Goal: Task Accomplishment & Management: Complete application form

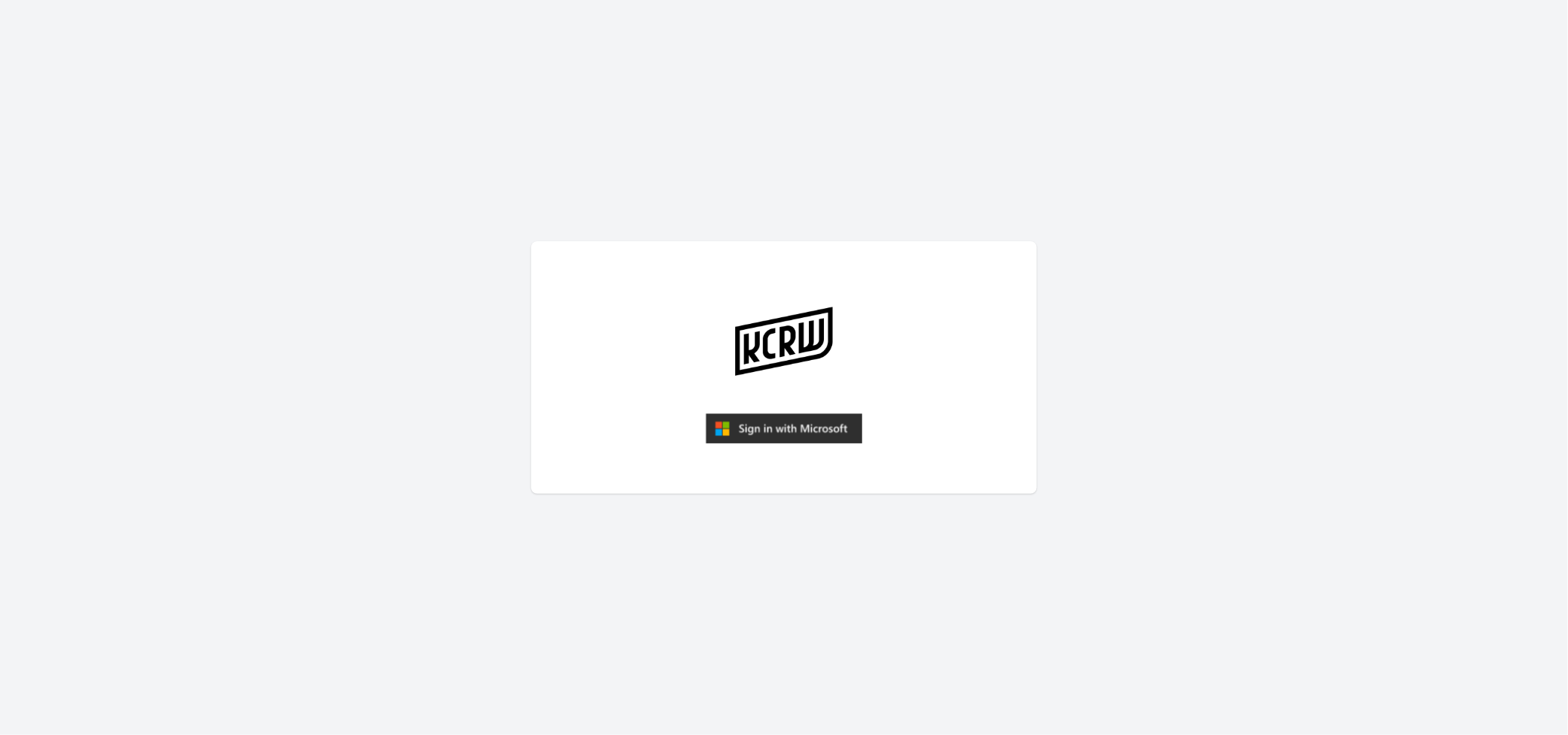
click at [769, 425] on img "submit" at bounding box center [784, 428] width 156 height 30
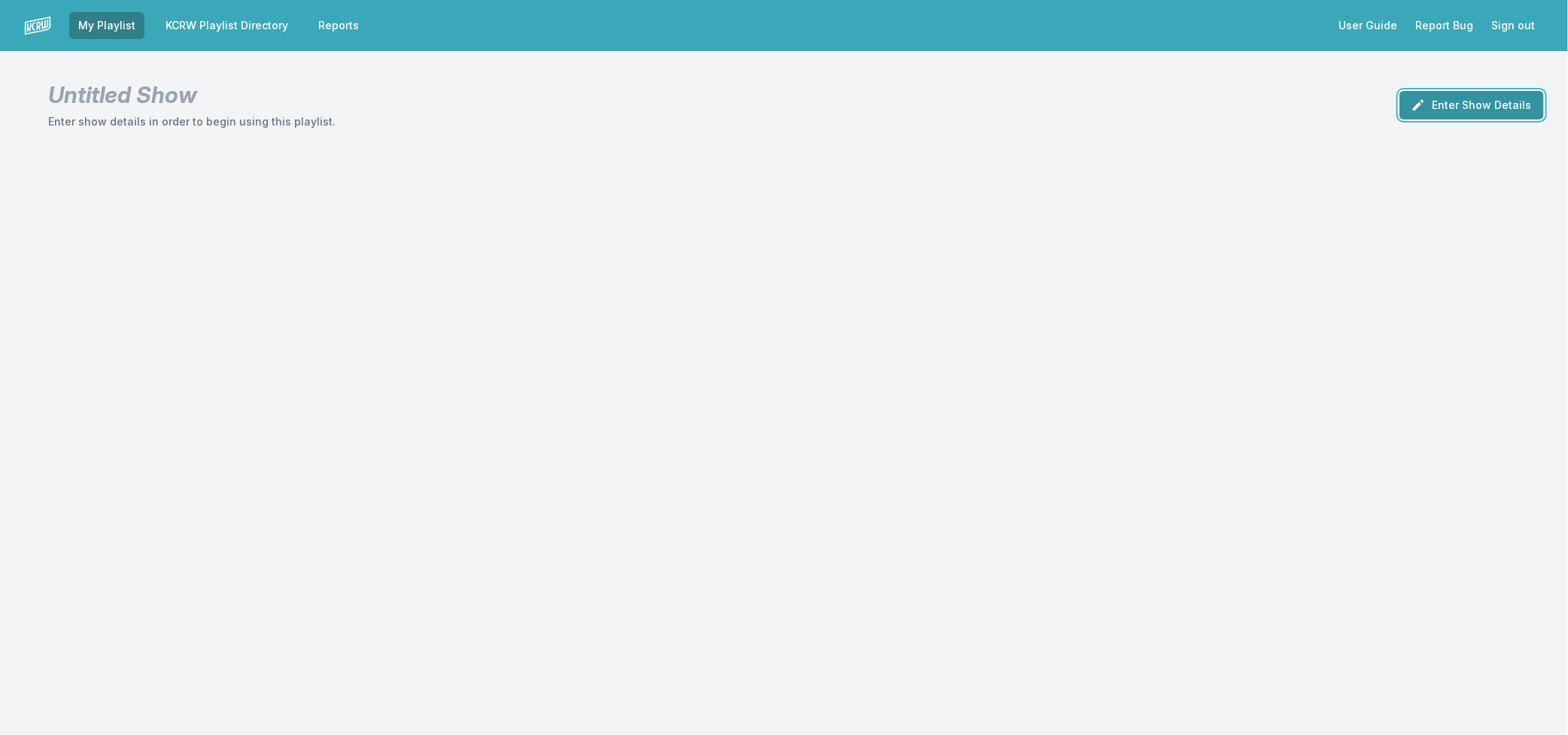
click at [1453, 108] on button "Enter Show Details" at bounding box center [1471, 105] width 145 height 29
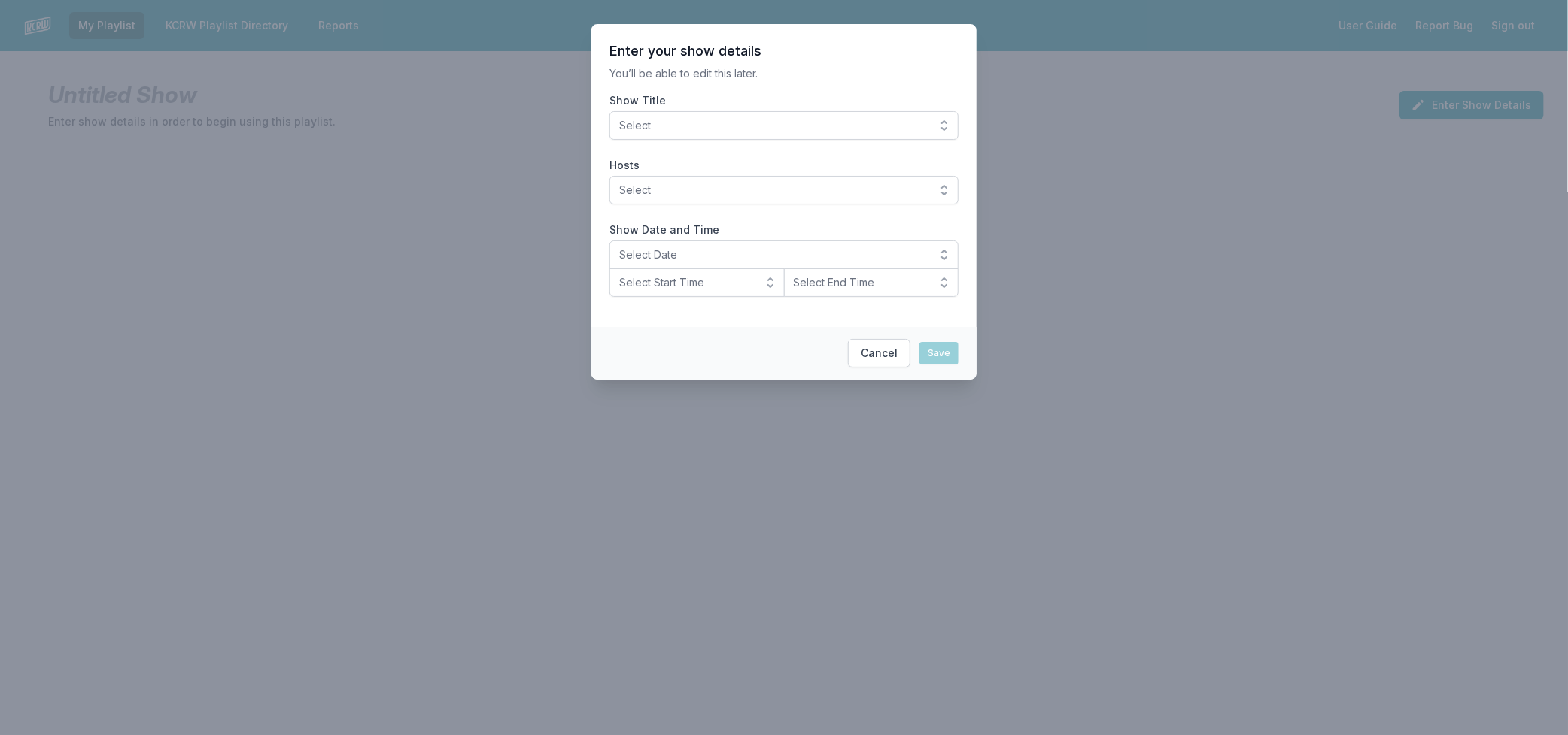
click at [890, 129] on span "Select" at bounding box center [773, 125] width 309 height 15
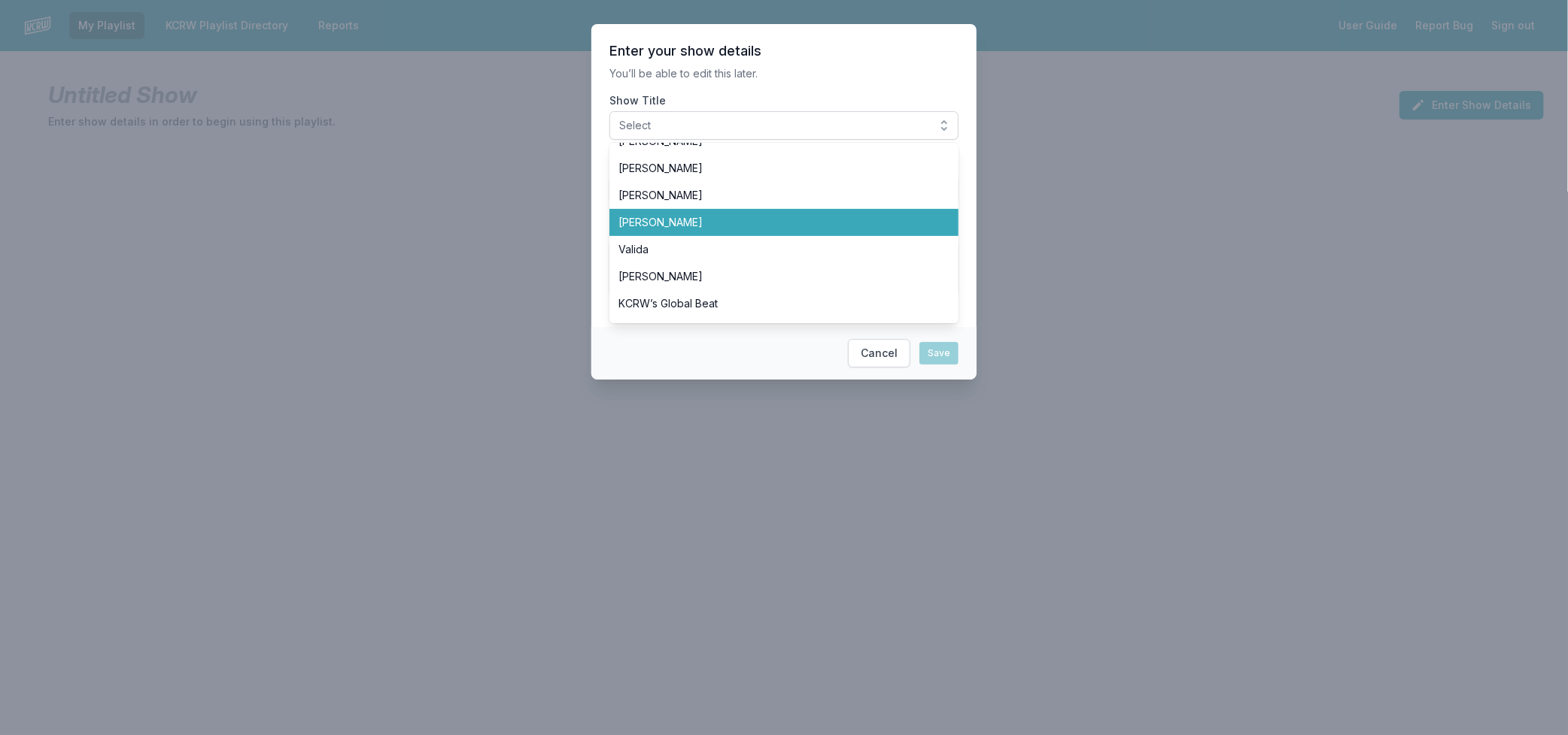
click at [787, 230] on li "[PERSON_NAME]" at bounding box center [784, 222] width 349 height 27
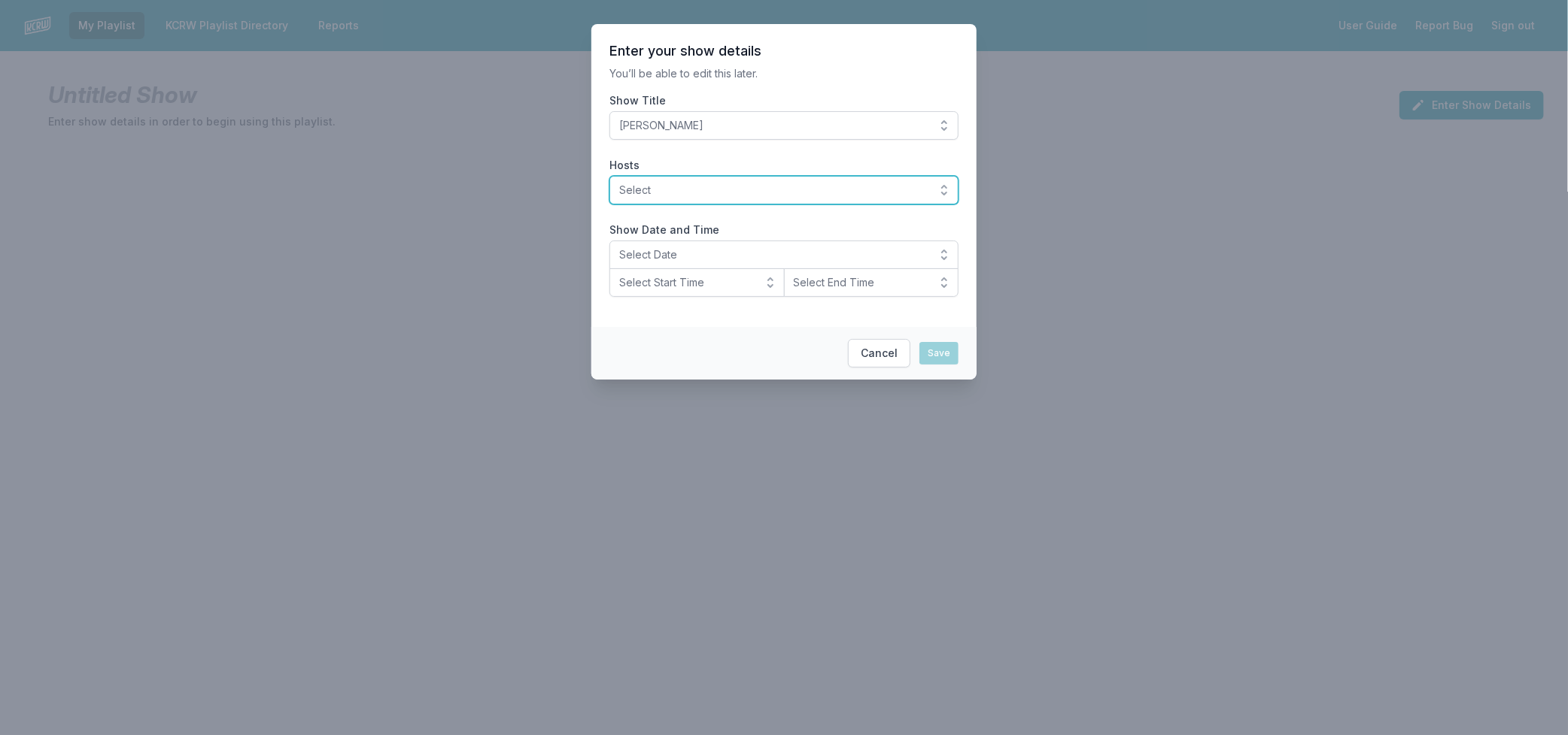
click at [763, 196] on span "Select" at bounding box center [773, 190] width 309 height 15
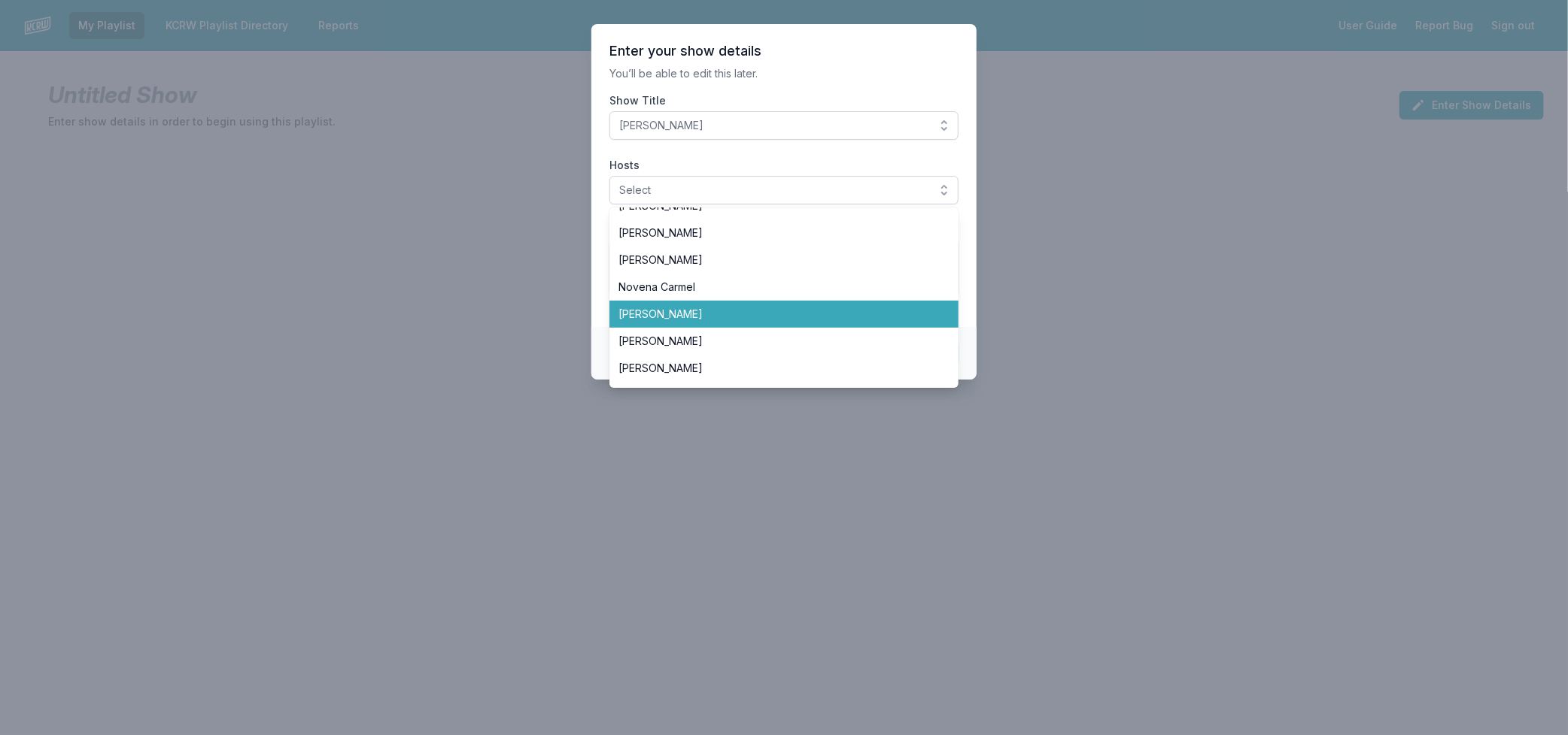
click at [794, 320] on span "[PERSON_NAME]" at bounding box center [775, 314] width 313 height 15
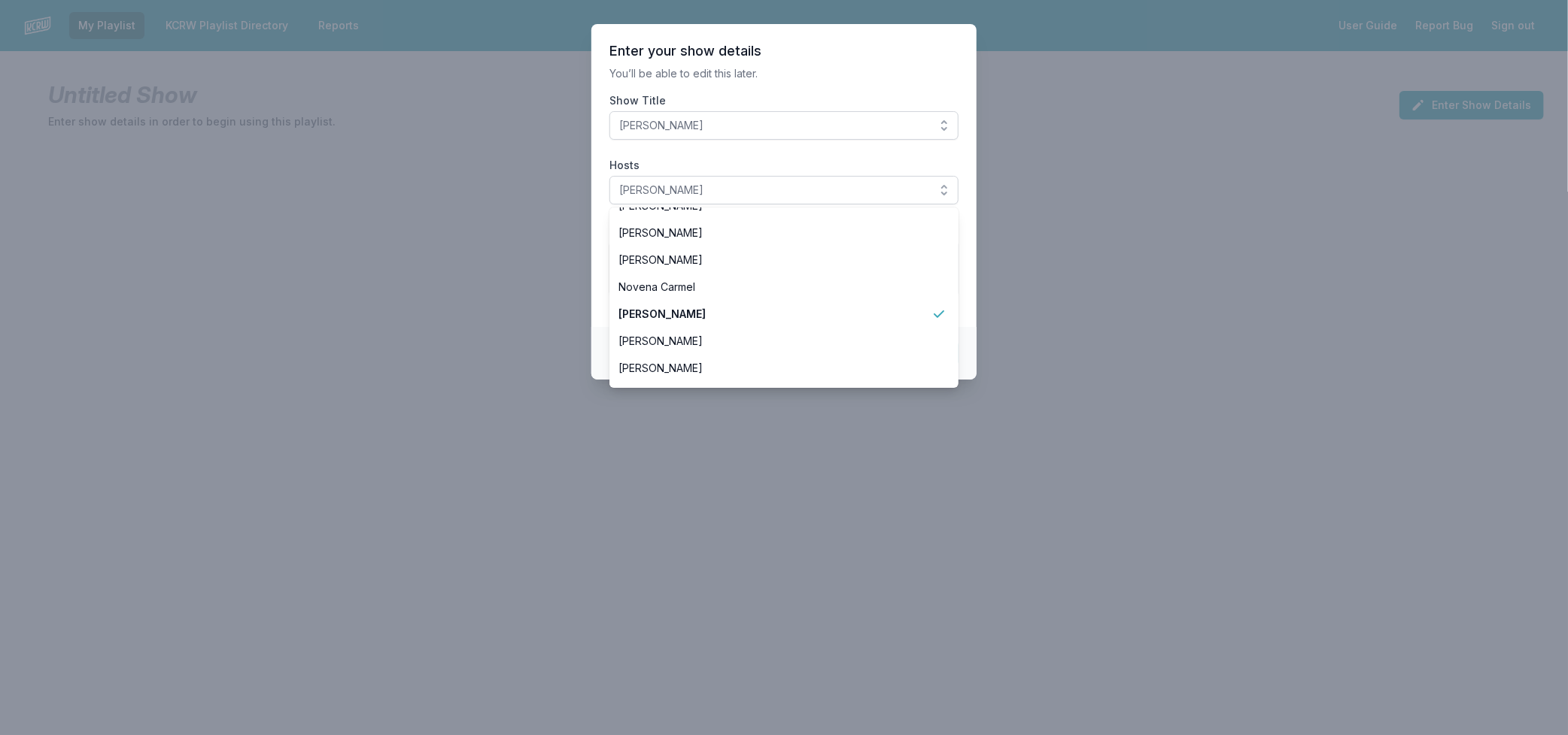
click at [969, 299] on section "Enter your show details You’ll be able to edit this later. Show Title Raul Camp…" at bounding box center [783, 175] width 385 height 303
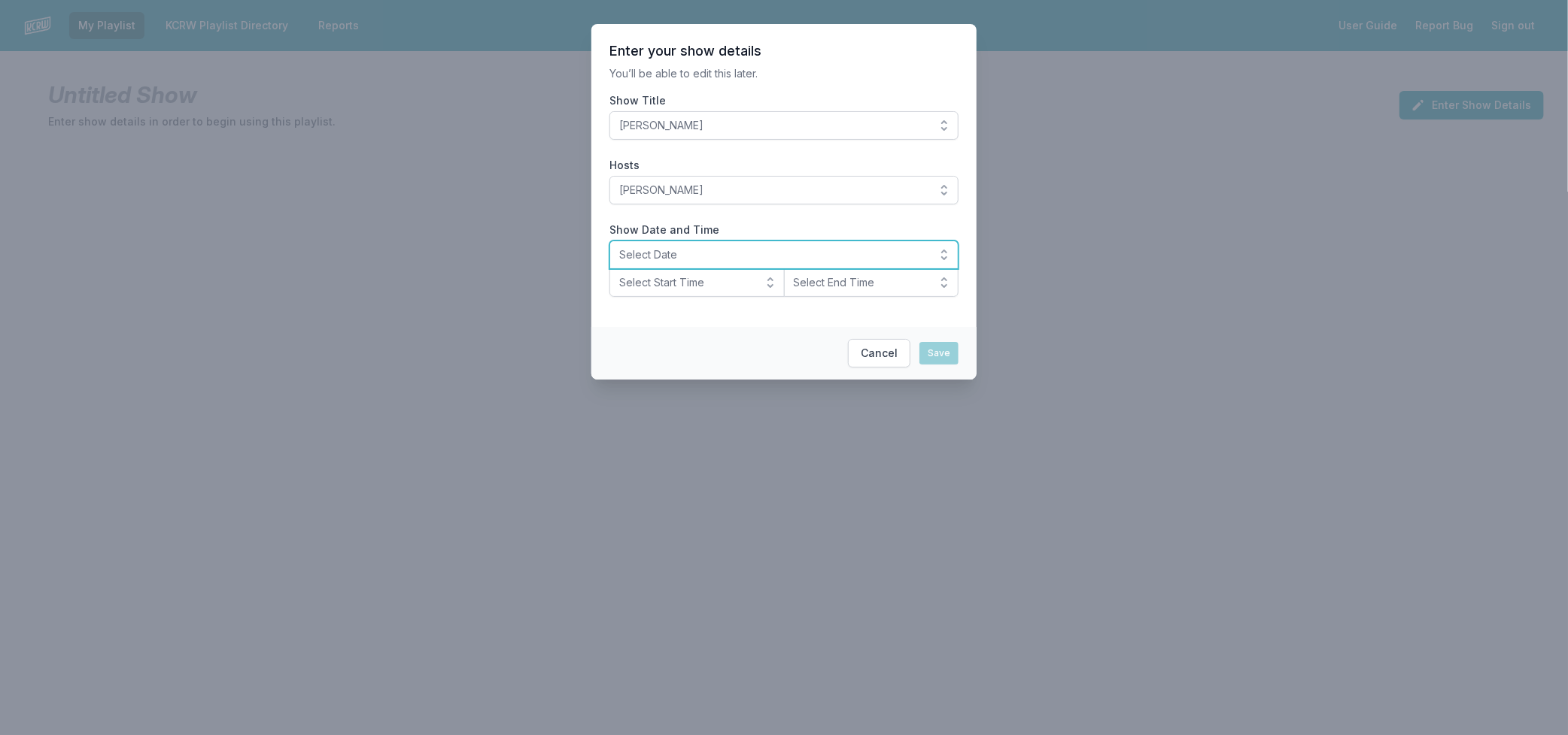
click at [726, 264] on button "Select Date" at bounding box center [784, 254] width 349 height 29
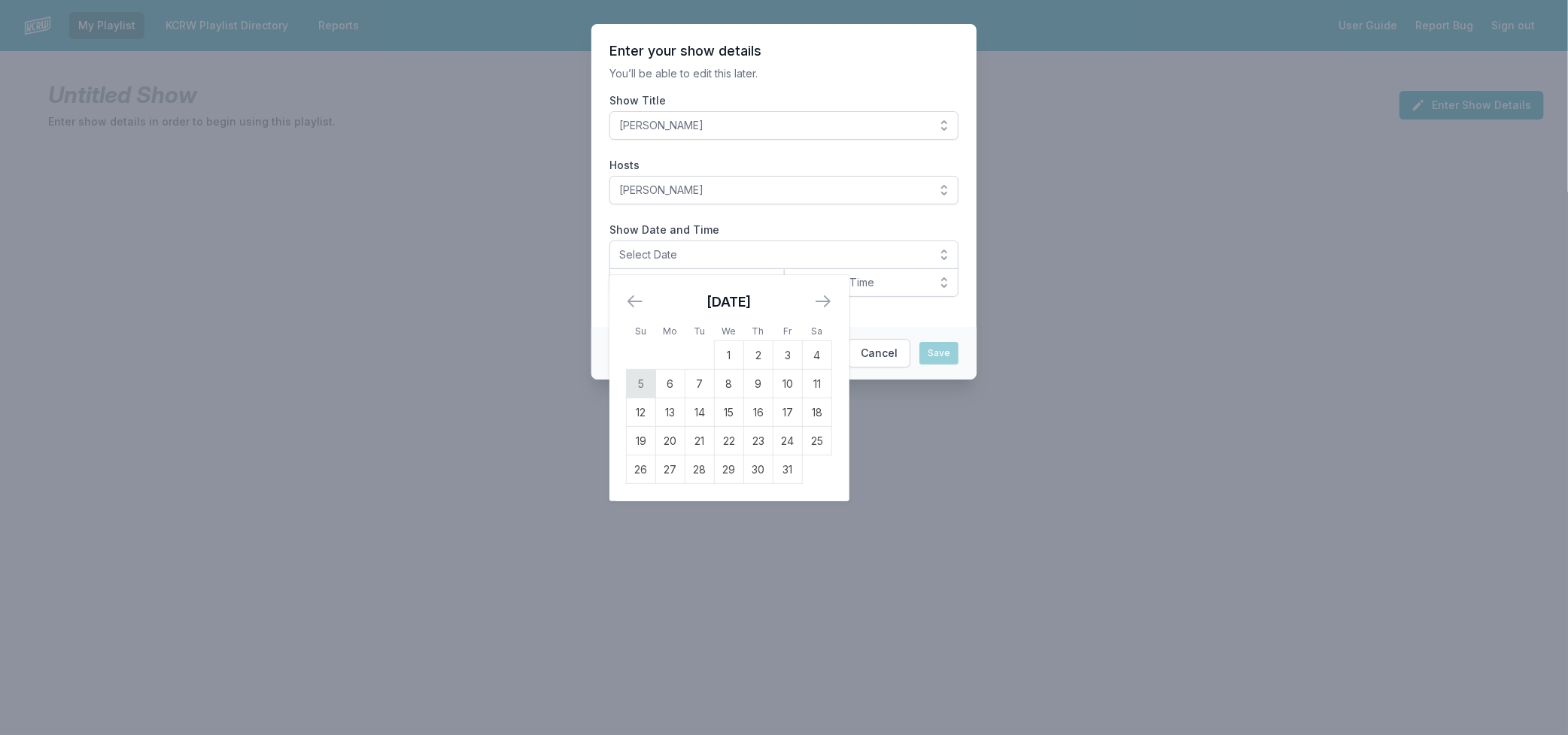
click at [637, 382] on td "5" at bounding box center [641, 384] width 30 height 29
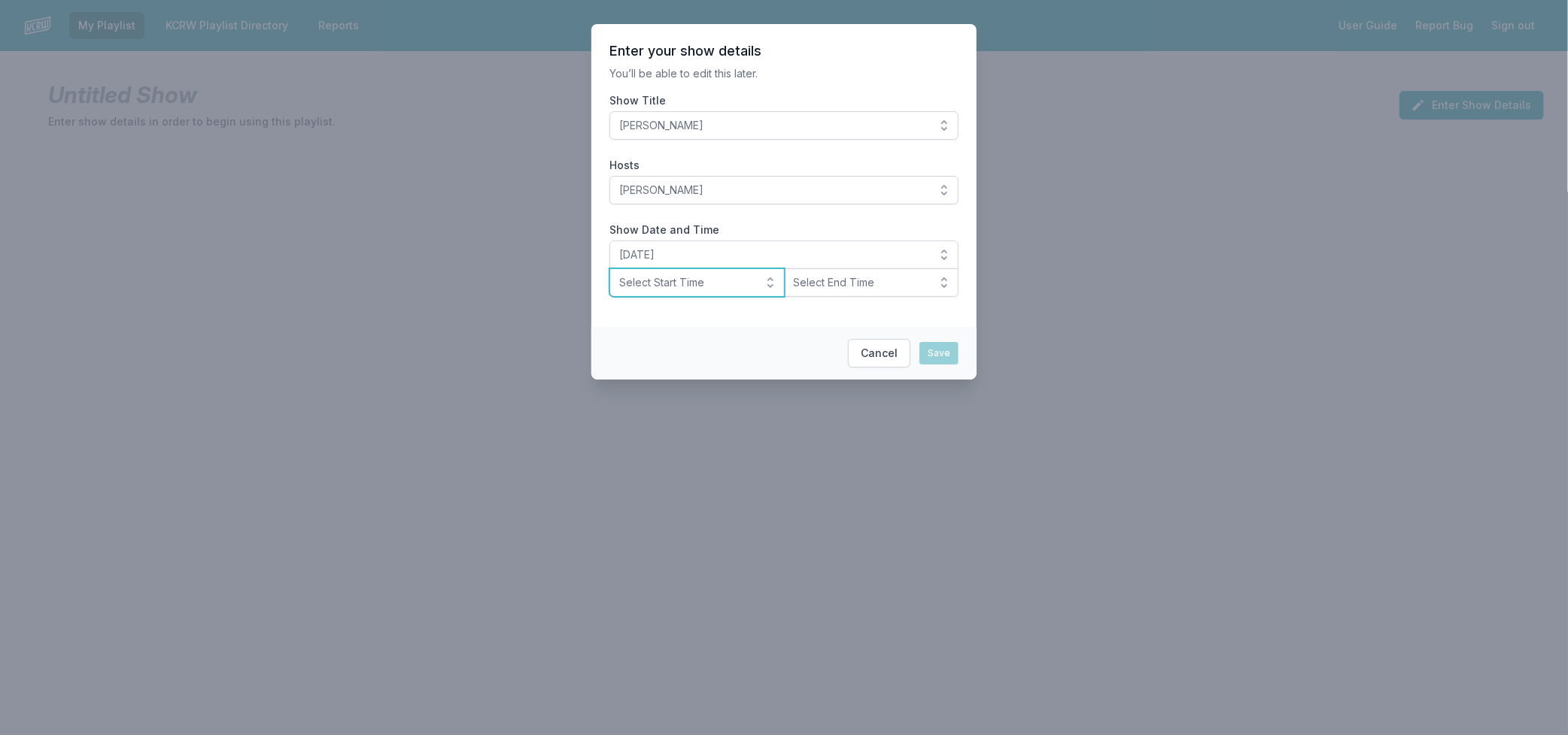
click at [647, 282] on span "Select Start Time" at bounding box center [686, 282] width 135 height 15
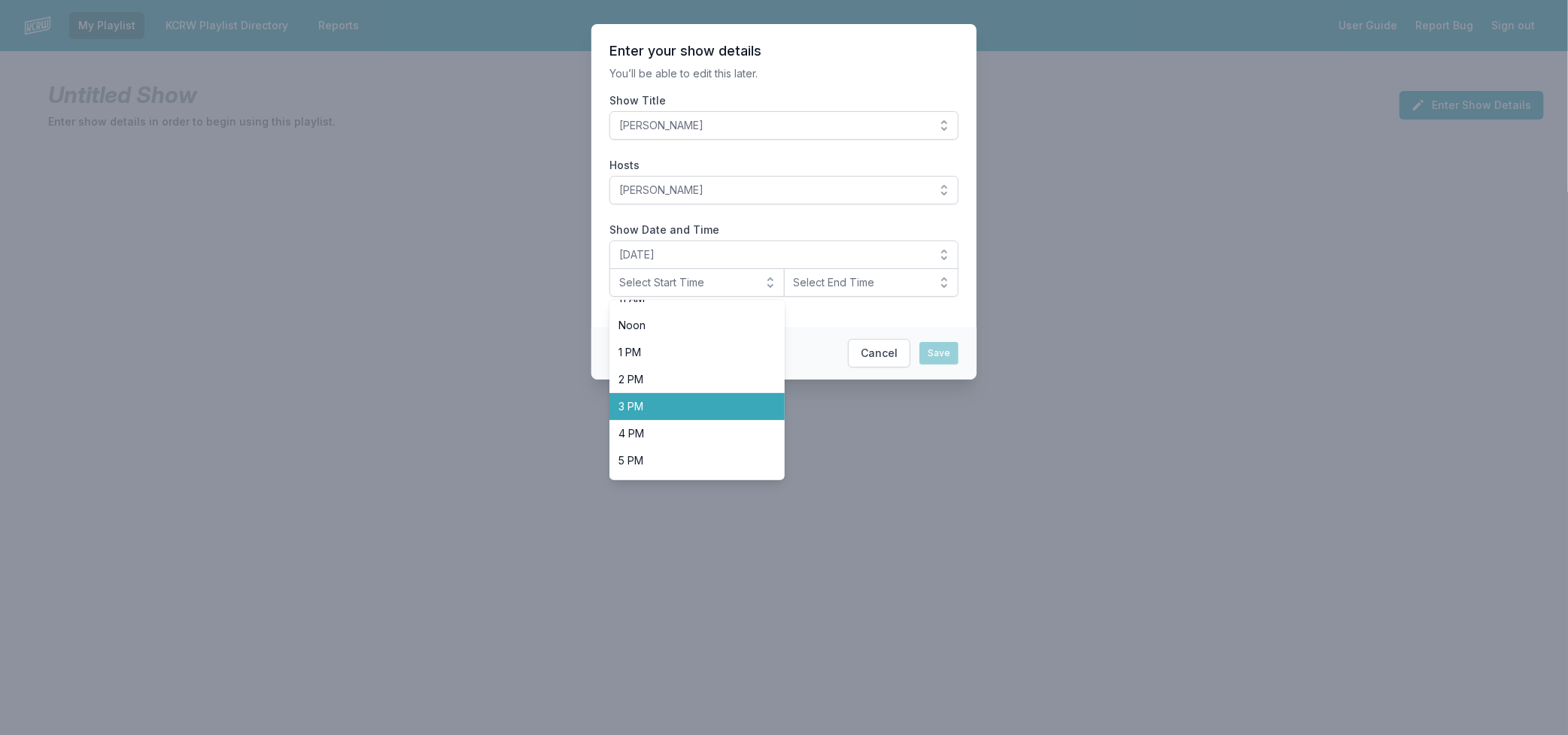
click at [688, 407] on span "3 PM" at bounding box center [688, 407] width 140 height 15
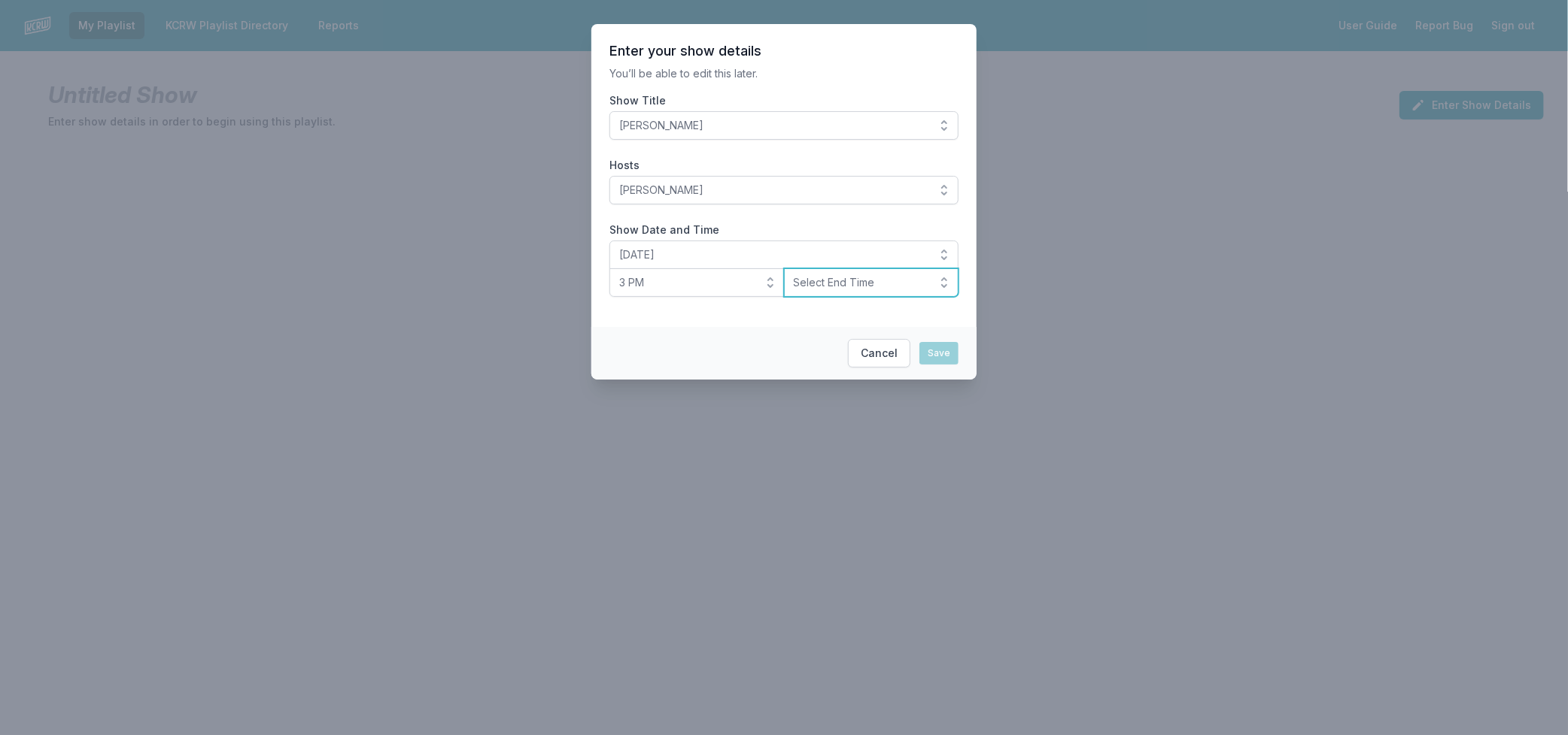
click at [891, 274] on button "Select End Time" at bounding box center [871, 282] width 175 height 29
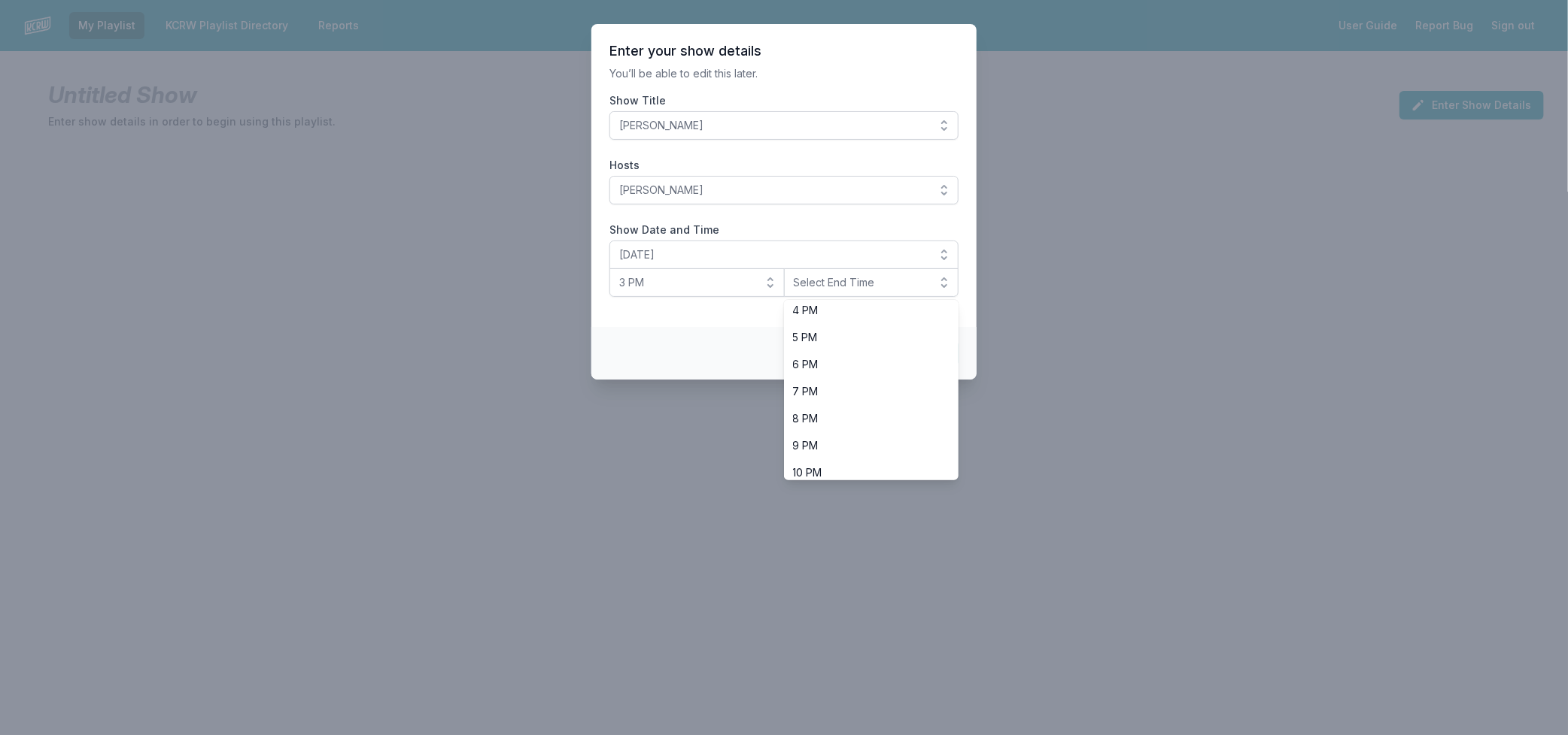
scroll to position [474, 0]
click at [891, 333] on span "6 PM" at bounding box center [862, 329] width 140 height 15
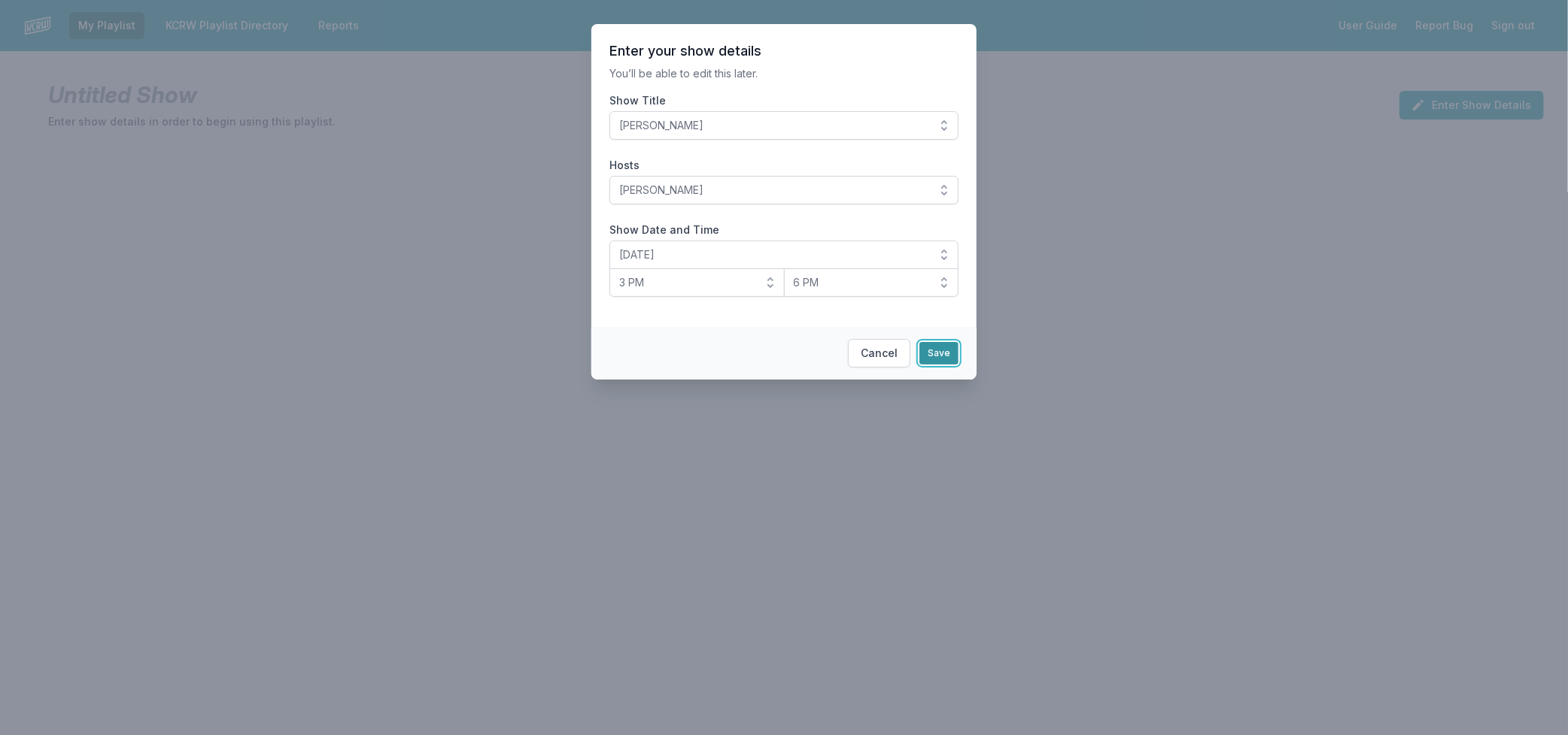
click at [931, 352] on button "Save" at bounding box center [939, 353] width 40 height 23
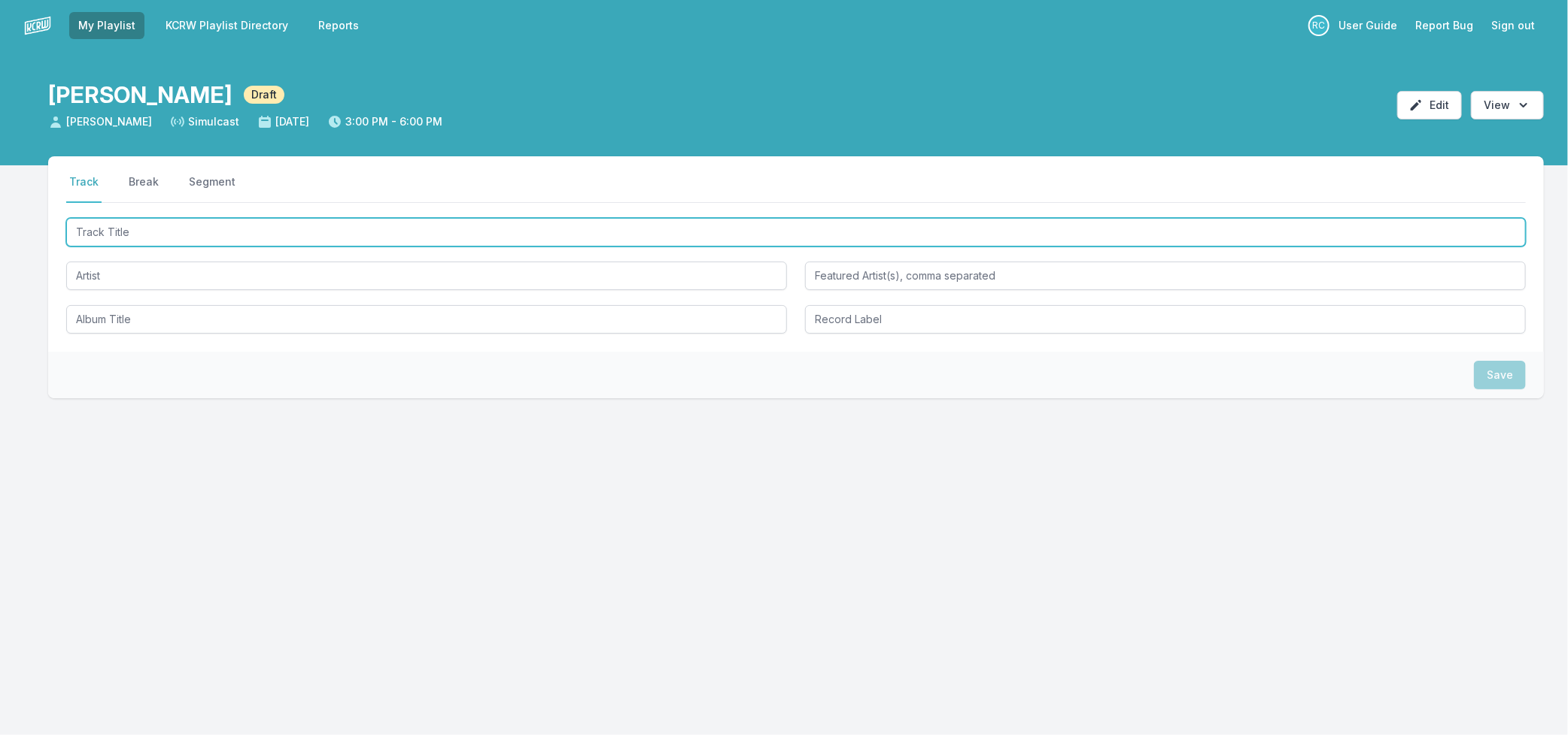
click at [362, 221] on input "Track Title" at bounding box center [796, 231] width 1459 height 29
type input "Under The Sun"
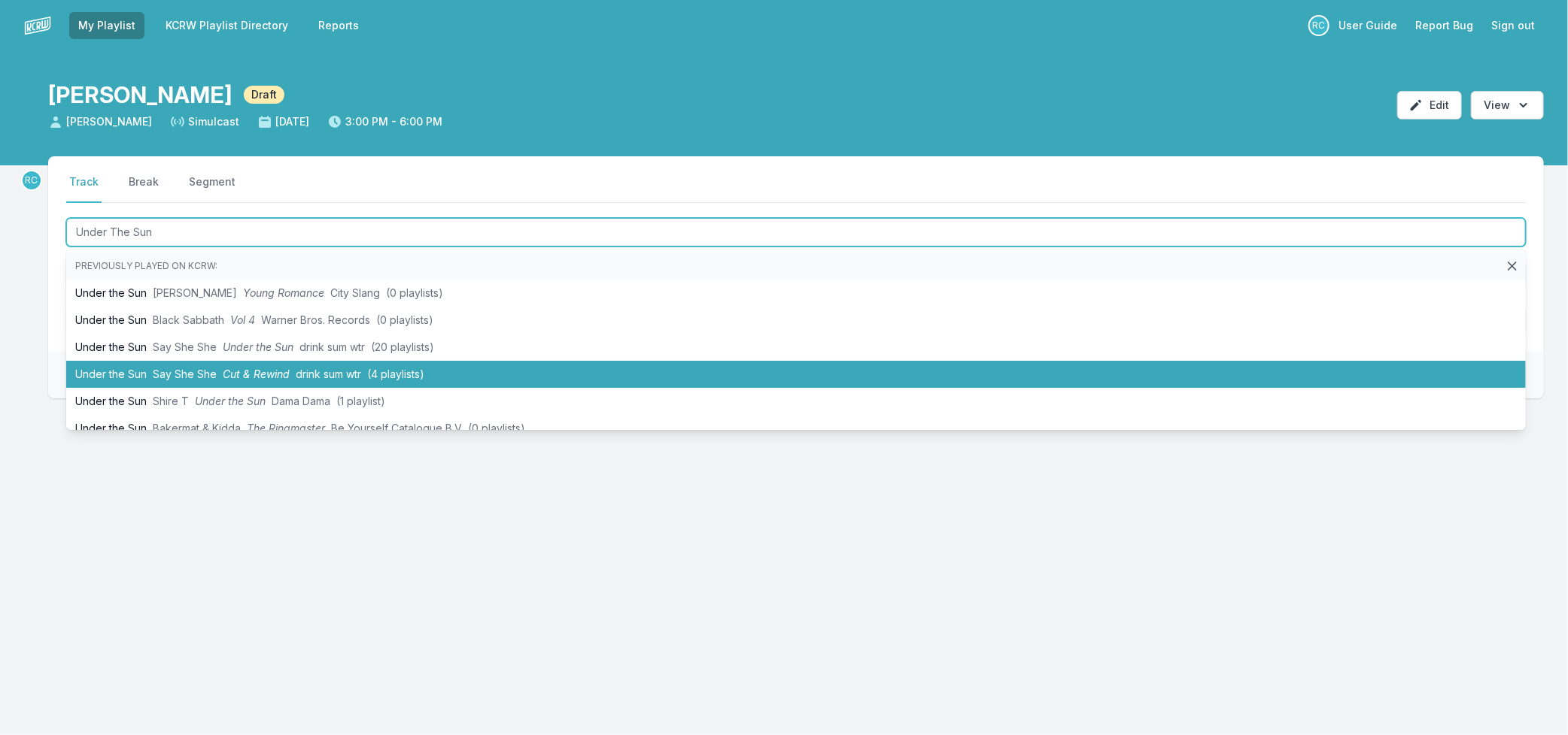
click at [279, 377] on span "Cut & Rewind" at bounding box center [256, 374] width 67 height 13
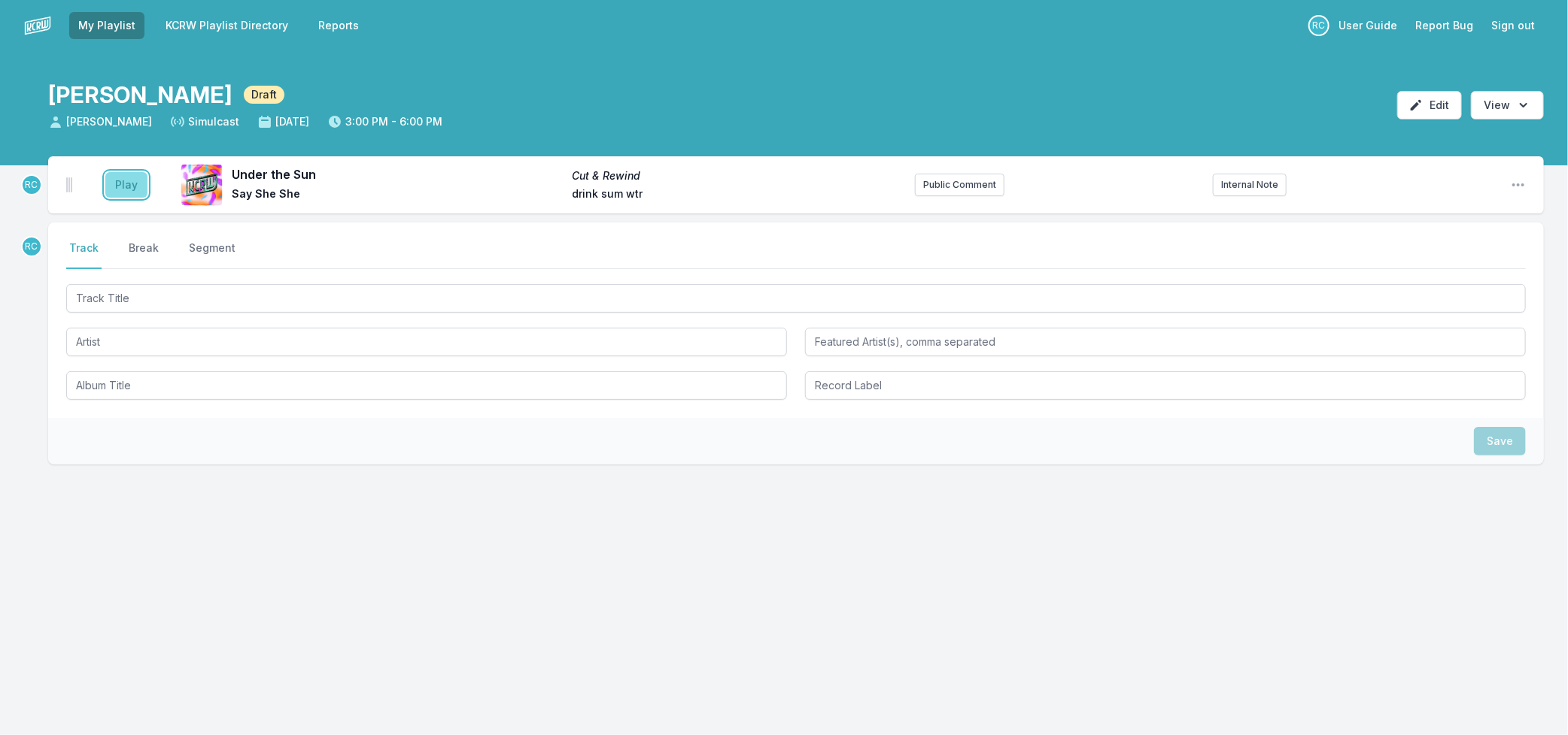
click at [111, 190] on button "Play" at bounding box center [126, 185] width 43 height 26
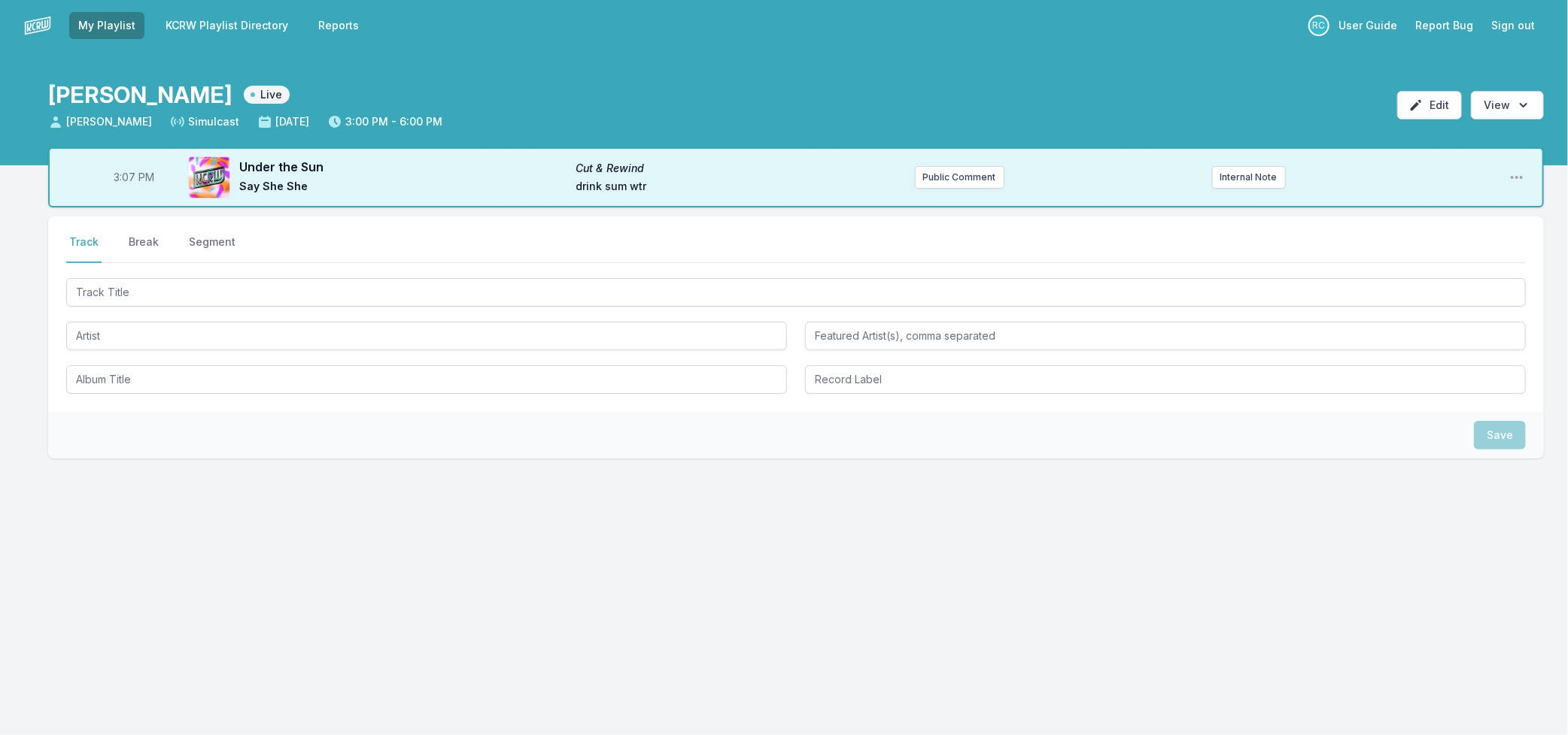
click at [128, 177] on span "3:07 PM" at bounding box center [134, 177] width 41 height 15
click at [125, 177] on input "15:07" at bounding box center [134, 177] width 84 height 29
type input "15:05"
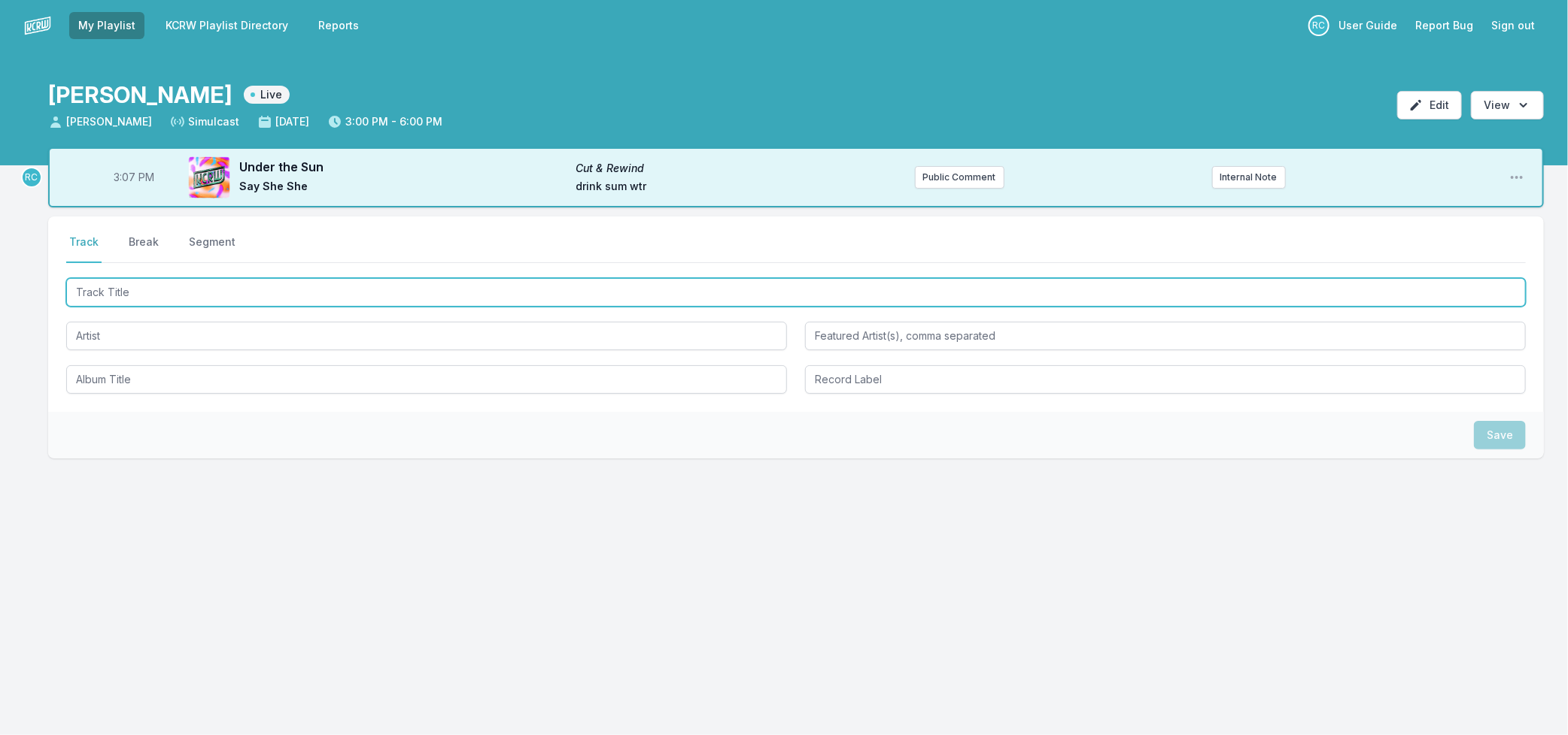
click at [137, 296] on input "Track Title" at bounding box center [796, 292] width 1459 height 29
type input "the one"
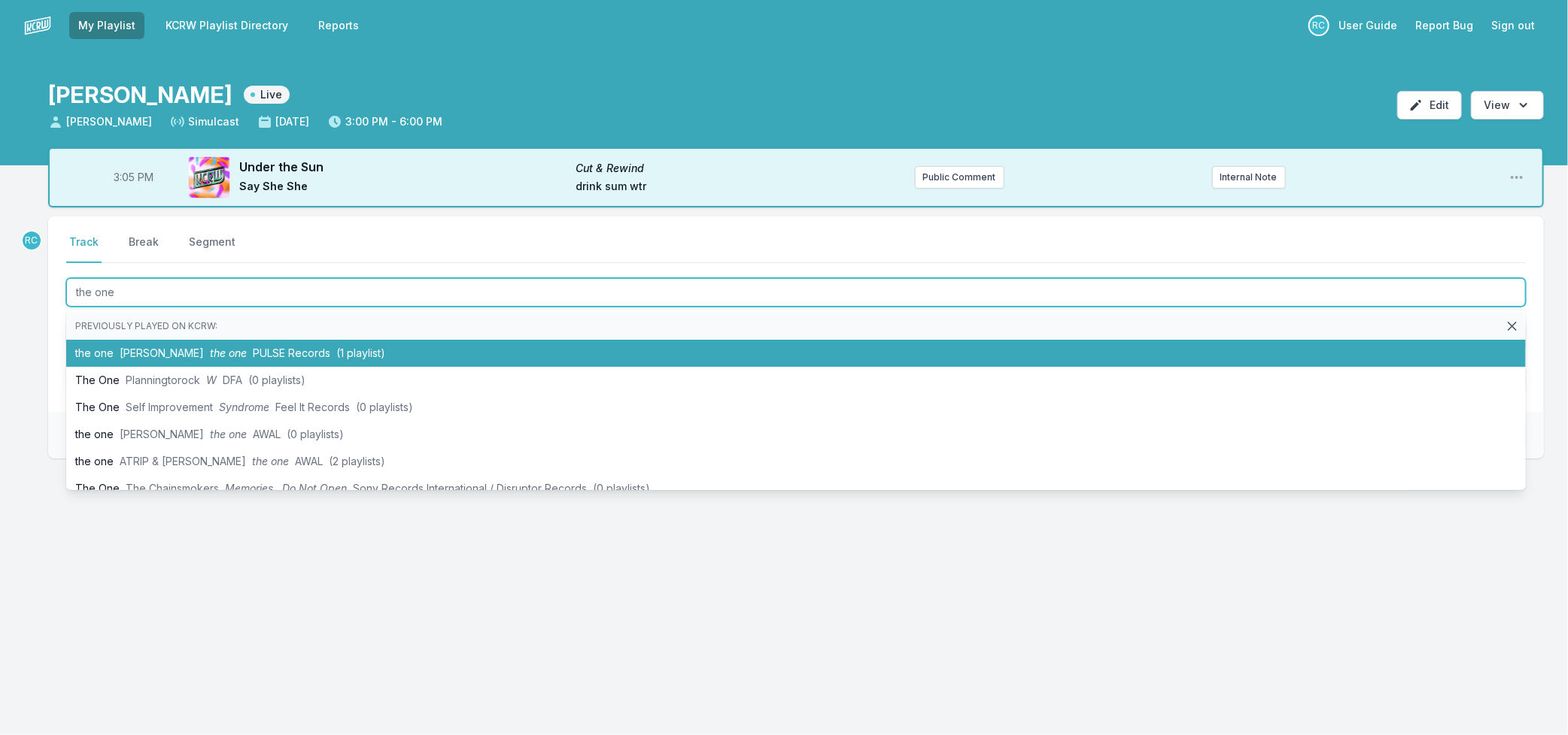
click at [192, 352] on span "[PERSON_NAME]" at bounding box center [161, 352] width 84 height 13
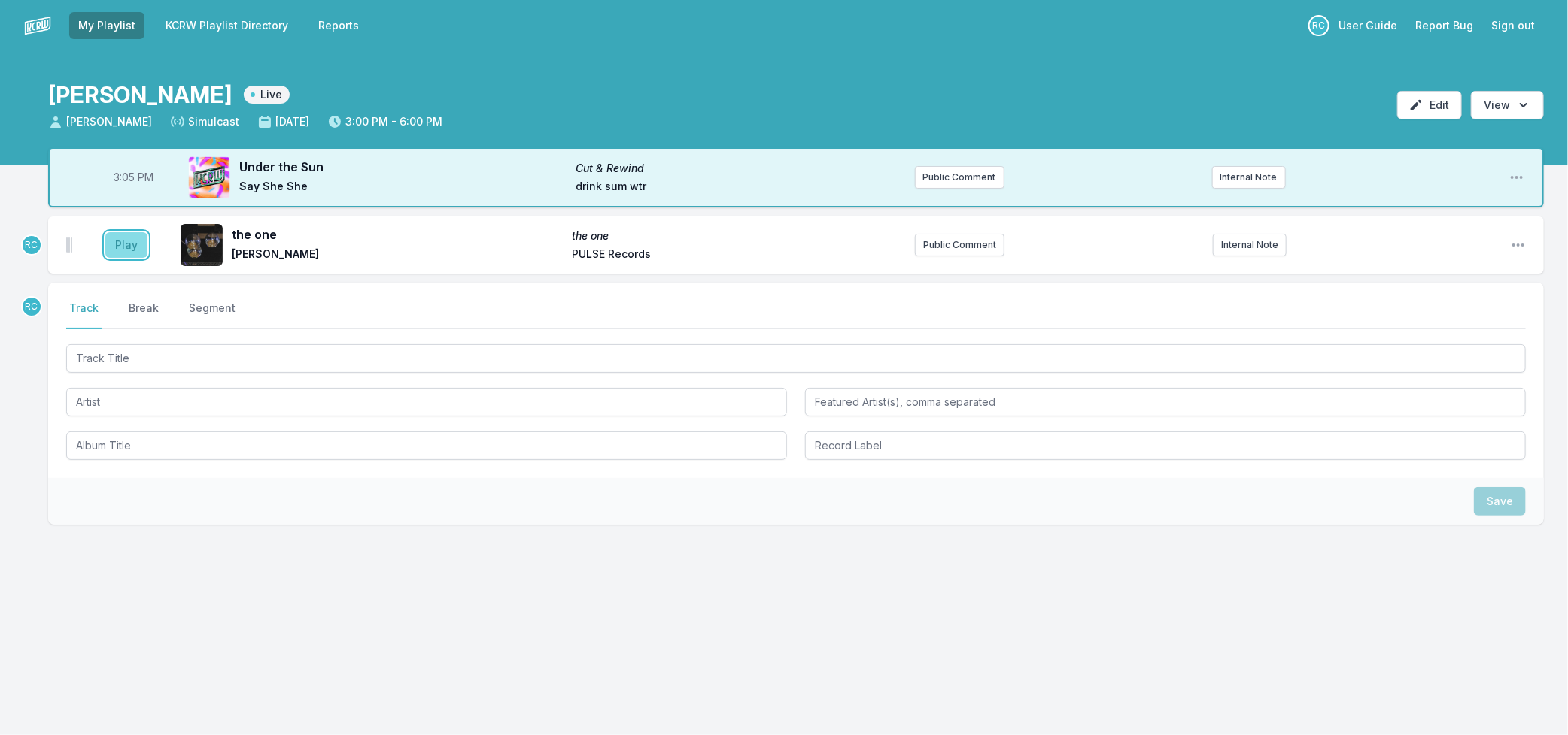
click at [118, 252] on button "Play" at bounding box center [126, 245] width 43 height 26
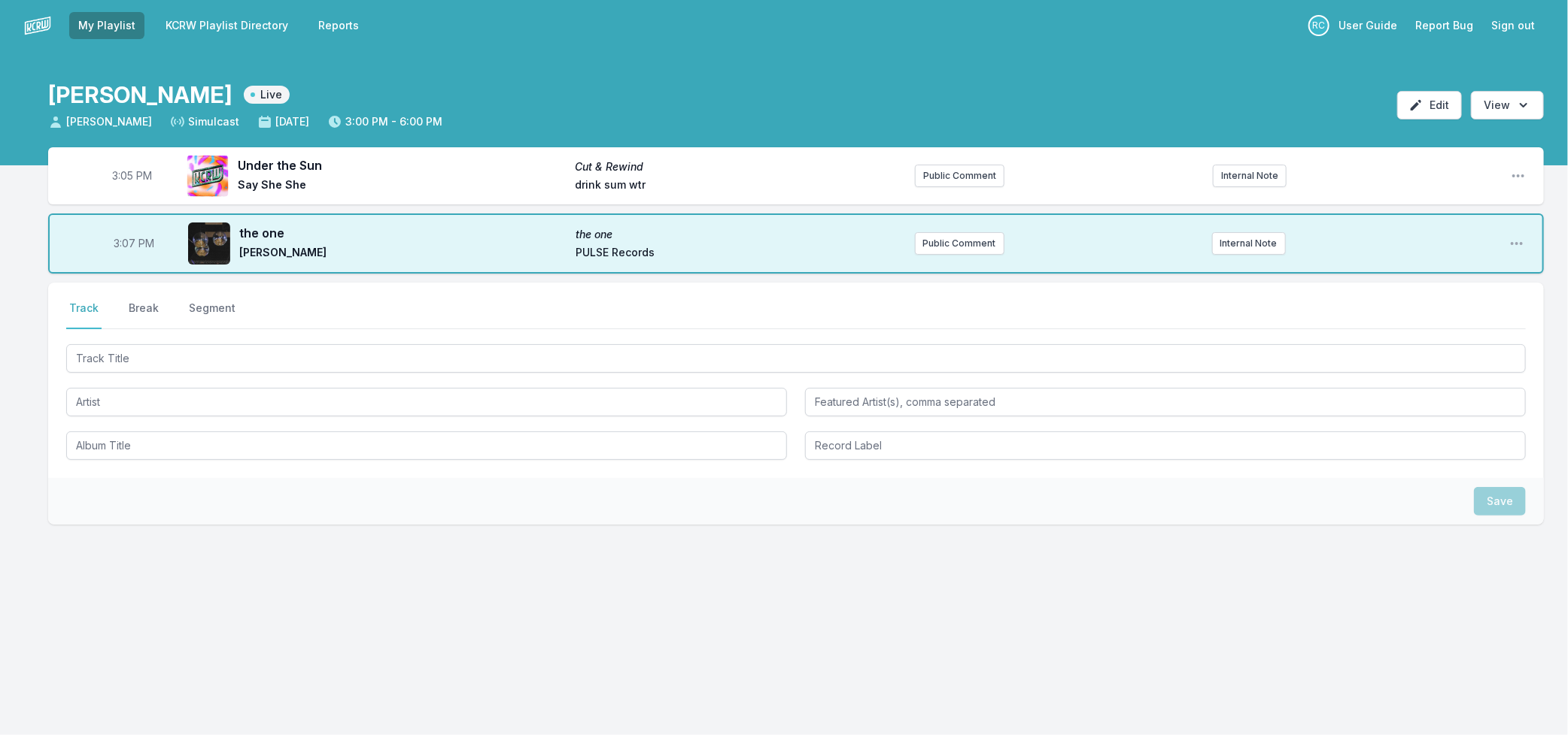
click at [125, 243] on span "3:07 PM" at bounding box center [134, 243] width 41 height 15
click at [125, 243] on input "15:07" at bounding box center [134, 243] width 84 height 29
type input "15:08"
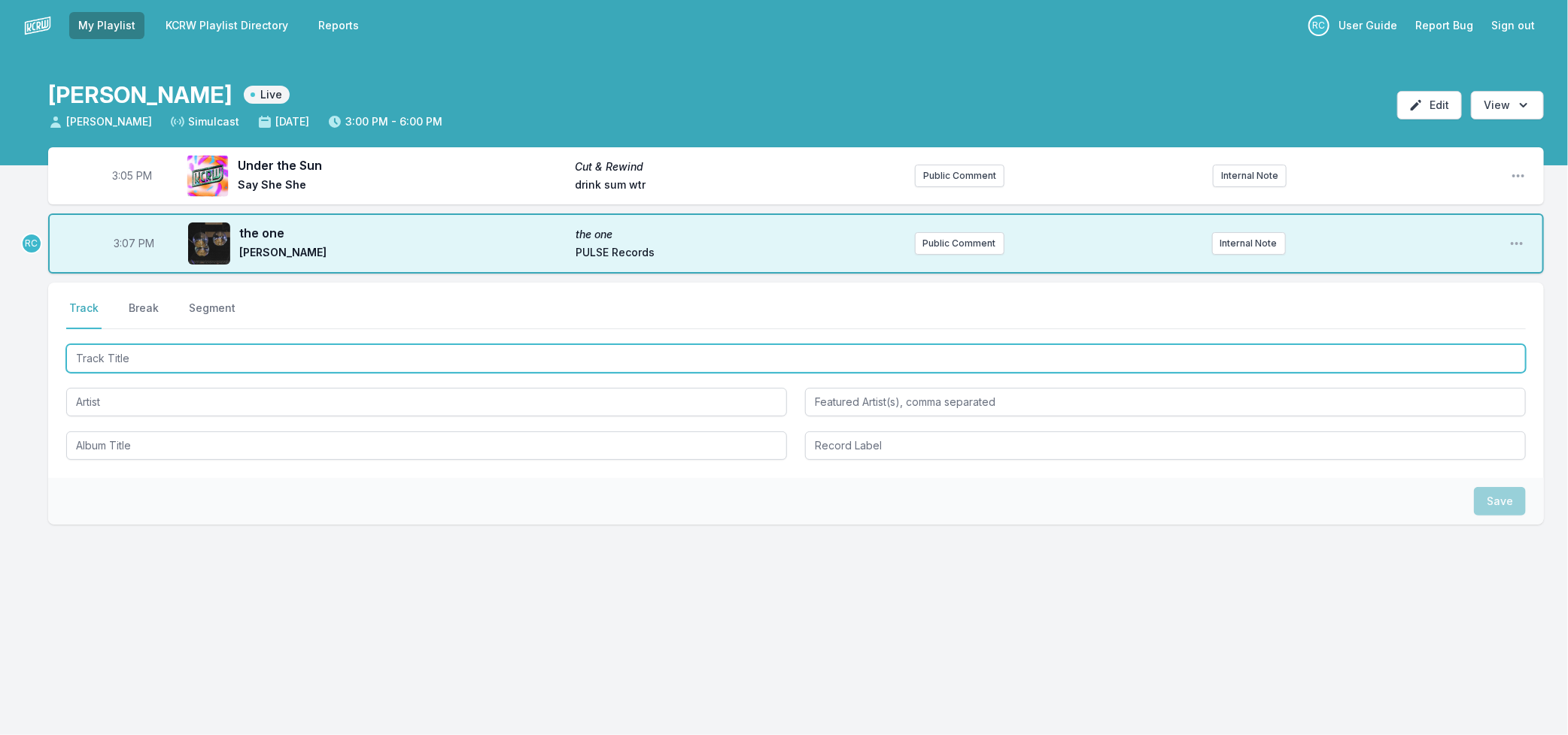
click at [154, 358] on input "Track Title" at bounding box center [796, 358] width 1459 height 29
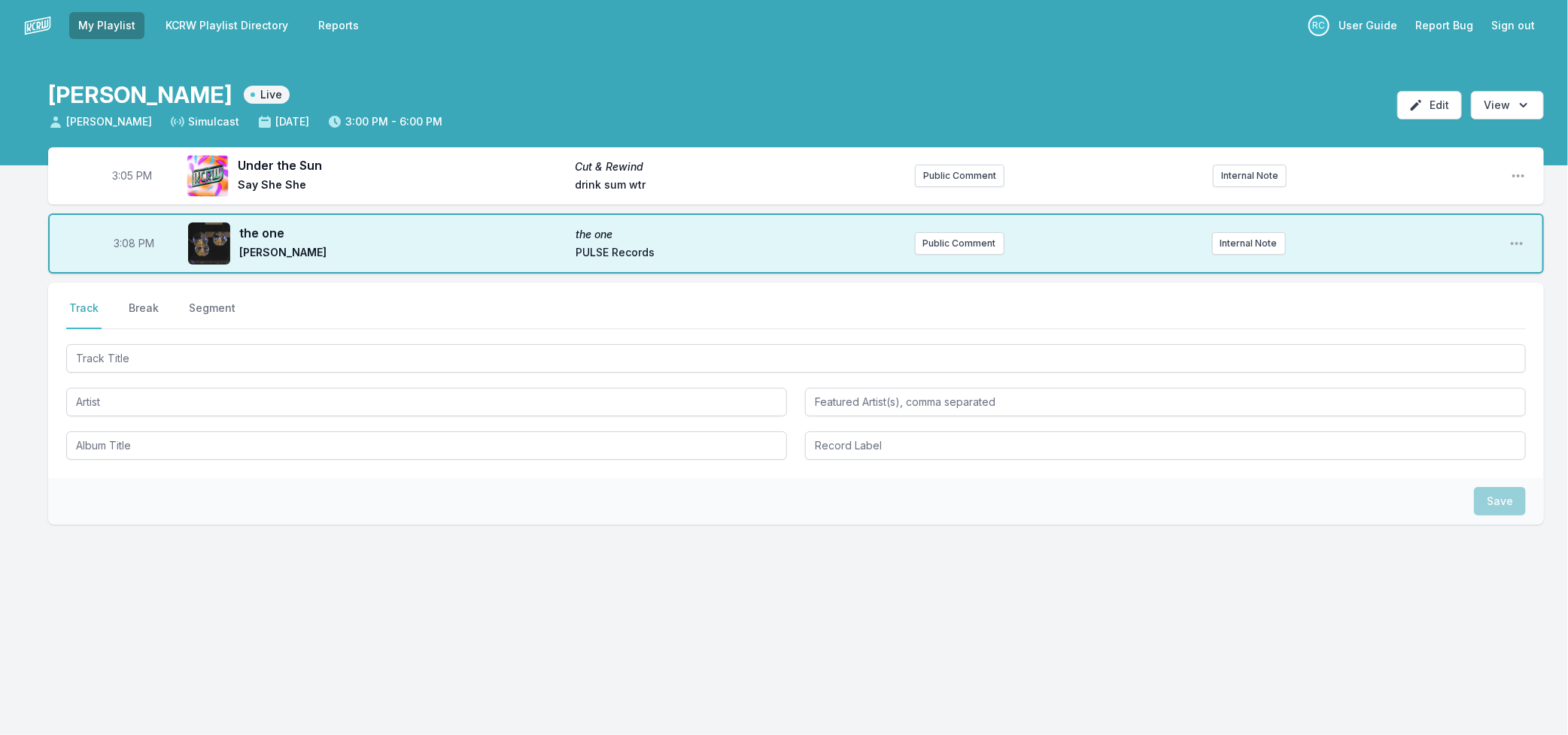
click at [203, 20] on link "KCRW Playlist Directory" at bounding box center [227, 25] width 141 height 27
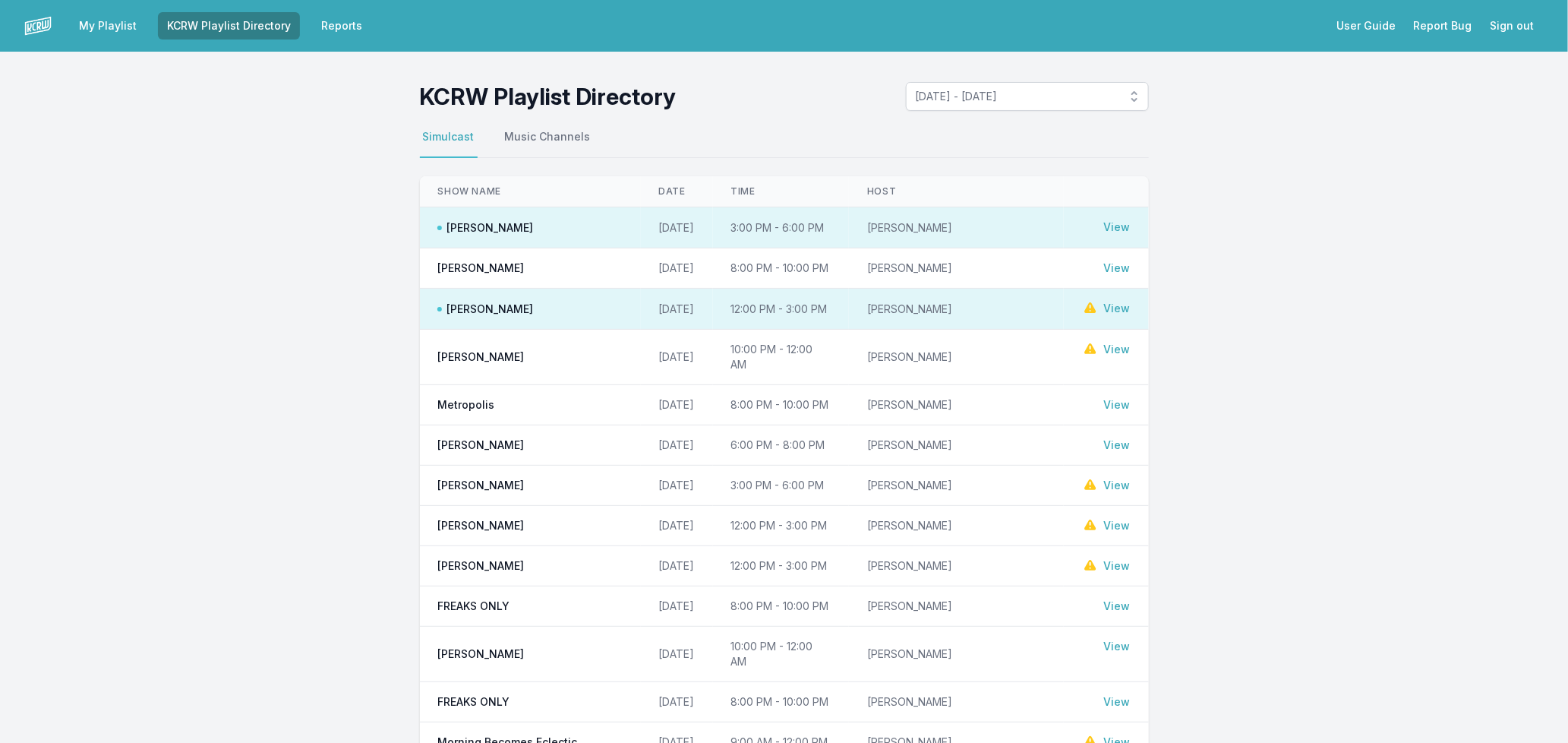
click at [1121, 309] on link "View" at bounding box center [1117, 308] width 27 height 15
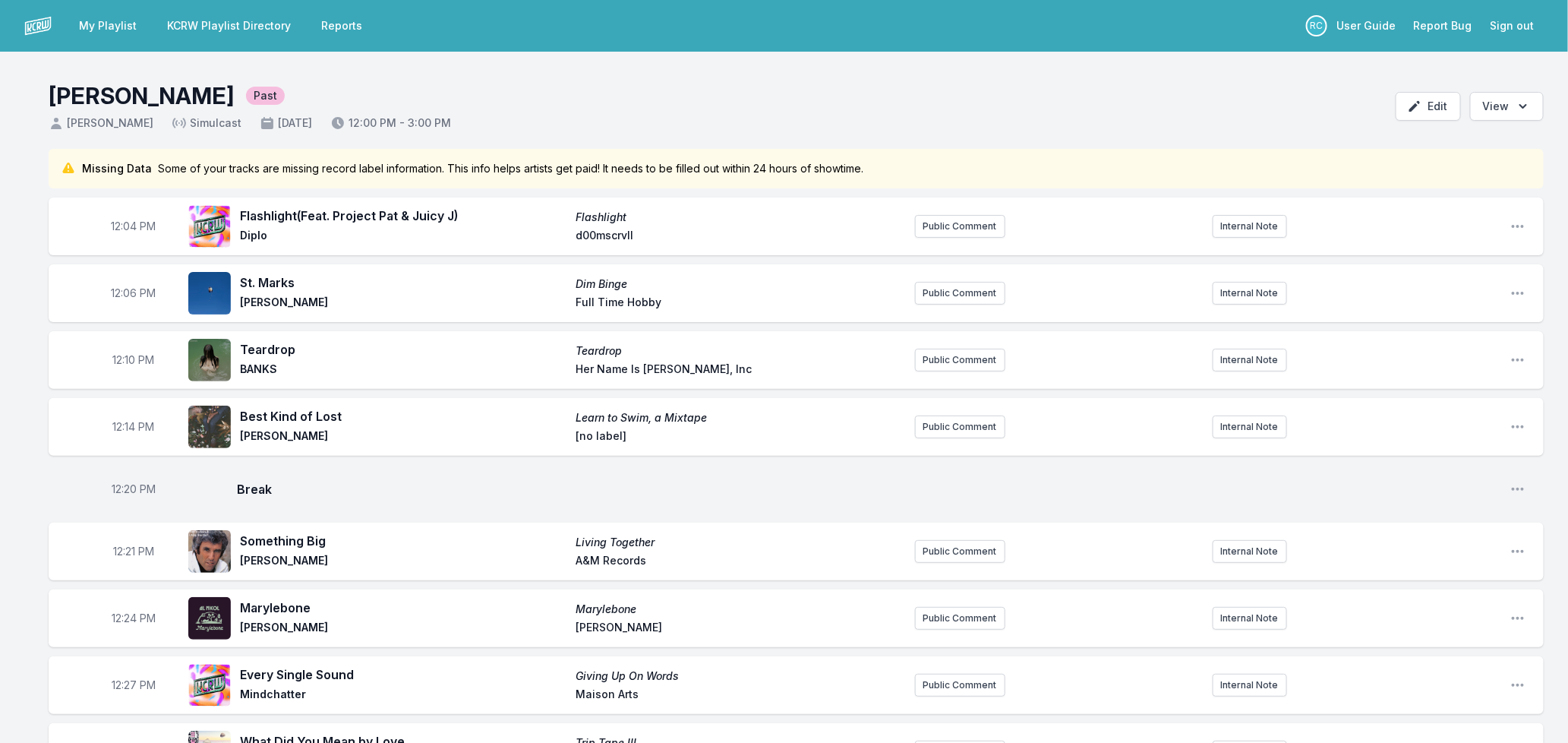
click at [97, 31] on link "My Playlist" at bounding box center [108, 25] width 76 height 27
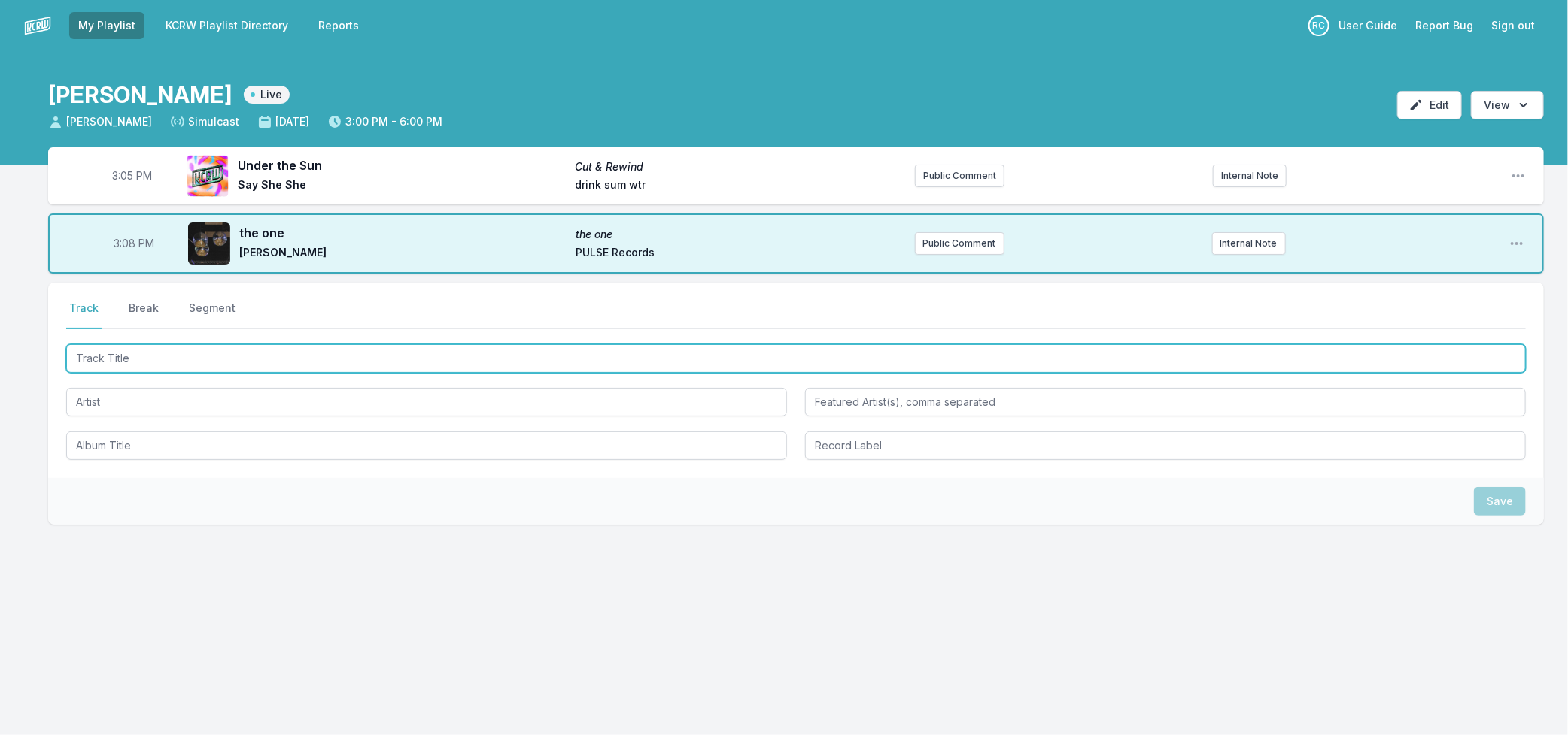
drag, startPoint x: 337, startPoint y: 347, endPoint x: 347, endPoint y: 356, distance: 13.5
click at [337, 348] on input "Track Title" at bounding box center [796, 358] width 1459 height 29
type input "Protection"
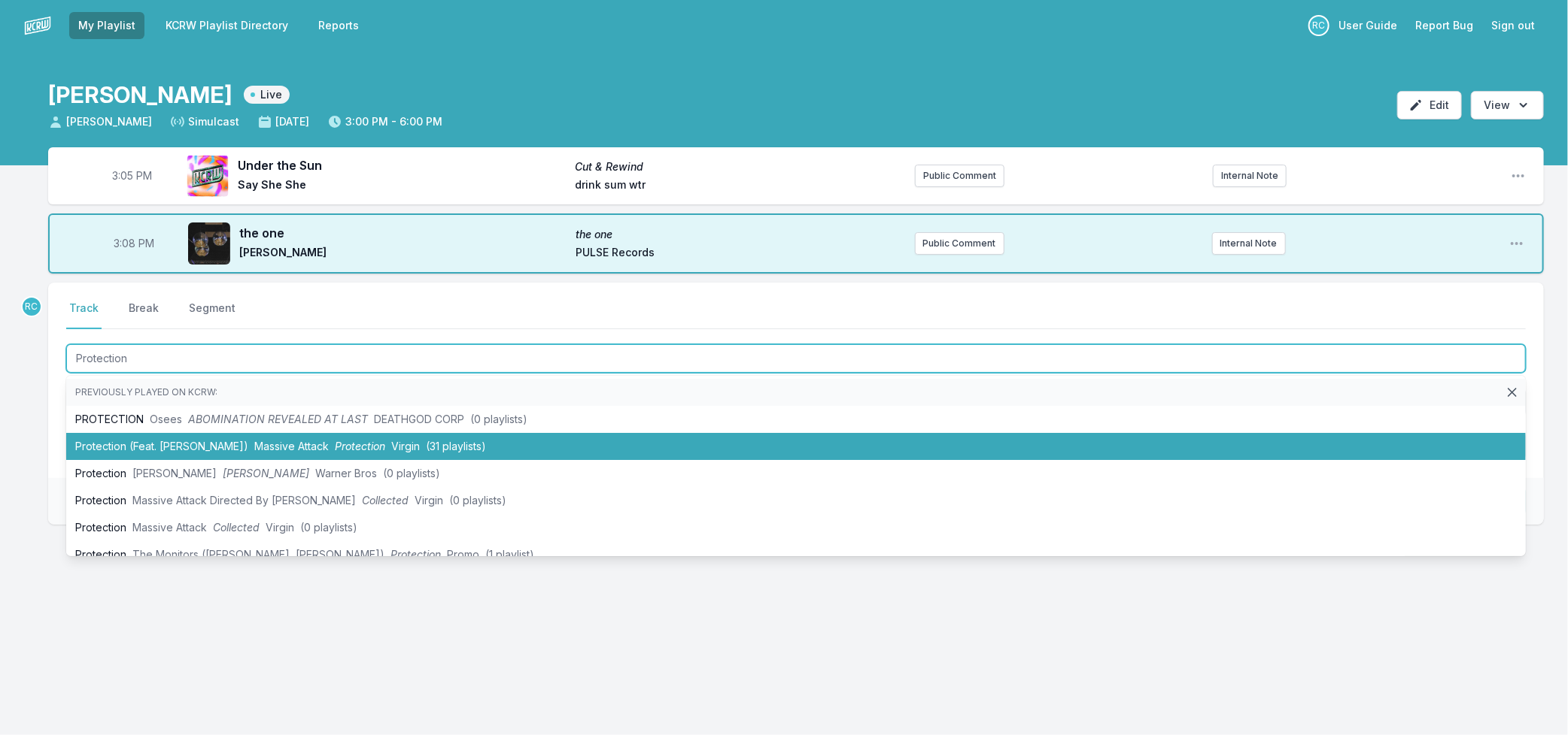
click at [212, 442] on li "Protection (Feat. [PERSON_NAME]) Massive Attack Protection Virgin (31 playlists)" at bounding box center [796, 446] width 1459 height 27
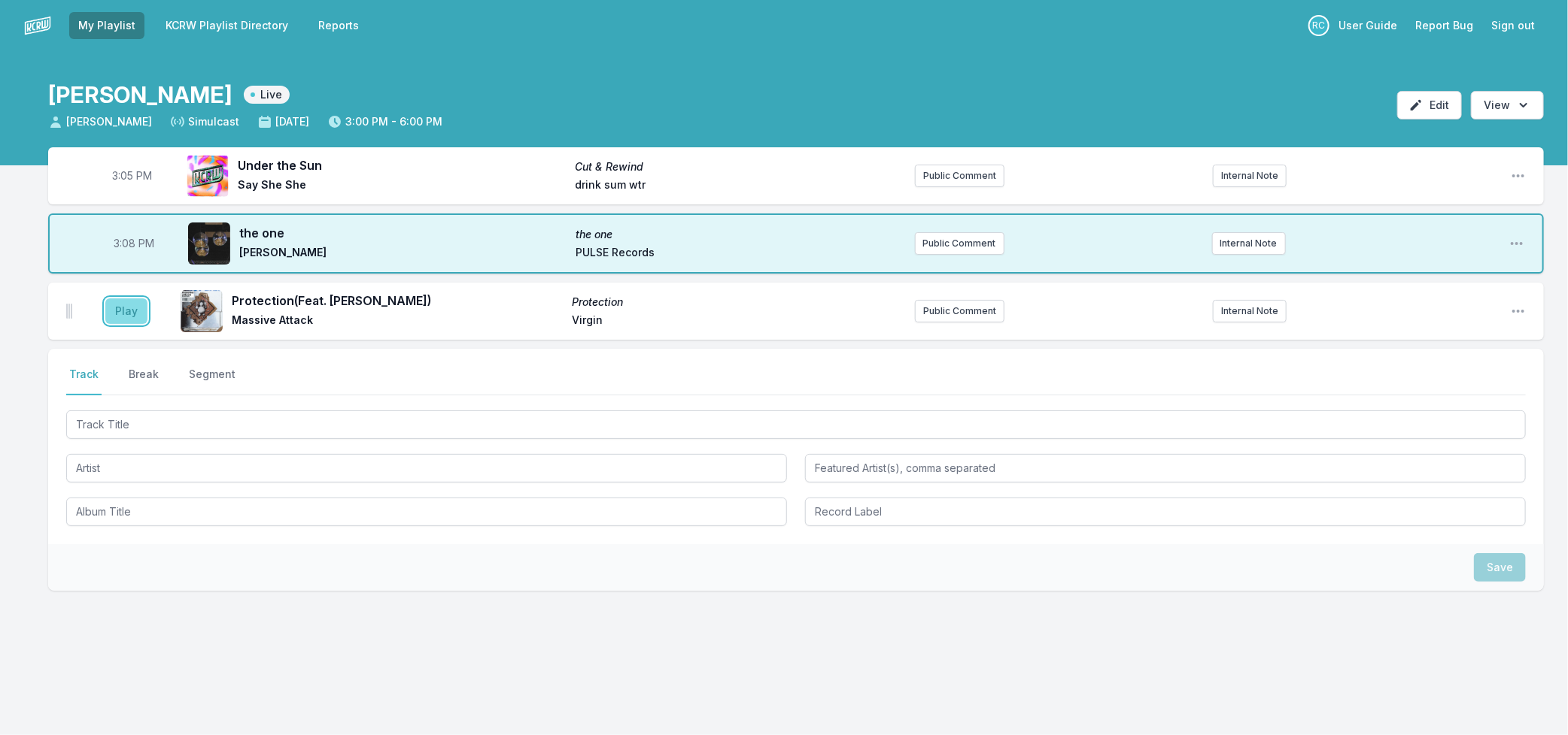
click at [126, 316] on button "Play" at bounding box center [126, 312] width 43 height 26
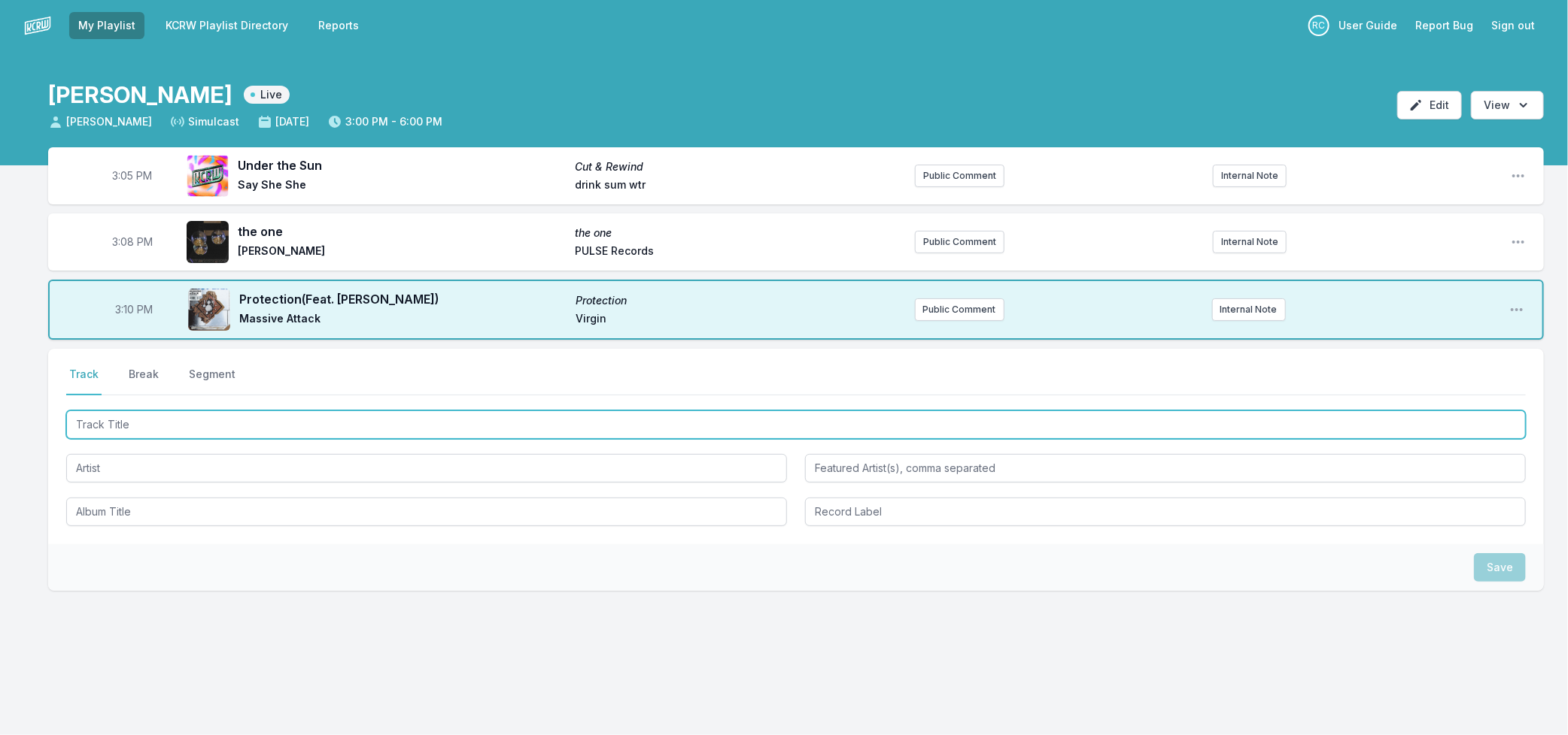
click at [205, 416] on input "Track Title" at bounding box center [796, 424] width 1459 height 29
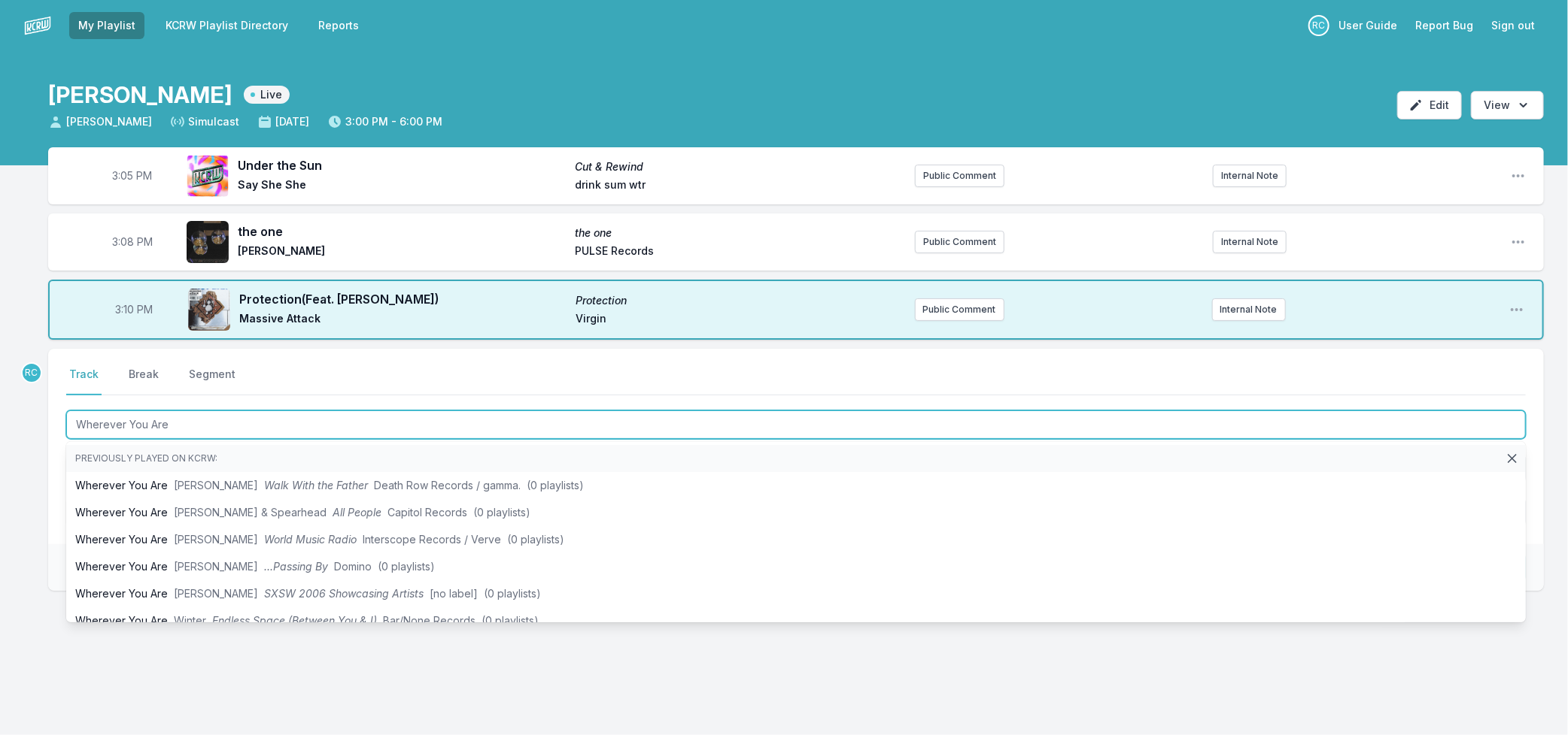
type input "Wherever You Are"
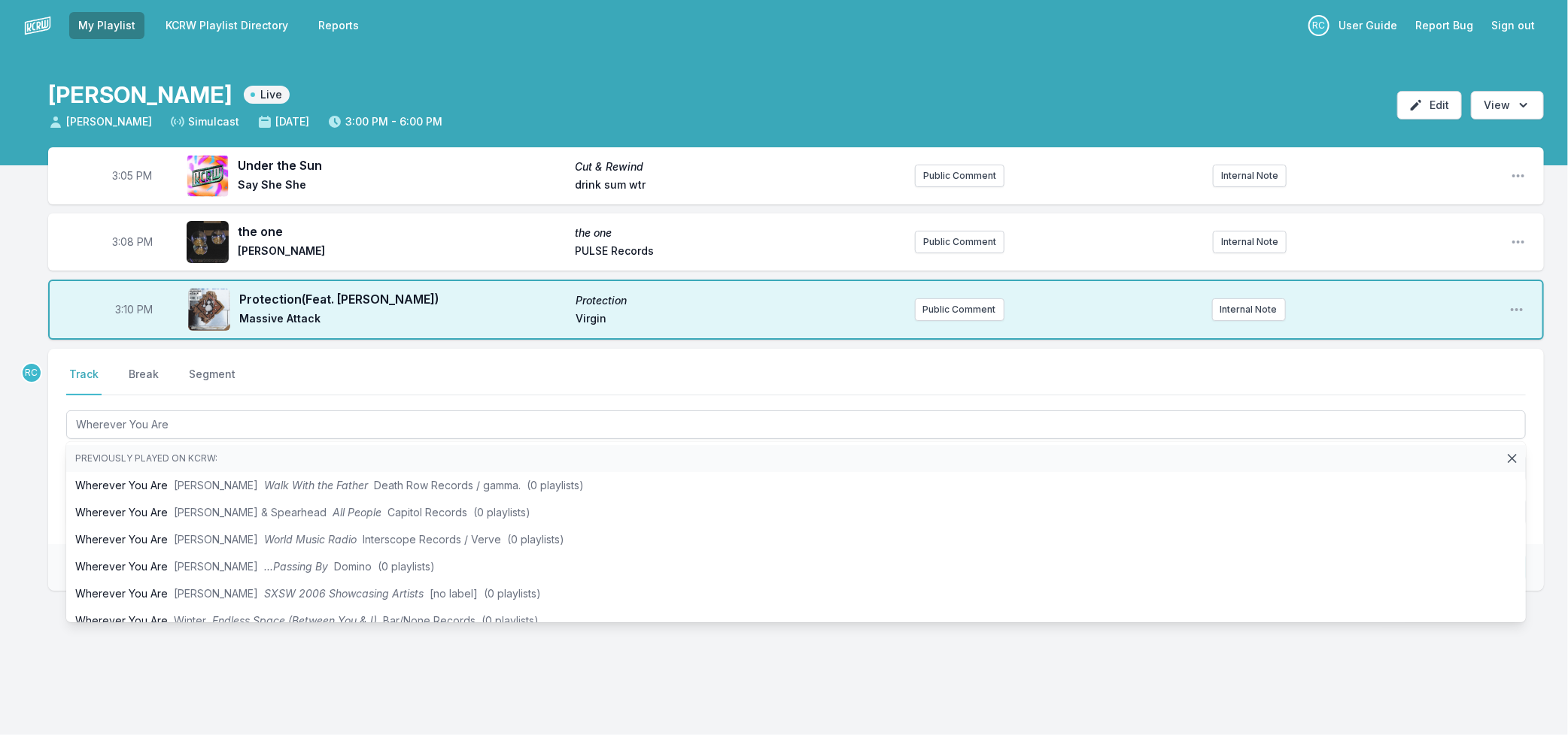
click at [27, 508] on div "3:05 PM Under the Sun Cut & Rewind Say She She drink sum wtr Public Comment Int…" at bounding box center [784, 441] width 1568 height 588
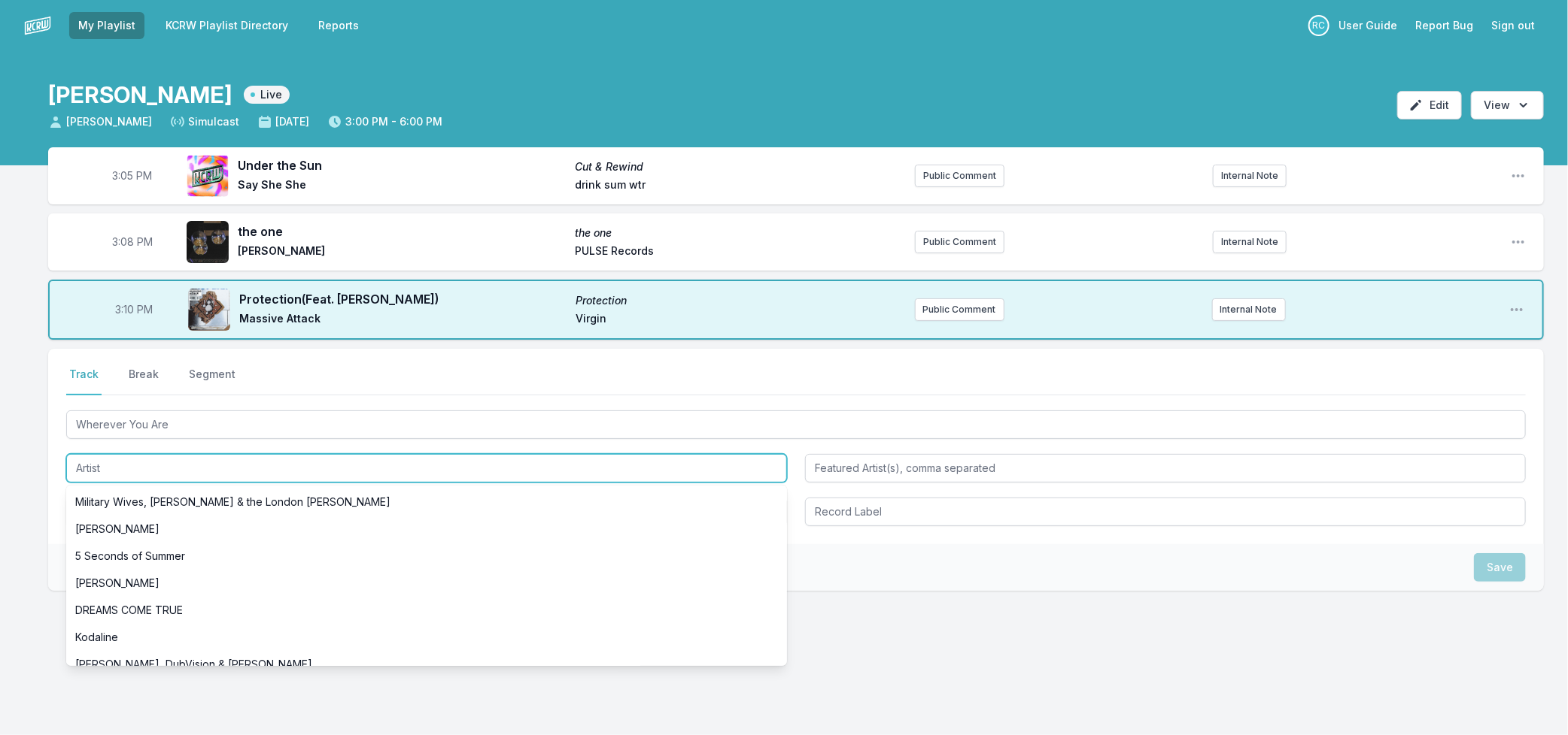
click at [146, 475] on input "Artist" at bounding box center [427, 468] width 721 height 29
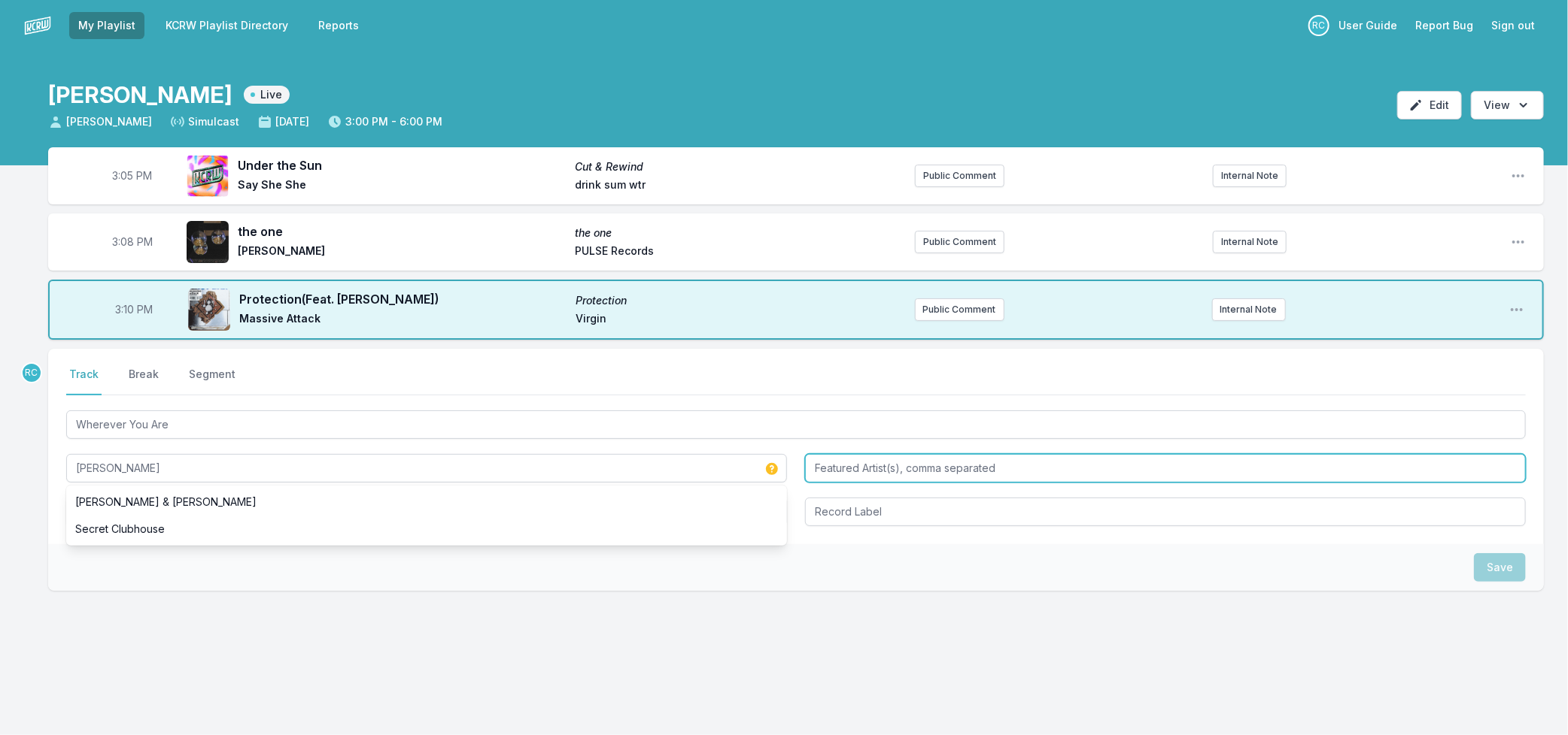
type input "[PERSON_NAME]"
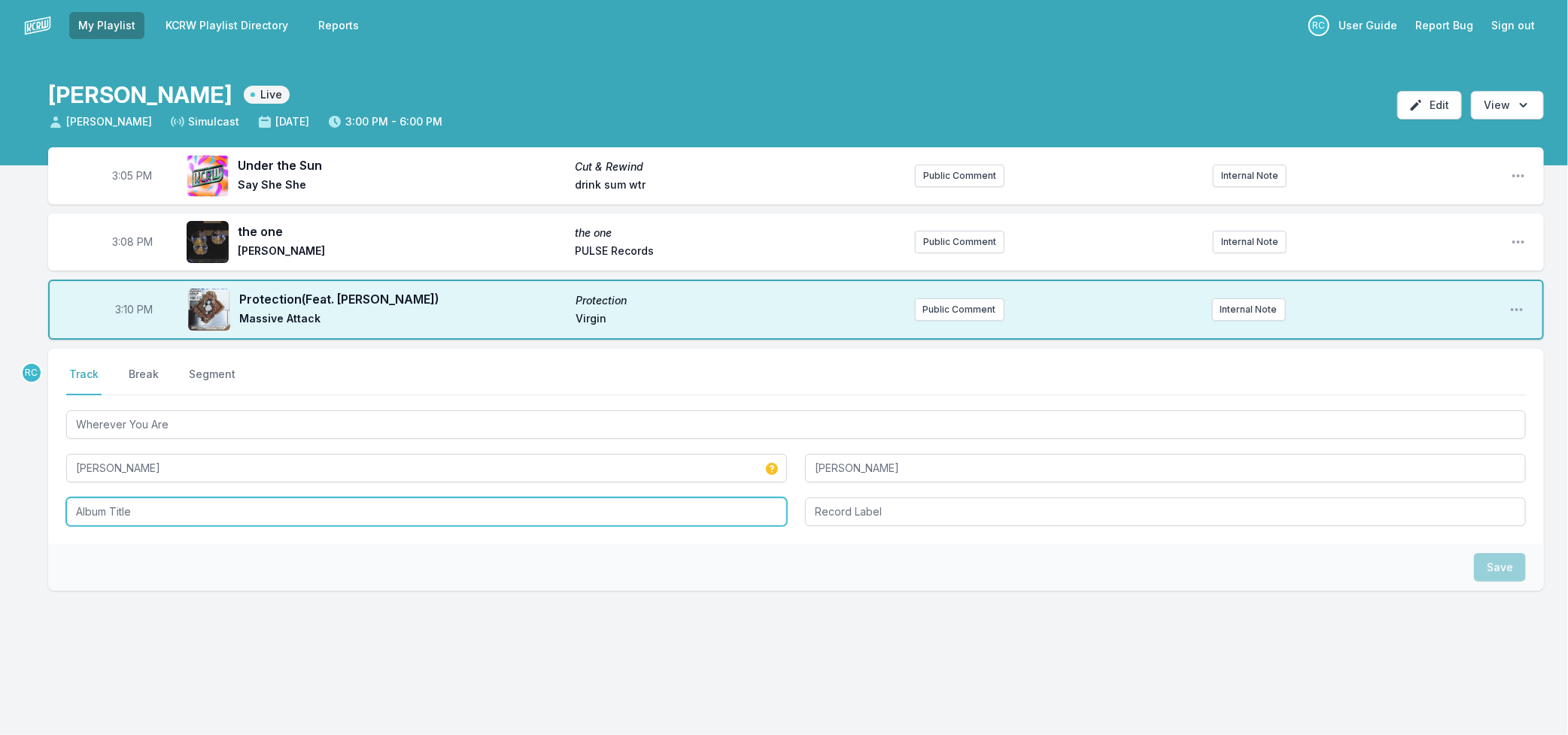
click at [208, 514] on input "Album Title" at bounding box center [427, 511] width 721 height 29
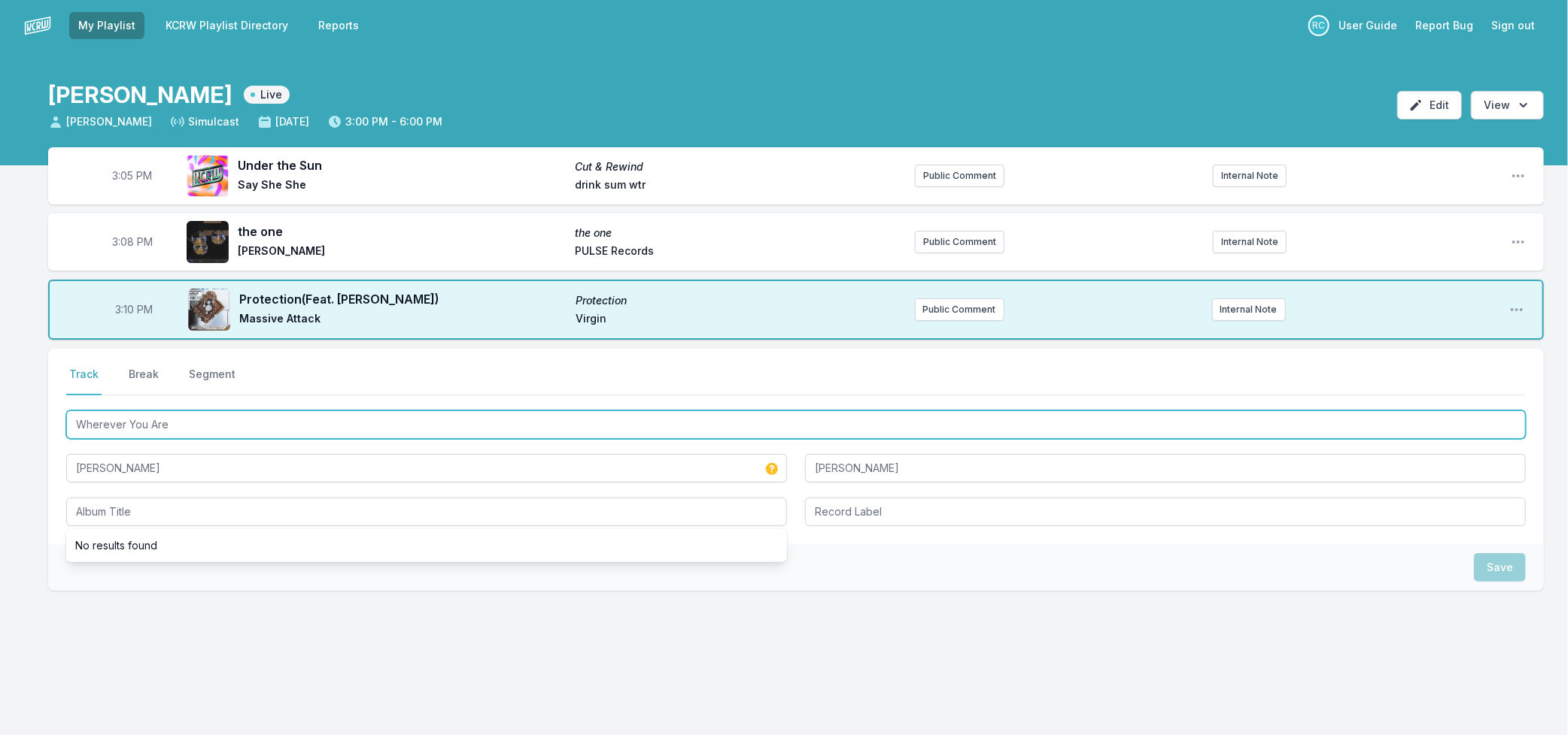
drag, startPoint x: 185, startPoint y: 421, endPoint x: -2, endPoint y: 392, distance: 189.2
click at [0, 392] on html "My Playlist KCRW Playlist Directory Reports RC User Guide Report Bug Sign out […" at bounding box center [784, 367] width 1568 height 735
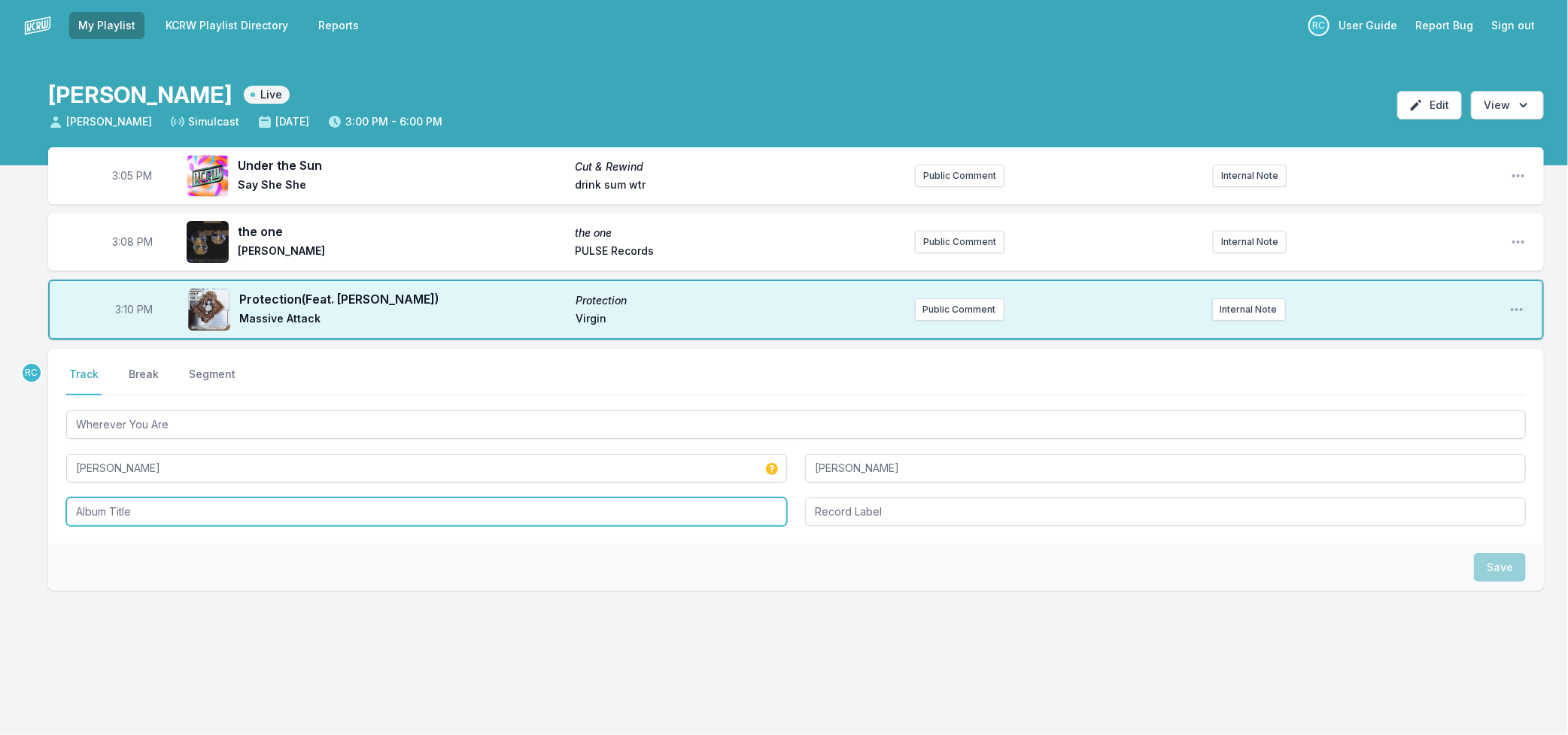
click at [128, 505] on input "Album Title" at bounding box center [427, 511] width 721 height 29
paste input "Wherever You Are"
type input "Wherever You Are"
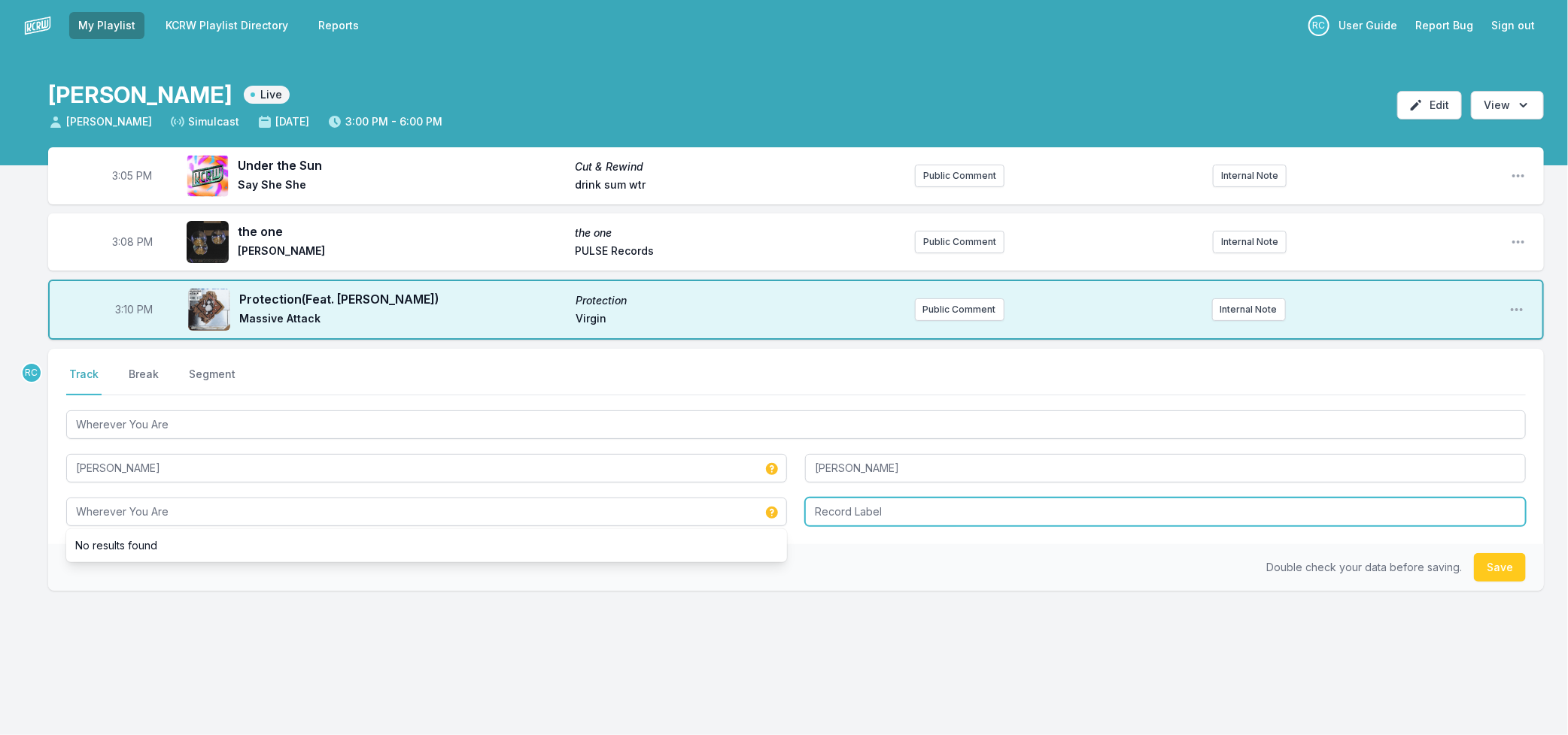
click at [860, 509] on input "Record Label" at bounding box center [1165, 511] width 721 height 29
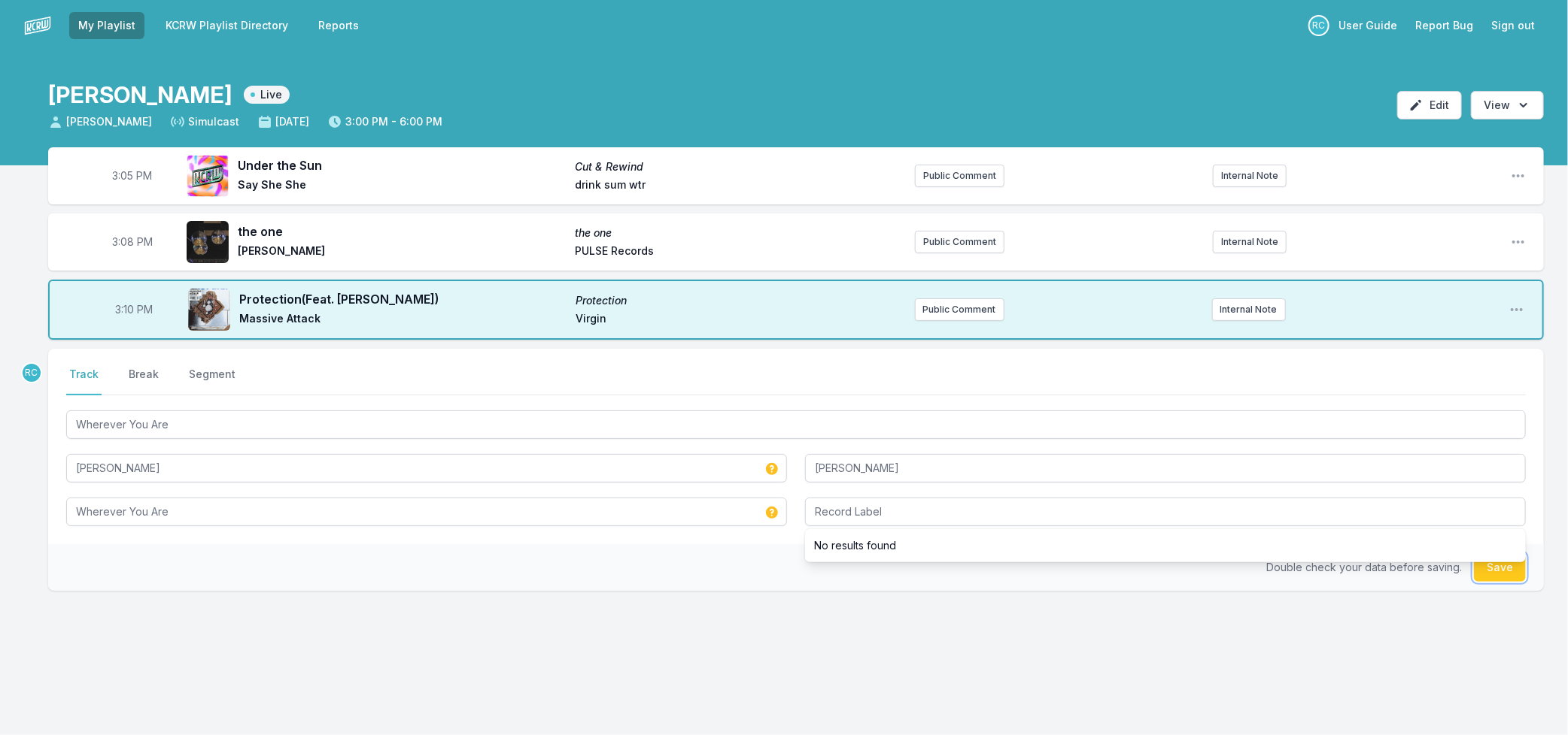
click at [1499, 575] on button "Save" at bounding box center [1500, 567] width 51 height 29
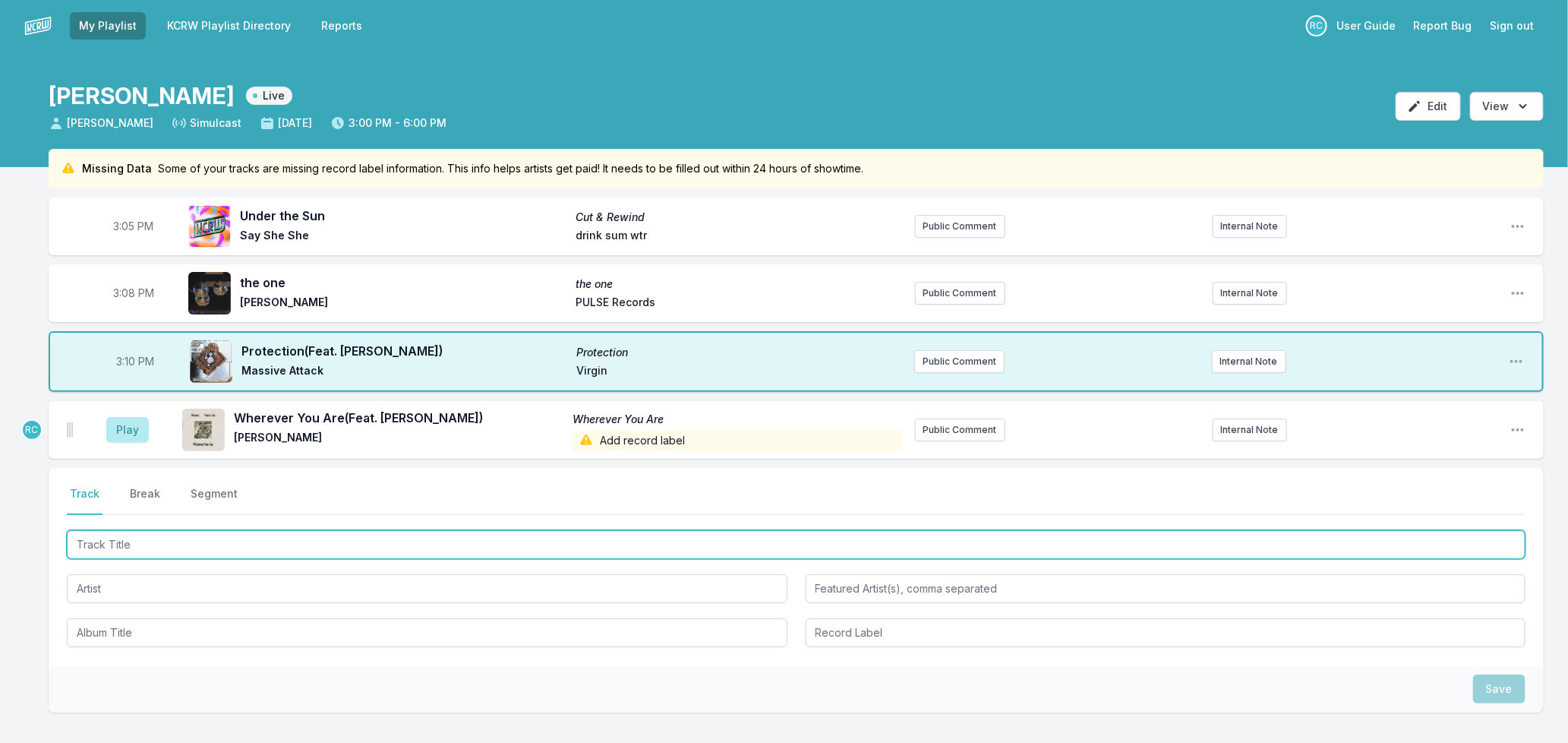
click at [134, 544] on input "Track Title" at bounding box center [796, 544] width 1459 height 29
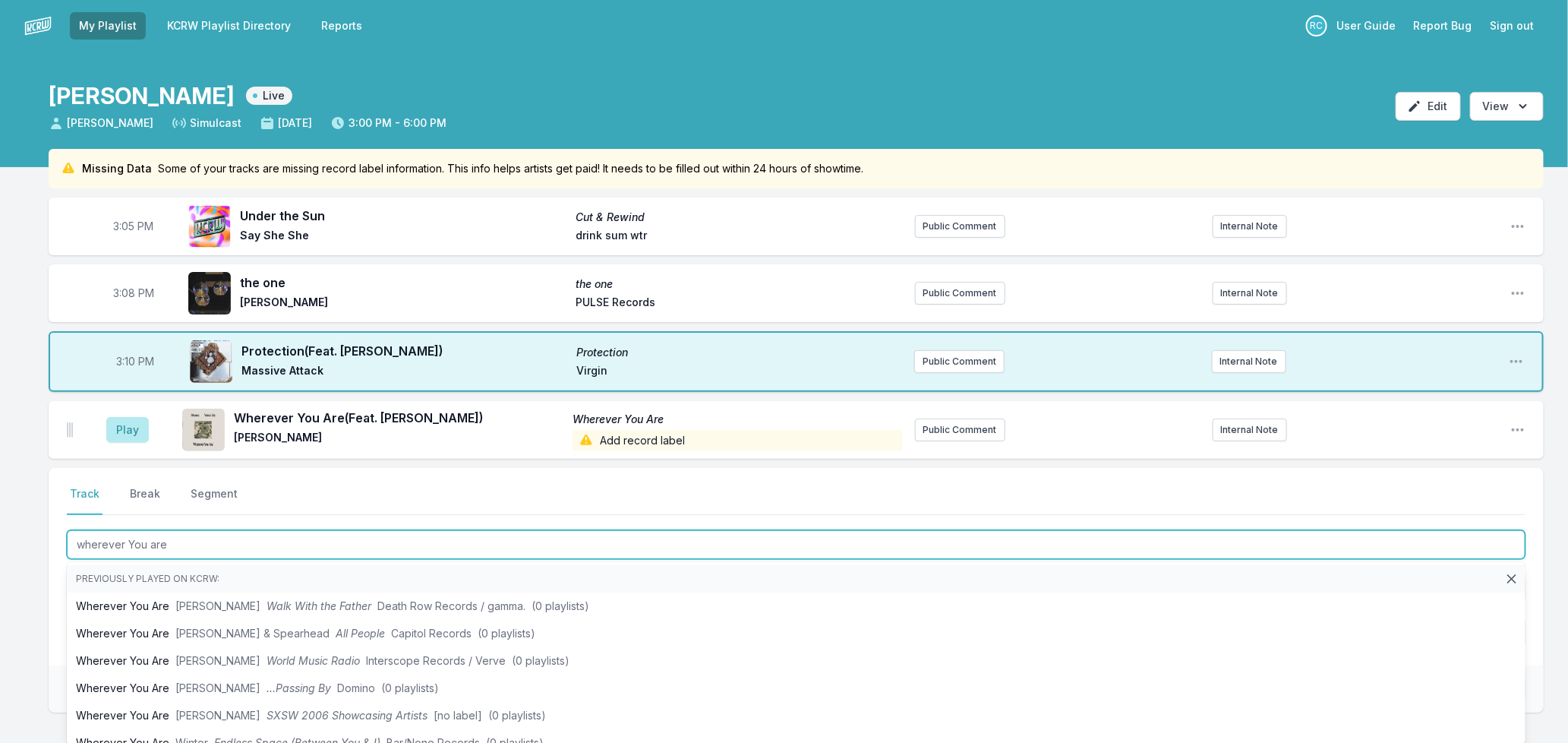
type input "wherever You are"
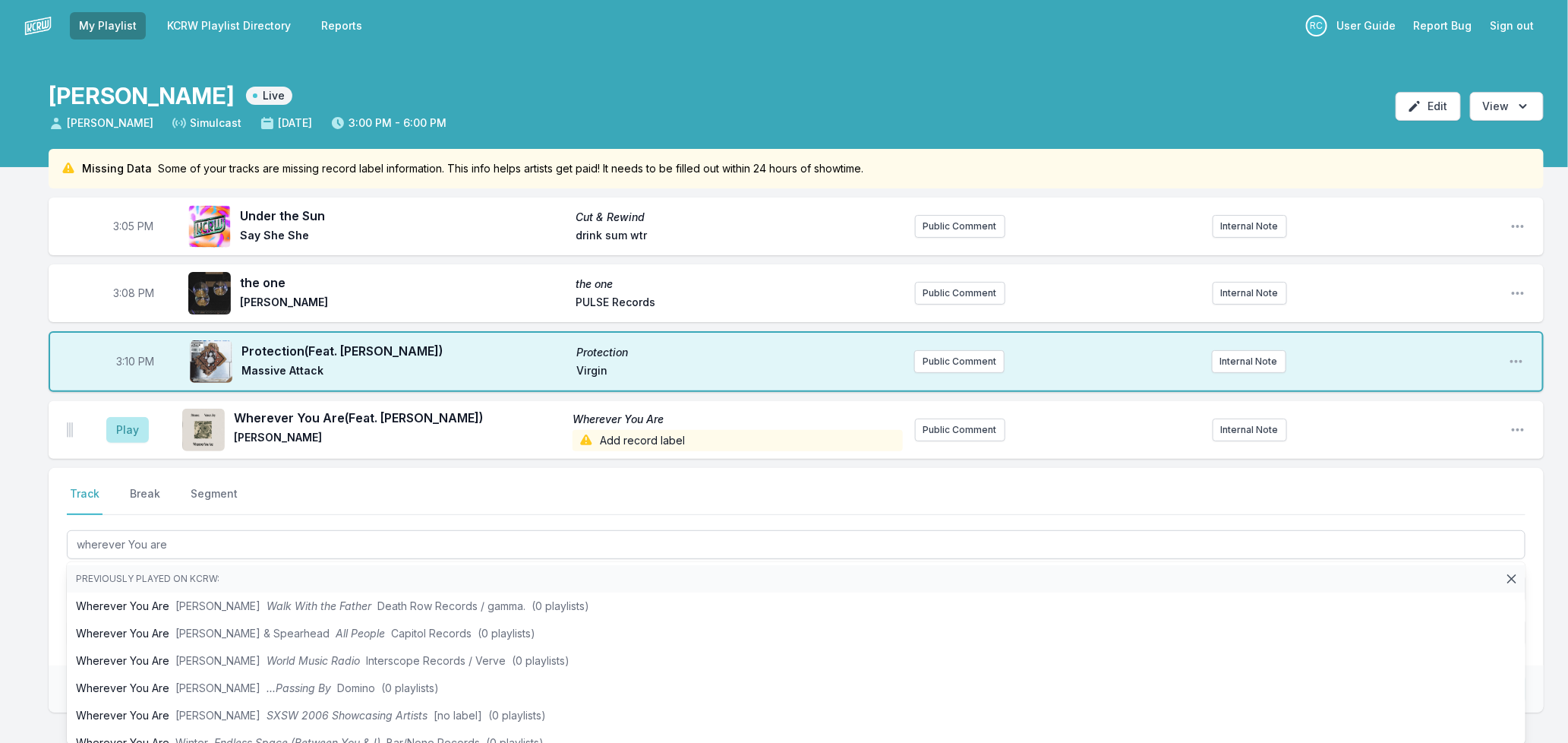
click at [25, 606] on div "Missing Data Some of your tracks are missing record label information. This inf…" at bounding box center [784, 504] width 1568 height 710
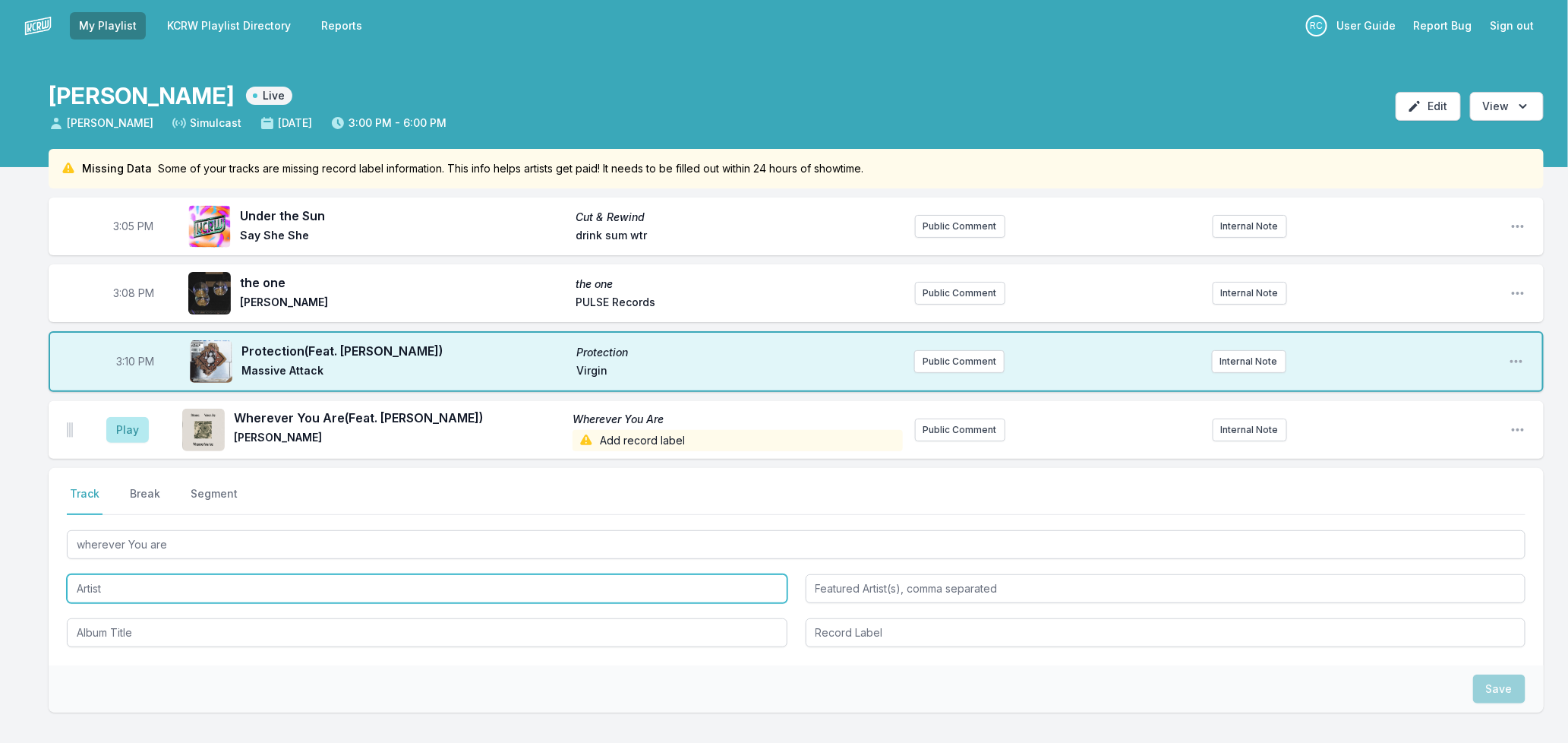
click at [96, 590] on input "Artist" at bounding box center [427, 589] width 721 height 29
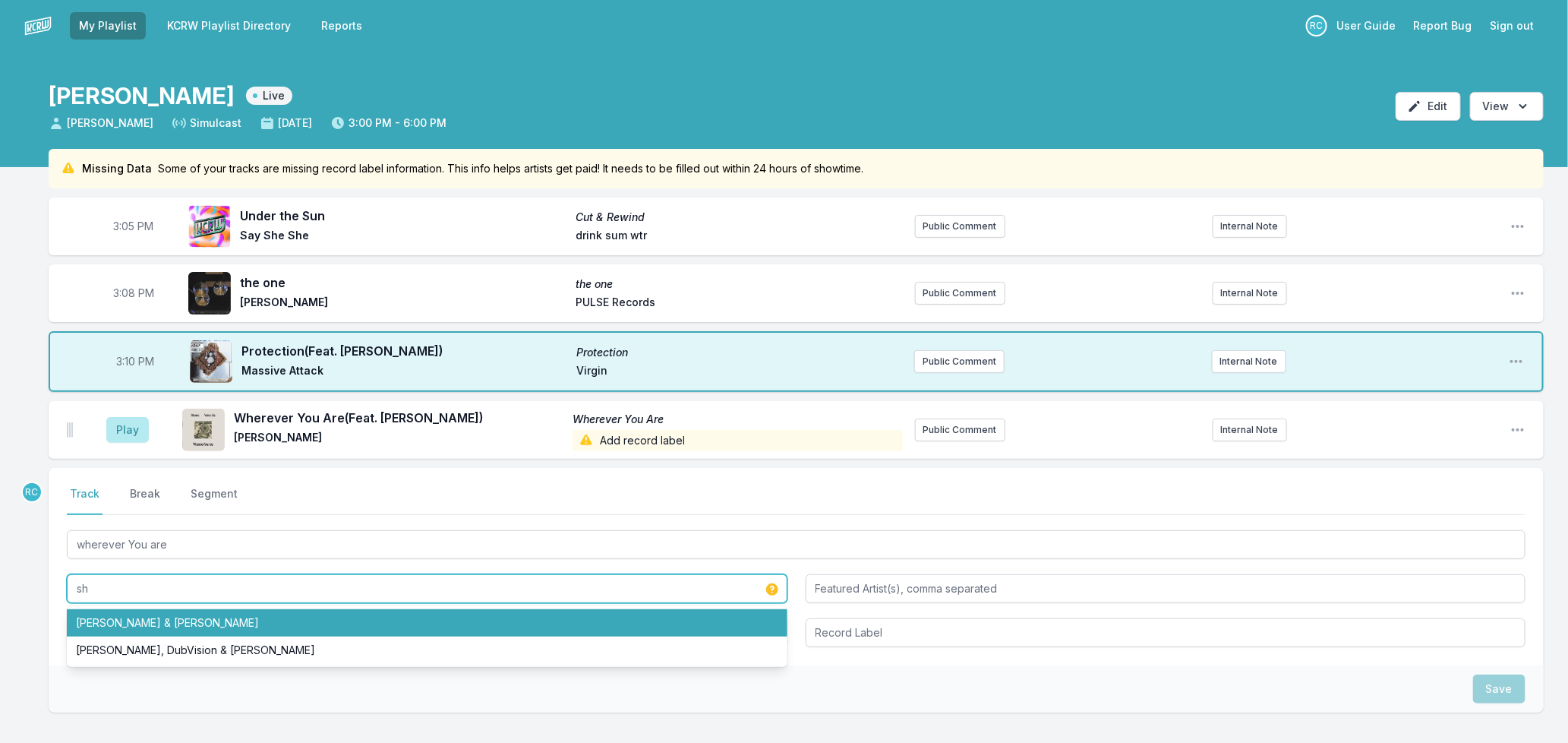
click at [122, 624] on li "[PERSON_NAME] & [PERSON_NAME]" at bounding box center [427, 622] width 721 height 27
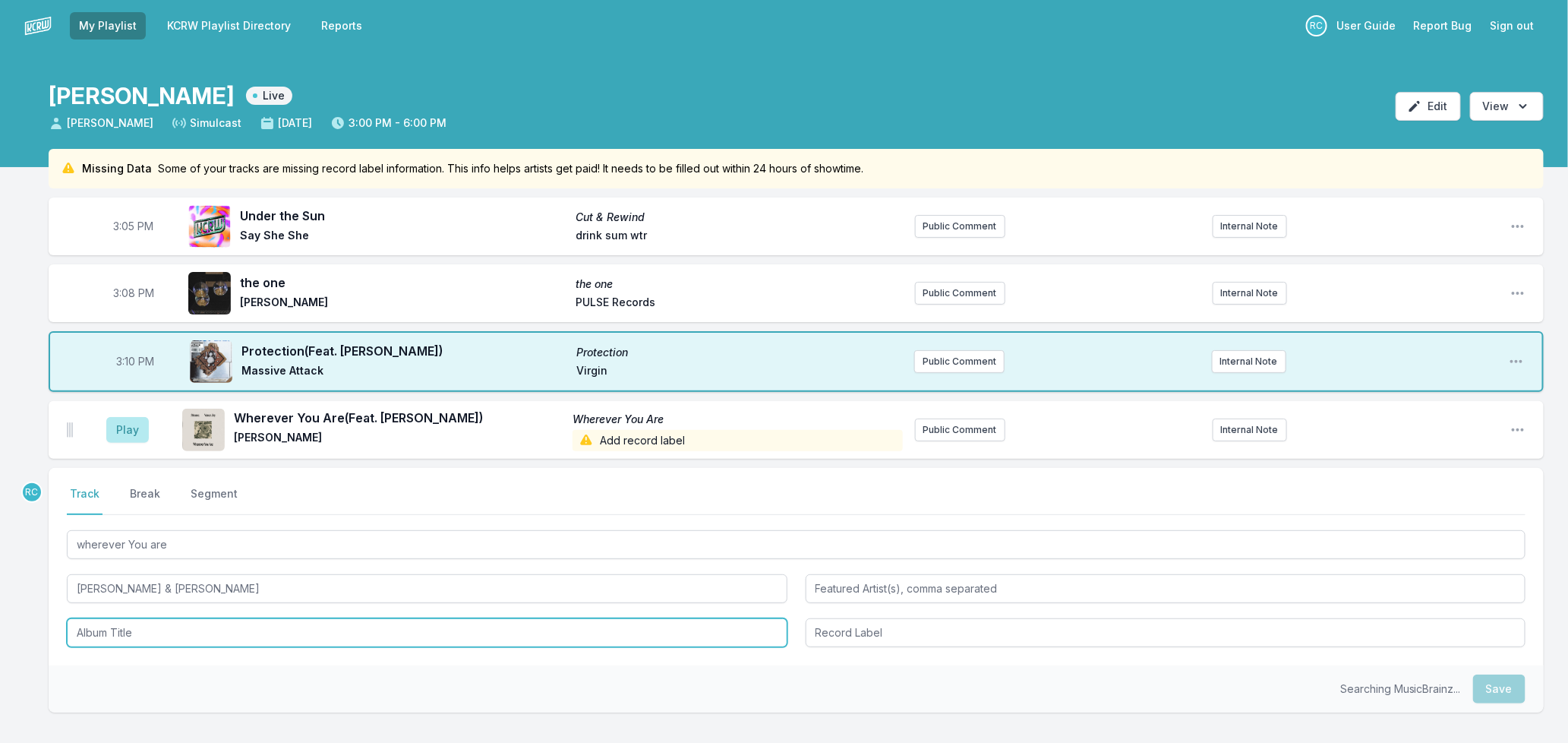
click at [129, 636] on input "Album Title" at bounding box center [427, 633] width 721 height 29
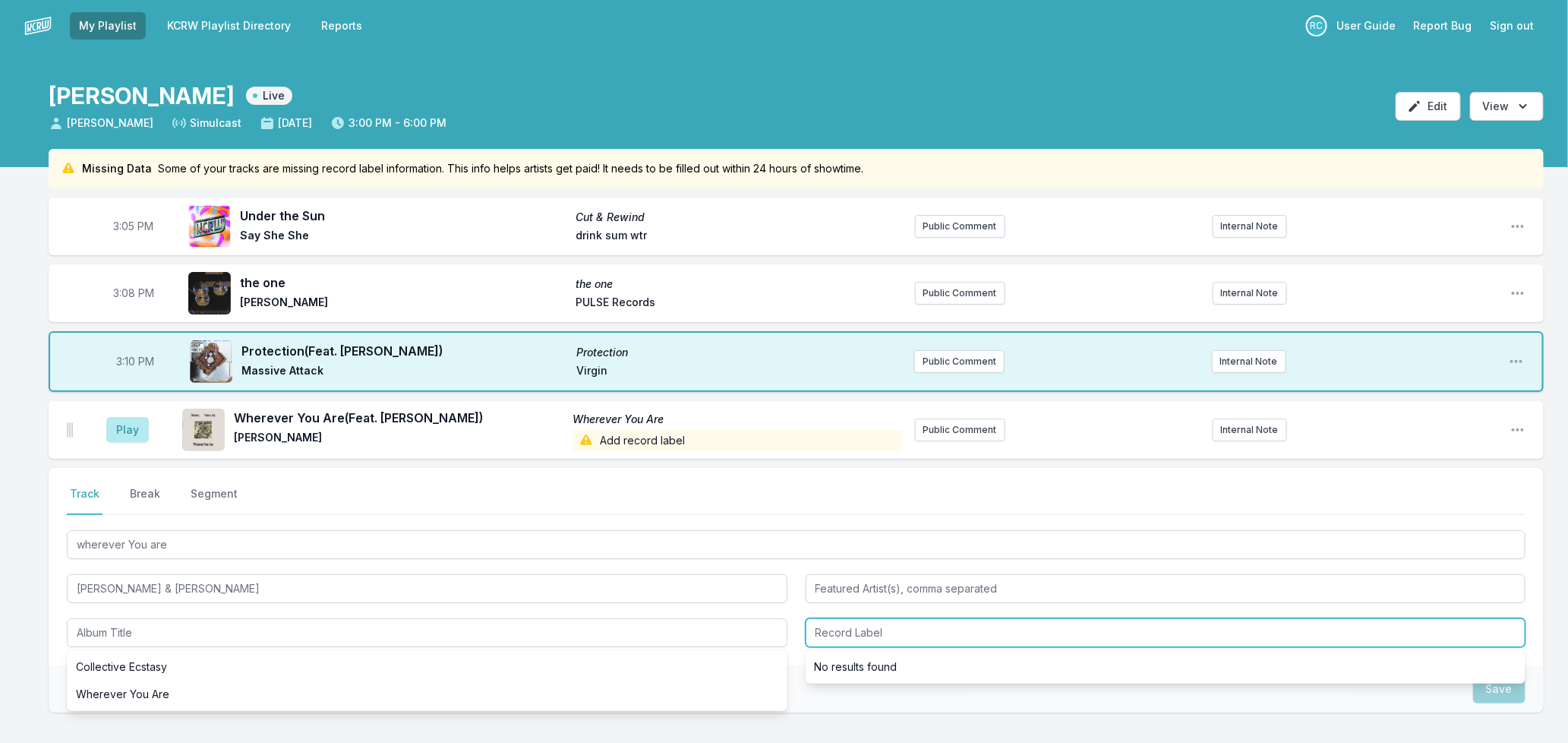
click at [901, 619] on input "Record Label" at bounding box center [1165, 633] width 721 height 29
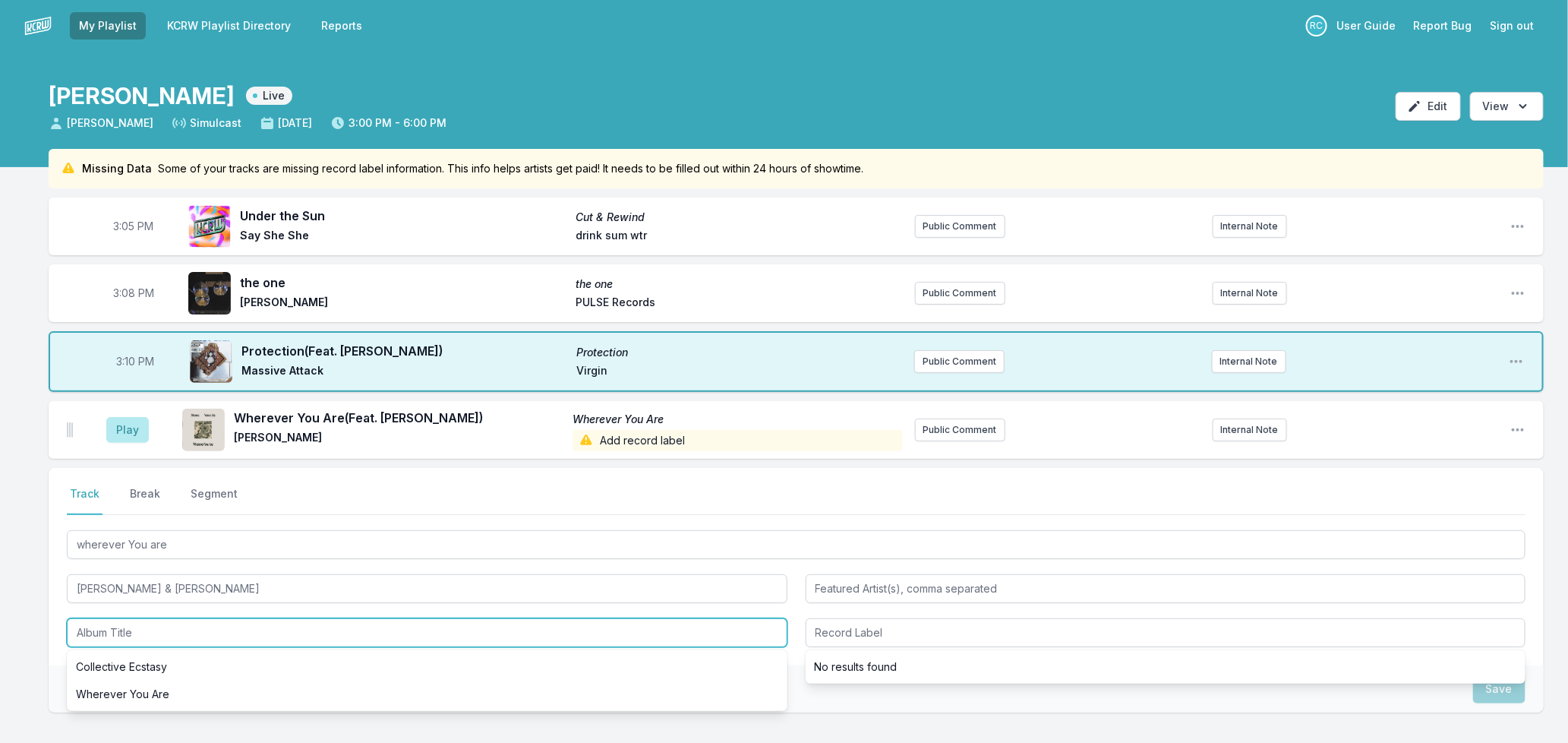
click at [298, 622] on input "Album Title" at bounding box center [427, 633] width 721 height 29
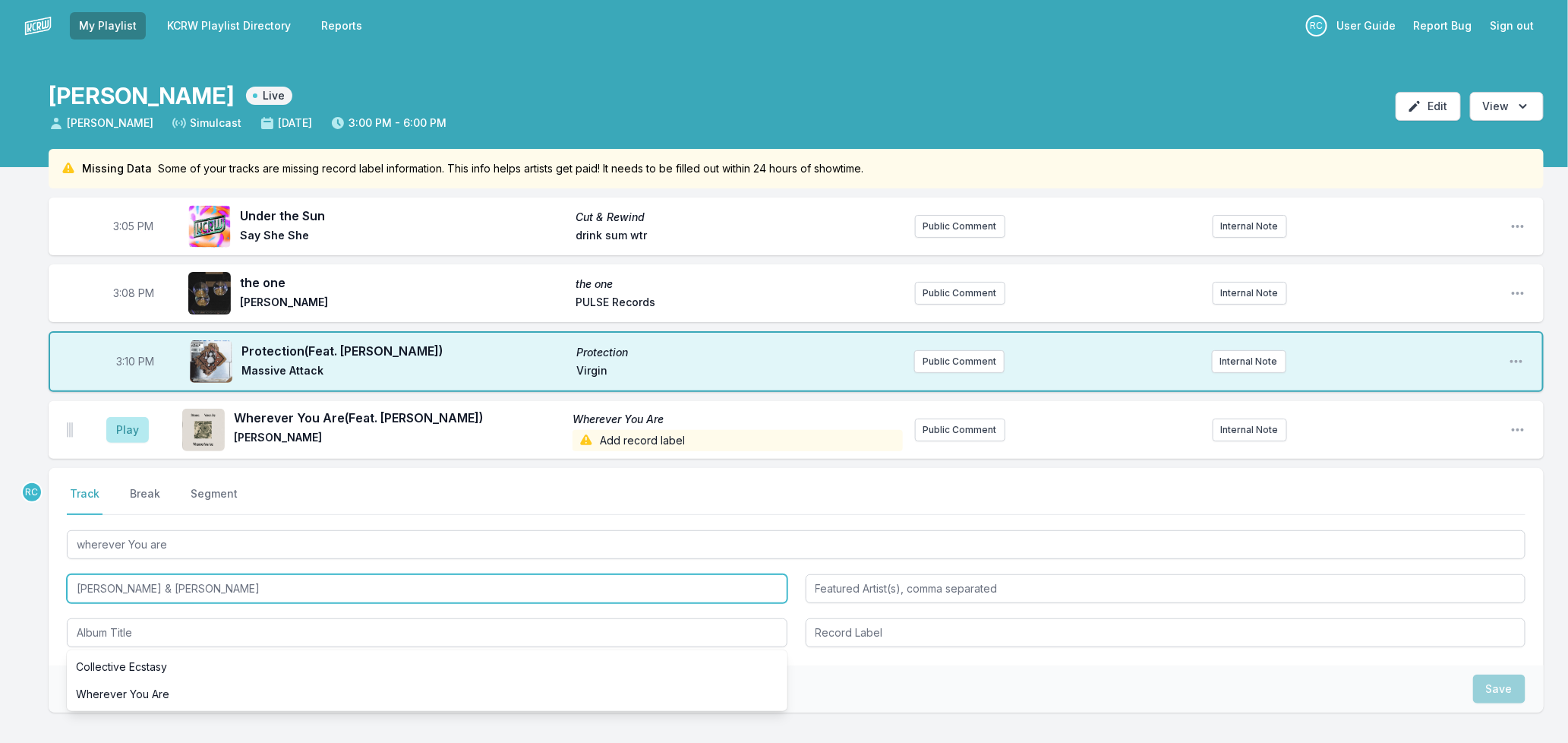
click at [309, 590] on input "[PERSON_NAME] & [PERSON_NAME]" at bounding box center [427, 589] width 721 height 29
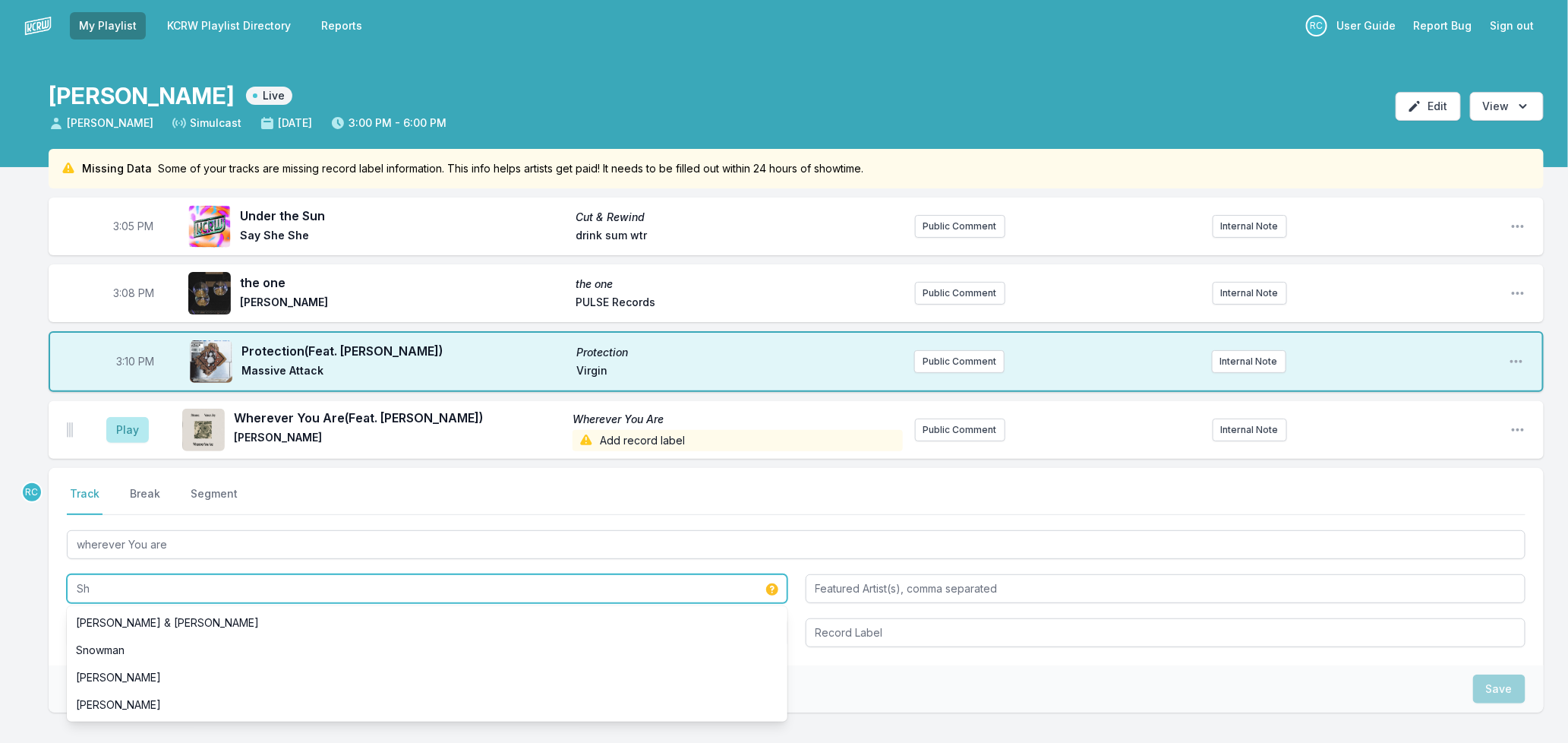
type input "S"
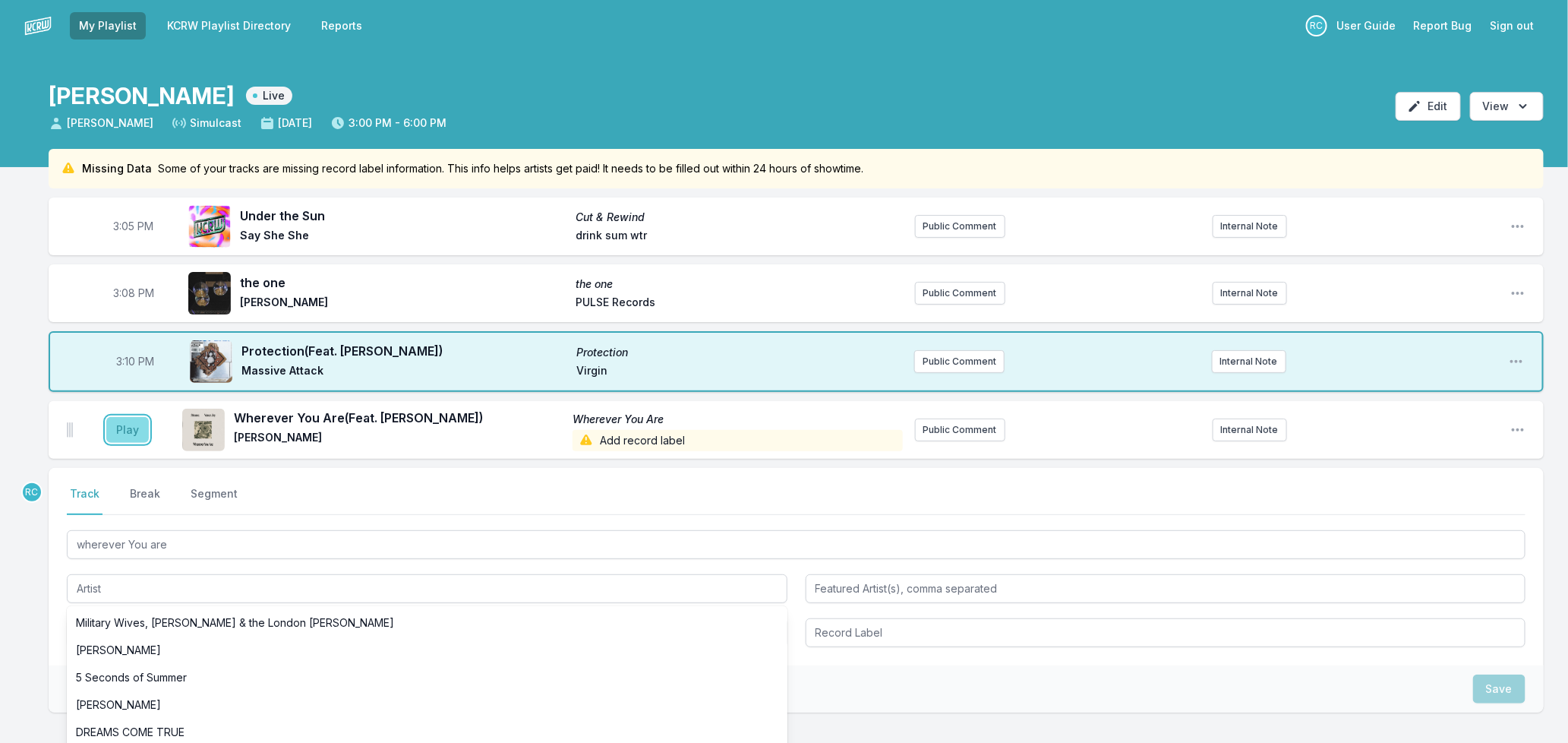
click at [130, 430] on button "Play" at bounding box center [127, 430] width 43 height 26
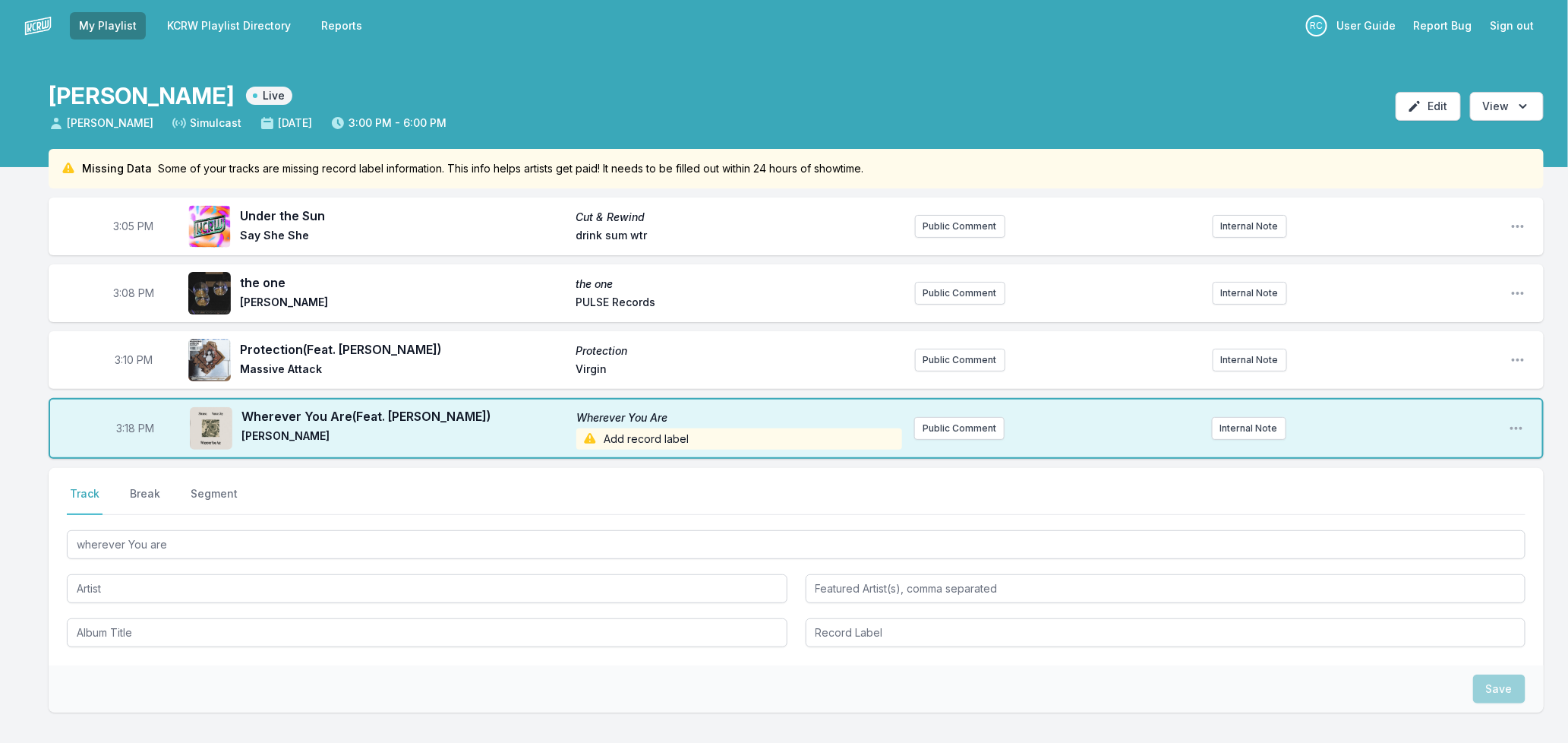
click at [216, 20] on link "KCRW Playlist Directory" at bounding box center [229, 25] width 142 height 27
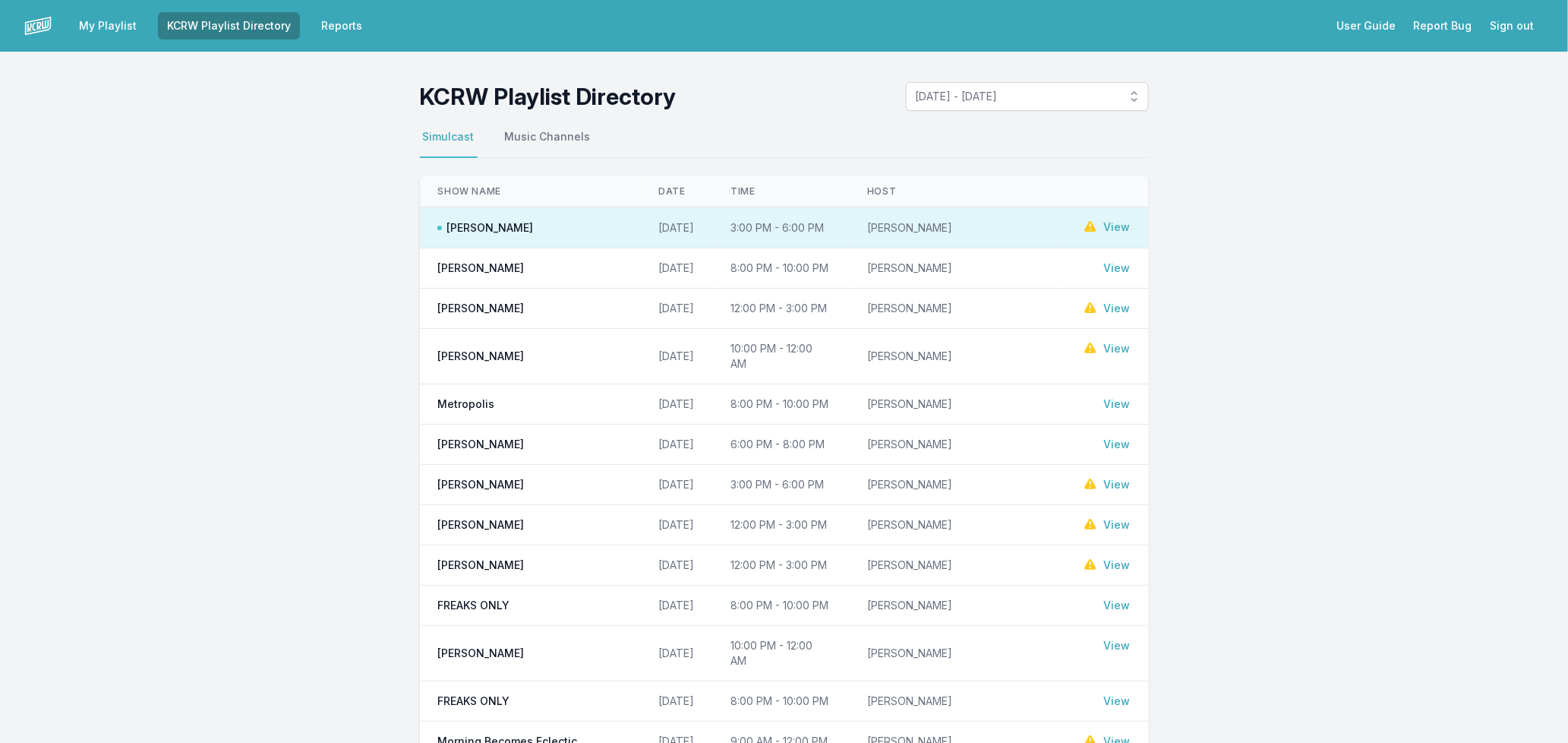
click at [1121, 271] on link "View" at bounding box center [1117, 268] width 27 height 15
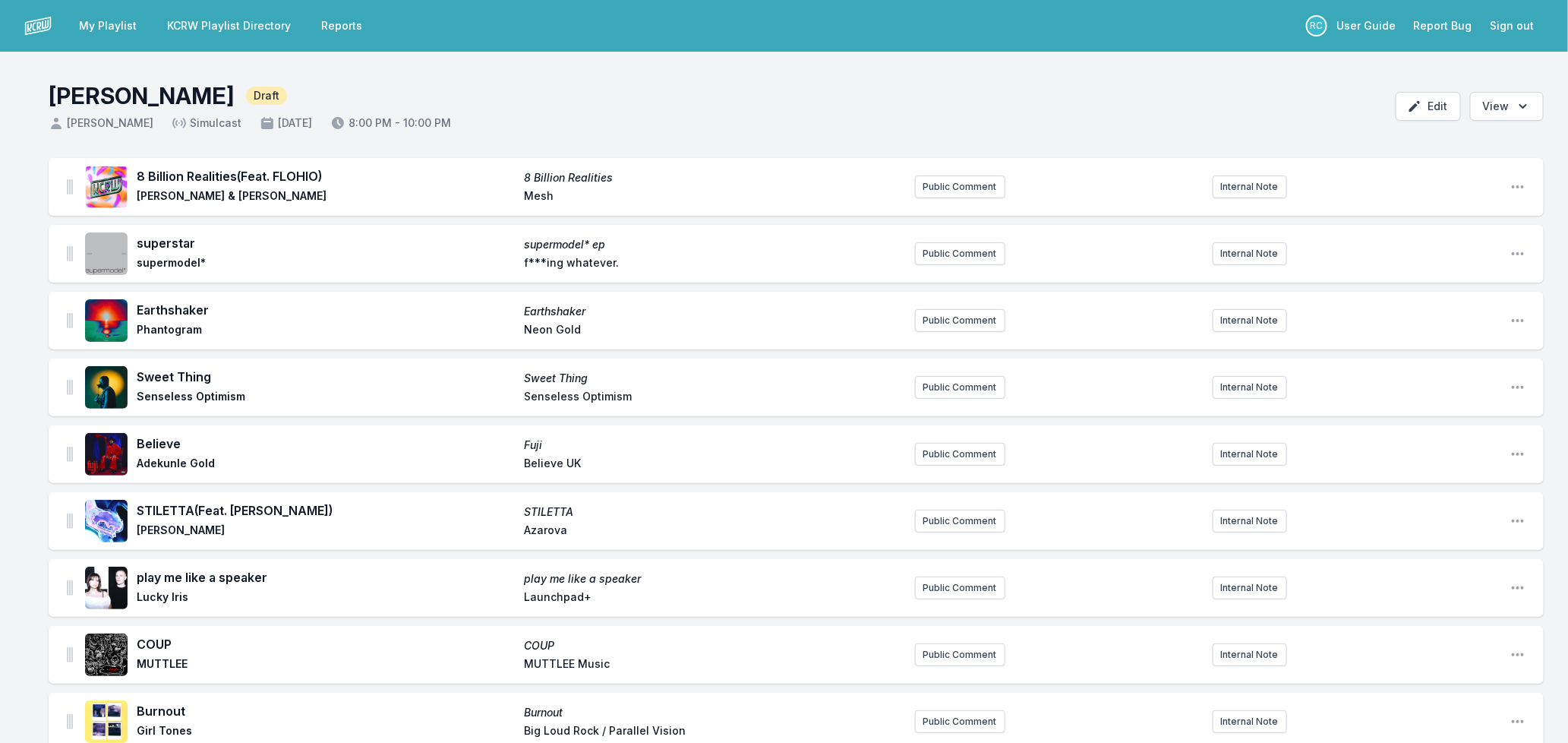
click at [94, 31] on link "My Playlist" at bounding box center [108, 25] width 76 height 27
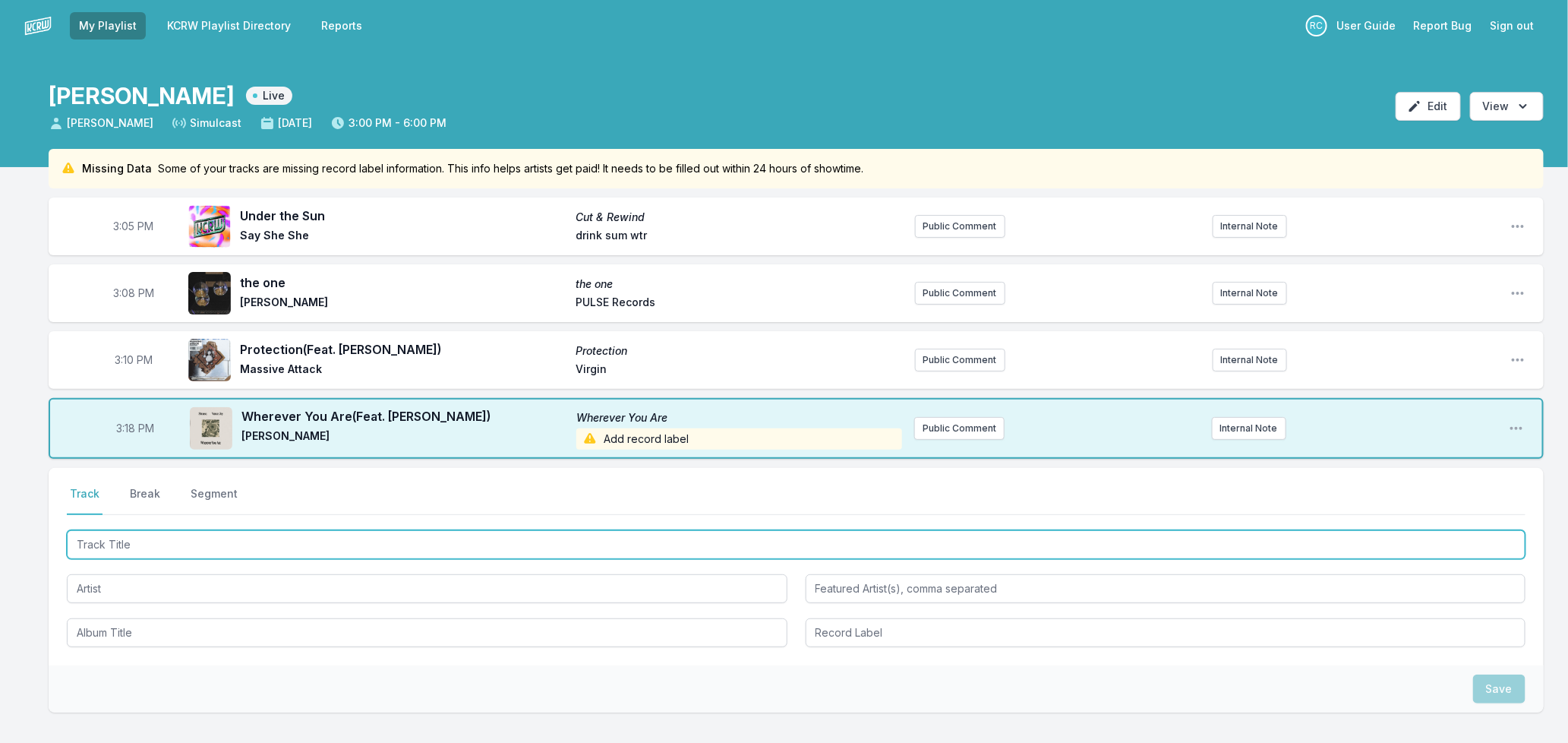
click at [249, 551] on input "Track Title" at bounding box center [796, 544] width 1459 height 29
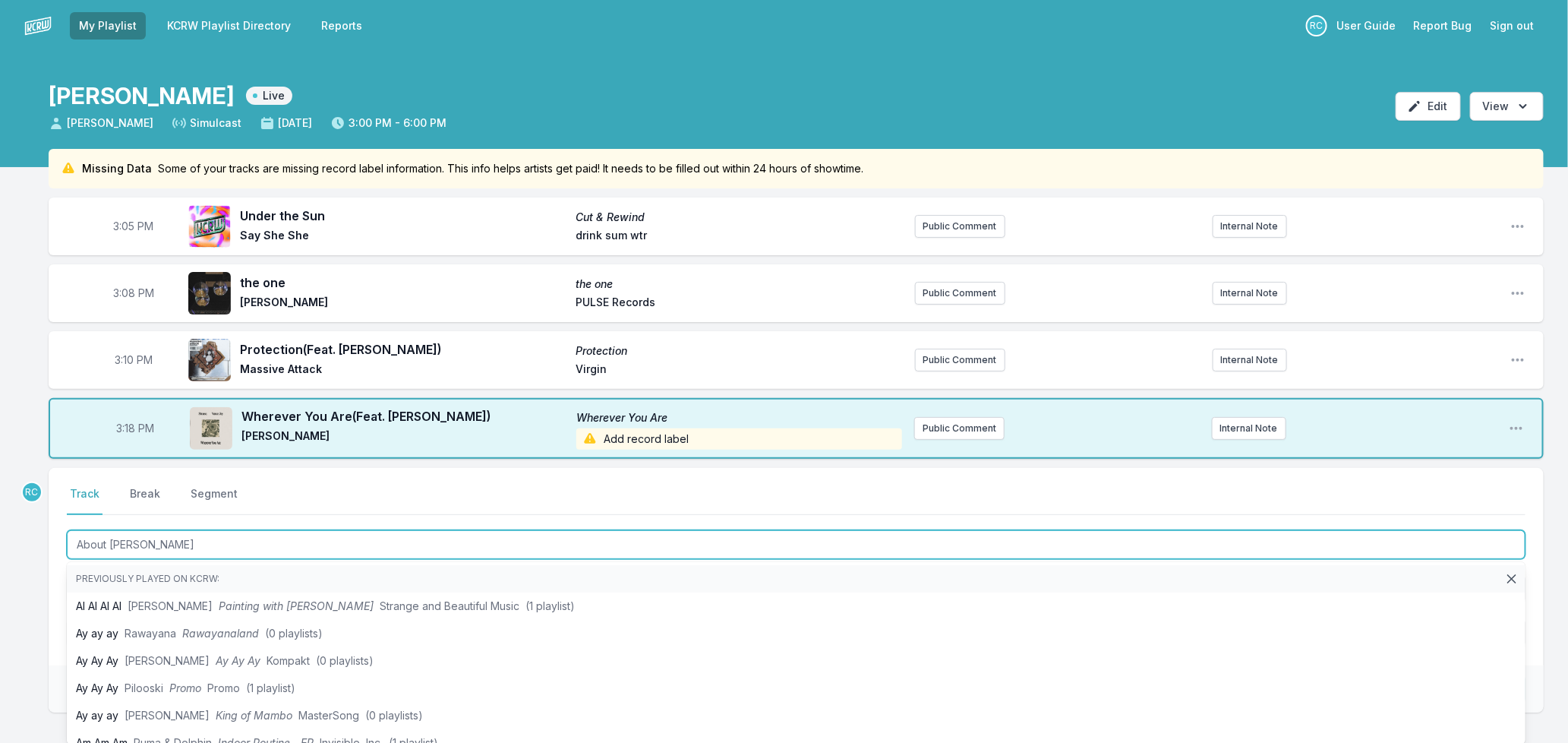
type input "About Leaving"
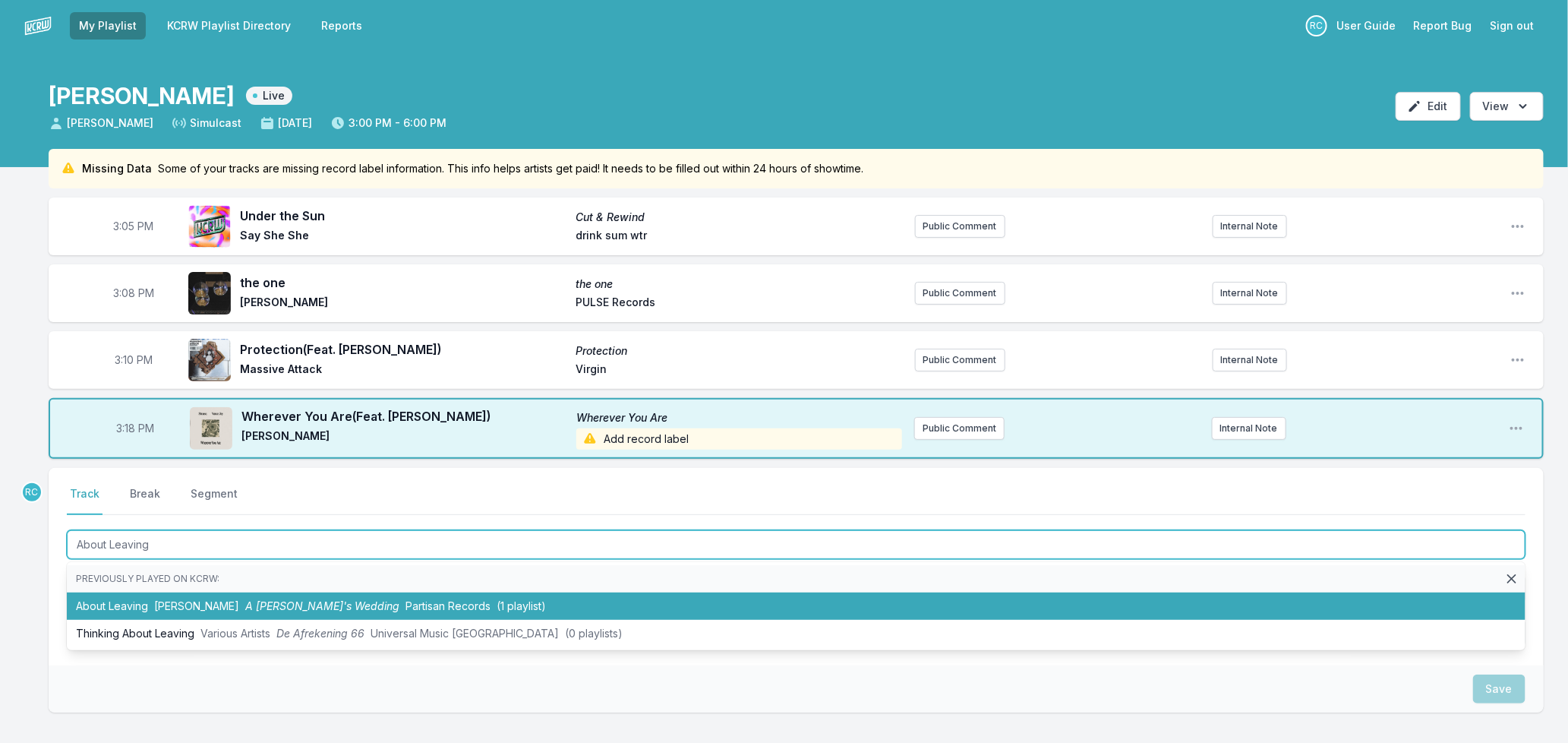
click at [264, 610] on li "About Leaving [PERSON_NAME] A [PERSON_NAME]'s Wedding Partisan Records (1 playl…" at bounding box center [796, 606] width 1459 height 27
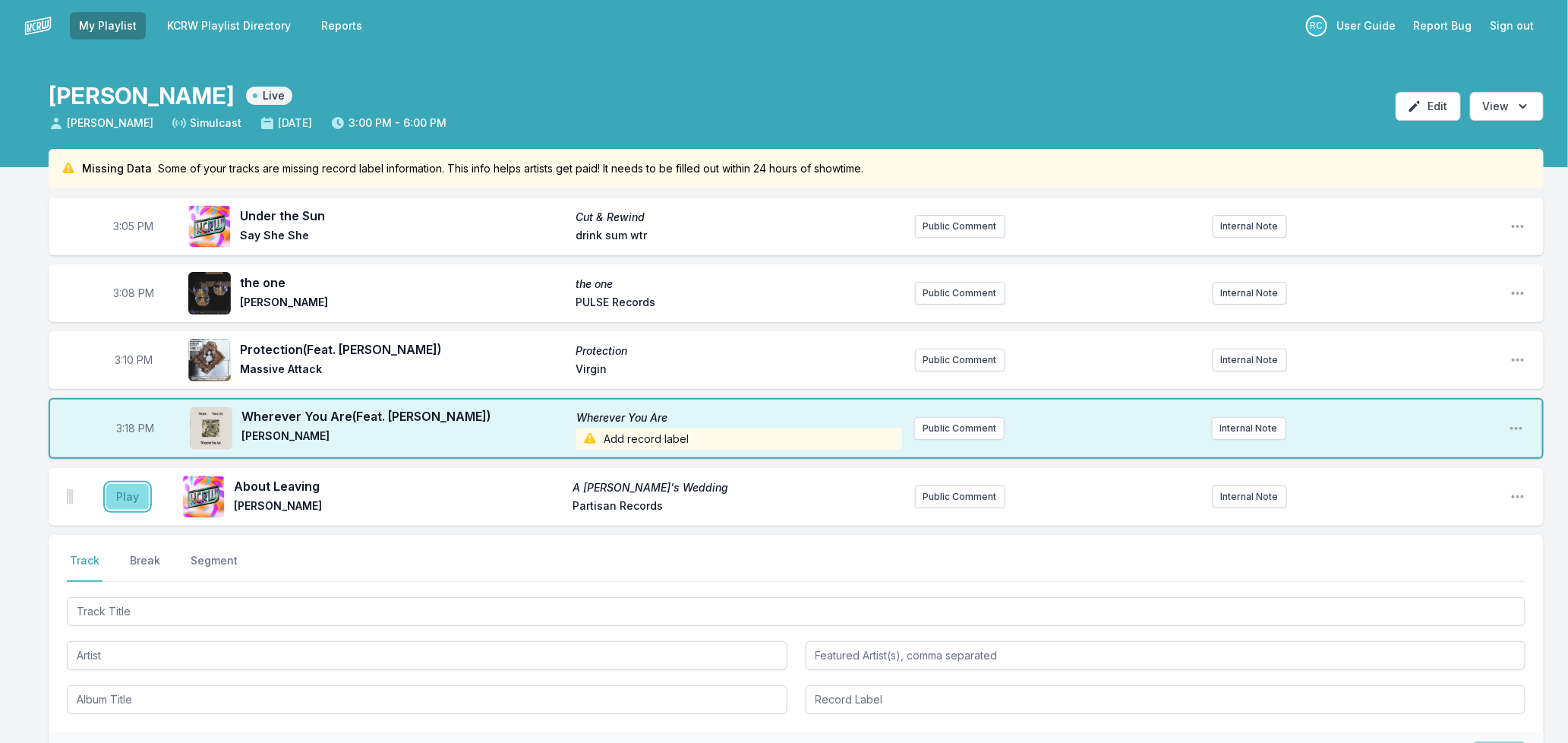
click at [125, 492] on button "Play" at bounding box center [127, 497] width 43 height 26
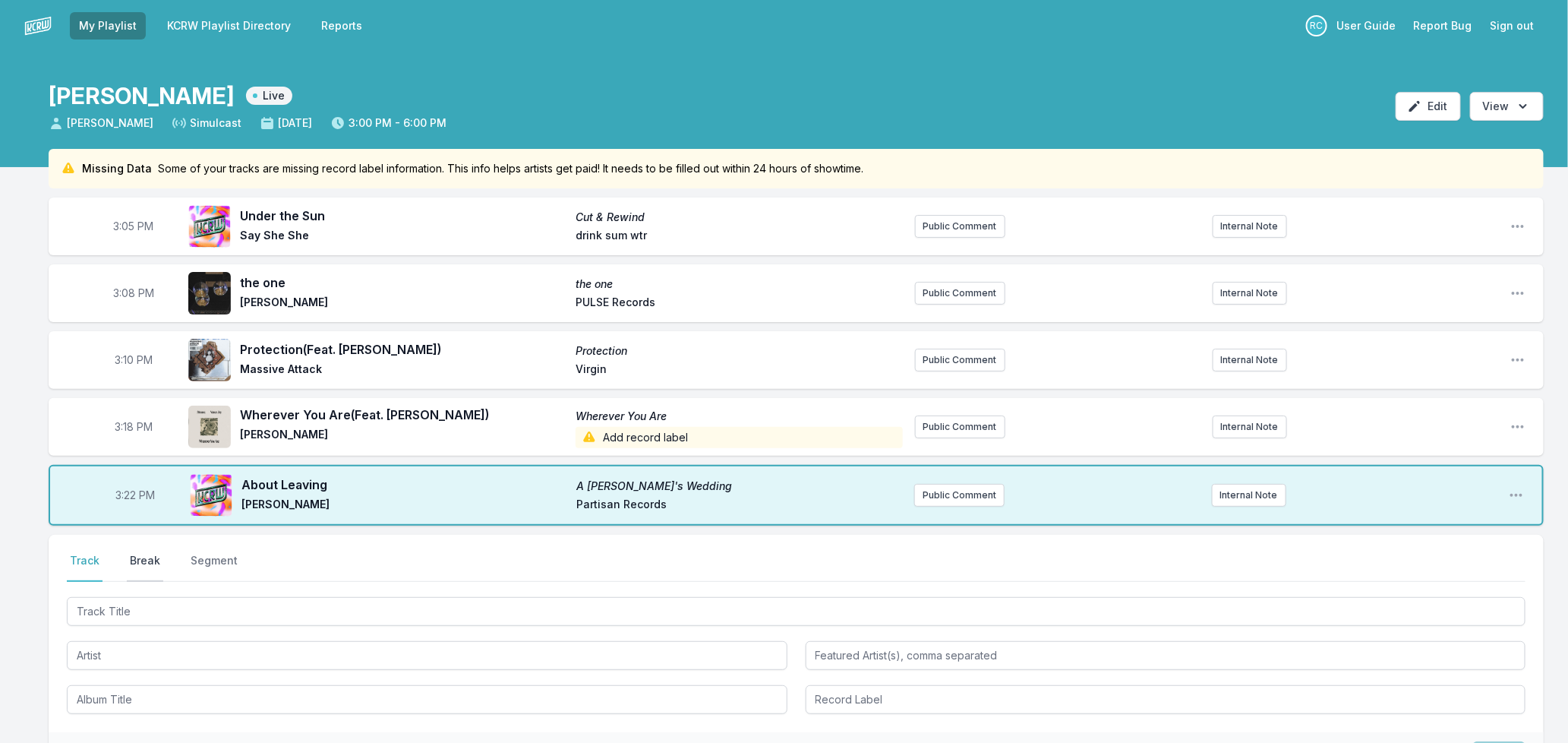
click at [148, 555] on button "Break" at bounding box center [145, 567] width 36 height 29
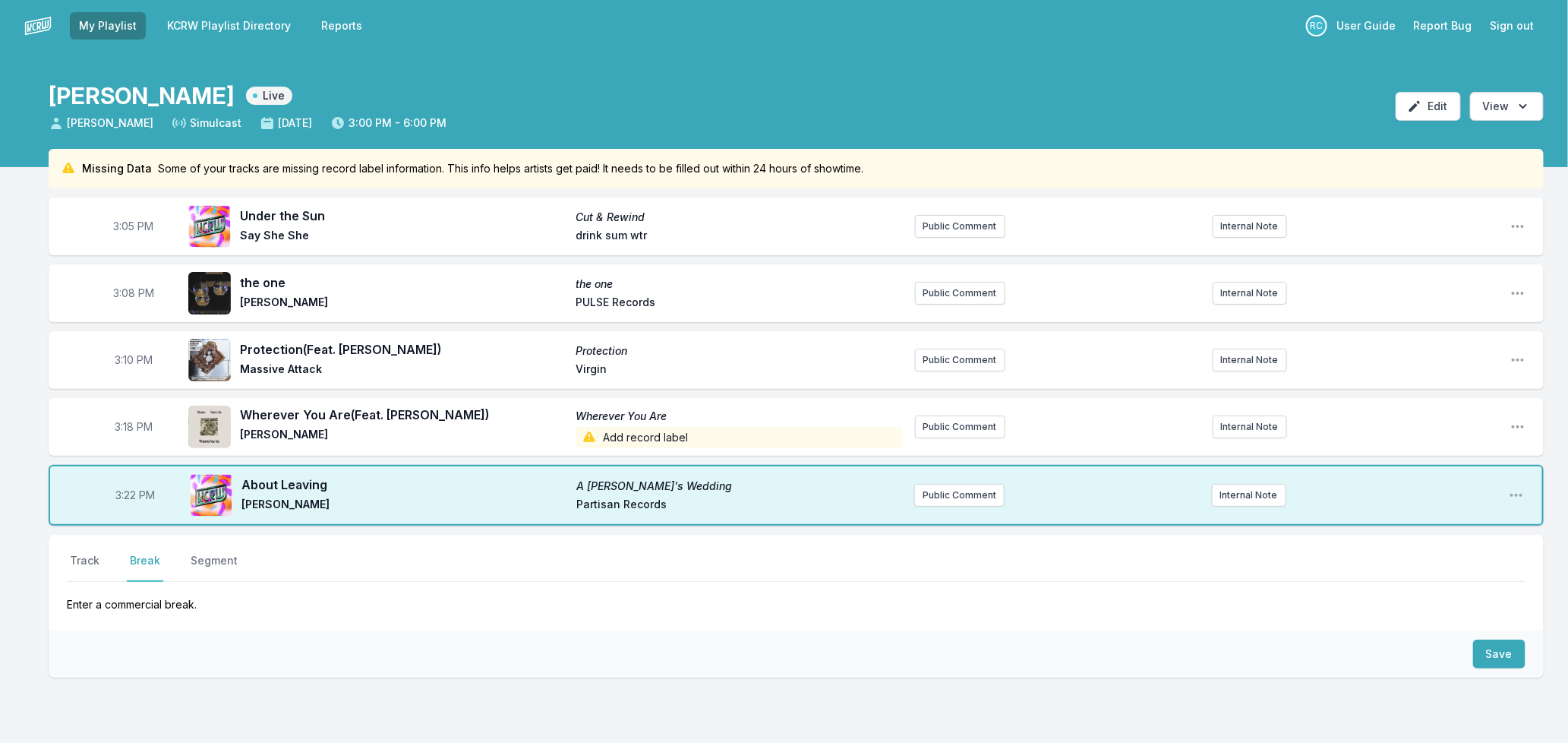
scroll to position [78, 0]
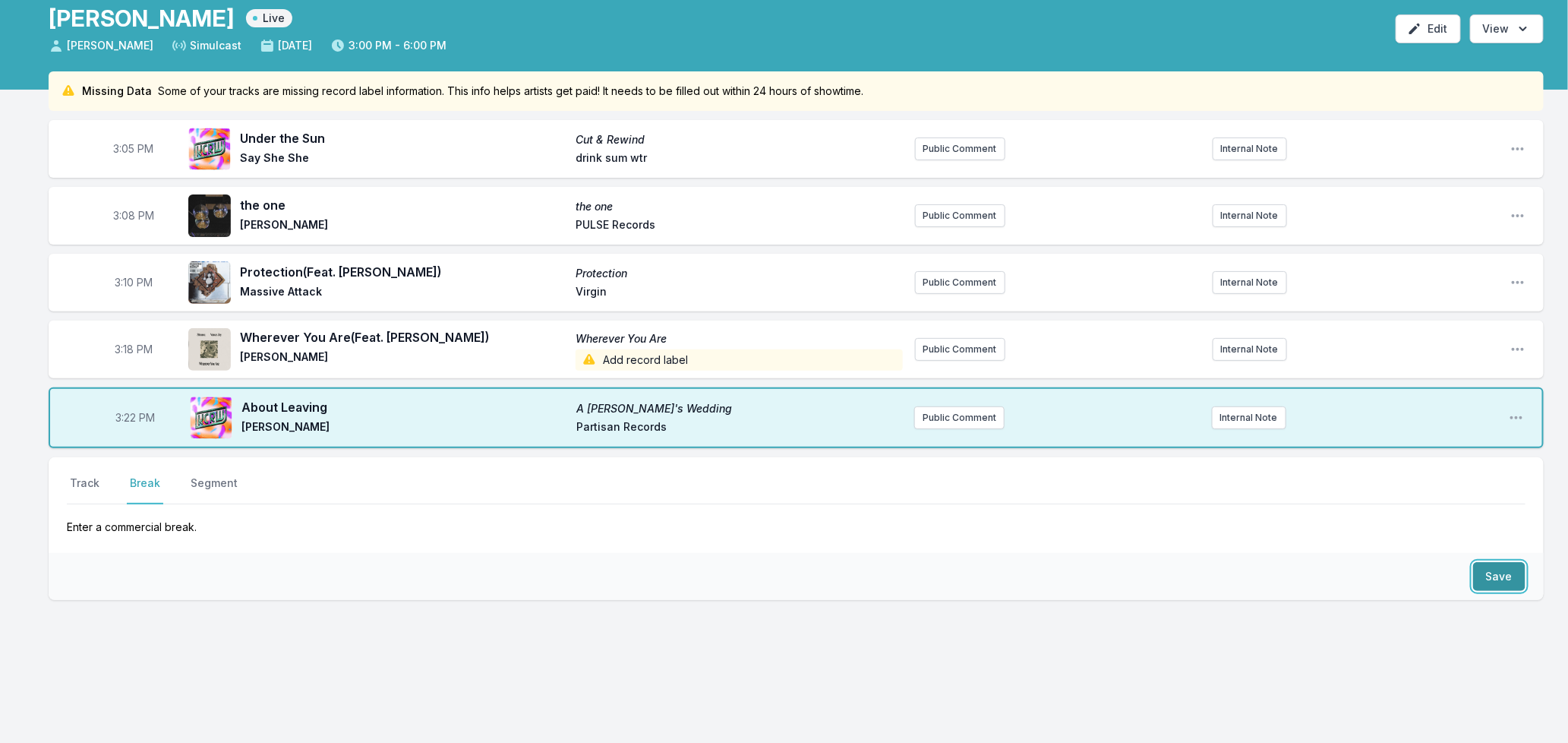
click at [1507, 563] on button "Save" at bounding box center [1499, 576] width 52 height 29
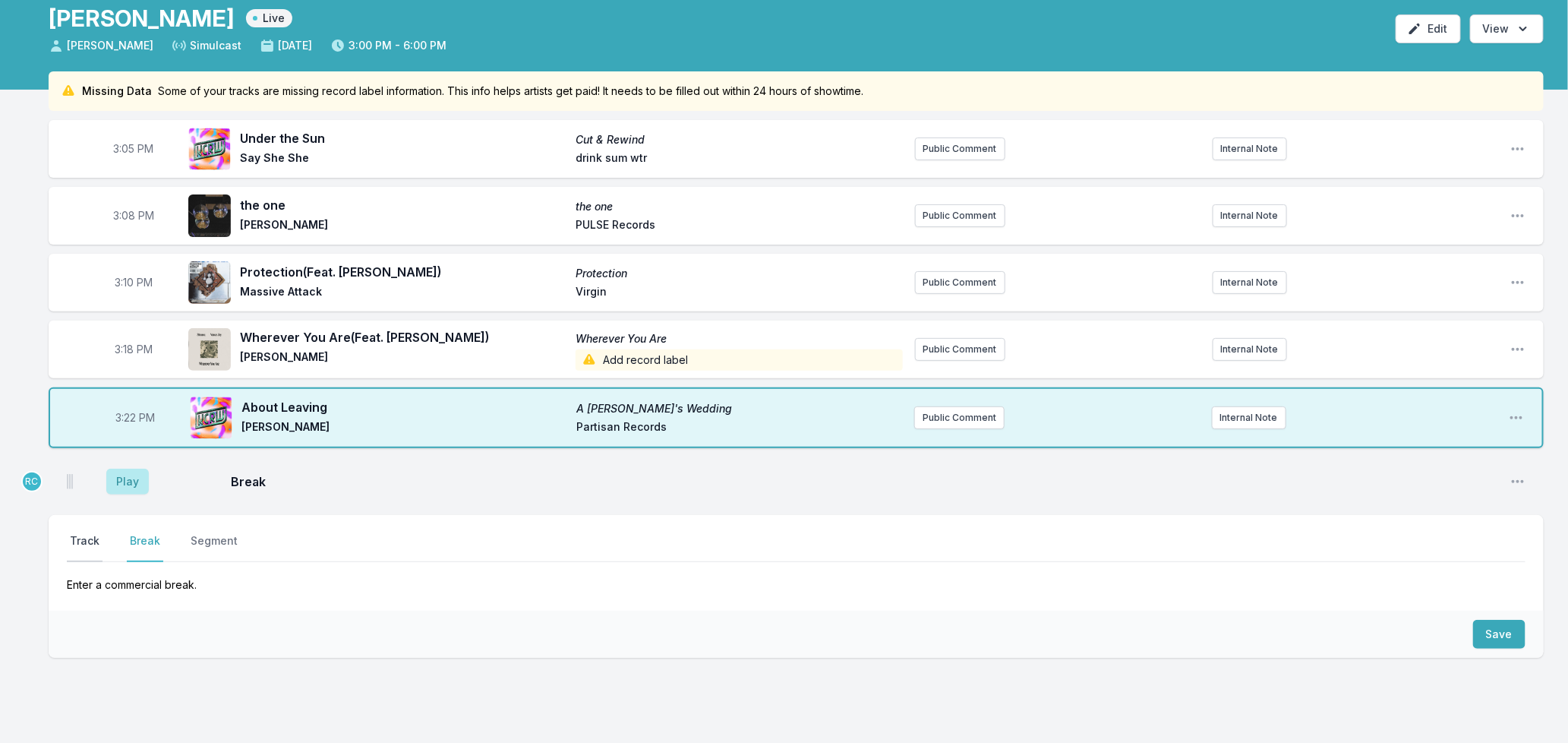
click at [89, 535] on button "Track" at bounding box center [85, 547] width 36 height 29
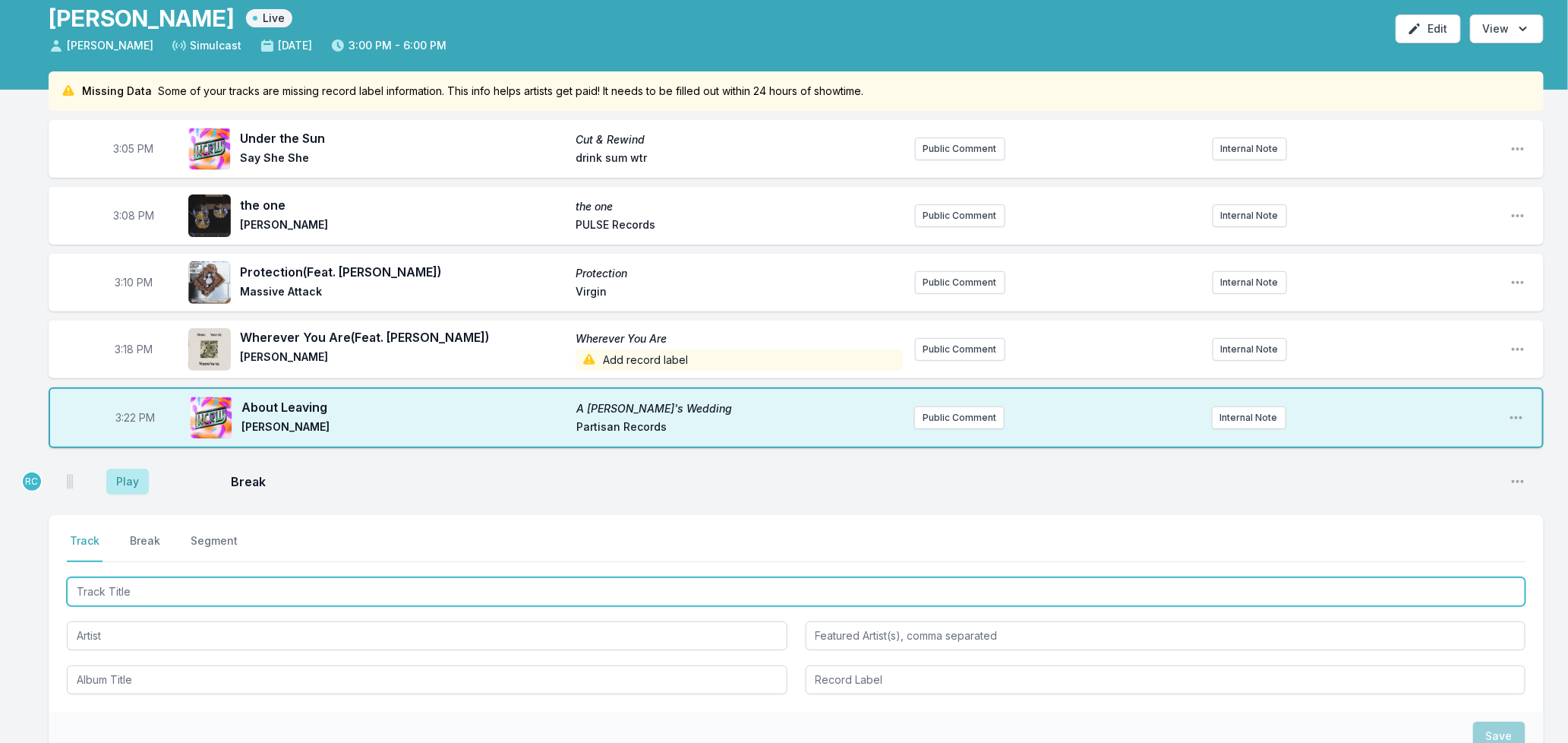
click at [112, 584] on input "Track Title" at bounding box center [796, 592] width 1459 height 29
type input "Enough"
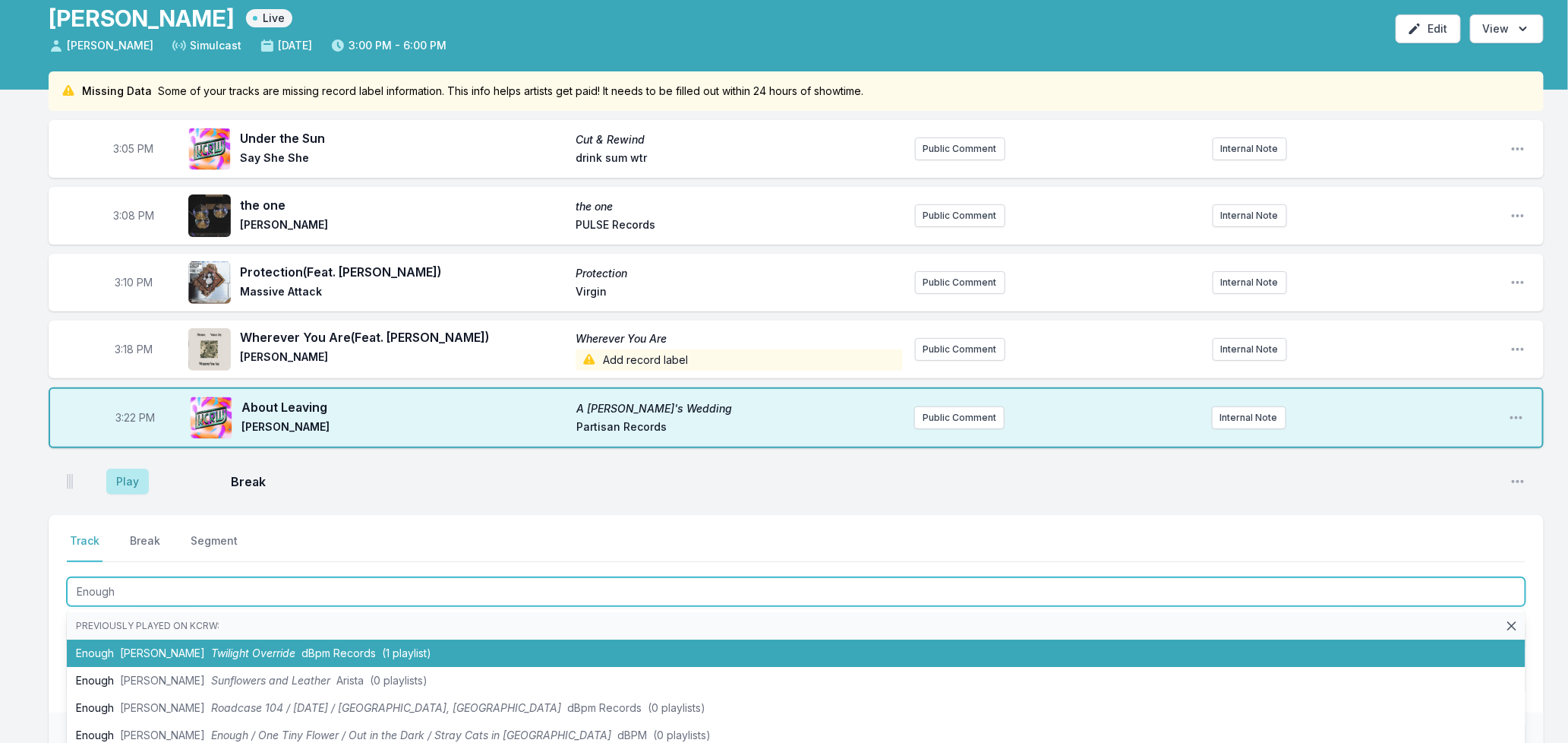
click at [169, 658] on li "Enough [PERSON_NAME] Twilight Override dBpm Records (1 playlist)" at bounding box center [796, 653] width 1459 height 27
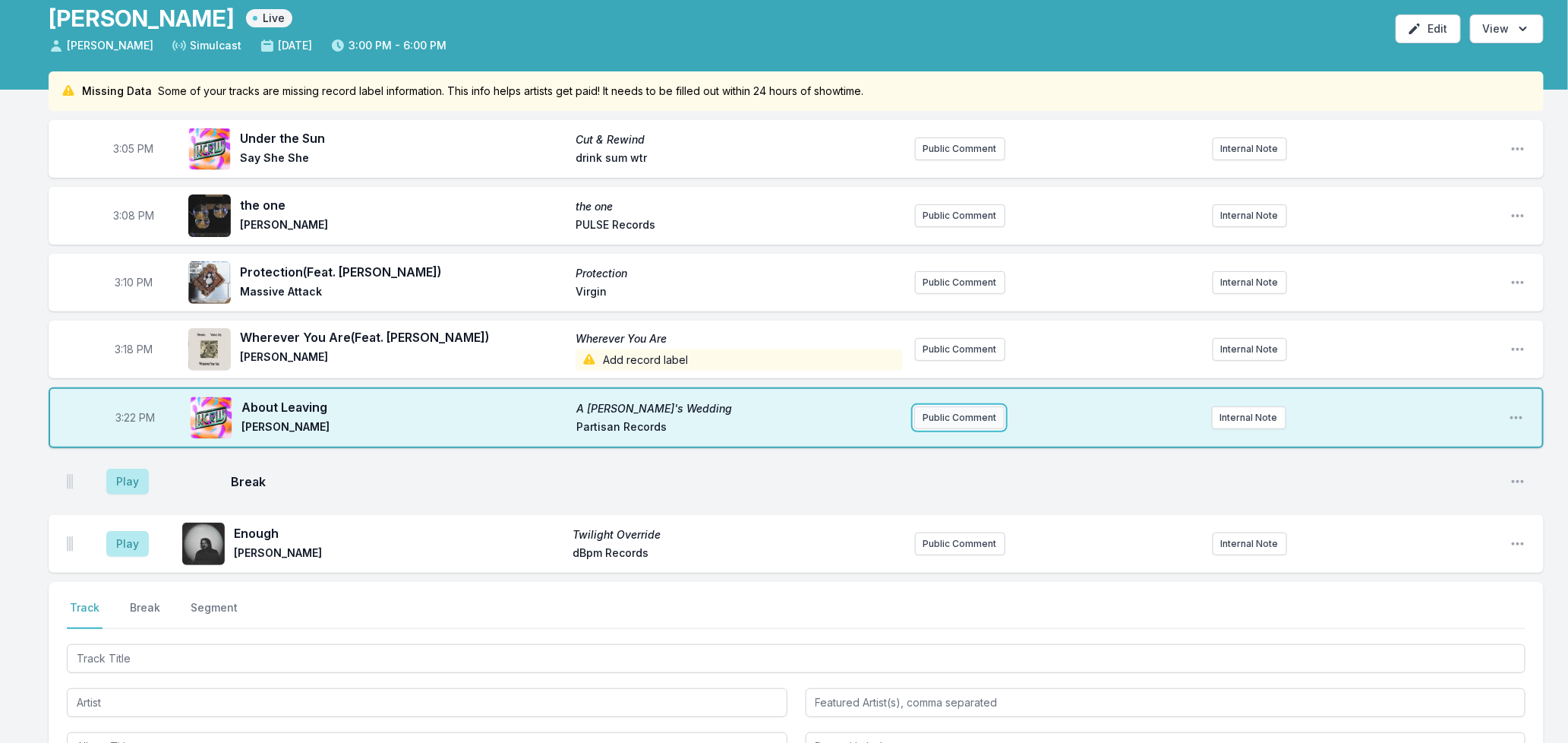
click at [922, 422] on button "Public Comment" at bounding box center [959, 418] width 90 height 23
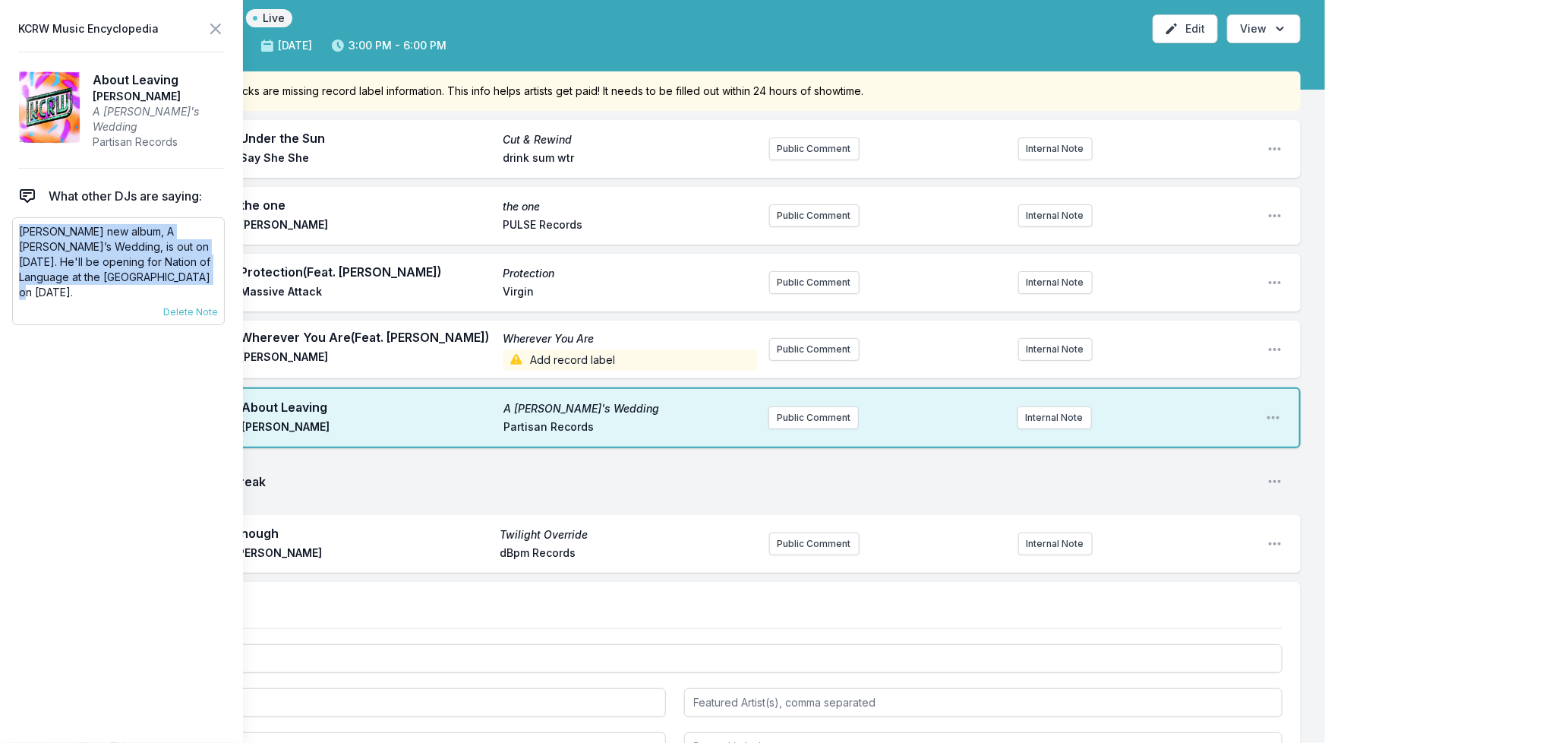
drag, startPoint x: 48, startPoint y: 285, endPoint x: 21, endPoint y: 230, distance: 61.3
click at [21, 230] on p "[PERSON_NAME] new album, A [PERSON_NAME]’s Wedding, is out on [DATE]. He'll be …" at bounding box center [118, 262] width 199 height 76
copy p "[PERSON_NAME] new album, A [PERSON_NAME]’s Wedding, is out on [DATE]. He'll be …"
click at [817, 413] on button "Public Comment" at bounding box center [813, 418] width 90 height 23
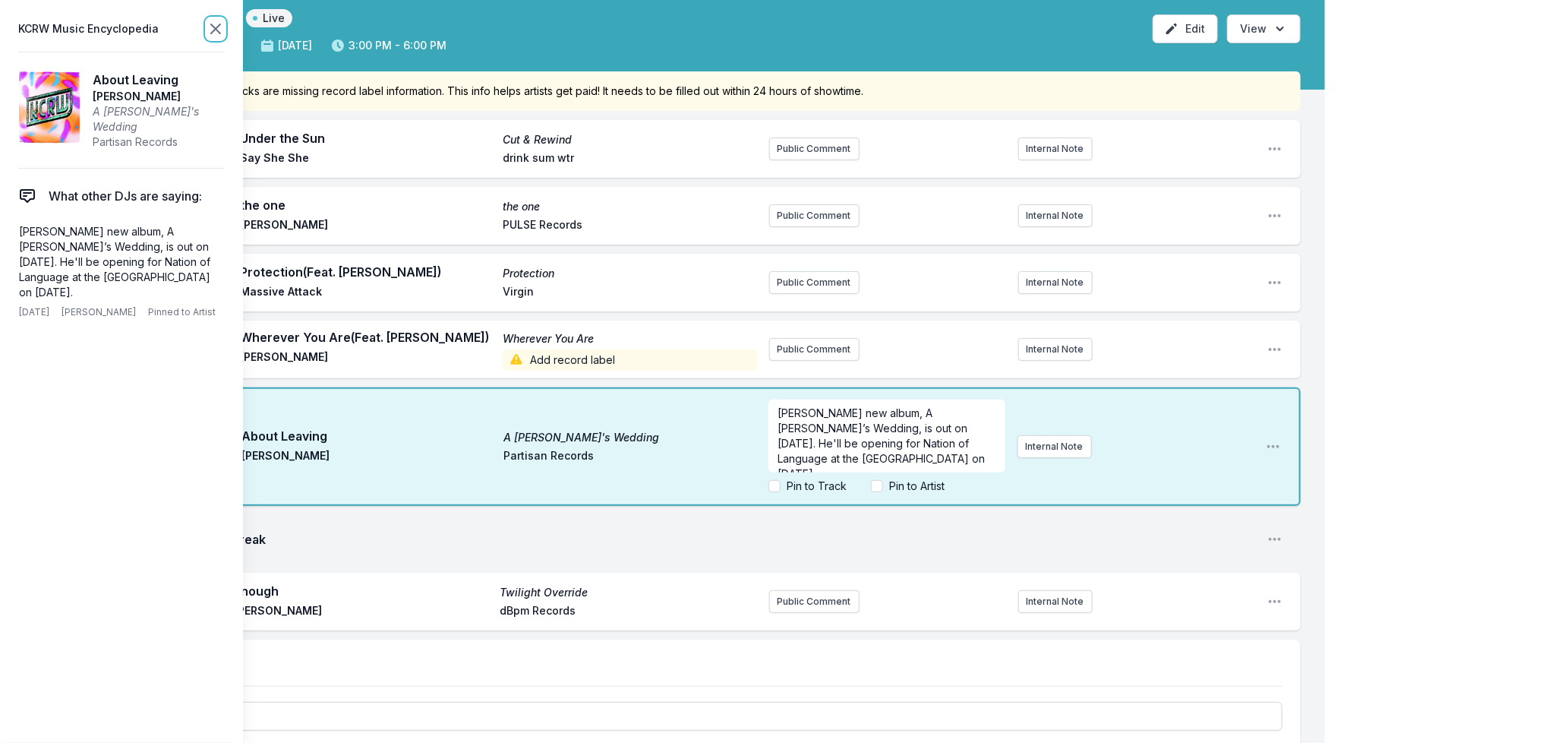
click at [214, 27] on icon at bounding box center [215, 28] width 9 height 9
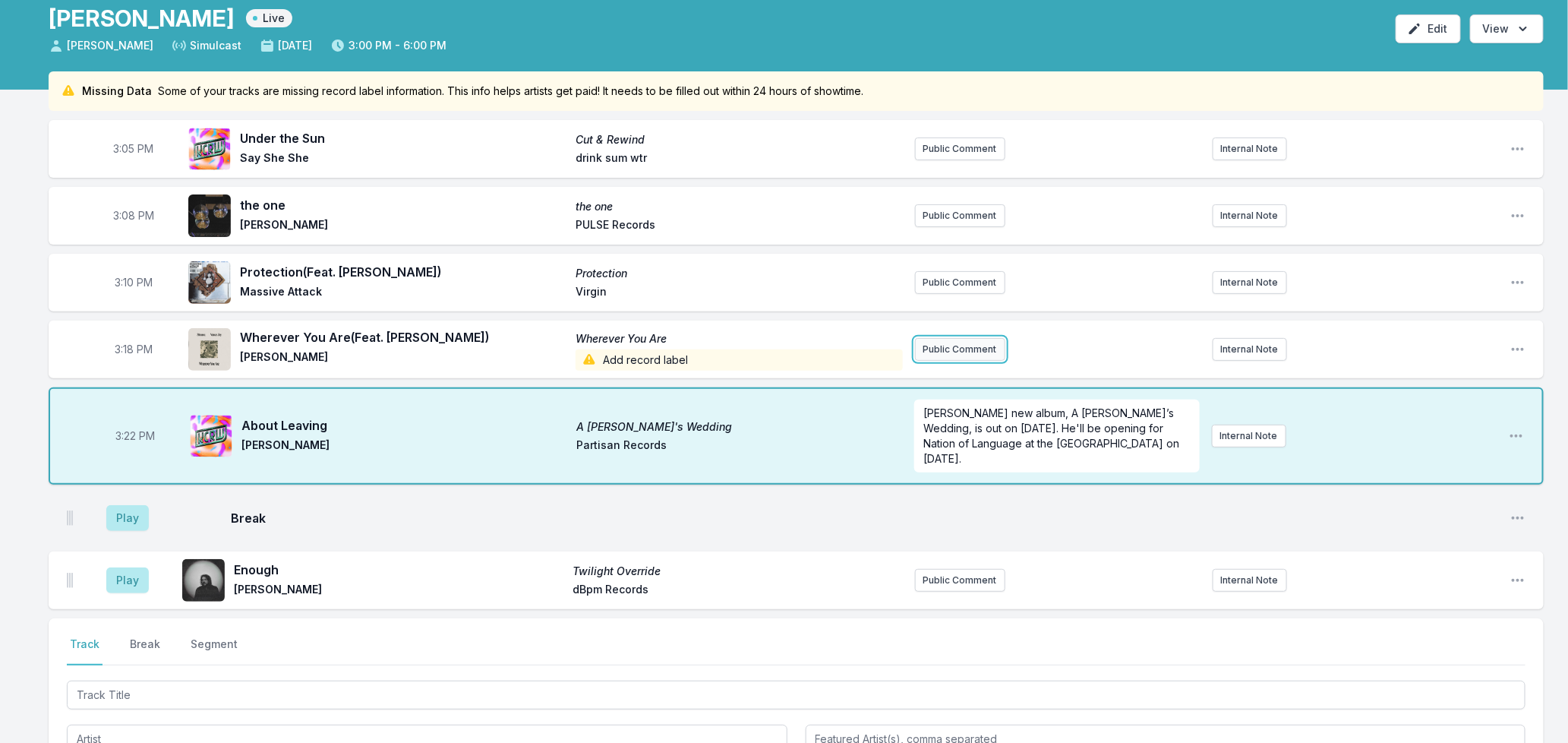
click at [944, 342] on button "Public Comment" at bounding box center [960, 349] width 90 height 23
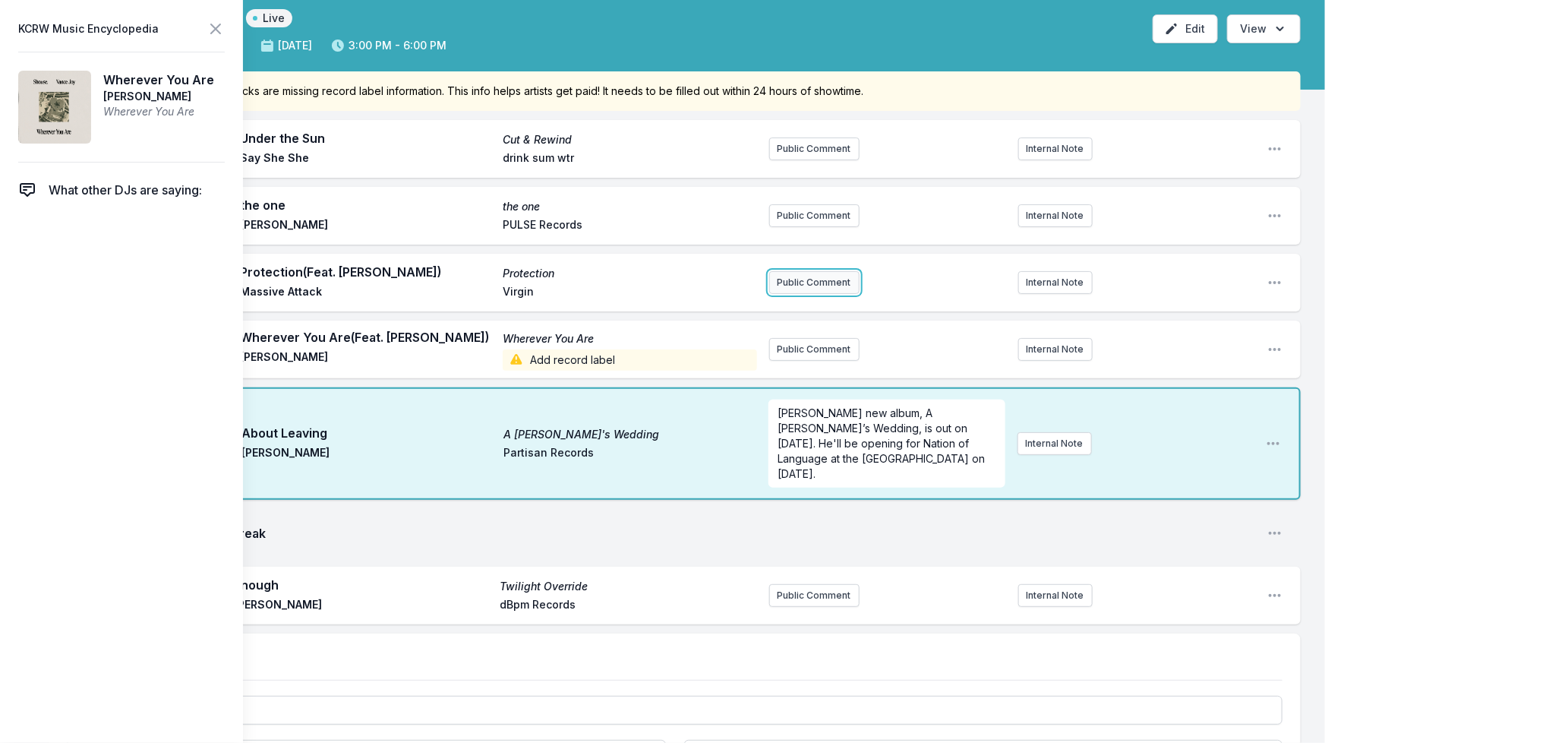
click at [829, 271] on button "Public Comment" at bounding box center [814, 282] width 90 height 23
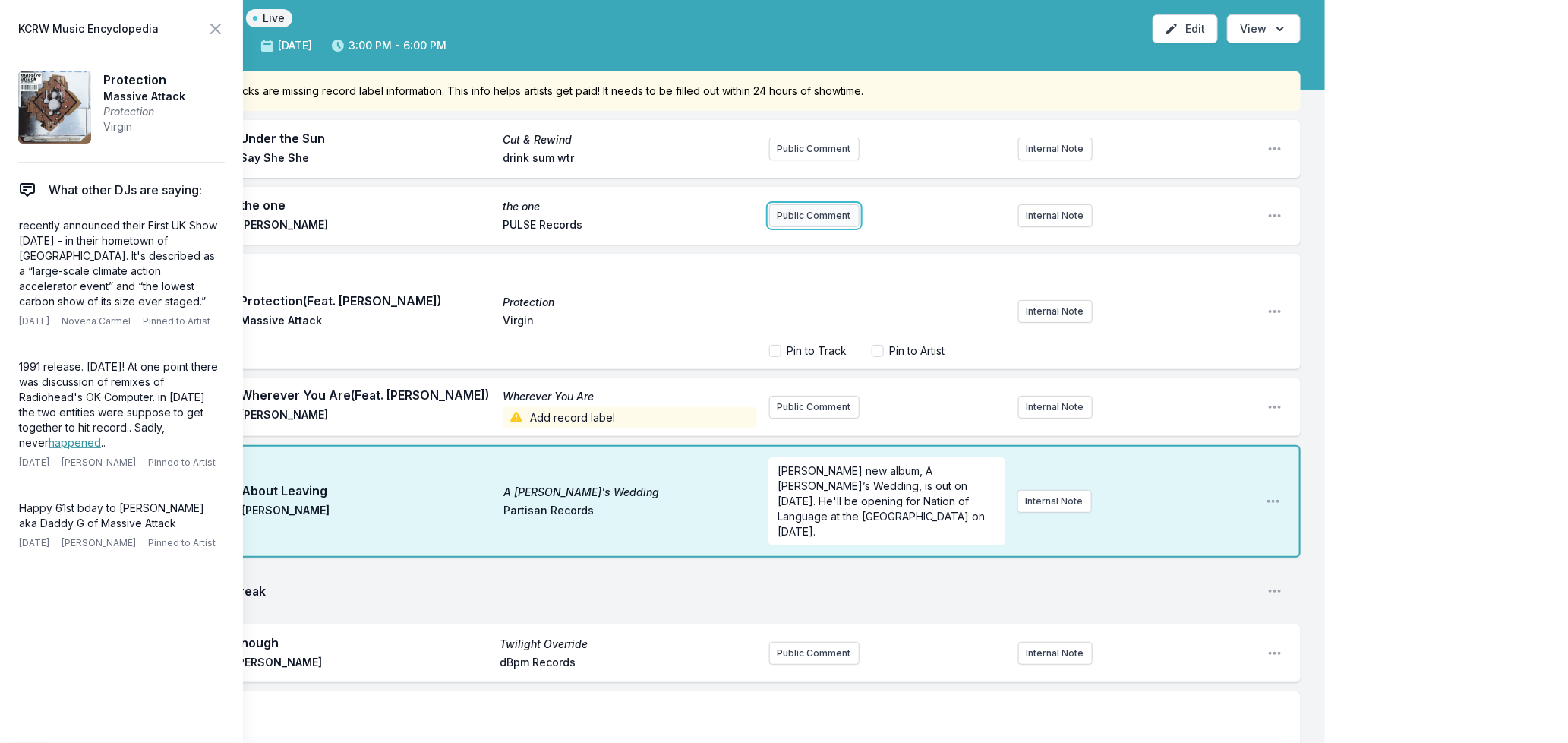
click at [814, 217] on button "Public Comment" at bounding box center [814, 215] width 90 height 23
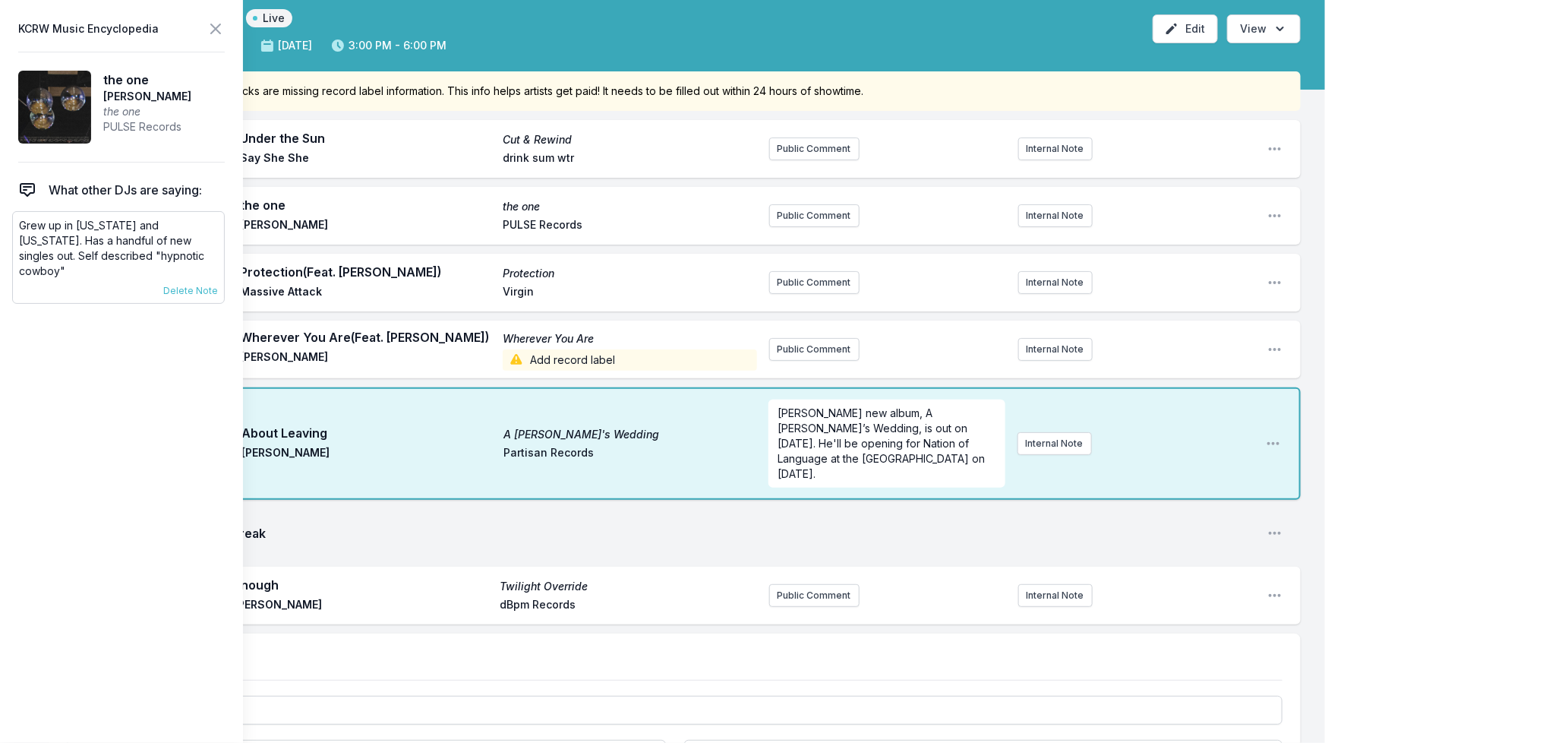
drag, startPoint x: 183, startPoint y: 251, endPoint x: 17, endPoint y: 232, distance: 167.1
click at [17, 232] on div "Grew up in [US_STATE] and [US_STATE]. Has a handful of new singles out. Self de…" at bounding box center [118, 257] width 213 height 93
copy p "Grew up in [US_STATE] and [US_STATE]. Has a handful of new singles out. Self de…"
click at [829, 214] on button "Public Comment" at bounding box center [814, 215] width 90 height 23
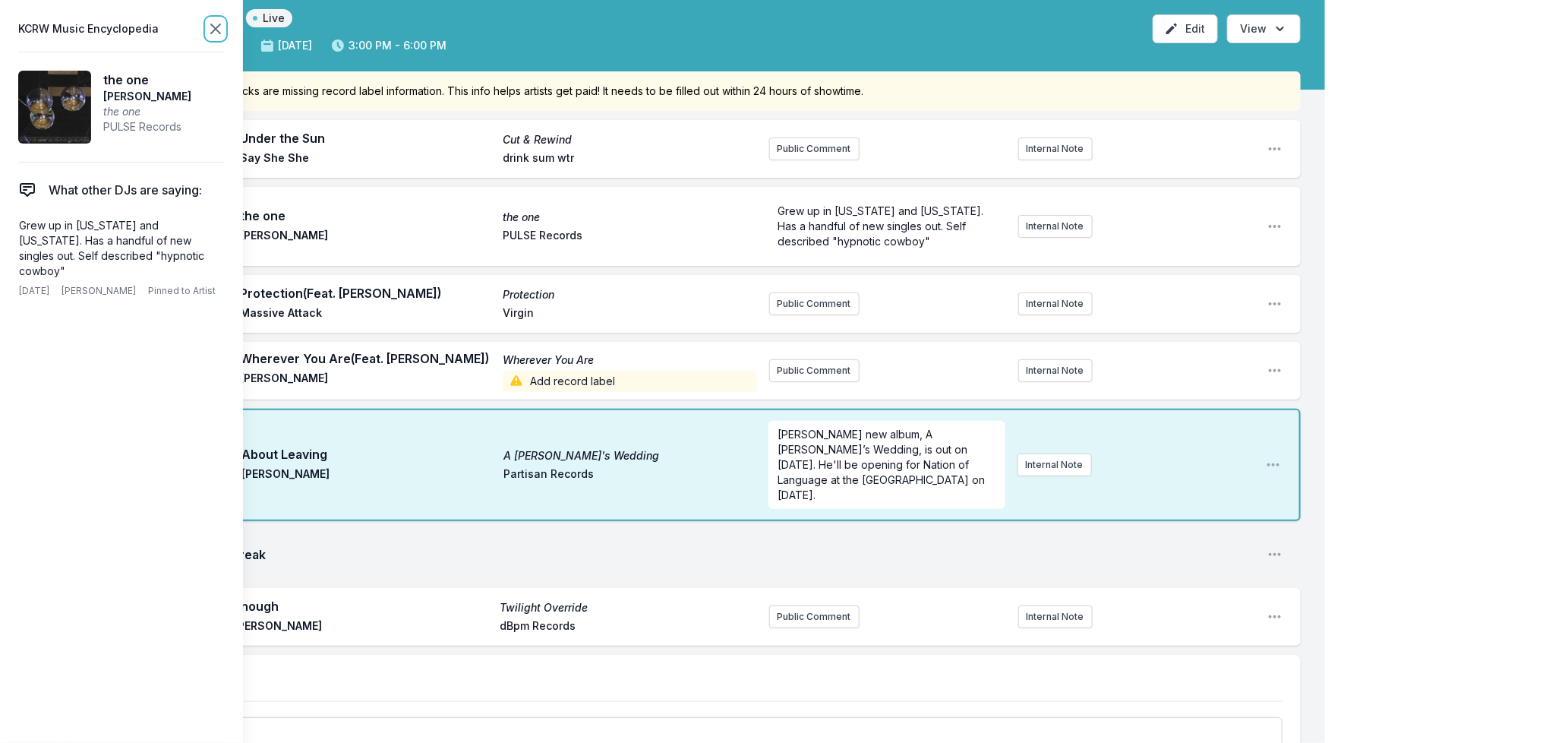
click at [218, 31] on icon at bounding box center [215, 28] width 9 height 9
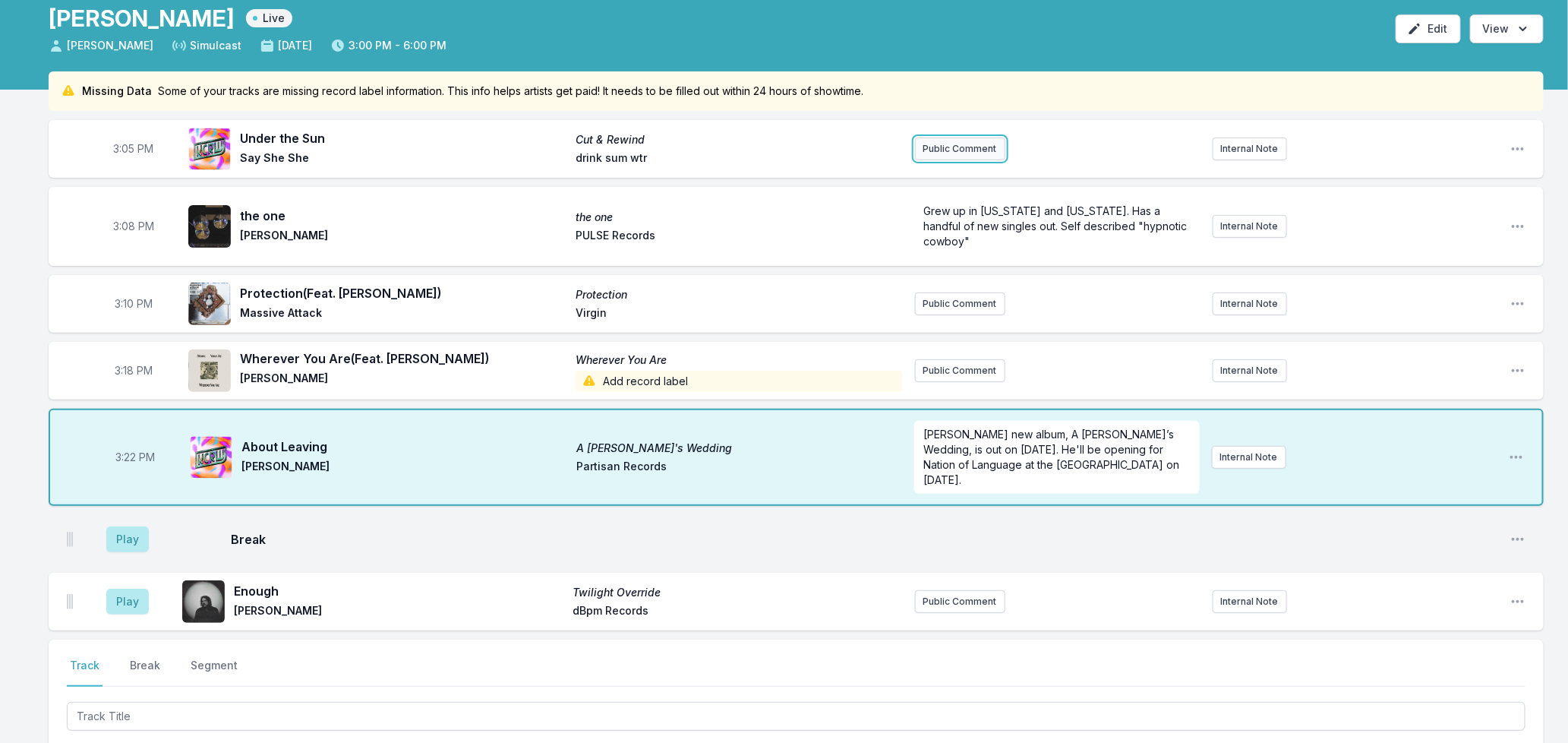
click at [946, 147] on button "Public Comment" at bounding box center [960, 149] width 90 height 23
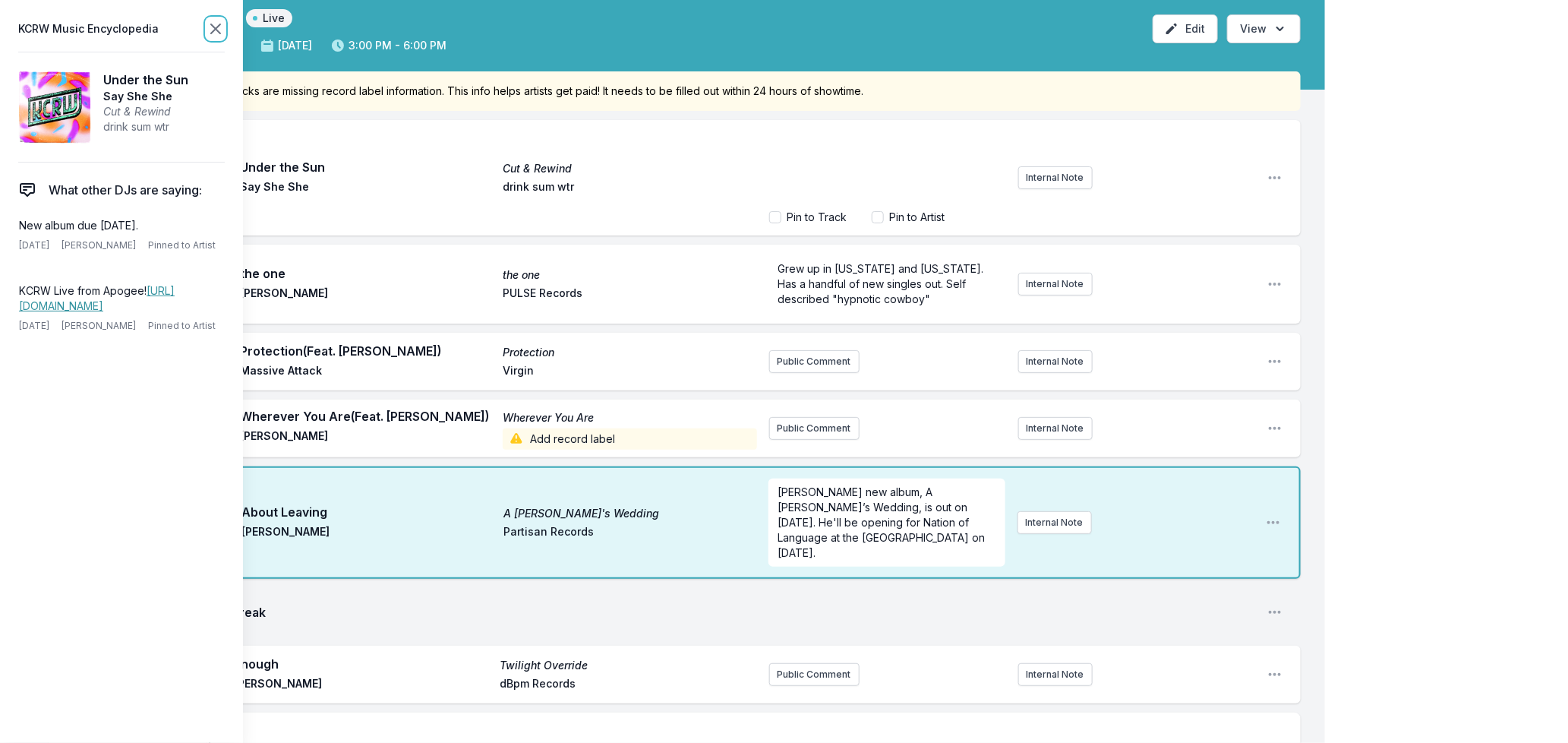
click at [211, 30] on icon at bounding box center [216, 29] width 18 height 18
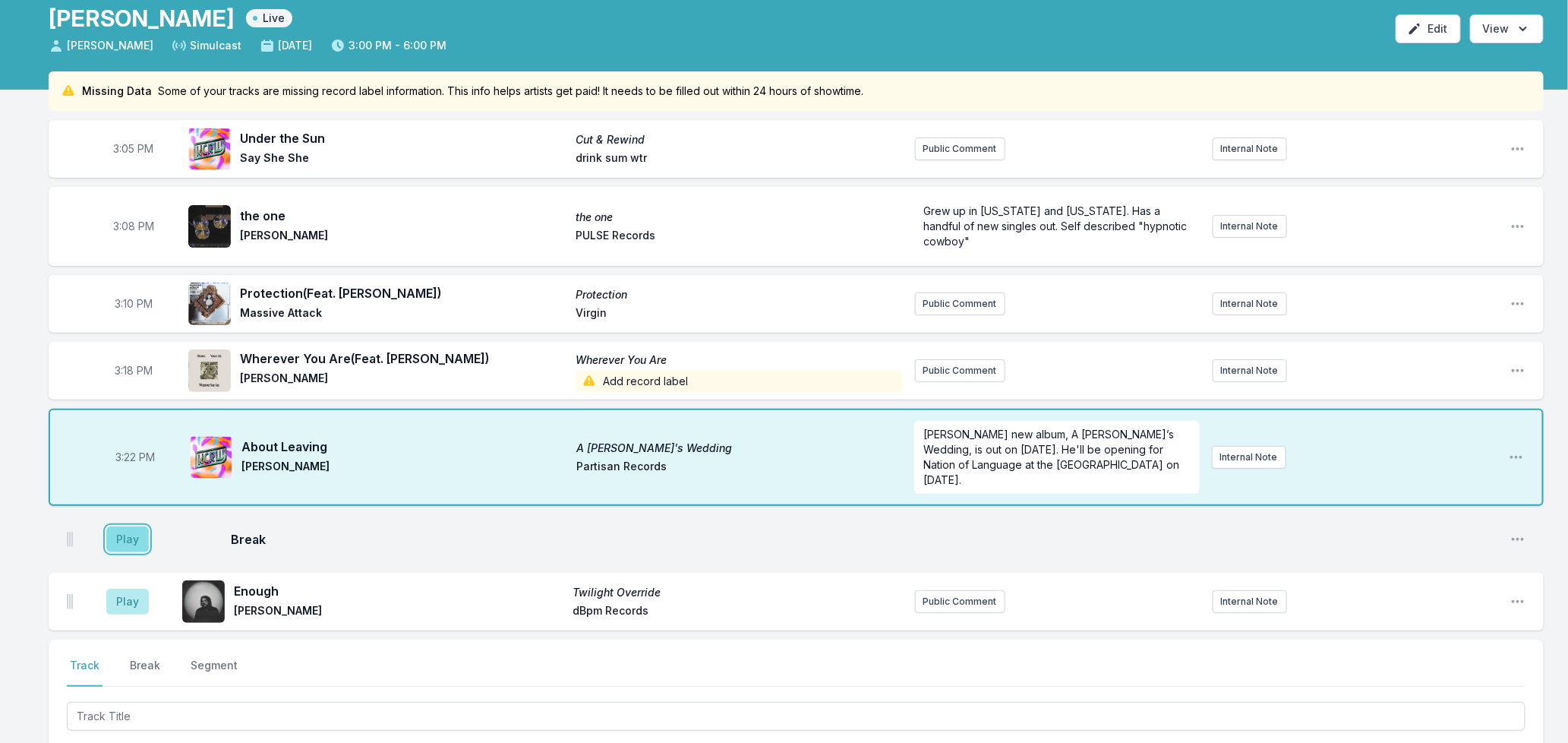
click at [124, 527] on button "Play" at bounding box center [127, 540] width 43 height 26
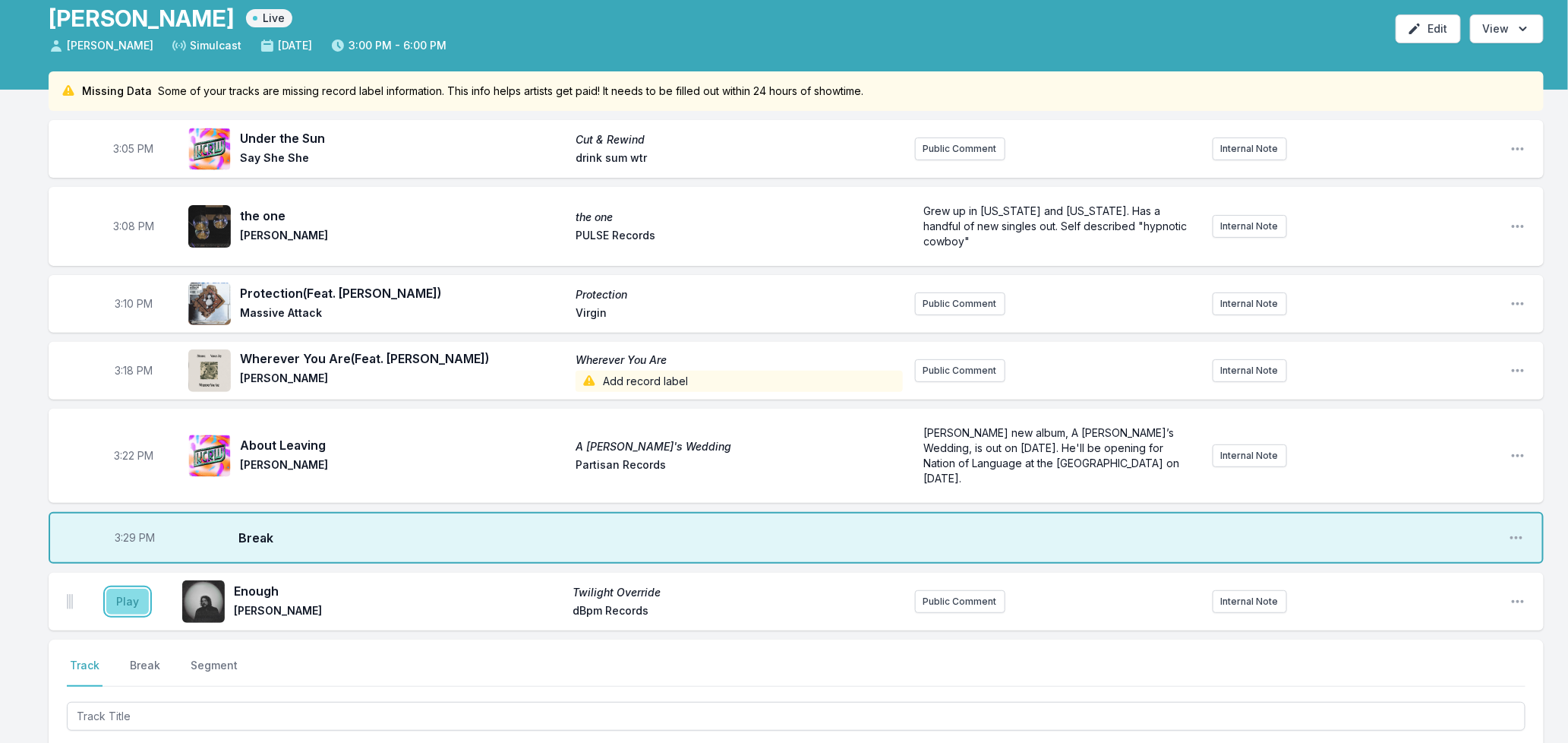
click at [122, 589] on button "Play" at bounding box center [127, 602] width 43 height 26
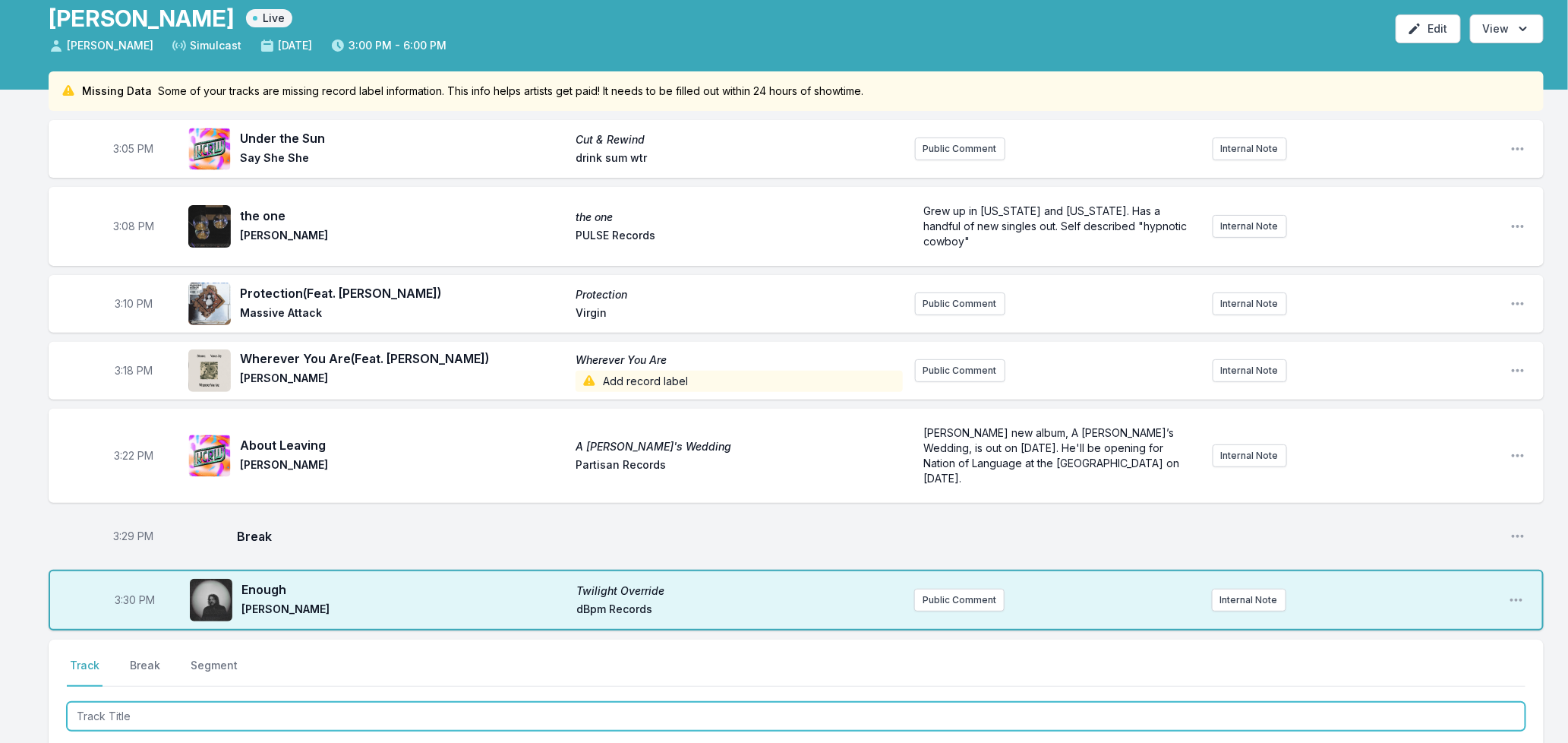
click at [215, 702] on input "Track Title" at bounding box center [796, 716] width 1459 height 29
type input "Harmony Hall"
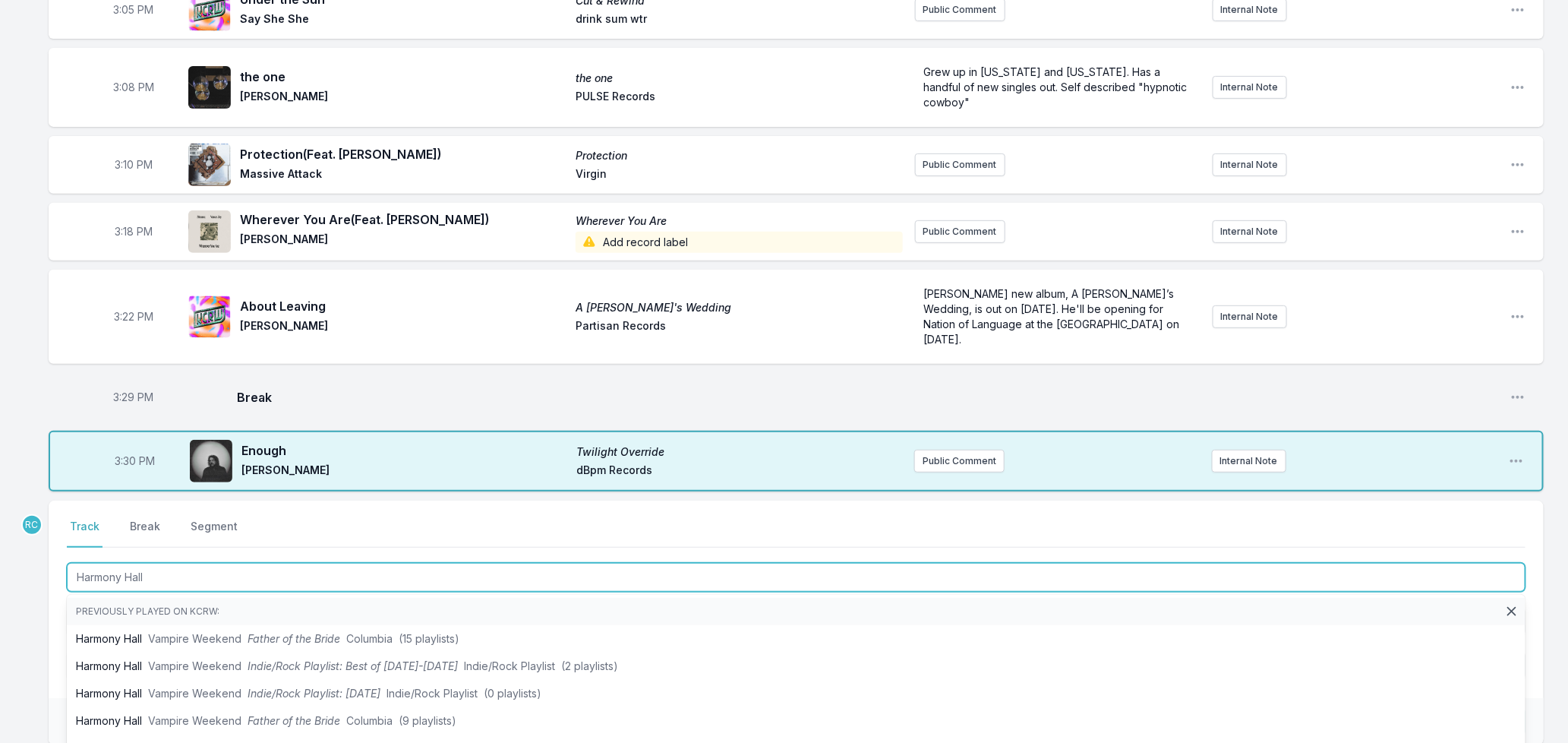
scroll to position [347, 0]
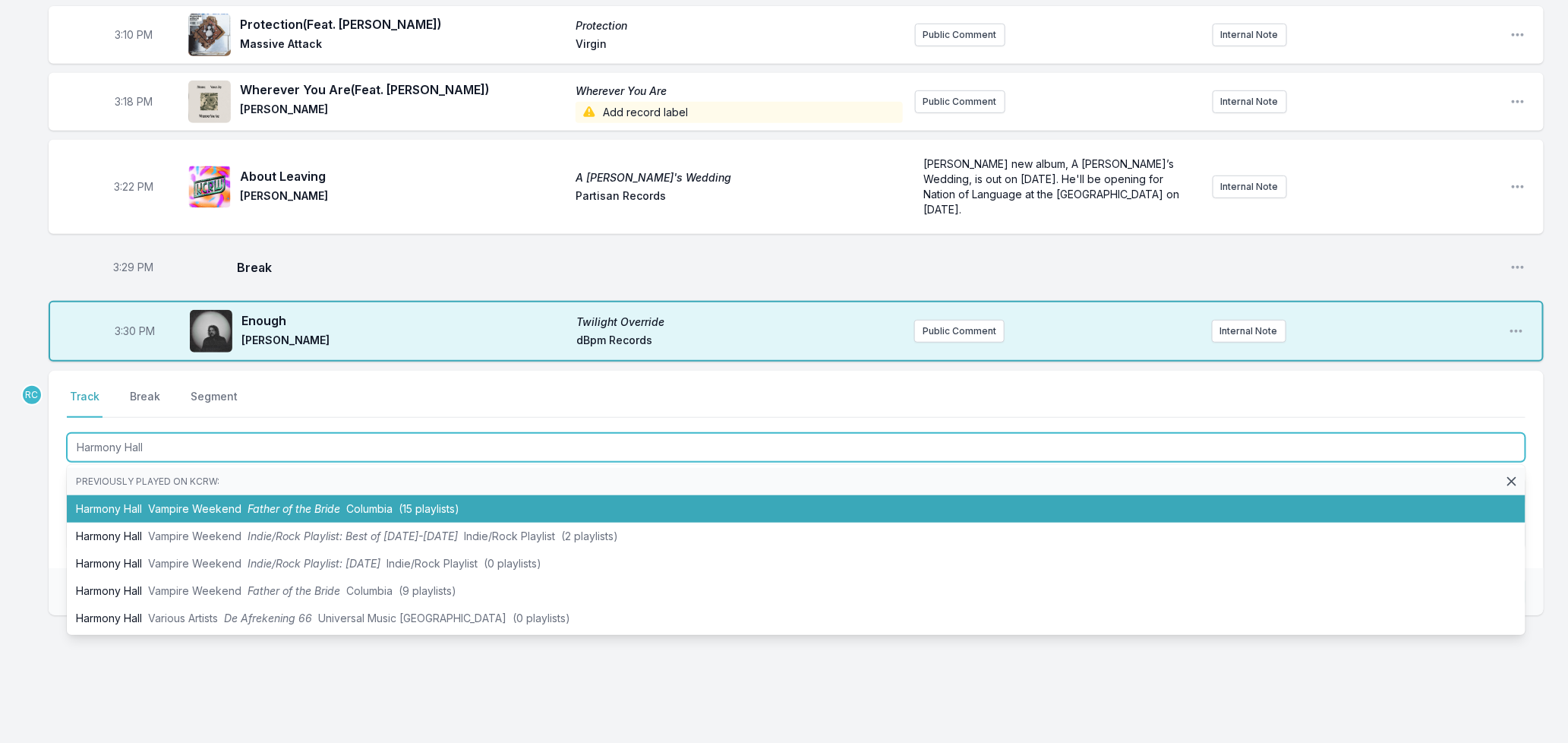
click at [133, 495] on li "Harmony Hall Vampire Weekend Father of the Bride Columbia (15 playlists)" at bounding box center [796, 508] width 1459 height 27
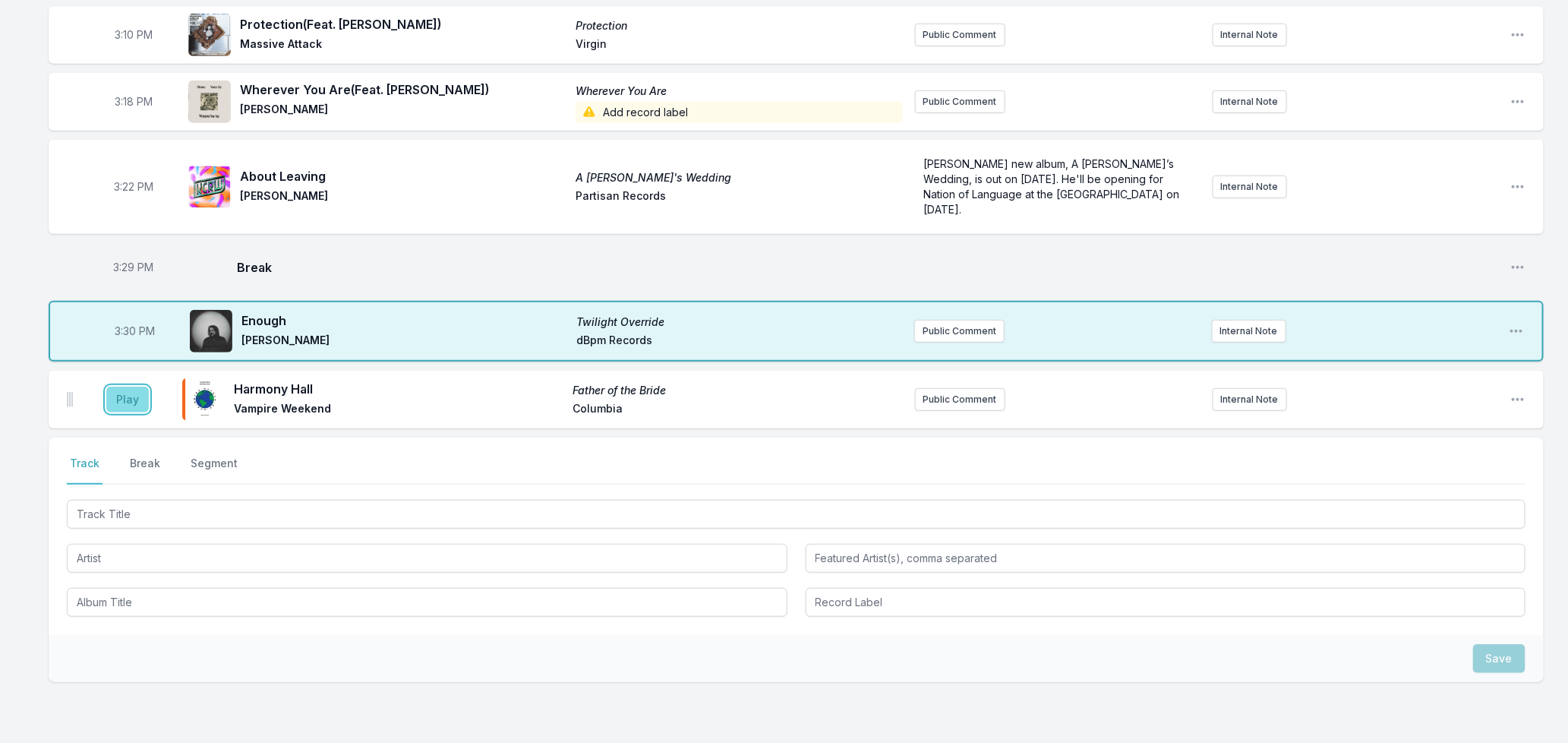
click at [126, 388] on button "Play" at bounding box center [127, 400] width 43 height 26
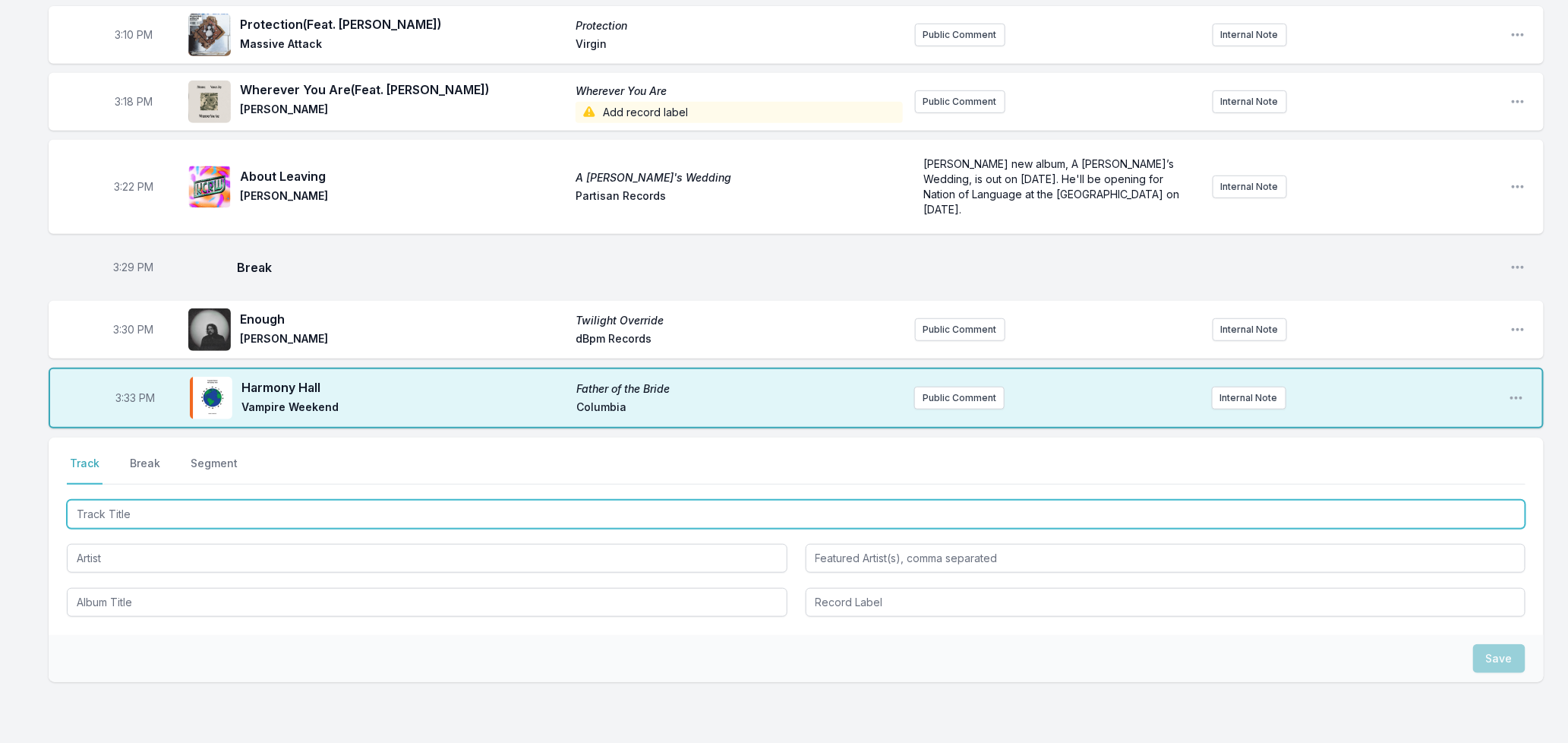
click at [172, 500] on input "Track Title" at bounding box center [796, 514] width 1459 height 29
type input "Season 2"
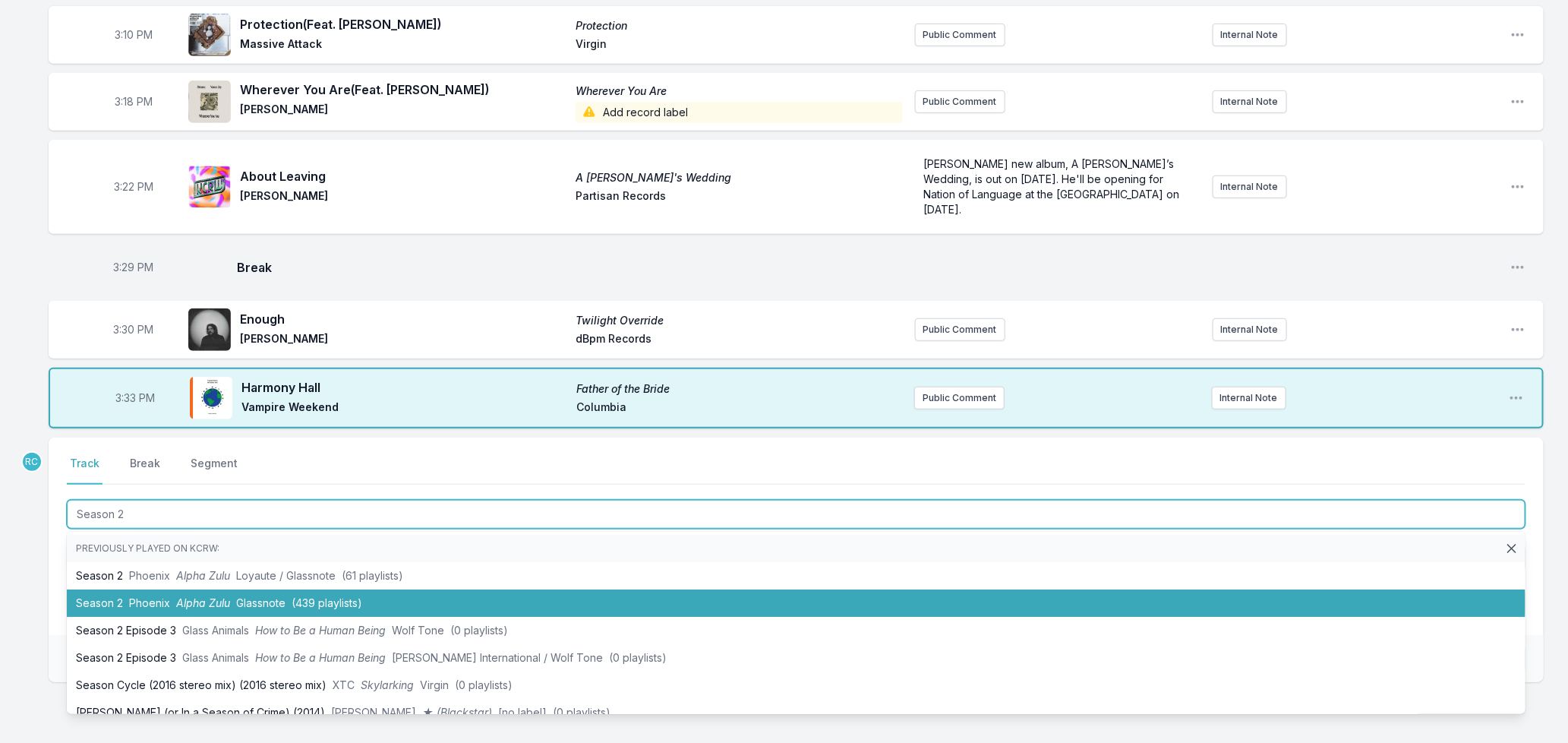
click at [268, 597] on span "Glassnote" at bounding box center [260, 603] width 49 height 13
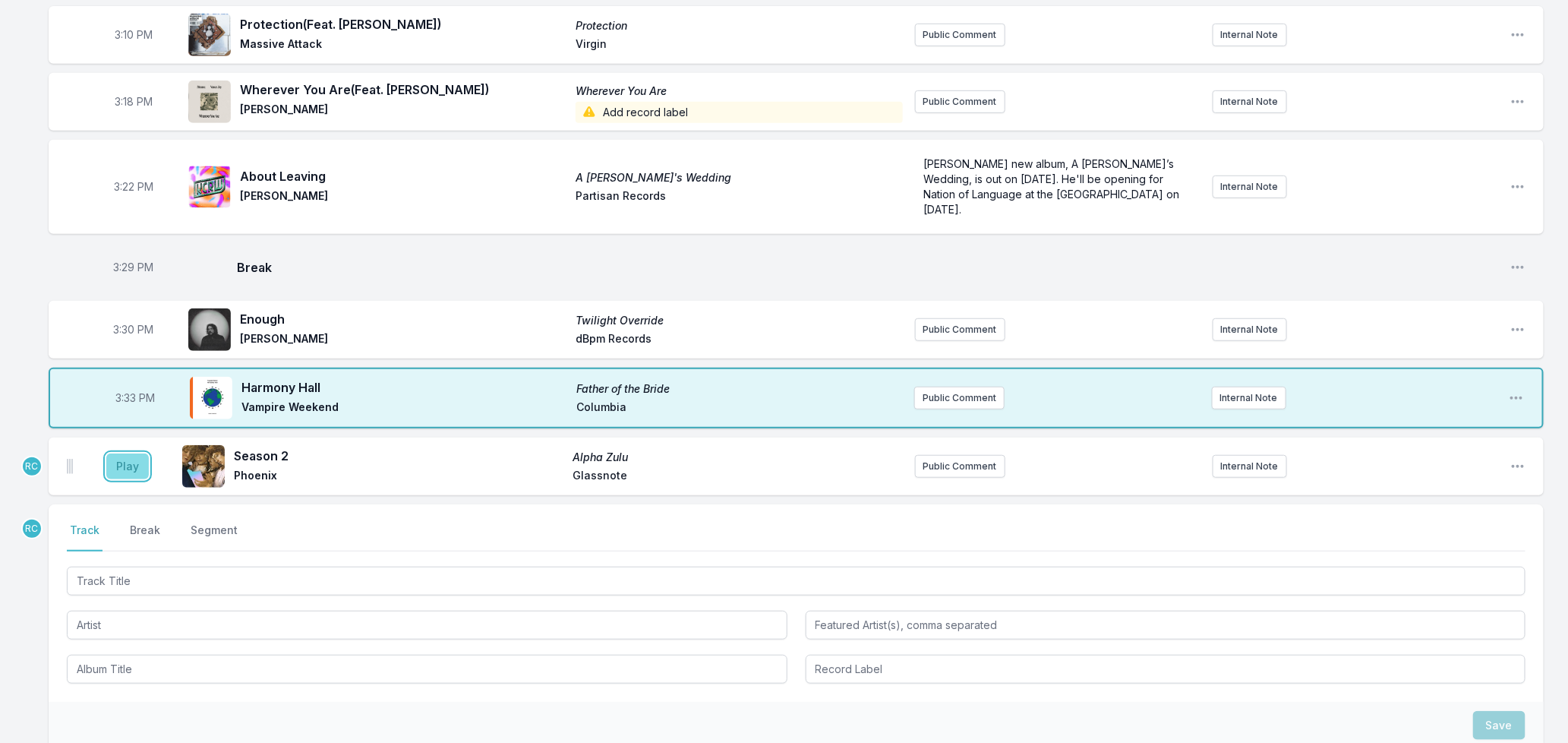
click at [125, 454] on button "Play" at bounding box center [127, 467] width 43 height 26
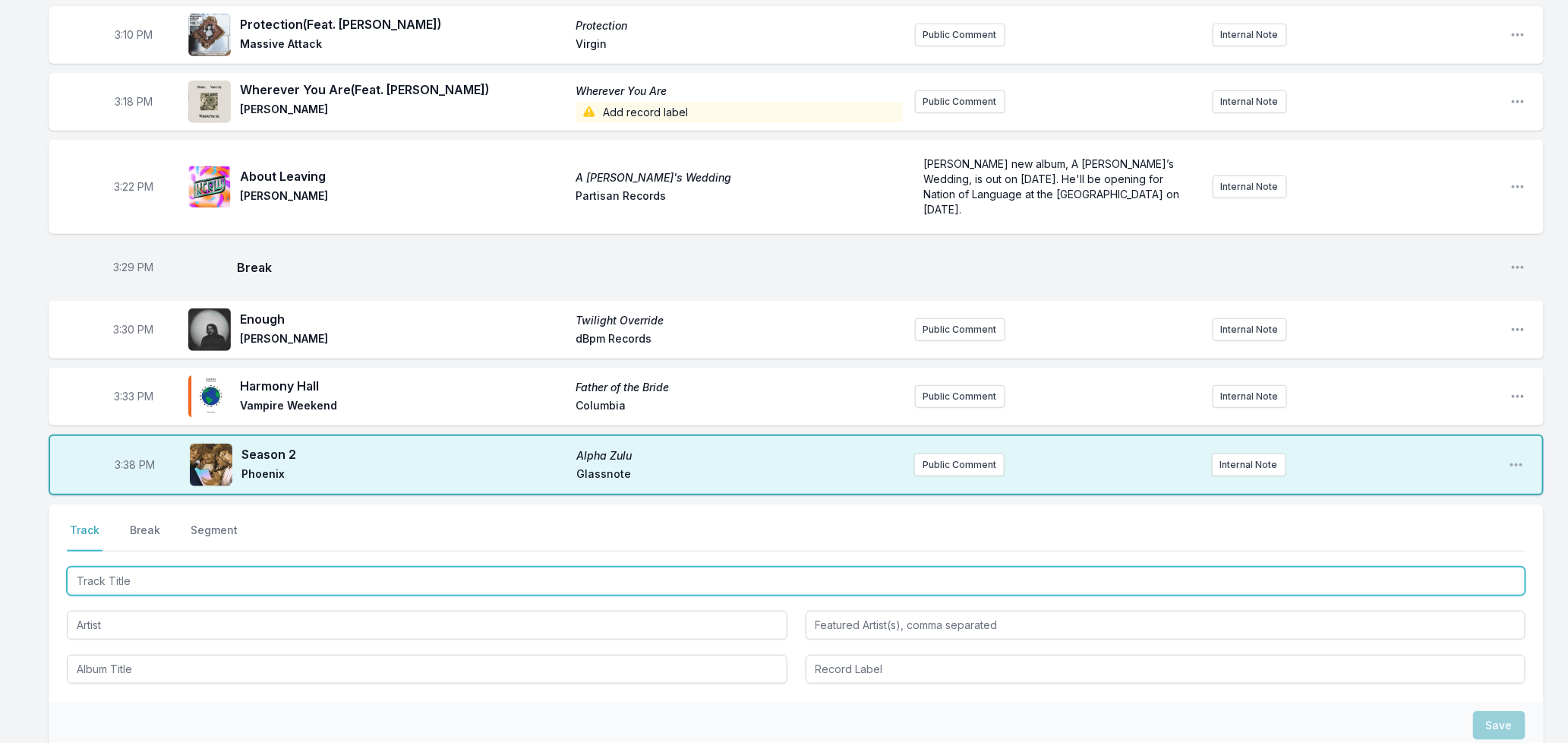
click at [145, 567] on input "Track Title" at bounding box center [796, 581] width 1459 height 29
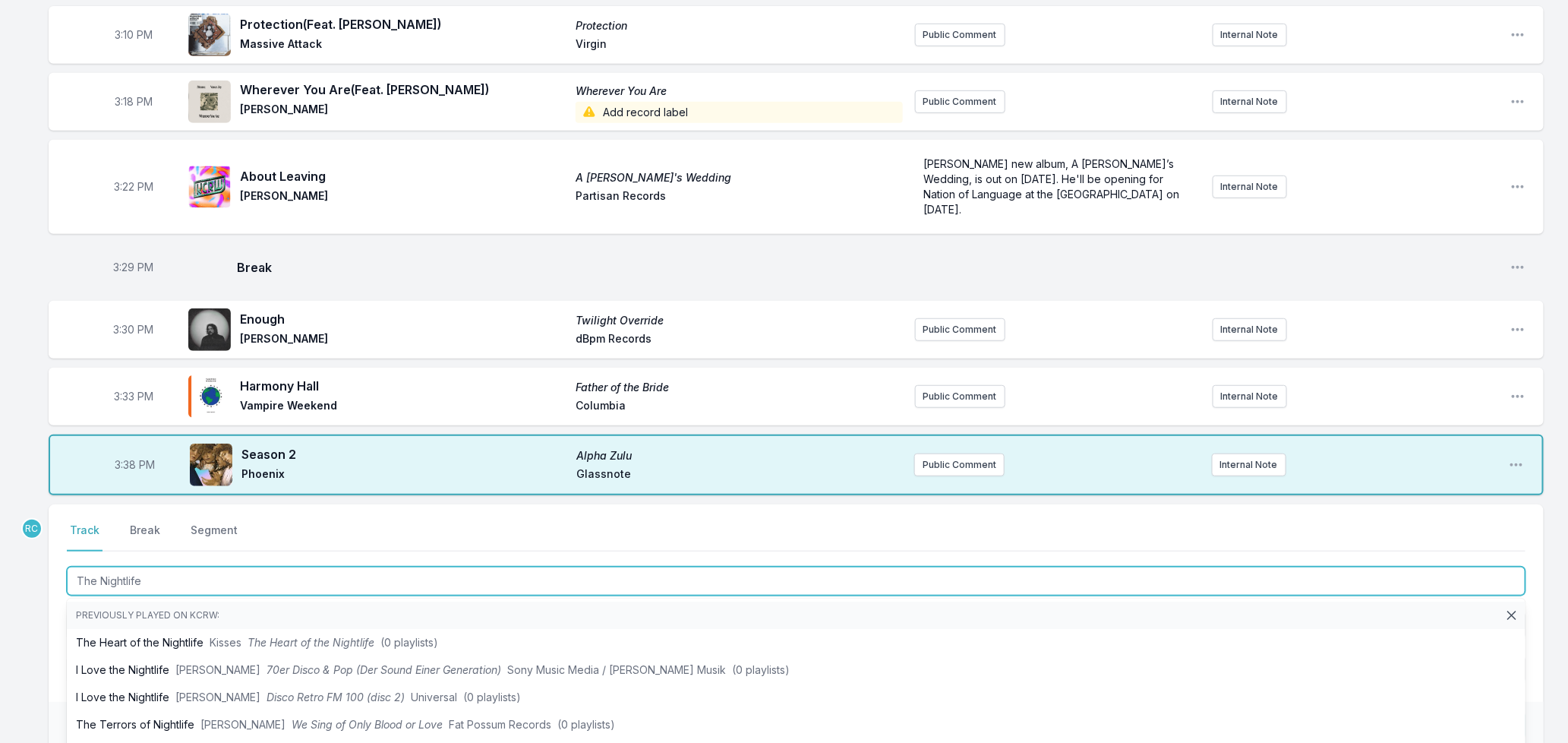
type input "The Nightlife"
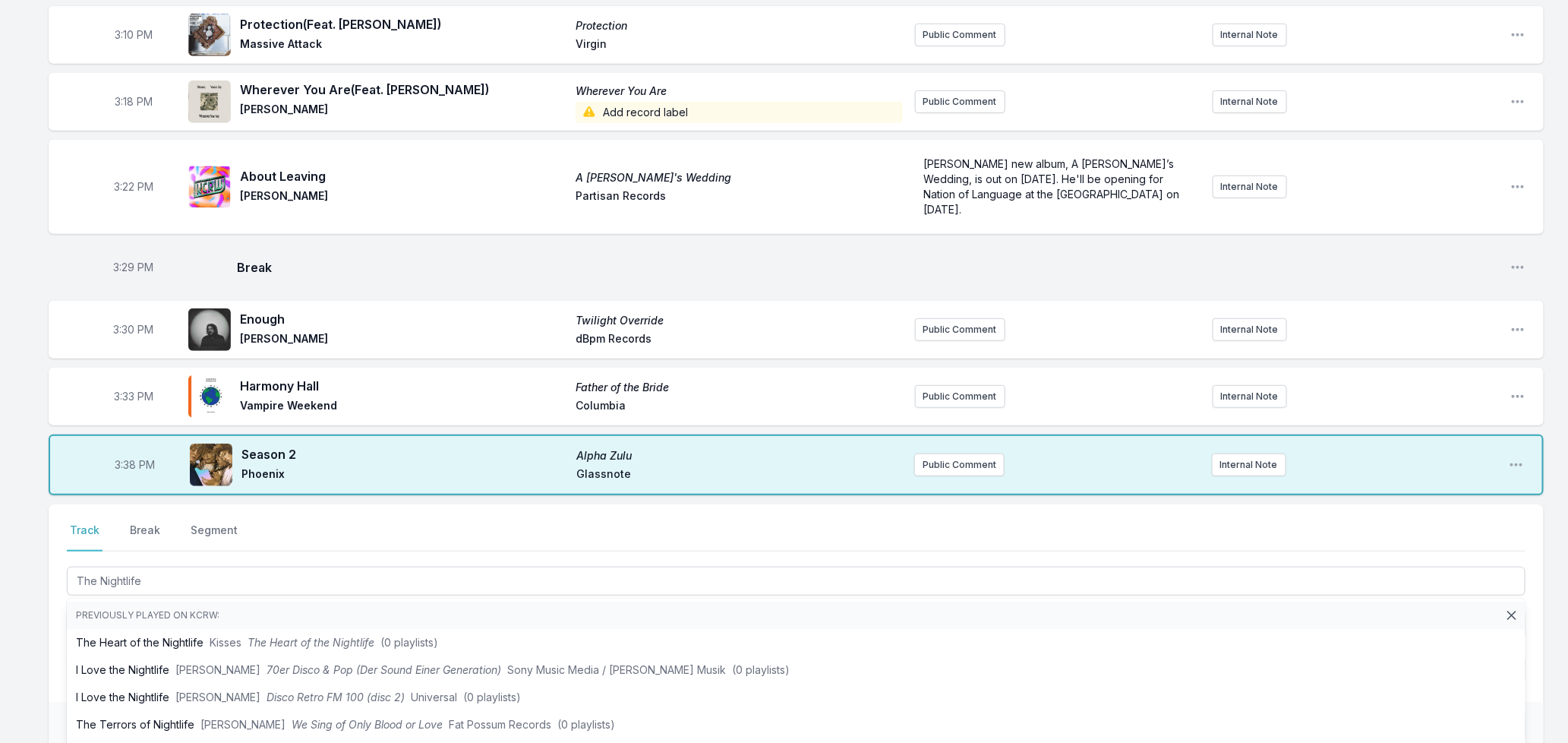
click at [46, 641] on div "Missing Data Some of your tracks are missing record label information. This inf…" at bounding box center [784, 348] width 1568 height 1093
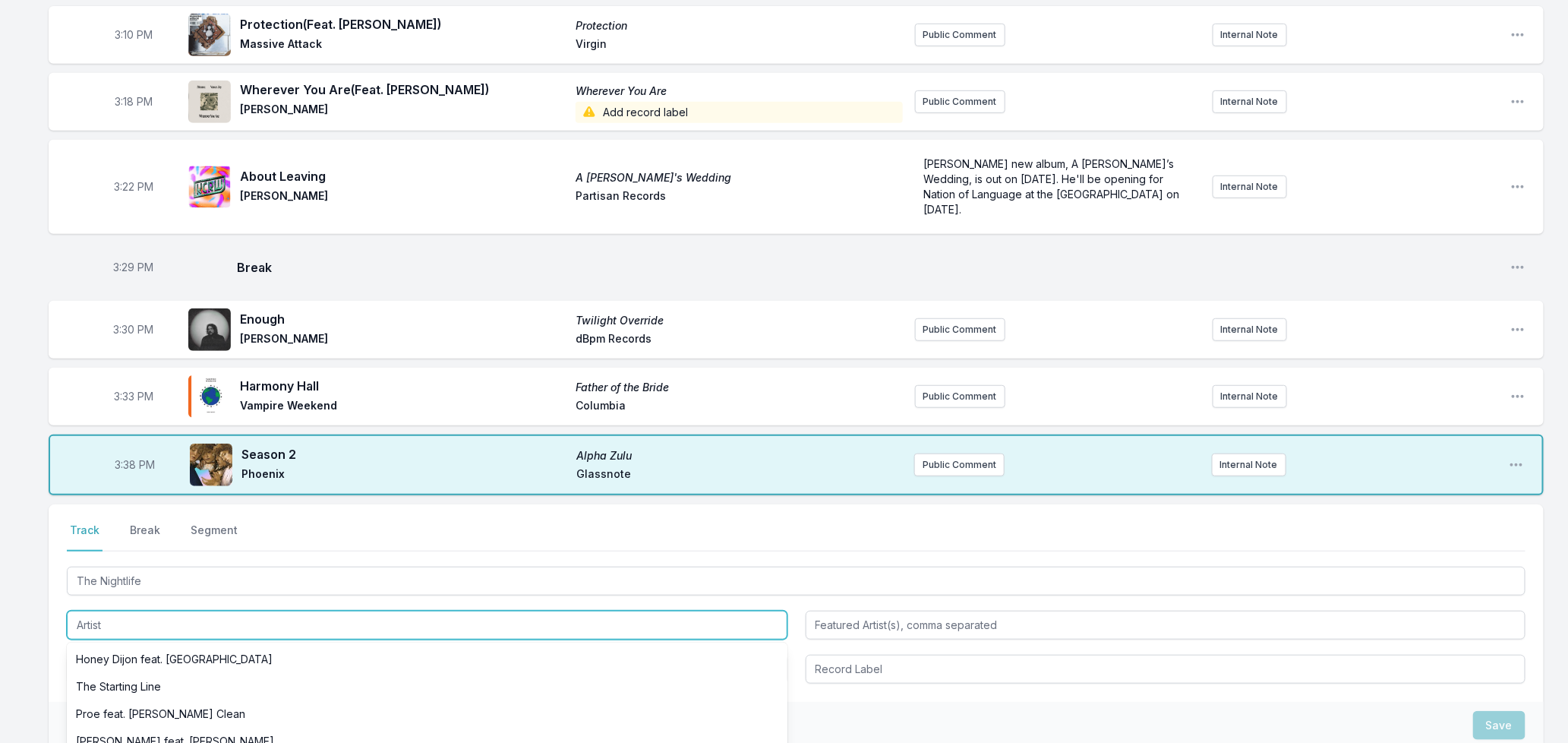
click at [88, 611] on input "Artist" at bounding box center [427, 625] width 721 height 29
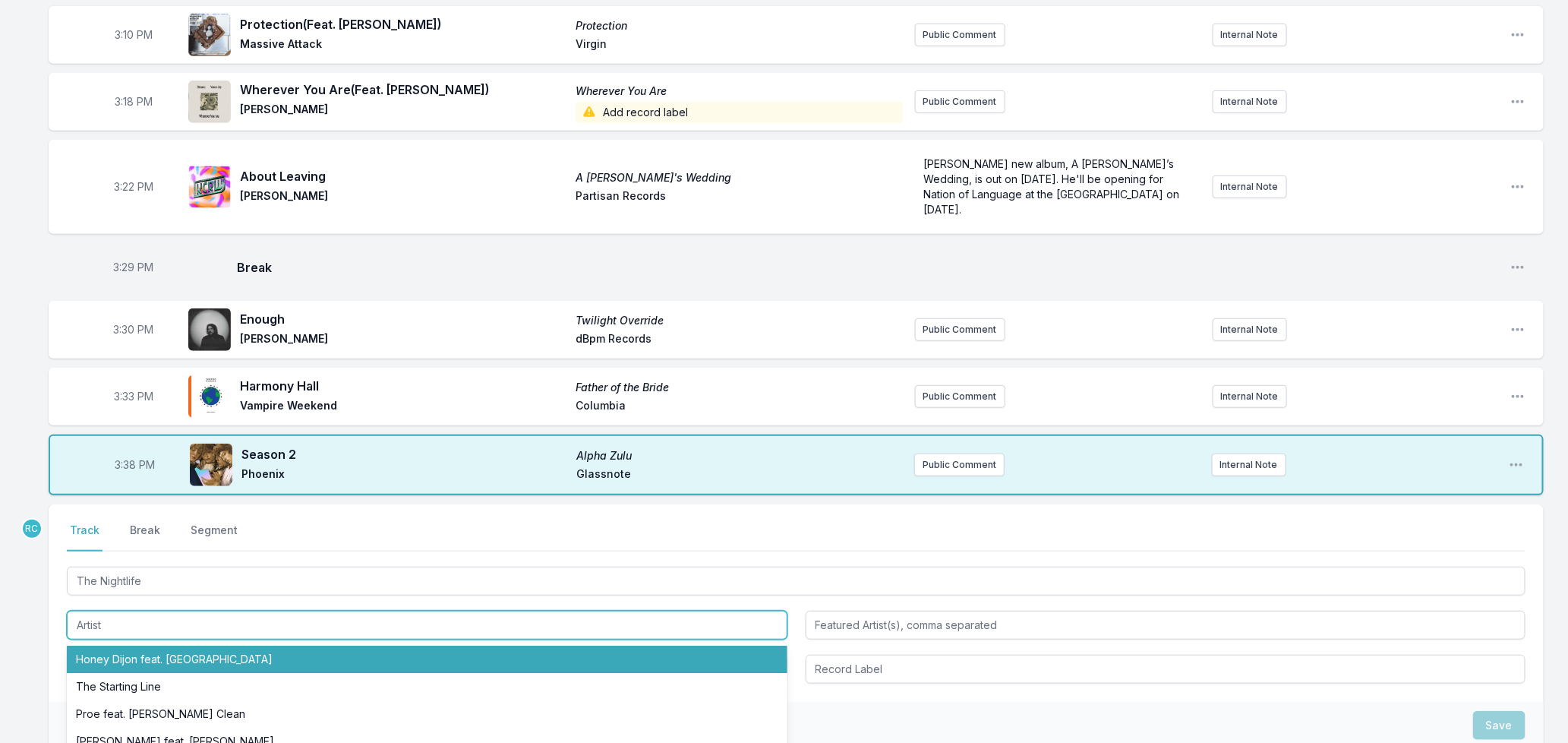
click at [112, 646] on li "Honey Dijon feat. [GEOGRAPHIC_DATA]" at bounding box center [427, 659] width 721 height 27
type input "Honey Dijon"
type input "Chlöe"
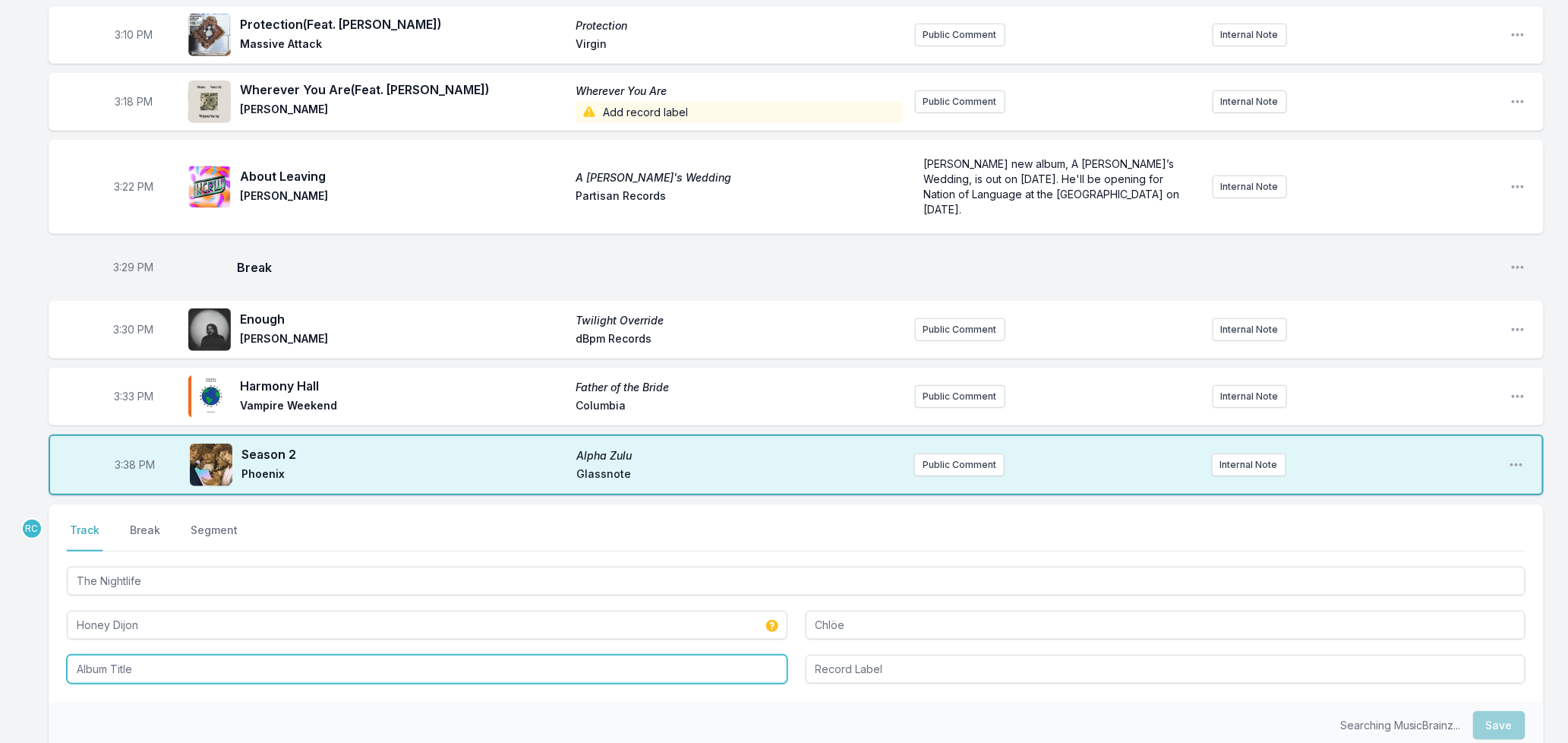
click at [110, 658] on input "Album Title" at bounding box center [427, 669] width 721 height 29
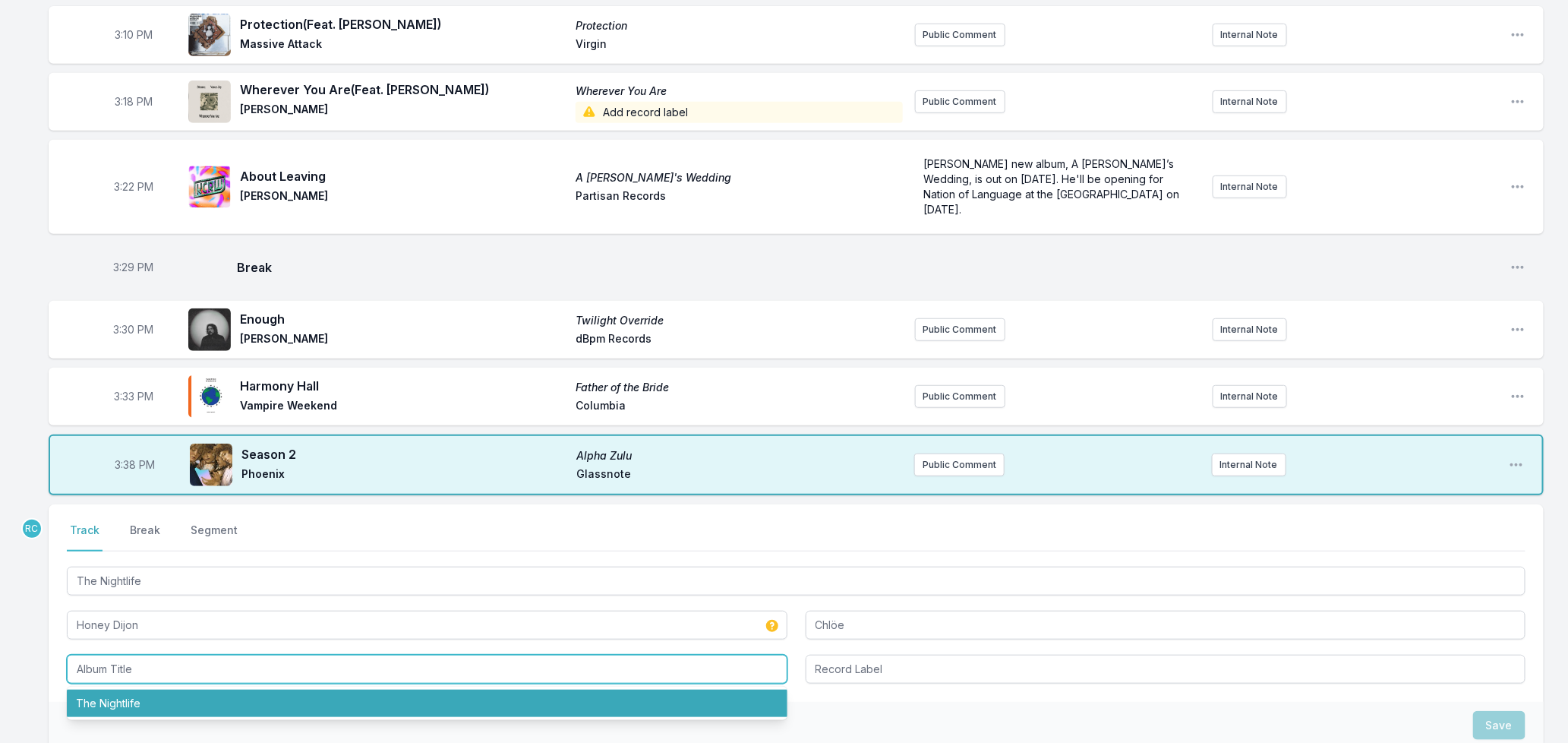
click at [110, 690] on li "The Nightlife" at bounding box center [427, 703] width 721 height 27
type input "The Nightlife"
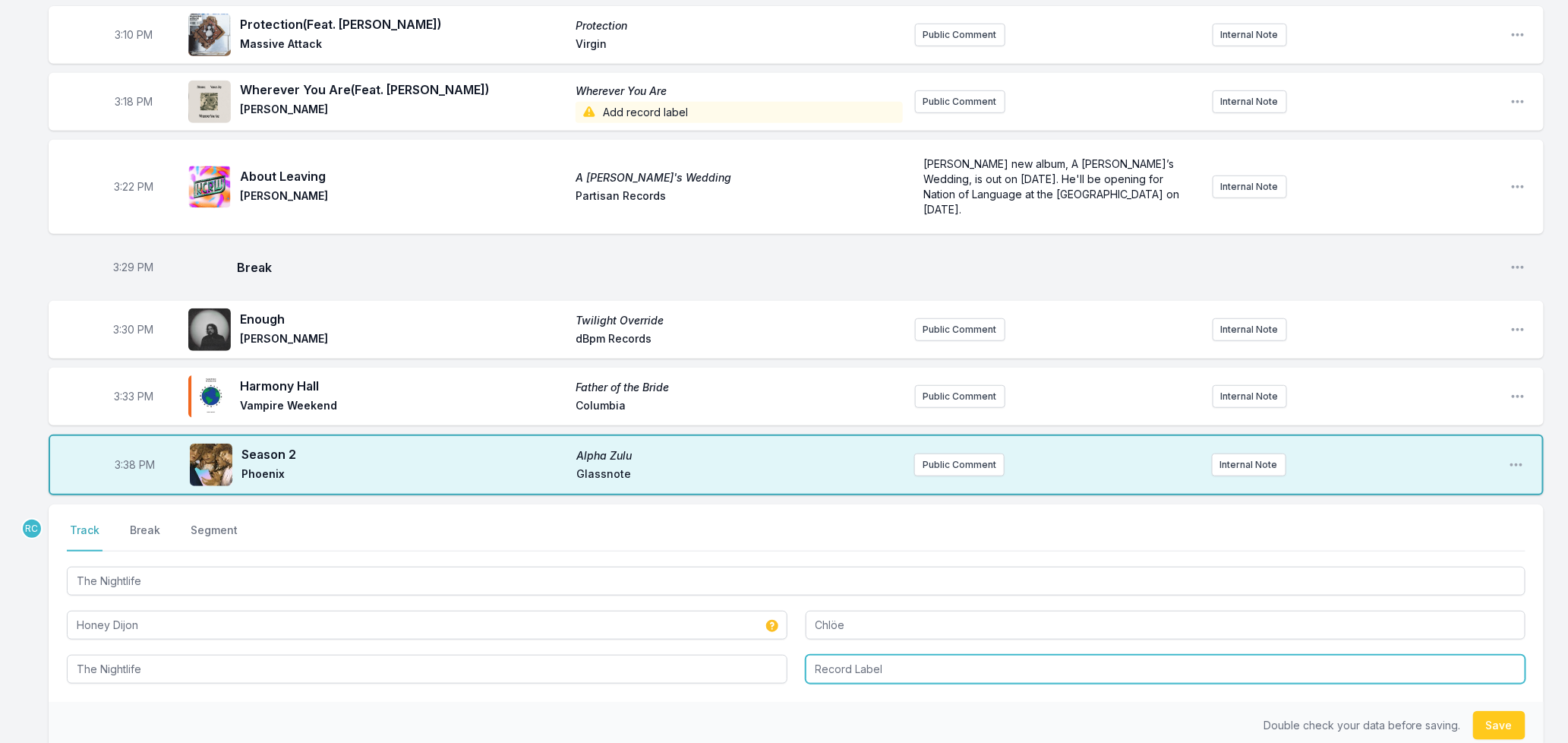
click at [931, 655] on input "Record Label" at bounding box center [1165, 669] width 721 height 29
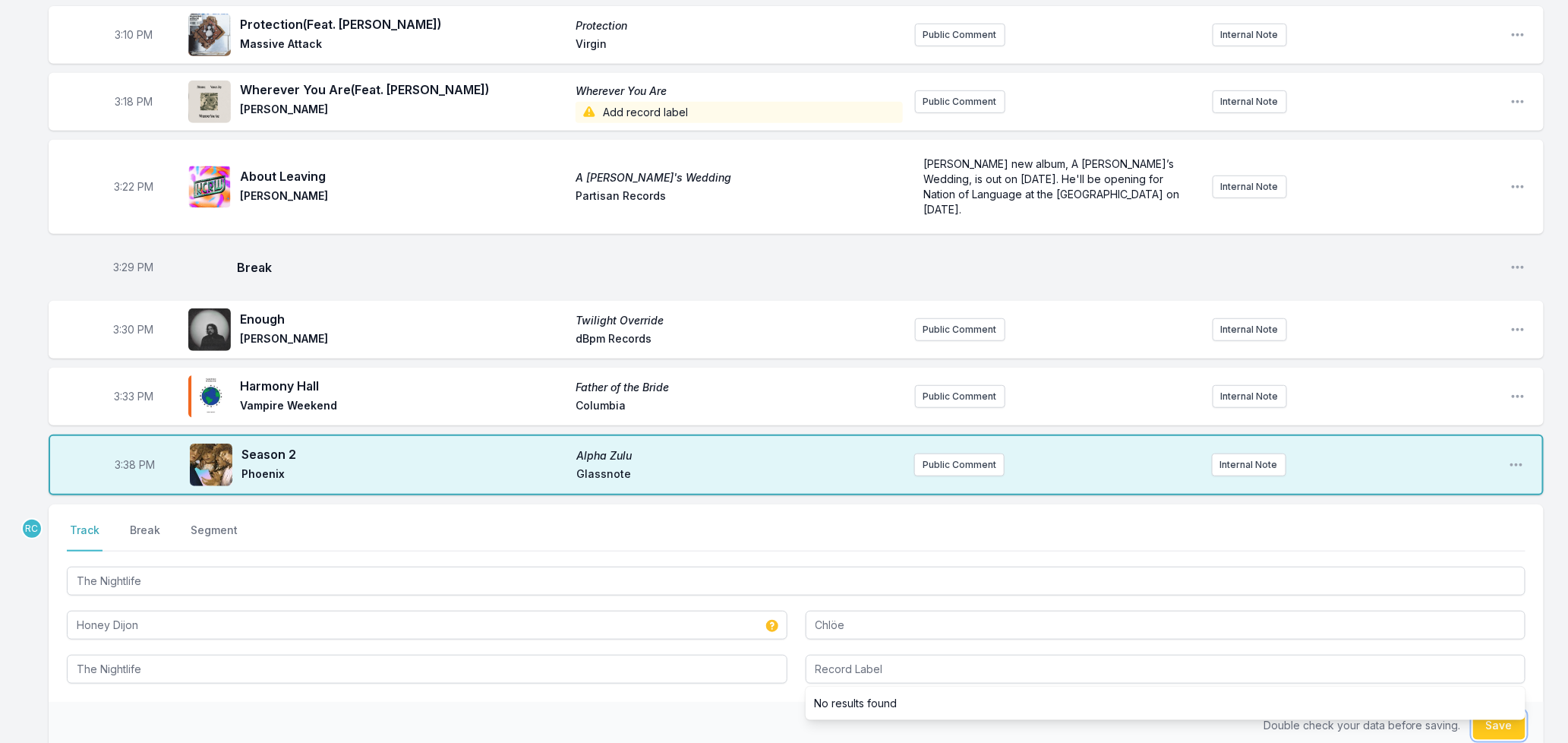
click at [1513, 711] on button "Save" at bounding box center [1499, 725] width 52 height 29
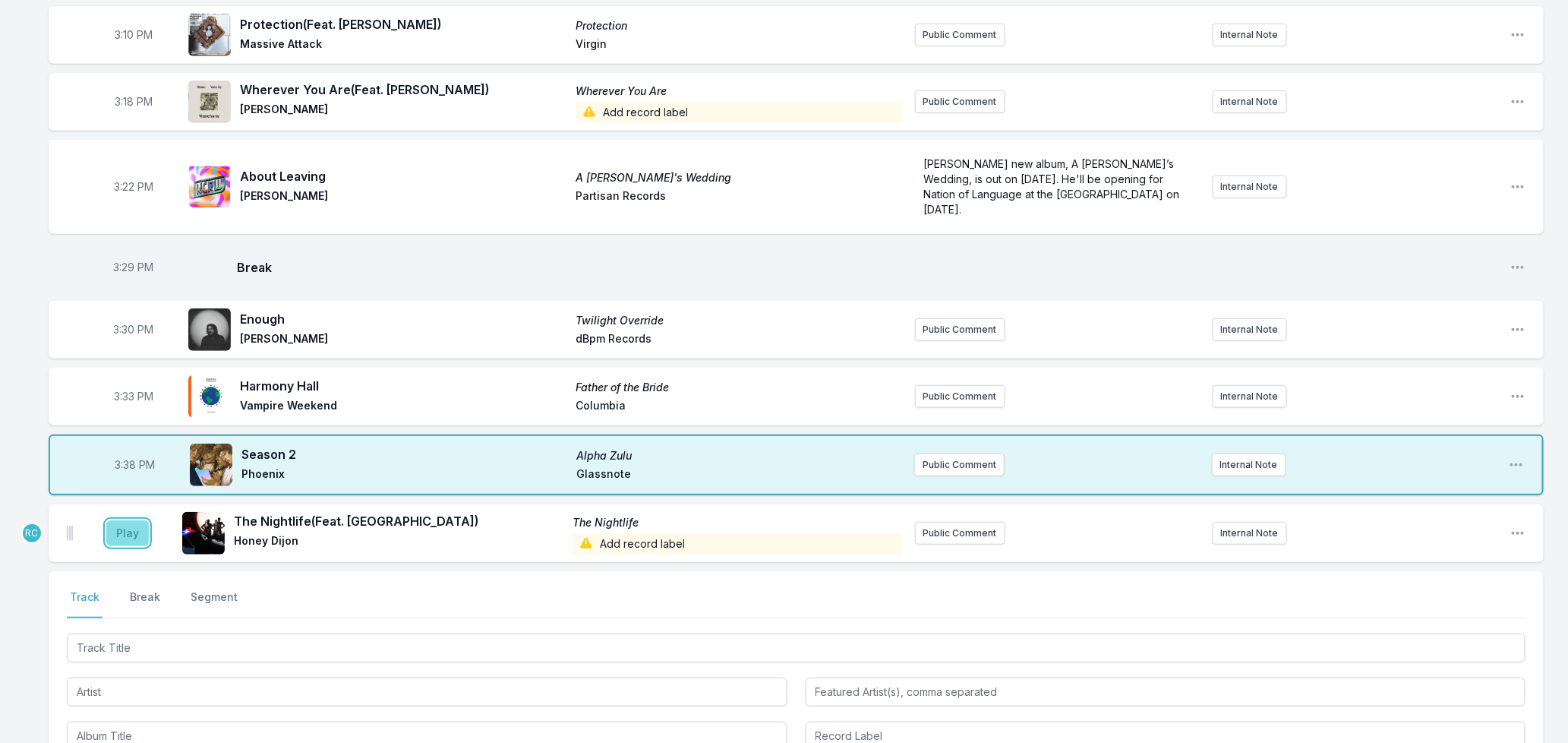
click at [133, 521] on button "Play" at bounding box center [127, 534] width 43 height 26
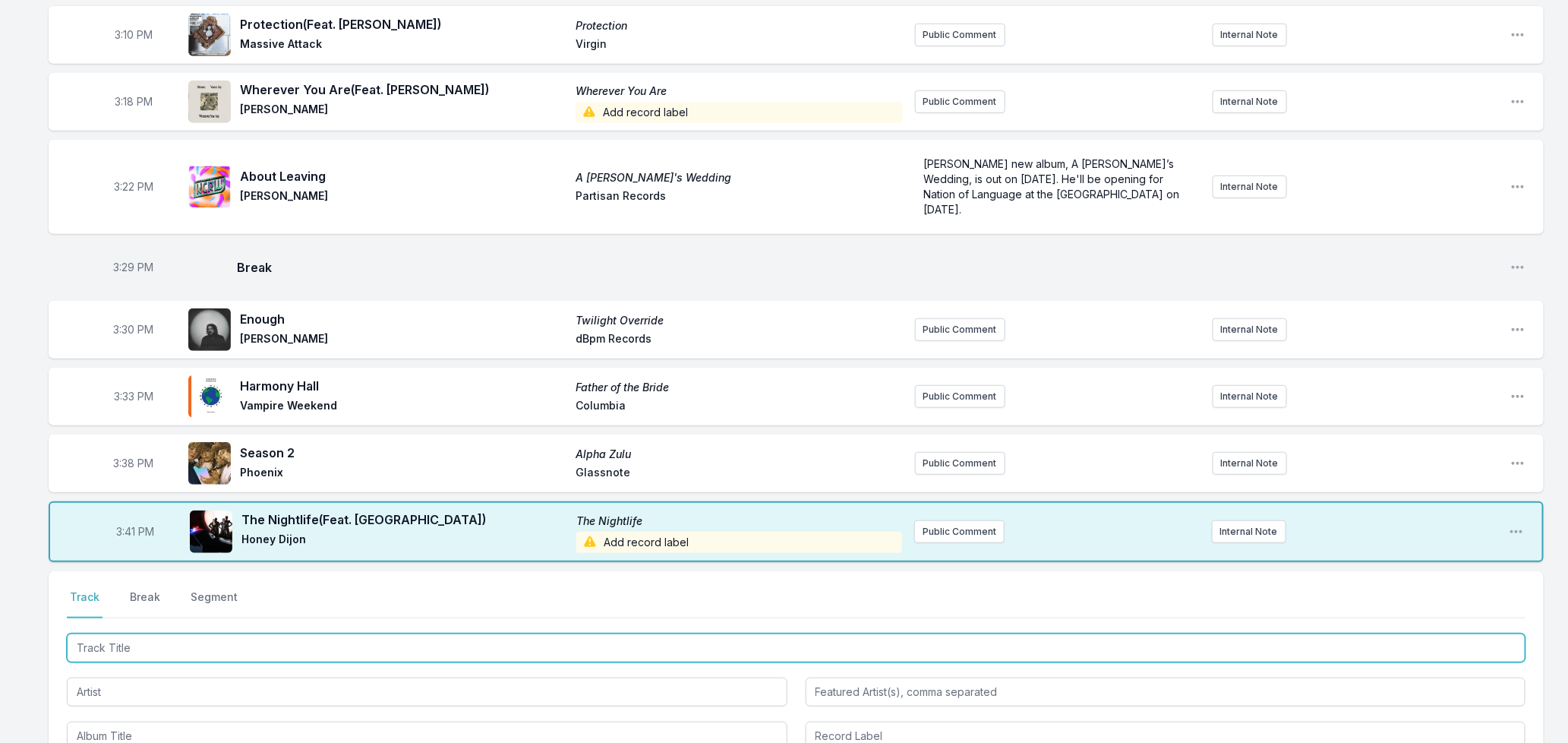
drag, startPoint x: 207, startPoint y: 622, endPoint x: 755, endPoint y: 435, distance: 579.0
click at [727, 396] on div "Missing Data Some of your tracks are missing record label information. This inf…" at bounding box center [784, 382] width 1568 height 1160
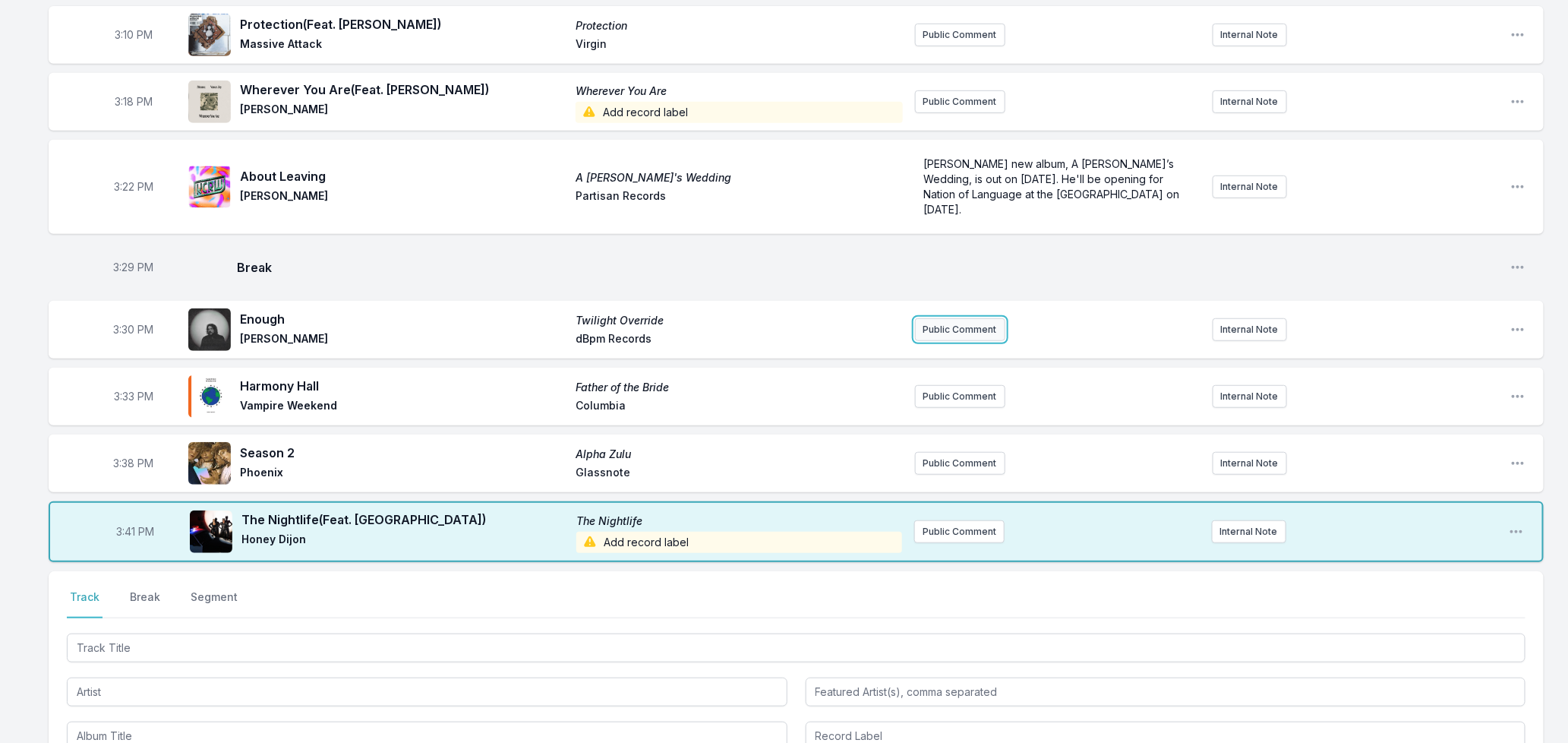
click at [957, 318] on button "Public Comment" at bounding box center [960, 329] width 90 height 23
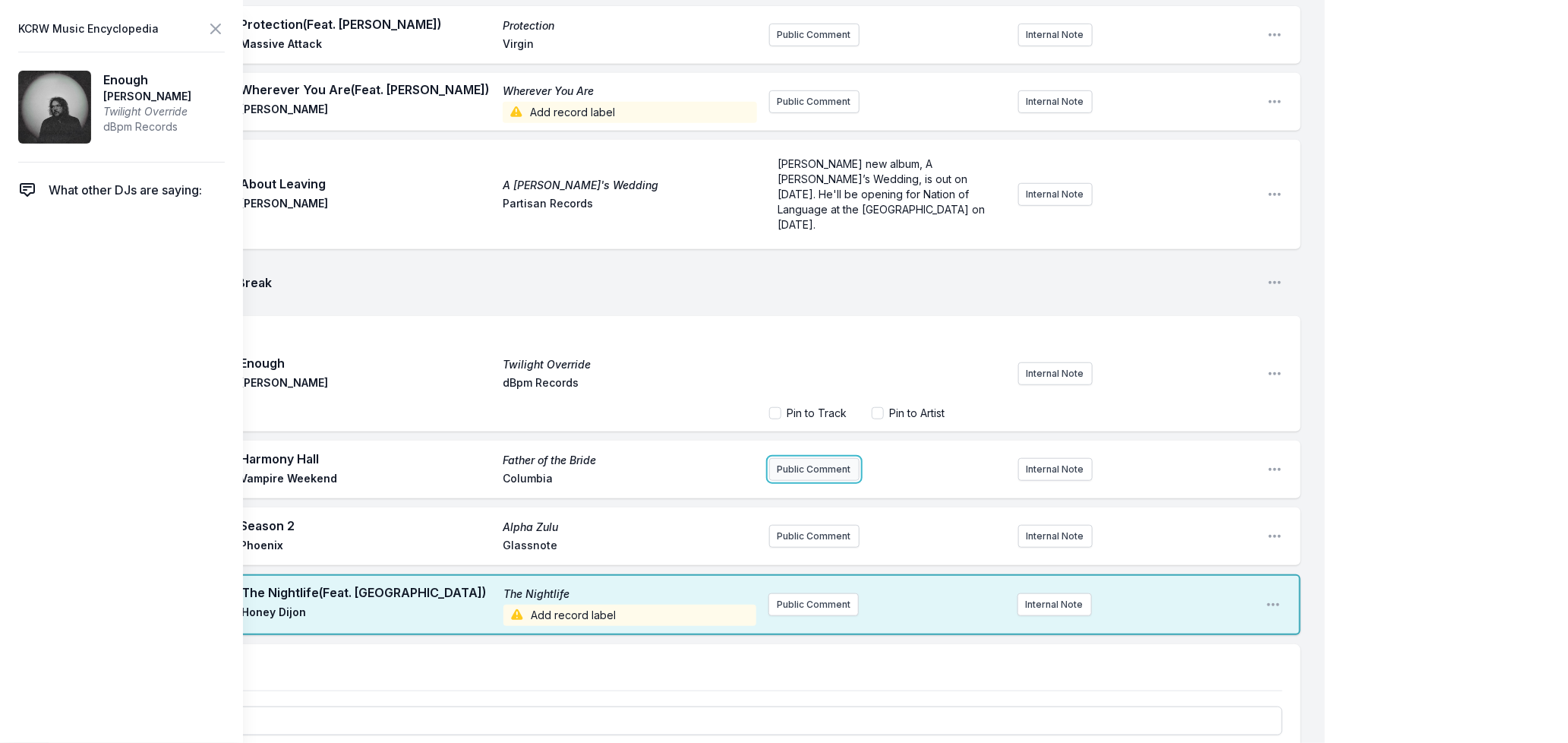
click at [784, 456] on ul "3:05 PM Under the Sun Cut & Rewind Say She She drink sum wtr Public Comment Int…" at bounding box center [675, 243] width 1252 height 784
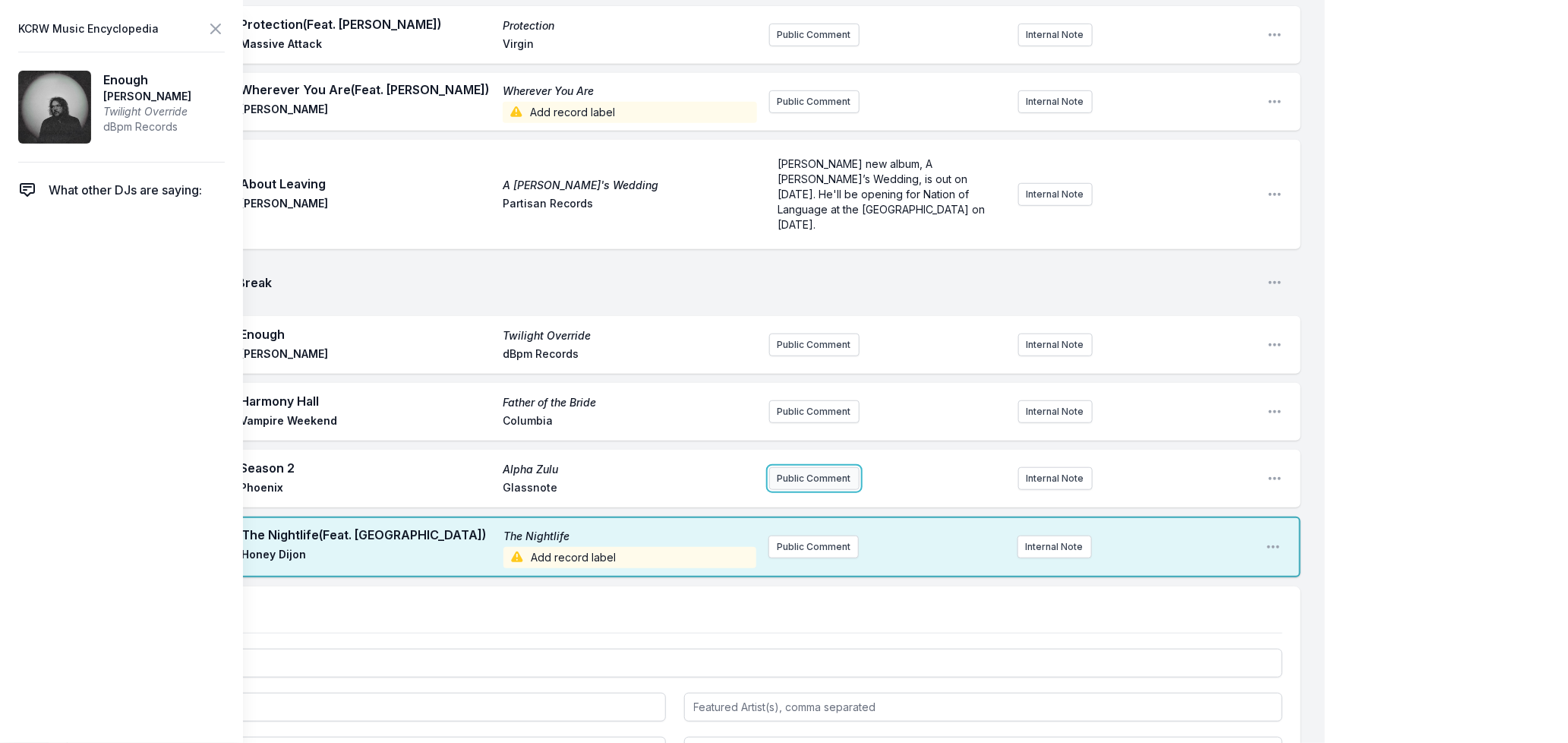
click at [801, 467] on button "Public Comment" at bounding box center [814, 478] width 90 height 23
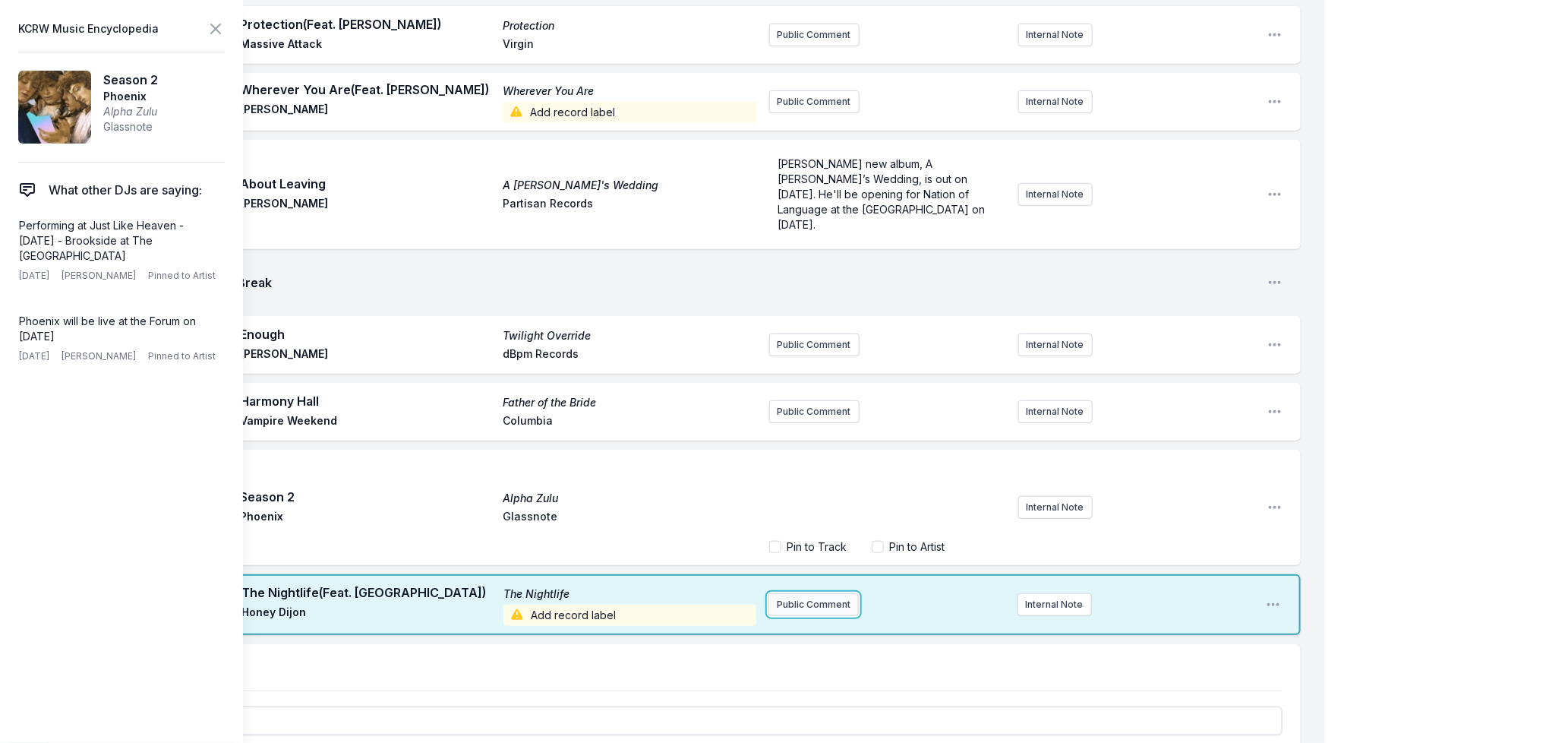
click at [795, 584] on div "Missing Data Some of your tracks are missing record label information. This inf…" at bounding box center [663, 418] width 1325 height 1233
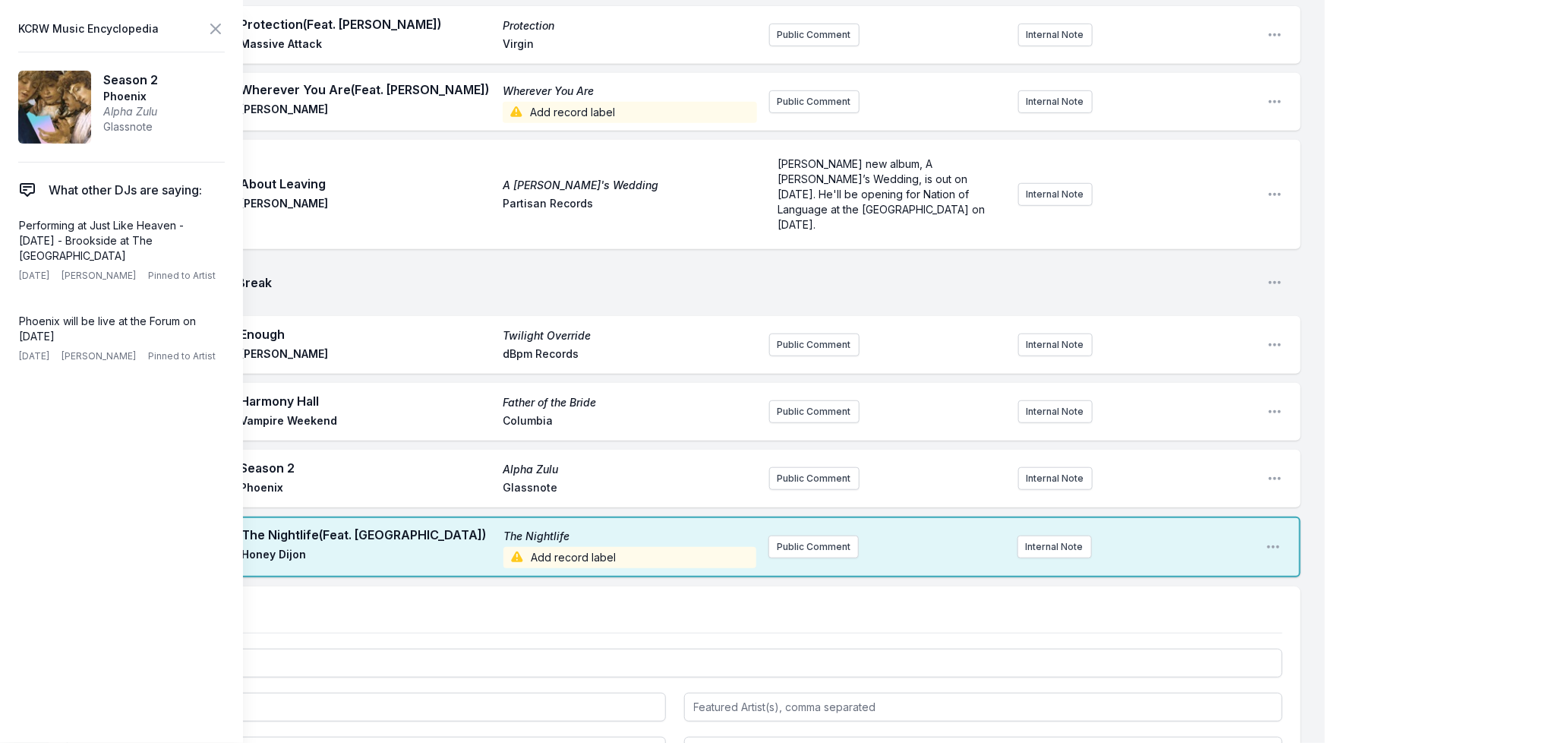
click at [348, 605] on nav "Track Break Segment" at bounding box center [675, 619] width 1216 height 29
click at [208, 30] on icon at bounding box center [216, 29] width 18 height 18
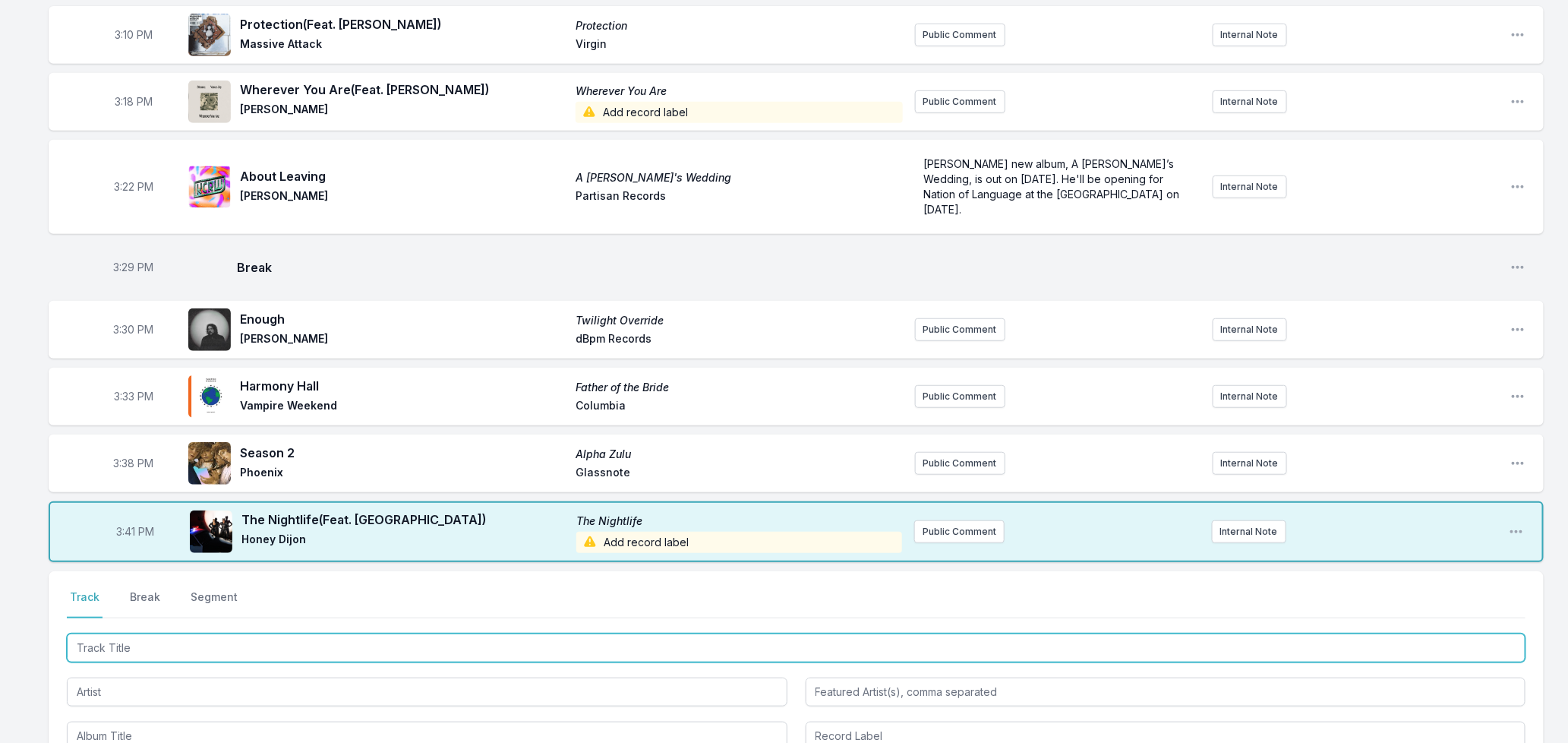
click at [306, 634] on input "Track Title" at bounding box center [796, 648] width 1459 height 29
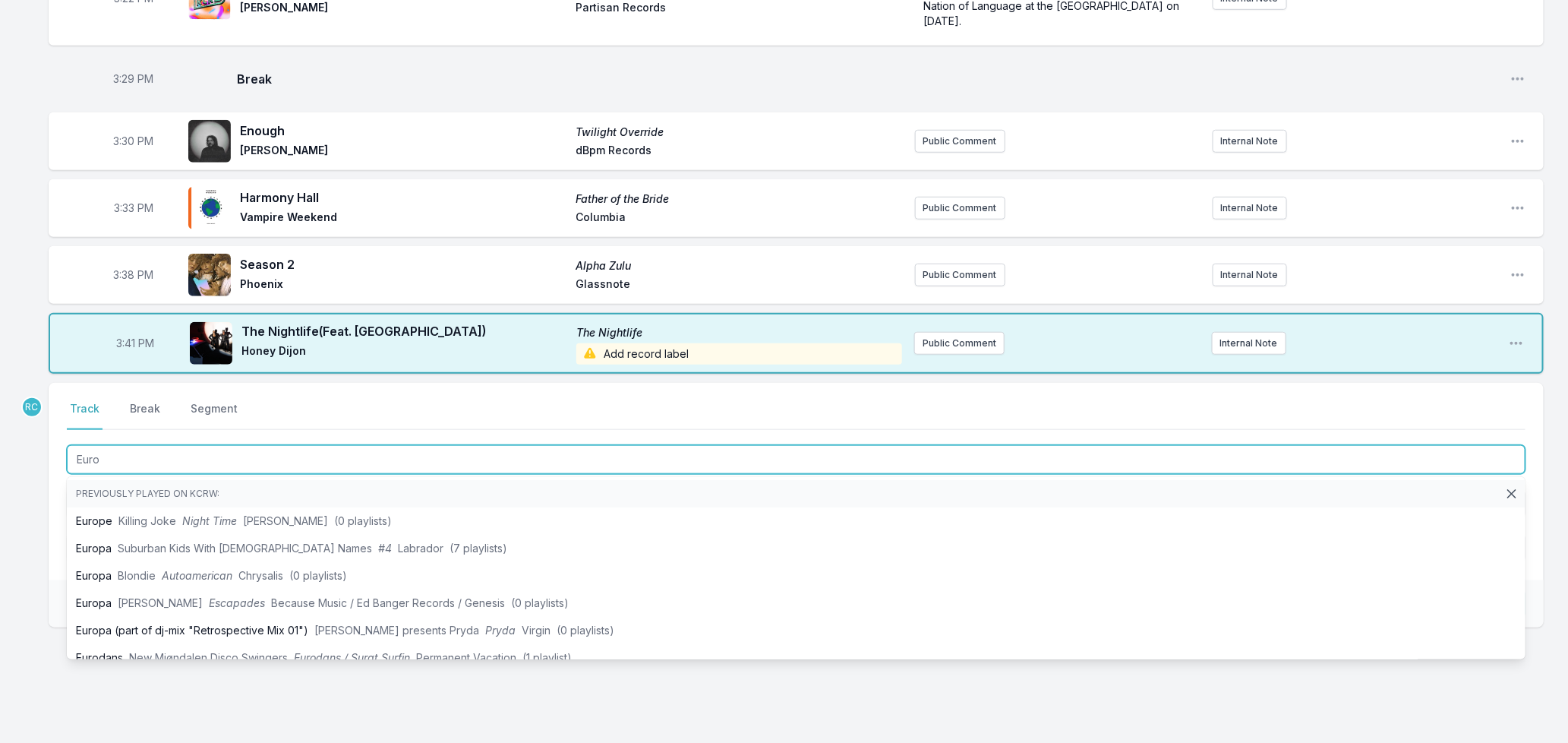
scroll to position [548, 0]
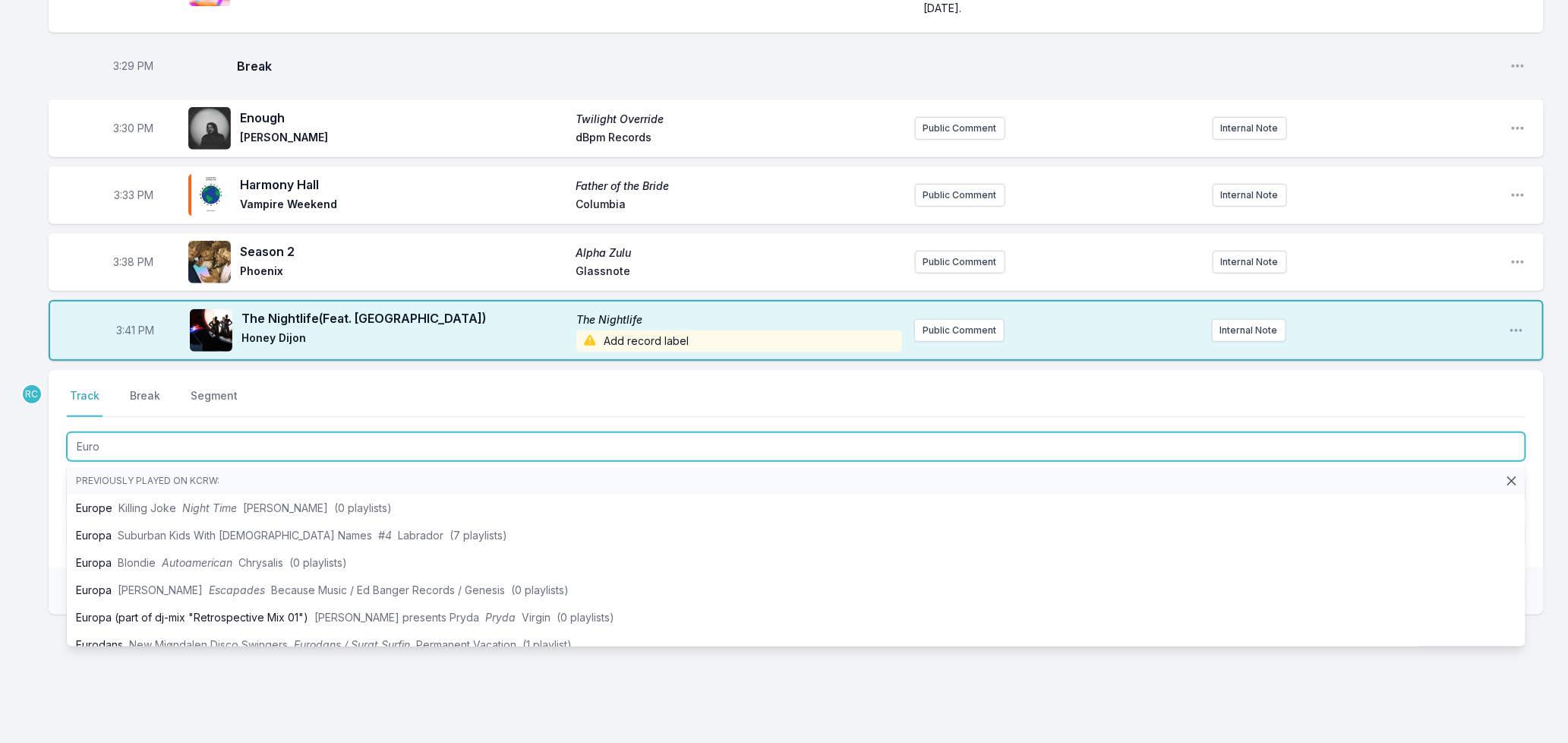
type input "Euro"
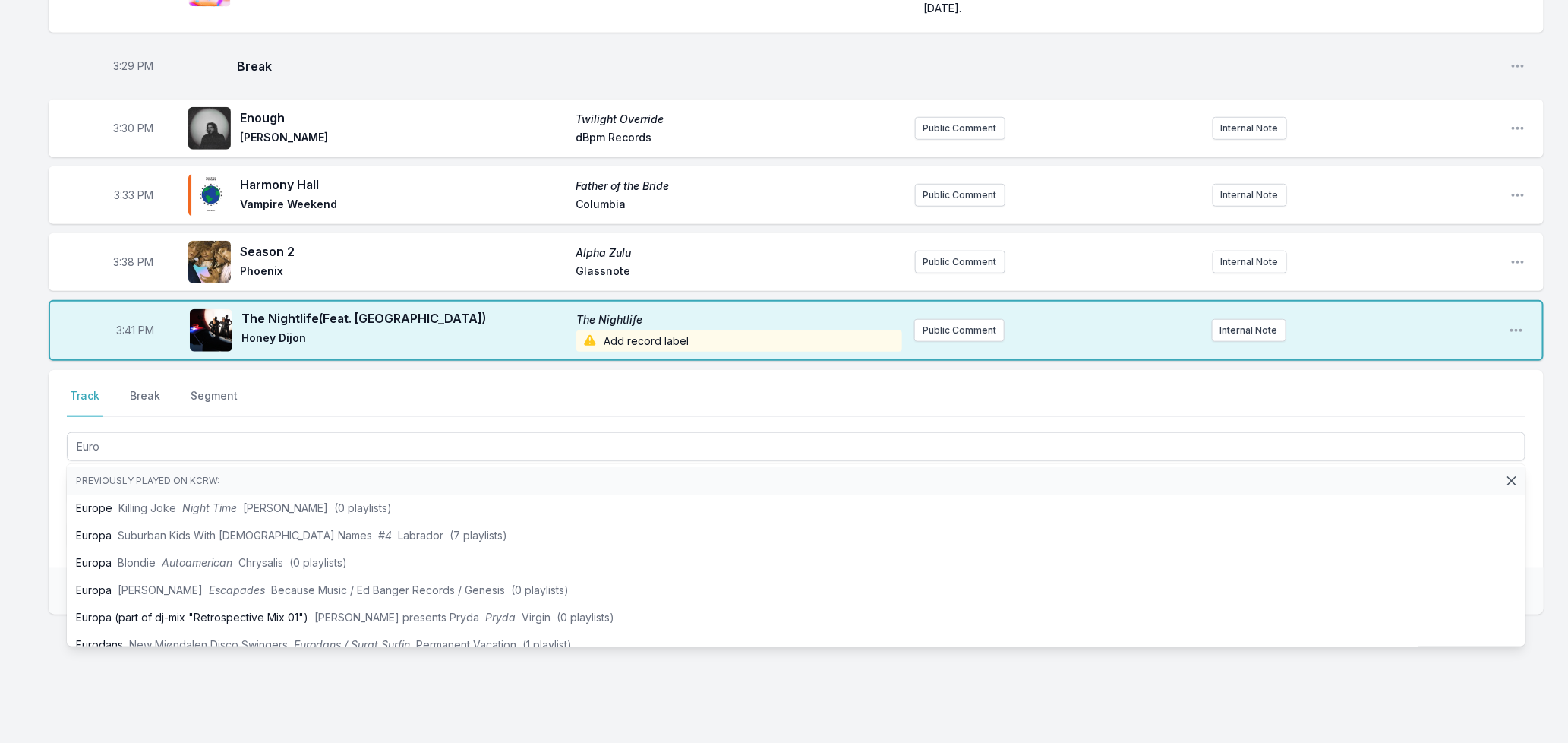
click at [31, 520] on div "Missing Data Some of your tracks are missing record label information. This inf…" at bounding box center [784, 181] width 1568 height 1160
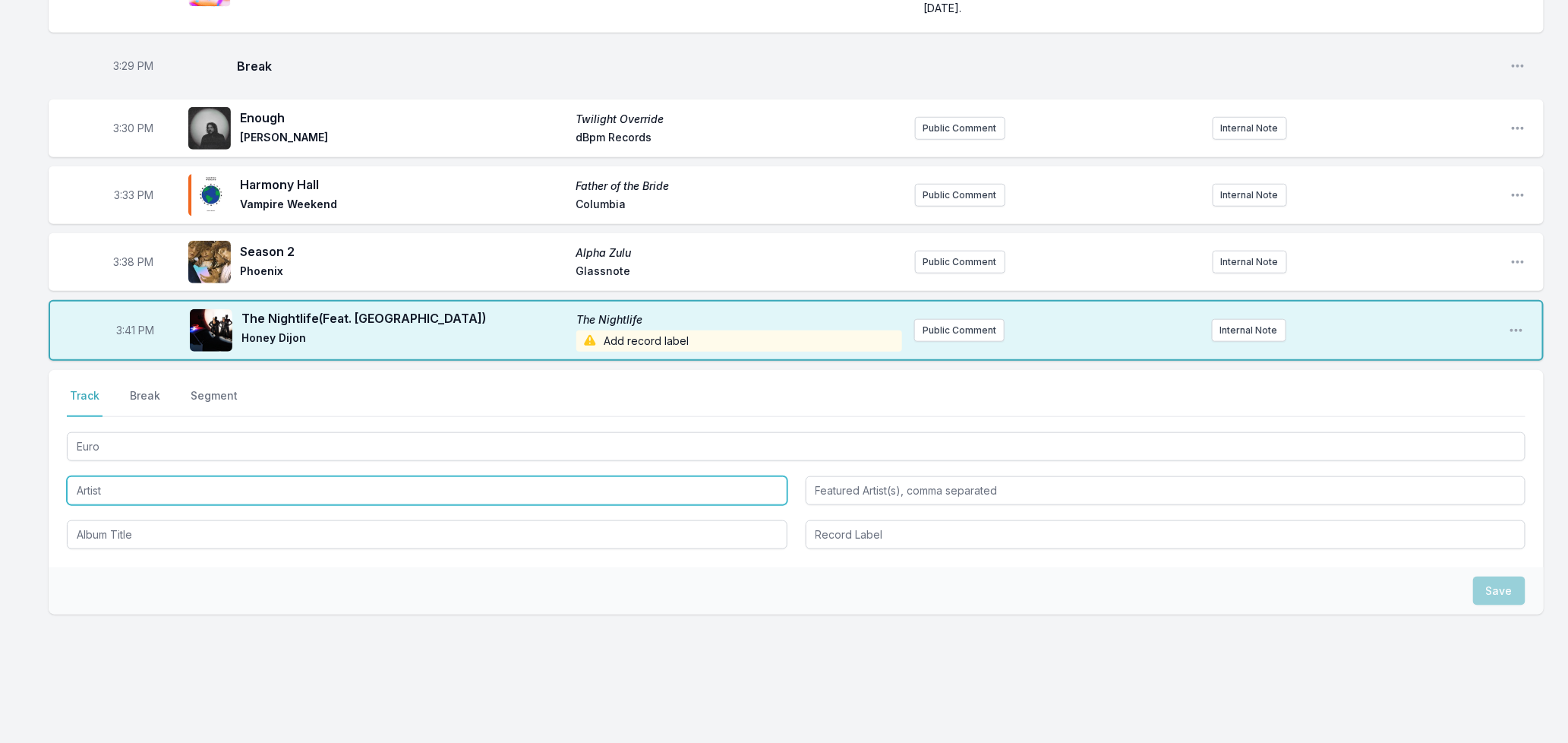
click at [93, 476] on input "Artist" at bounding box center [427, 490] width 721 height 29
type input "dublon"
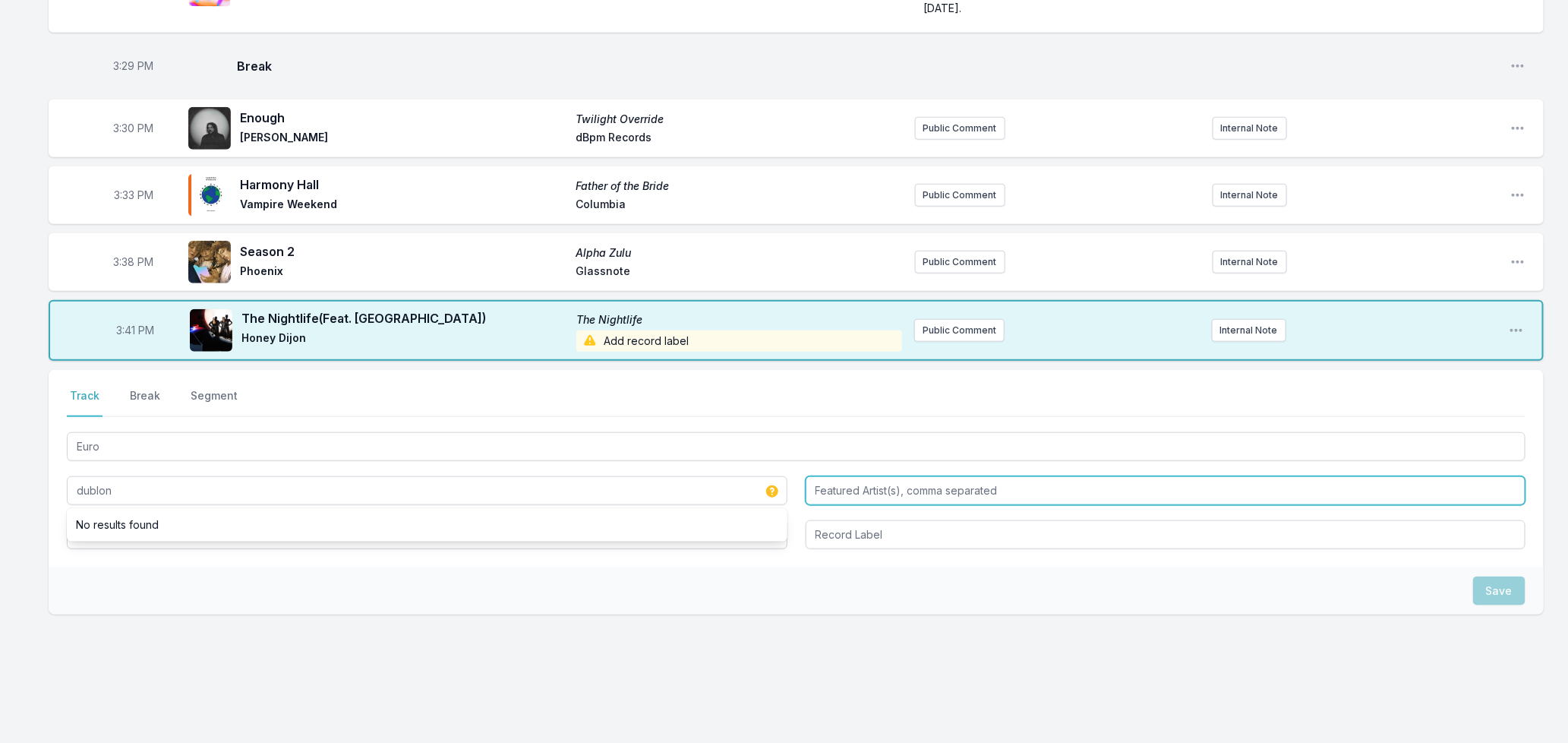
click at [962, 476] on input "Featured Artist(s), comma separated" at bounding box center [1165, 490] width 721 height 29
type input "[PERSON_NAME]"
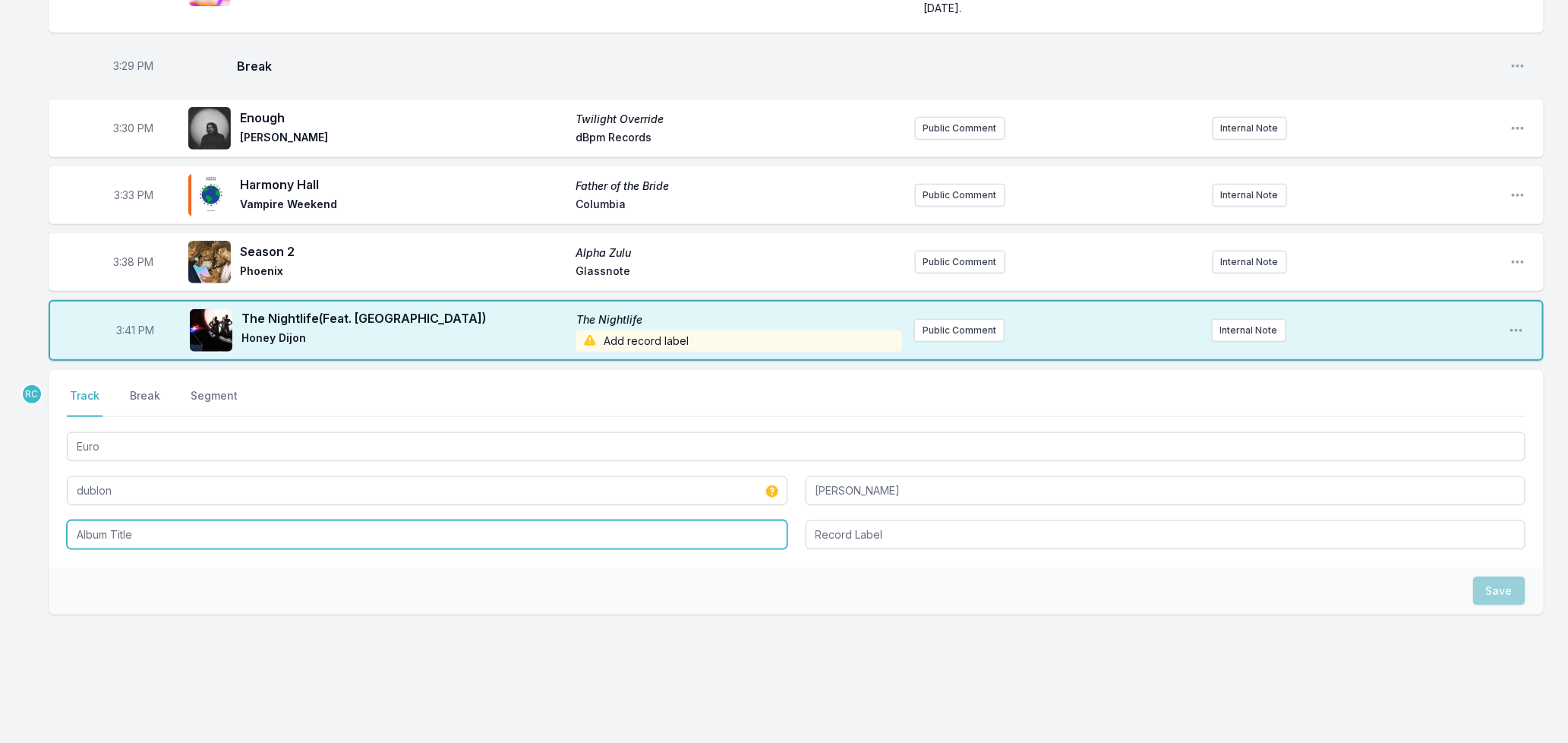
click at [217, 521] on input "Album Title" at bounding box center [427, 535] width 721 height 29
type input "Euro"
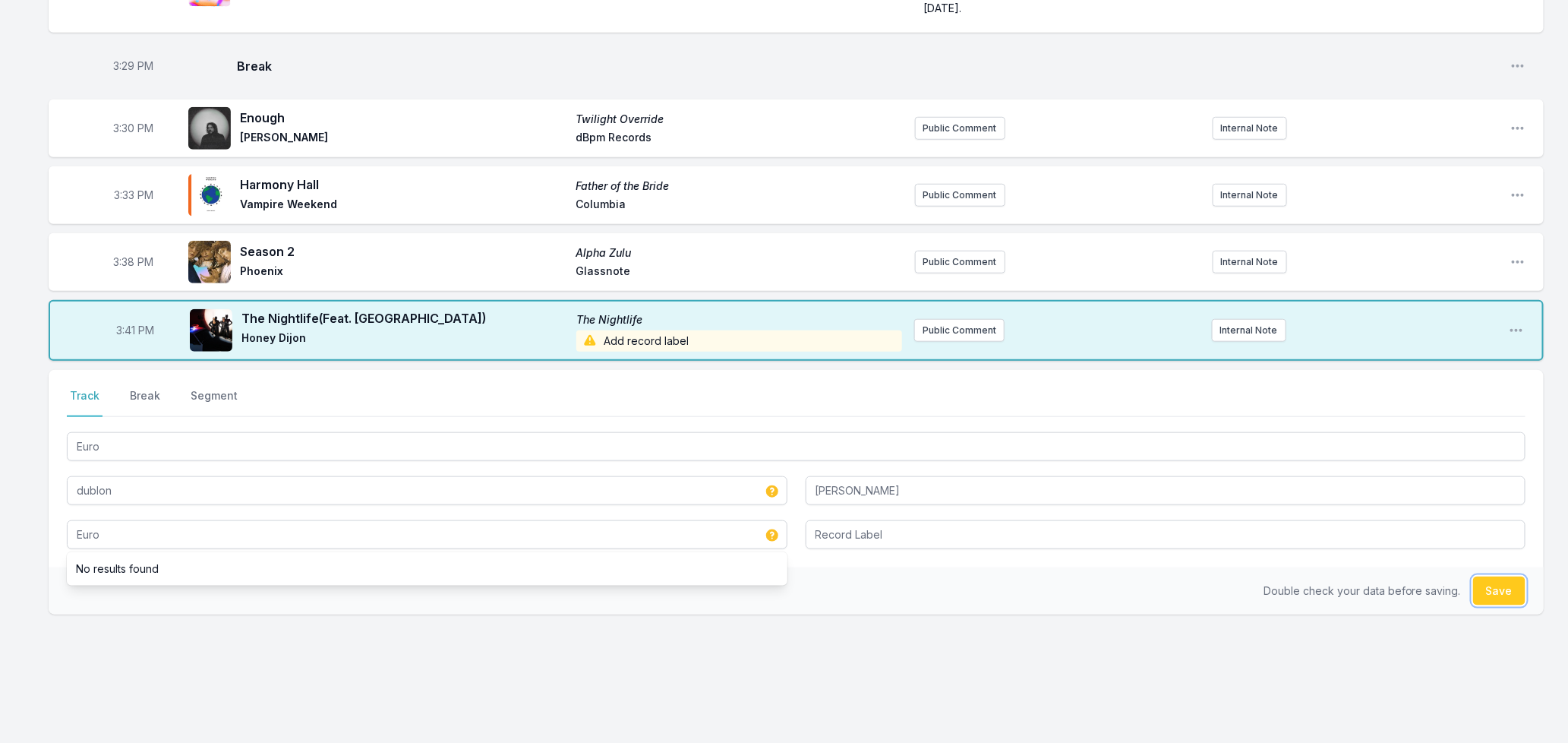
click at [1502, 582] on button "Save" at bounding box center [1499, 591] width 52 height 29
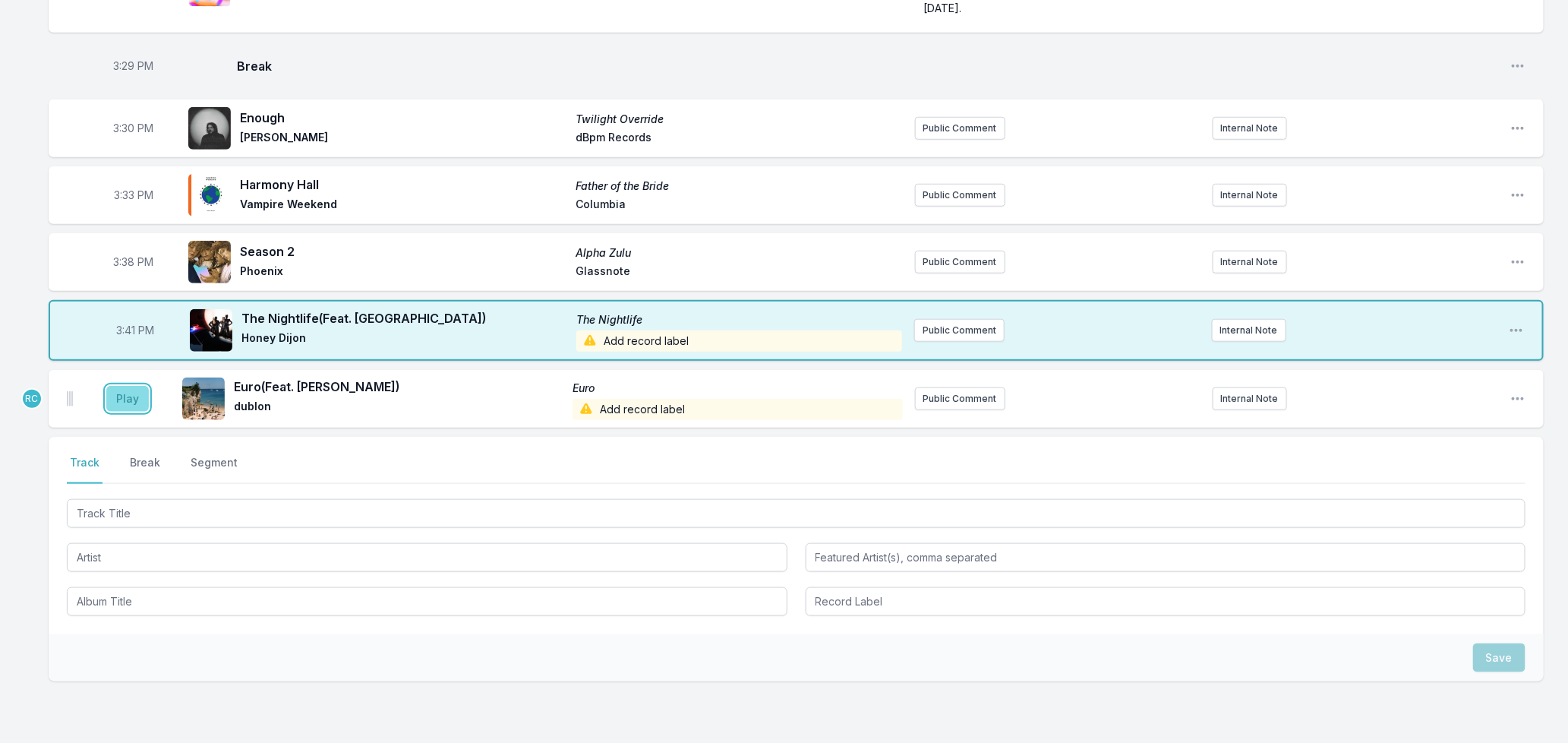
click at [141, 388] on button "Play" at bounding box center [127, 399] width 43 height 26
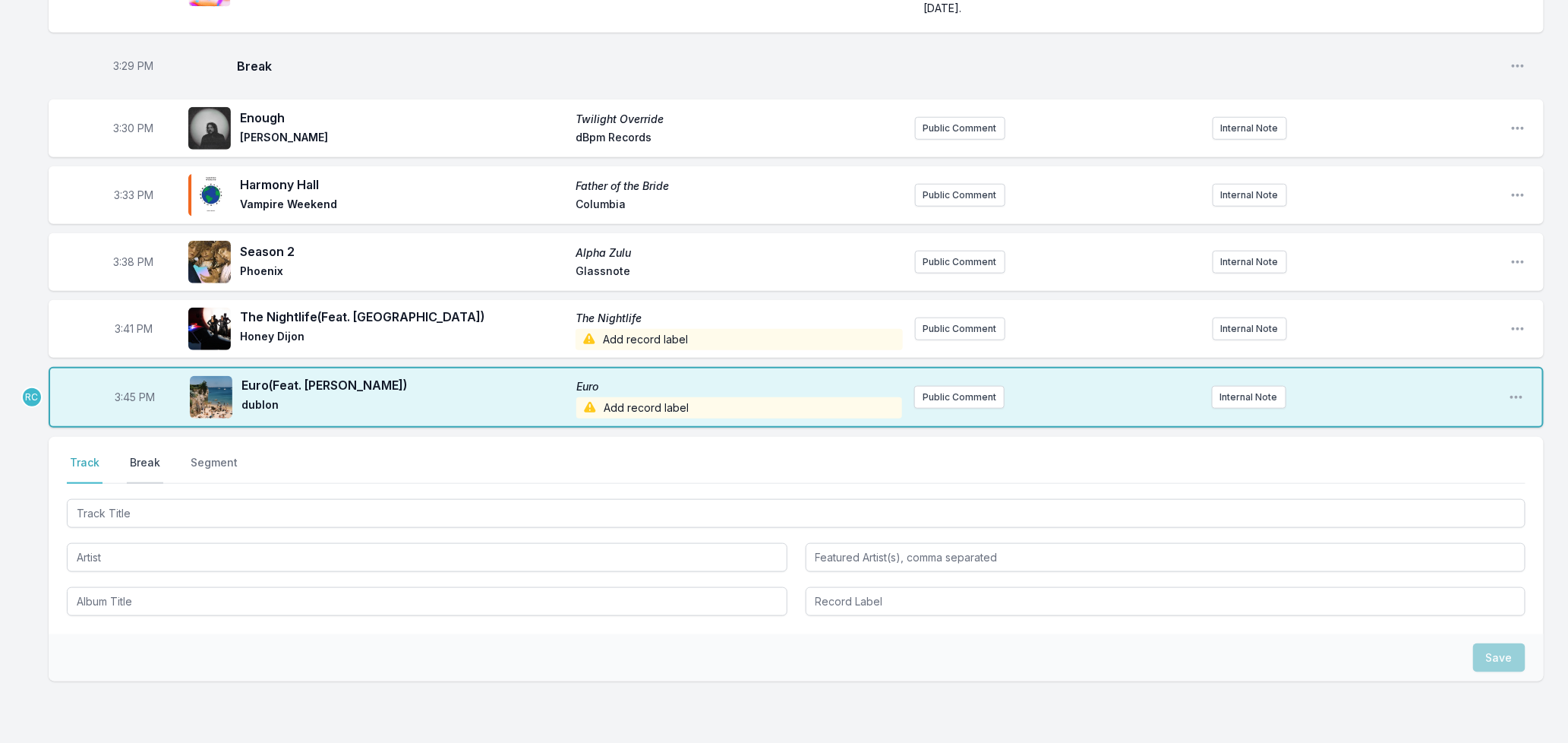
click at [141, 455] on button "Break" at bounding box center [145, 469] width 36 height 29
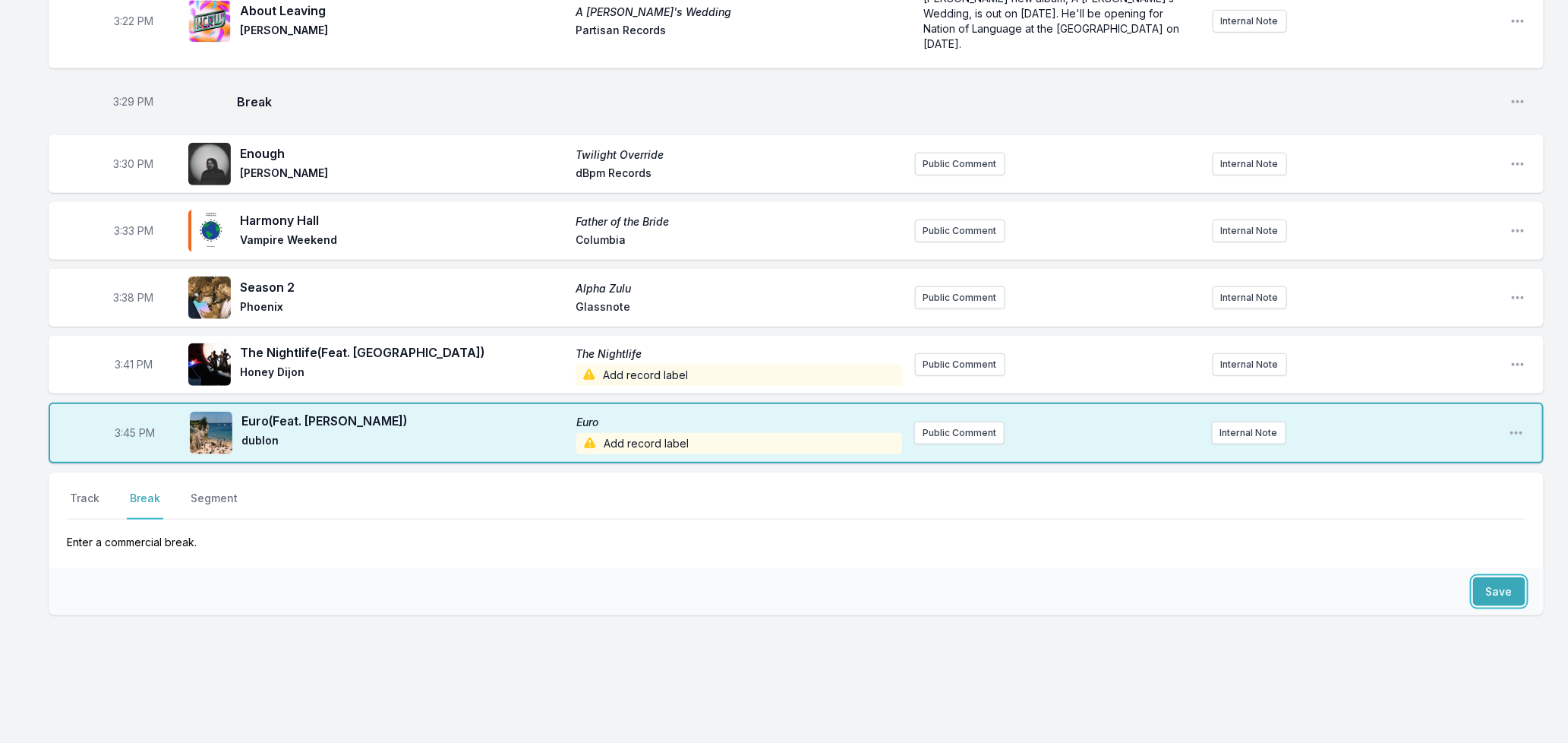
drag, startPoint x: 1511, startPoint y: 568, endPoint x: 1134, endPoint y: 530, distance: 378.9
click at [1510, 578] on button "Save" at bounding box center [1499, 592] width 52 height 29
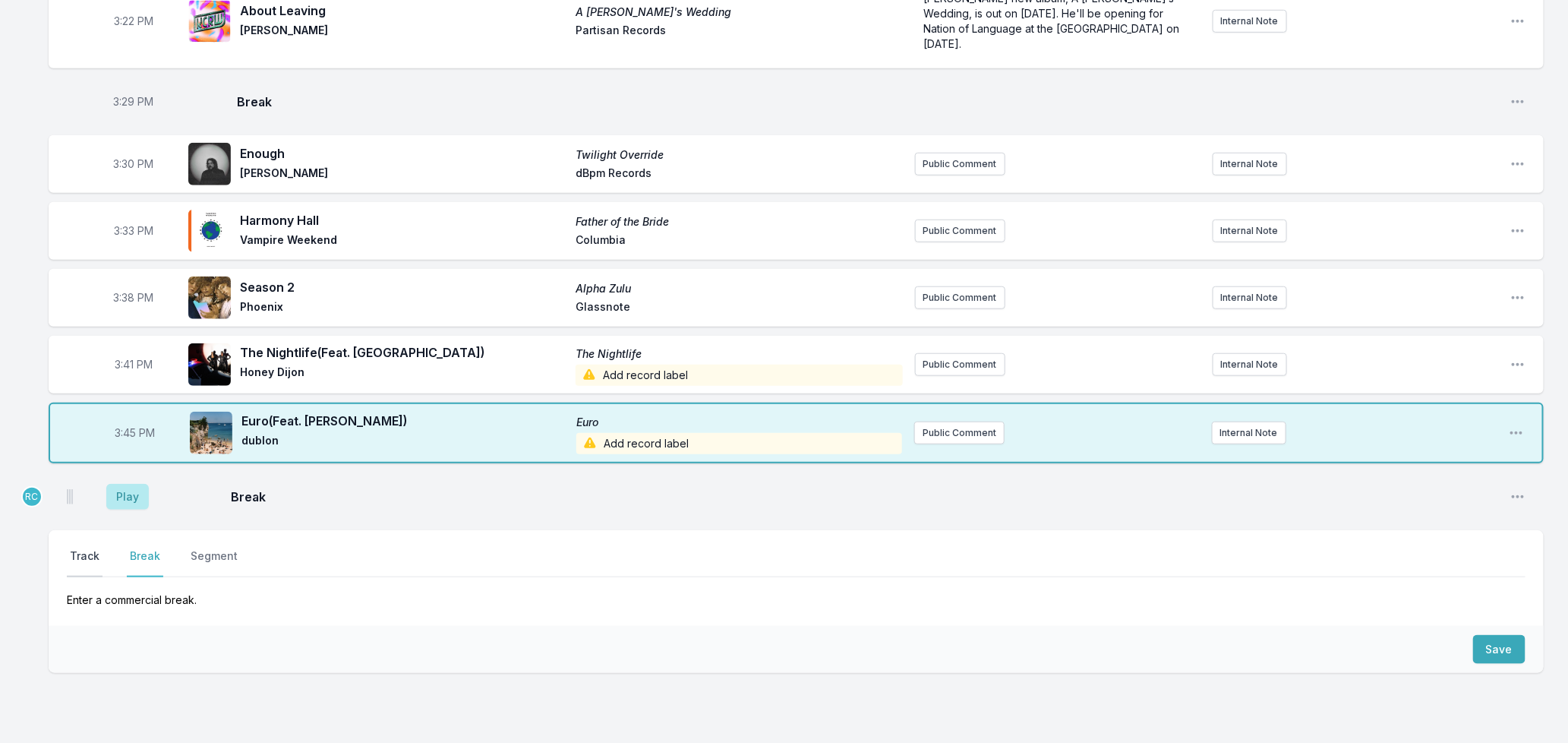
click at [84, 549] on button "Track" at bounding box center [85, 563] width 36 height 29
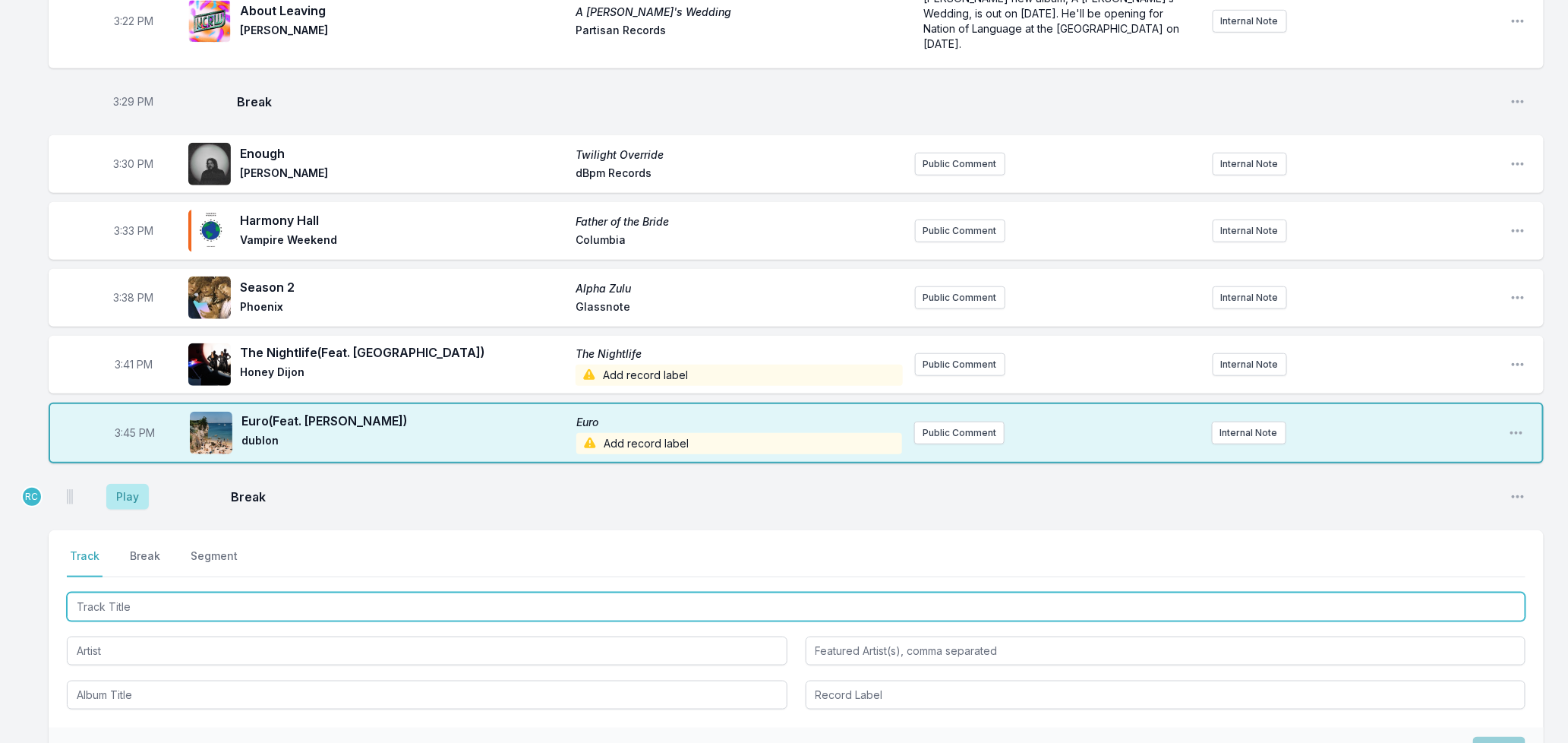
click at [77, 593] on input "Track Title" at bounding box center [796, 607] width 1459 height 29
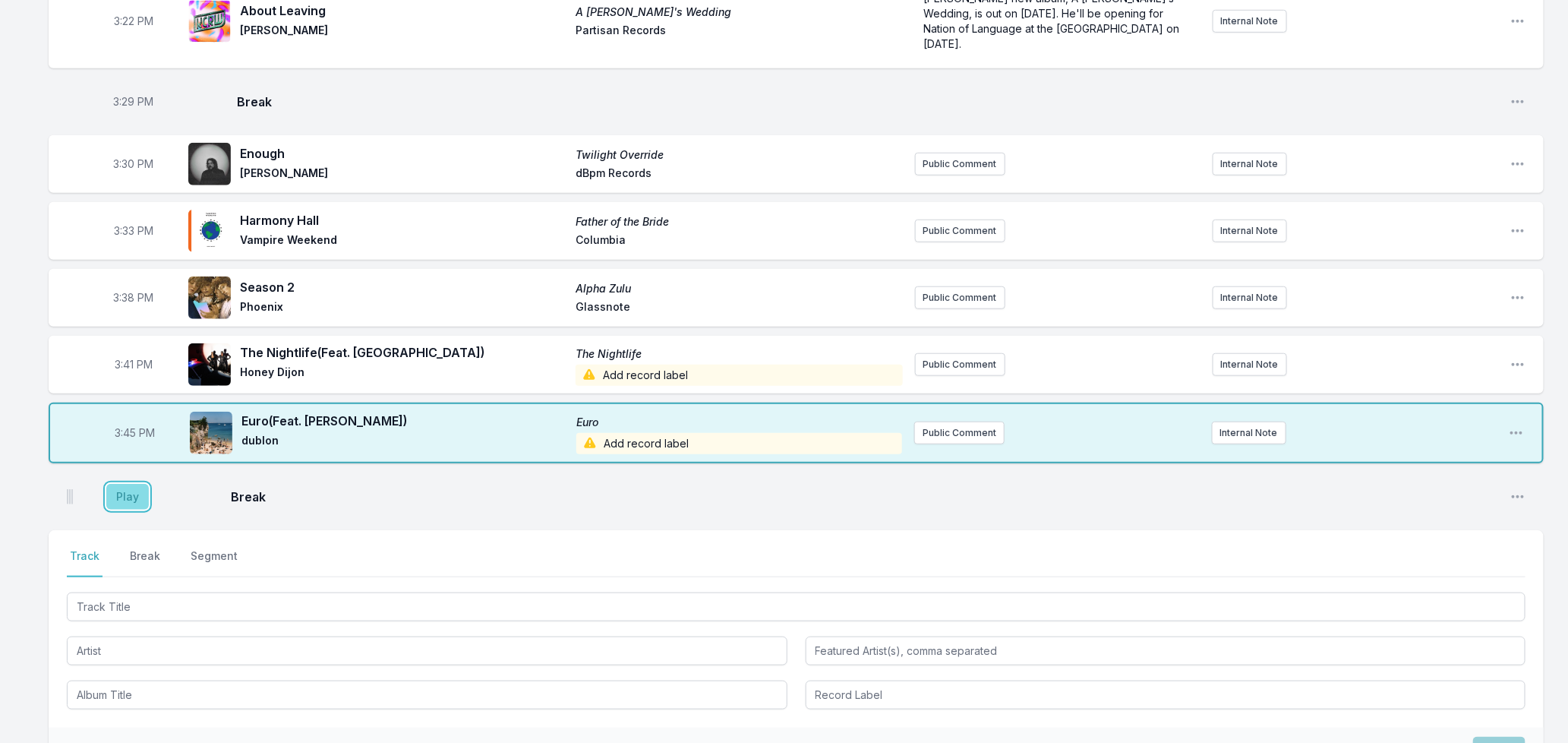
click at [119, 484] on button "Play" at bounding box center [127, 497] width 43 height 26
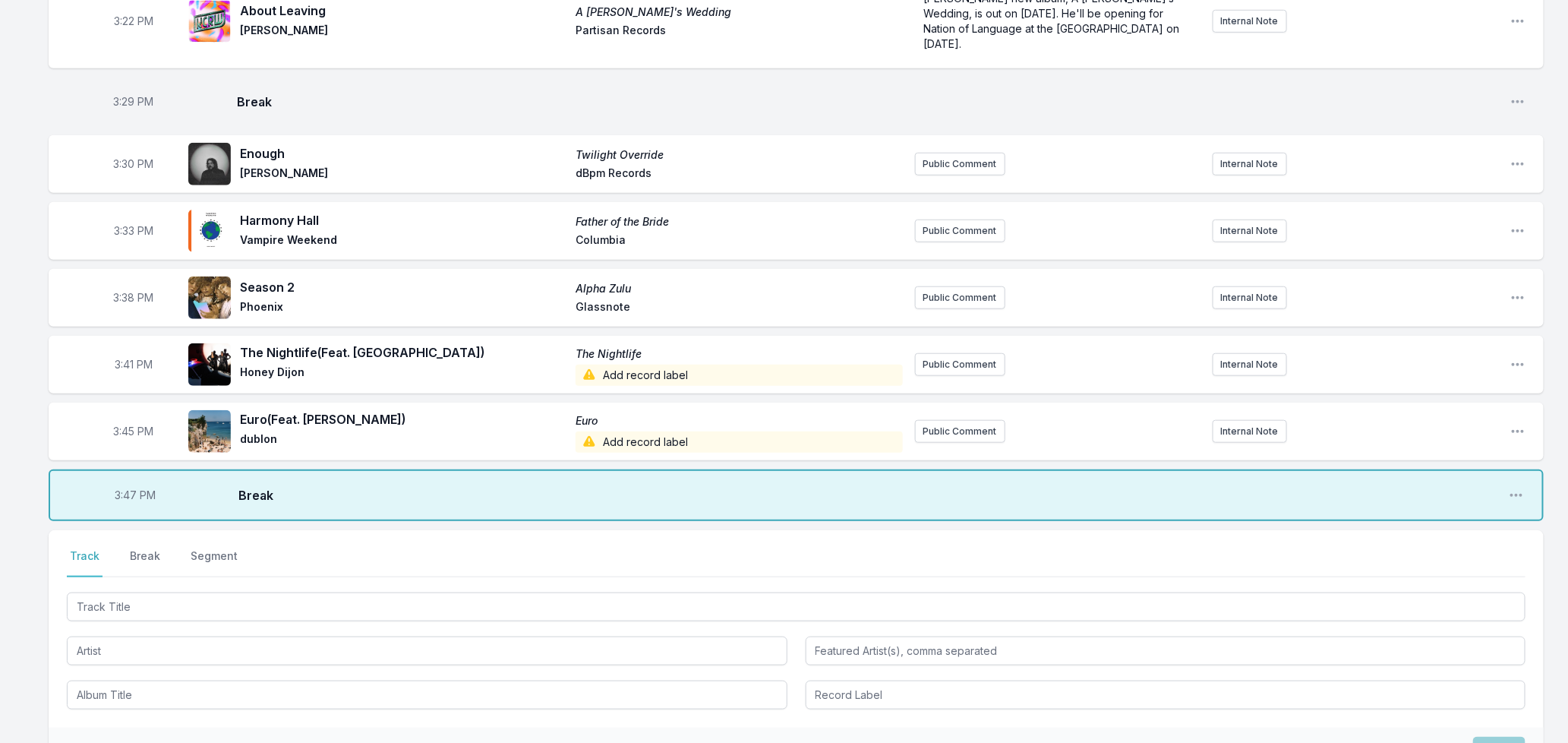
click at [127, 488] on span "3:47 PM" at bounding box center [135, 495] width 41 height 15
click at [127, 481] on input "15:47" at bounding box center [135, 495] width 85 height 29
type input "15:46"
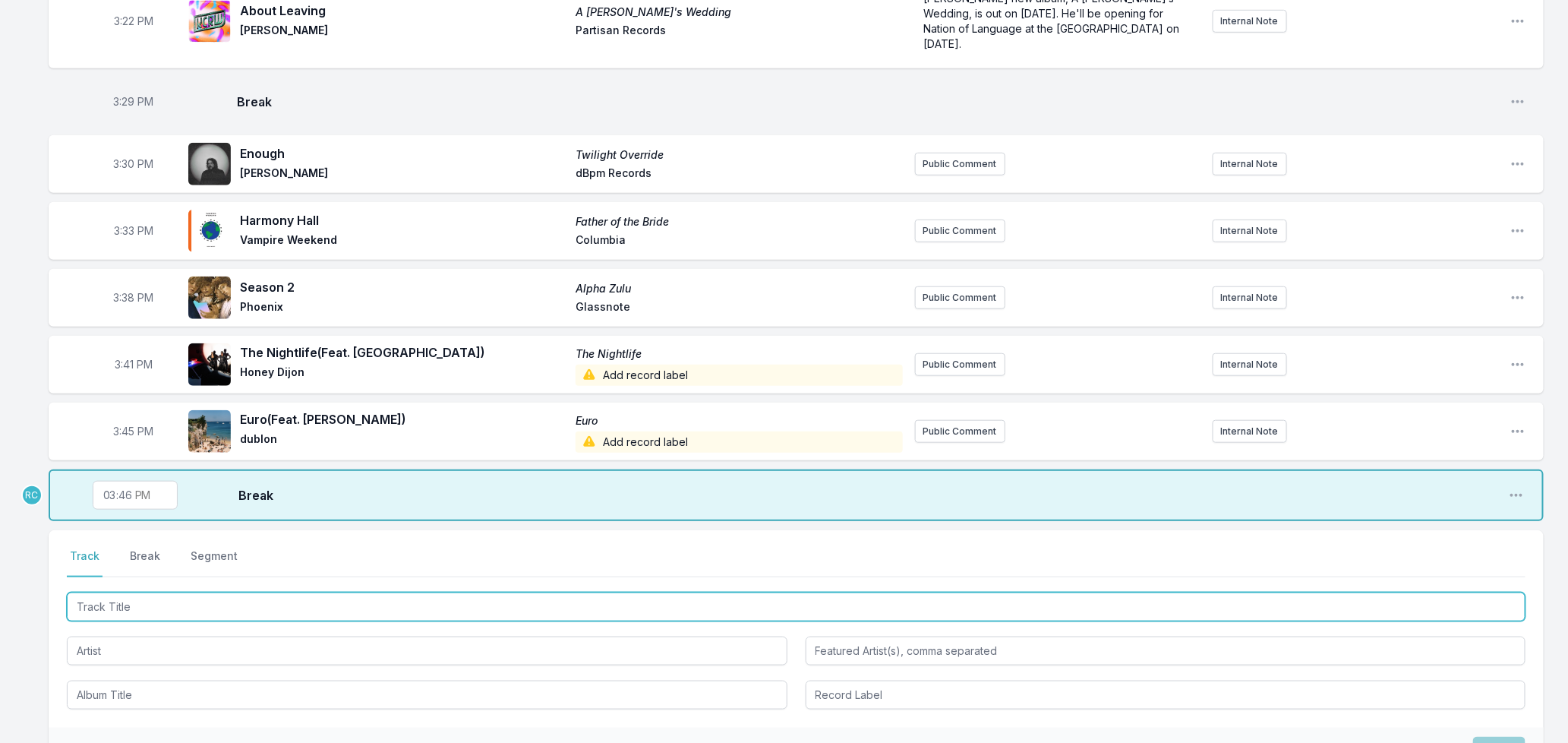
click at [119, 593] on input "Track Title" at bounding box center [796, 607] width 1459 height 29
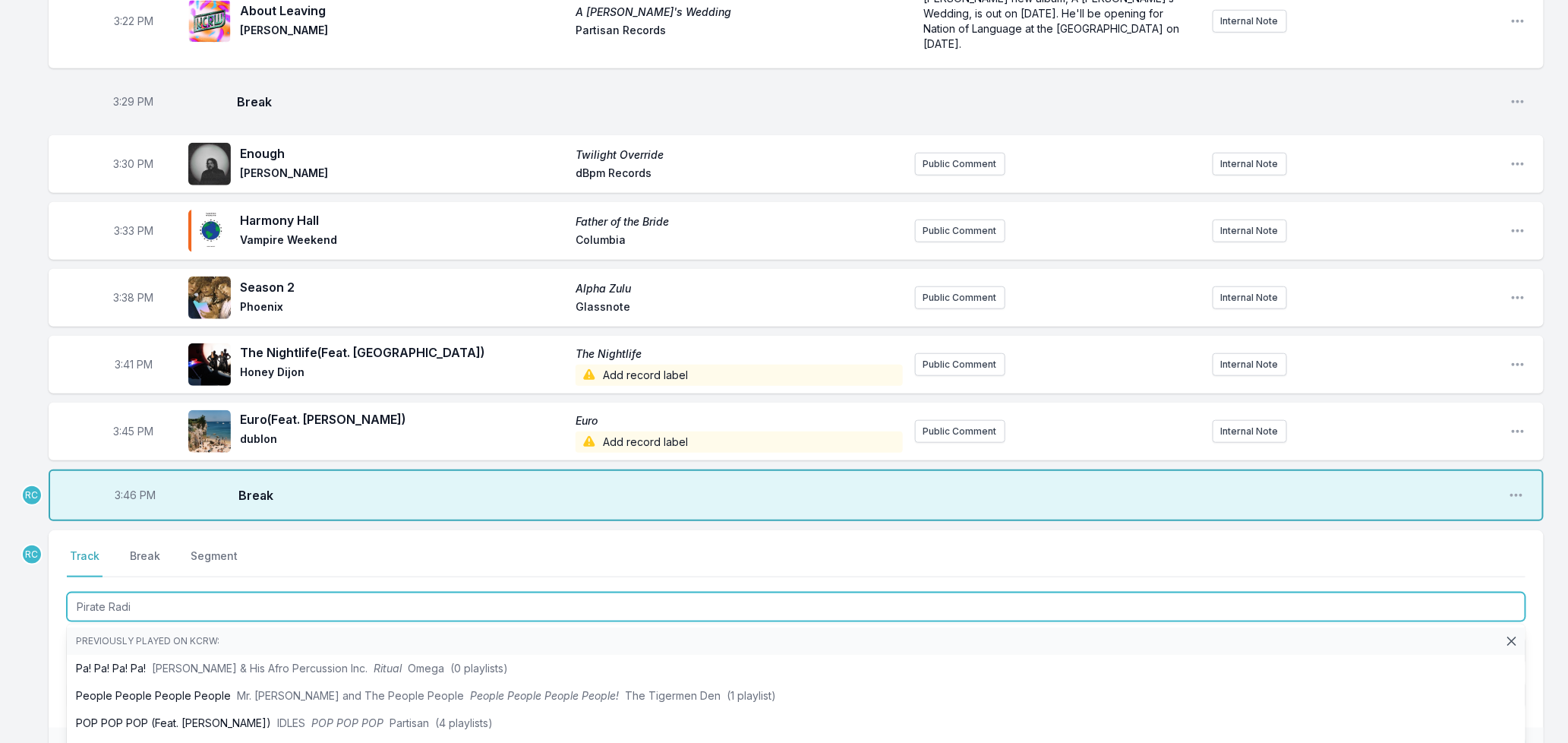
type input "Pirate Radio"
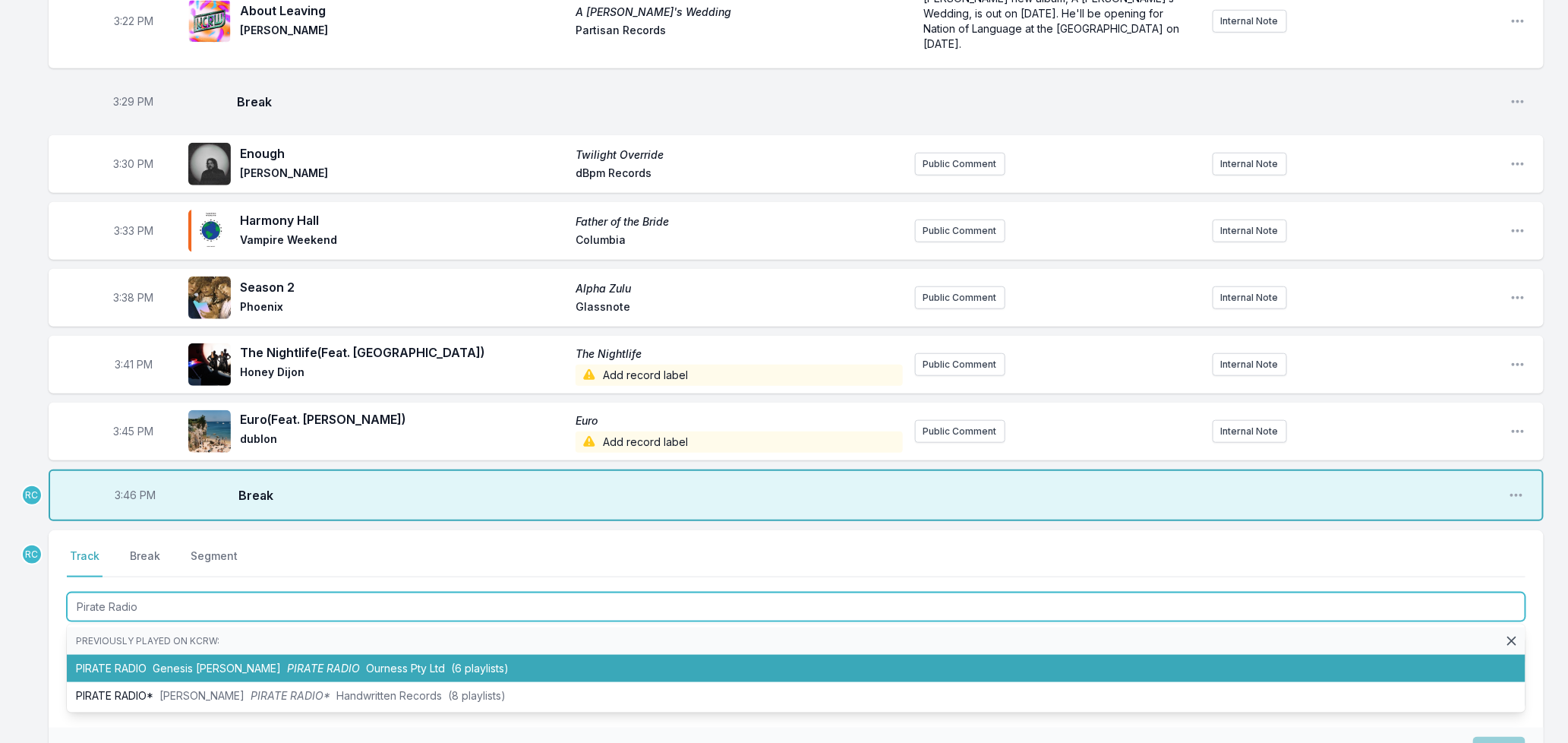
click at [190, 662] on span "Genesis [PERSON_NAME]" at bounding box center [217, 668] width 128 height 13
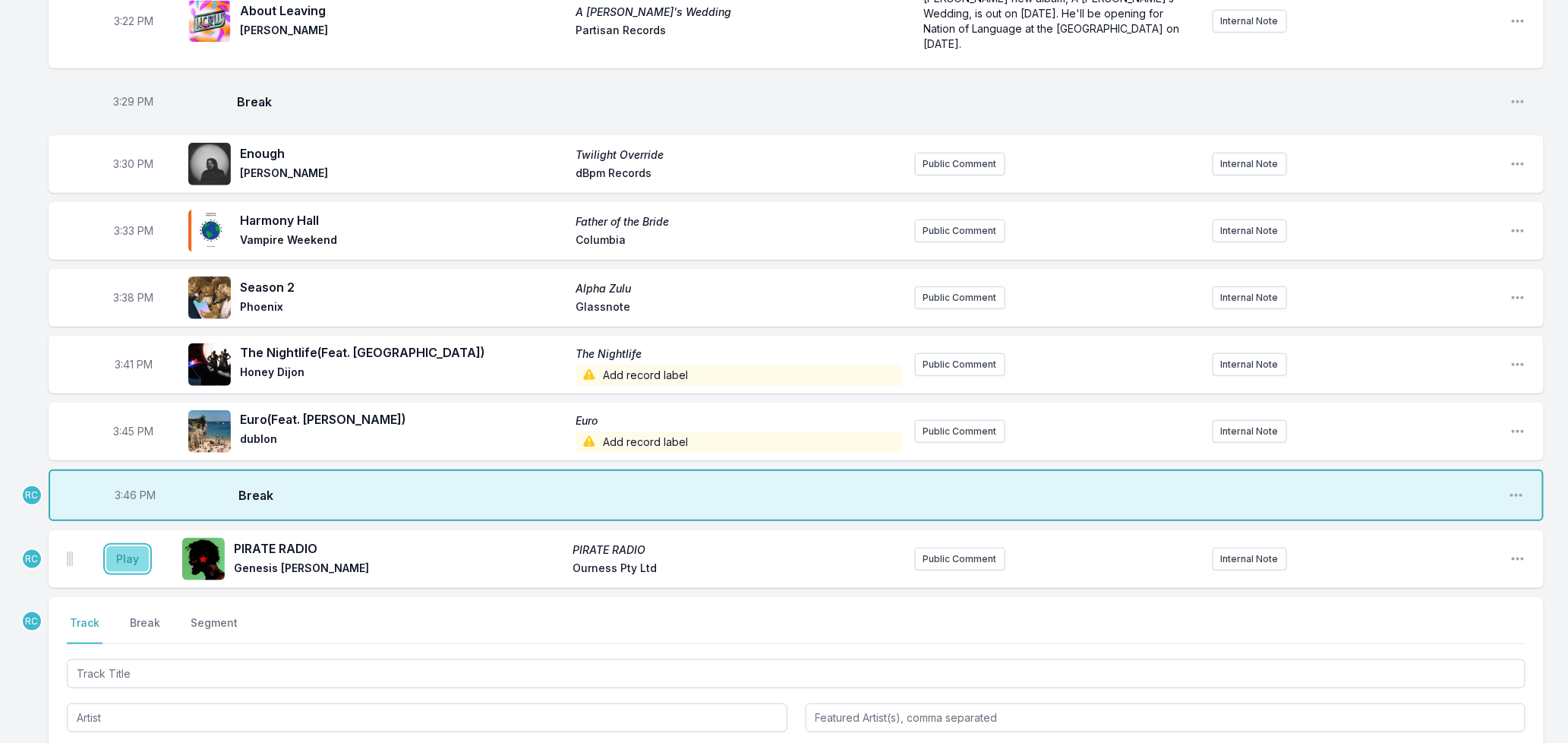
click at [120, 546] on button "Play" at bounding box center [127, 559] width 43 height 26
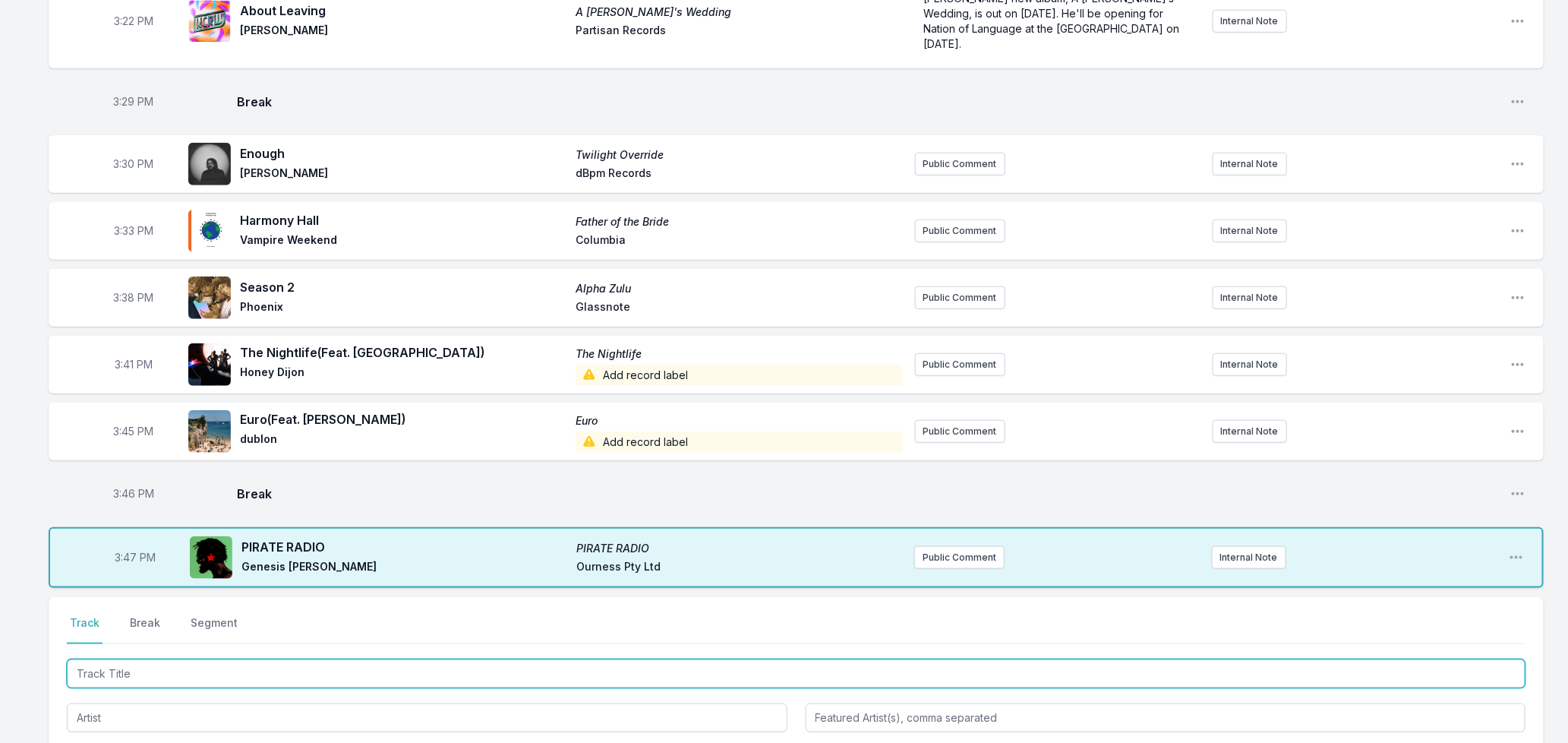
click at [300, 660] on input "Track Title" at bounding box center [796, 674] width 1459 height 29
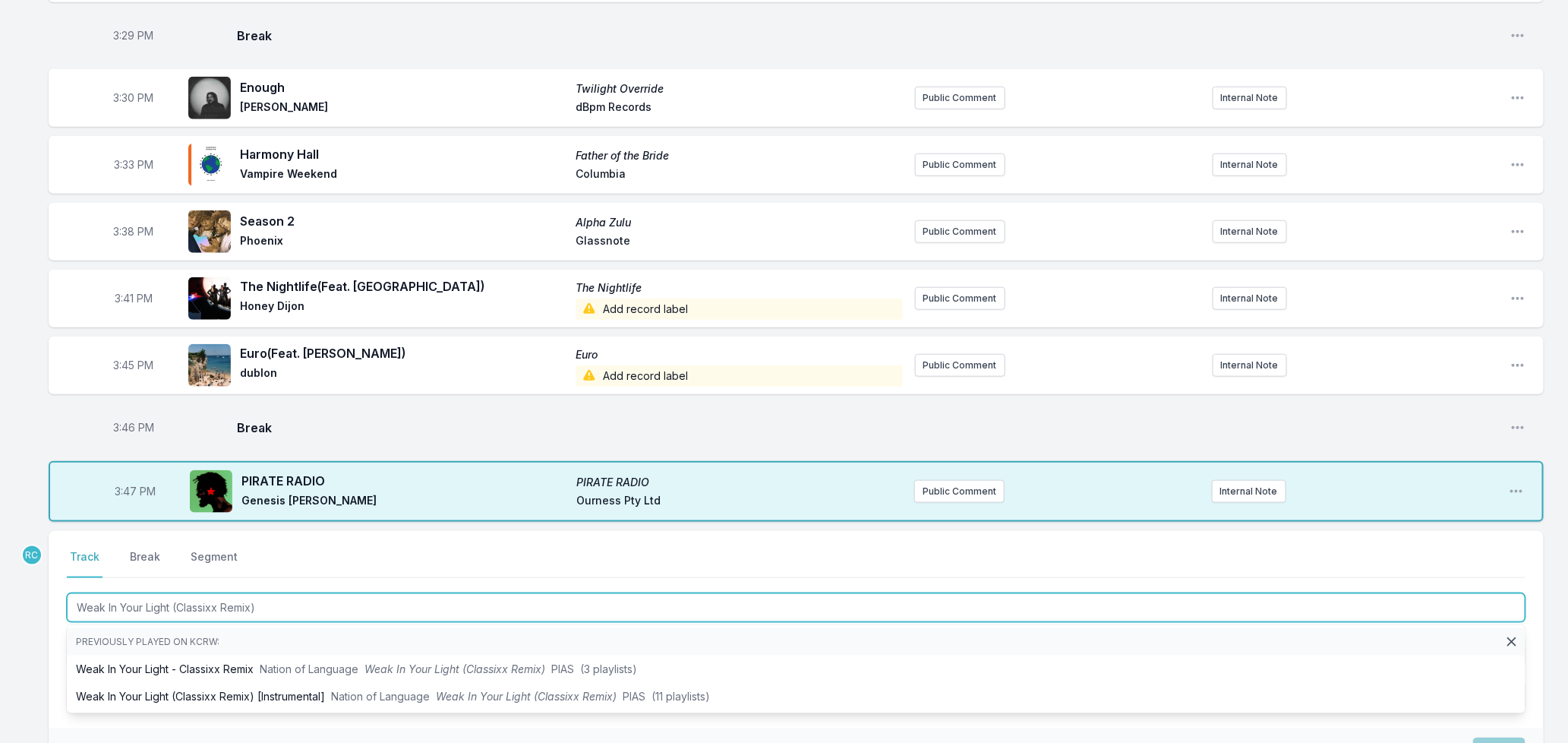
scroll to position [681, 0]
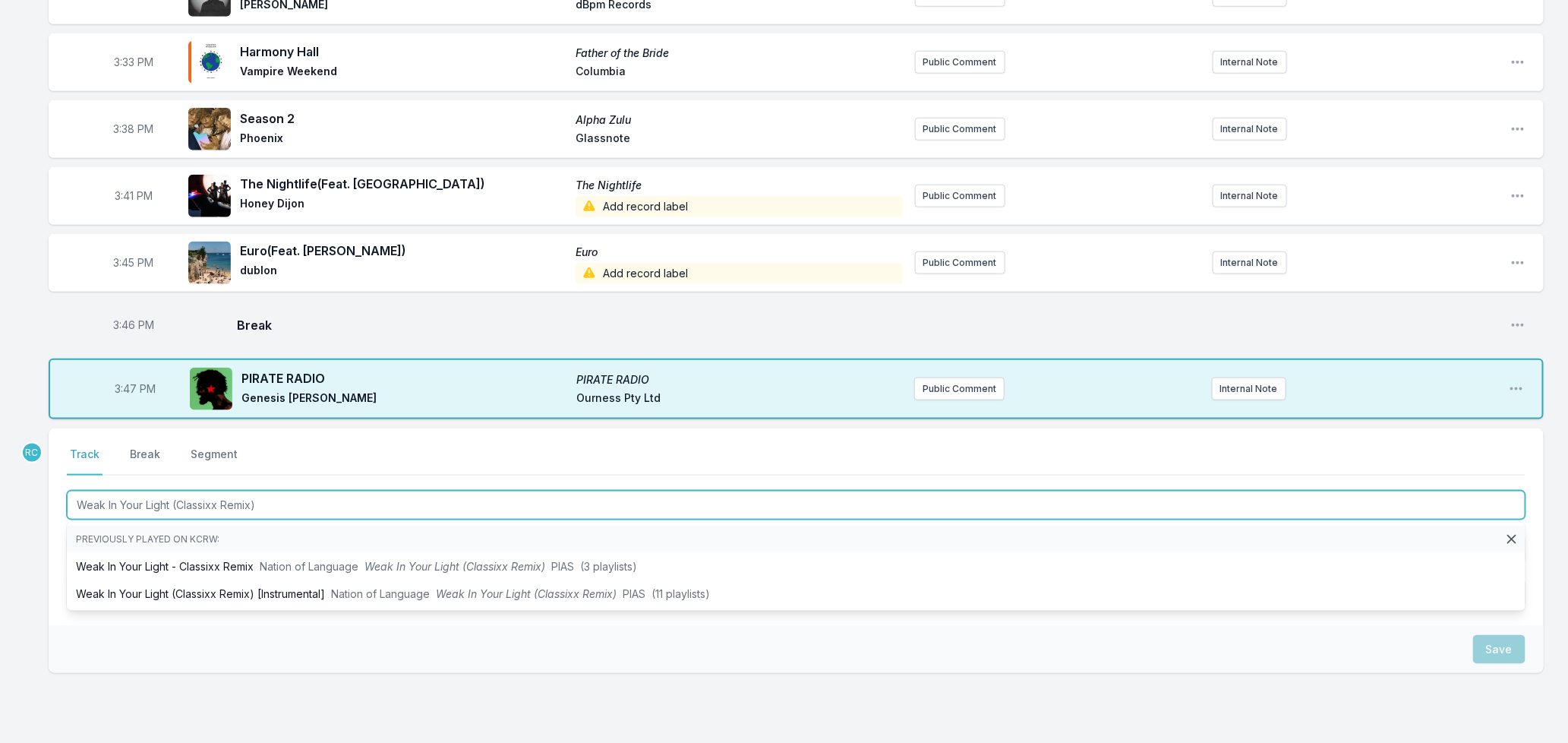
type input "Weak In Your Light (Classixx Remix)"
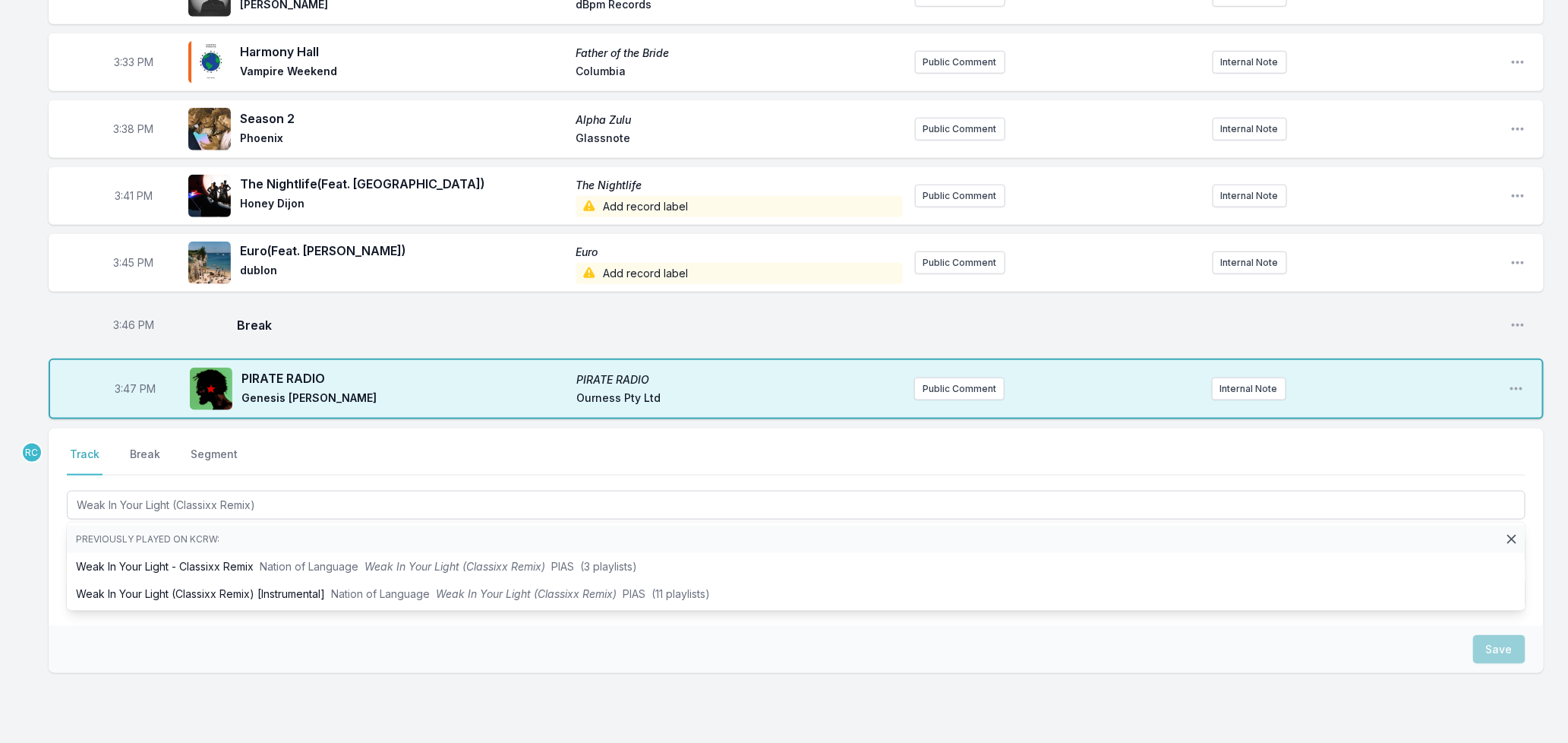
click at [24, 524] on div "Missing Data Some of your tracks are missing record label information. This inf…" at bounding box center [784, 143] width 1568 height 1351
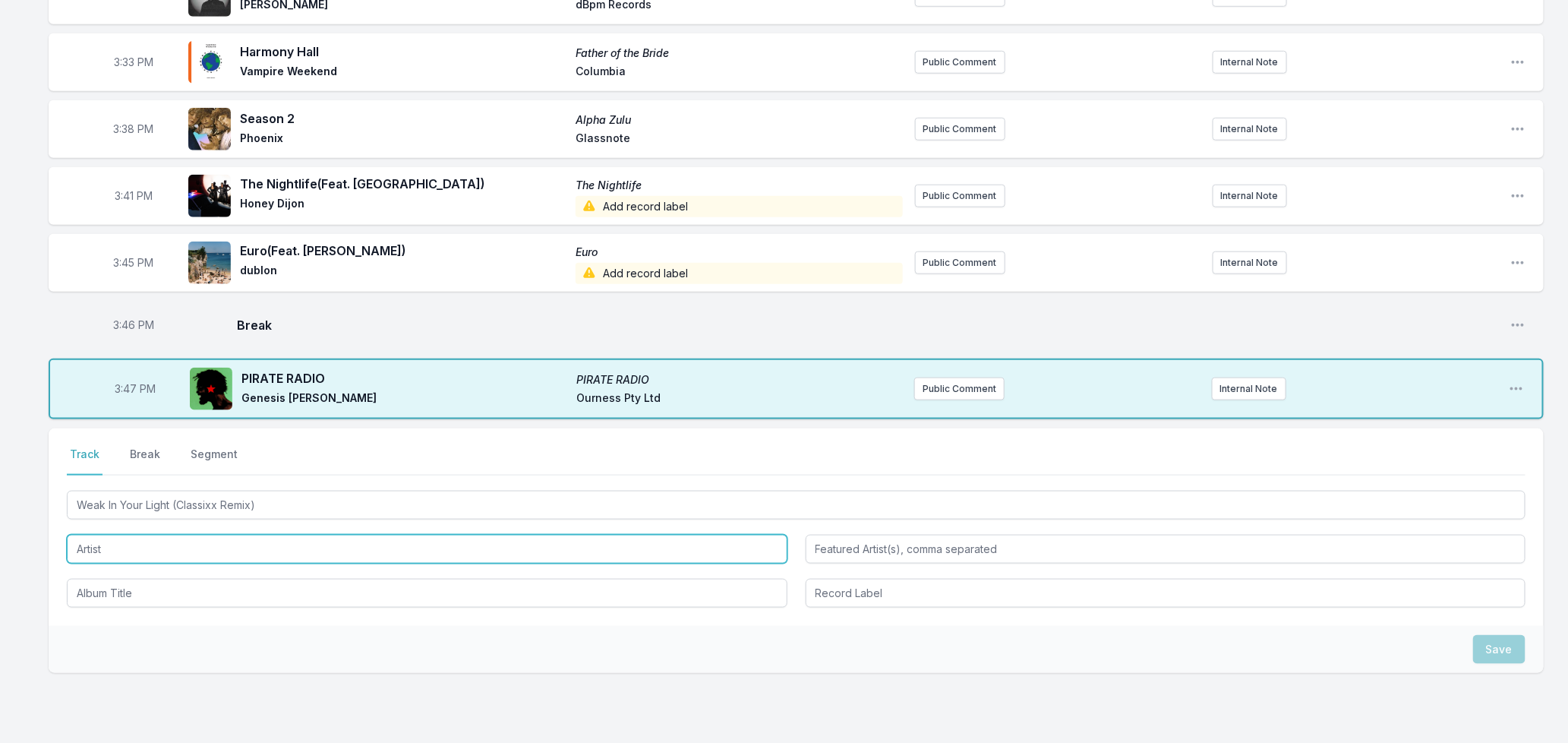
click at [155, 535] on input "Artist" at bounding box center [427, 549] width 721 height 29
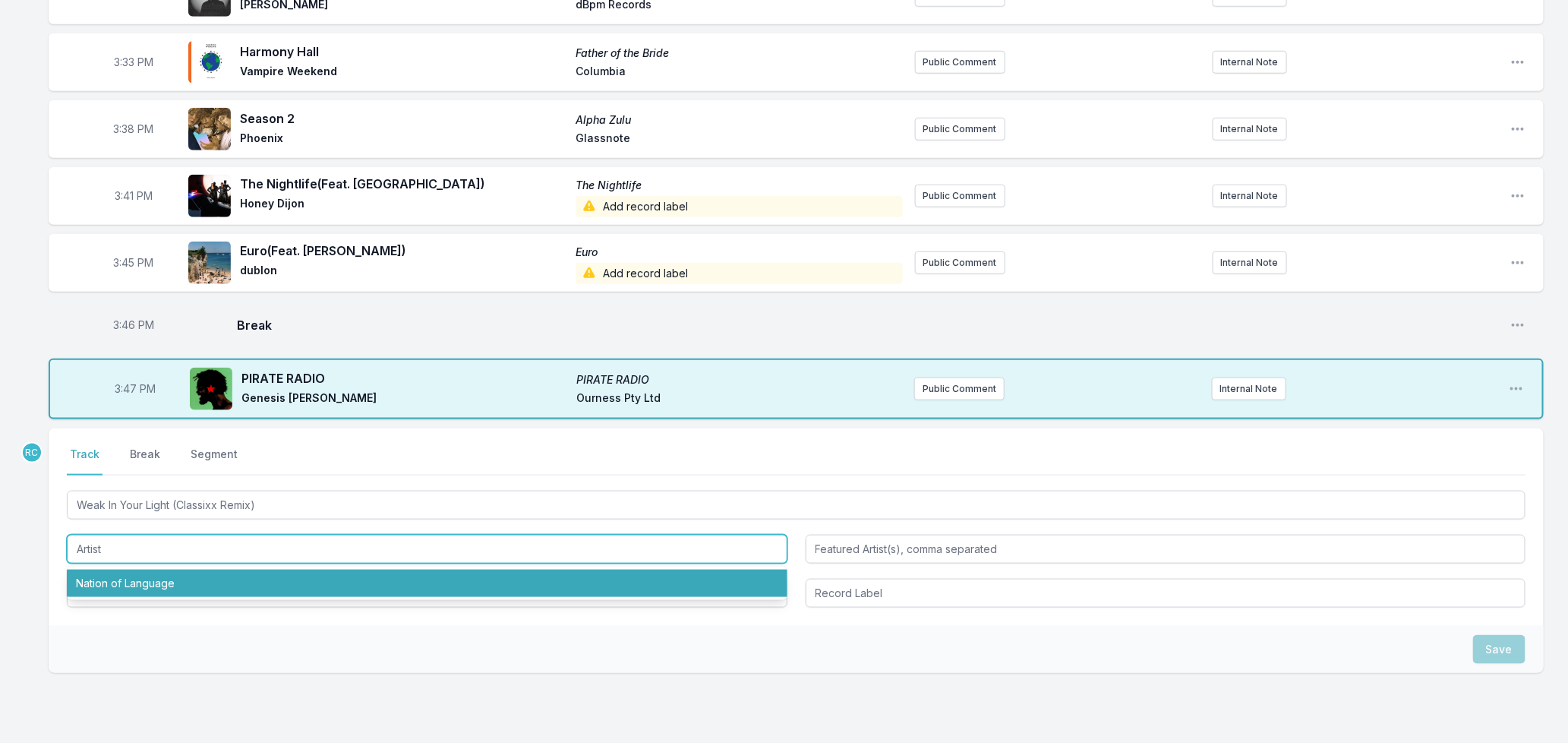
click at [149, 570] on li "Nation of Language" at bounding box center [427, 583] width 721 height 27
type input "Nation of Language"
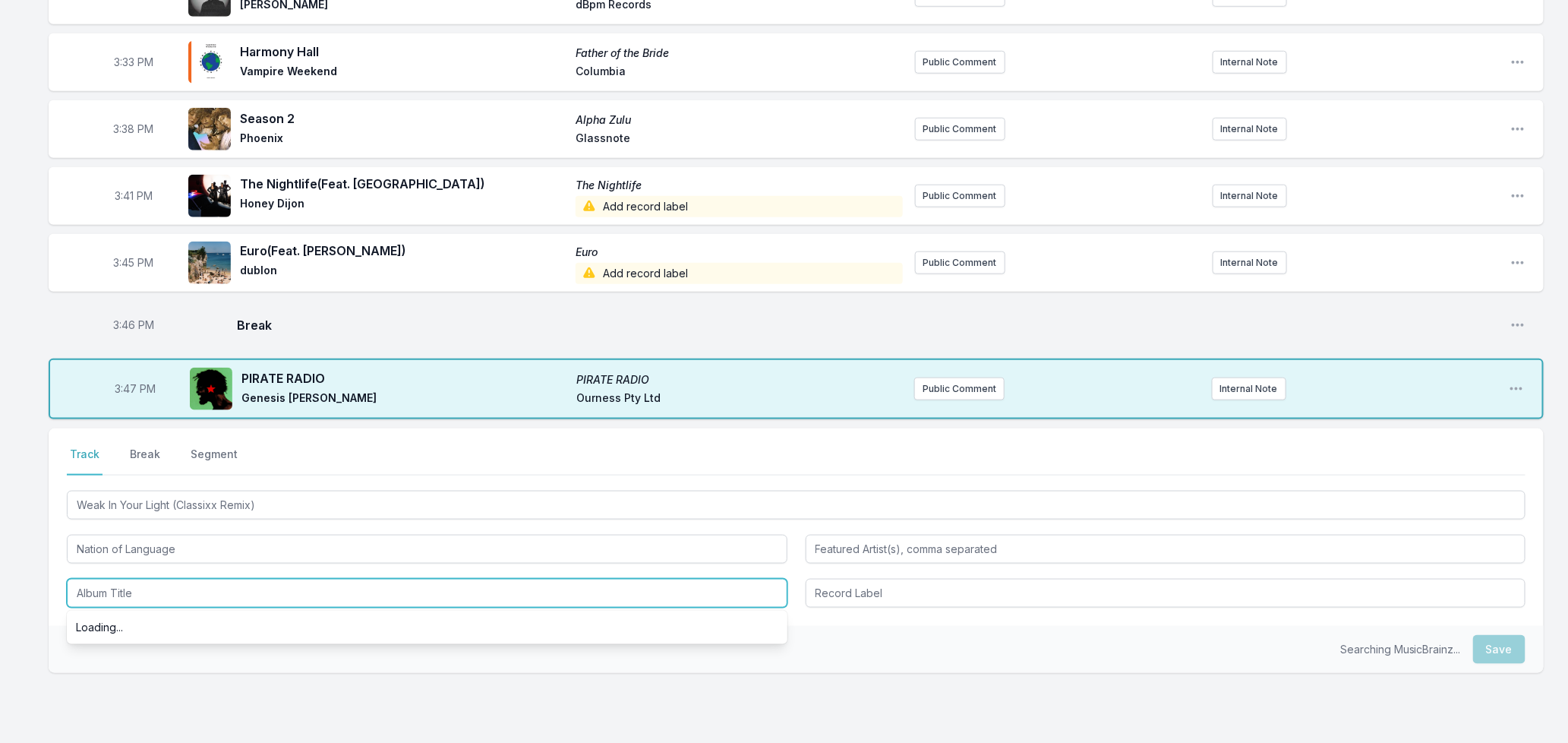
click at [149, 579] on input "Album Title" at bounding box center [427, 593] width 721 height 29
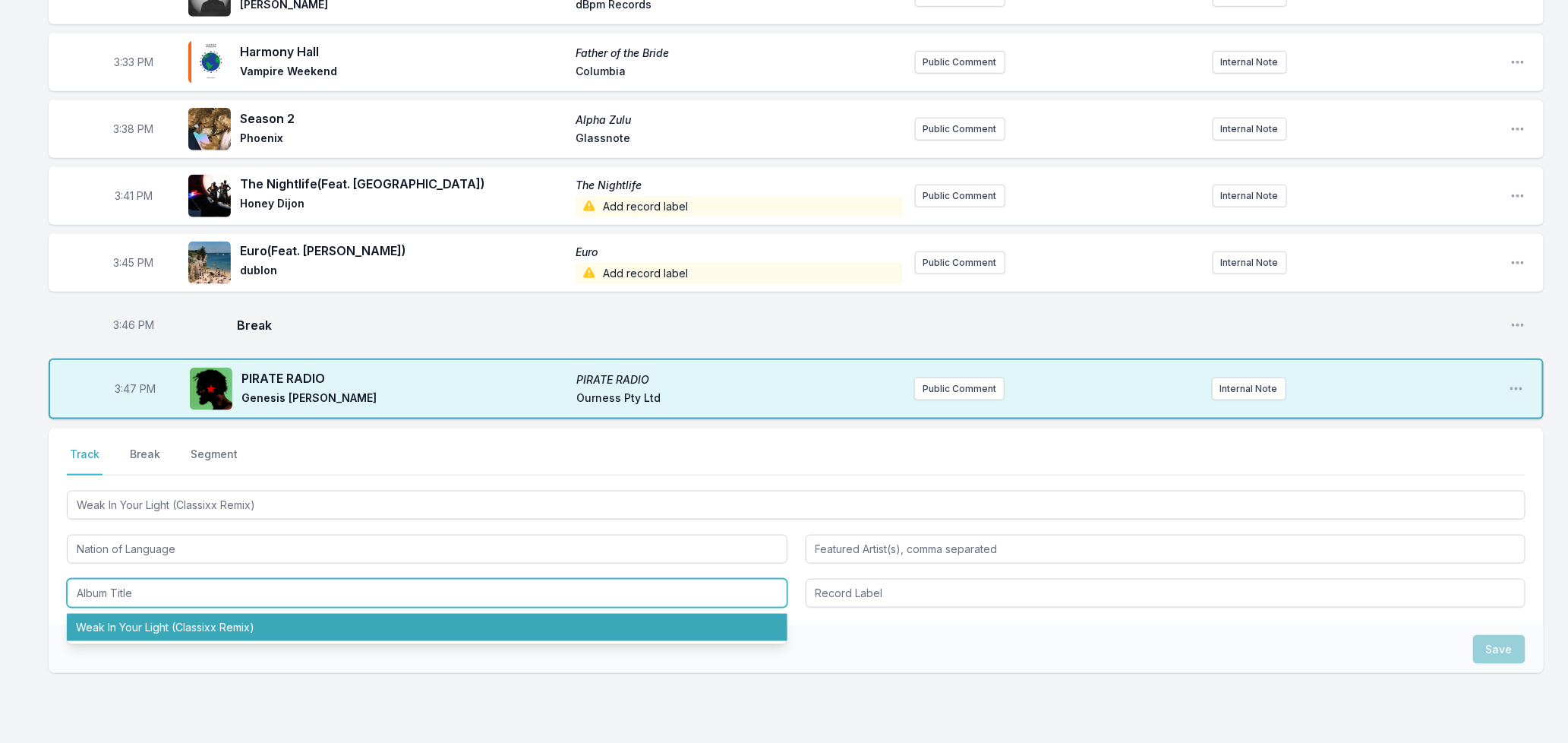
click at [154, 614] on li "Weak In Your Light (Classixx Remix)" at bounding box center [427, 627] width 721 height 27
type input "Weak In Your Light (Classixx Remix)"
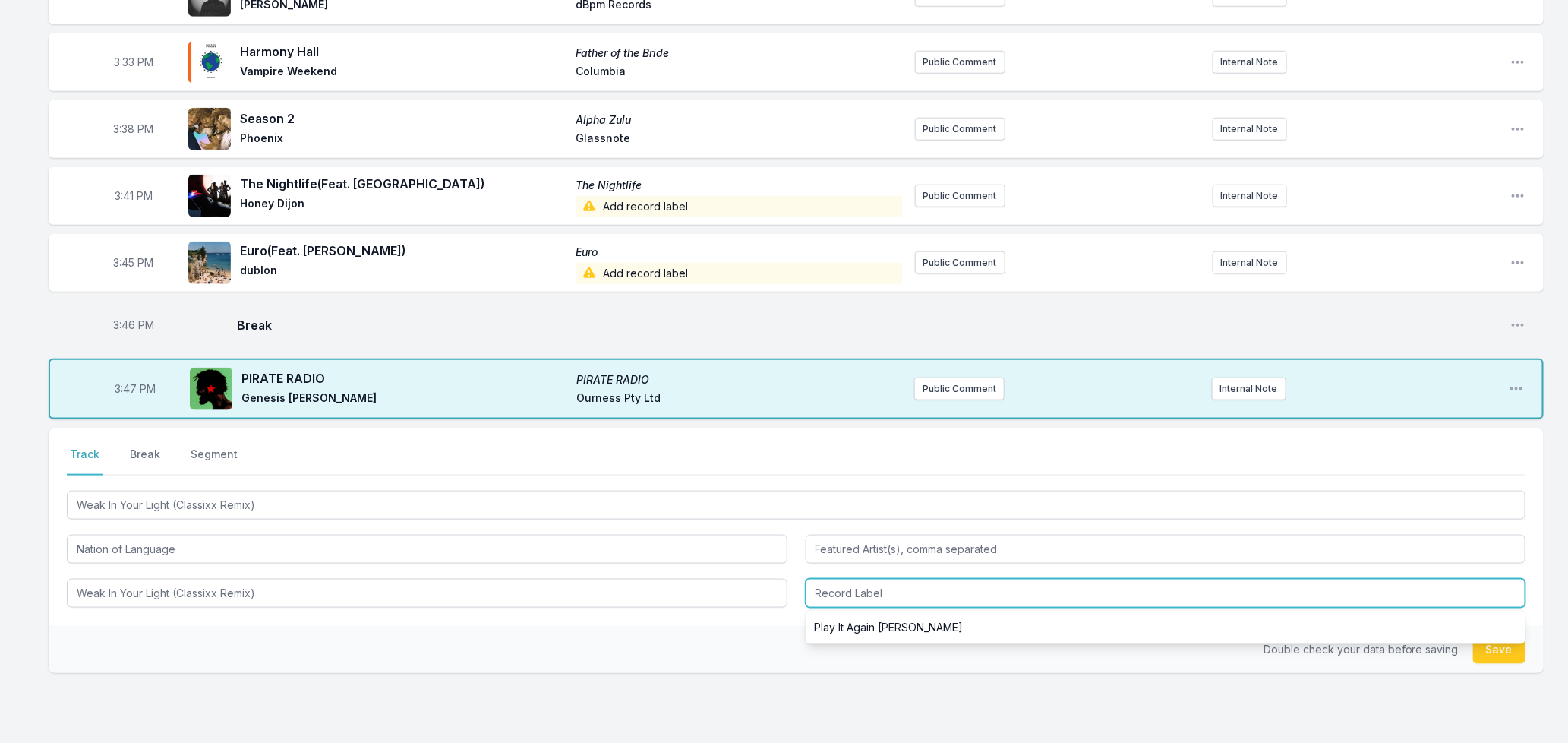
click at [960, 579] on input "Record Label" at bounding box center [1165, 593] width 721 height 29
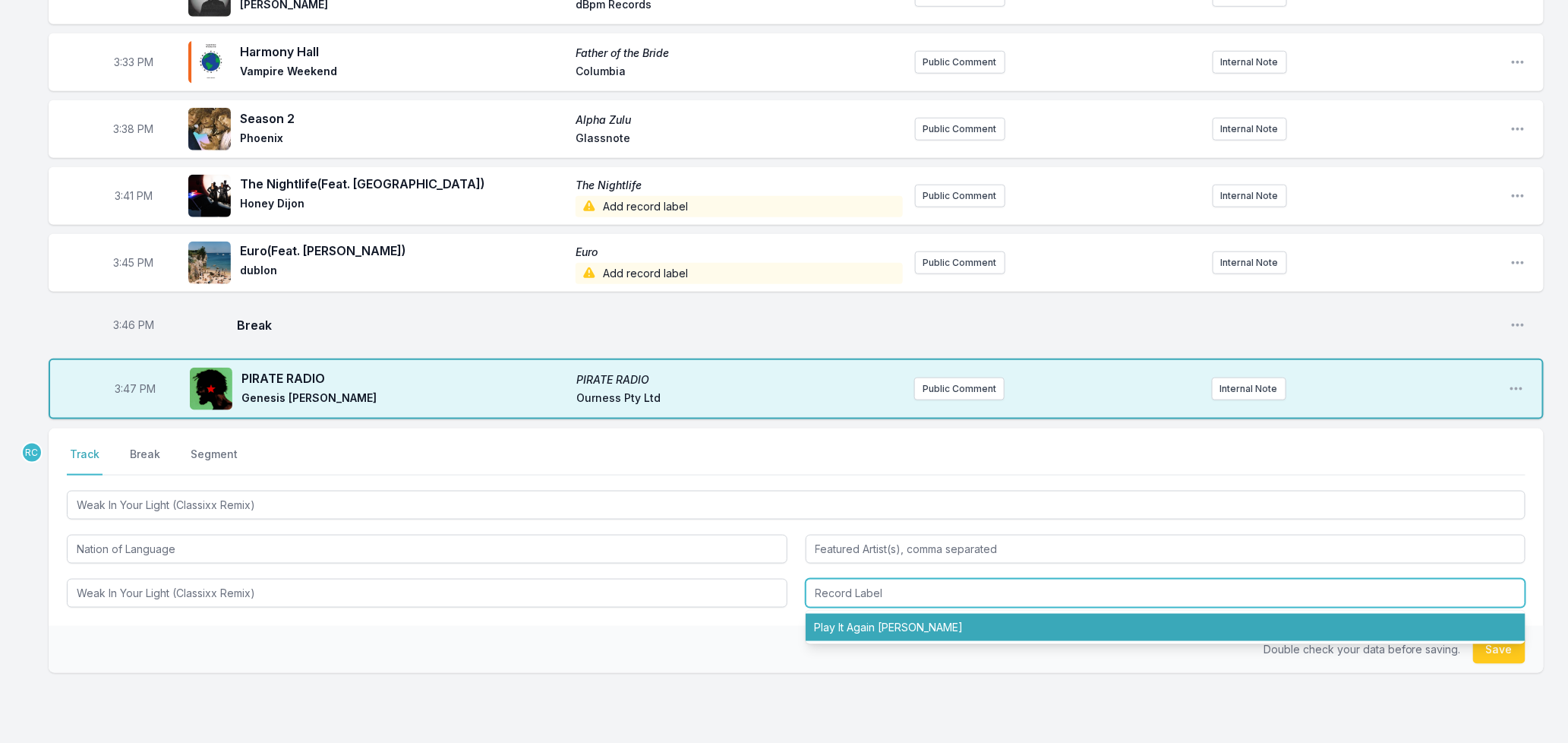
click at [891, 614] on li "Play It Again [PERSON_NAME]" at bounding box center [1165, 627] width 721 height 27
type input "Play It Again [PERSON_NAME]"
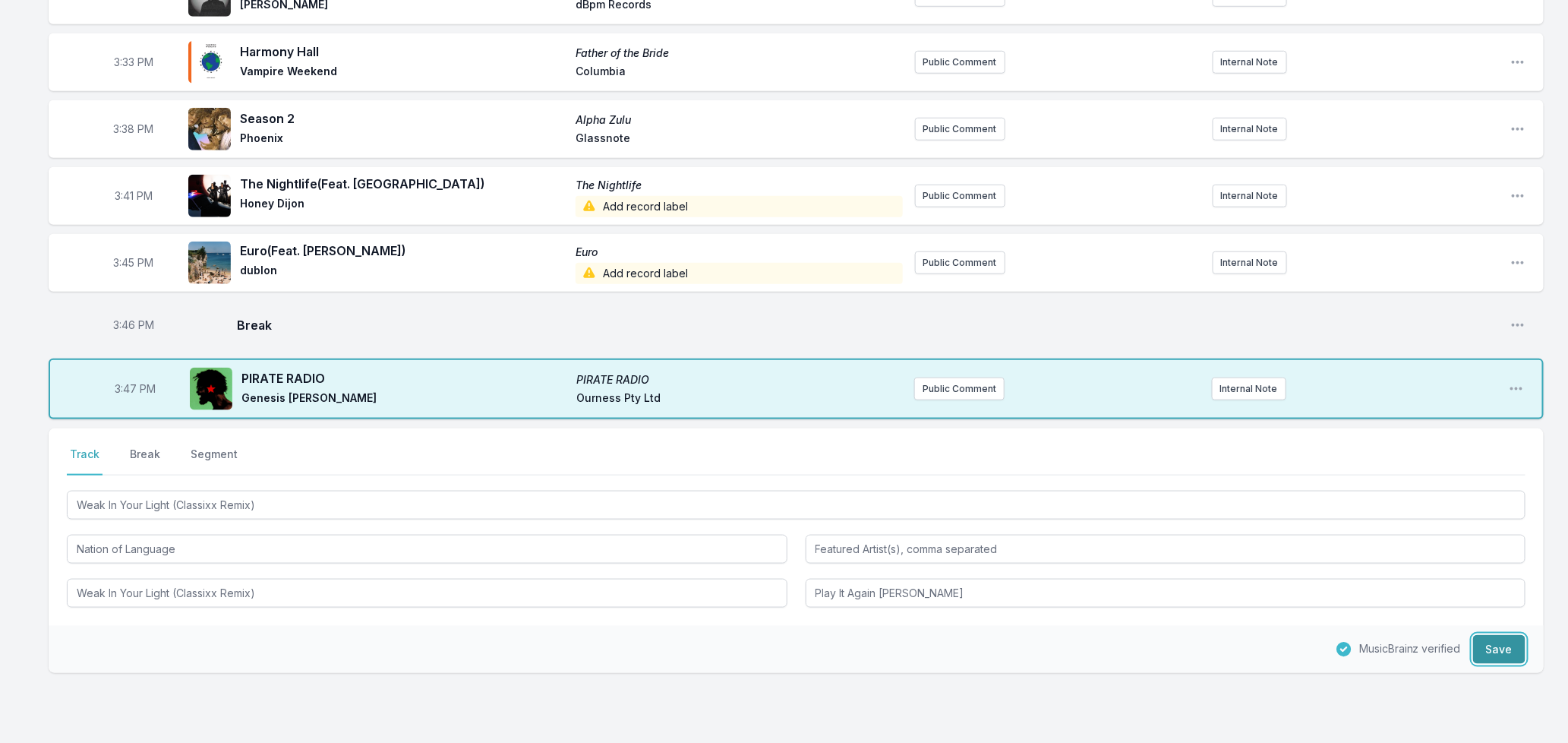
click at [1500, 635] on button "Save" at bounding box center [1499, 649] width 52 height 29
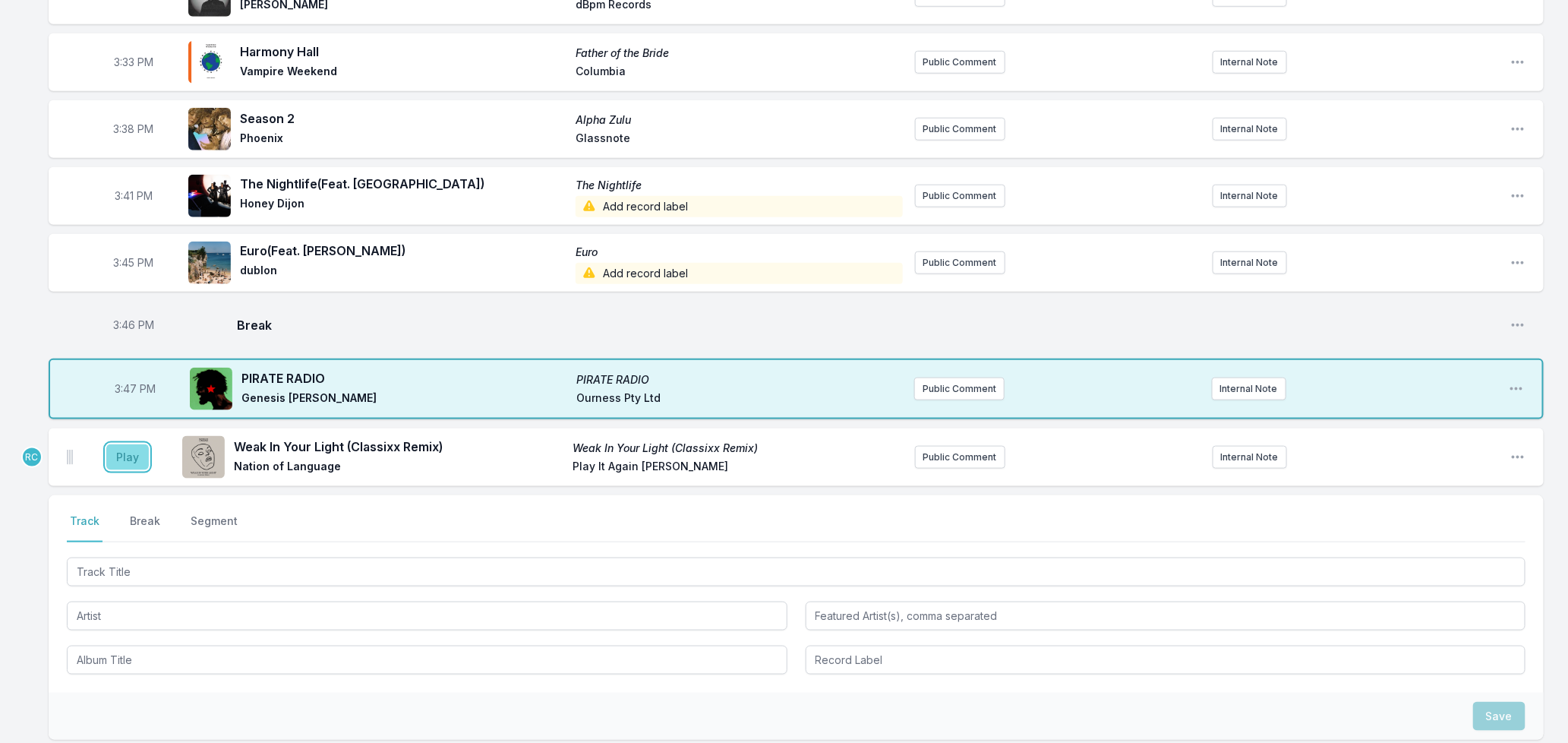
click at [114, 445] on button "Play" at bounding box center [127, 458] width 43 height 26
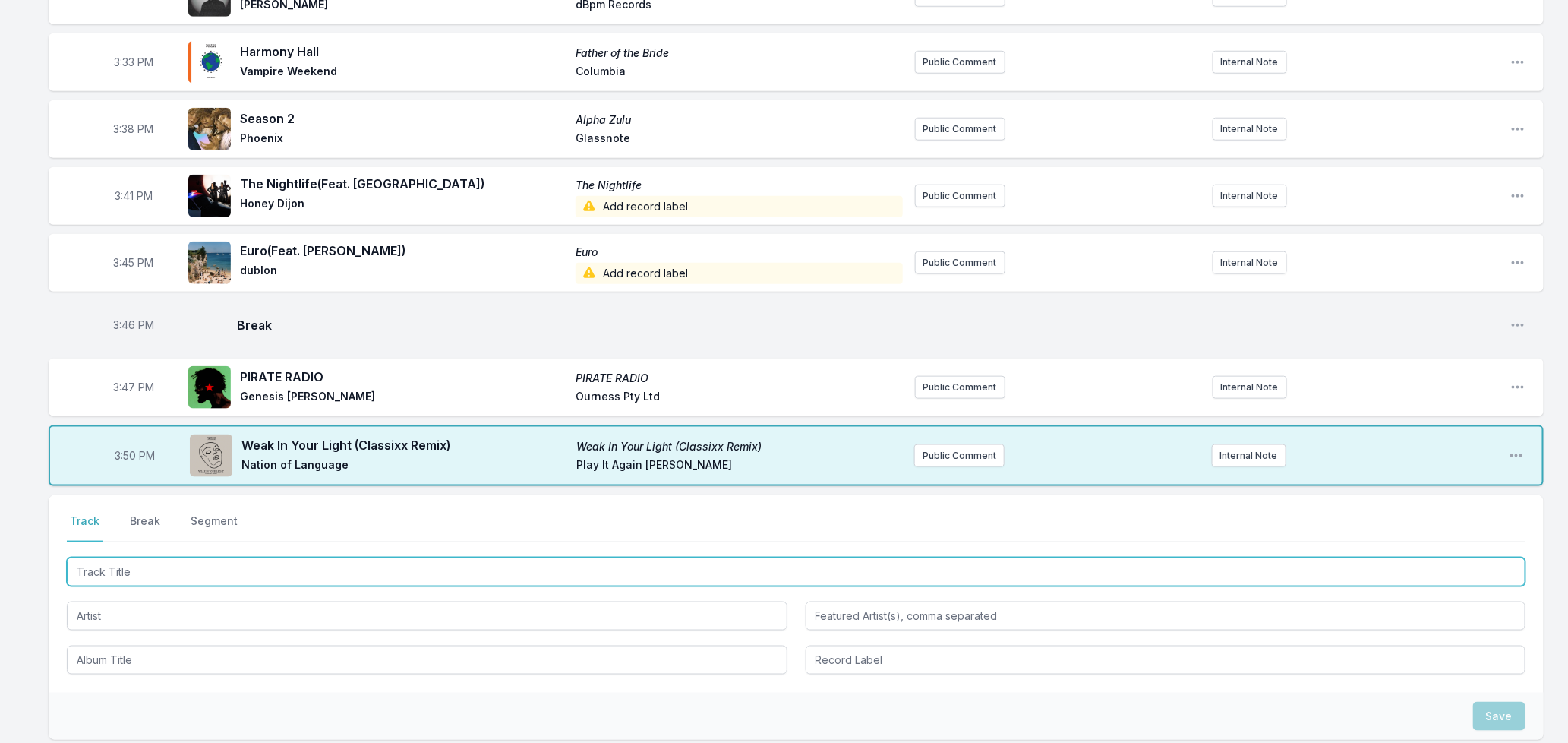
click at [317, 558] on input "Track Title" at bounding box center [796, 572] width 1459 height 29
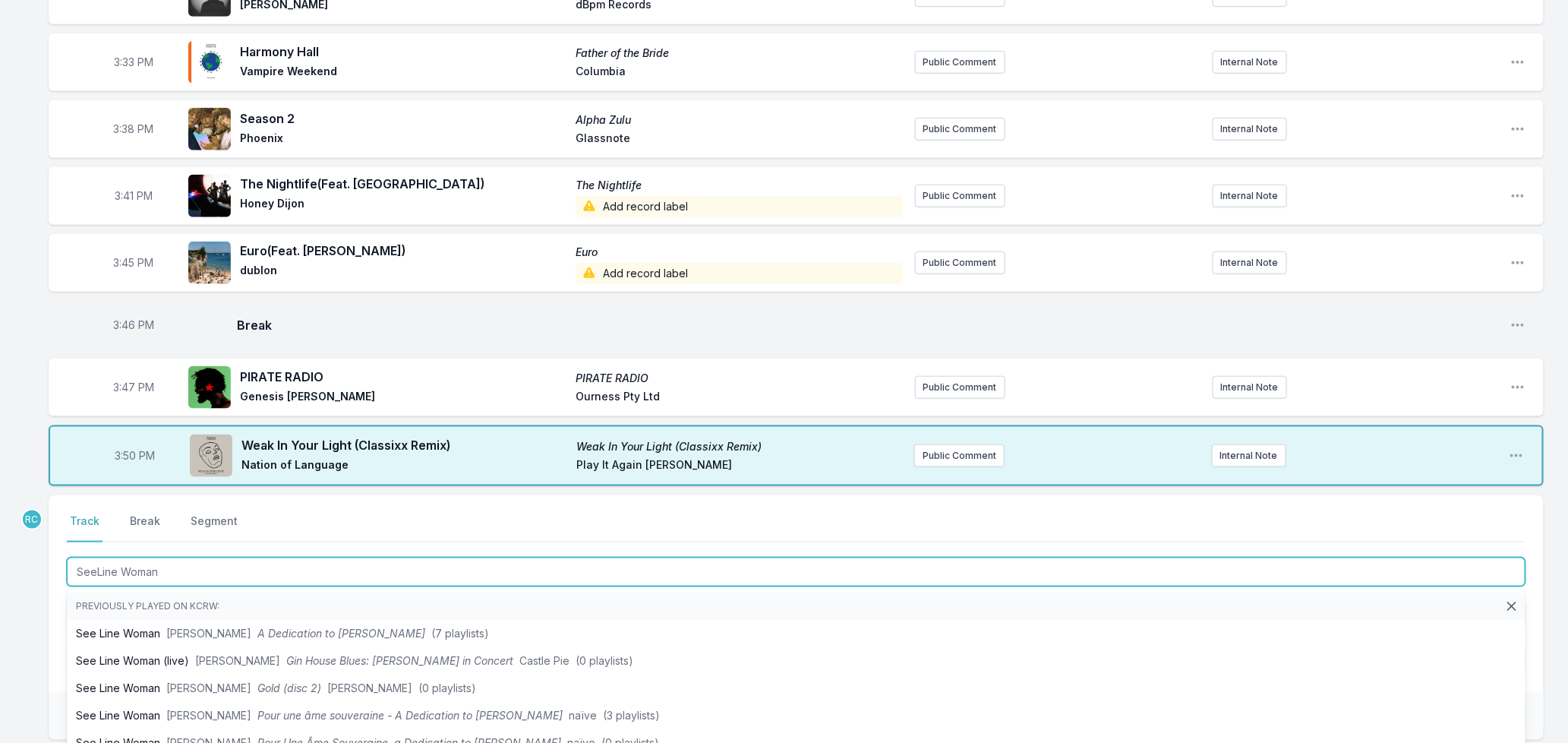
type input "See-Line Woman"
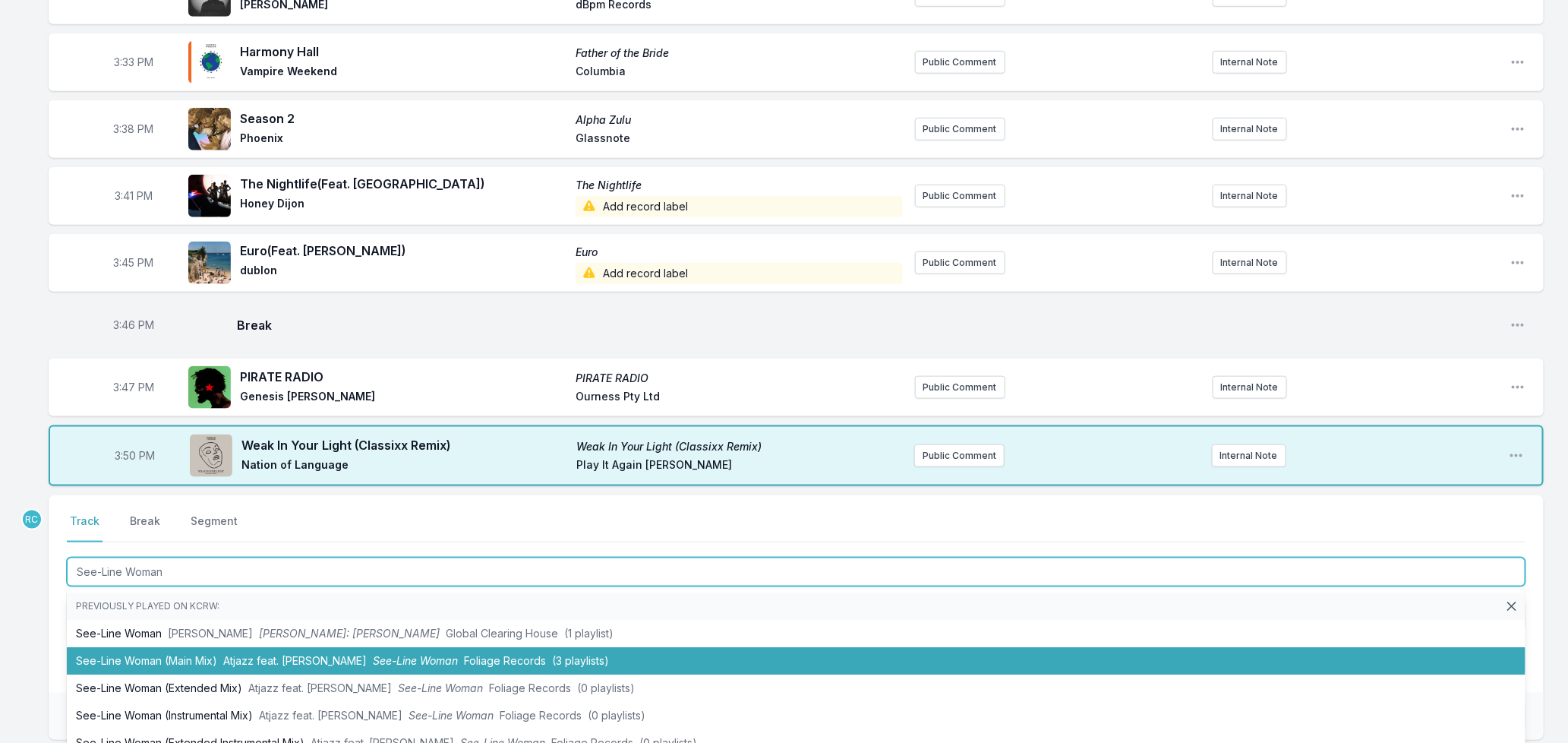
scroll to position [84, 0]
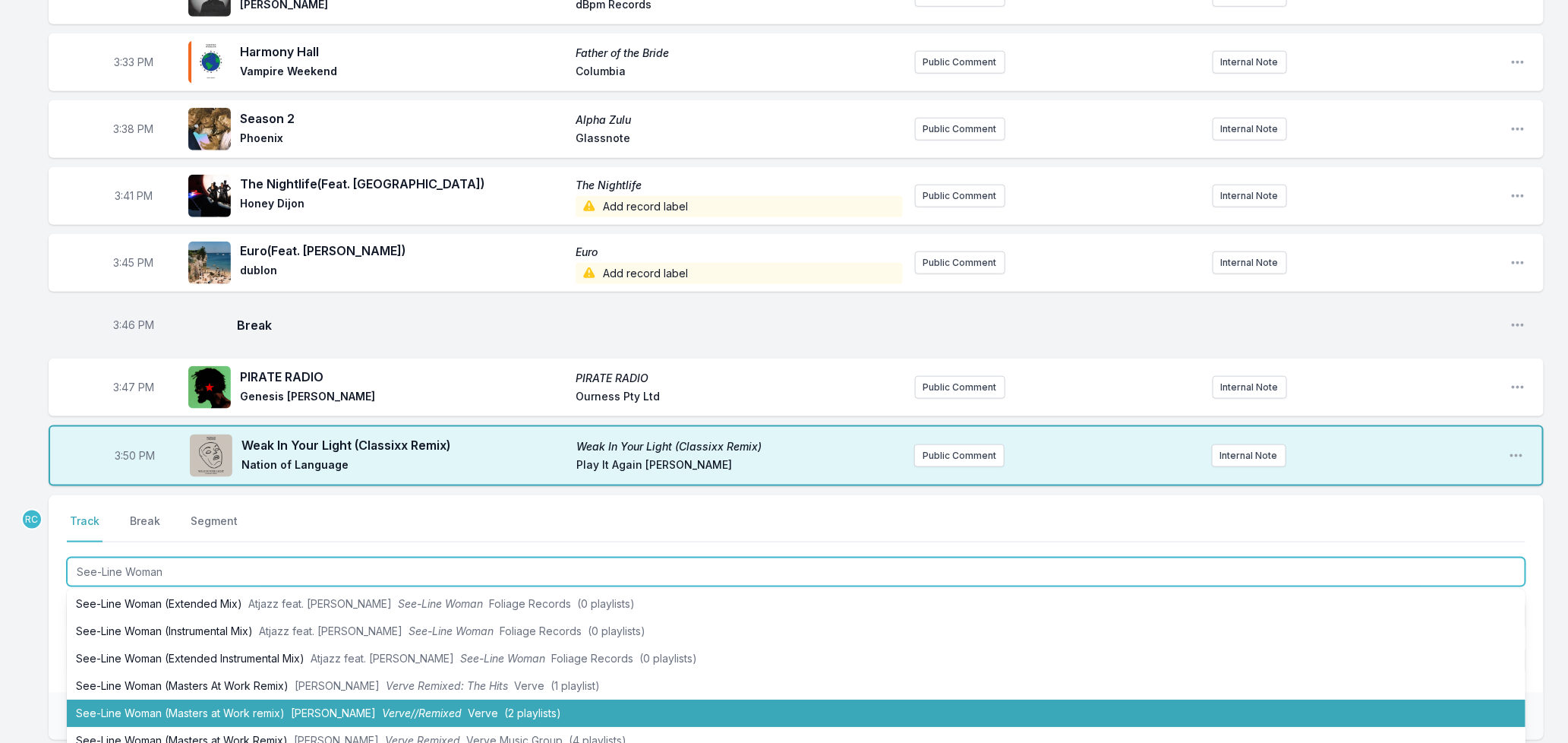
click at [267, 700] on li "See-Line Woman (Masters at Work remix) [PERSON_NAME]//Remixed Verve (2 playlist…" at bounding box center [796, 713] width 1459 height 27
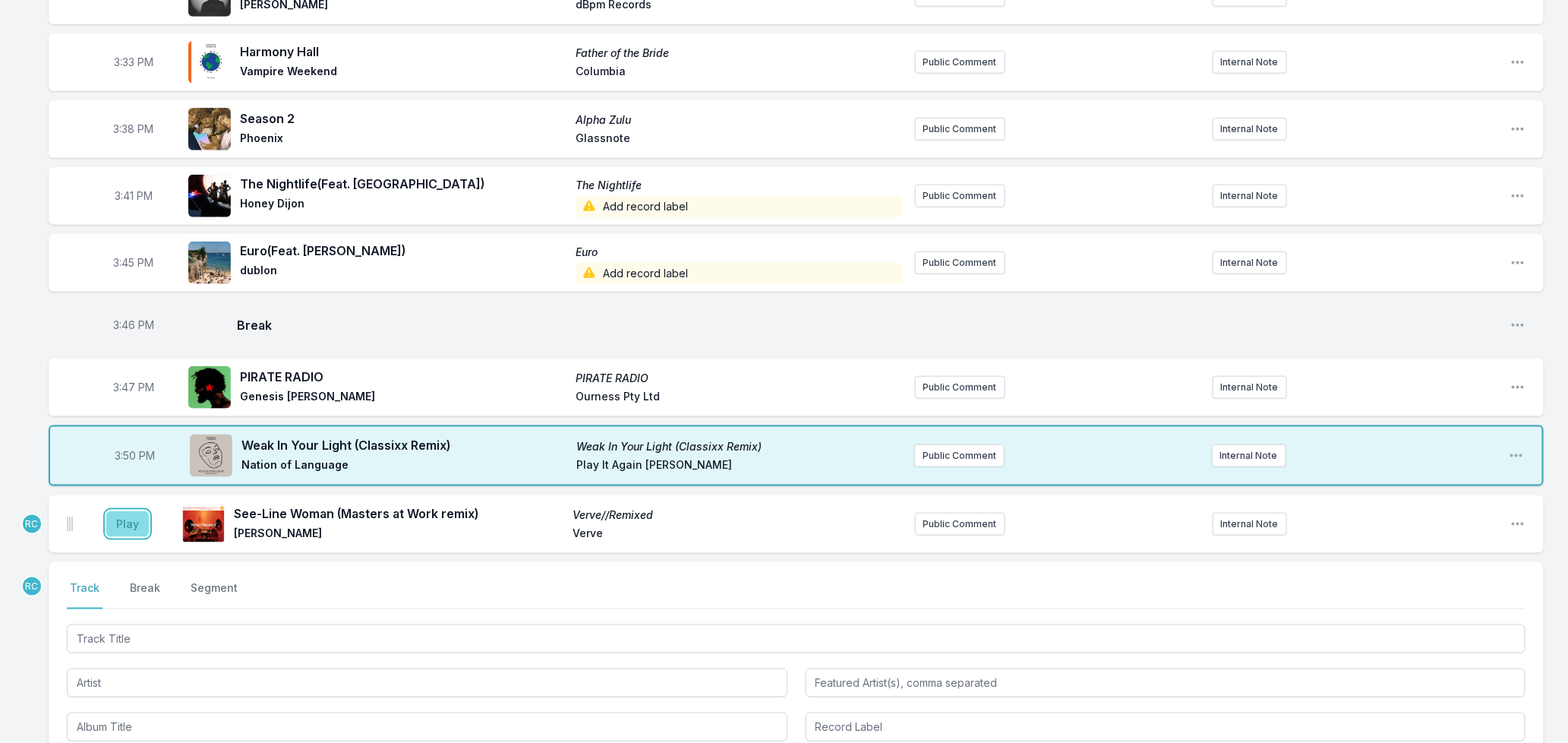
click at [131, 511] on button "Play" at bounding box center [127, 524] width 43 height 26
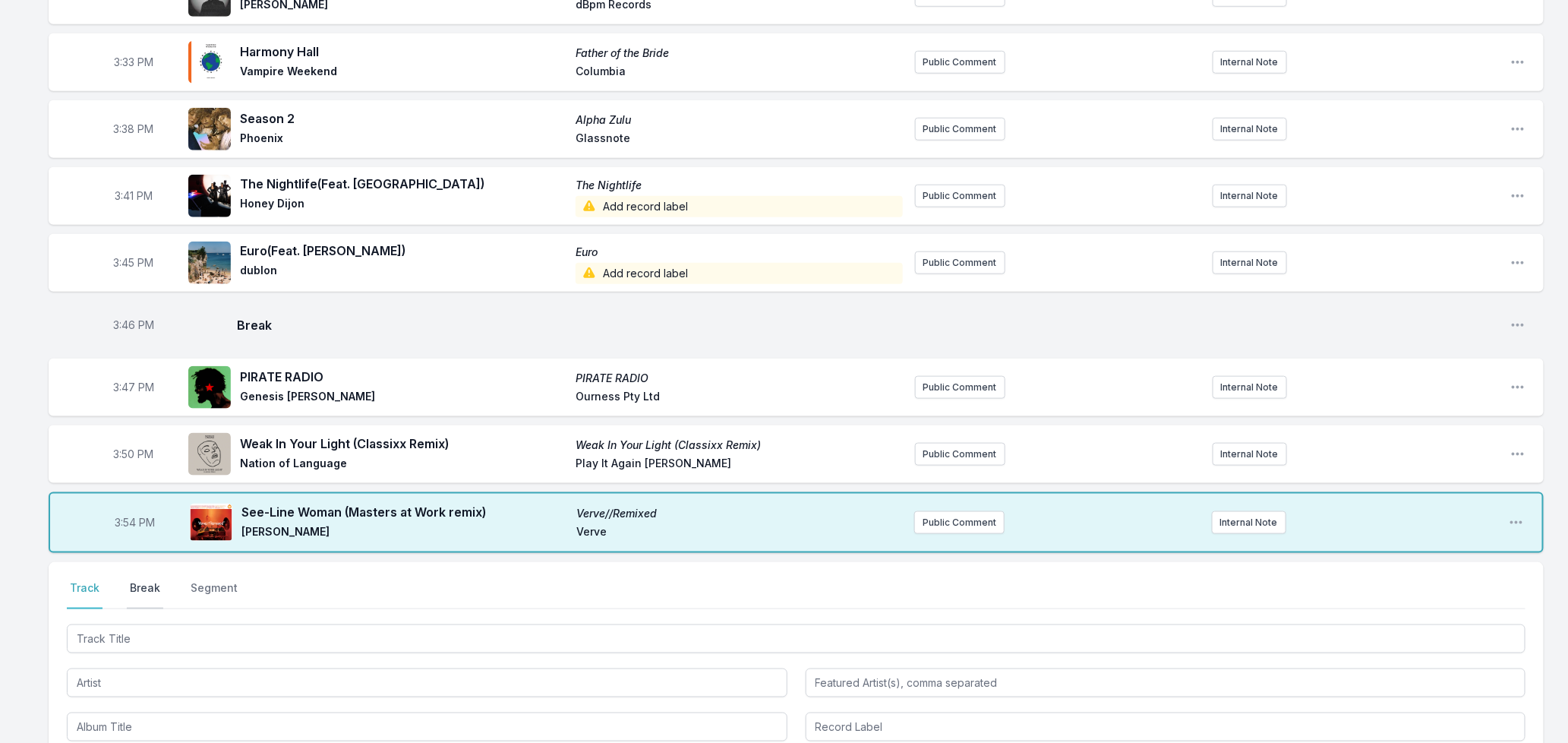
click at [140, 581] on button "Break" at bounding box center [145, 595] width 36 height 29
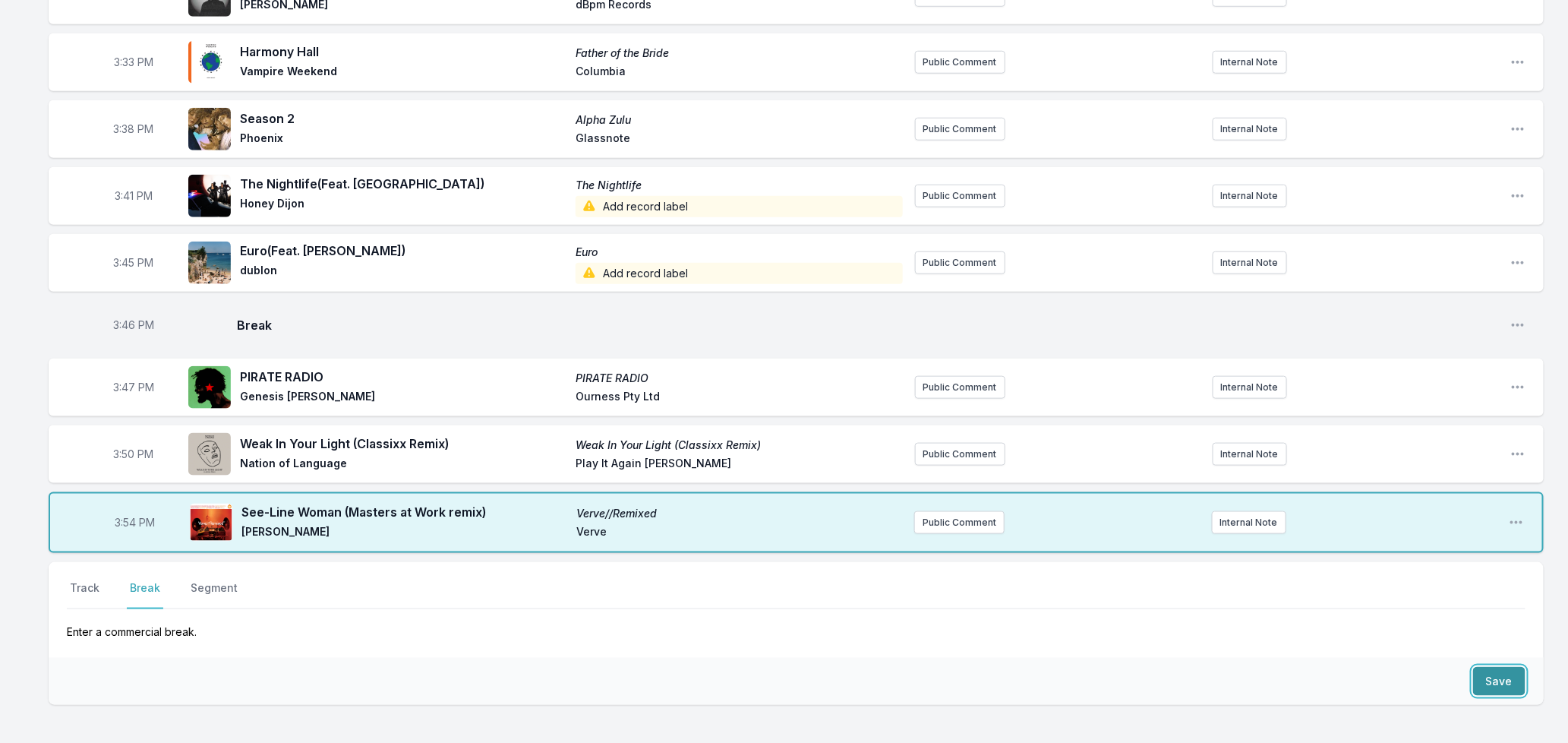
click at [1489, 667] on button "Save" at bounding box center [1499, 681] width 52 height 29
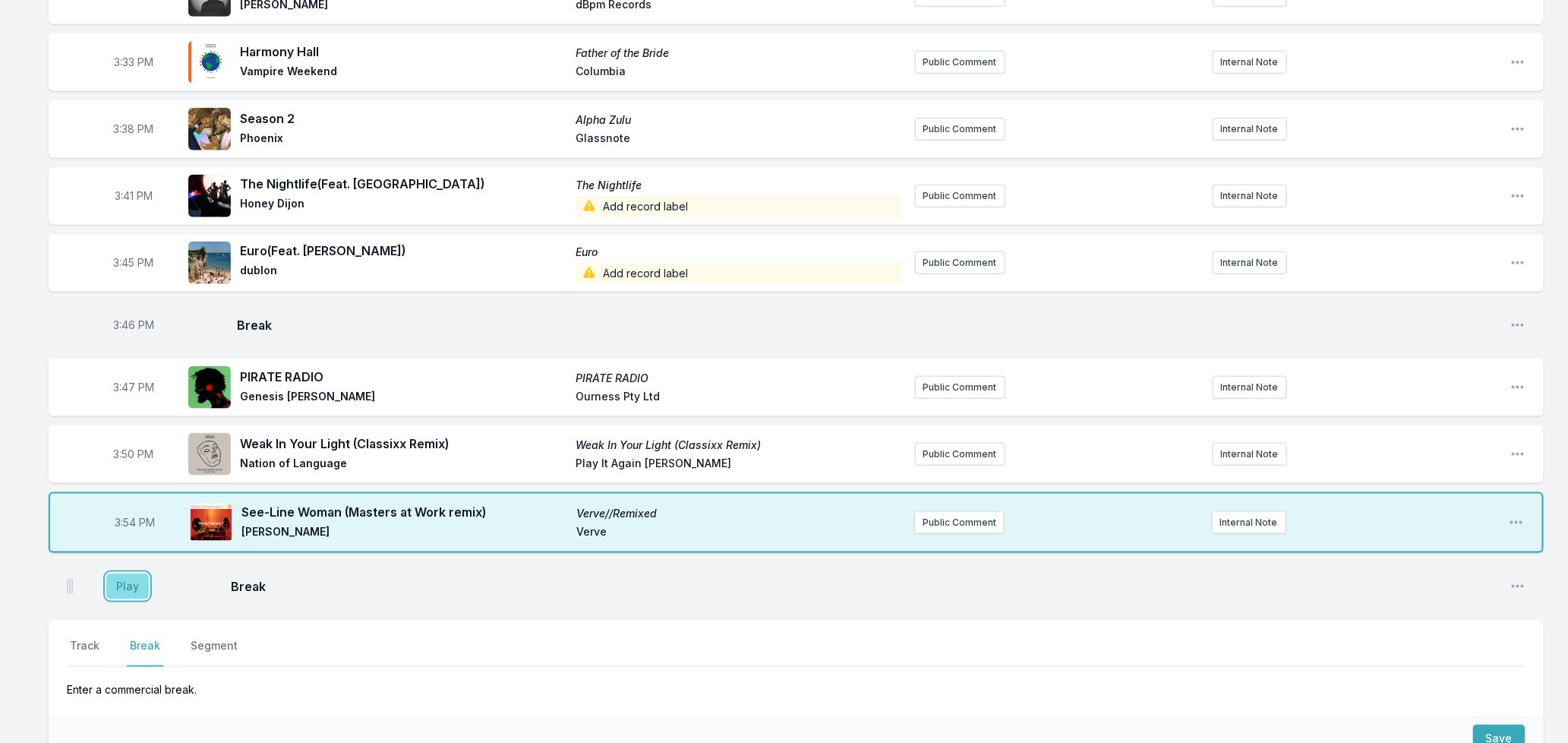
click at [122, 574] on button "Play" at bounding box center [127, 587] width 43 height 26
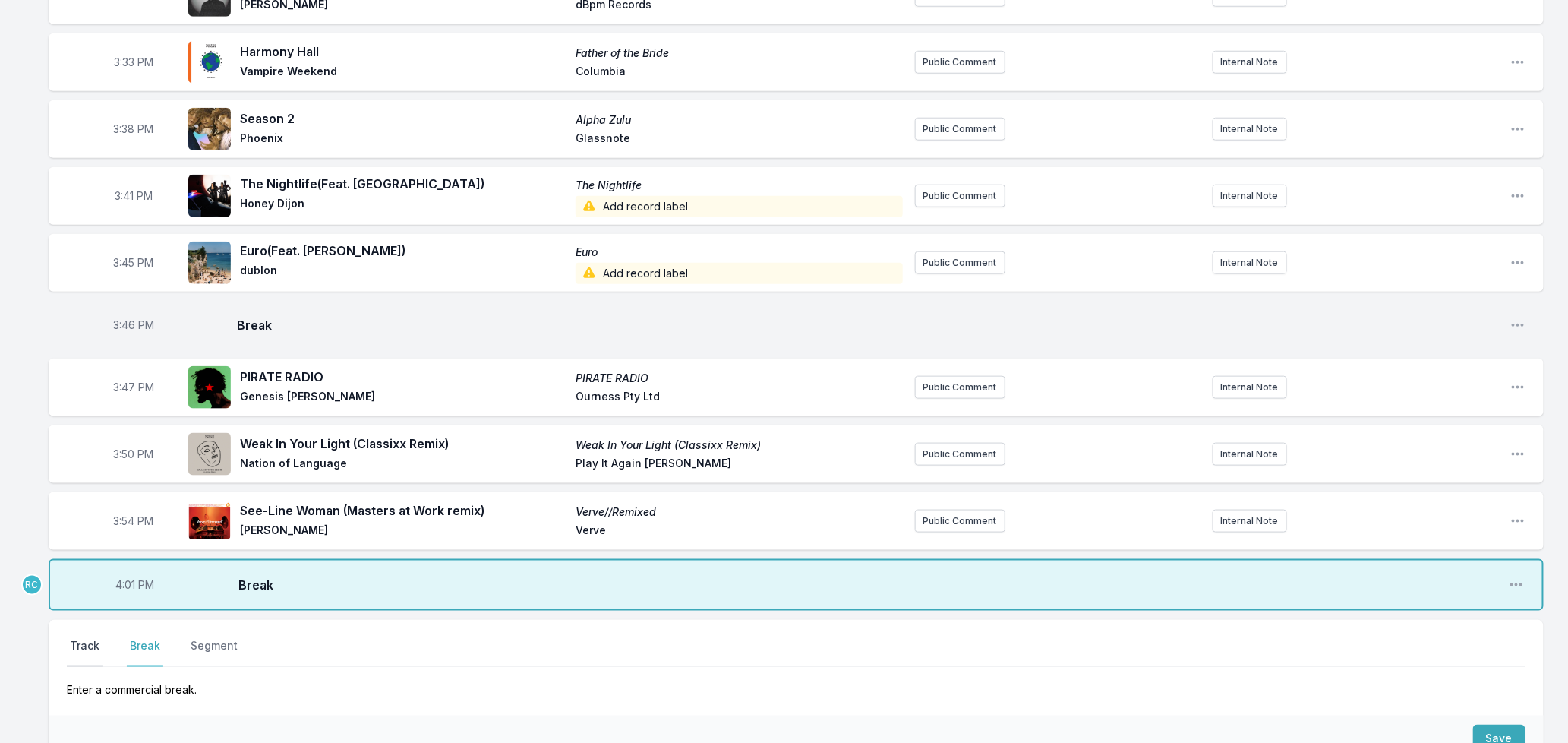
click at [85, 638] on button "Track" at bounding box center [85, 652] width 36 height 29
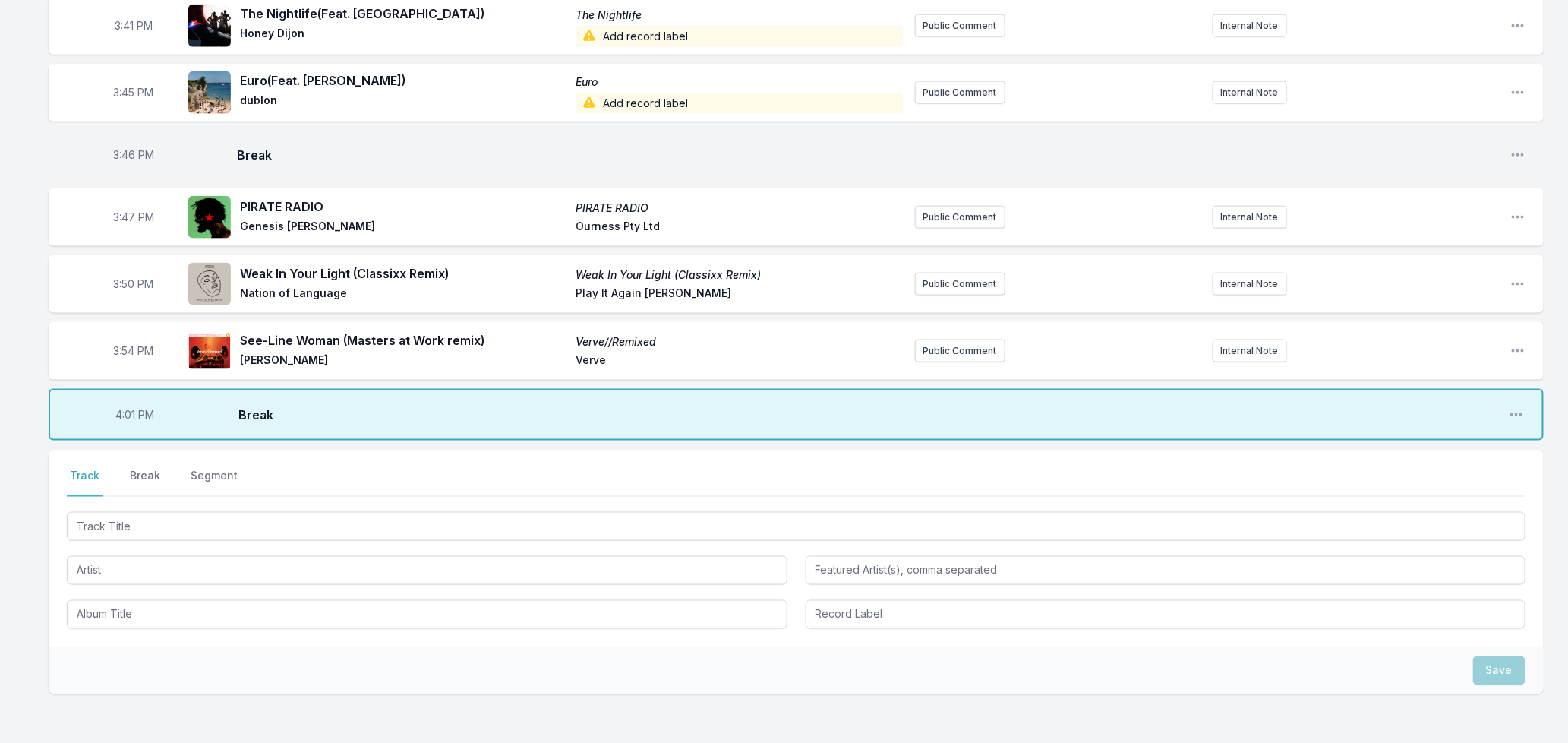
scroll to position [930, 0]
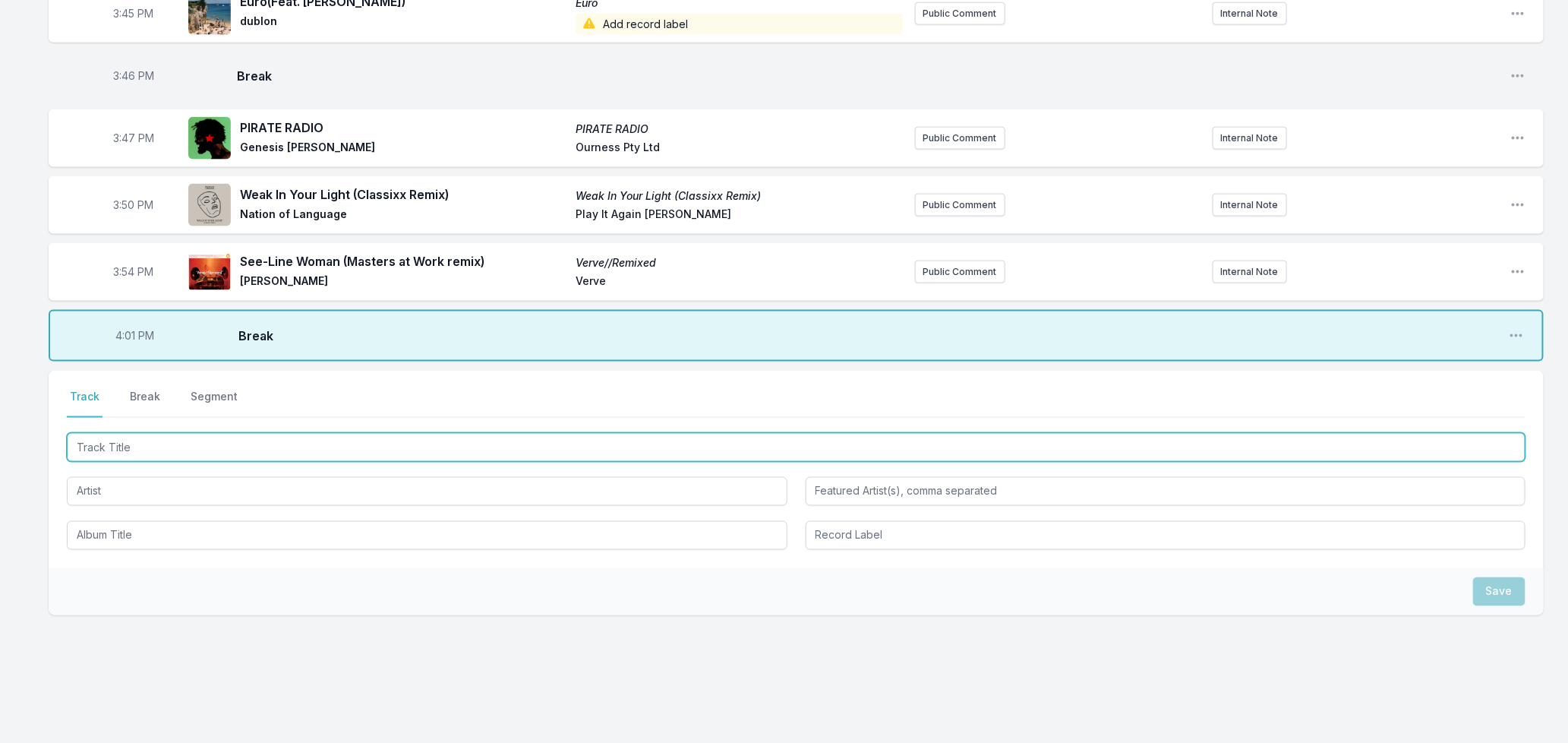
click at [320, 433] on input "Track Title" at bounding box center [796, 447] width 1459 height 29
type input "I Wish I Didn't Wast"
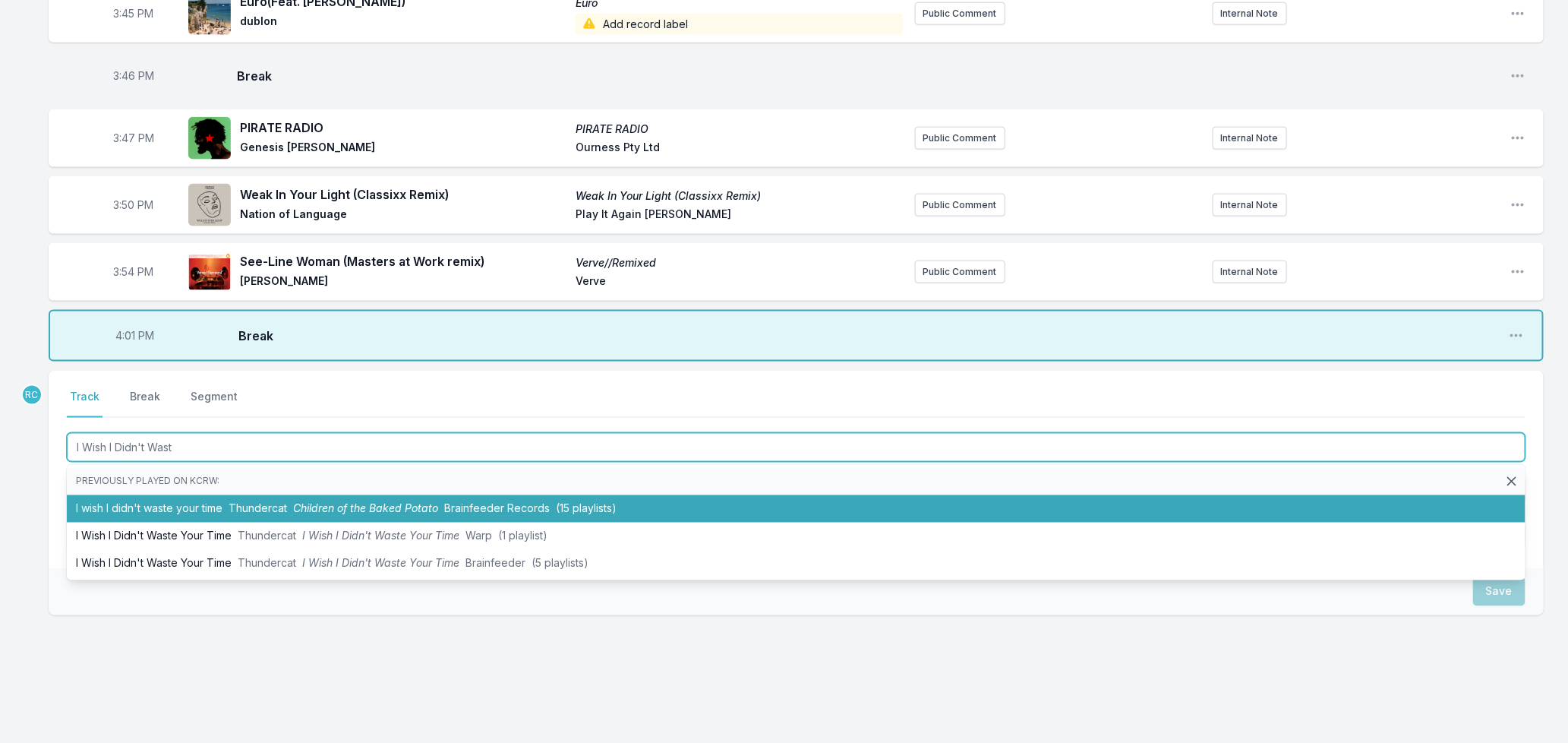
click at [340, 502] on span "Children of the Baked Potato" at bounding box center [365, 508] width 145 height 13
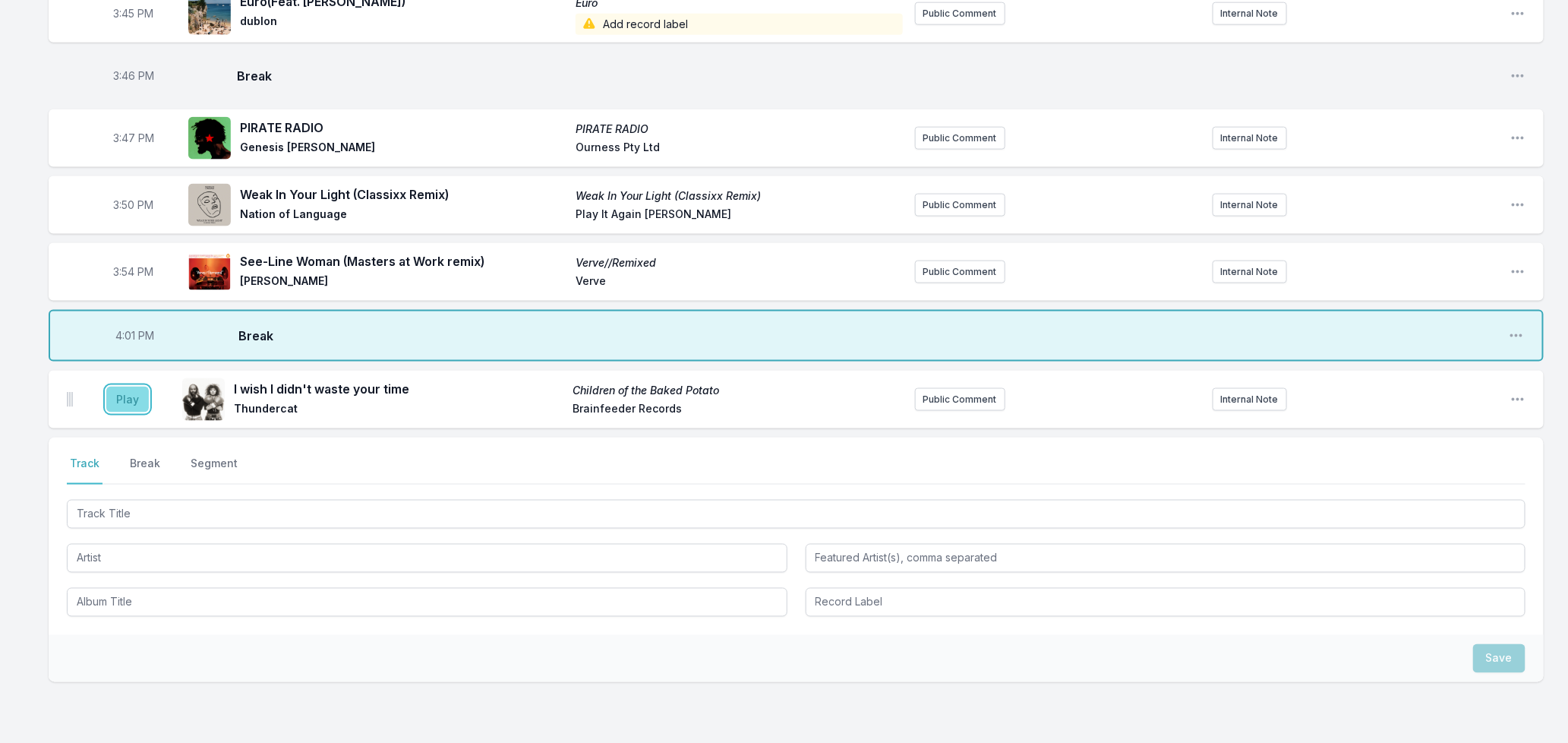
click at [128, 387] on button "Play" at bounding box center [127, 400] width 43 height 26
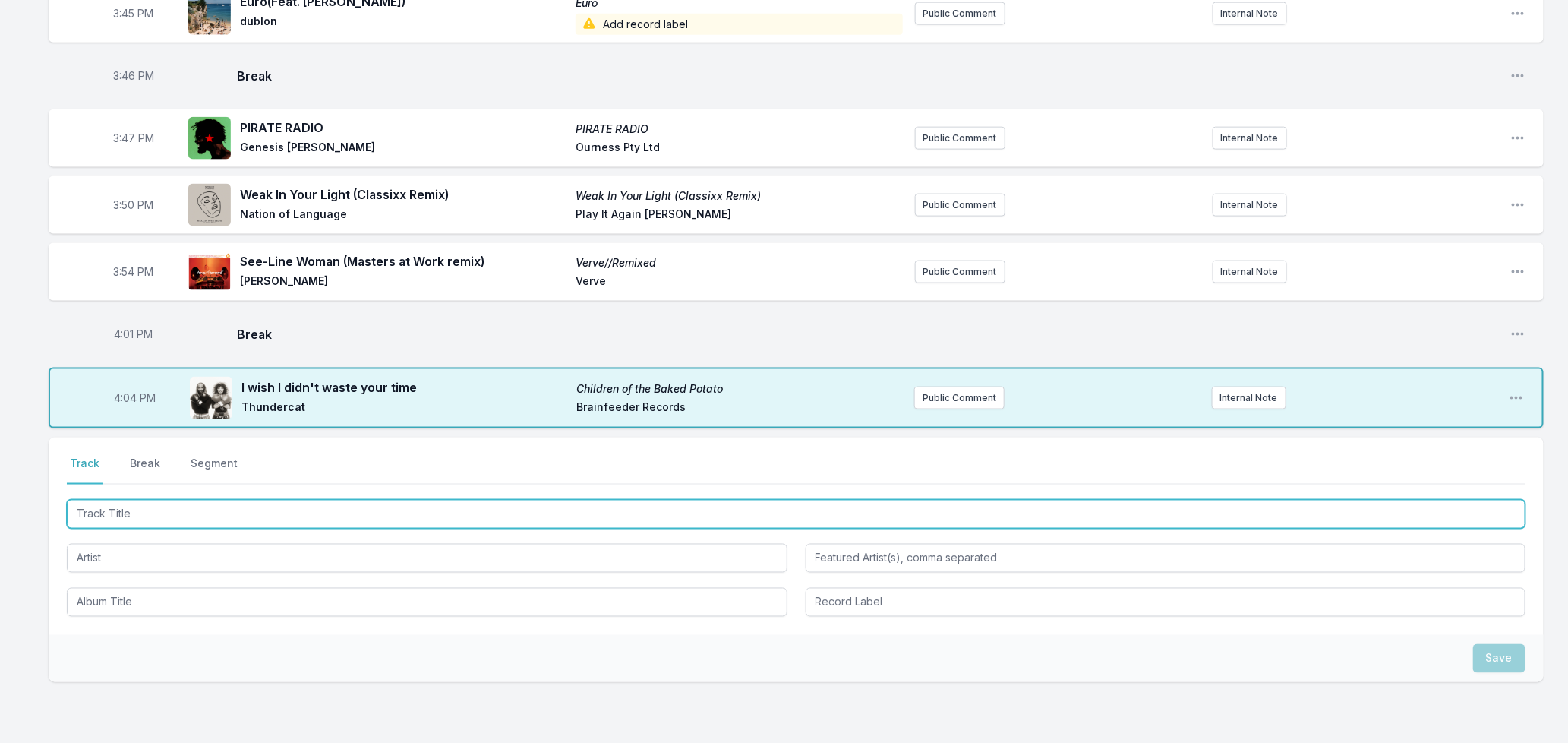
click at [431, 500] on input "Track Title" at bounding box center [796, 514] width 1459 height 29
type input "Nadja"
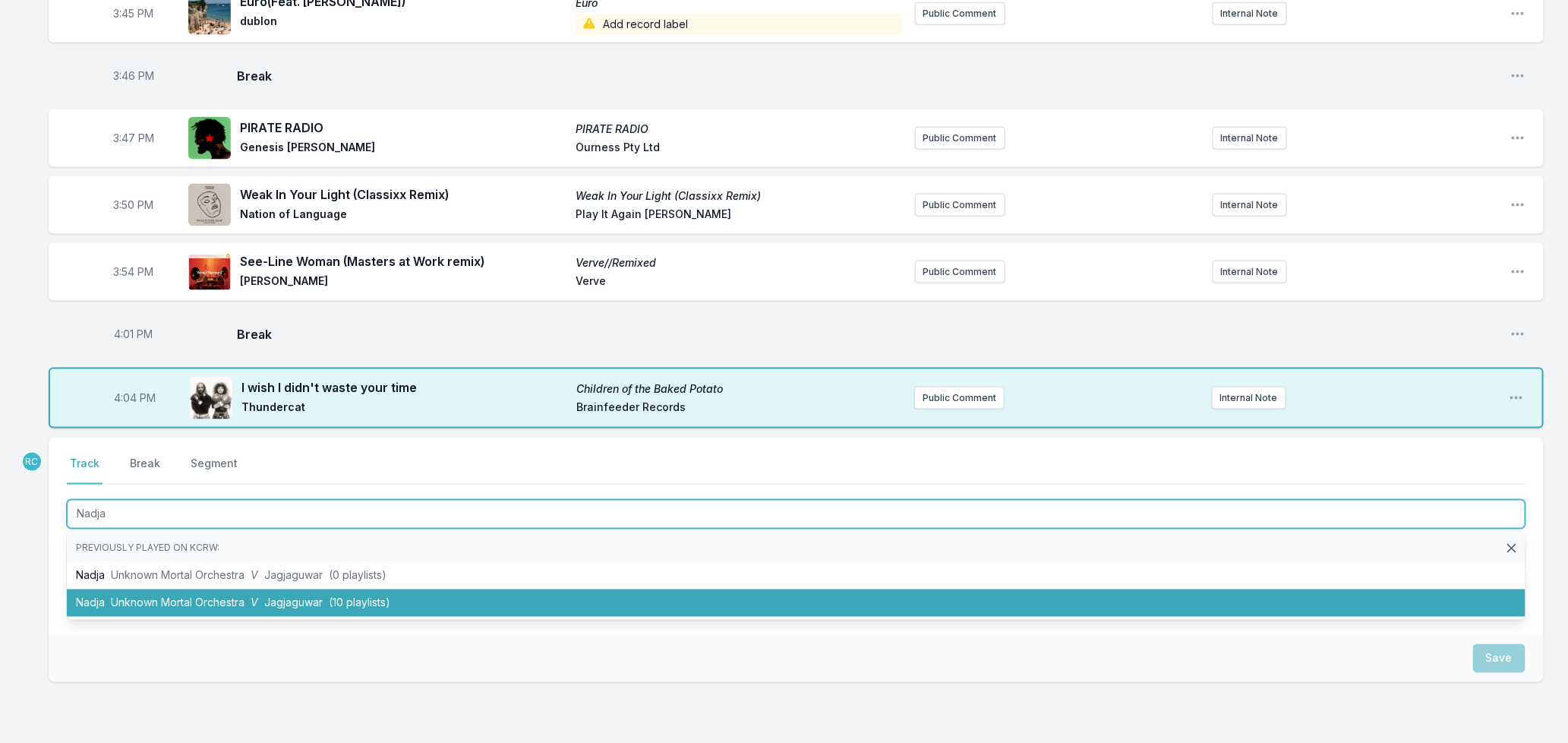
click at [261, 590] on li "[PERSON_NAME] Unknown Mortal Orchestra V Jagjaguwar (10 playlists)" at bounding box center [796, 603] width 1459 height 27
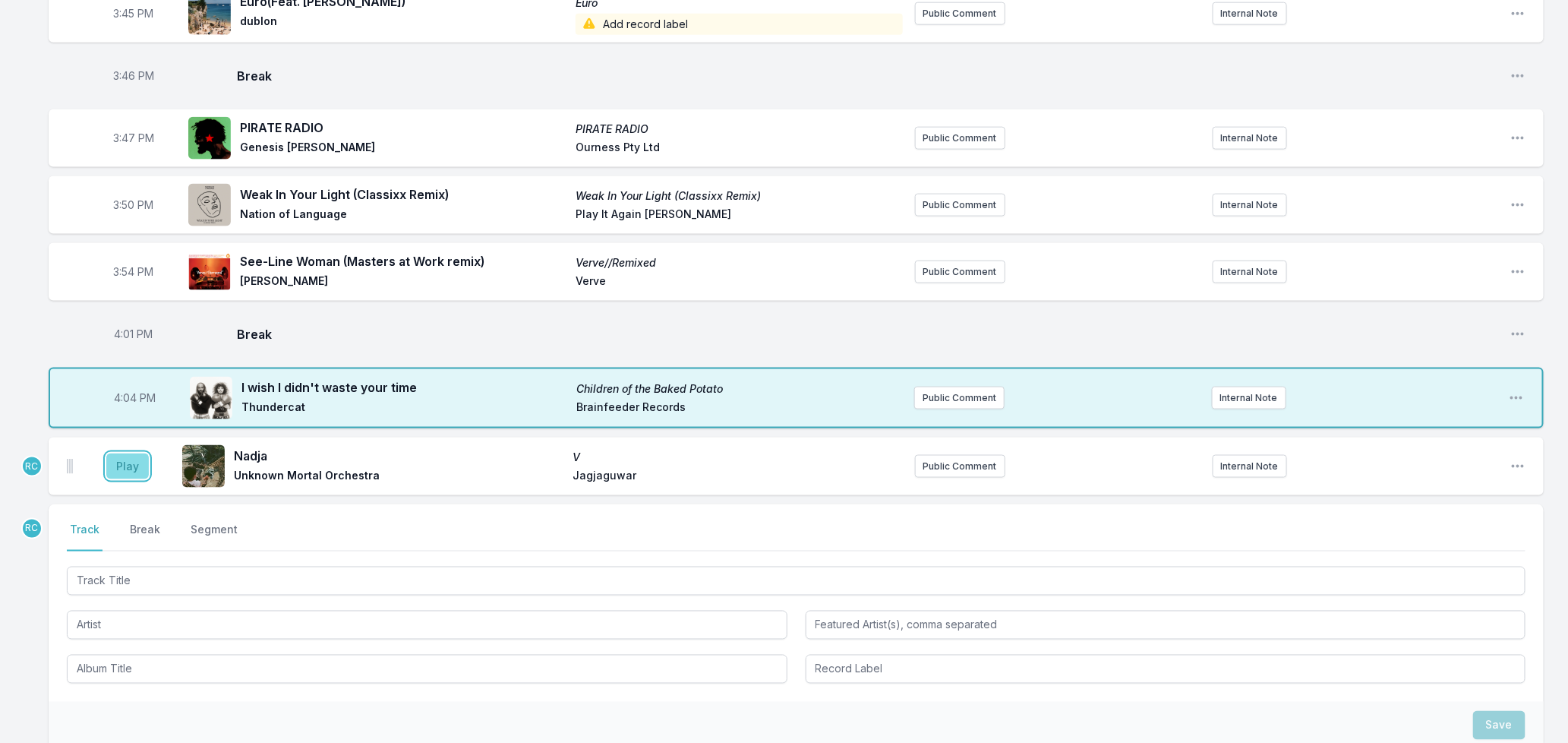
click at [143, 454] on button "Play" at bounding box center [127, 467] width 43 height 26
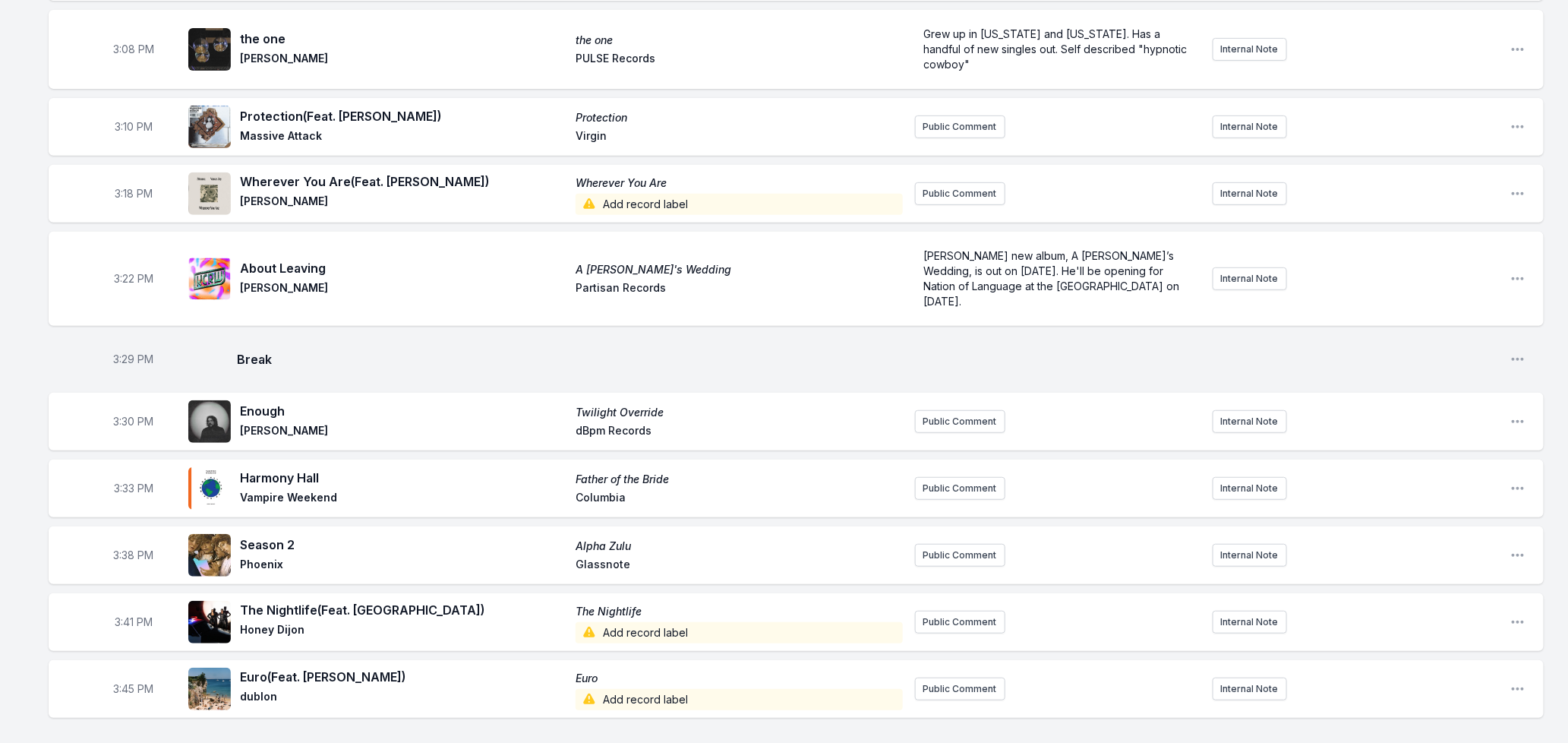
scroll to position [0, 0]
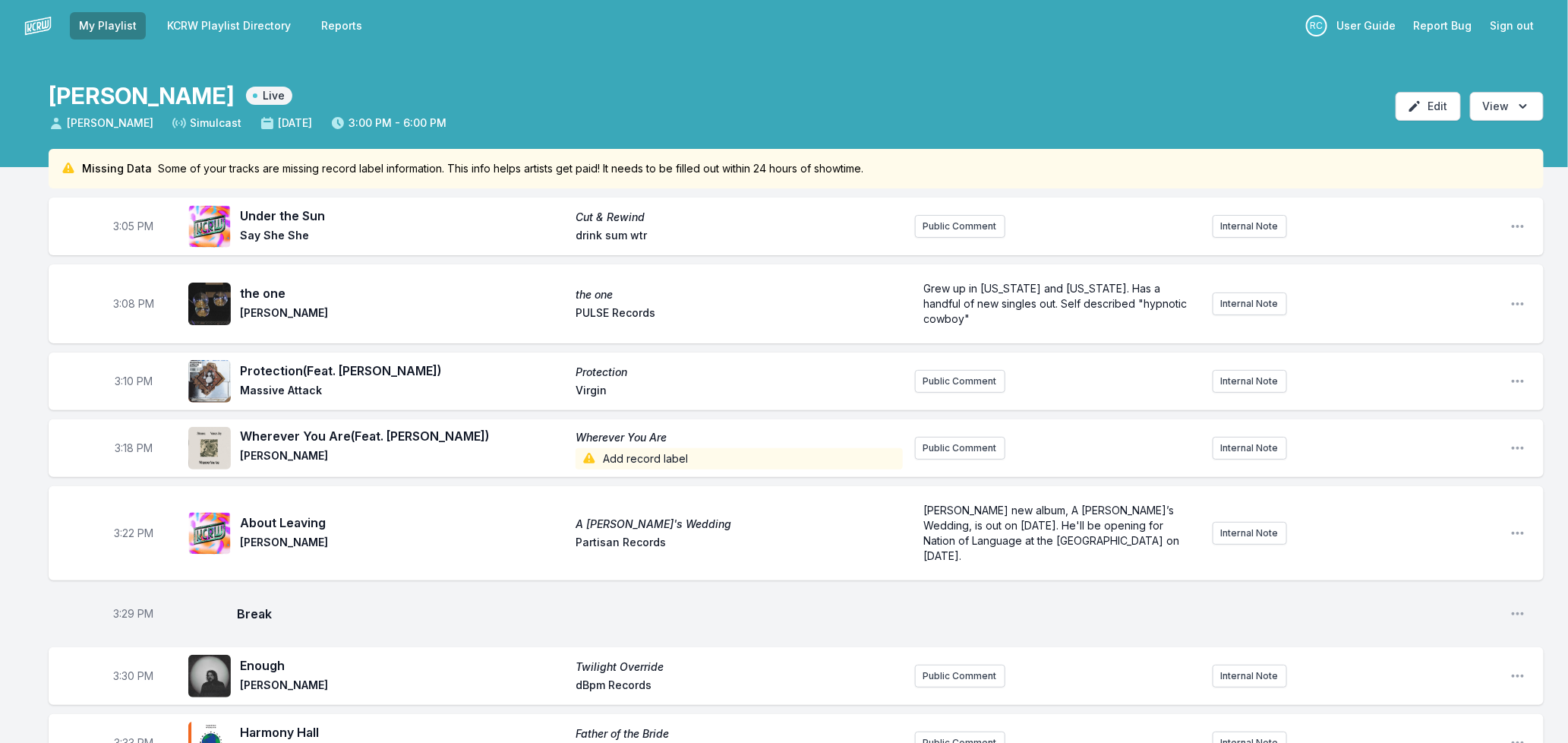
click at [207, 21] on link "KCRW Playlist Directory" at bounding box center [229, 25] width 142 height 27
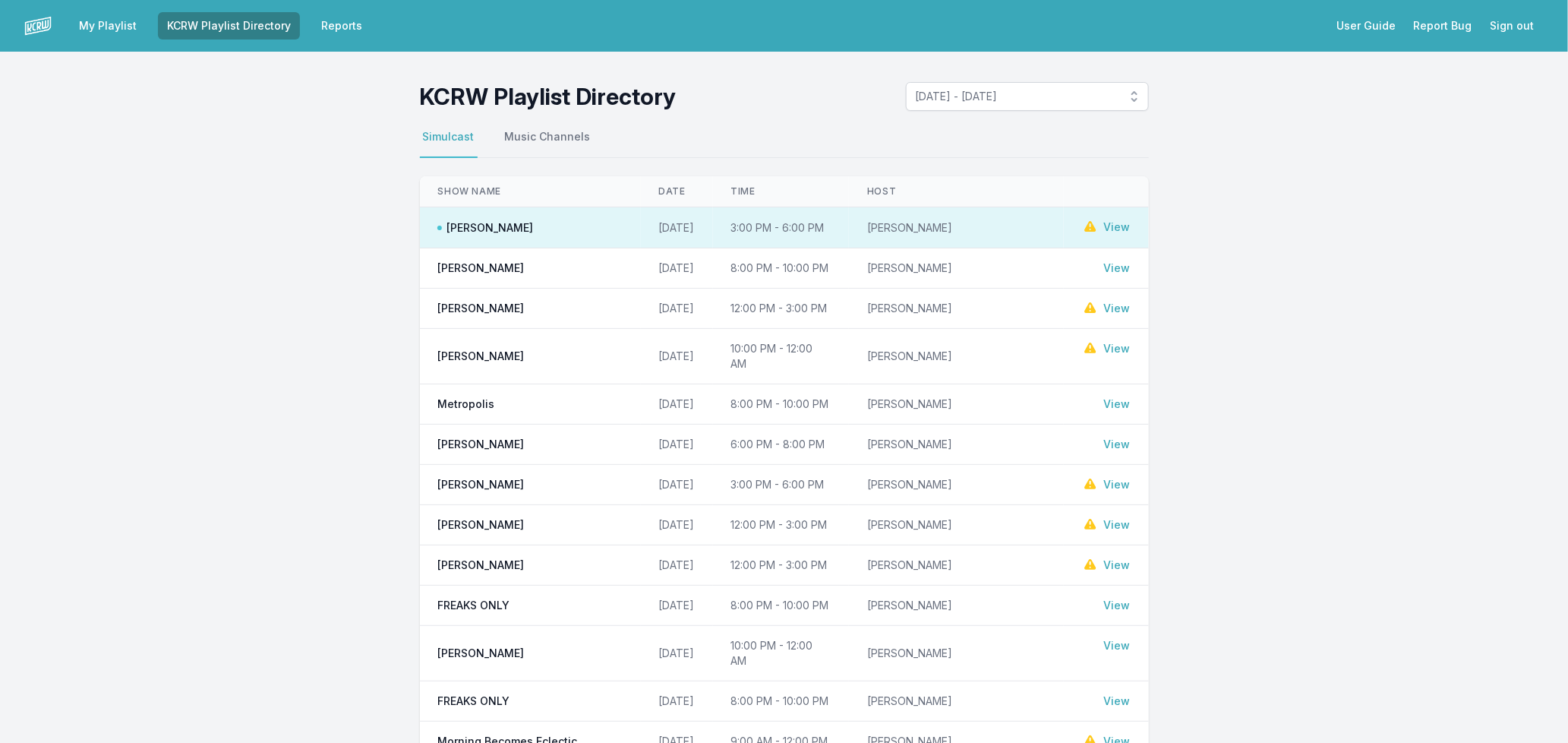
click at [1118, 451] on td "View" at bounding box center [1106, 445] width 84 height 40
click at [1118, 445] on link "View" at bounding box center [1117, 444] width 27 height 15
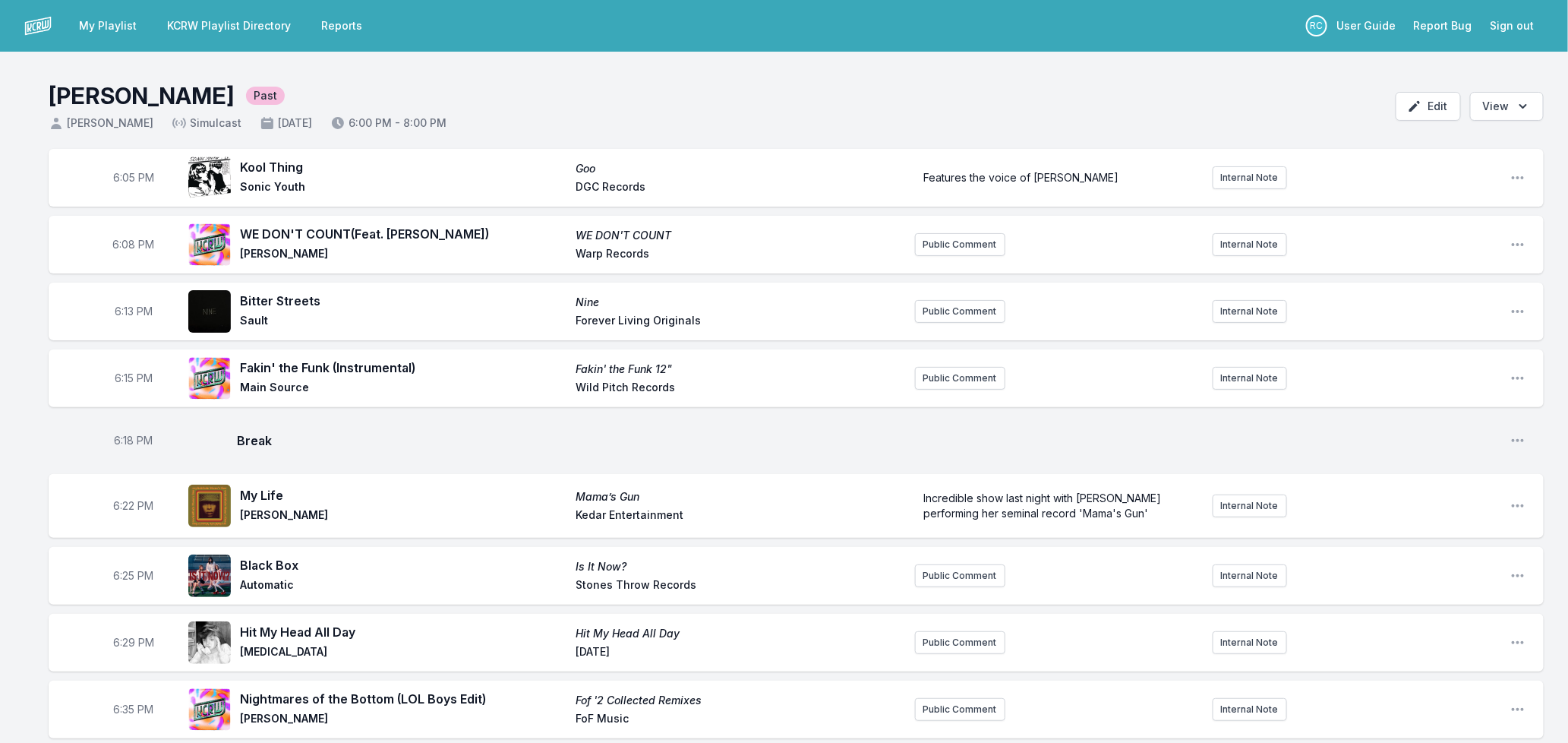
click at [102, 29] on link "My Playlist" at bounding box center [108, 25] width 76 height 27
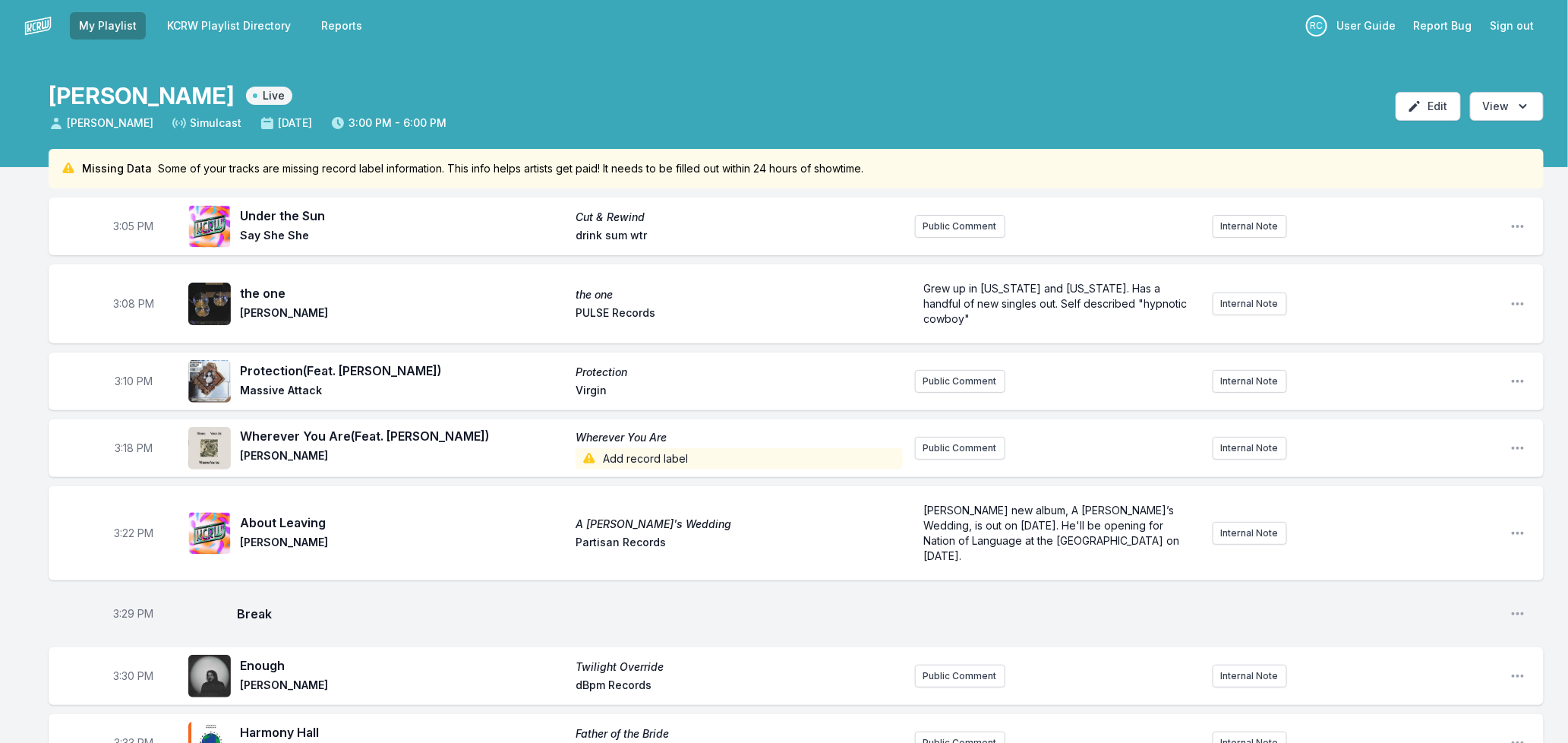
click at [205, 19] on link "KCRW Playlist Directory" at bounding box center [229, 25] width 142 height 27
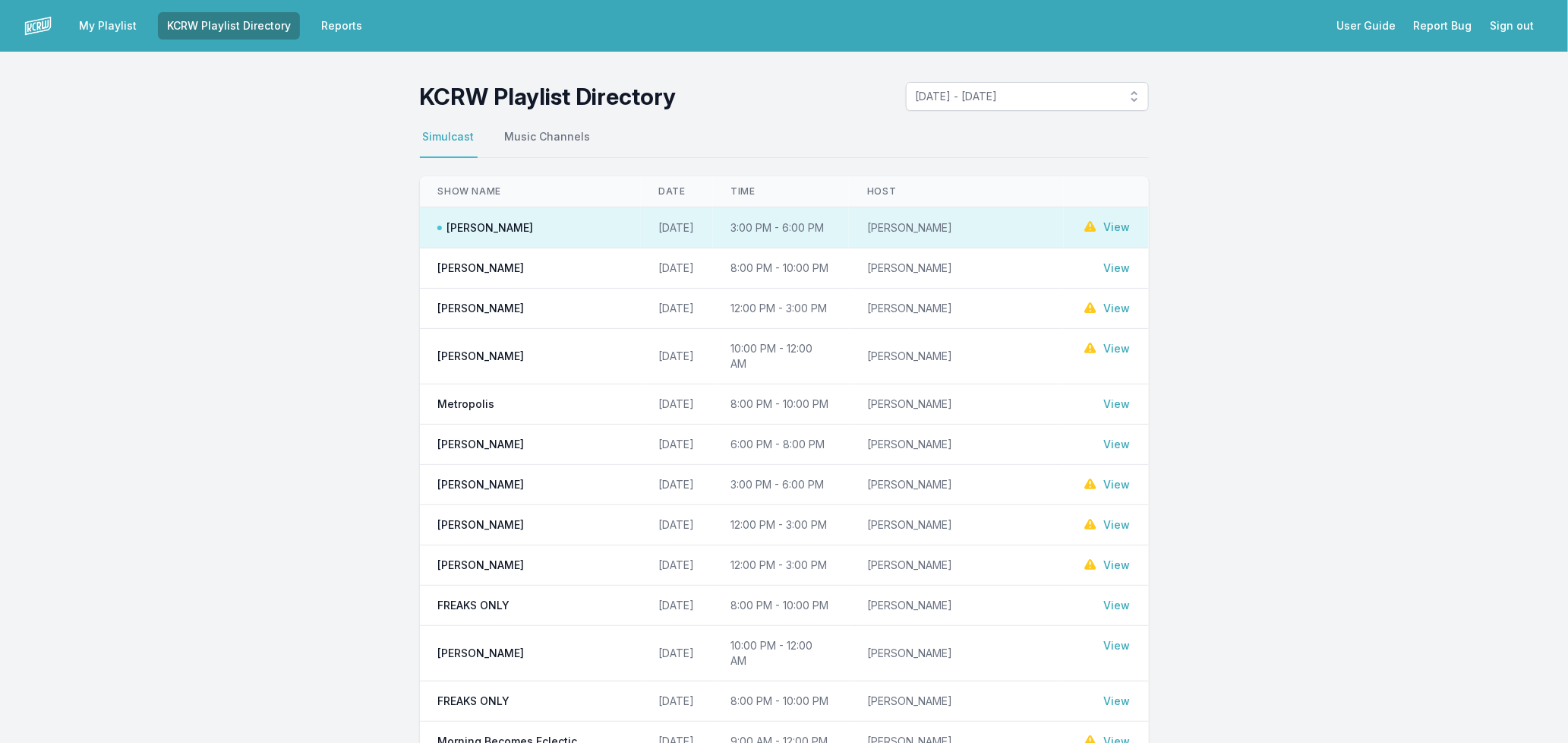
click at [1124, 270] on link "View" at bounding box center [1117, 268] width 27 height 15
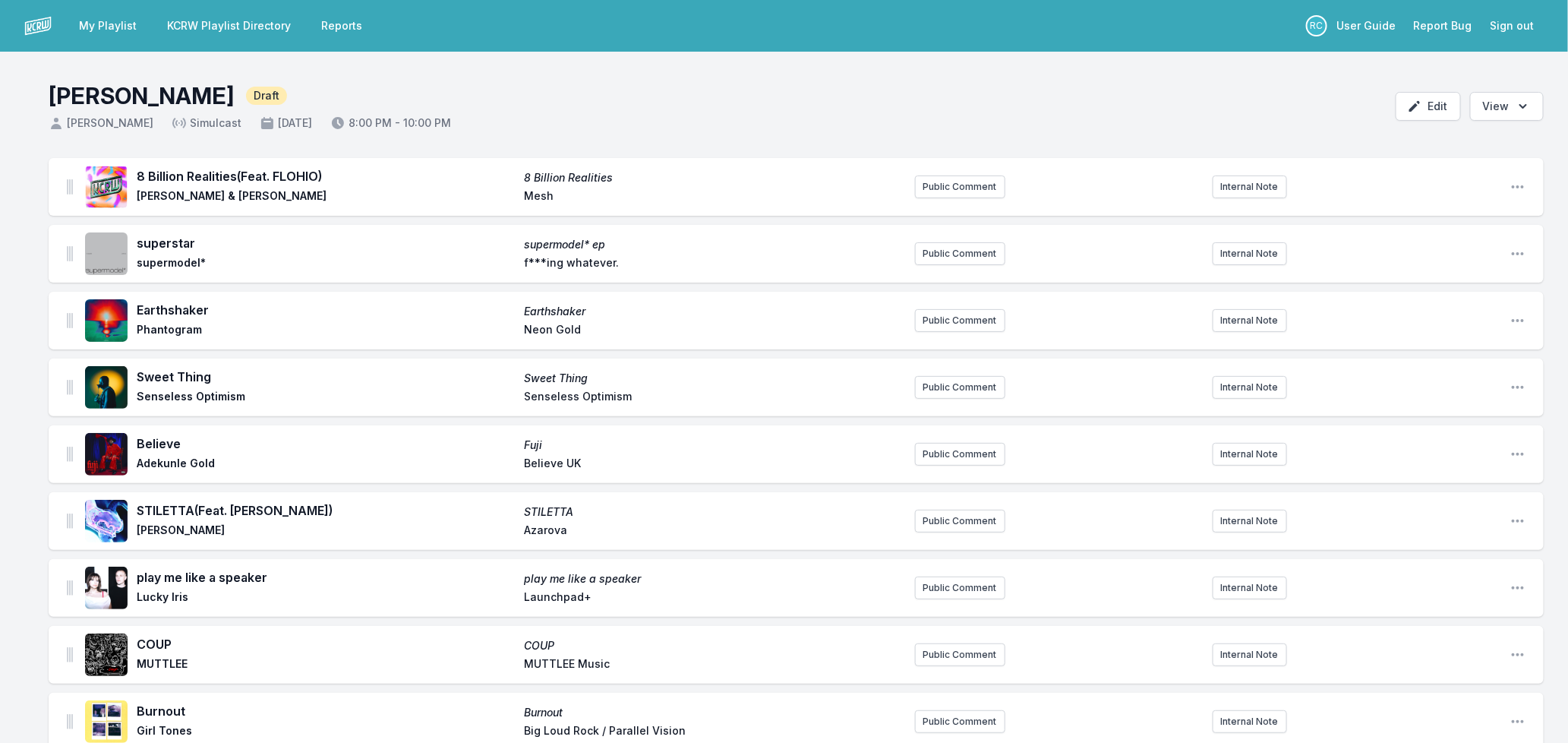
click at [103, 27] on link "My Playlist" at bounding box center [108, 25] width 76 height 27
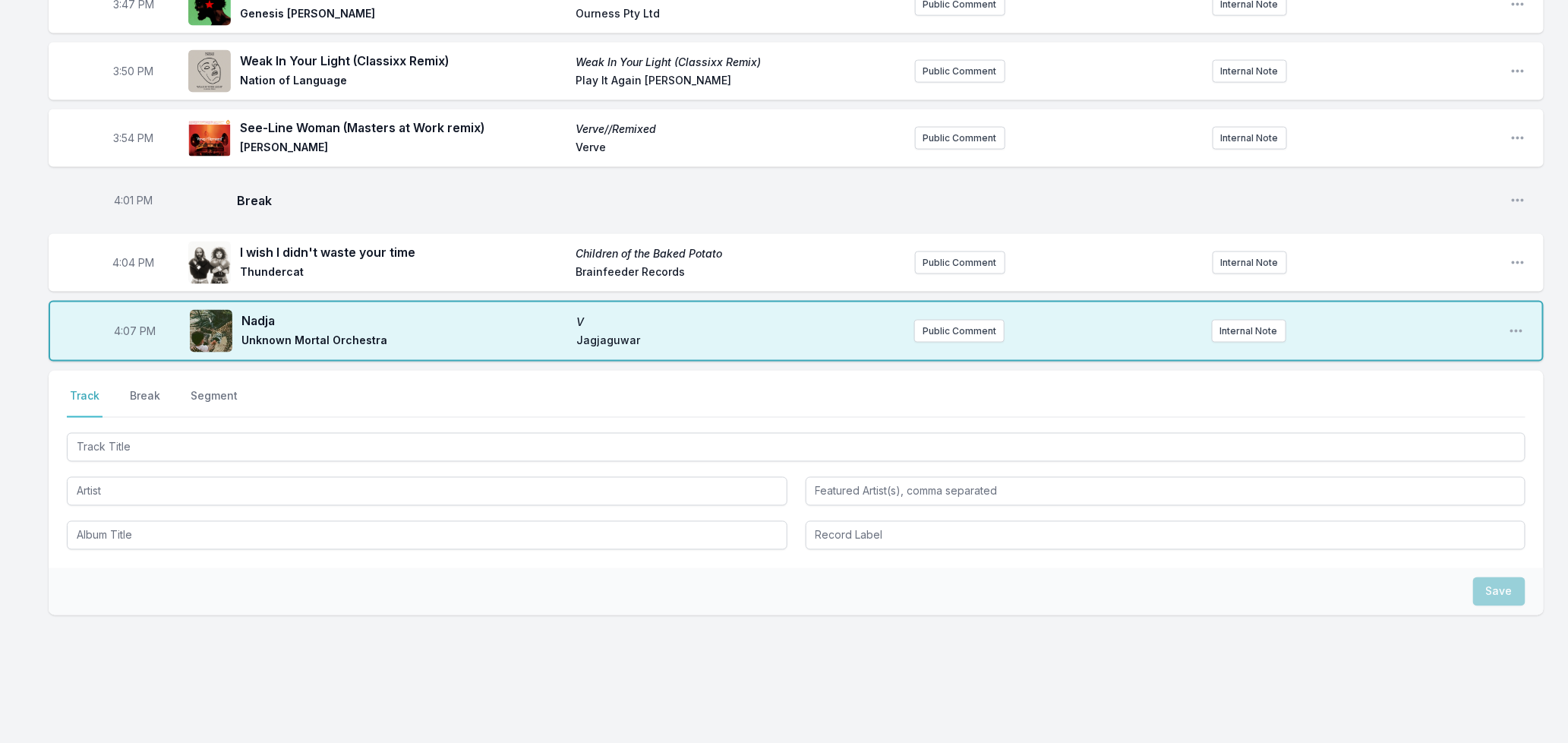
scroll to position [1065, 0]
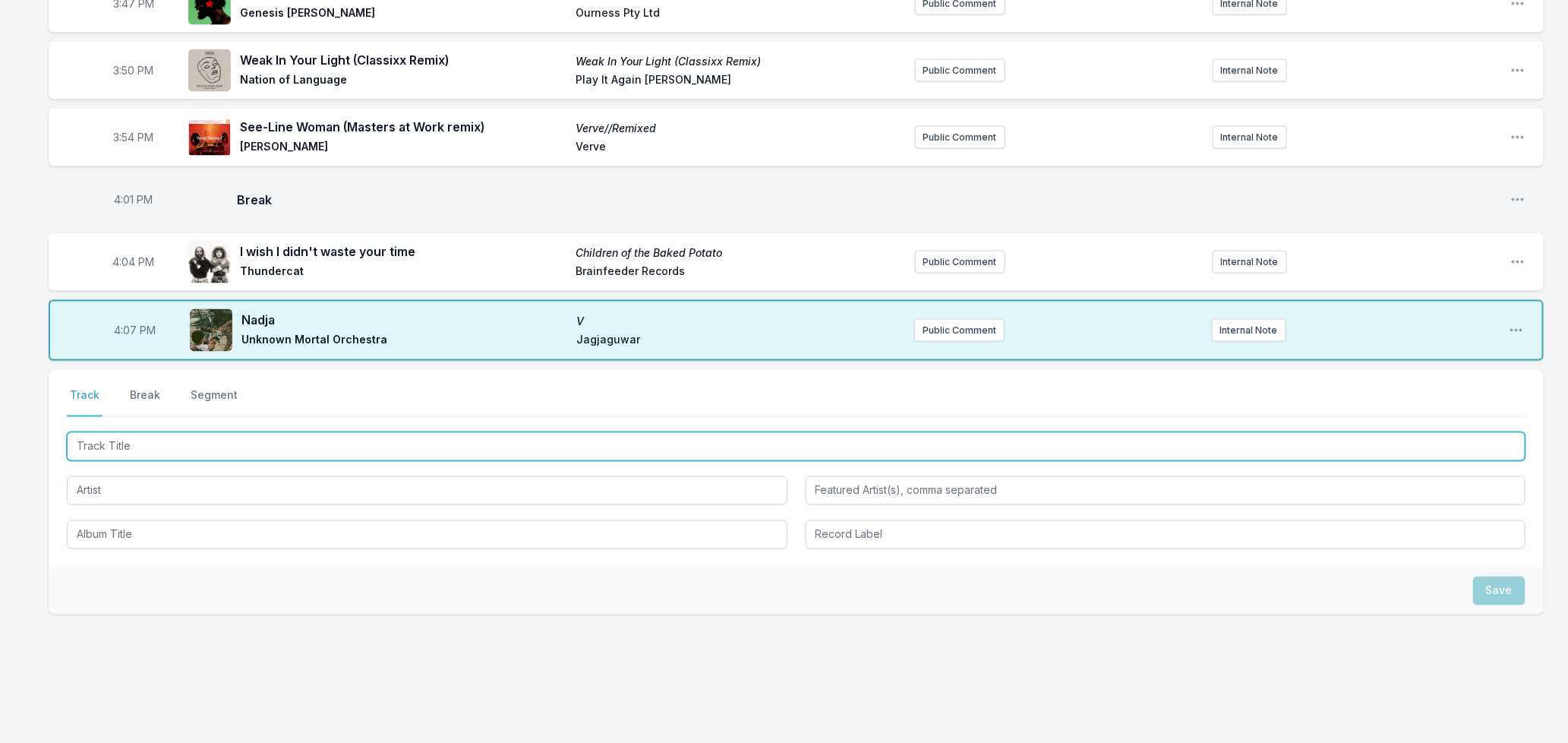
click at [176, 432] on input "Track Title" at bounding box center [796, 446] width 1459 height 29
type input "Phone"
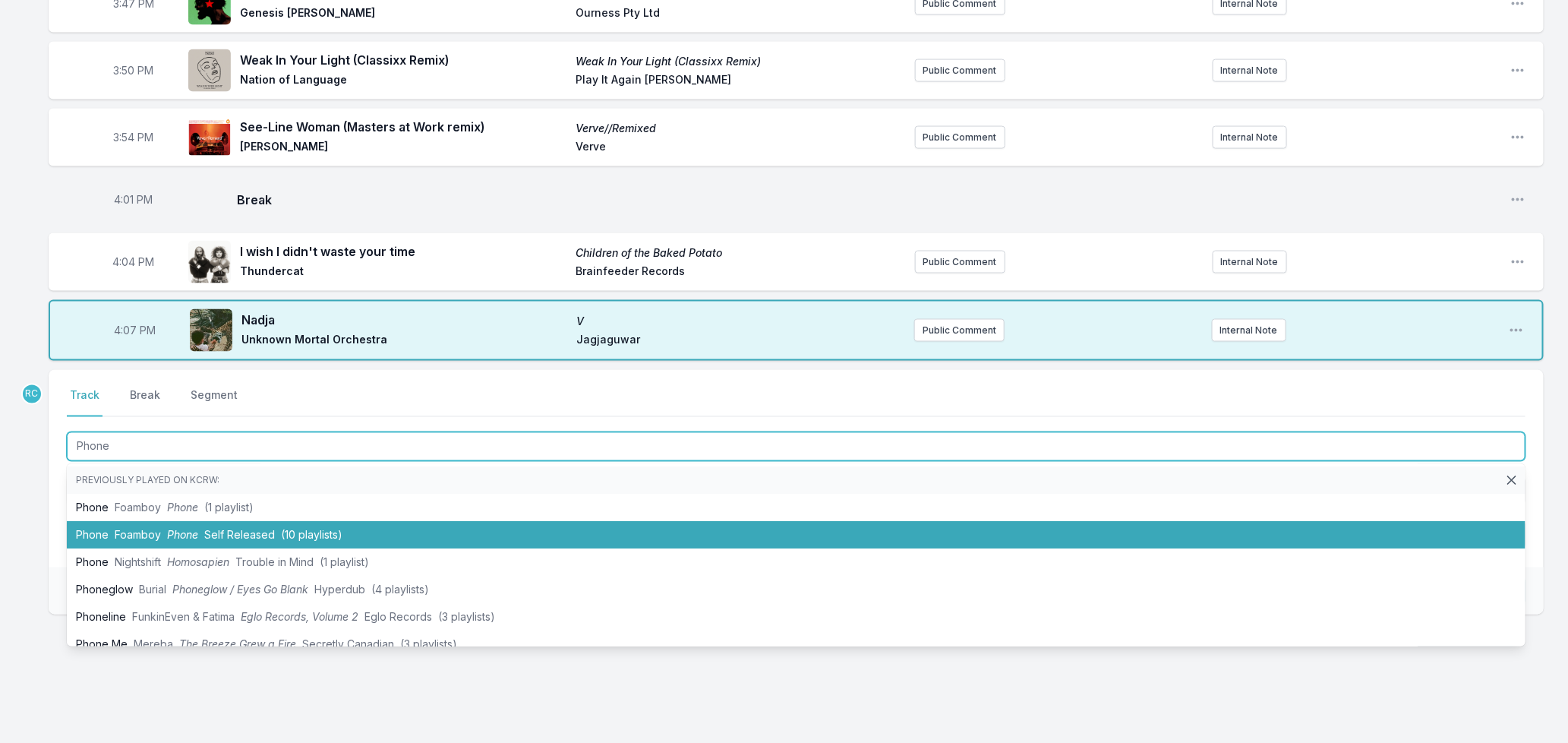
click at [196, 522] on li "Phone Foamboy Phone Self Released (10 playlists)" at bounding box center [796, 535] width 1459 height 27
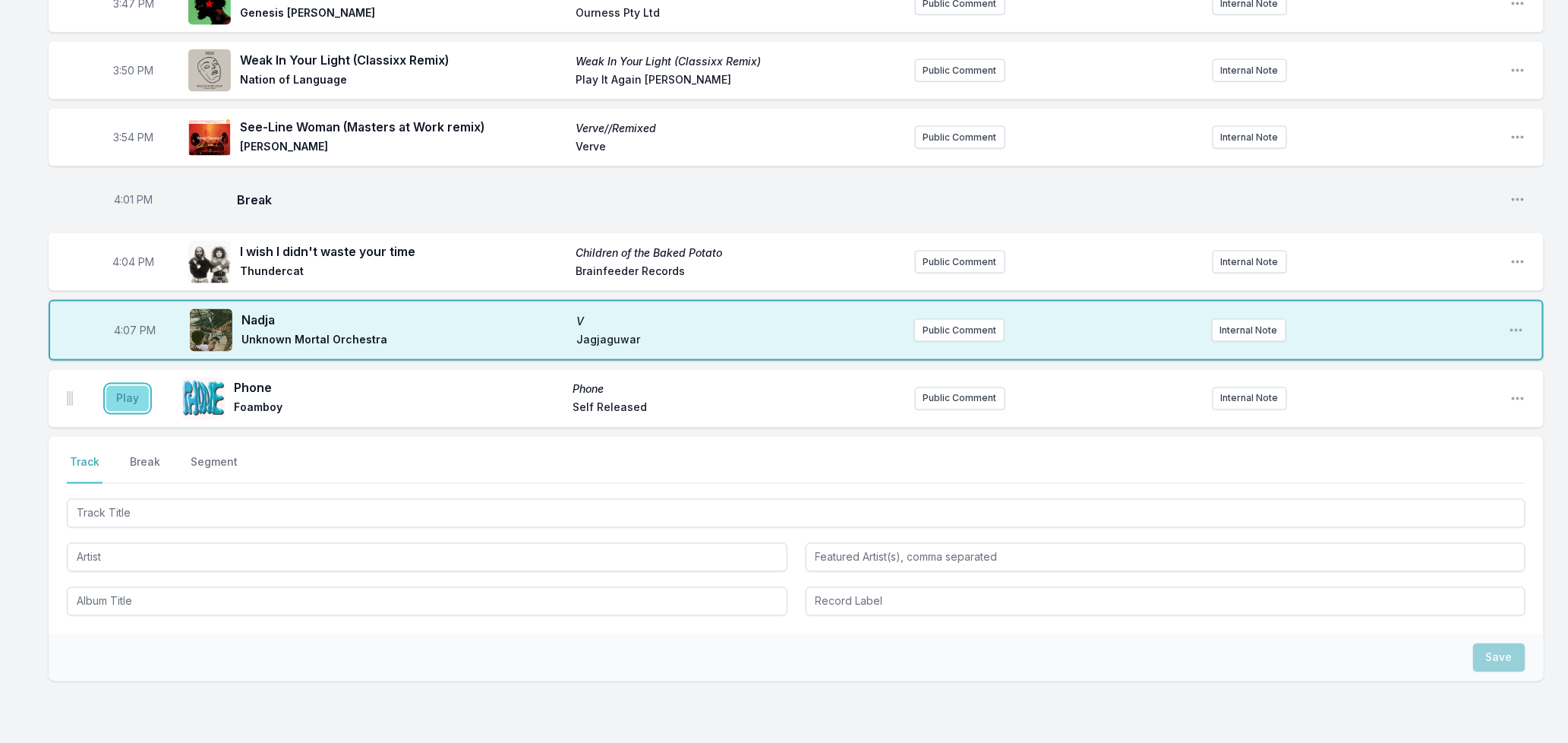
click at [130, 386] on button "Play" at bounding box center [127, 399] width 43 height 26
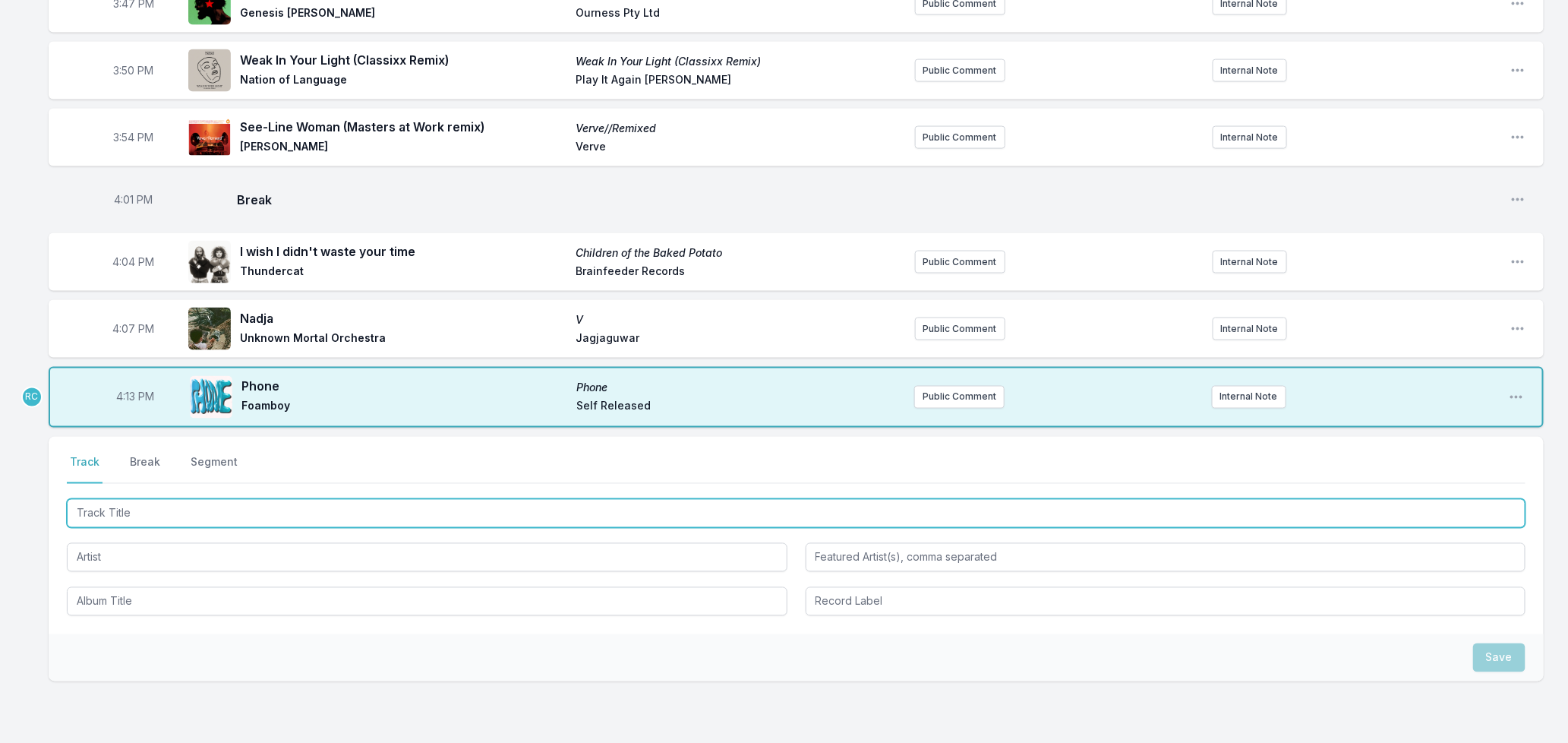
click at [150, 499] on input "Track Title" at bounding box center [796, 513] width 1459 height 29
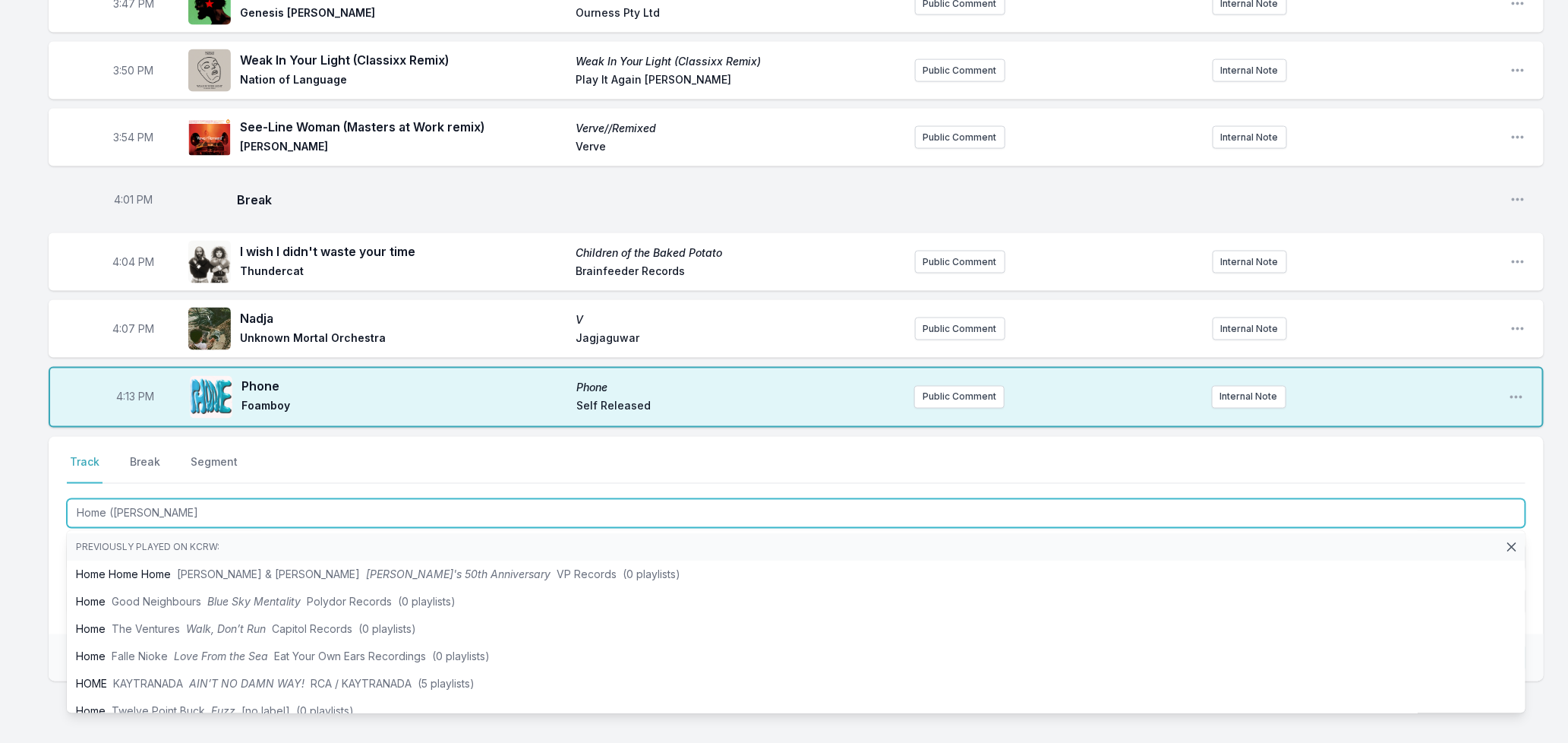
type input "Home ([PERSON_NAME]"
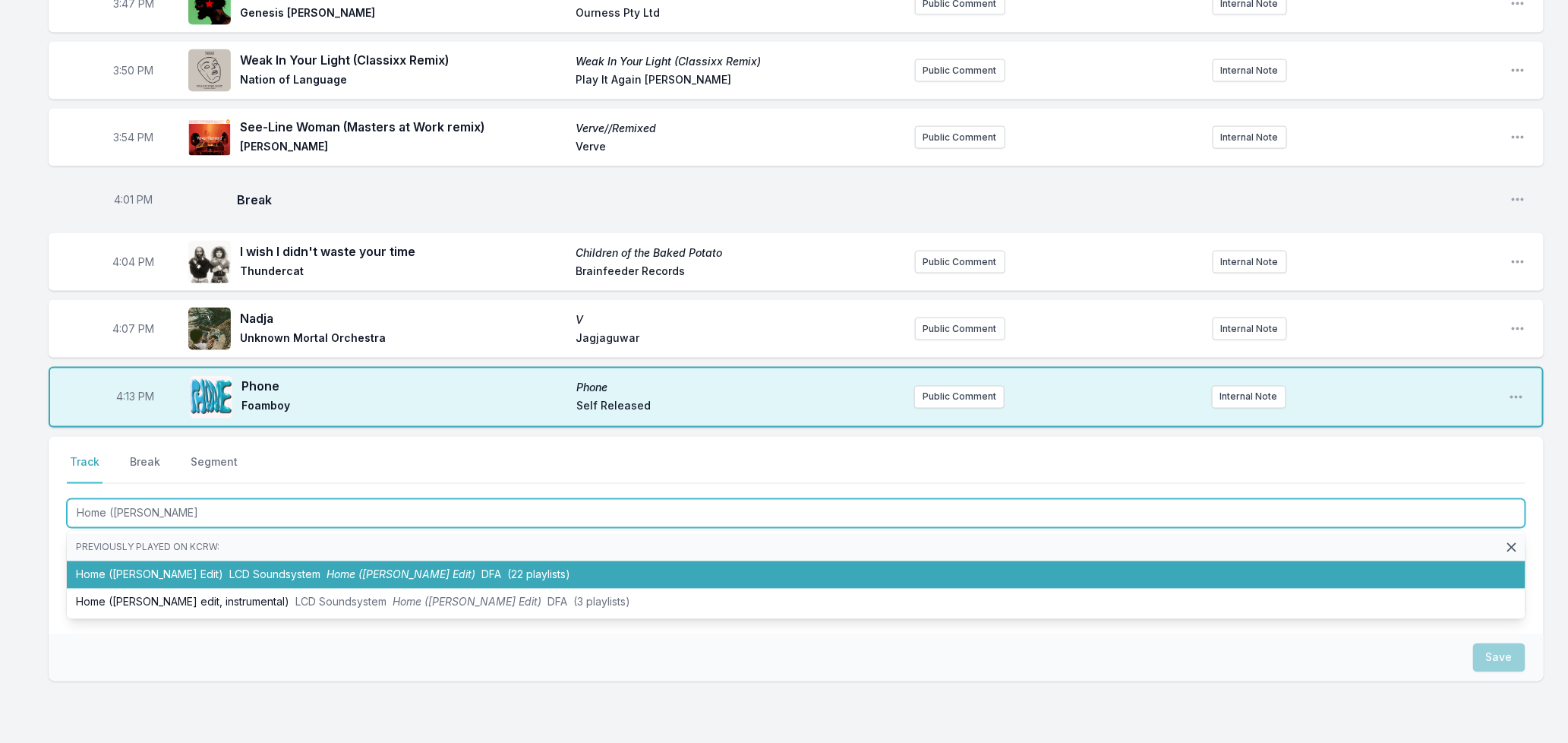
click at [360, 568] on span "Home ([PERSON_NAME] Edit)" at bounding box center [401, 574] width 149 height 13
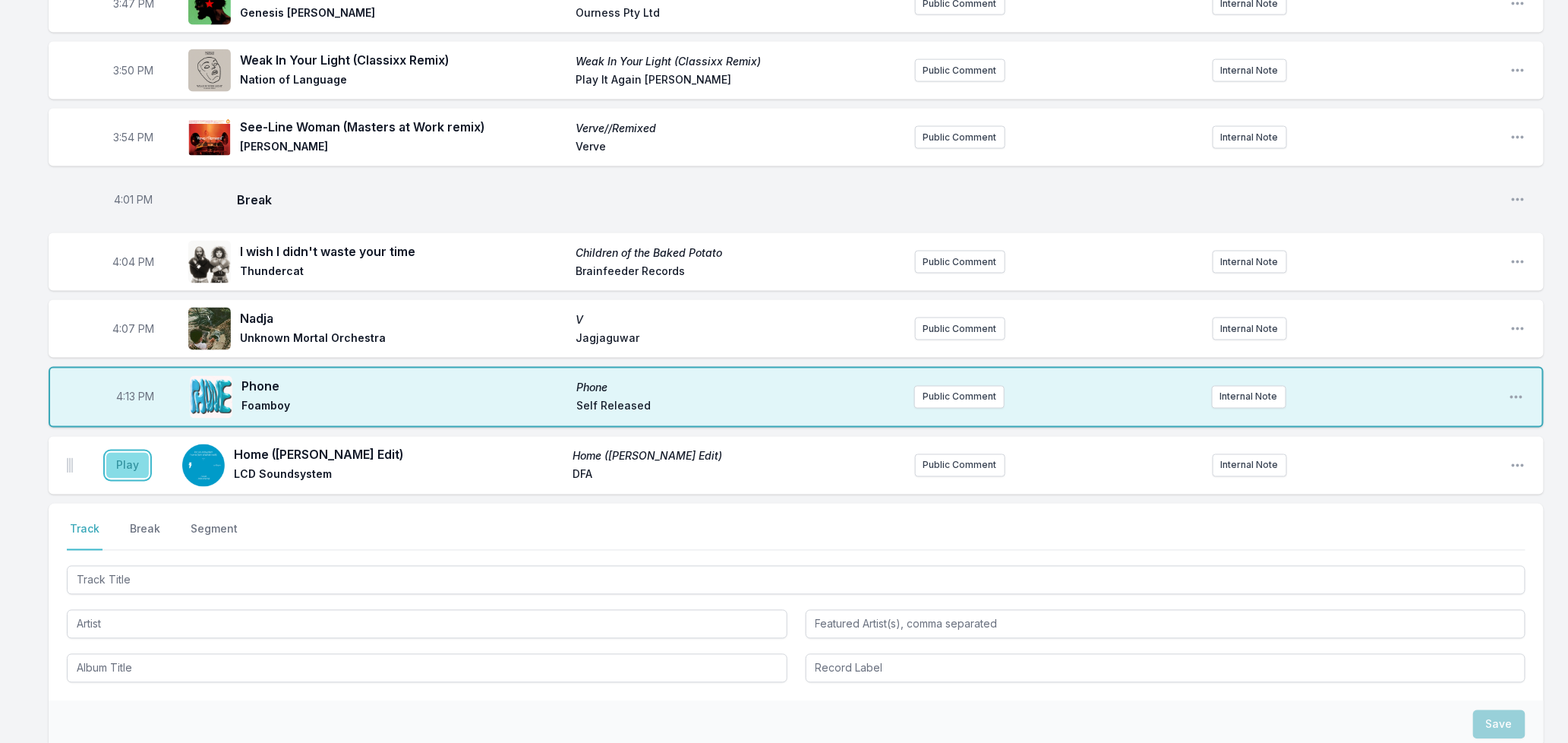
click at [116, 453] on button "Play" at bounding box center [127, 466] width 43 height 26
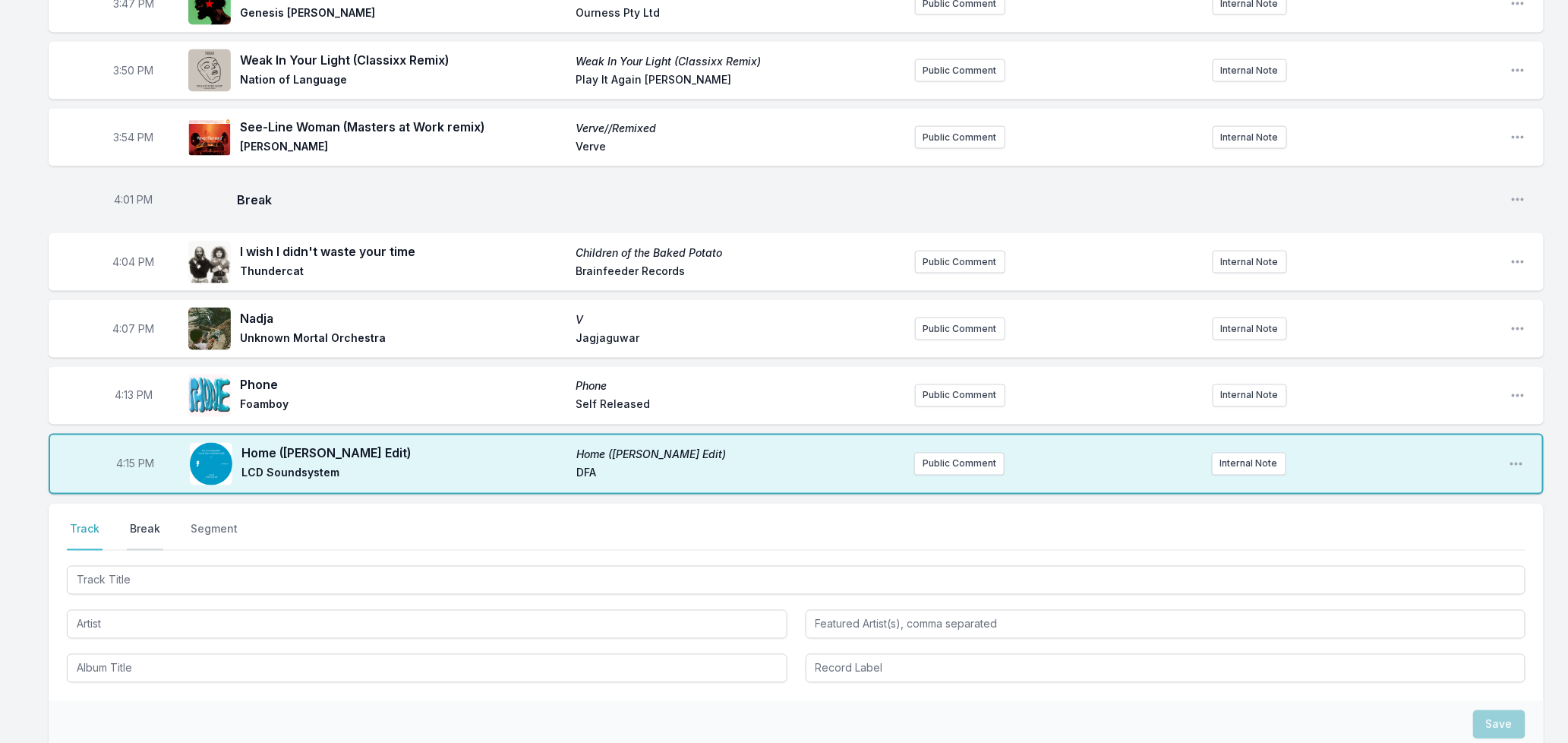
click at [148, 522] on button "Break" at bounding box center [145, 536] width 36 height 29
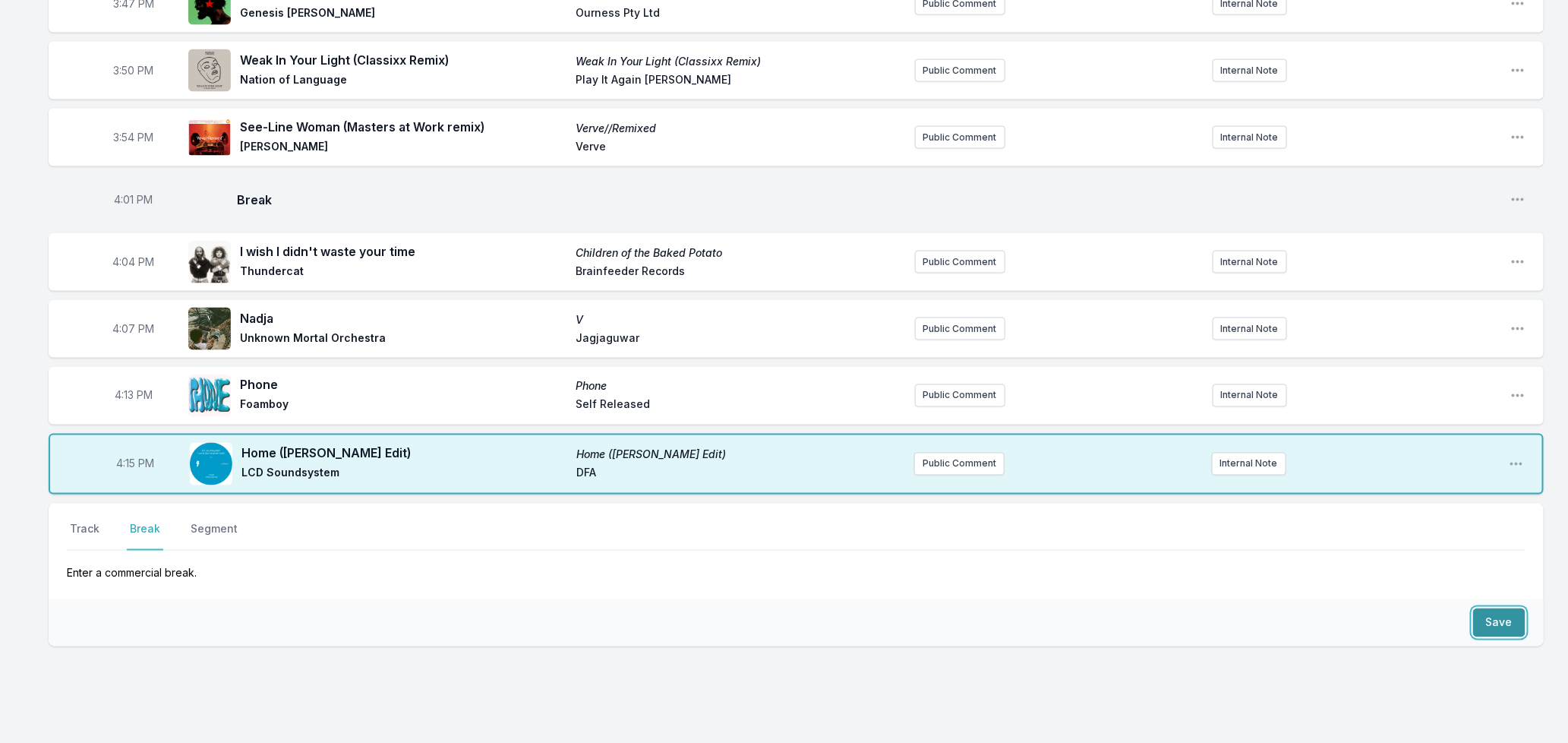
click at [1493, 609] on button "Save" at bounding box center [1499, 623] width 52 height 29
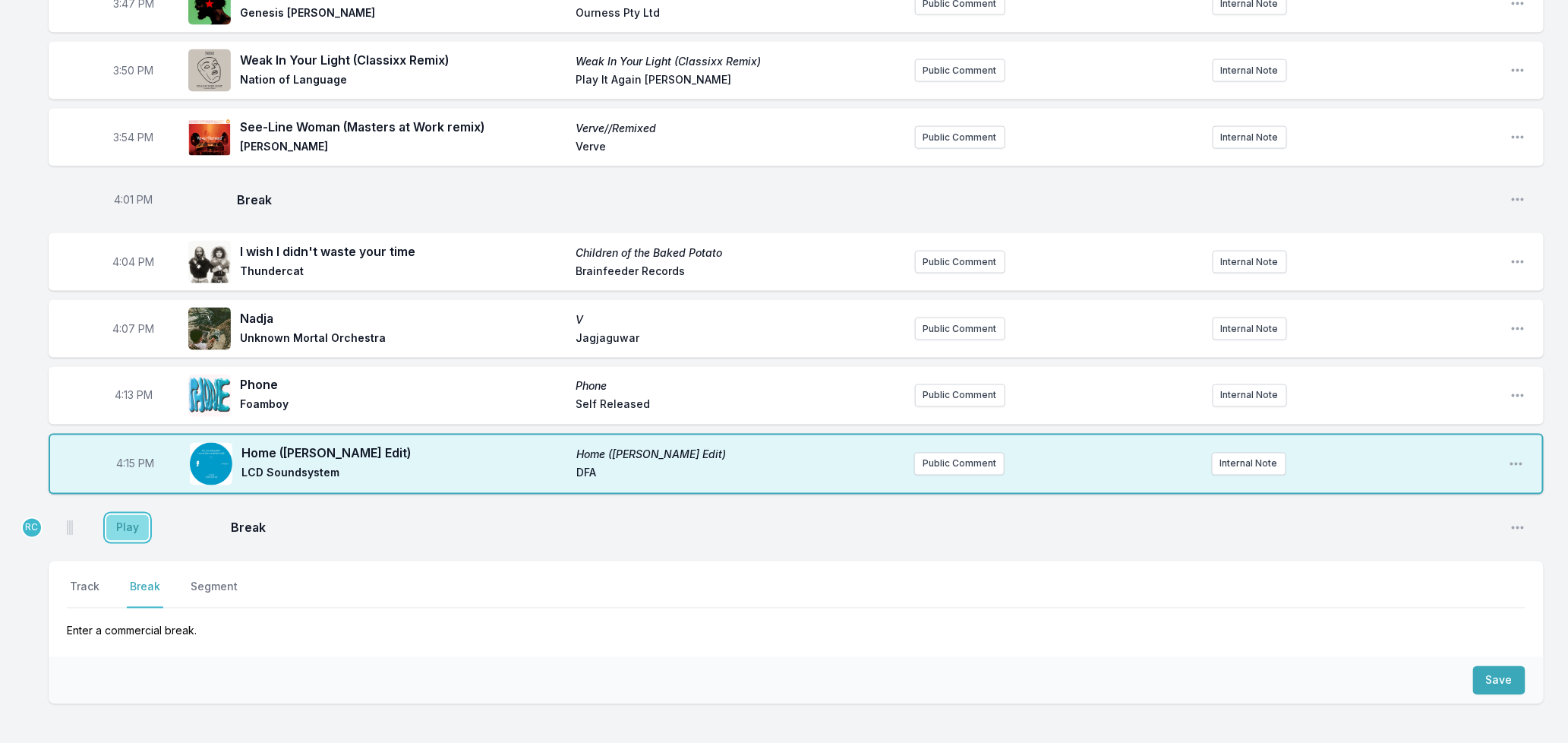
click at [125, 515] on button "Play" at bounding box center [127, 528] width 43 height 26
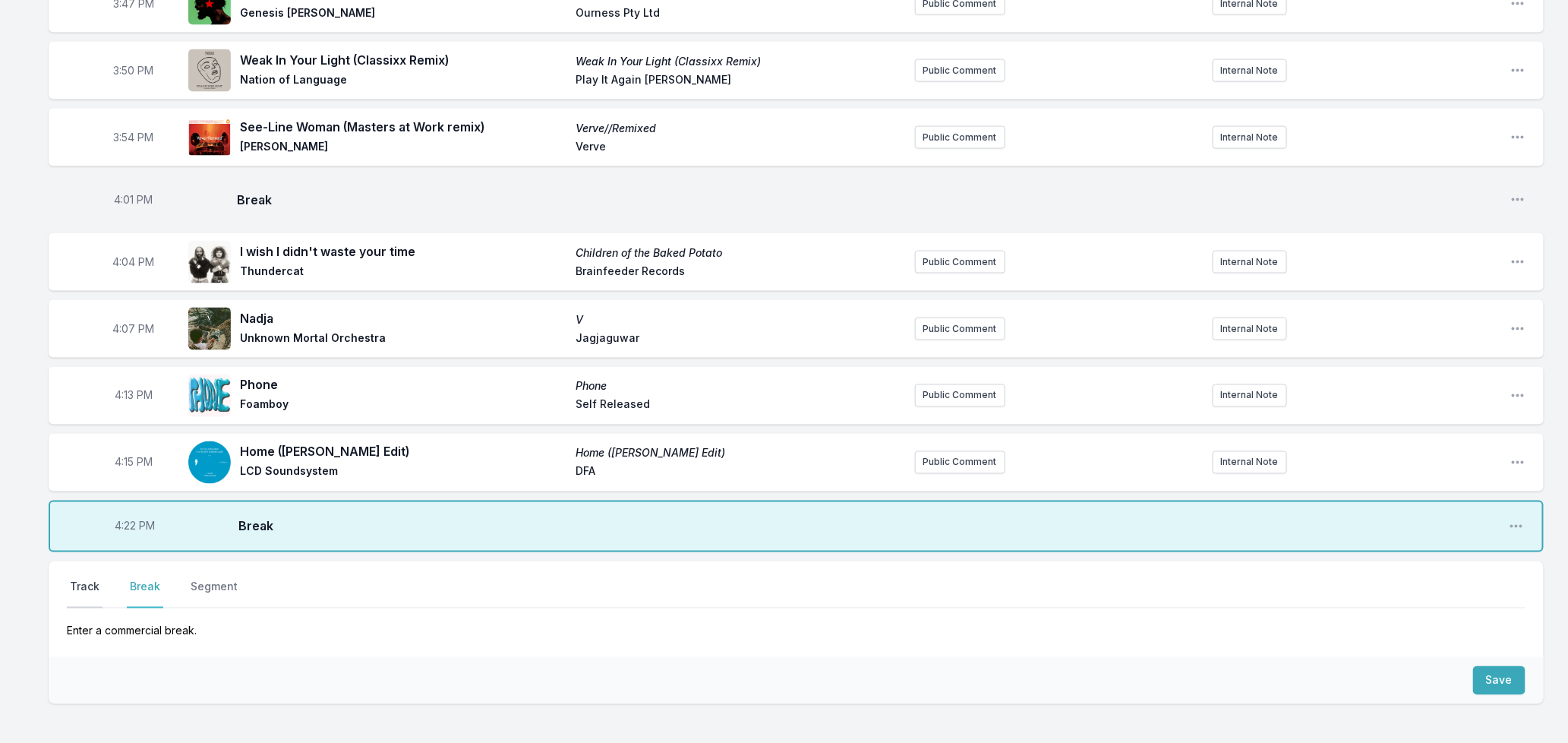
click at [81, 580] on button "Track" at bounding box center [85, 594] width 36 height 29
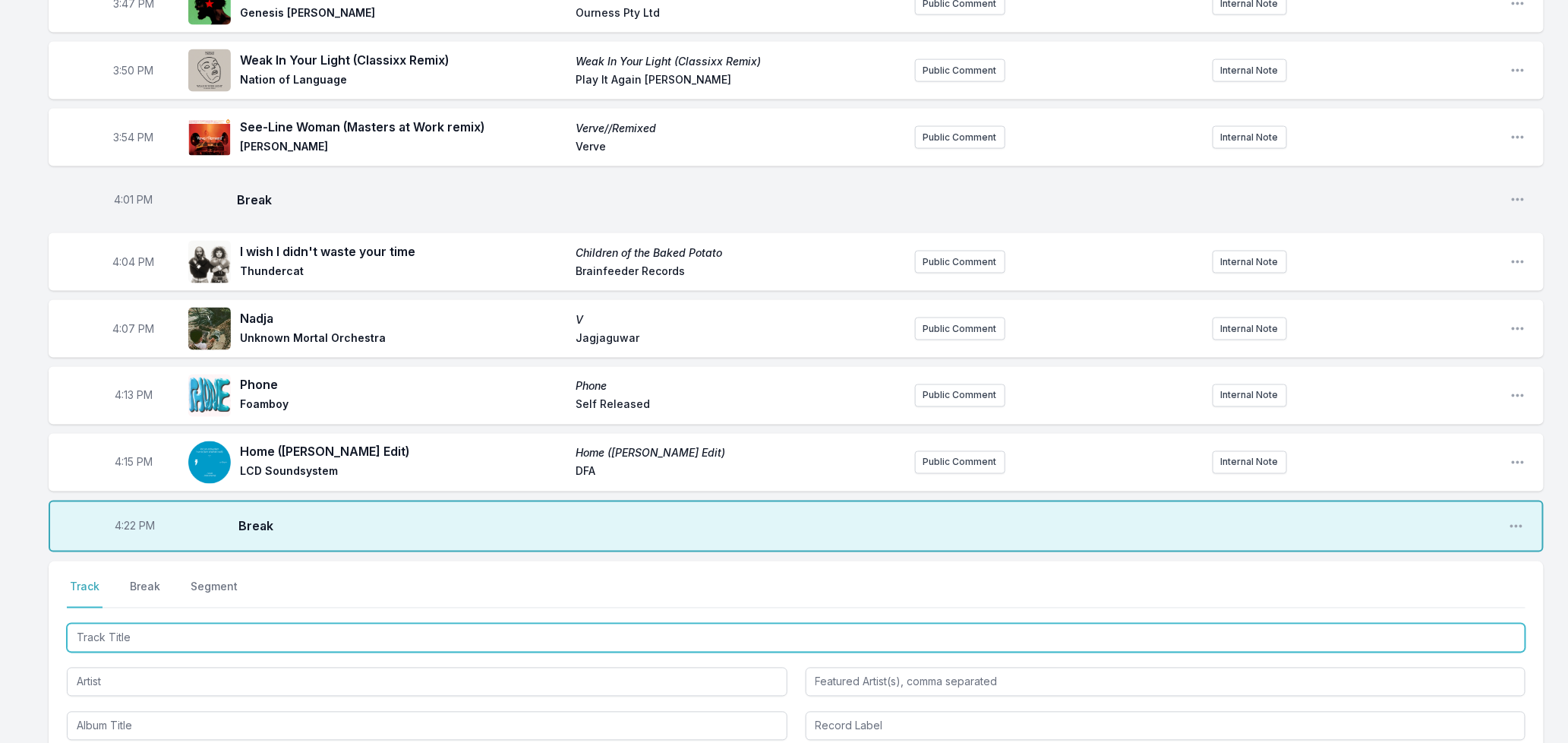
click at [125, 632] on input "Track Title" at bounding box center [796, 638] width 1459 height 29
type input "Strange World"
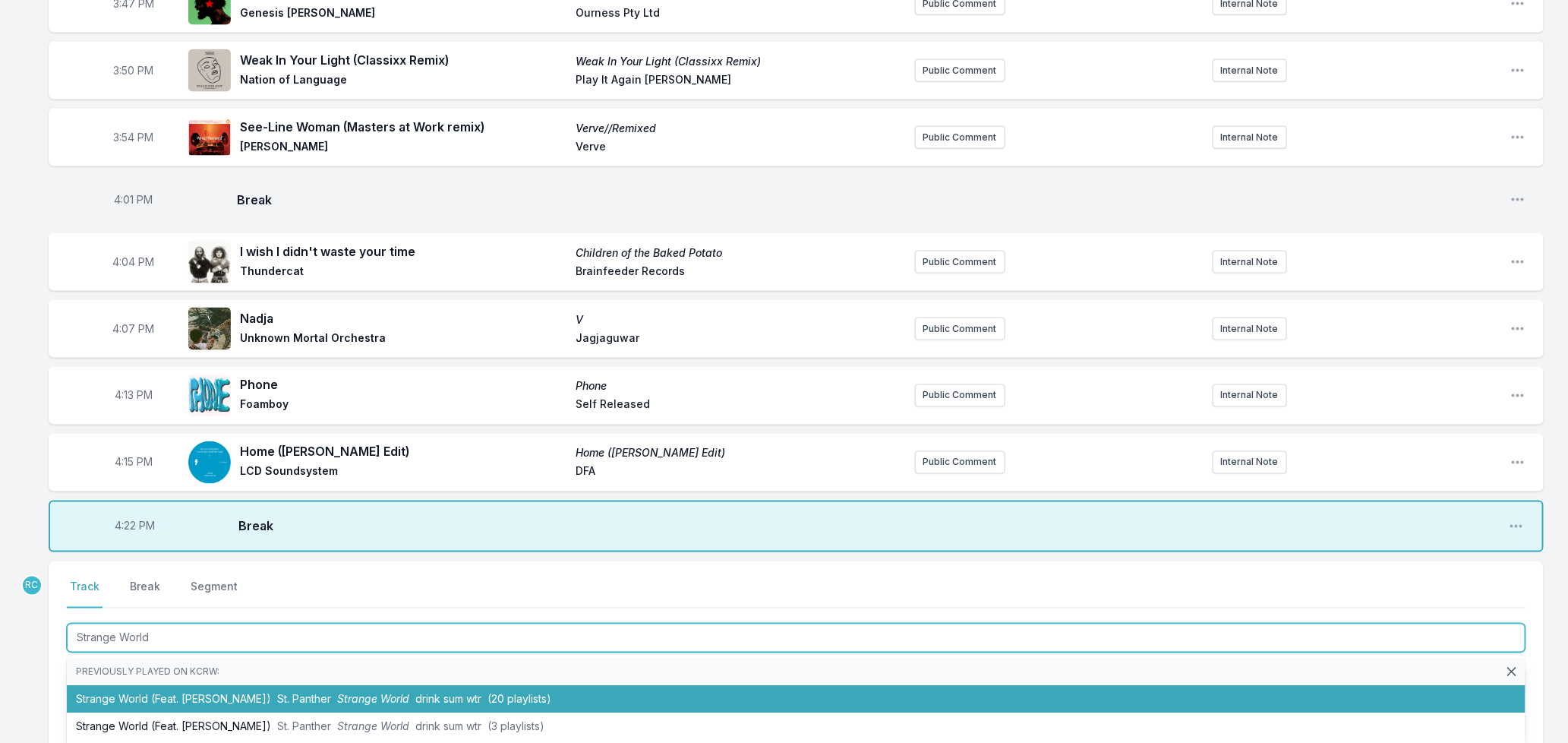
click at [369, 693] on span "Strange World" at bounding box center [373, 699] width 72 height 13
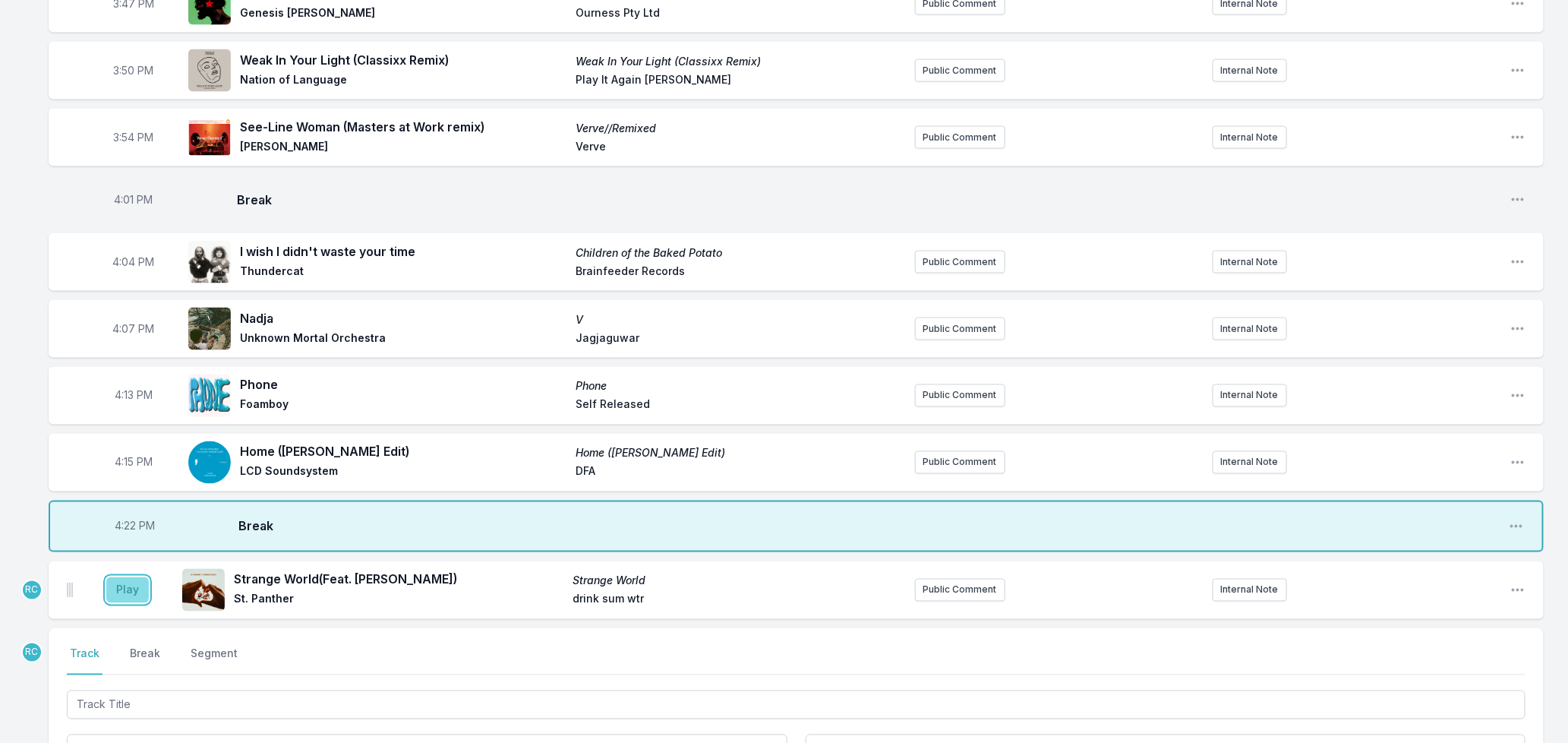
click at [134, 578] on button "Play" at bounding box center [127, 591] width 43 height 26
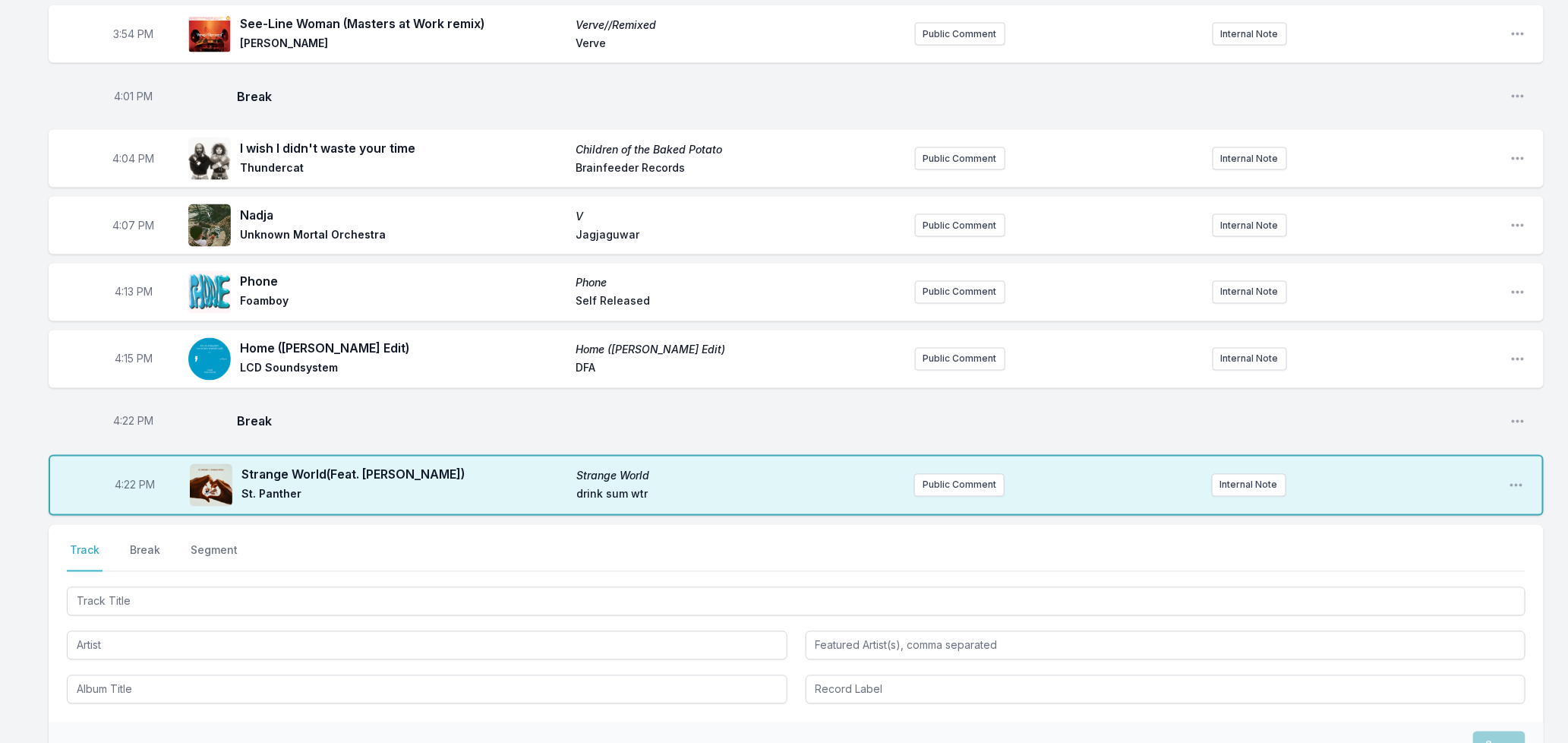
scroll to position [1322, 0]
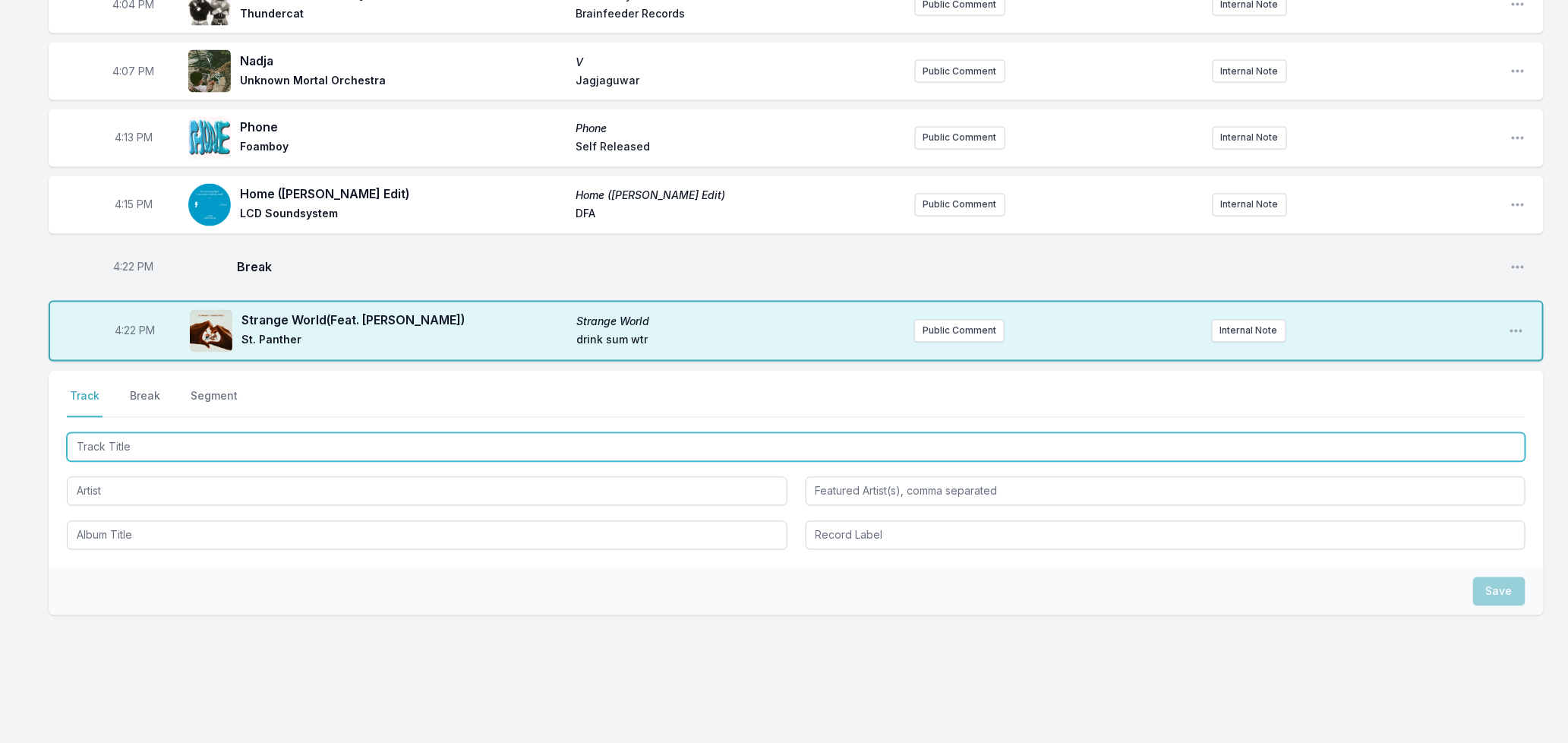
click at [407, 433] on input "Track Title" at bounding box center [796, 447] width 1459 height 29
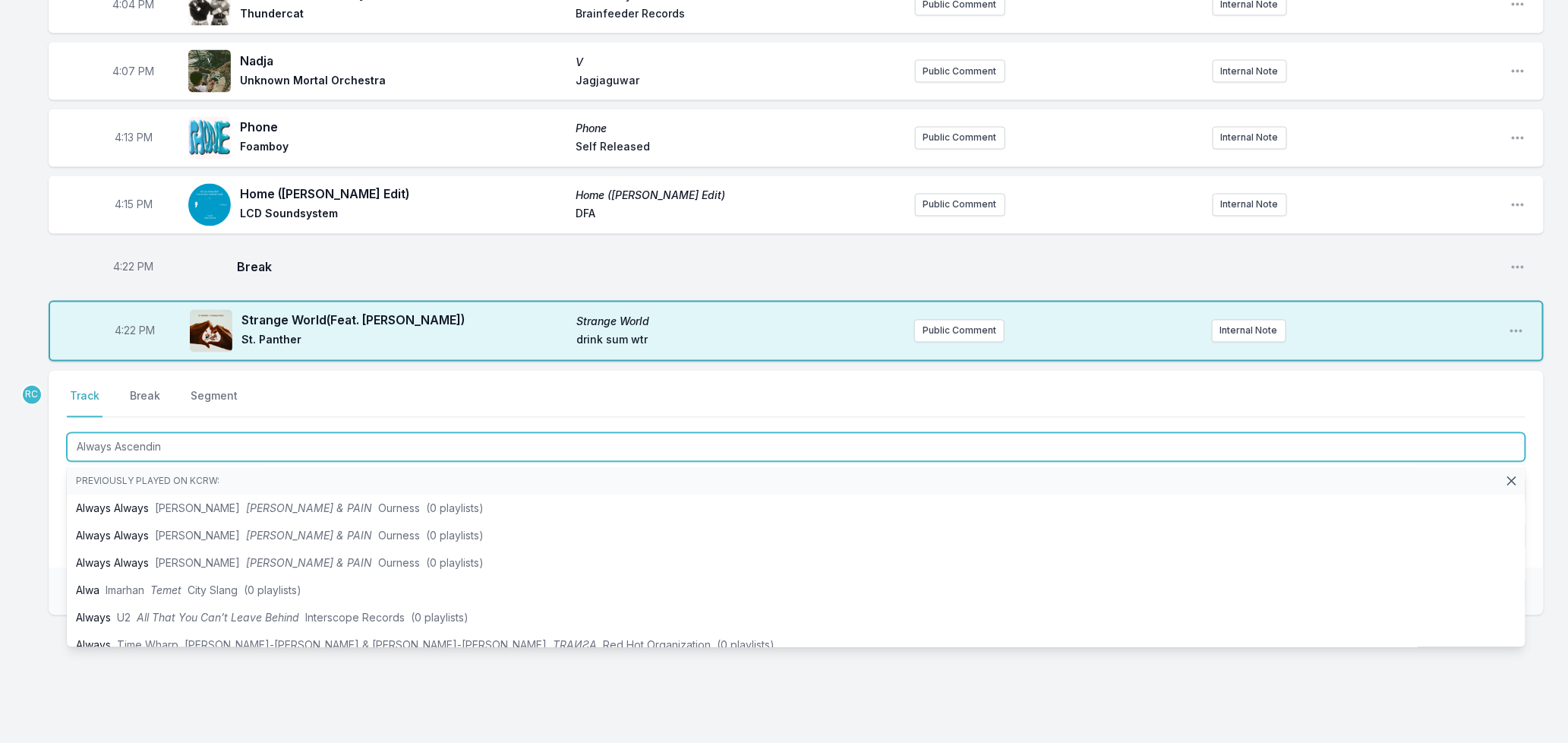
type input "Always Ascending"
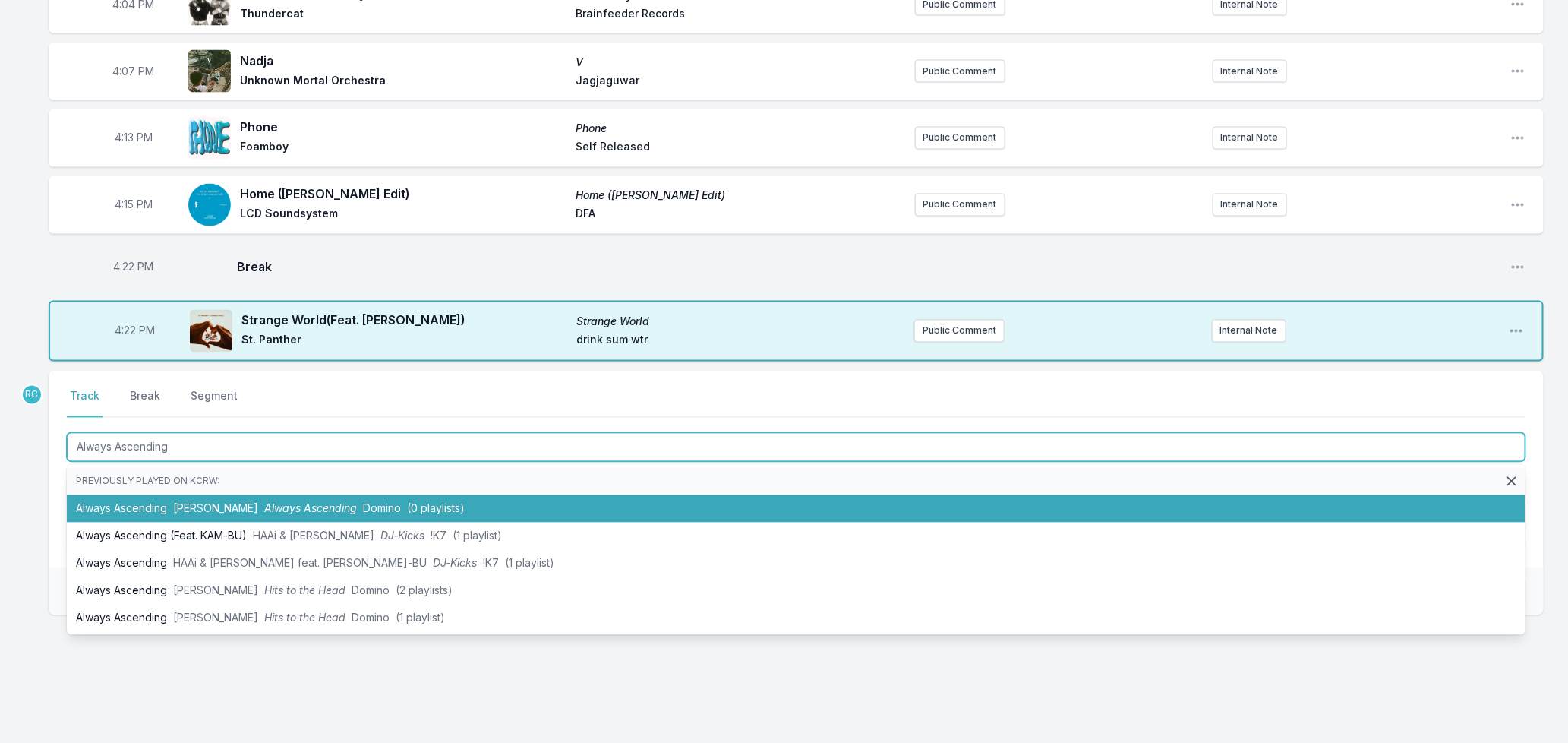
click at [314, 502] on span "Always Ascending" at bounding box center [310, 508] width 93 height 13
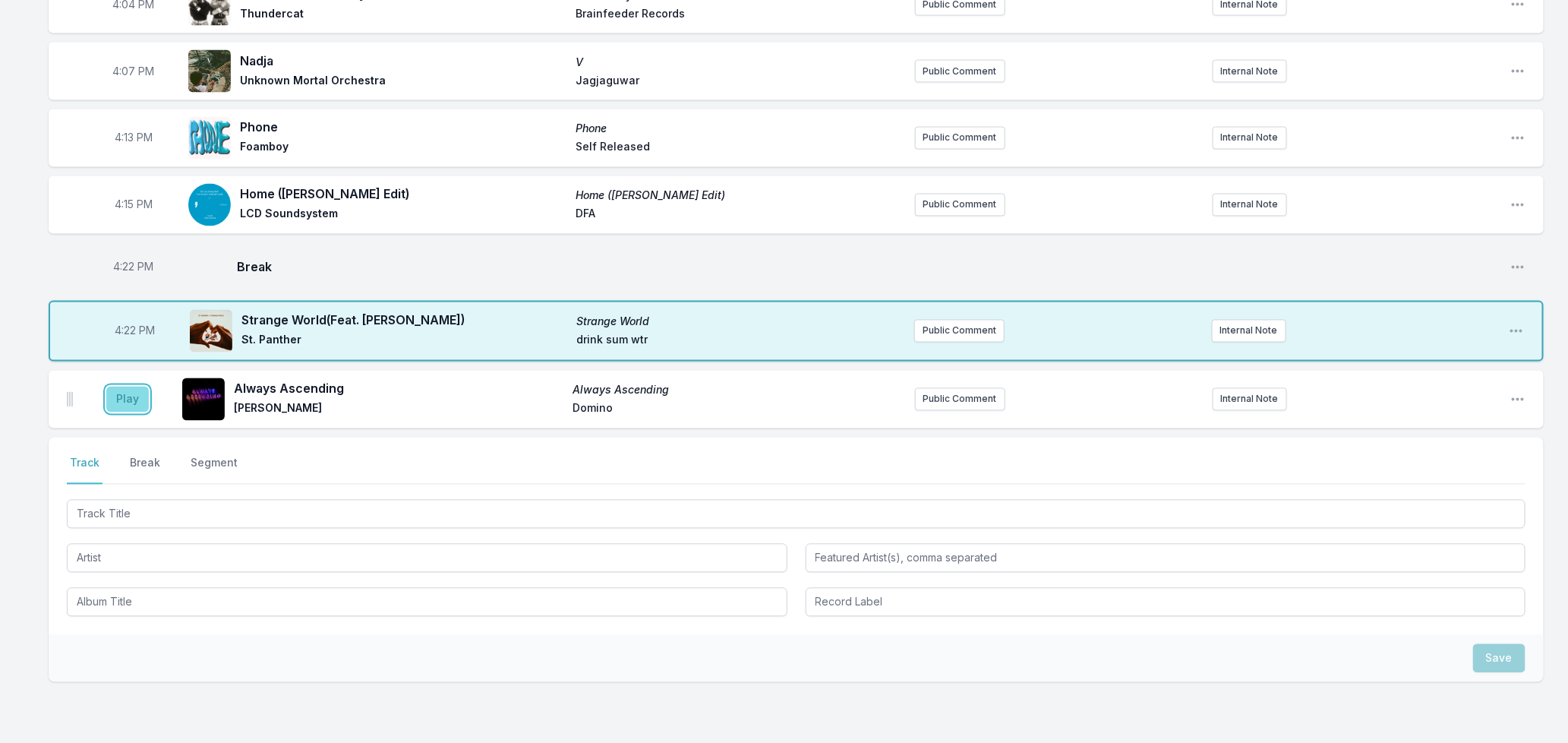
click at [119, 387] on button "Play" at bounding box center [127, 400] width 43 height 26
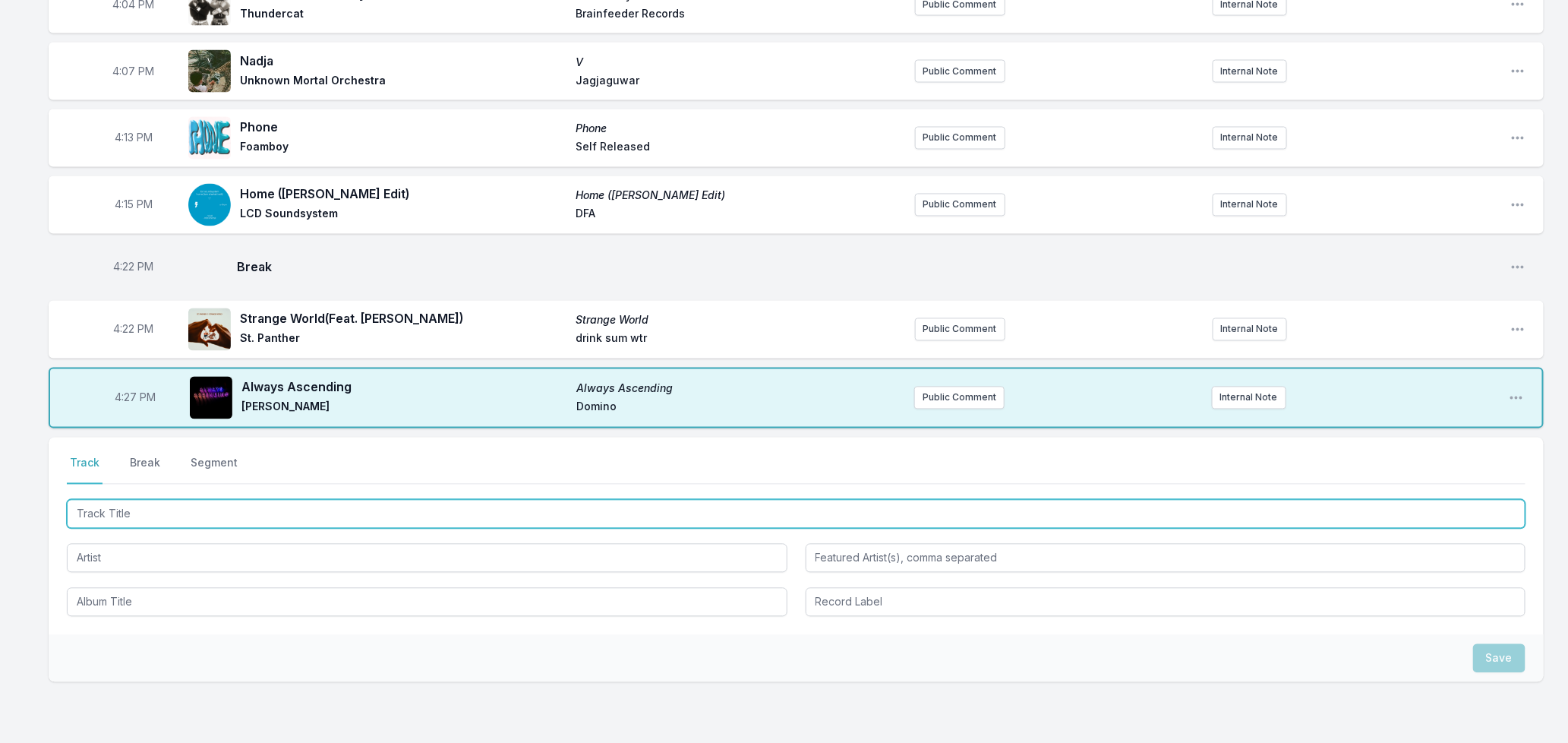
click at [409, 500] on input "Track Title" at bounding box center [796, 514] width 1459 height 29
type input "WDID"
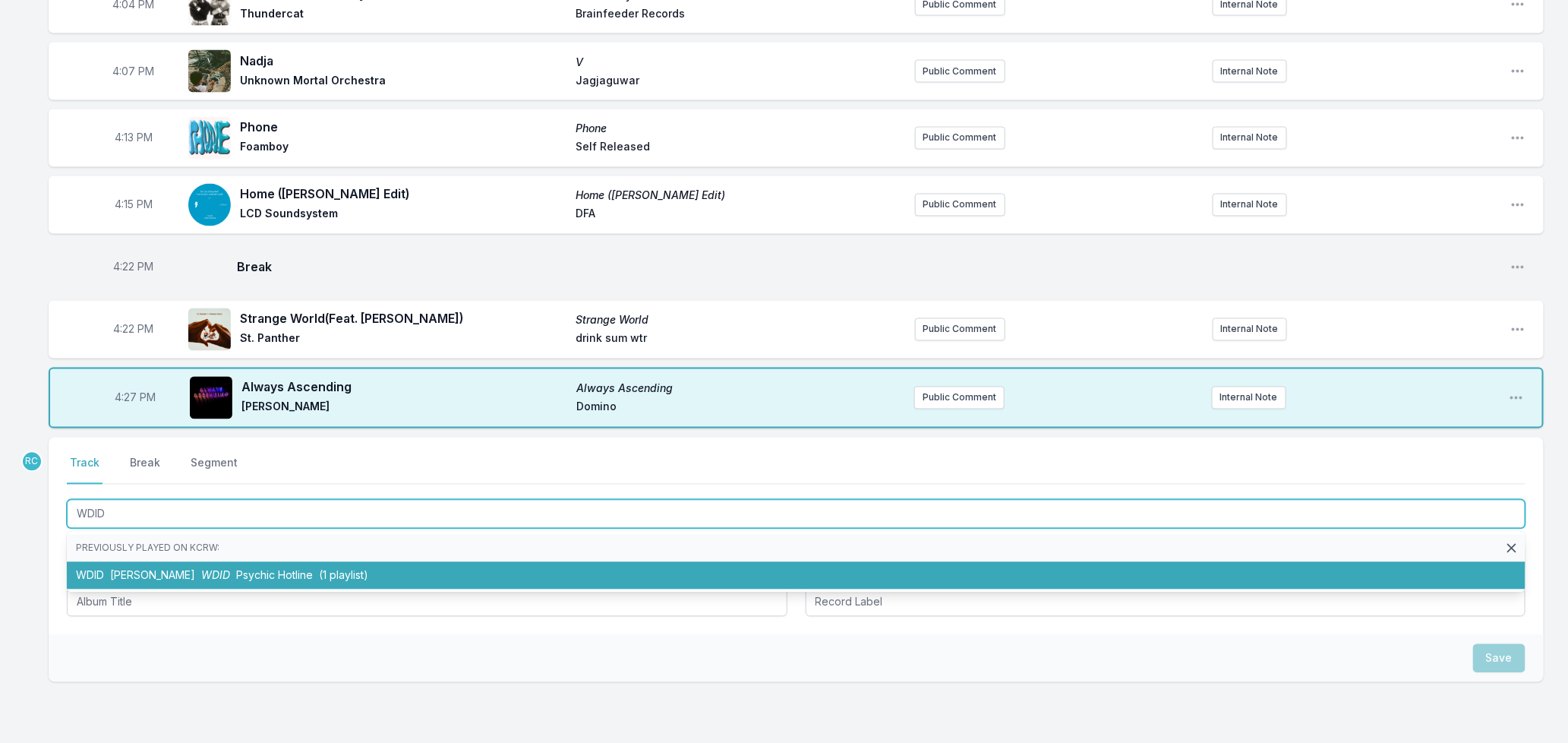
click at [289, 562] on li "WDID [PERSON_NAME] WDID Psychic Hotline (1 playlist)" at bounding box center [796, 575] width 1459 height 27
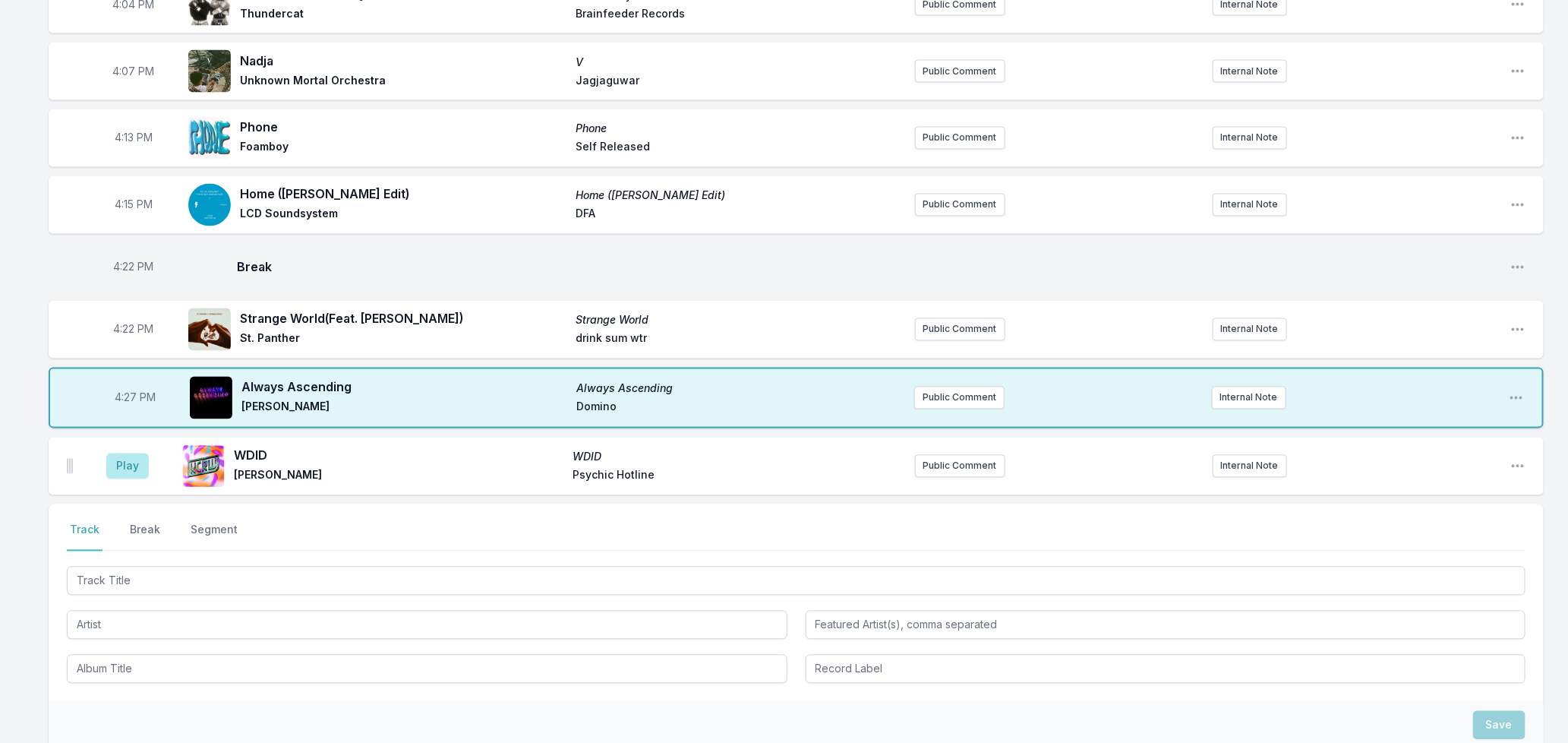
click at [104, 450] on aside "Play" at bounding box center [127, 466] width 85 height 49
click at [127, 454] on button "Play" at bounding box center [127, 467] width 43 height 26
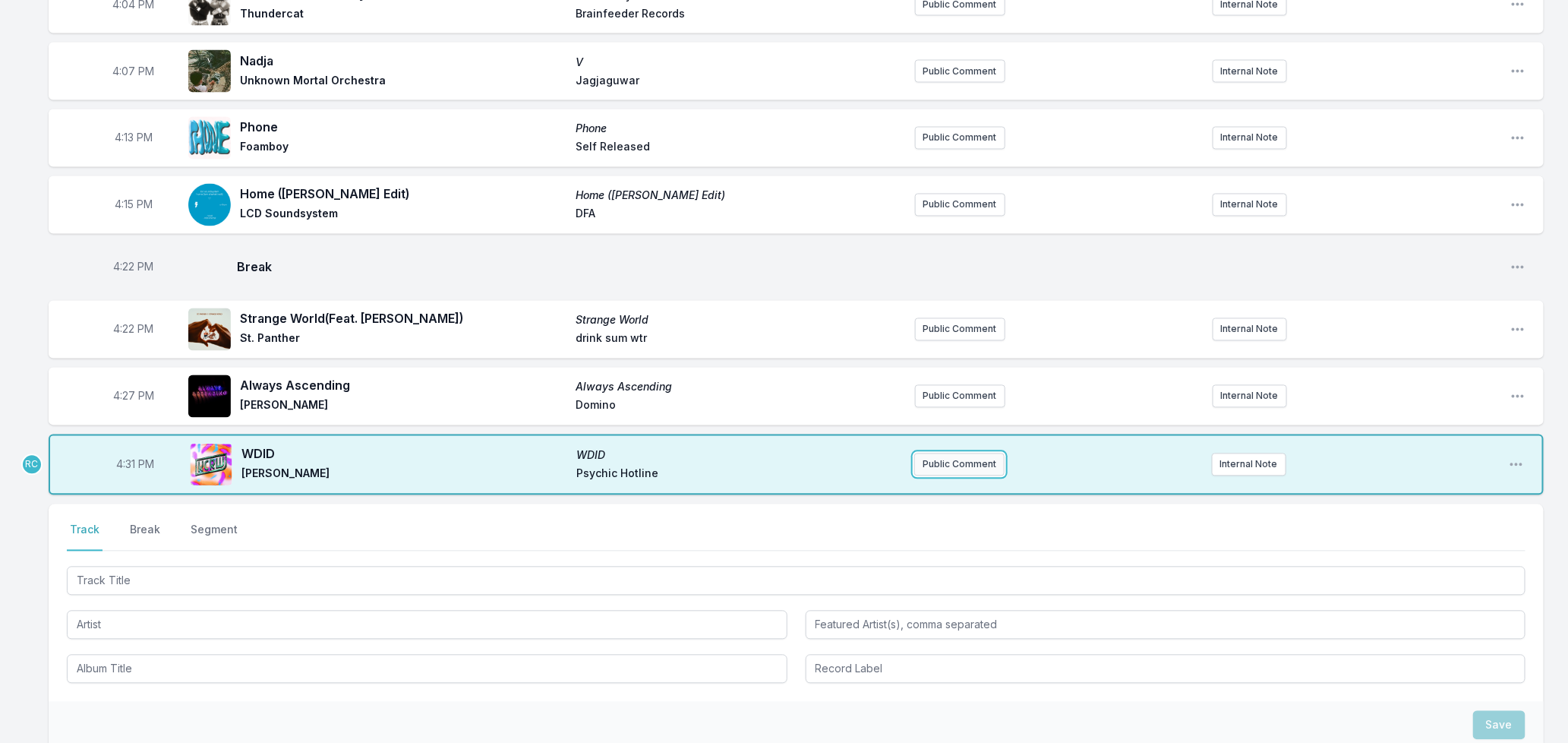
click at [945, 454] on button "Public Comment" at bounding box center [959, 465] width 90 height 23
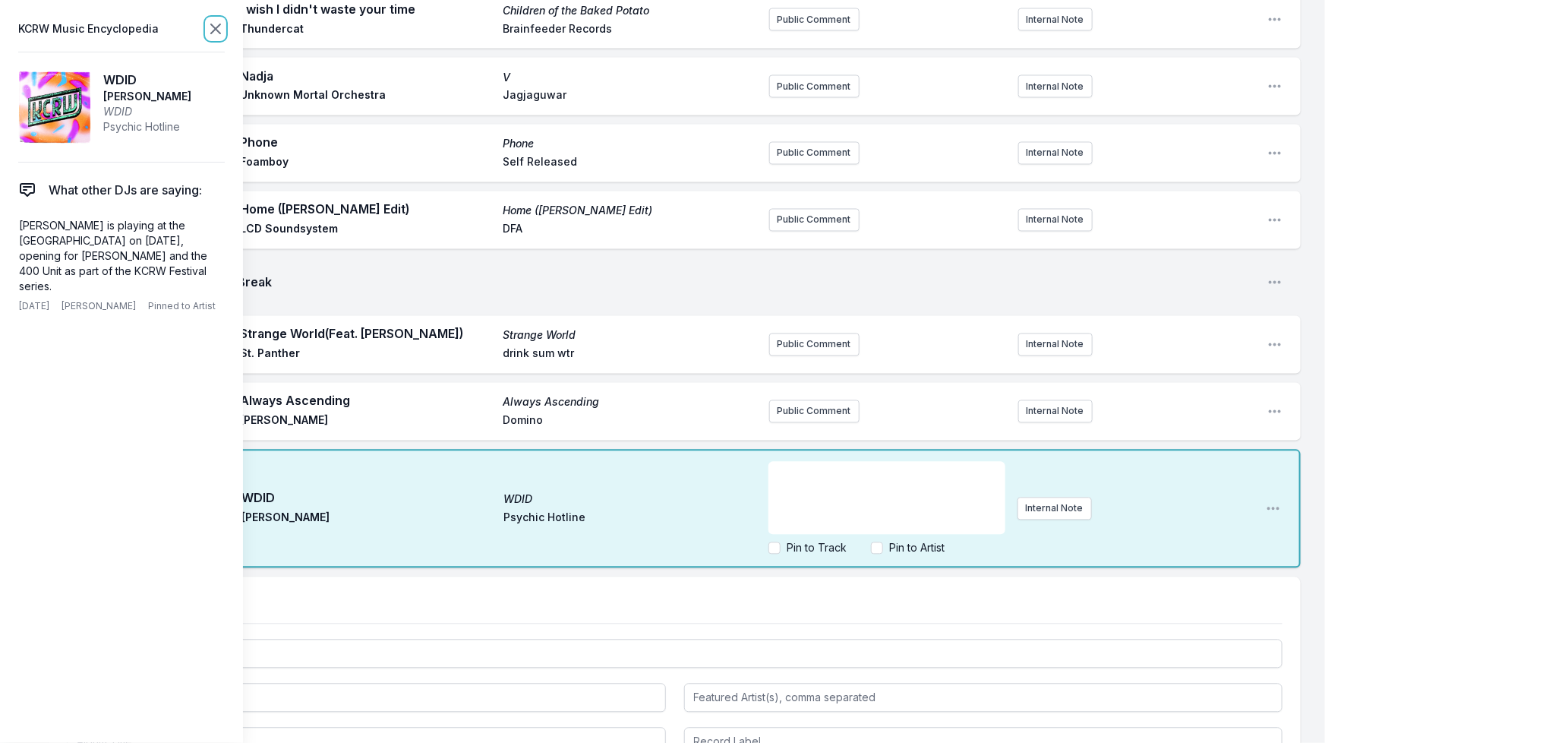
click at [213, 25] on icon at bounding box center [215, 28] width 9 height 9
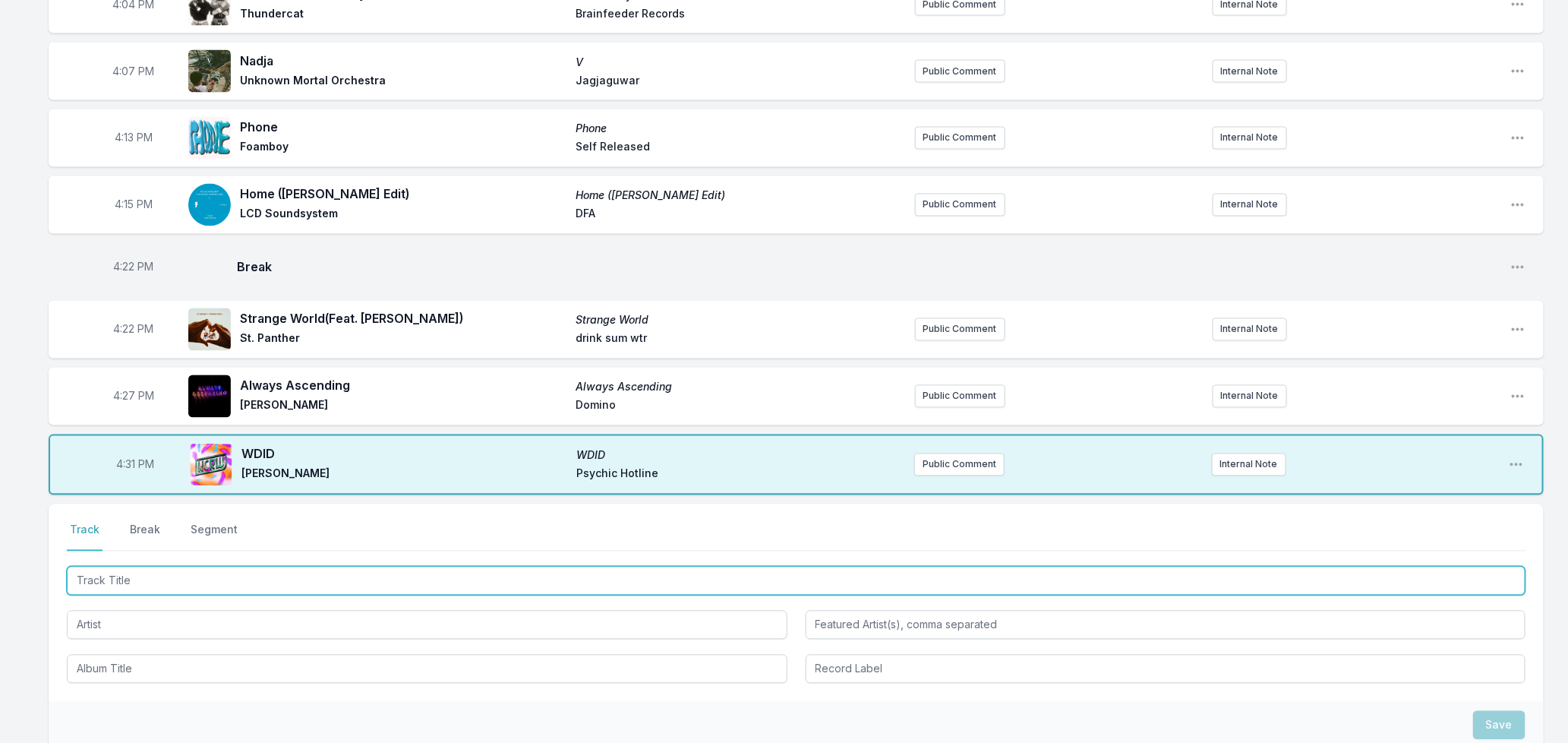
click at [259, 567] on input "Track Title" at bounding box center [796, 581] width 1459 height 29
type input "On The Way"
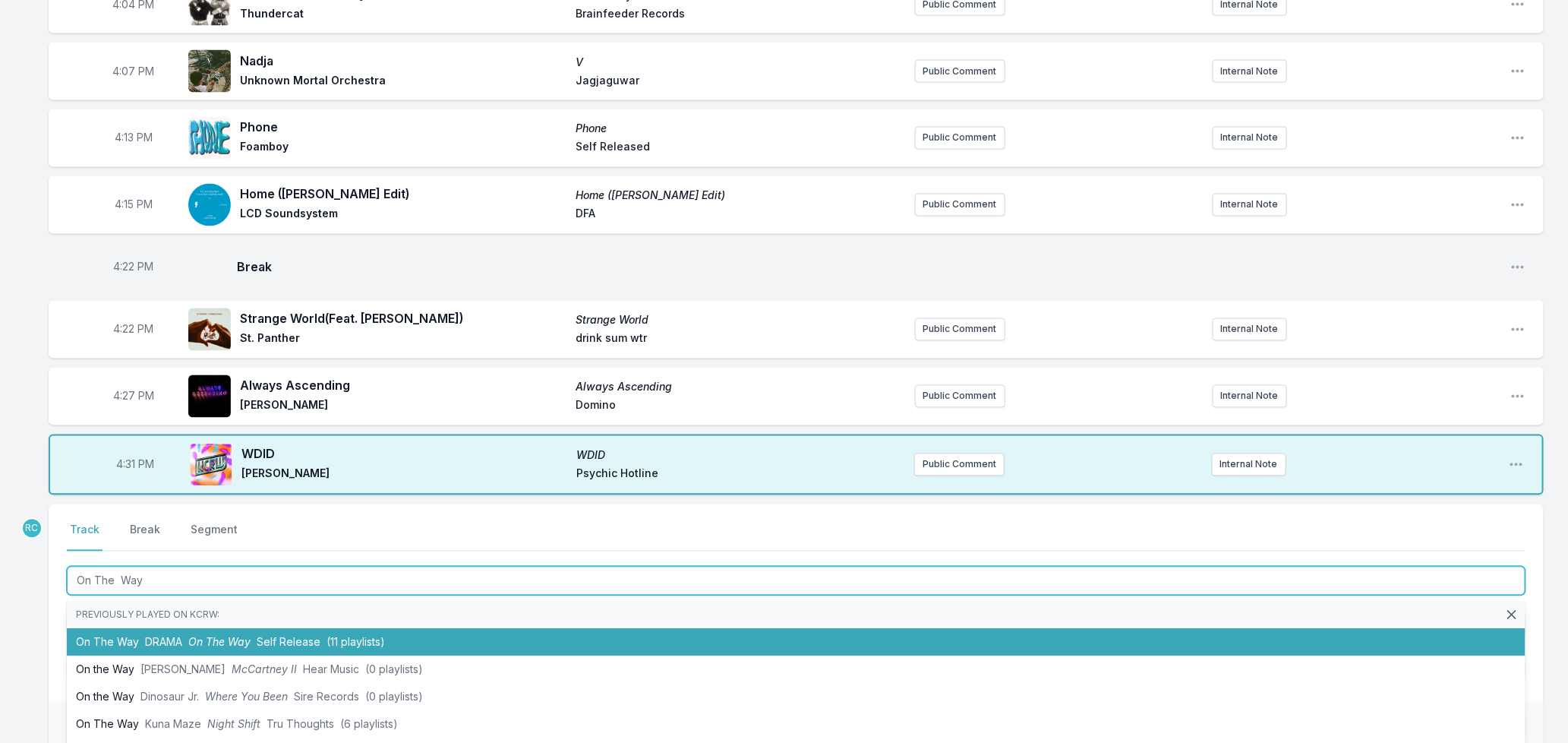
click at [198, 636] on span "On The Way" at bounding box center [219, 642] width 62 height 13
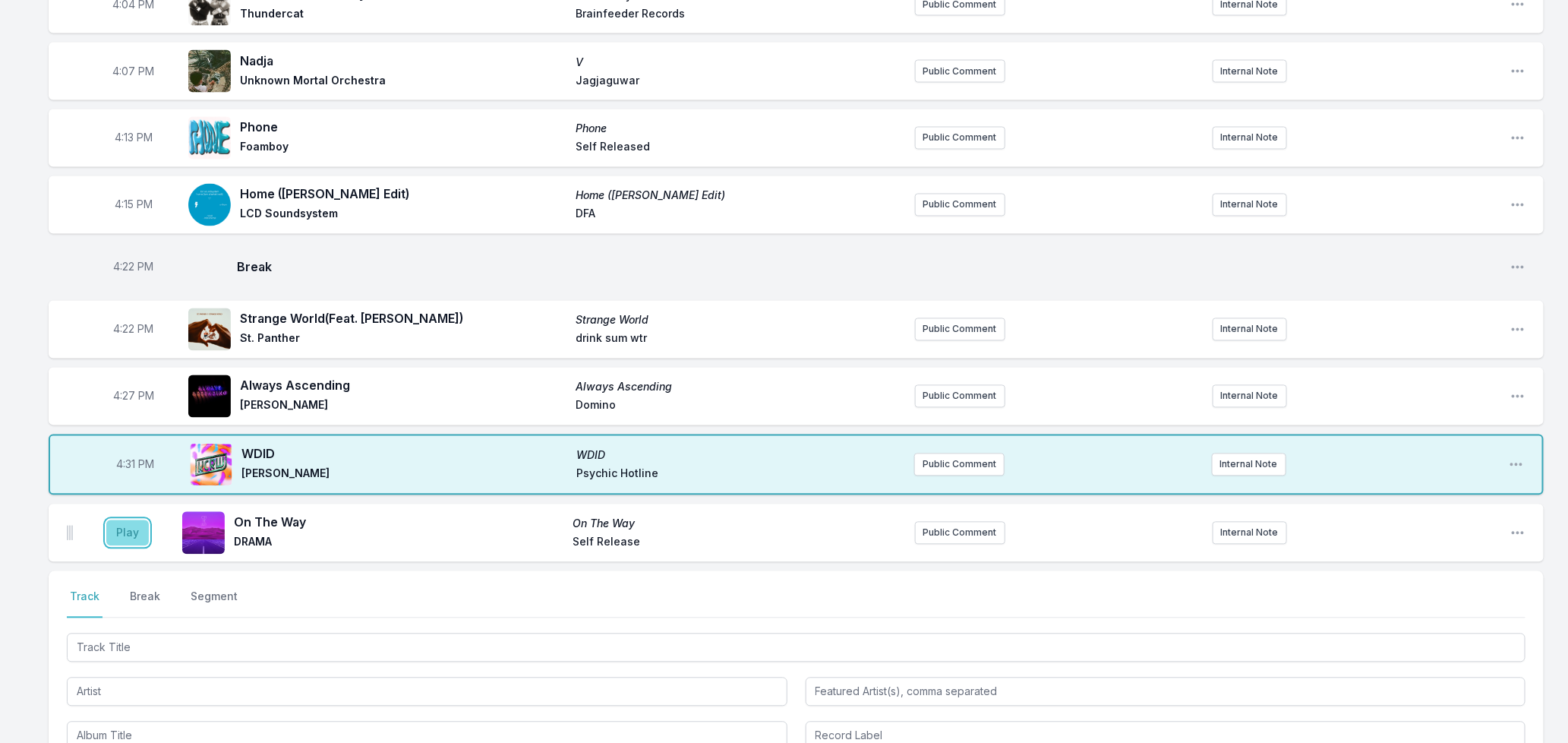
click at [135, 521] on button "Play" at bounding box center [127, 534] width 43 height 26
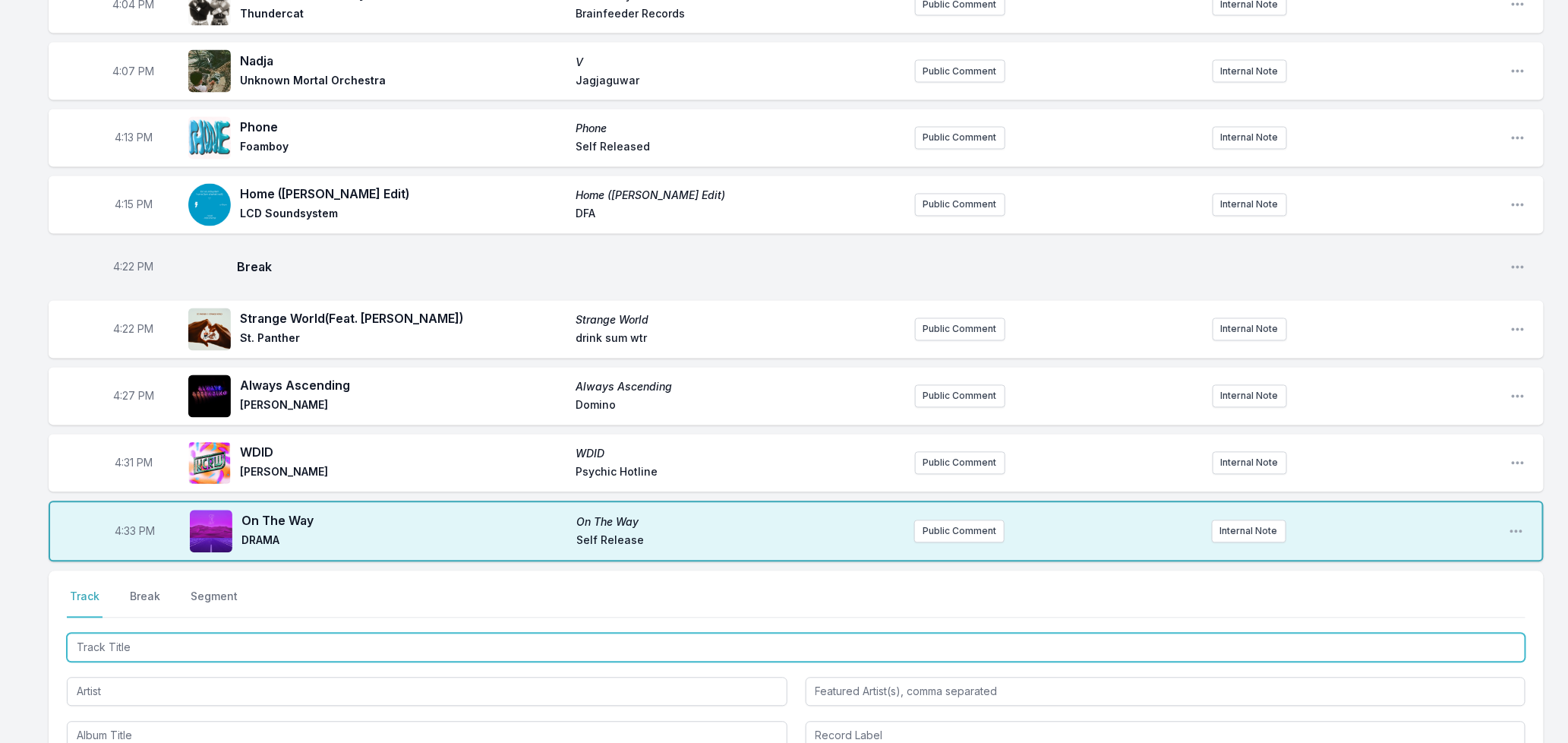
click at [175, 634] on input "Track Title" at bounding box center [796, 648] width 1459 height 29
click at [334, 634] on input "Track Title" at bounding box center [796, 648] width 1459 height 29
type input "52 Girls"
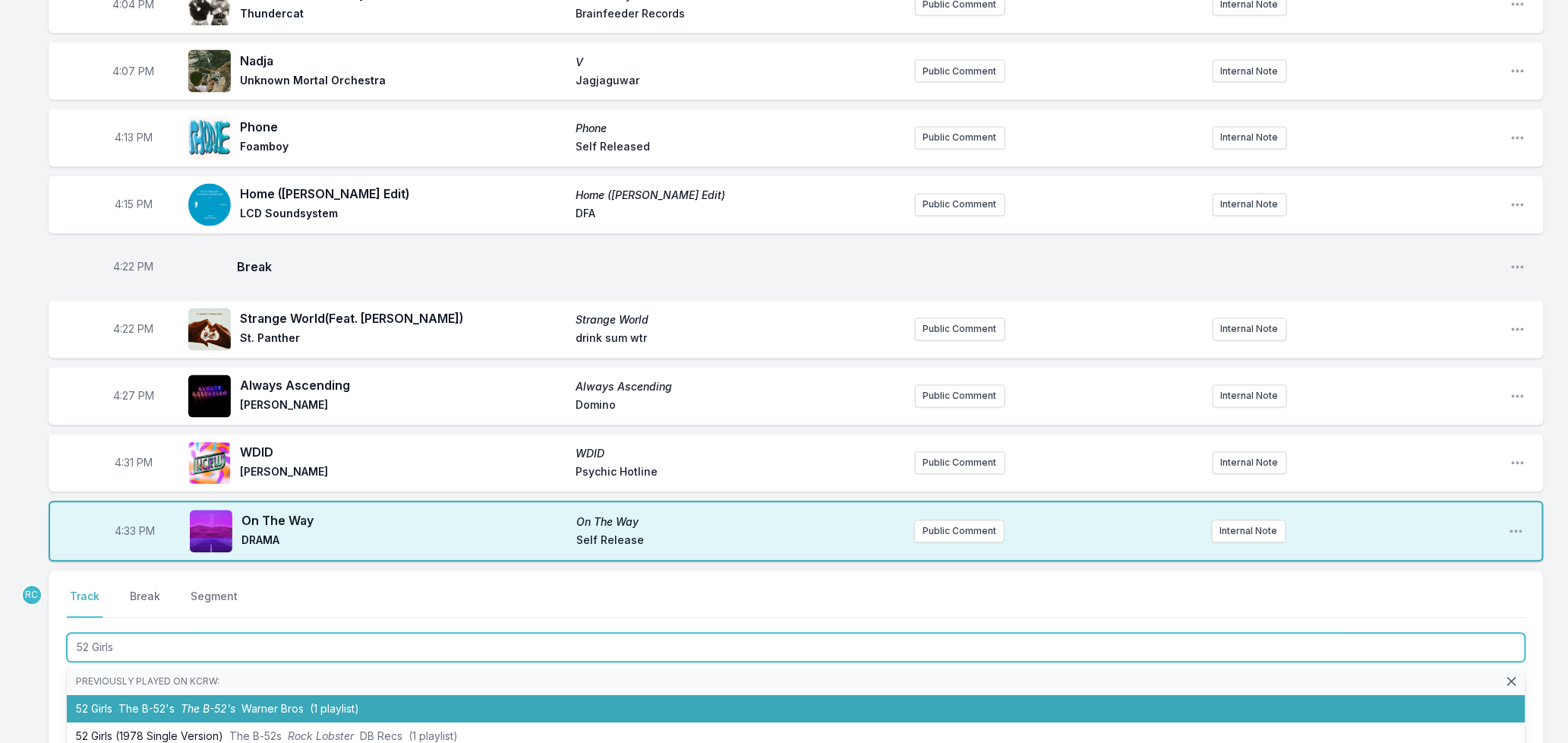
click at [114, 696] on li "52 Girls The B-52's The B-52's Warner Bros (1 playlist)" at bounding box center [796, 709] width 1459 height 27
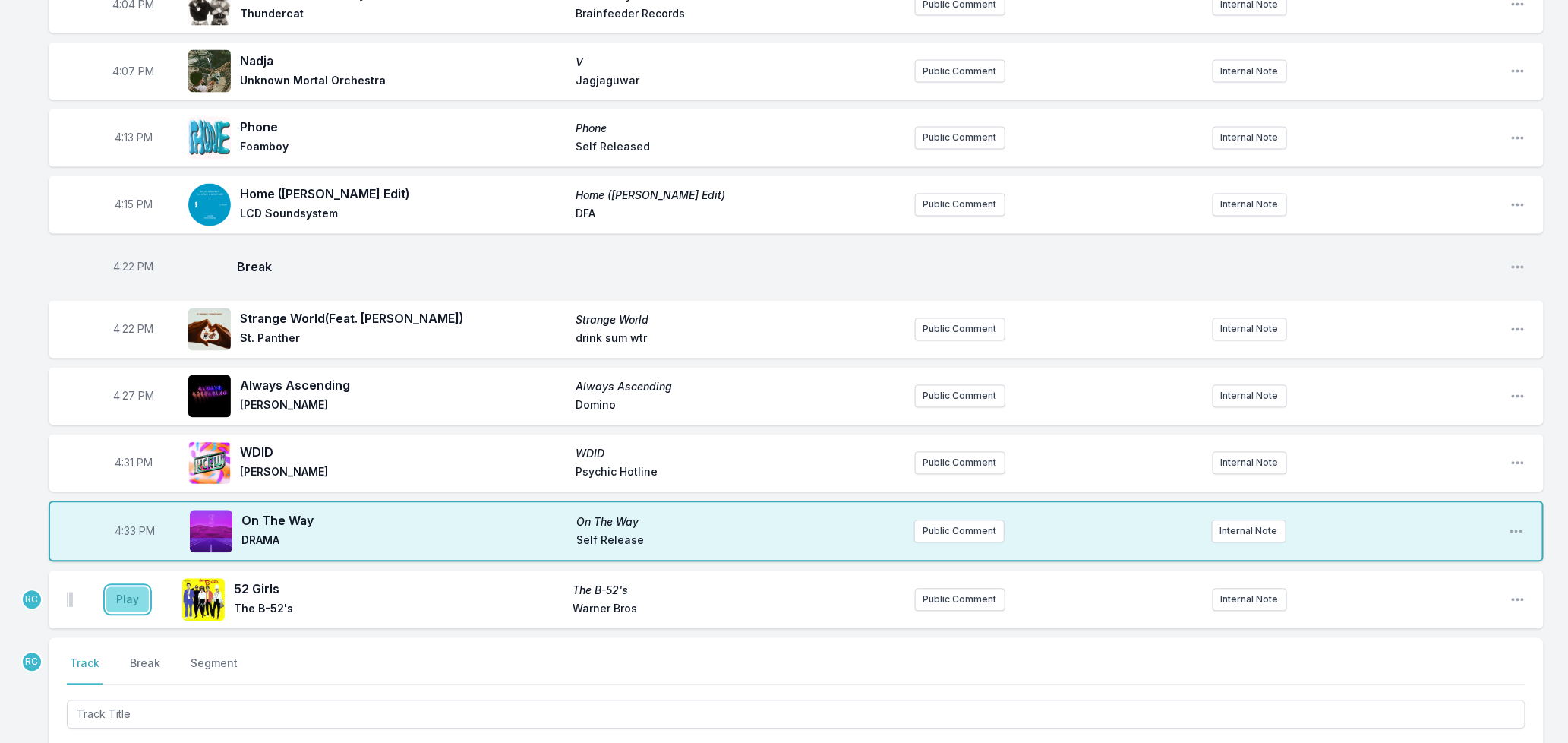
click at [126, 587] on button "Play" at bounding box center [127, 600] width 43 height 26
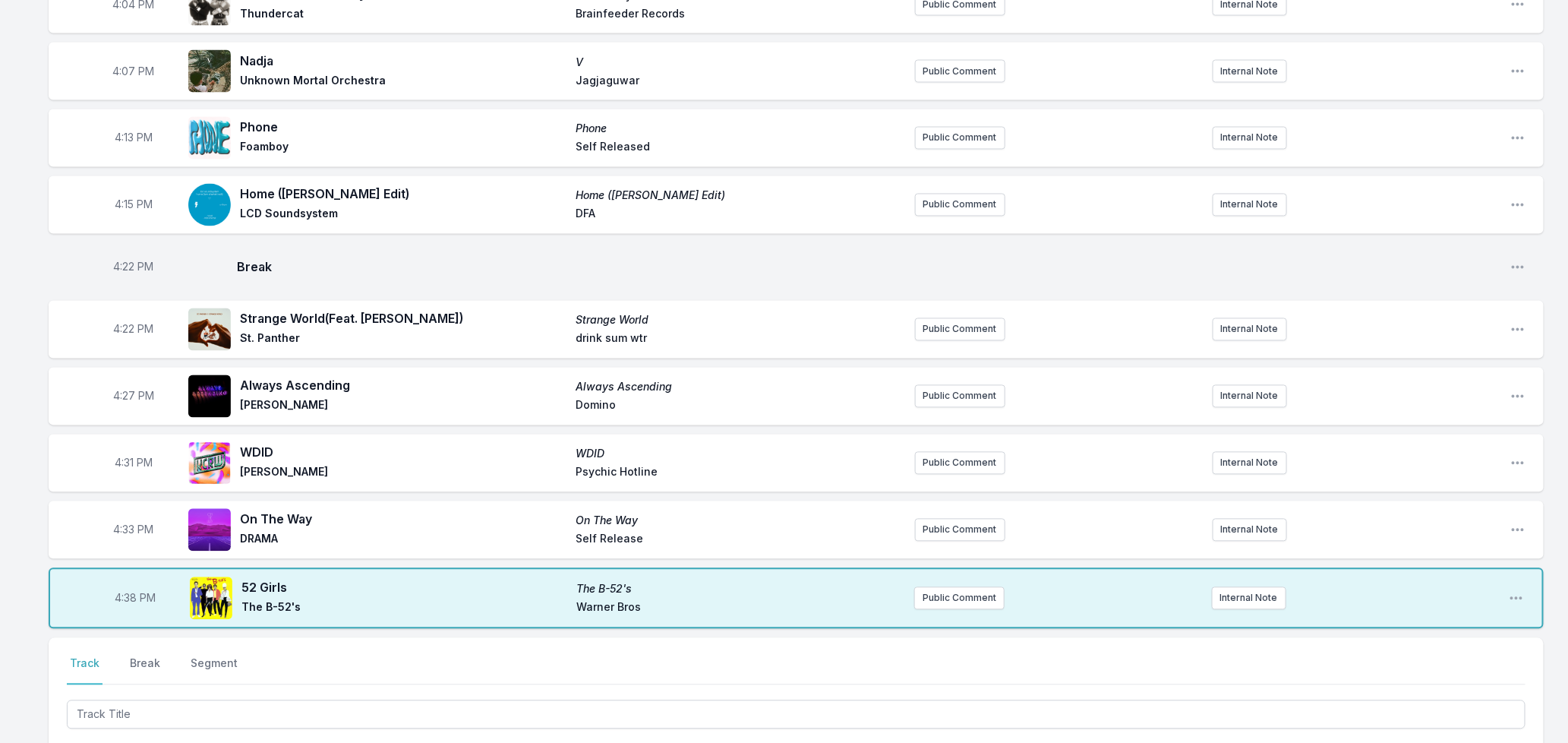
scroll to position [1590, 0]
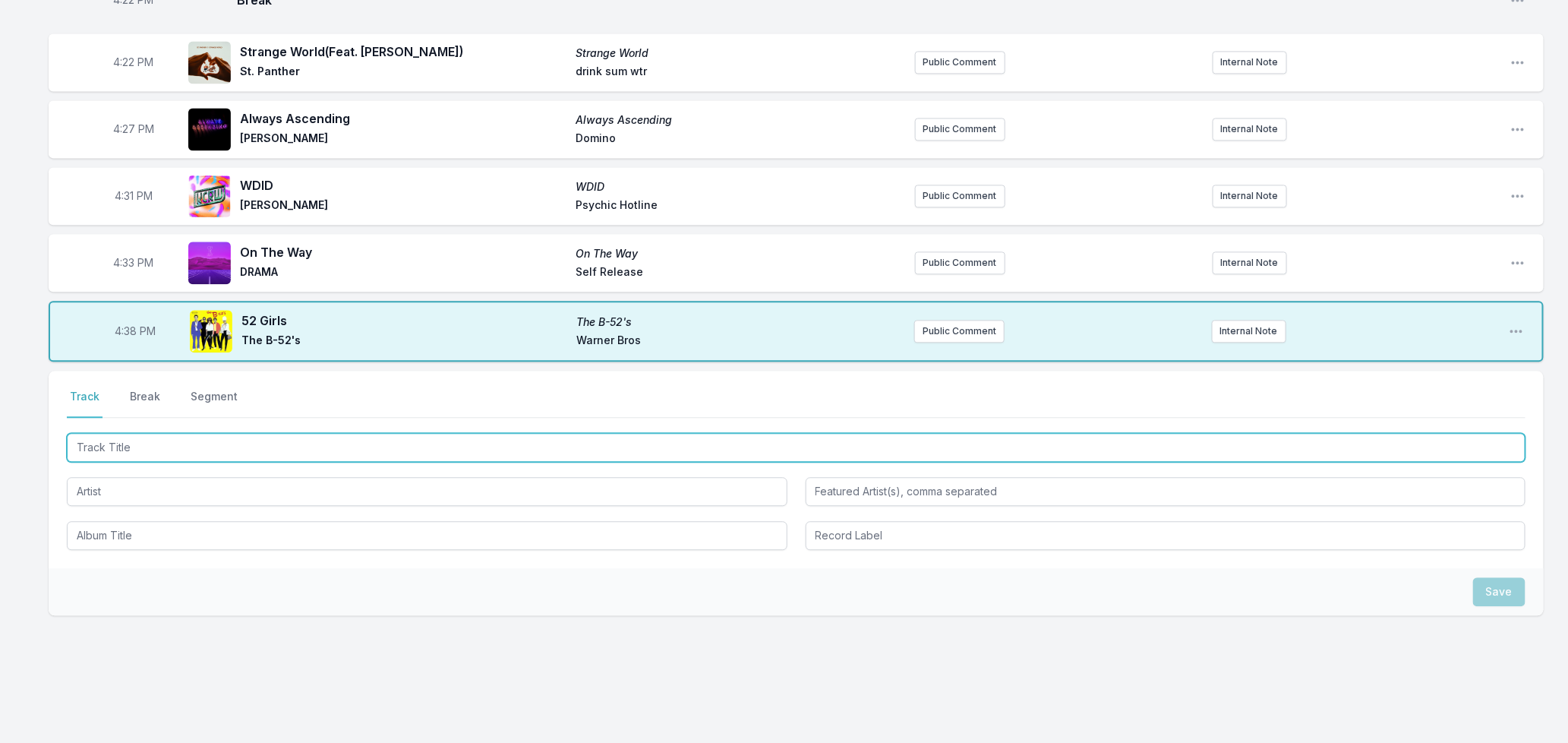
click at [267, 433] on input "Track Title" at bounding box center [796, 447] width 1459 height 29
type input "Roam"
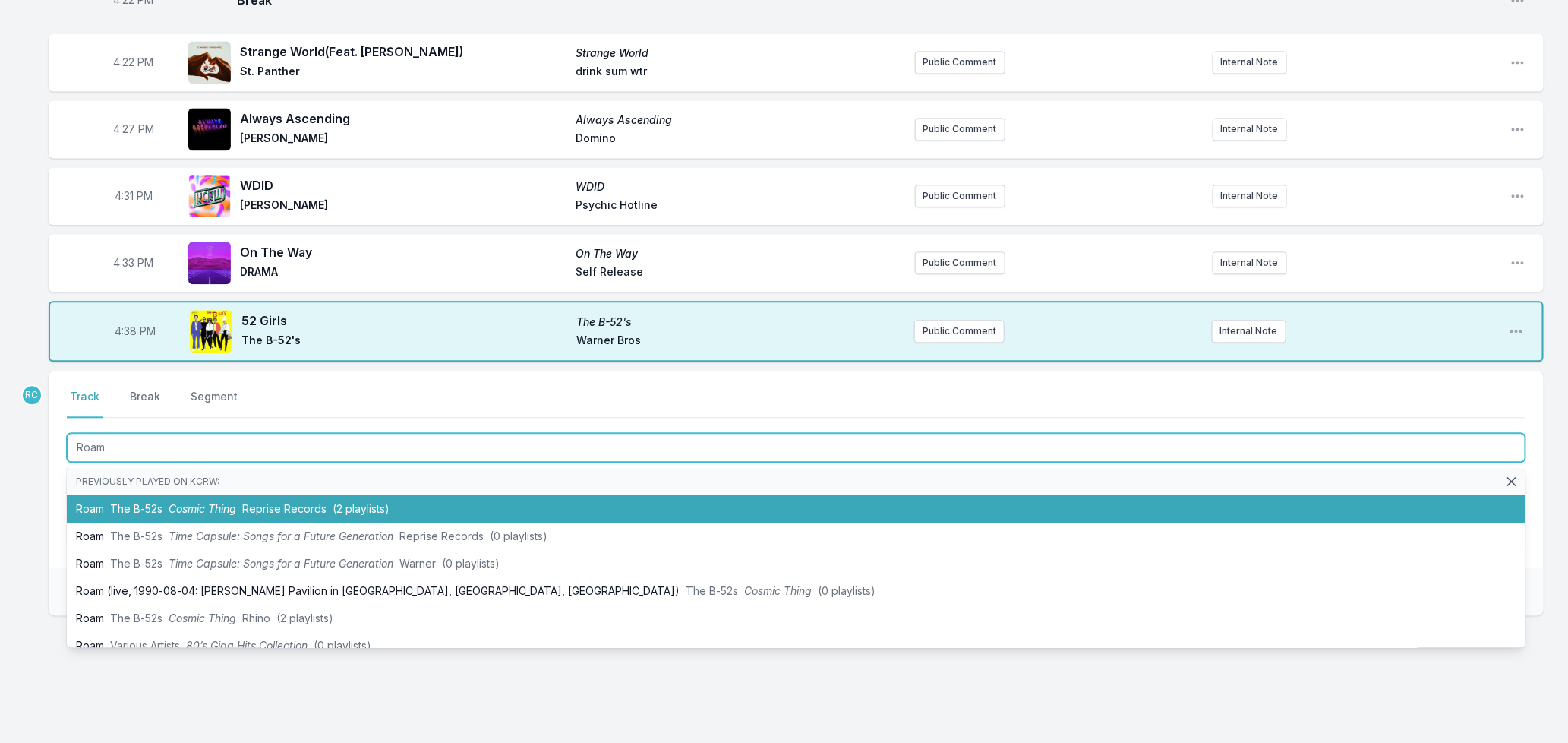
click at [275, 502] on span "Reprise Records" at bounding box center [284, 508] width 84 height 13
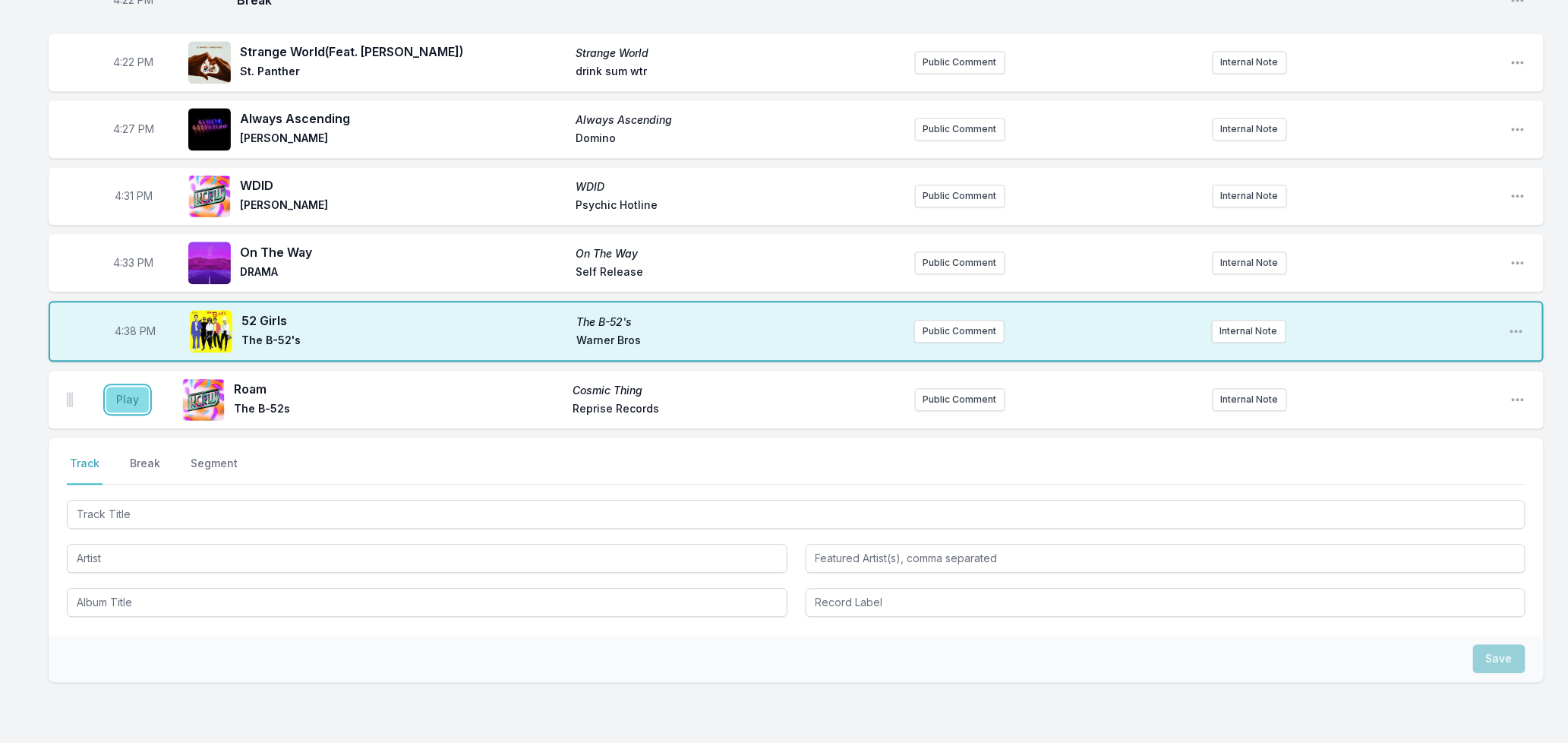
click at [122, 387] on button "Play" at bounding box center [127, 400] width 43 height 26
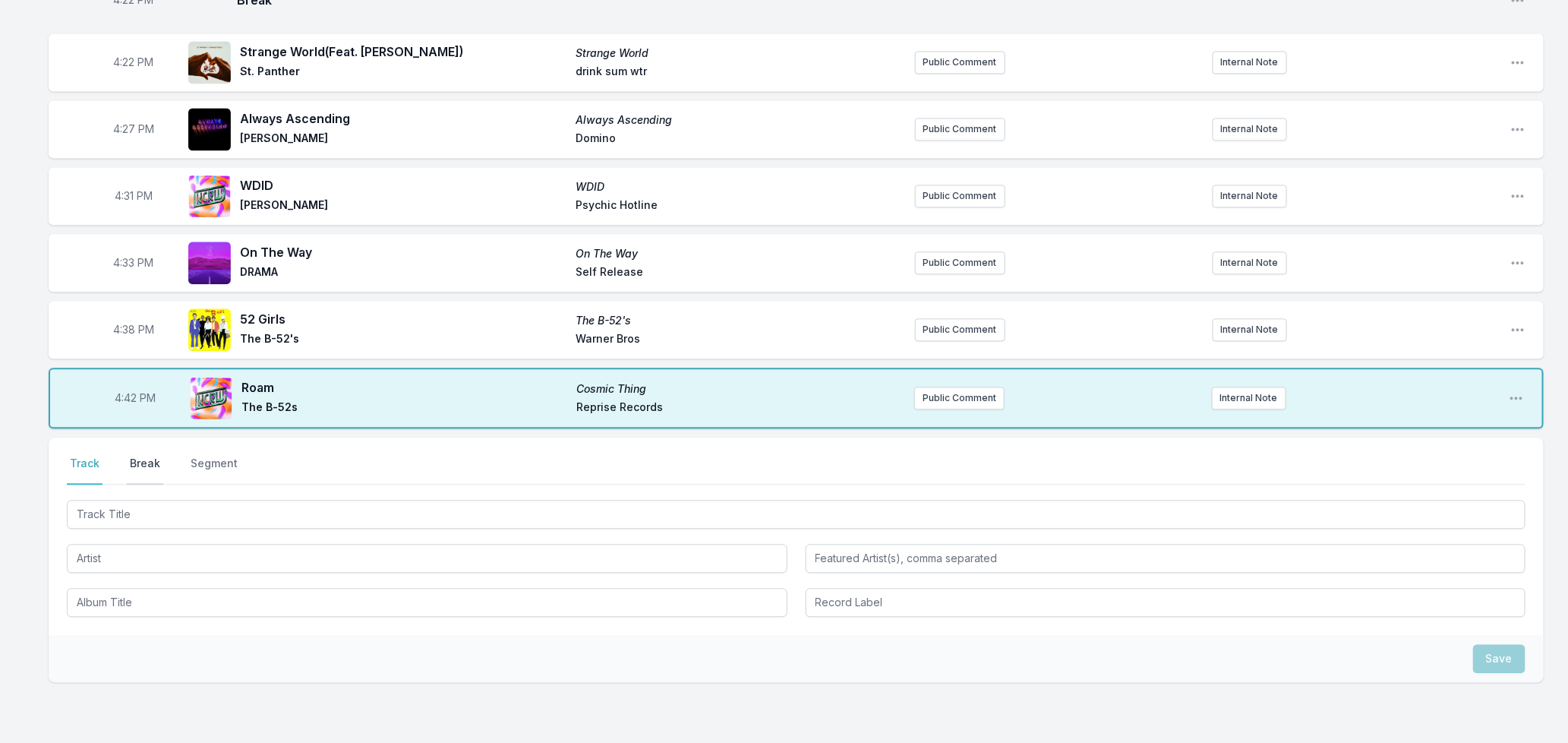
click at [153, 456] on button "Break" at bounding box center [145, 470] width 36 height 29
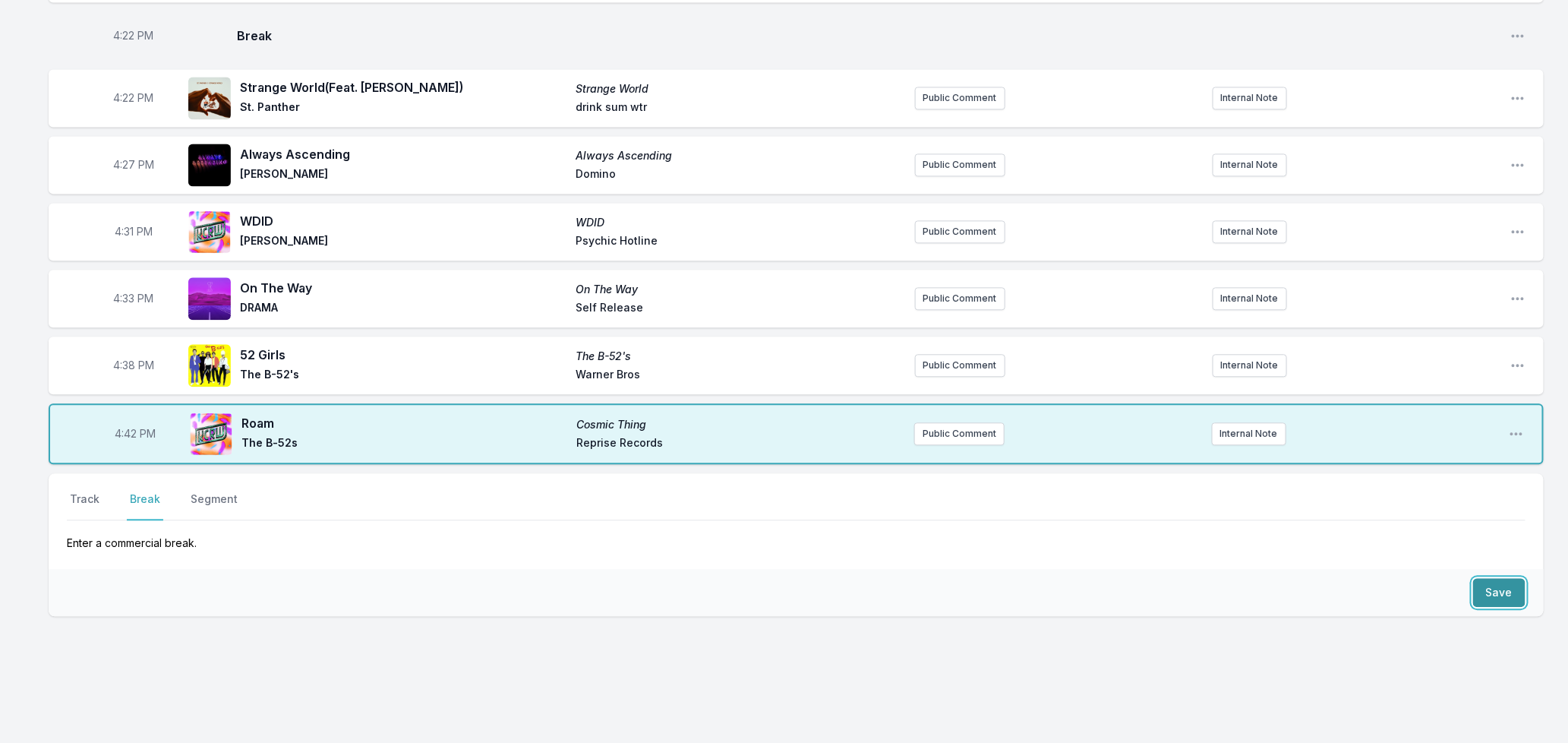
click at [1488, 578] on button "Save" at bounding box center [1499, 592] width 52 height 29
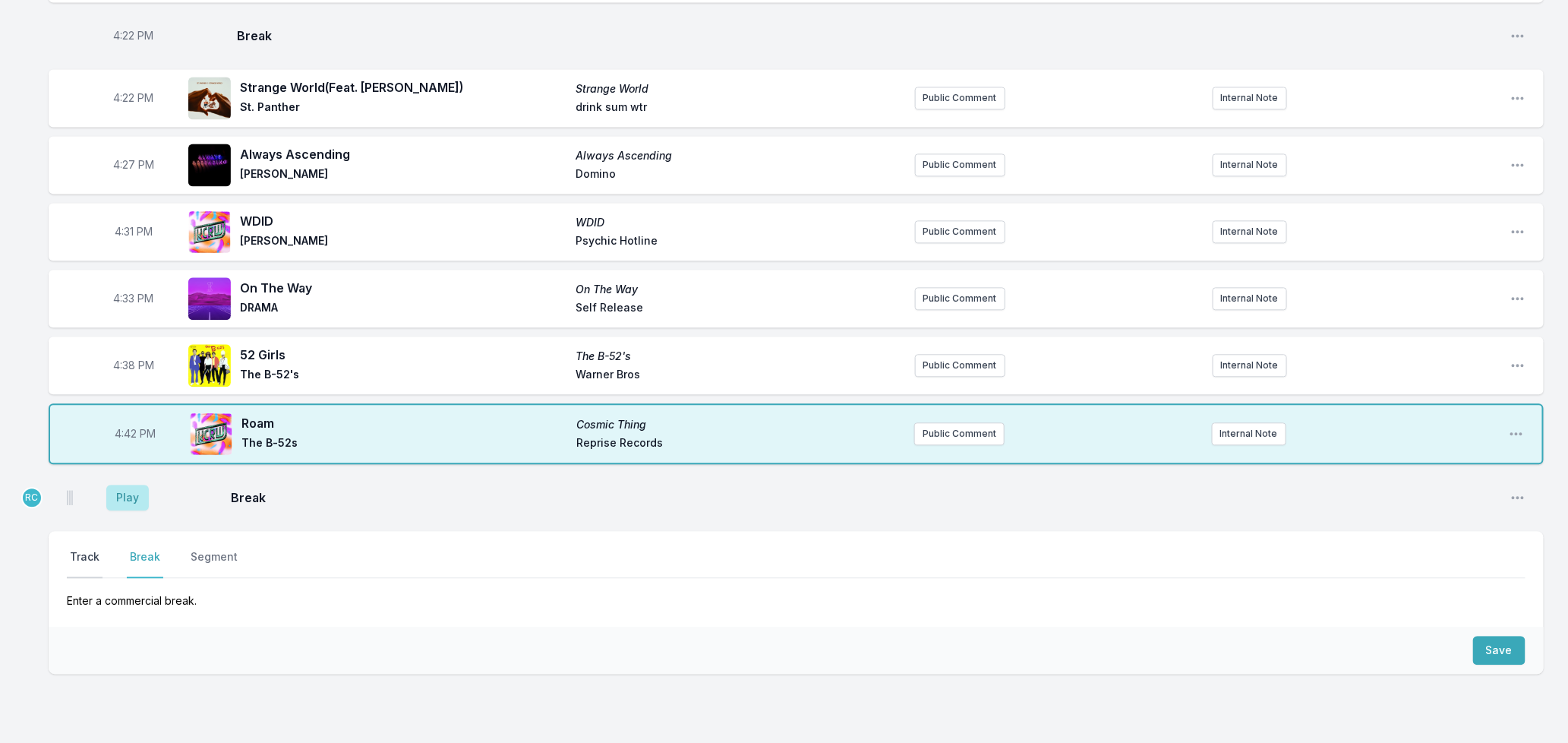
click at [92, 549] on button "Track" at bounding box center [85, 563] width 36 height 29
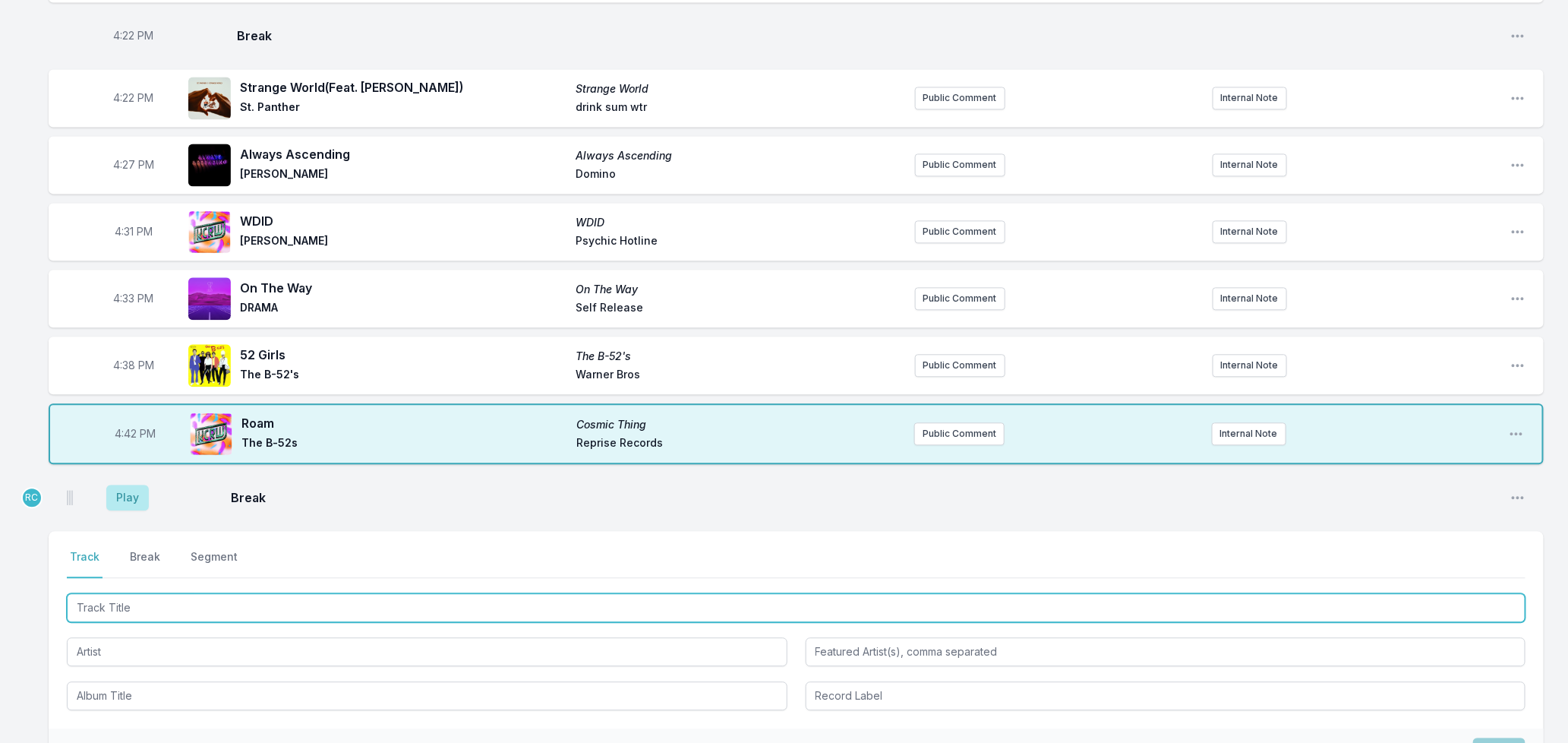
click at [442, 594] on input "Track Title" at bounding box center [796, 608] width 1459 height 29
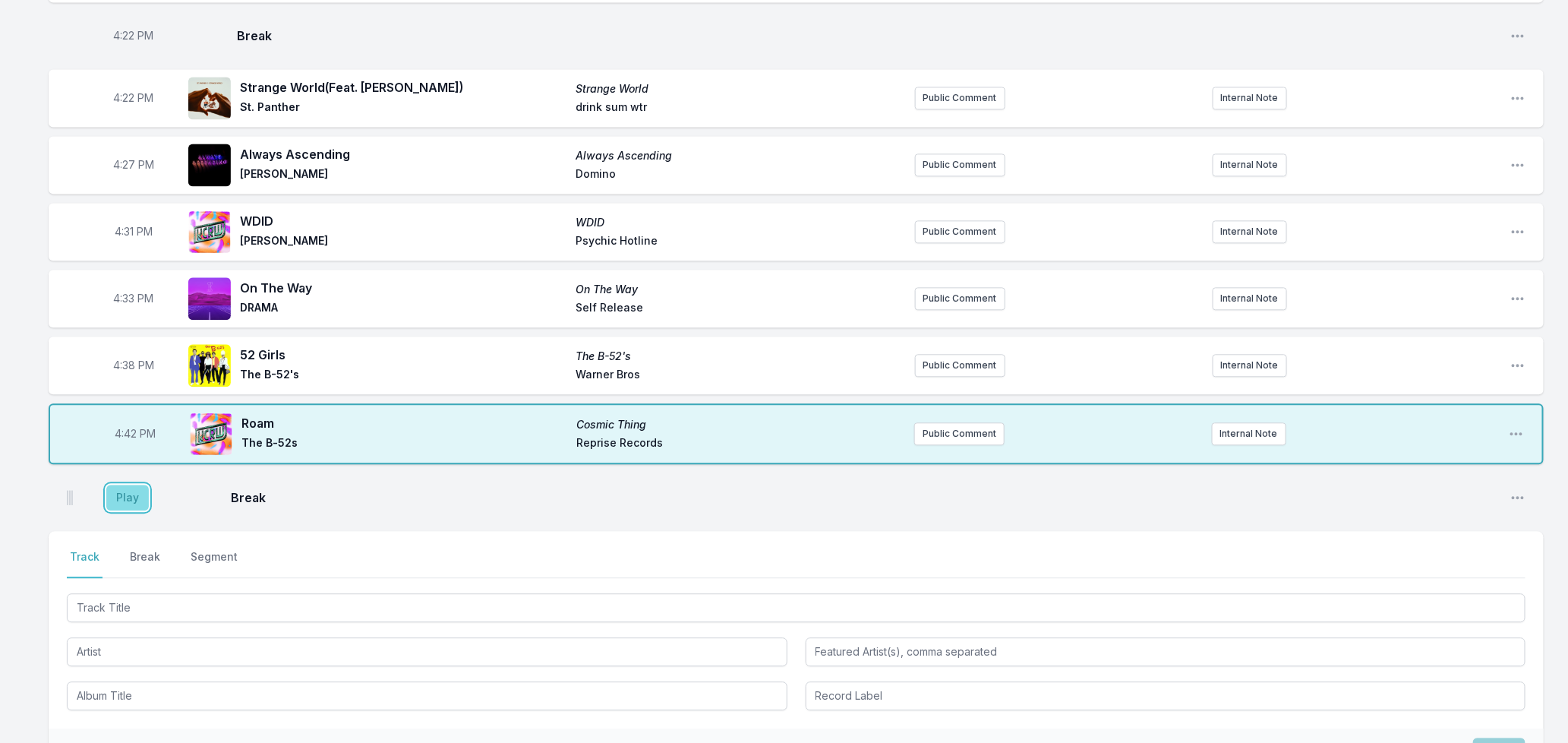
click at [126, 485] on button "Play" at bounding box center [127, 498] width 43 height 26
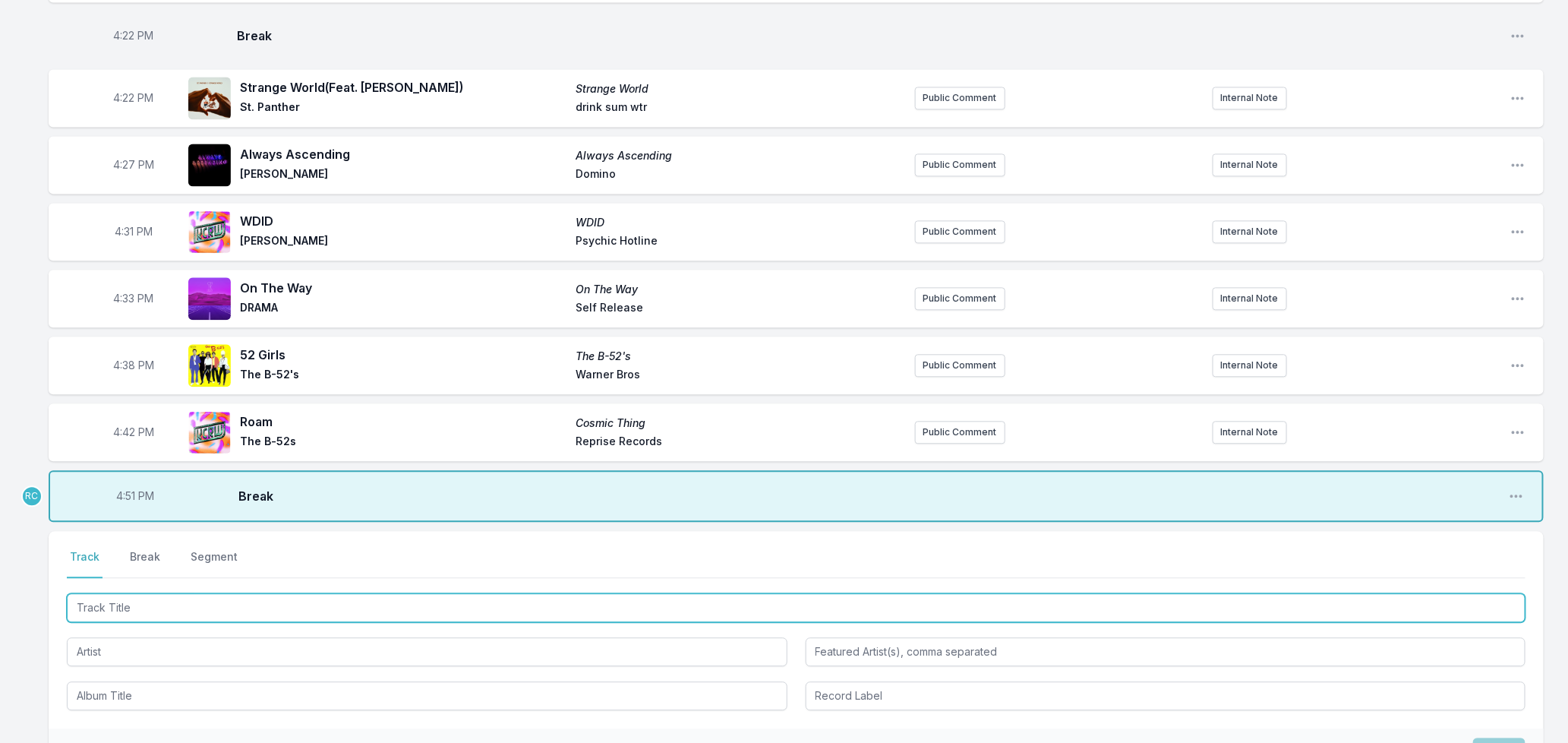
click at [144, 594] on input "Track Title" at bounding box center [796, 608] width 1459 height 29
type input "Buffalo Gals"
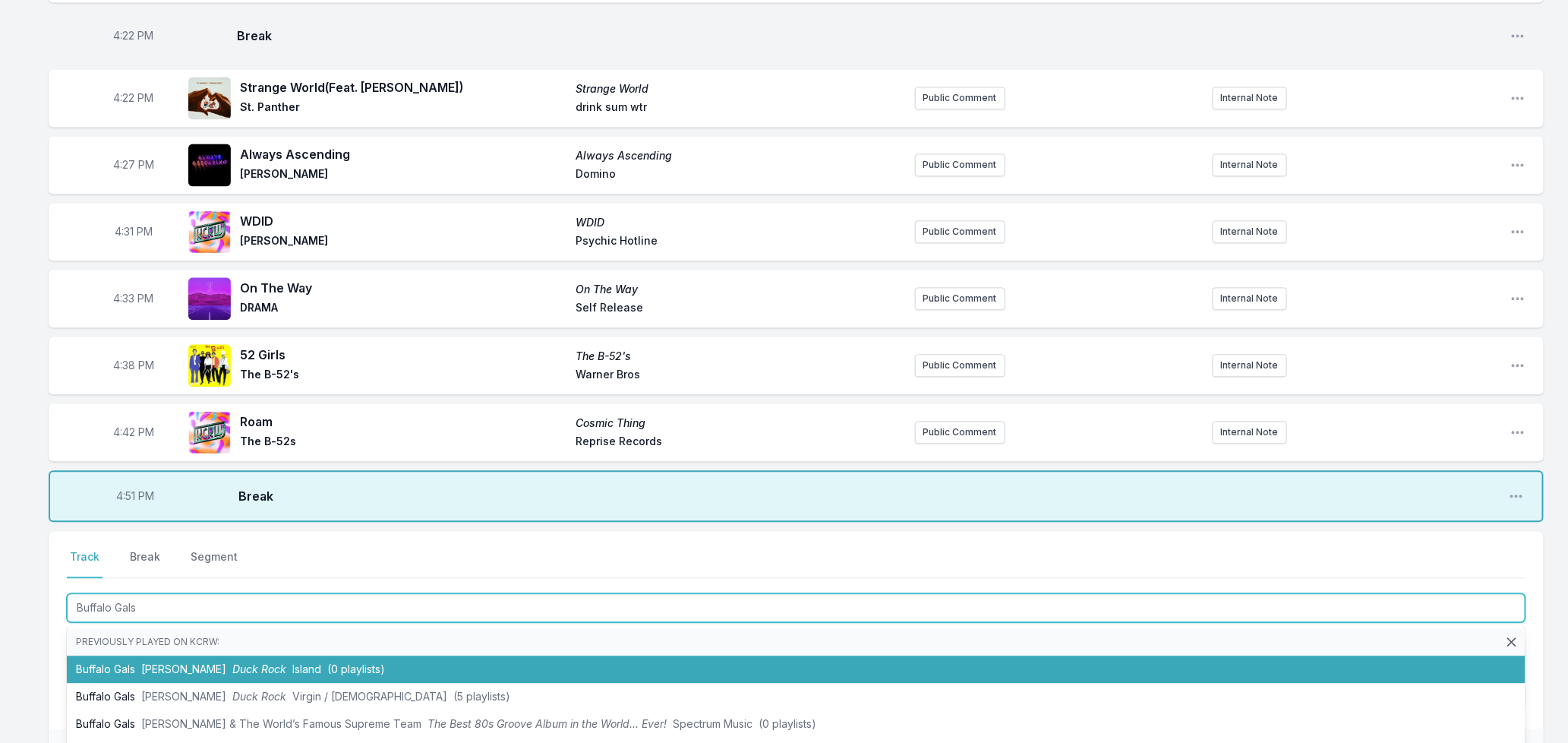
click at [362, 663] on span "(0 playlists)" at bounding box center [357, 669] width 58 height 13
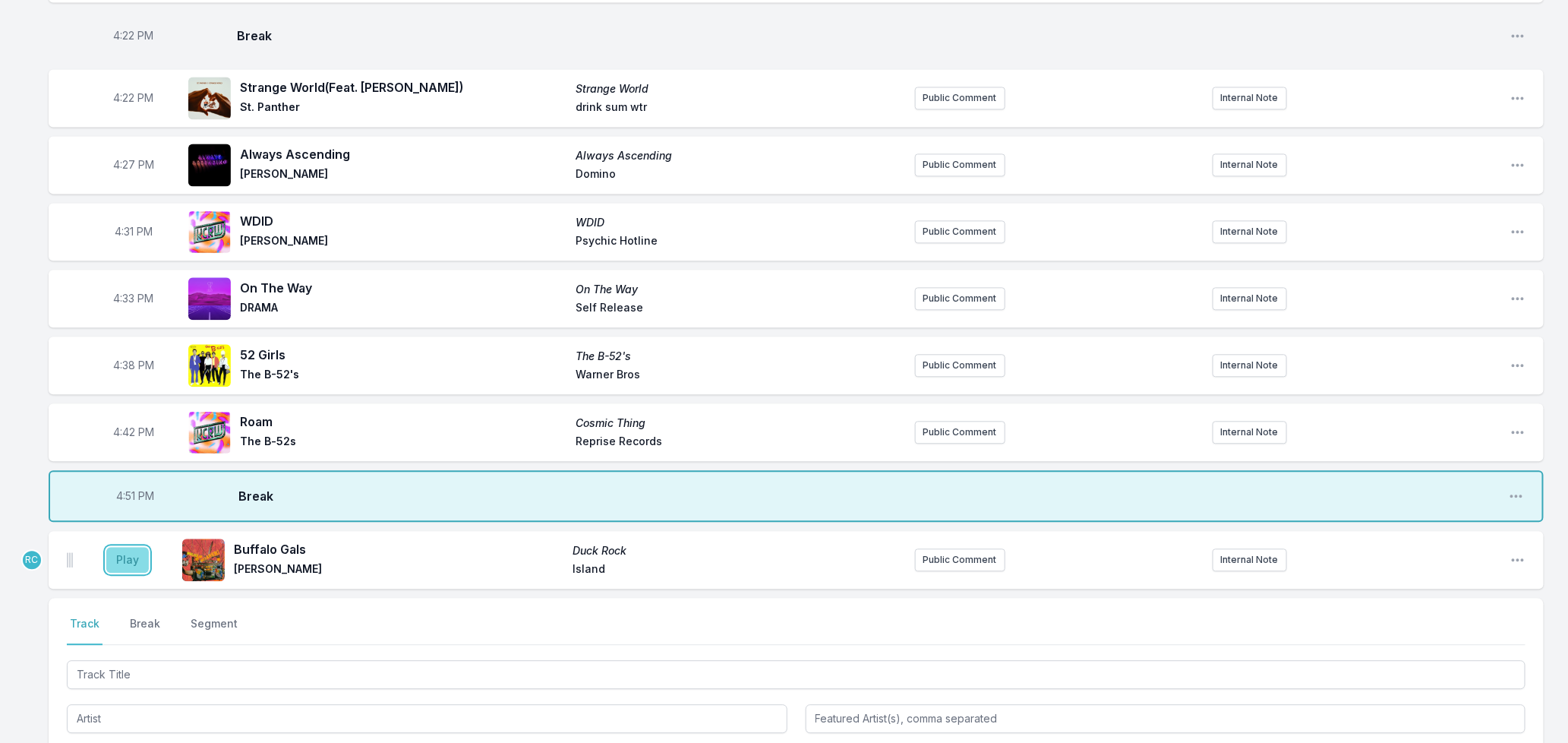
click at [132, 549] on button "Play" at bounding box center [127, 560] width 43 height 26
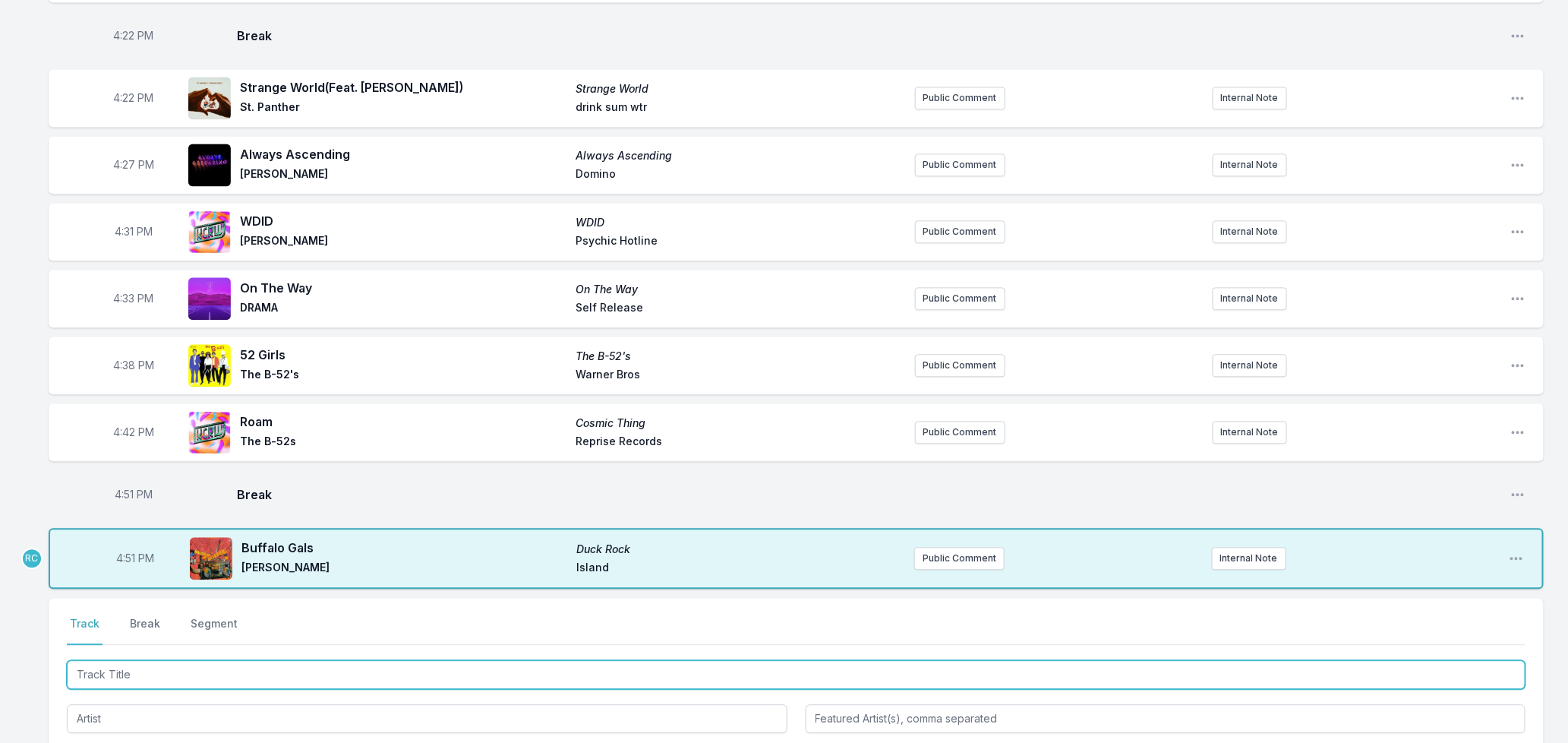
click at [149, 660] on input "Track Title" at bounding box center [796, 674] width 1459 height 29
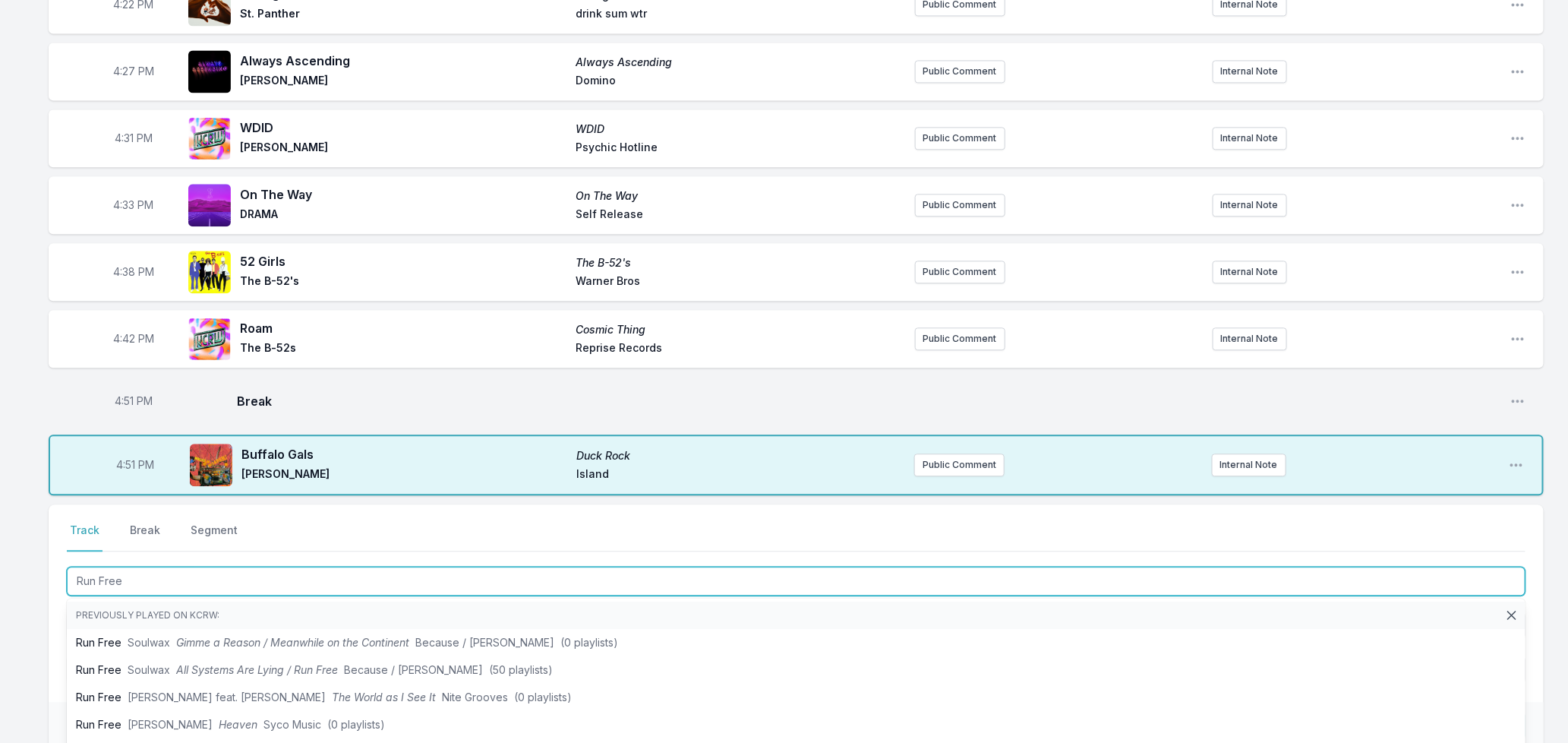
scroll to position [1781, 0]
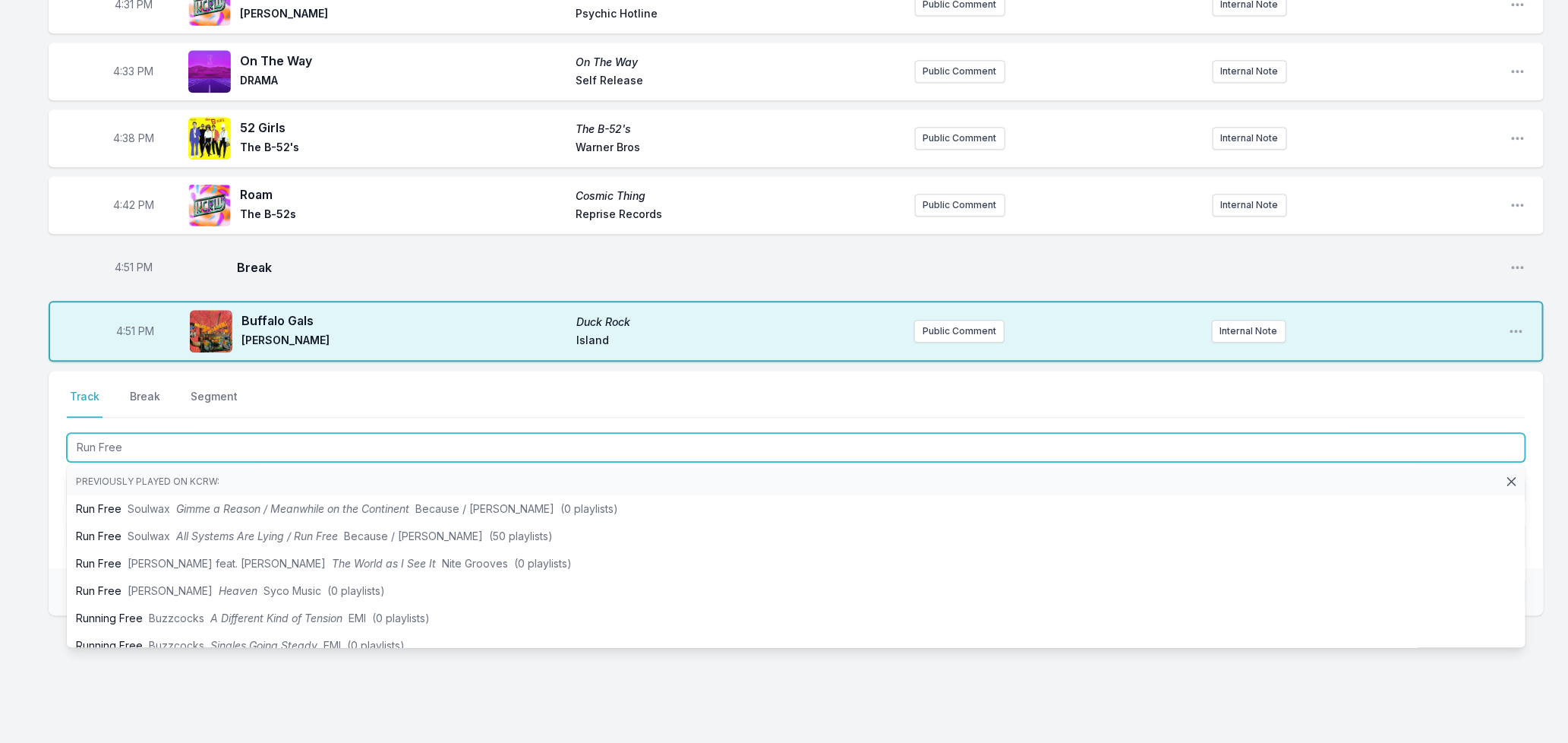
type input "Run Free"
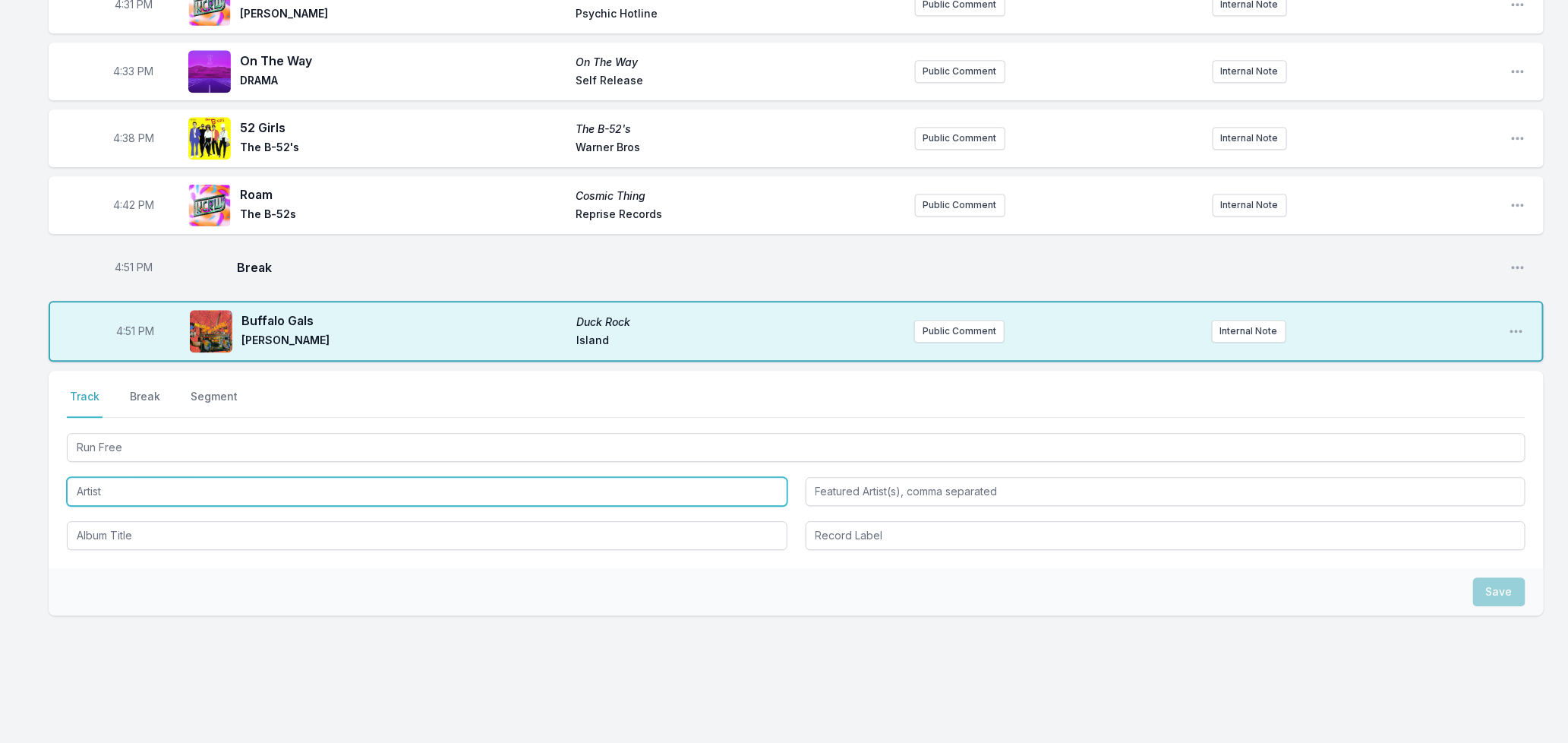
click at [110, 477] on input "Artist" at bounding box center [427, 491] width 721 height 29
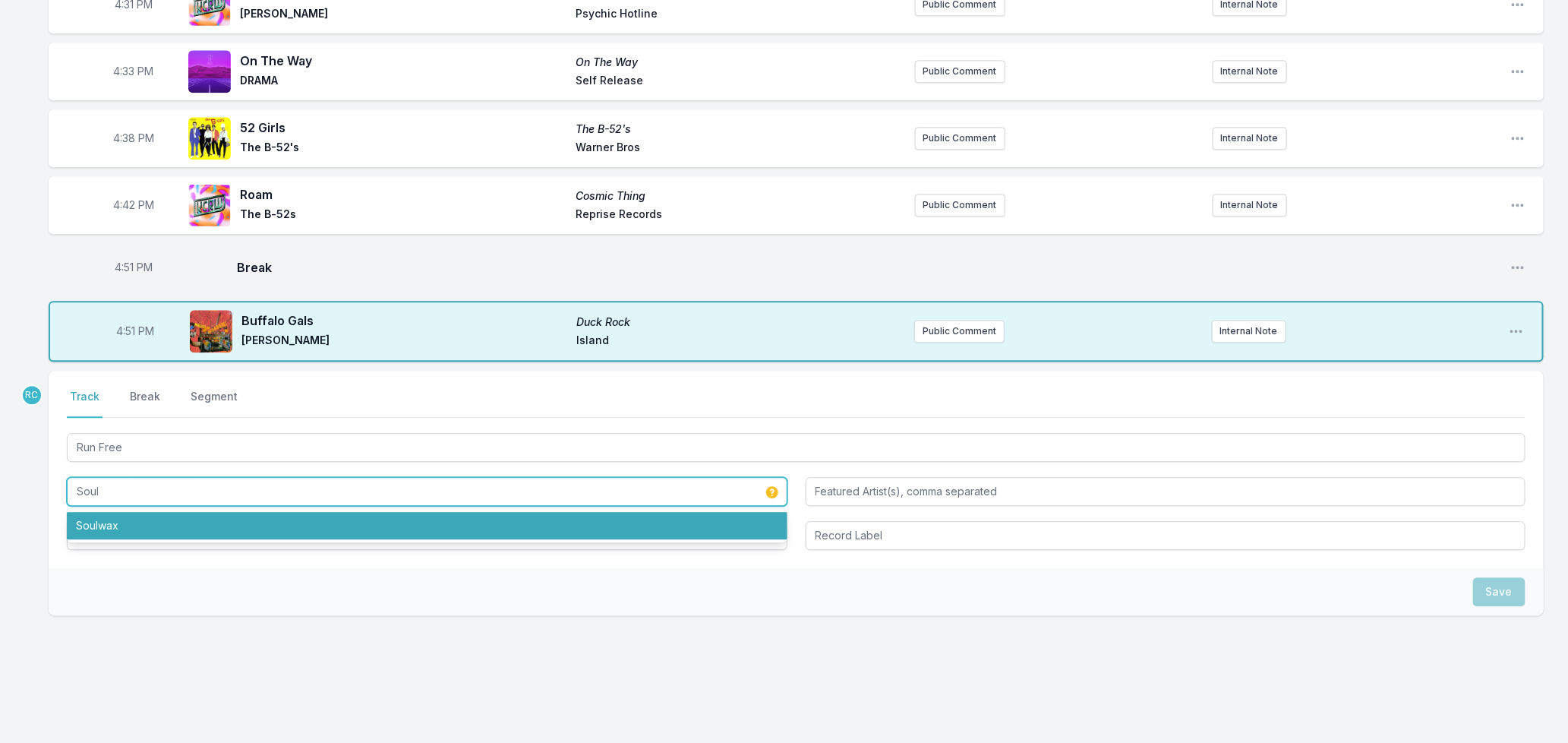
click at [119, 512] on li "Soulwax" at bounding box center [427, 525] width 721 height 27
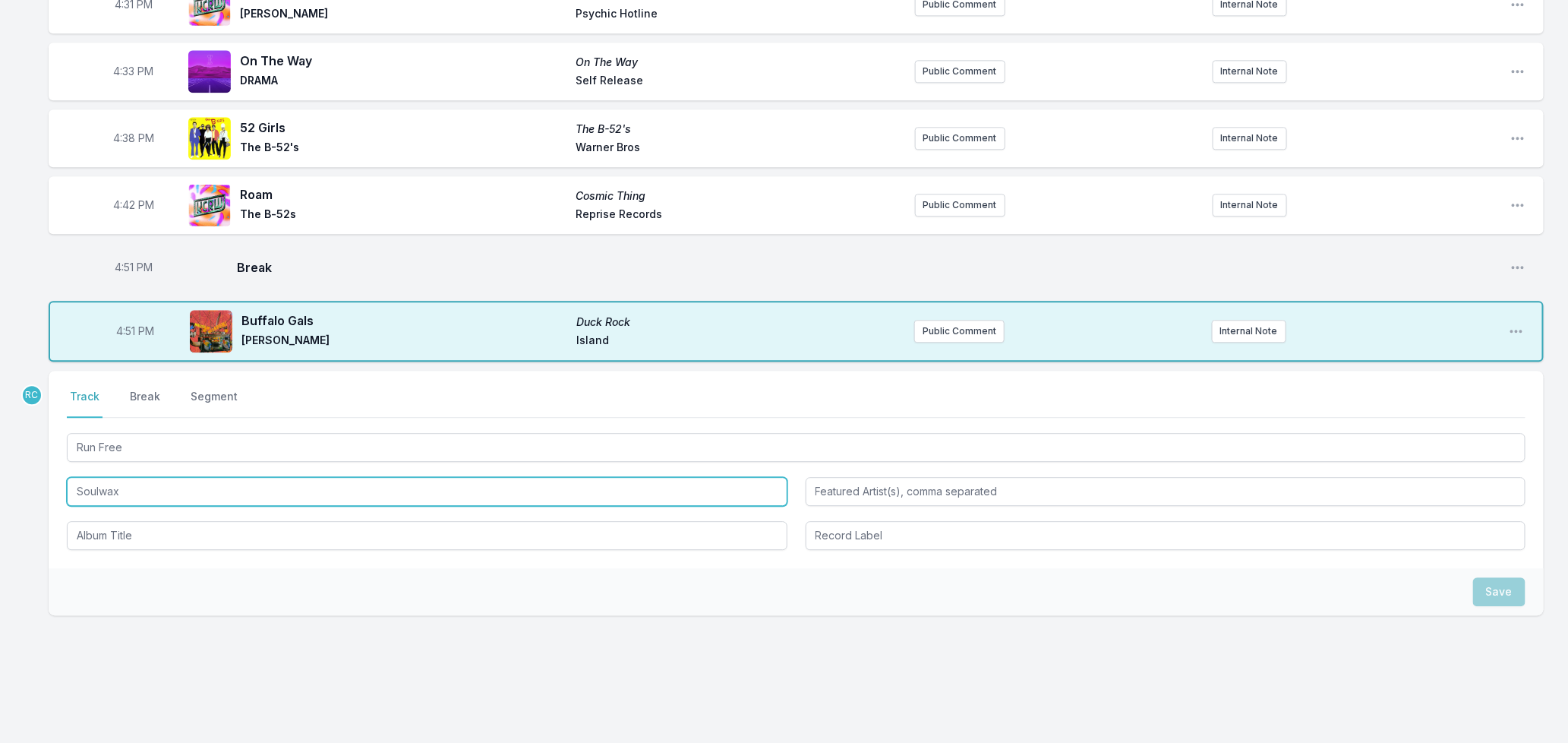
type input "Soulwax"
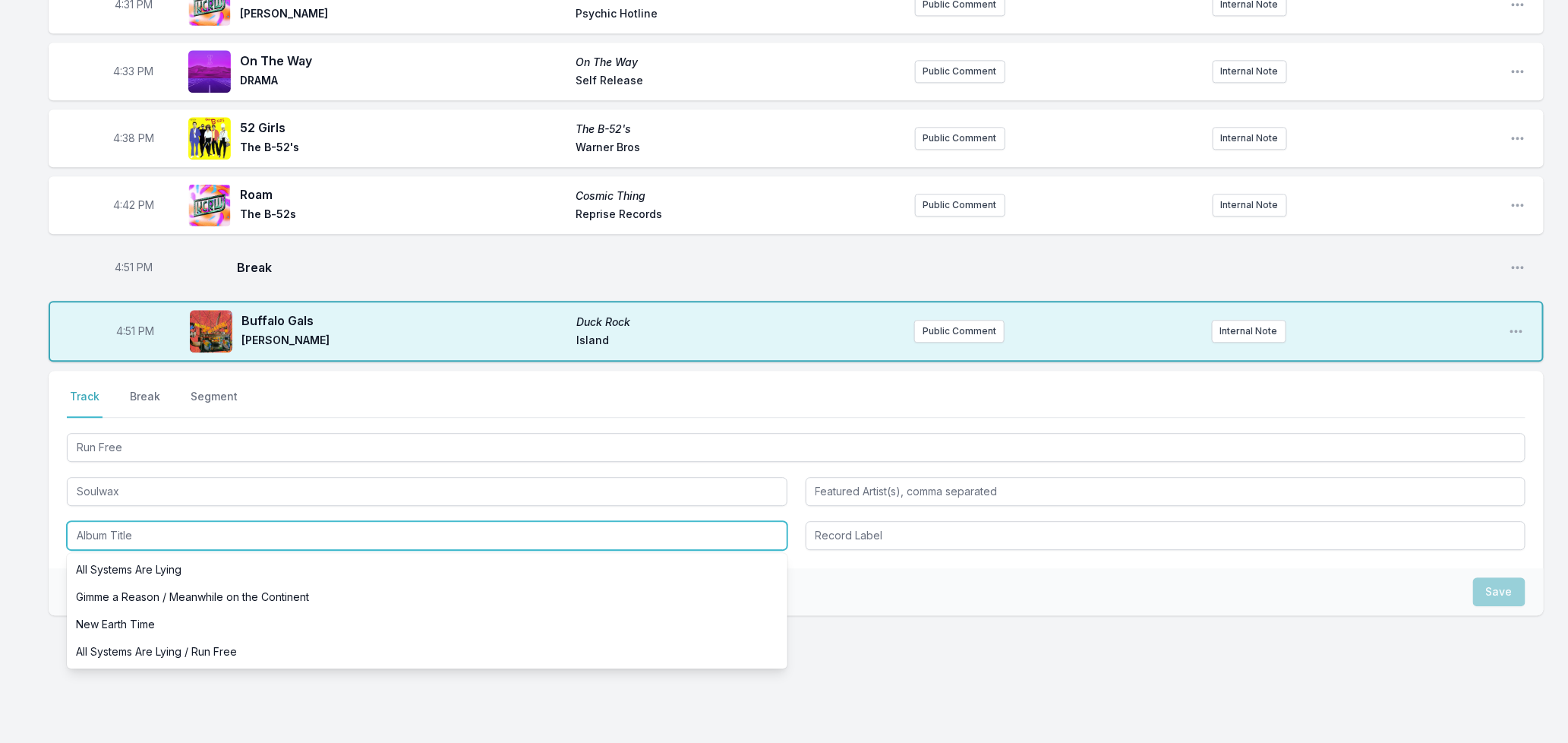
click at [122, 521] on input "Album Title" at bounding box center [427, 535] width 721 height 29
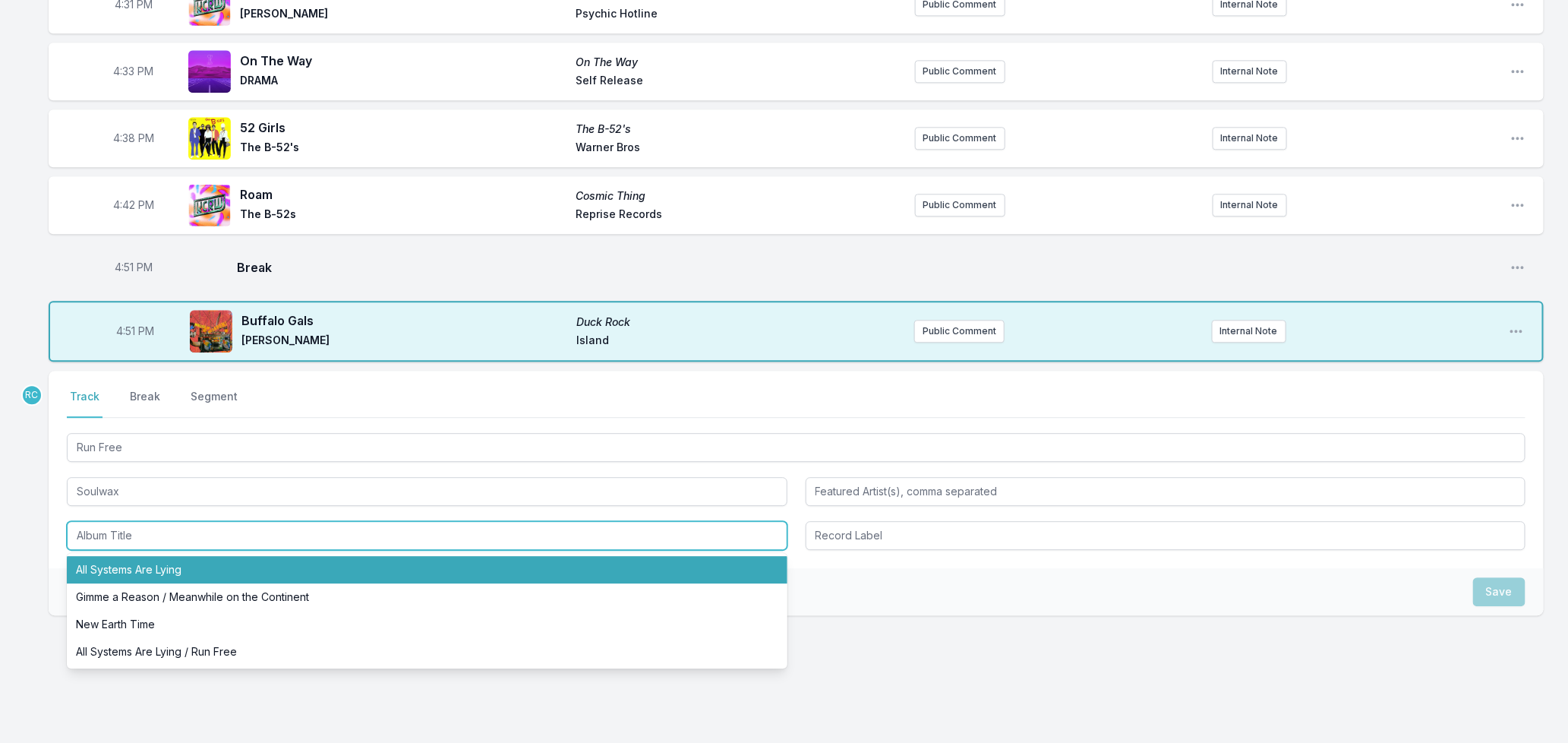
click at [128, 556] on li "All Systems Are Lying" at bounding box center [427, 569] width 721 height 27
type input "All Systems Are Lying"
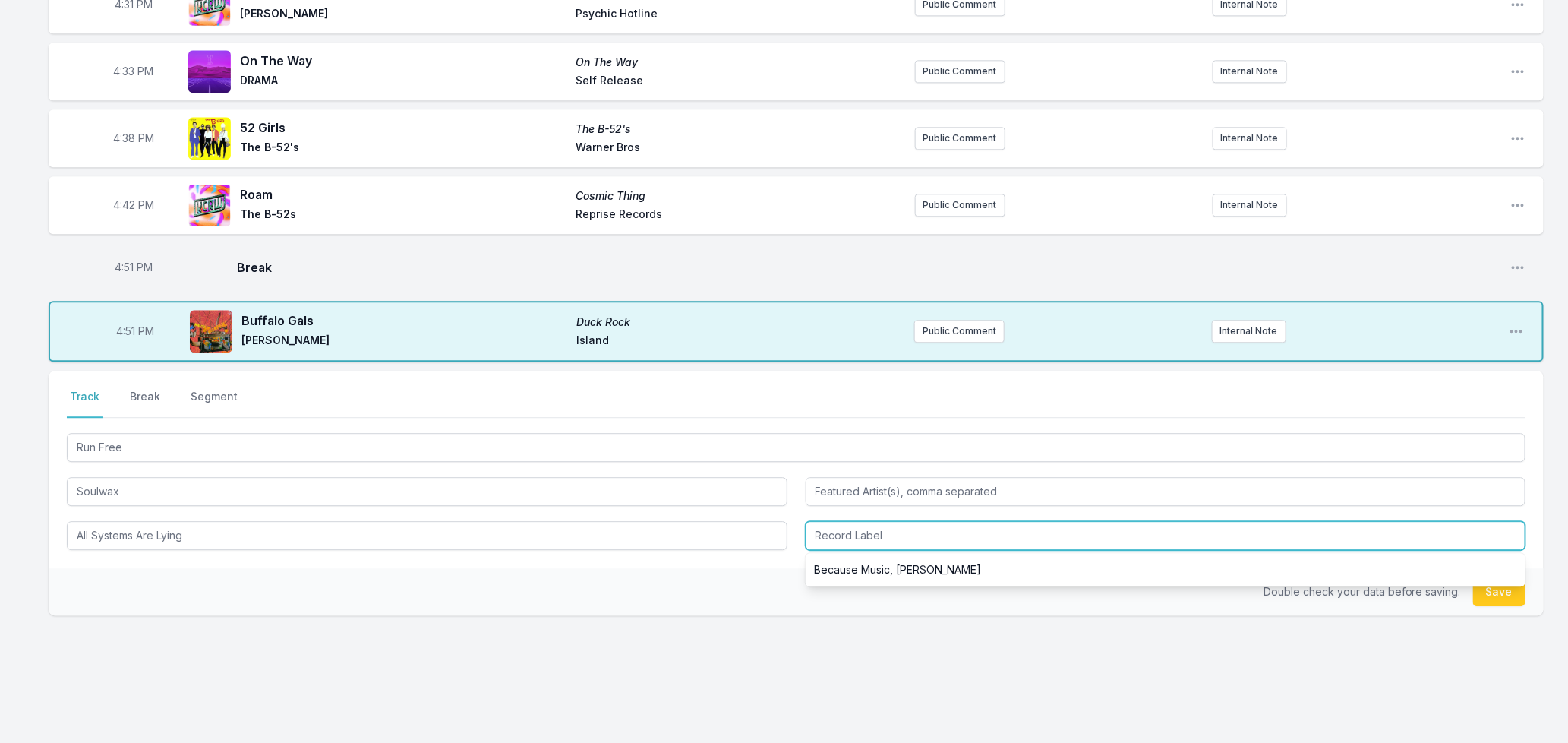
click at [827, 521] on input "Record Label" at bounding box center [1165, 535] width 721 height 29
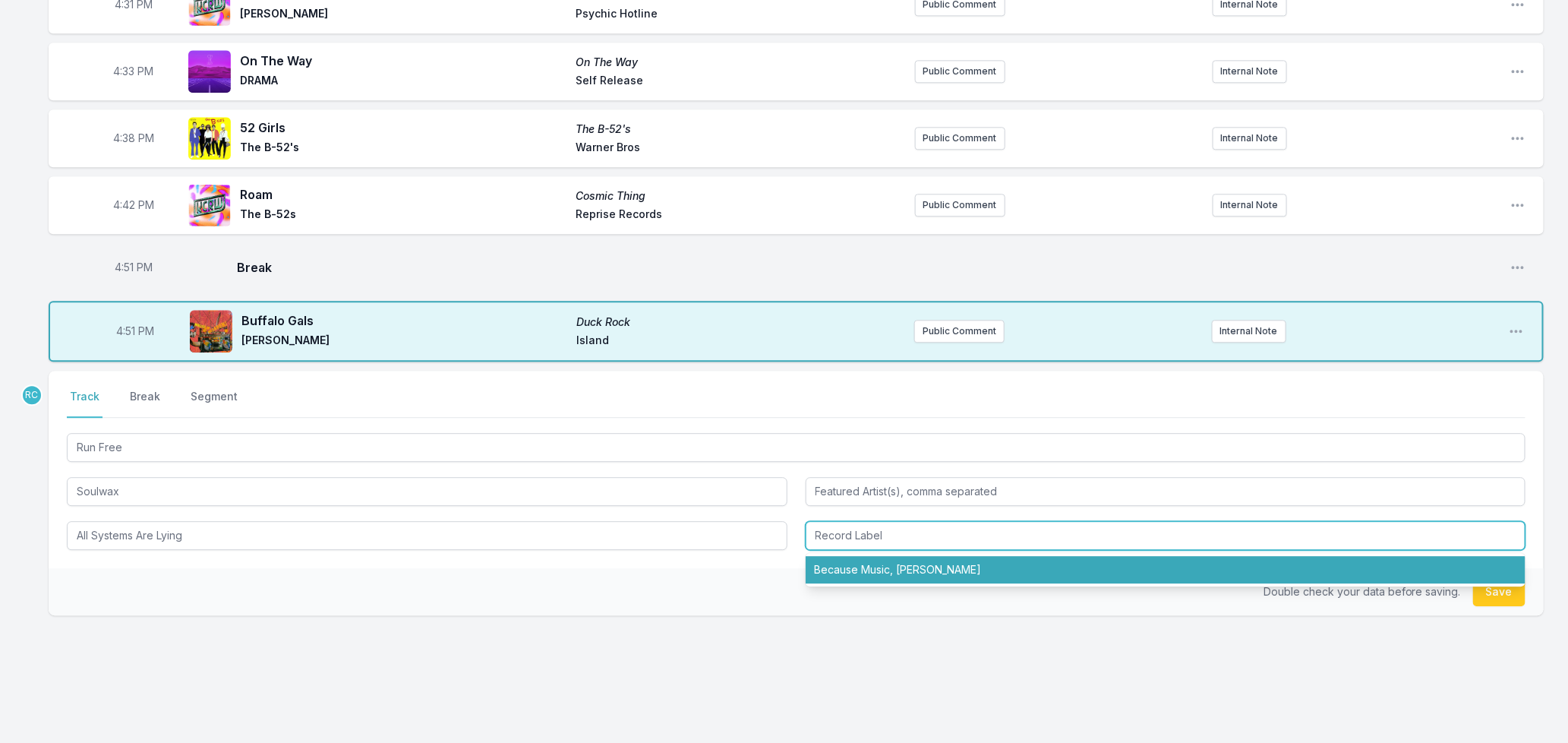
click at [839, 559] on li "Because Music, [PERSON_NAME]" at bounding box center [1165, 569] width 721 height 27
type input "Because Music, [PERSON_NAME]"
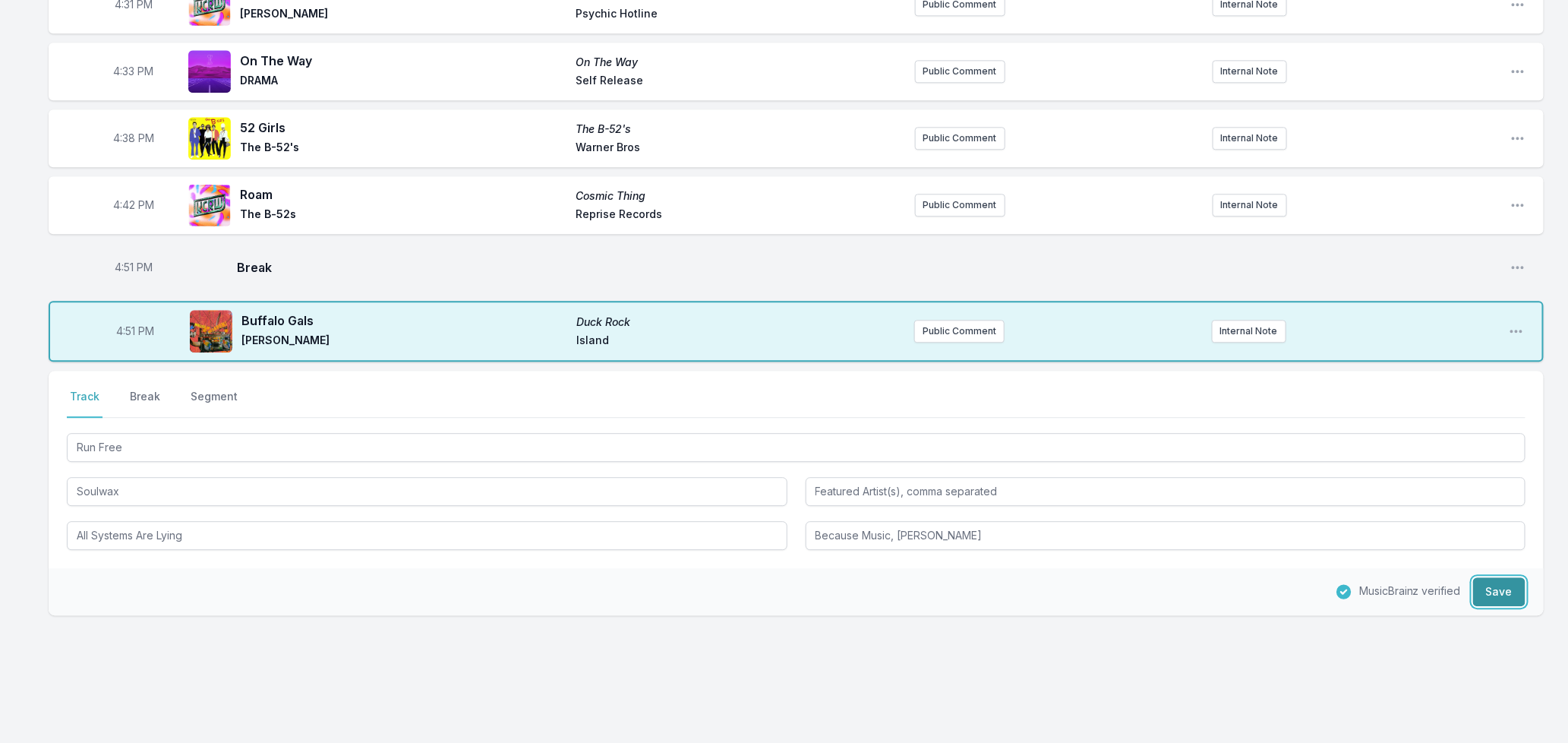
click at [1497, 578] on button "Save" at bounding box center [1499, 592] width 52 height 29
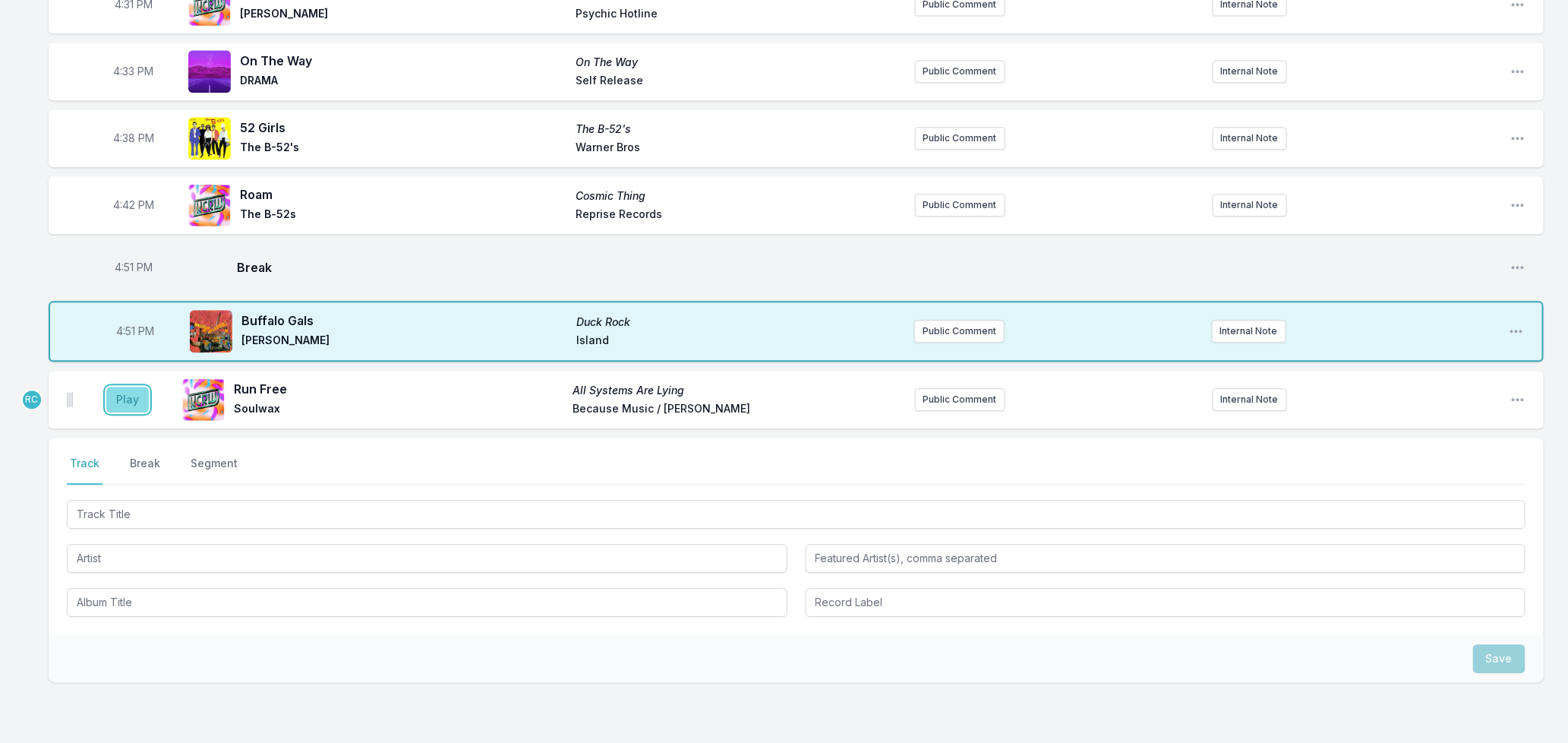
click at [135, 387] on button "Play" at bounding box center [127, 400] width 43 height 26
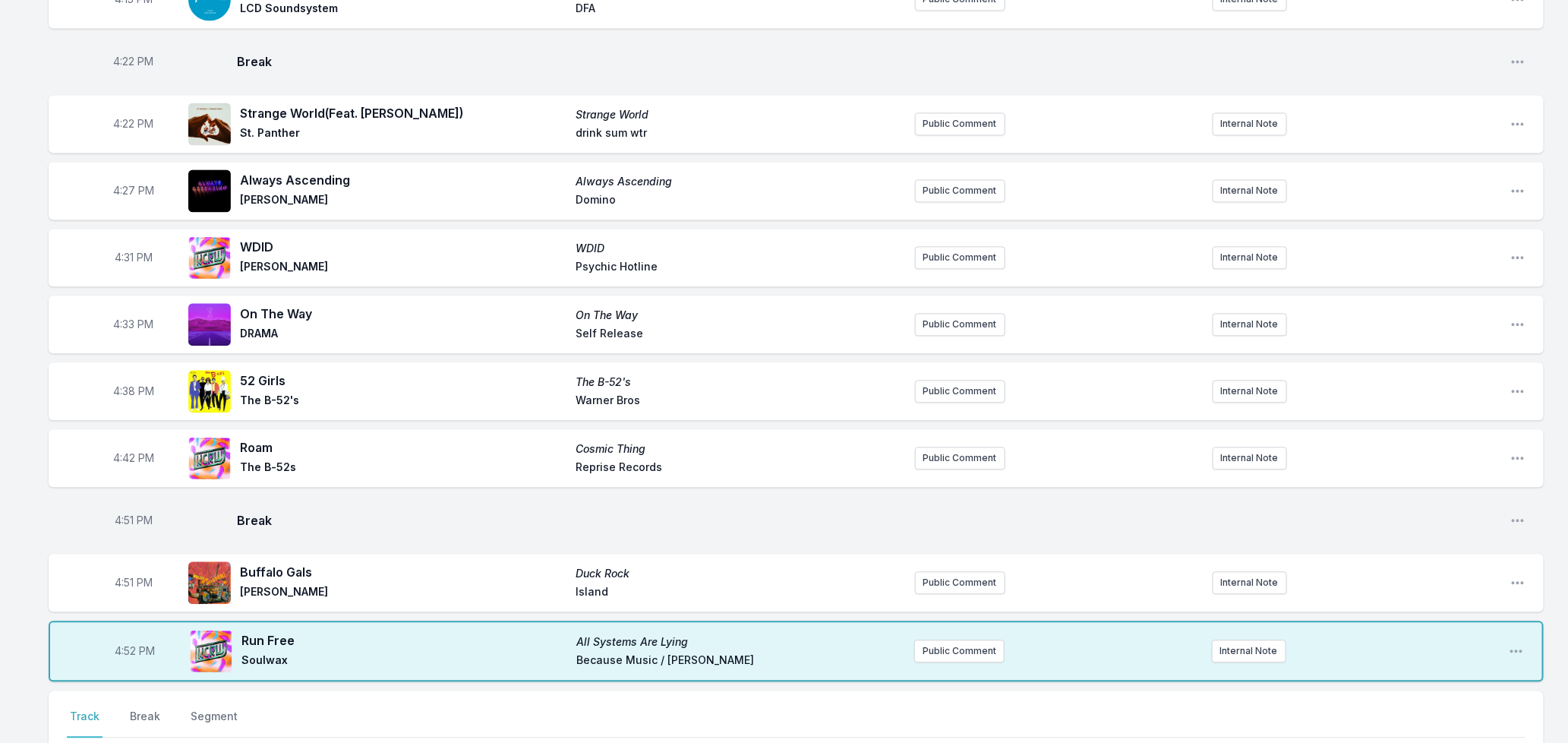
scroll to position [1848, 0]
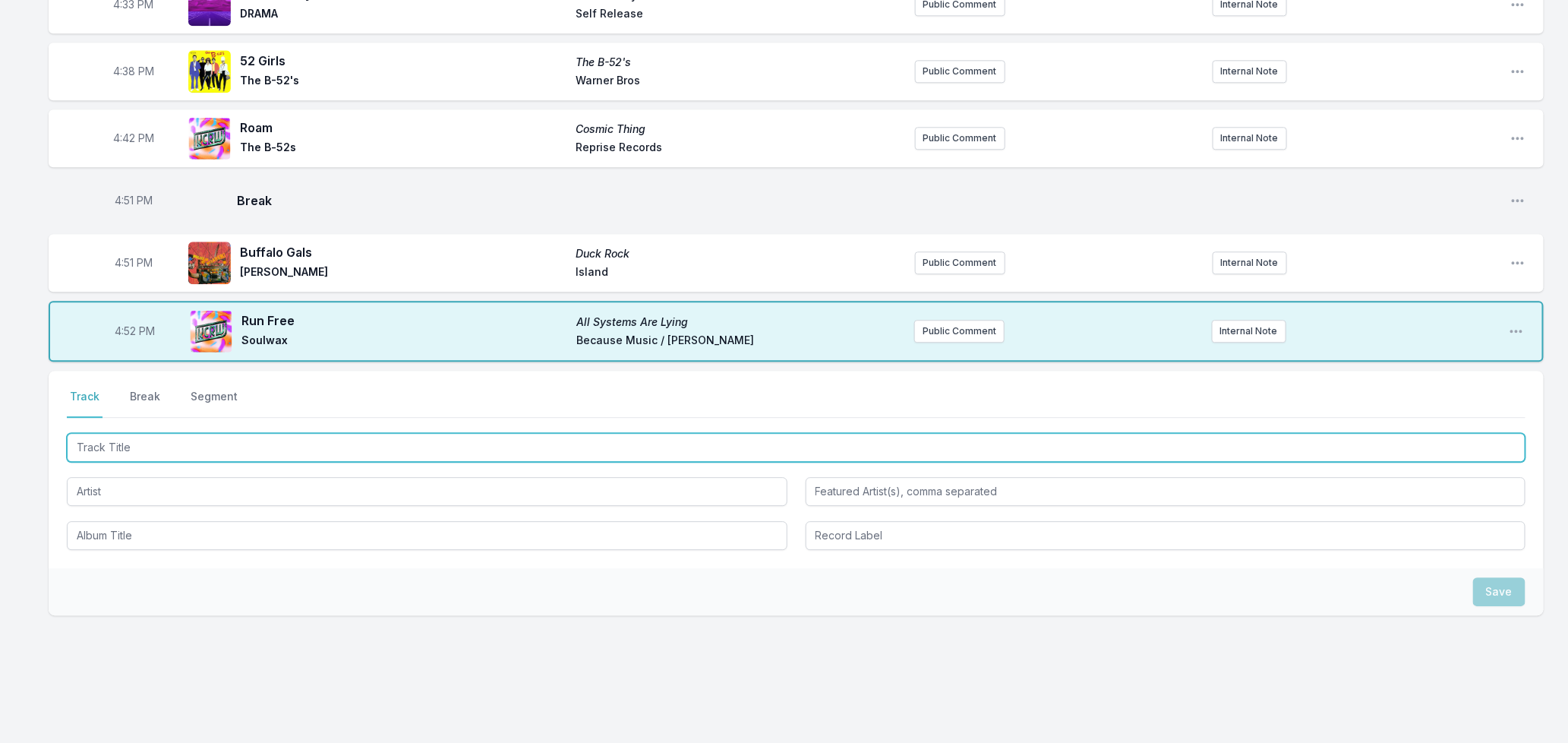
click at [353, 433] on input "Track Title" at bounding box center [796, 447] width 1459 height 29
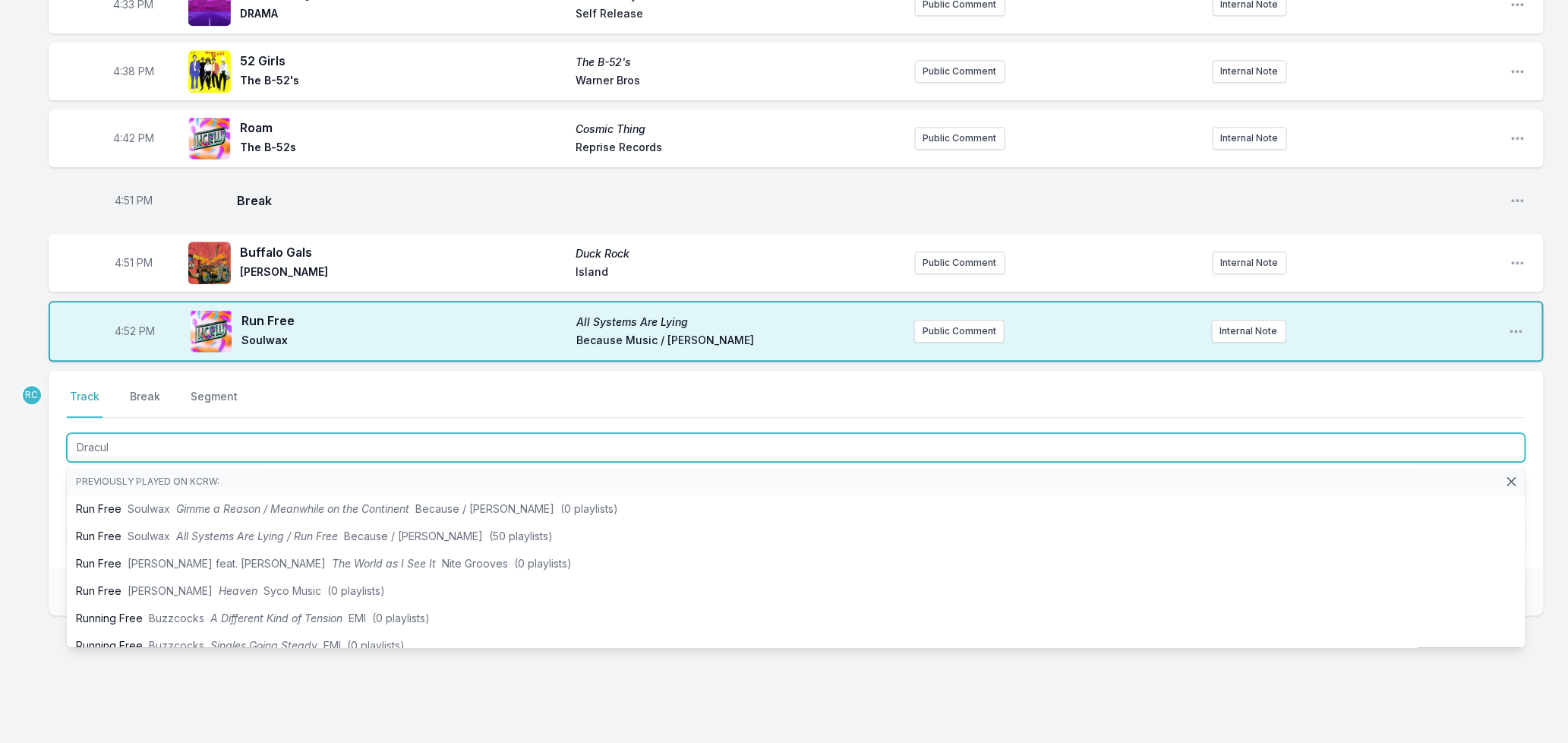
type input "Dracula"
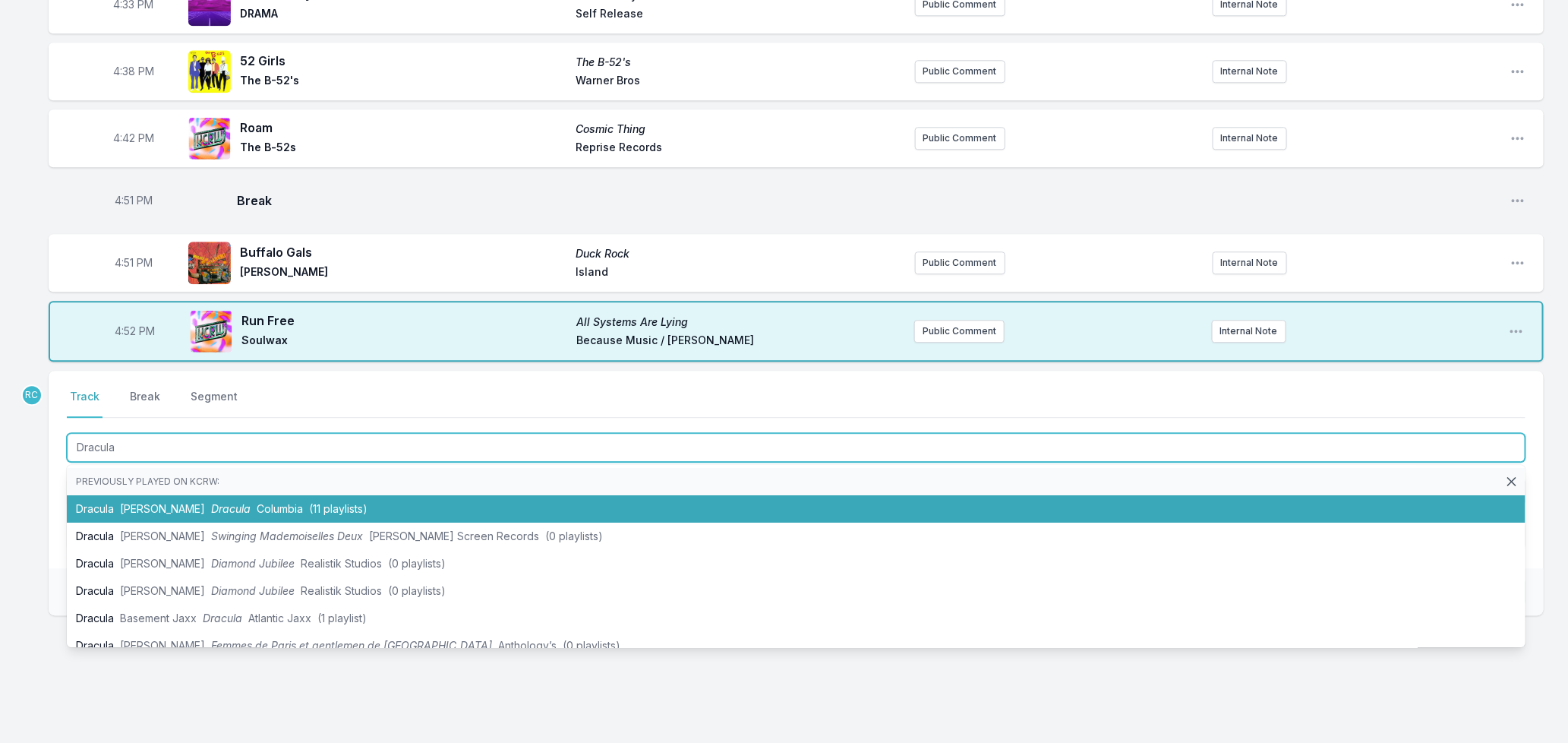
click at [267, 502] on span "Columbia" at bounding box center [280, 508] width 46 height 13
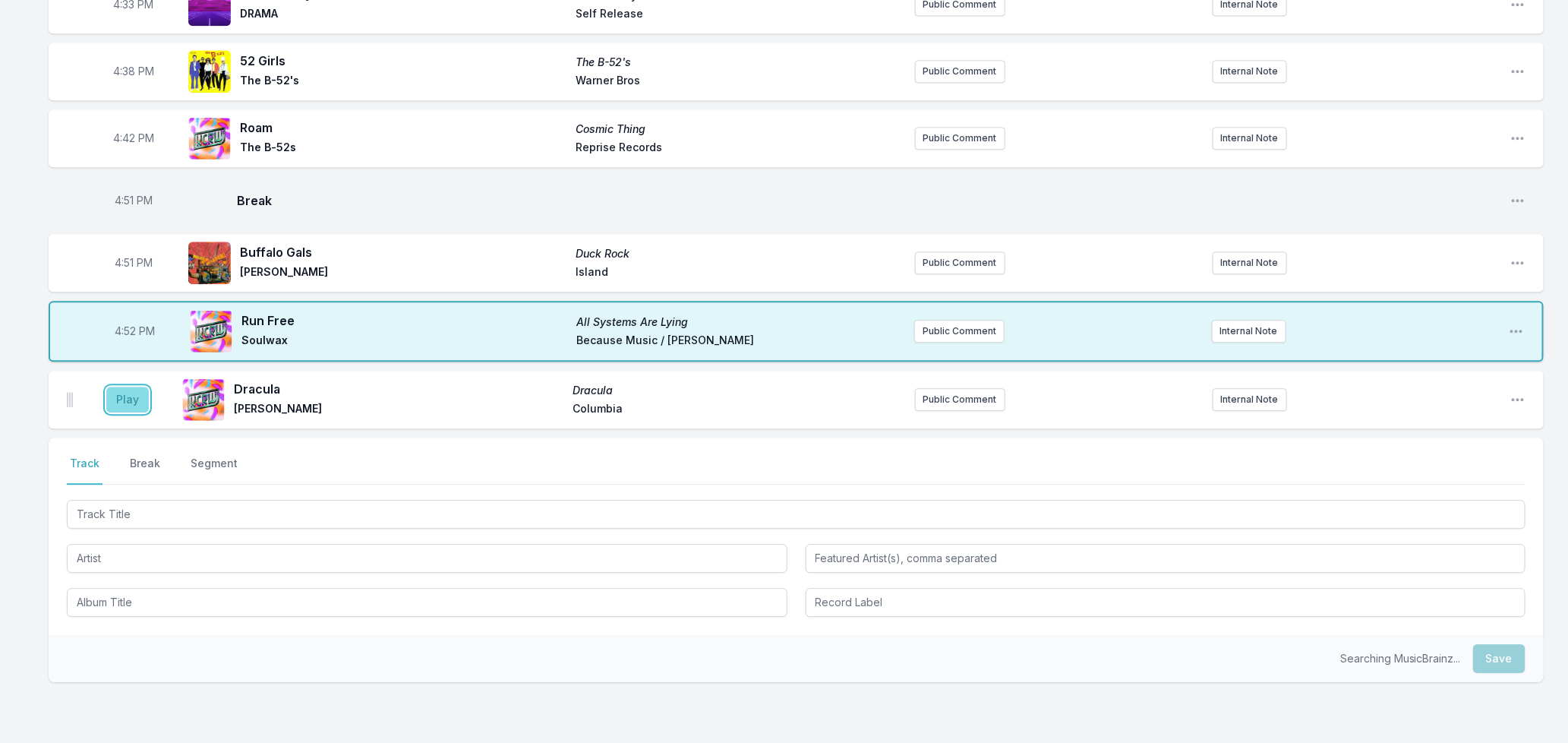
click at [115, 387] on button "Play" at bounding box center [127, 400] width 43 height 26
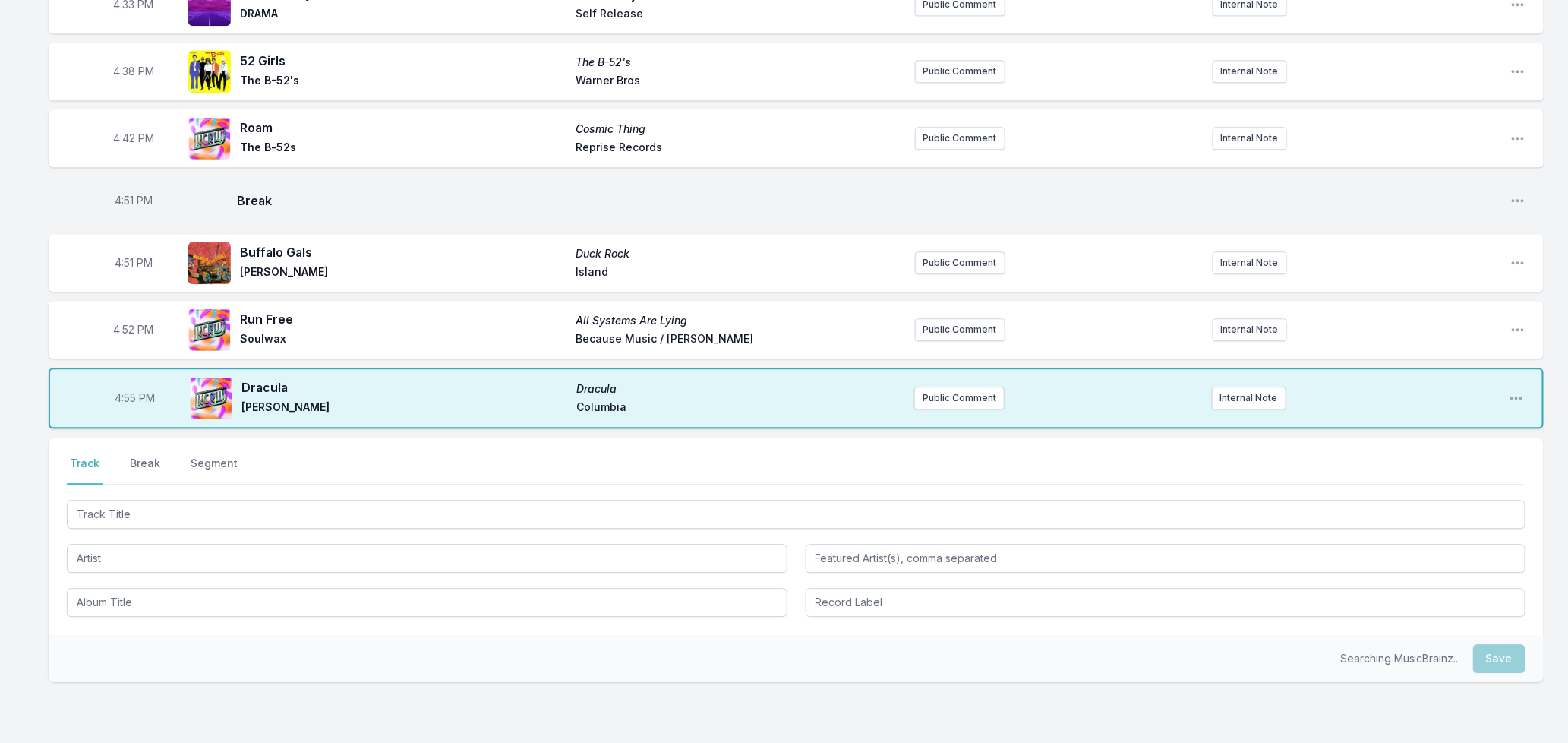
click at [127, 193] on span "4:51 PM" at bounding box center [134, 200] width 38 height 15
click at [127, 186] on input "16:51" at bounding box center [133, 200] width 85 height 29
type input "16:47"
click at [129, 255] on span "4:51 PM" at bounding box center [134, 262] width 38 height 15
click at [124, 249] on input "16:51" at bounding box center [133, 263] width 85 height 29
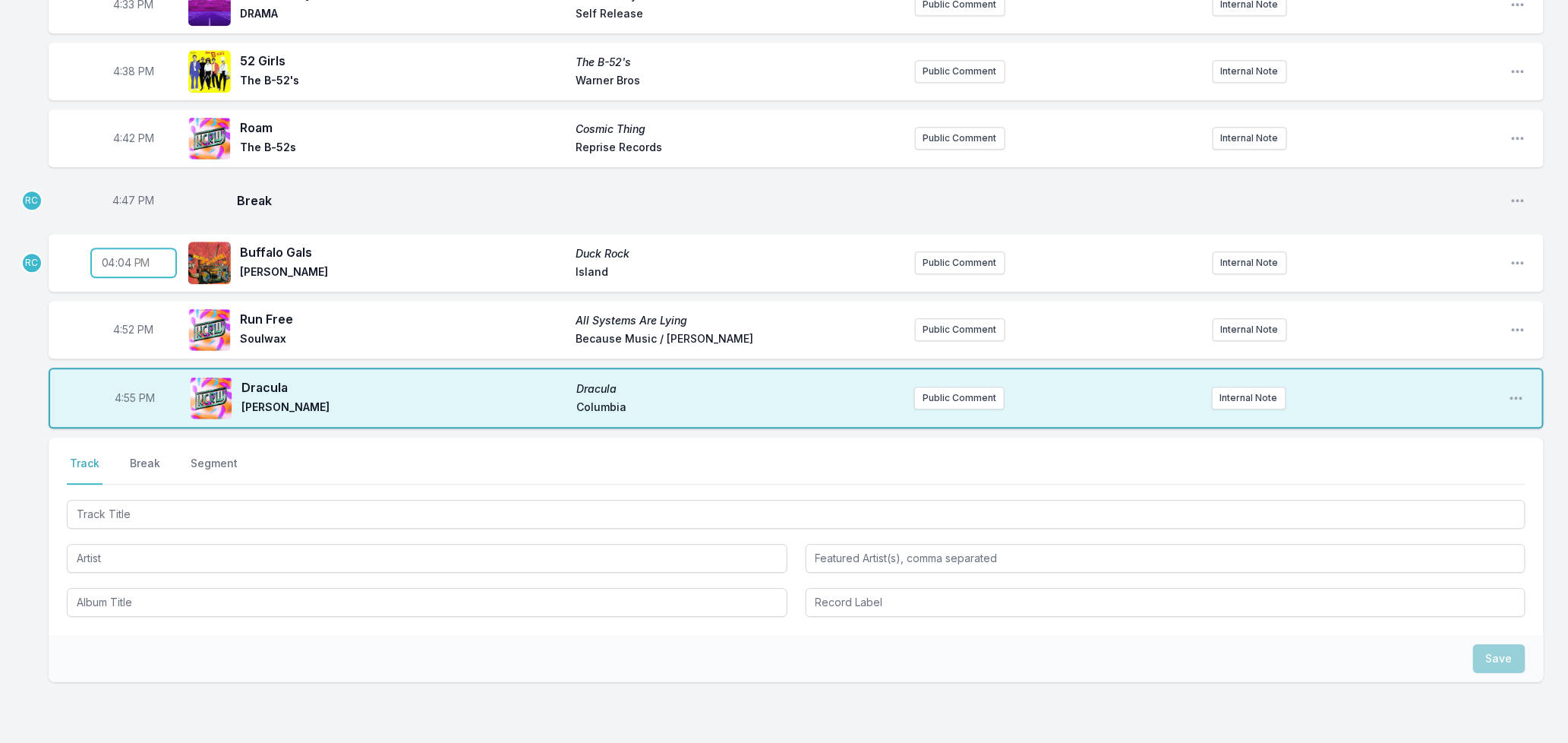
type input "16:48"
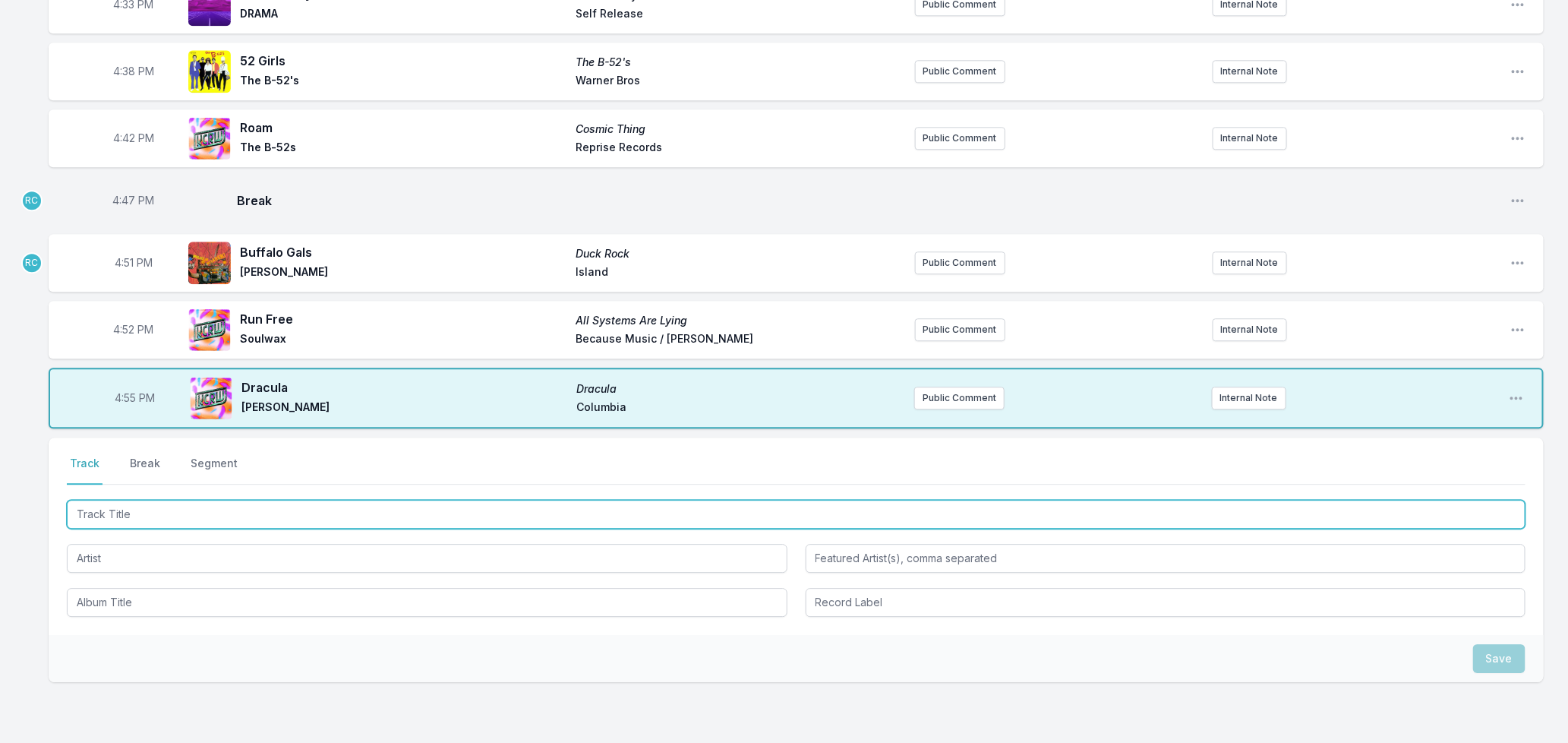
click at [131, 500] on input "Track Title" at bounding box center [796, 514] width 1459 height 29
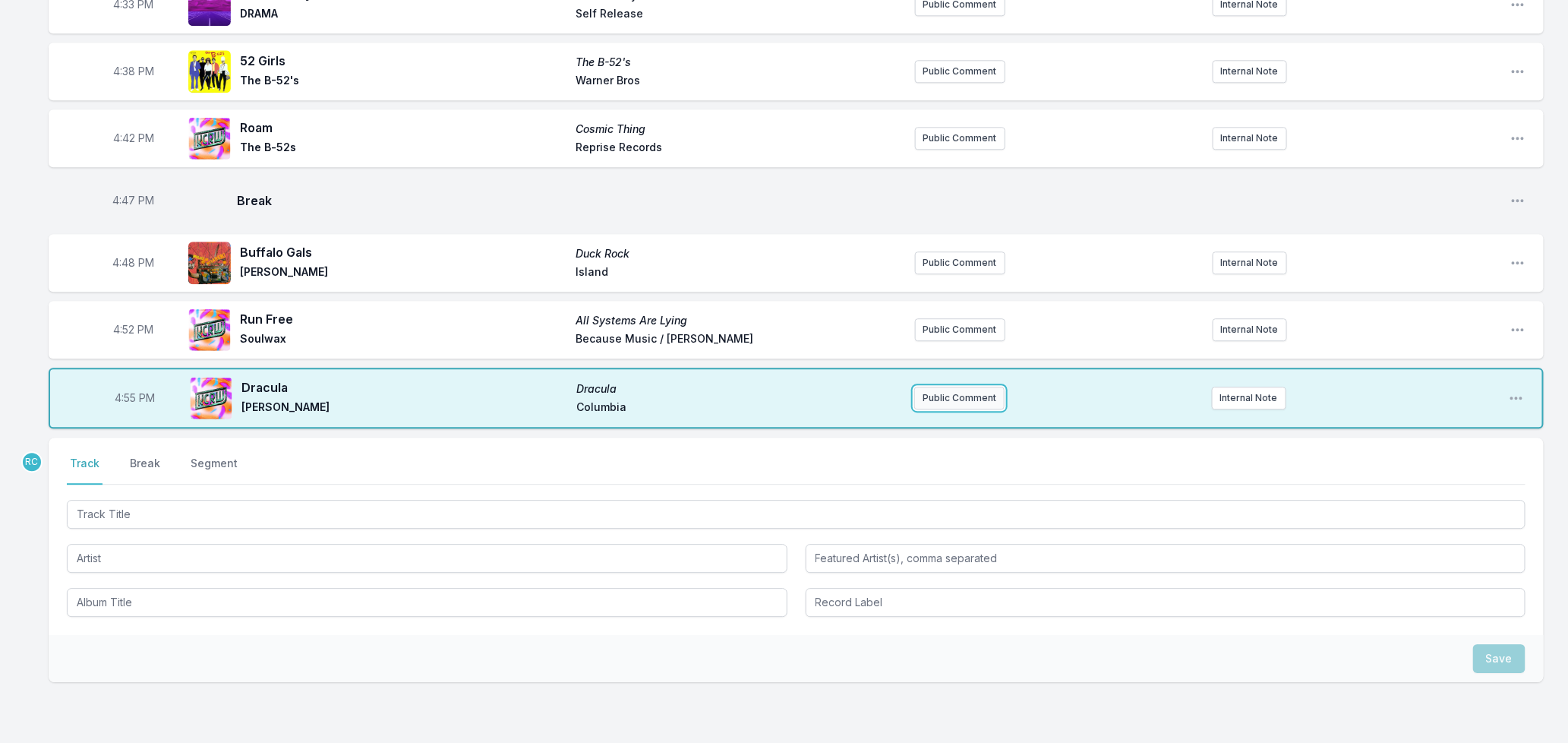
click at [943, 387] on button "Public Comment" at bounding box center [959, 398] width 90 height 23
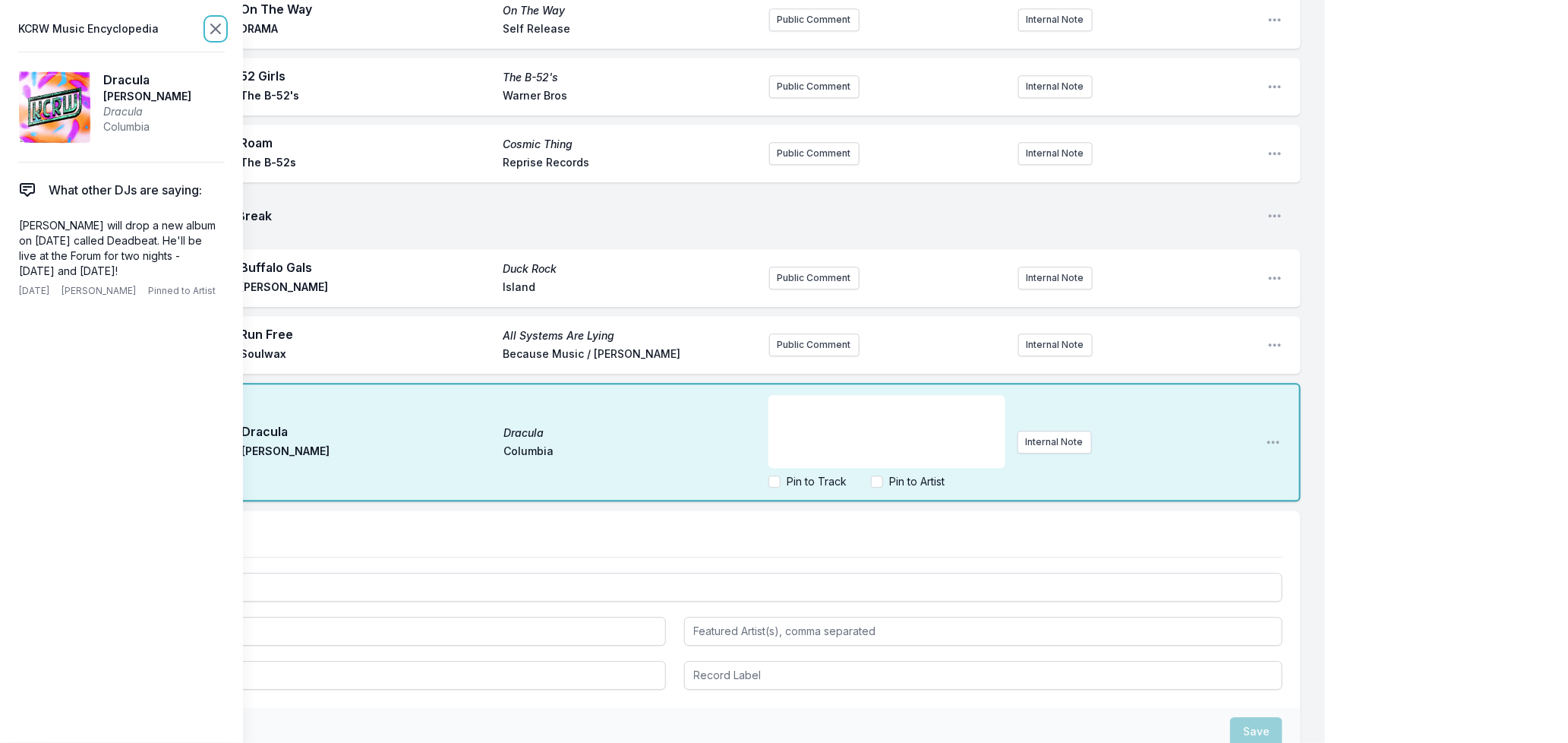
click at [213, 21] on icon at bounding box center [216, 29] width 18 height 18
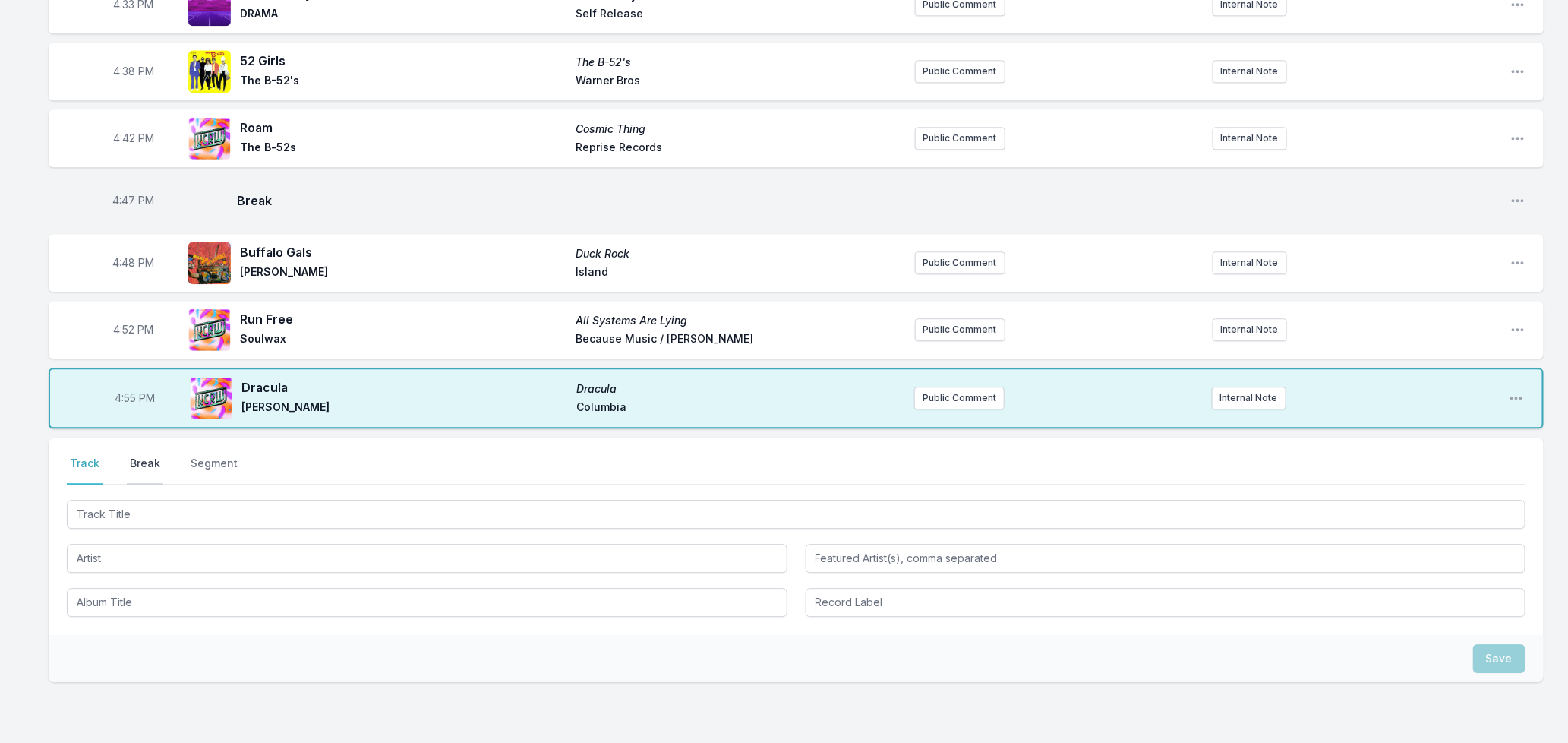
click at [149, 456] on button "Break" at bounding box center [145, 470] width 36 height 29
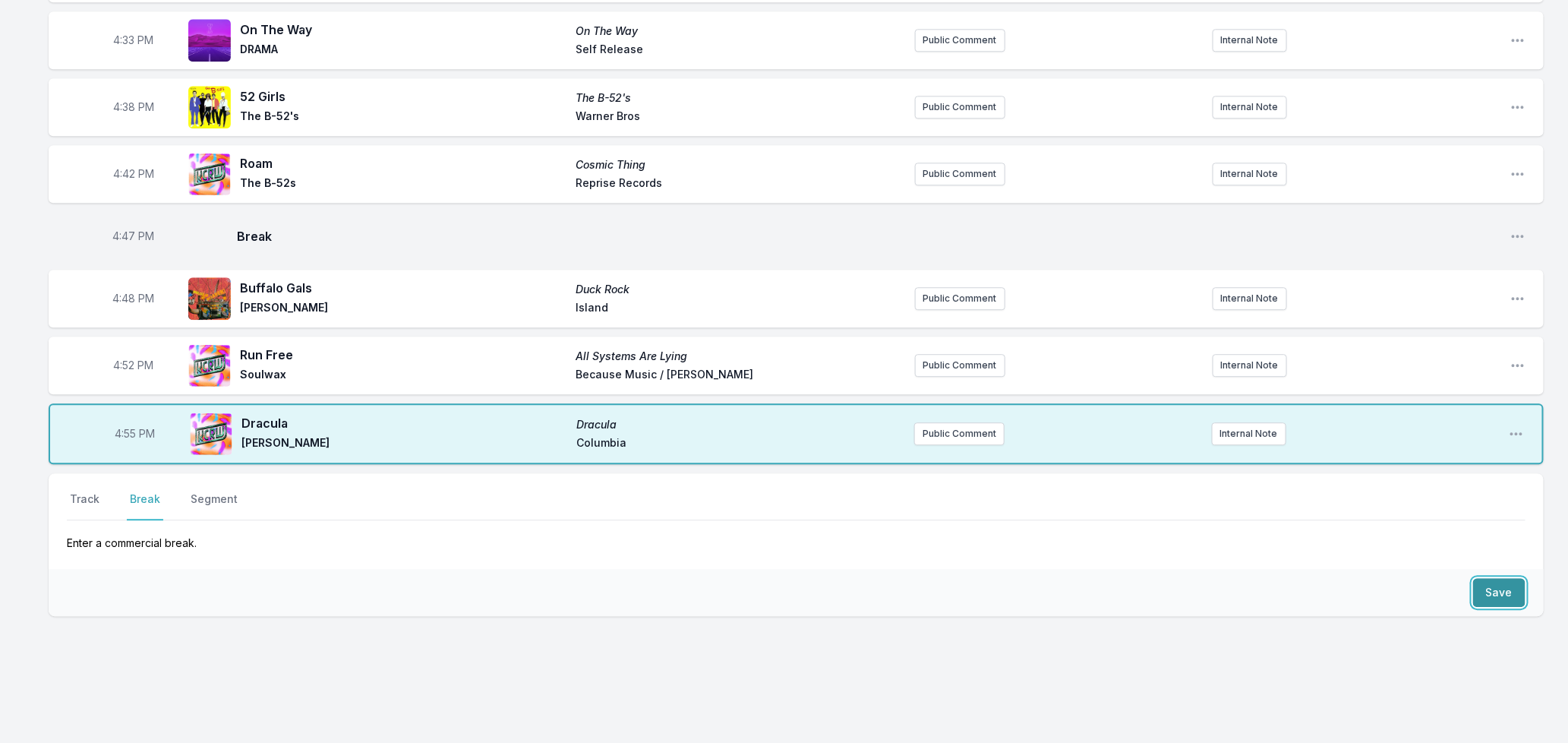
click at [1496, 578] on button "Save" at bounding box center [1499, 592] width 52 height 29
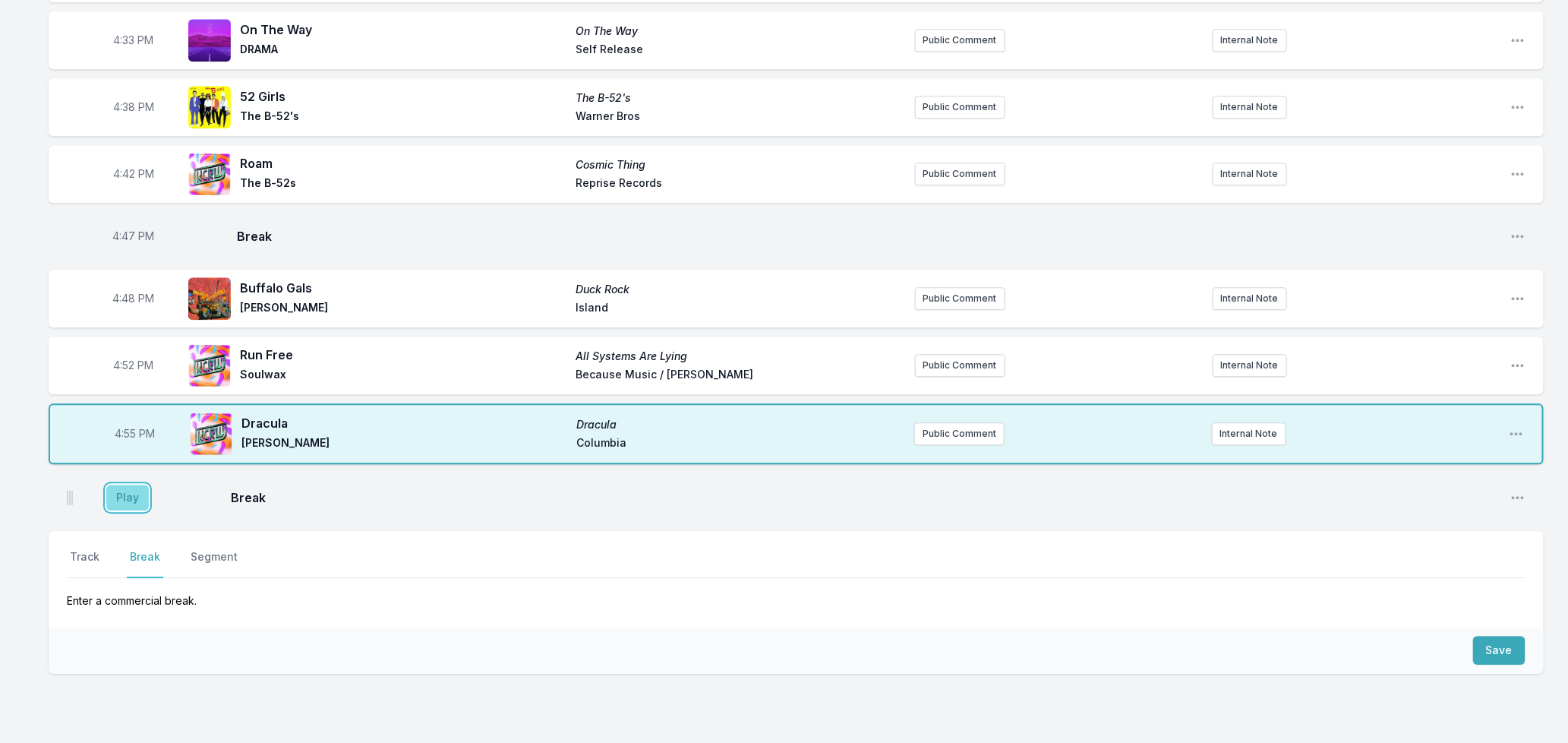
click at [120, 485] on button "Play" at bounding box center [127, 498] width 43 height 26
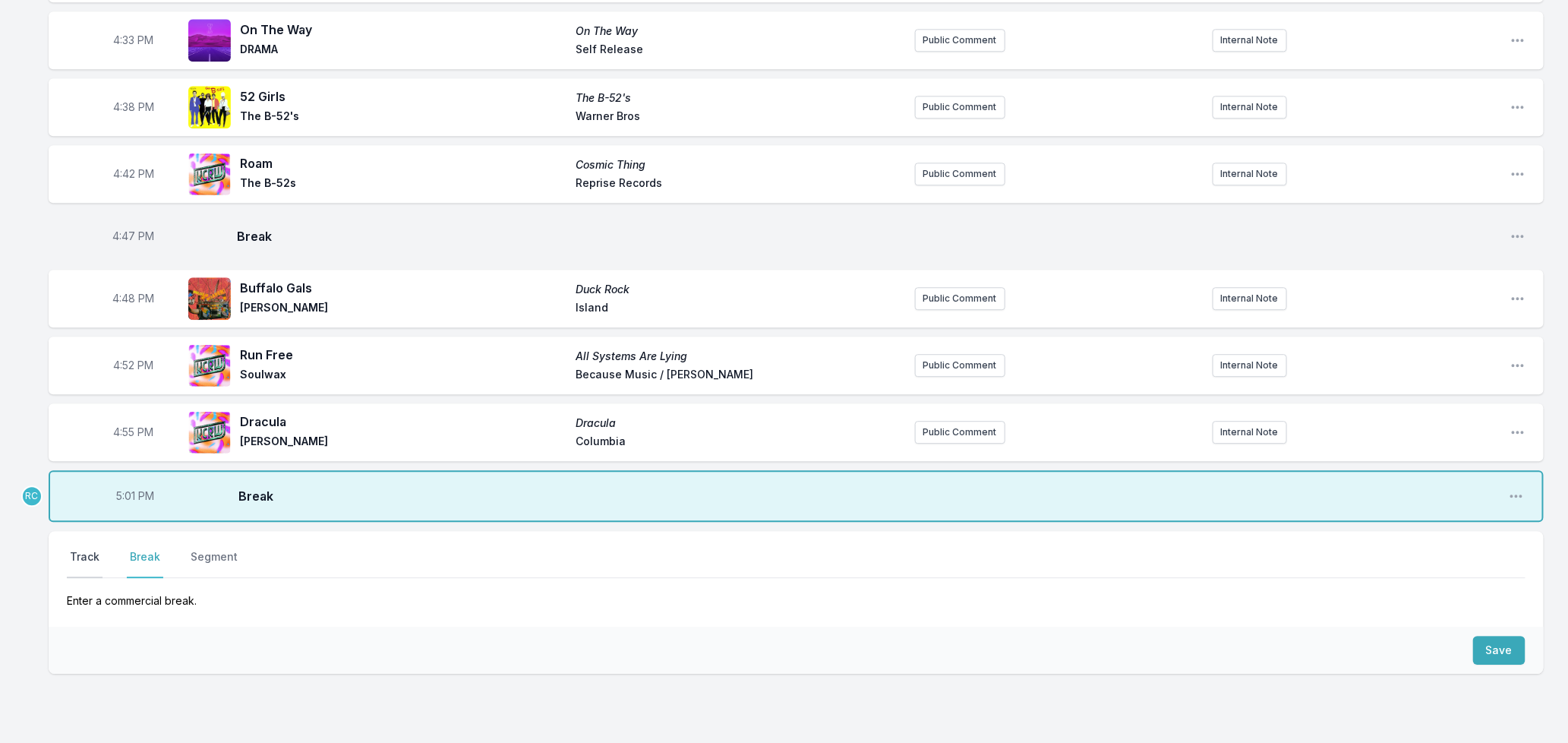
click at [84, 549] on button "Track" at bounding box center [85, 563] width 36 height 29
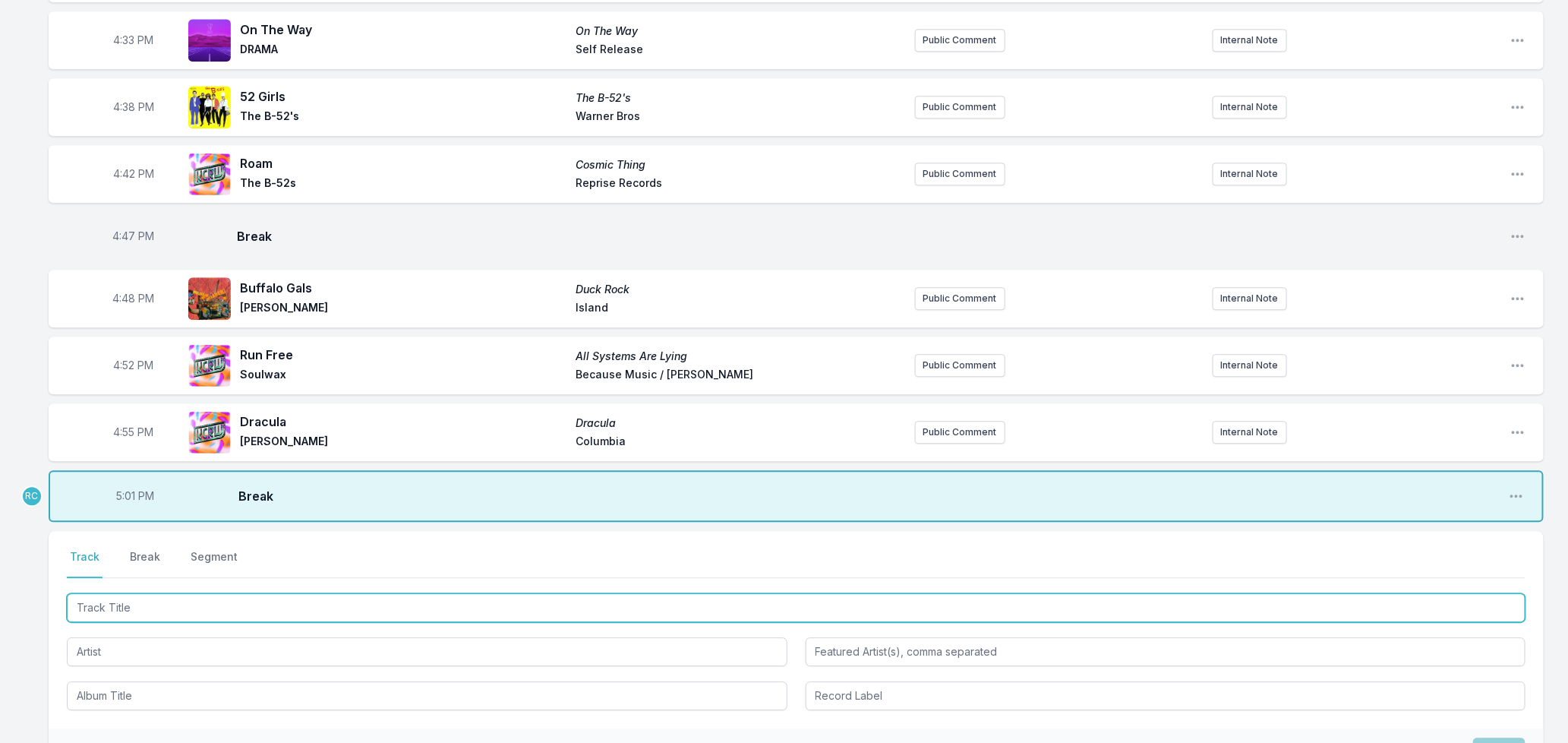
click at [133, 594] on input "Track Title" at bounding box center [796, 608] width 1459 height 29
click at [204, 594] on input "Track Title" at bounding box center [796, 608] width 1459 height 29
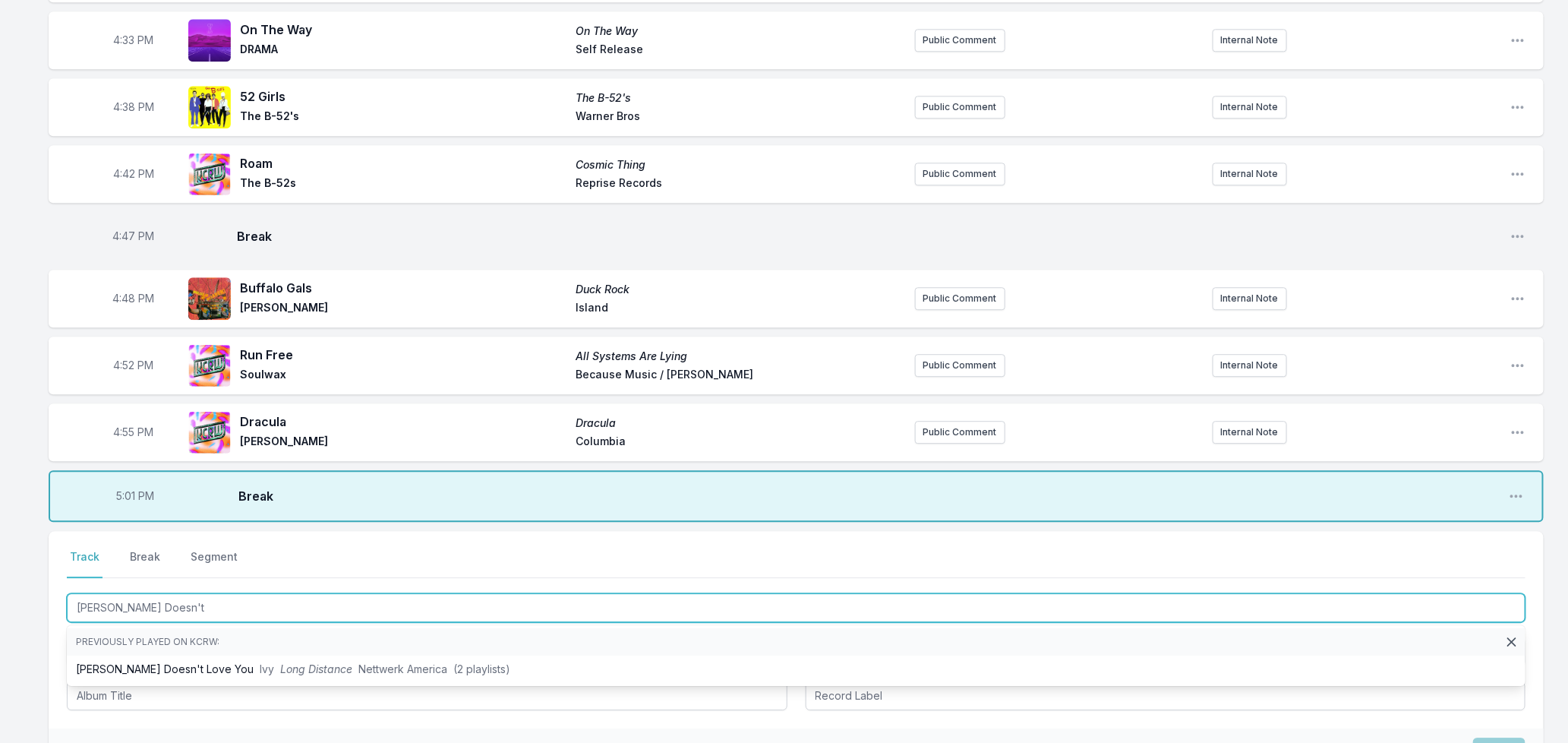
type input "[PERSON_NAME] Doesn't"
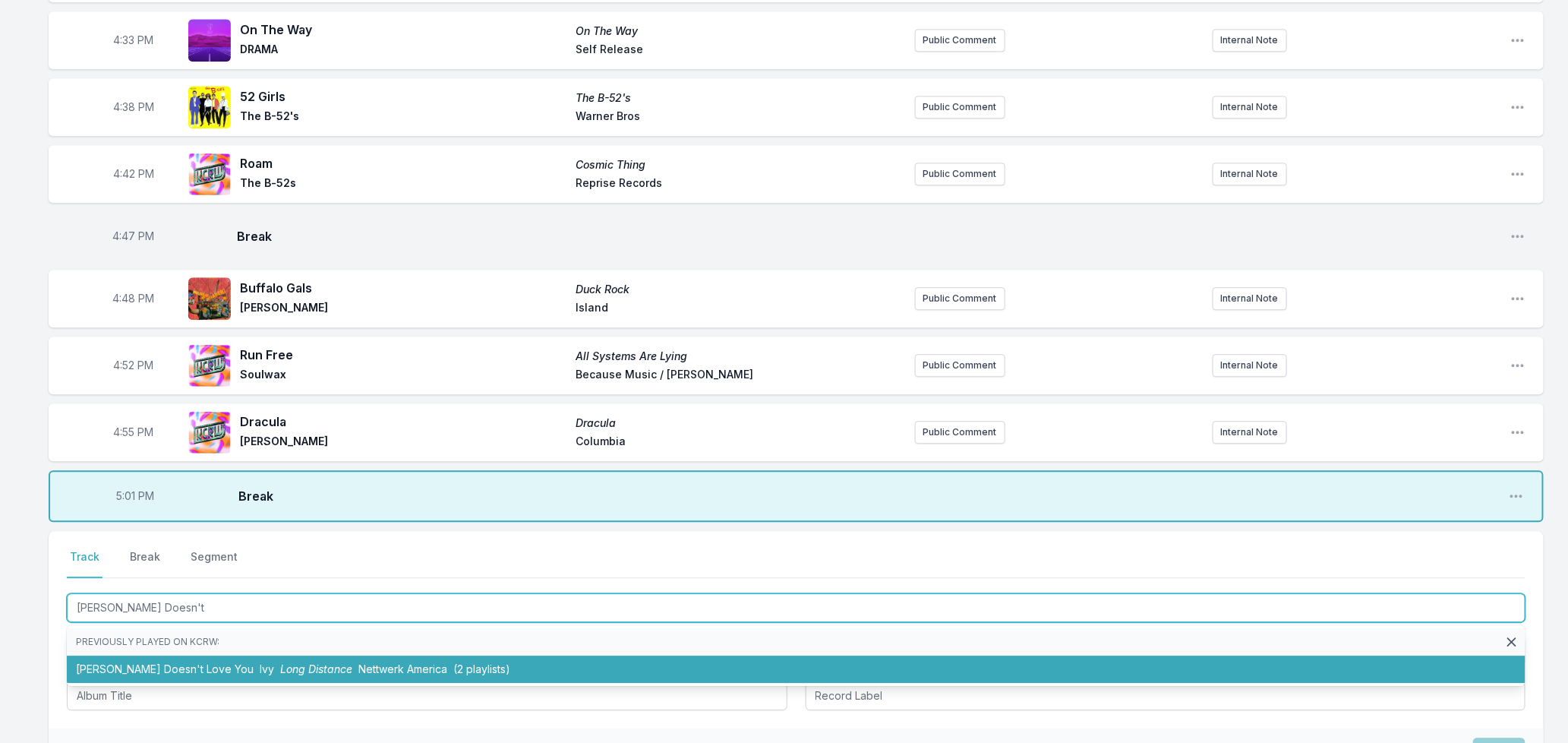
click at [283, 660] on li "[PERSON_NAME] Doesn't Love You [PERSON_NAME] Distance Nettwerk America (2 playl…" at bounding box center [796, 669] width 1459 height 27
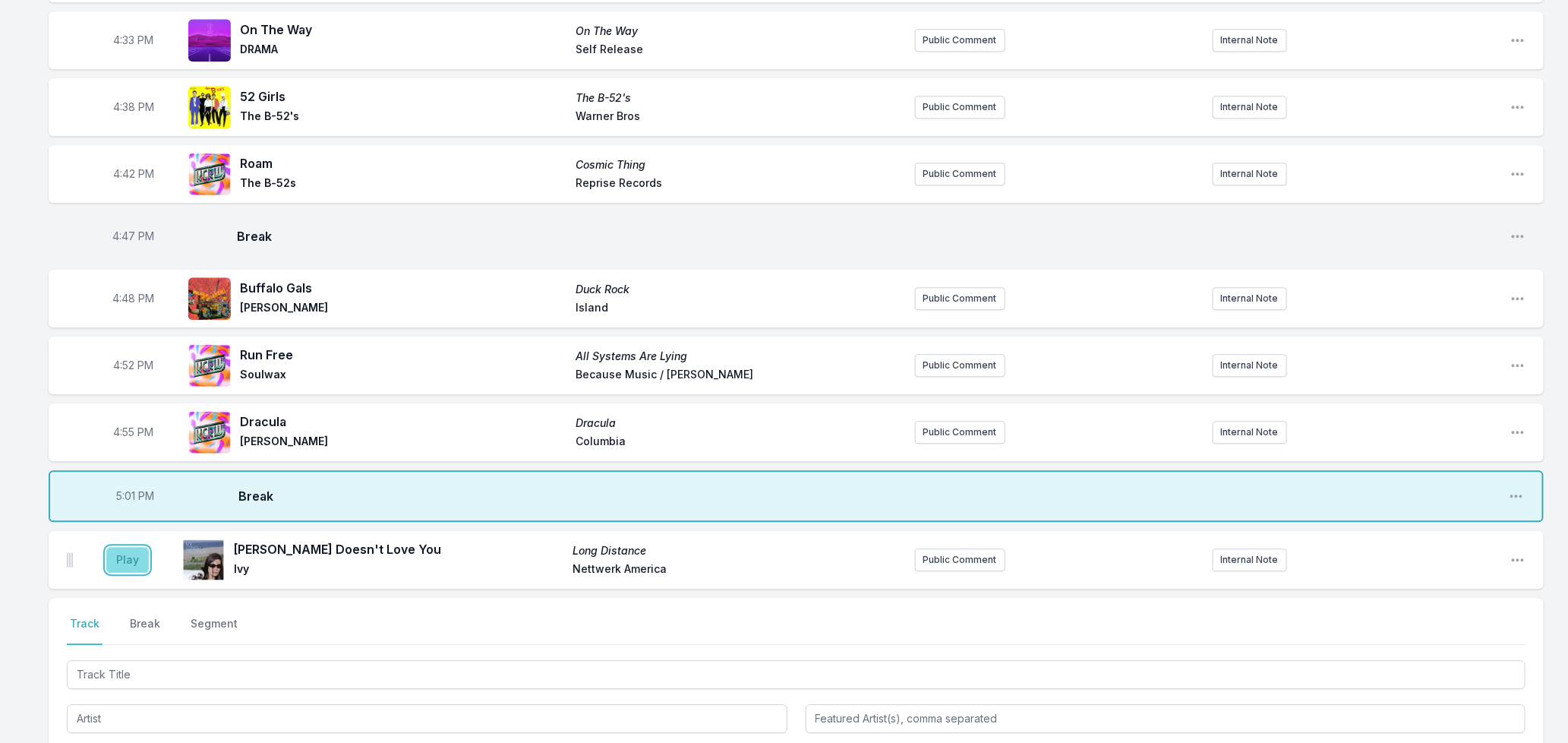
click at [123, 547] on button "Play" at bounding box center [127, 560] width 43 height 26
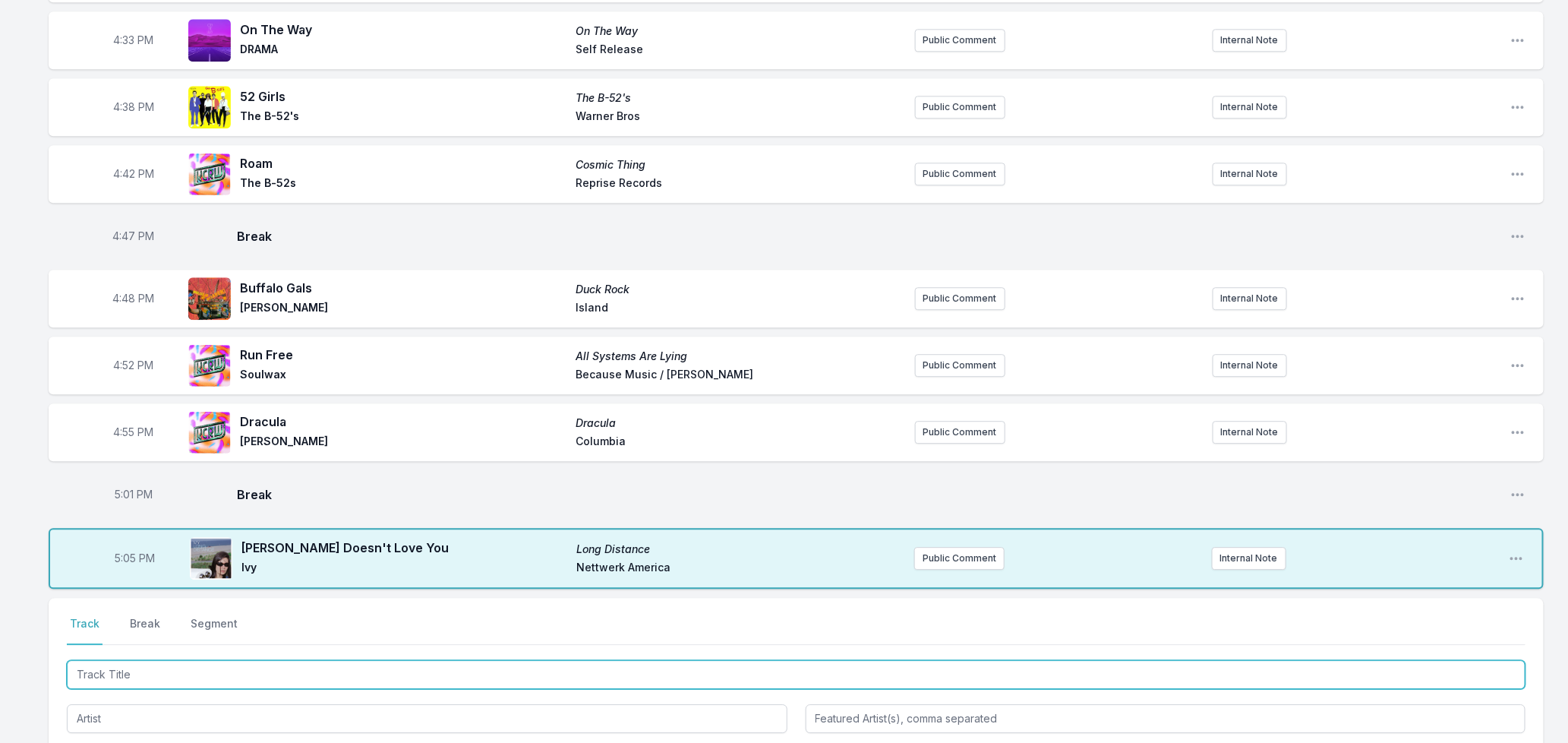
click at [218, 662] on input "Track Title" at bounding box center [796, 674] width 1459 height 29
type input "Guess I'm Falling In Love"
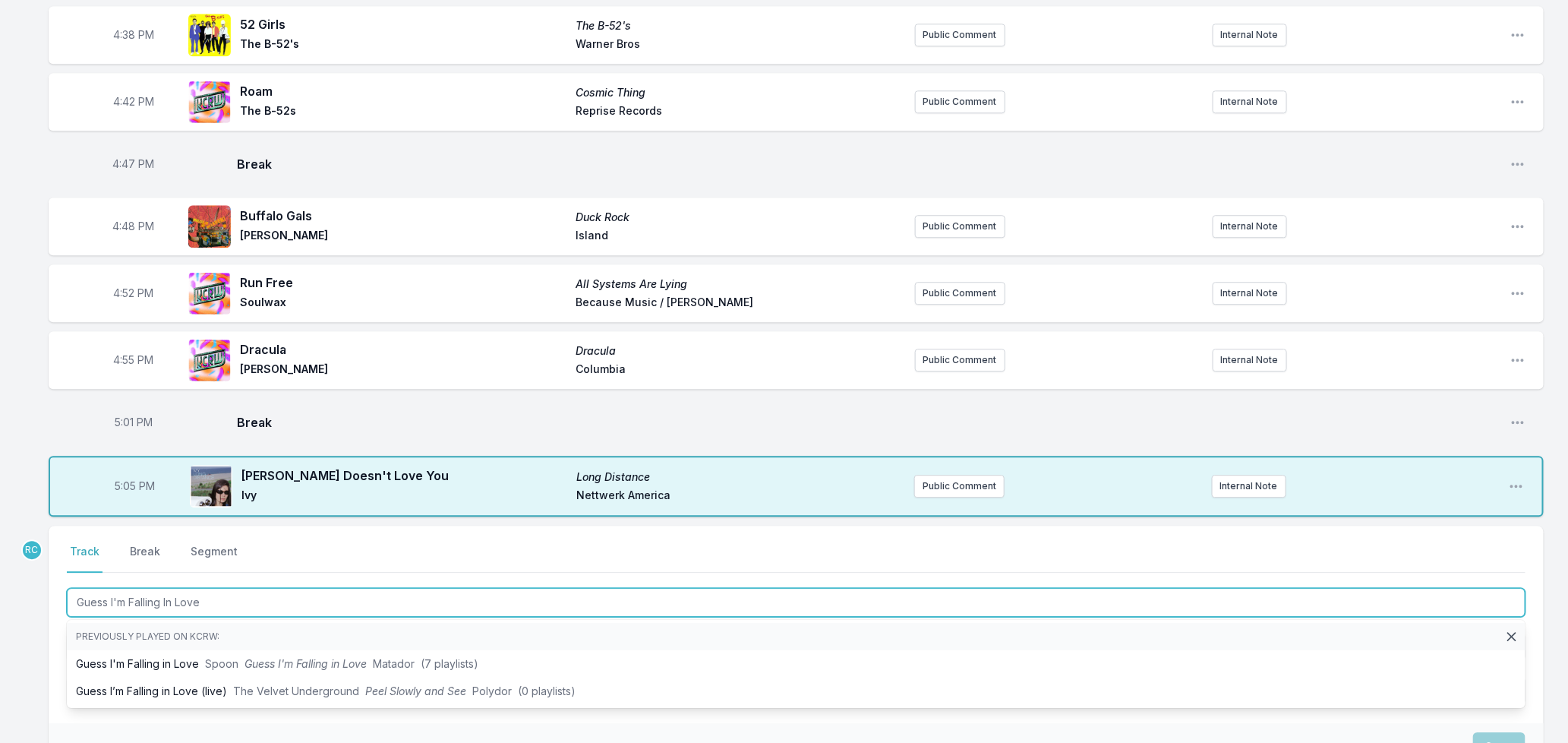
scroll to position [2040, 0]
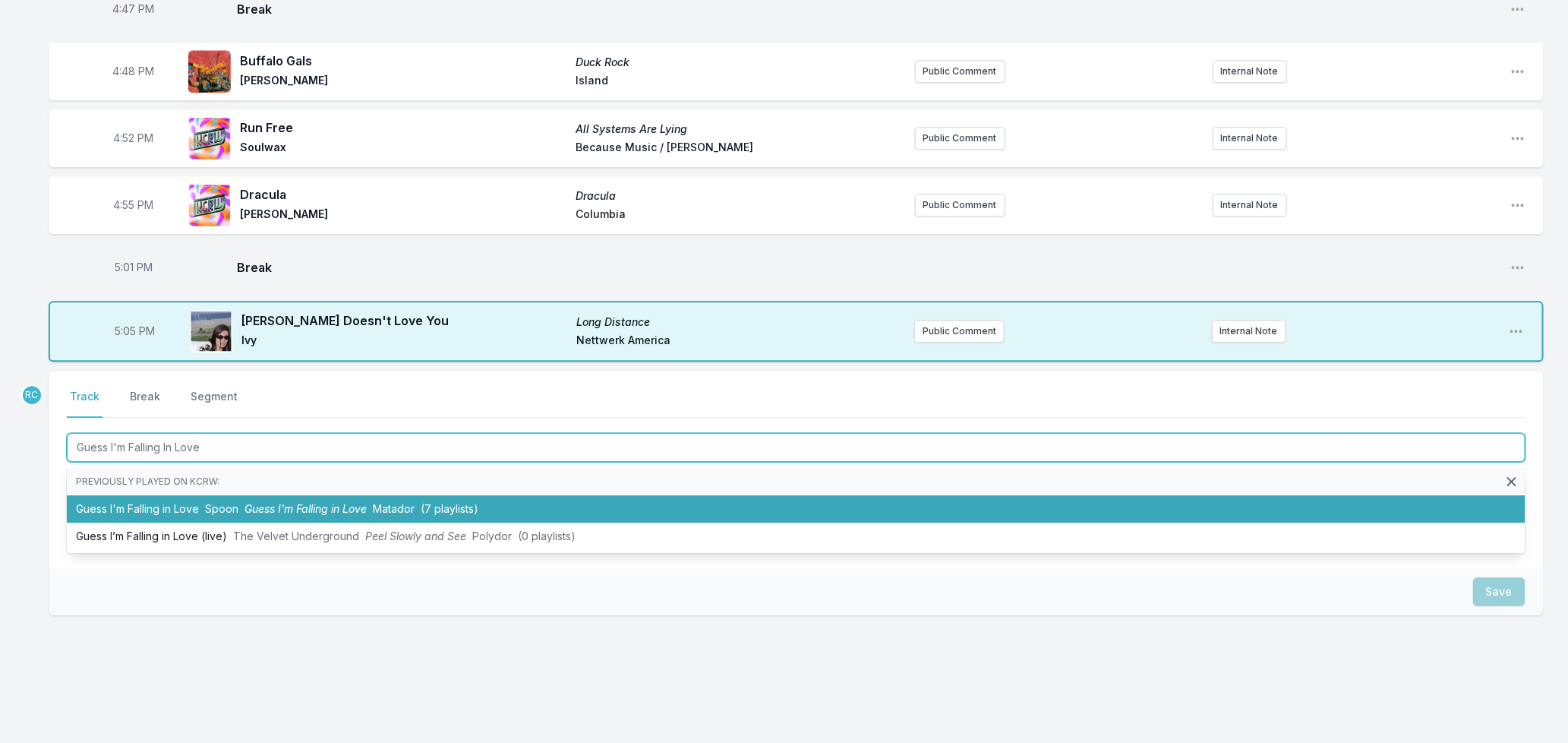
click at [286, 502] on span "Guess I'm Falling in Love" at bounding box center [306, 508] width 122 height 13
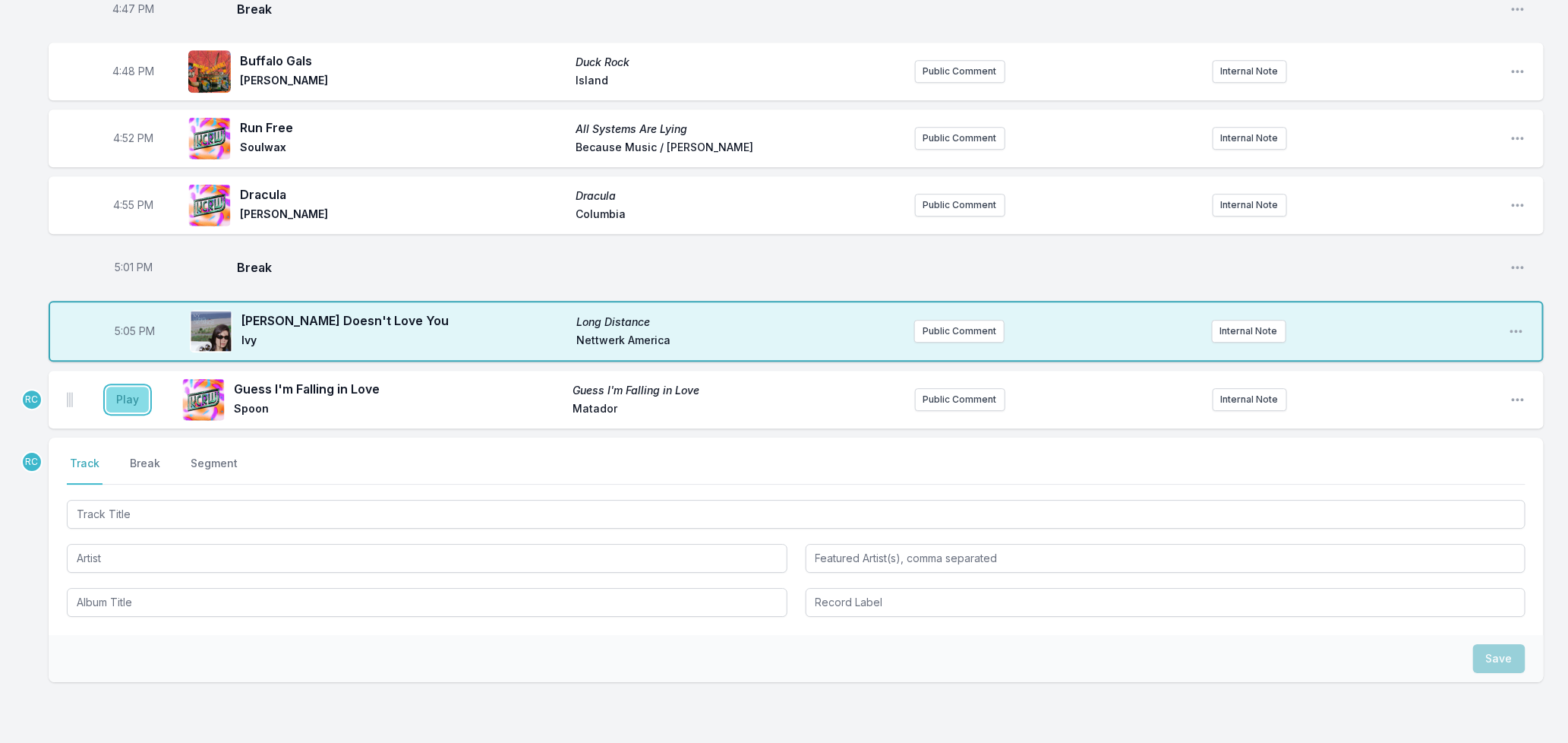
click at [117, 387] on button "Play" at bounding box center [127, 400] width 43 height 26
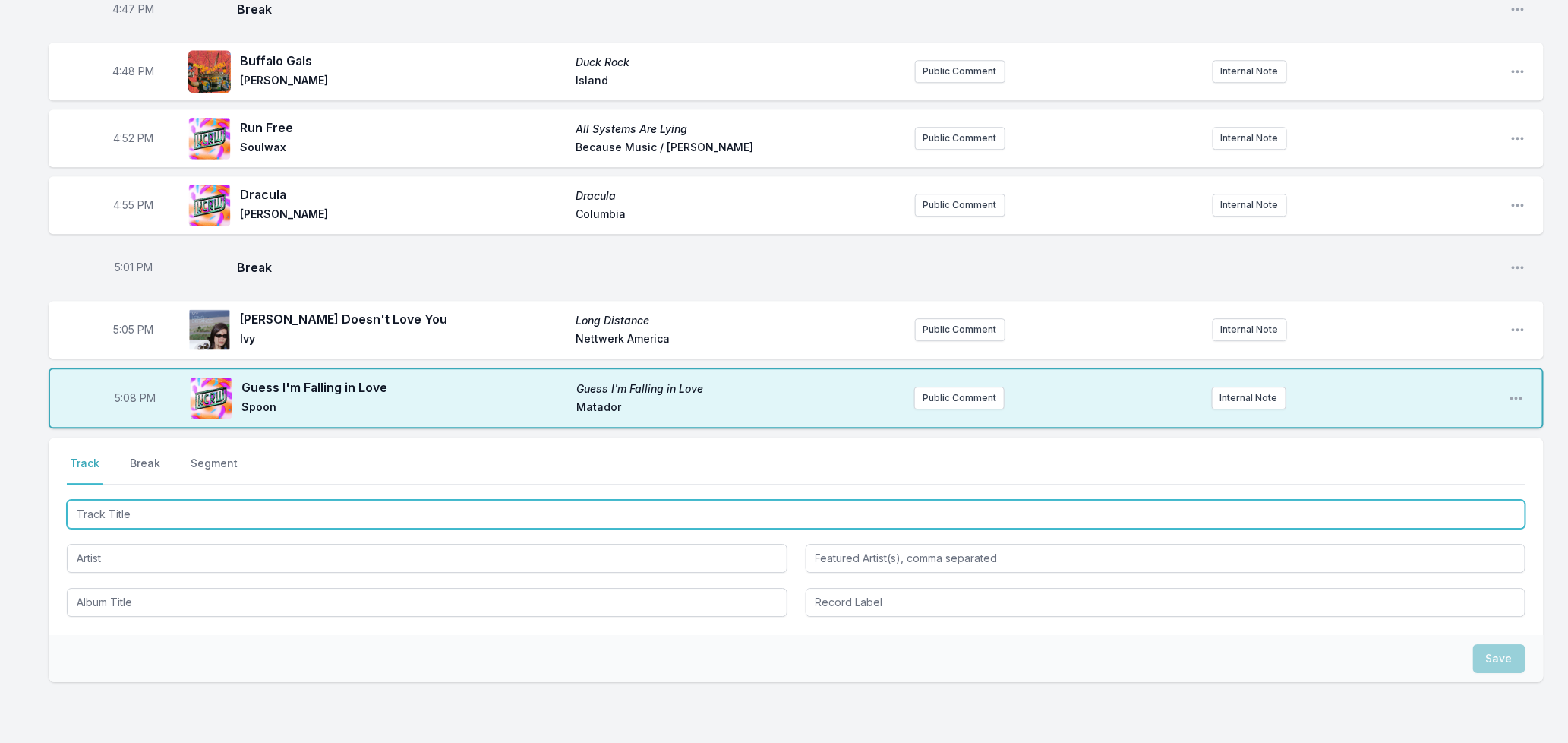
click at [374, 500] on input "Track Title" at bounding box center [796, 514] width 1459 height 29
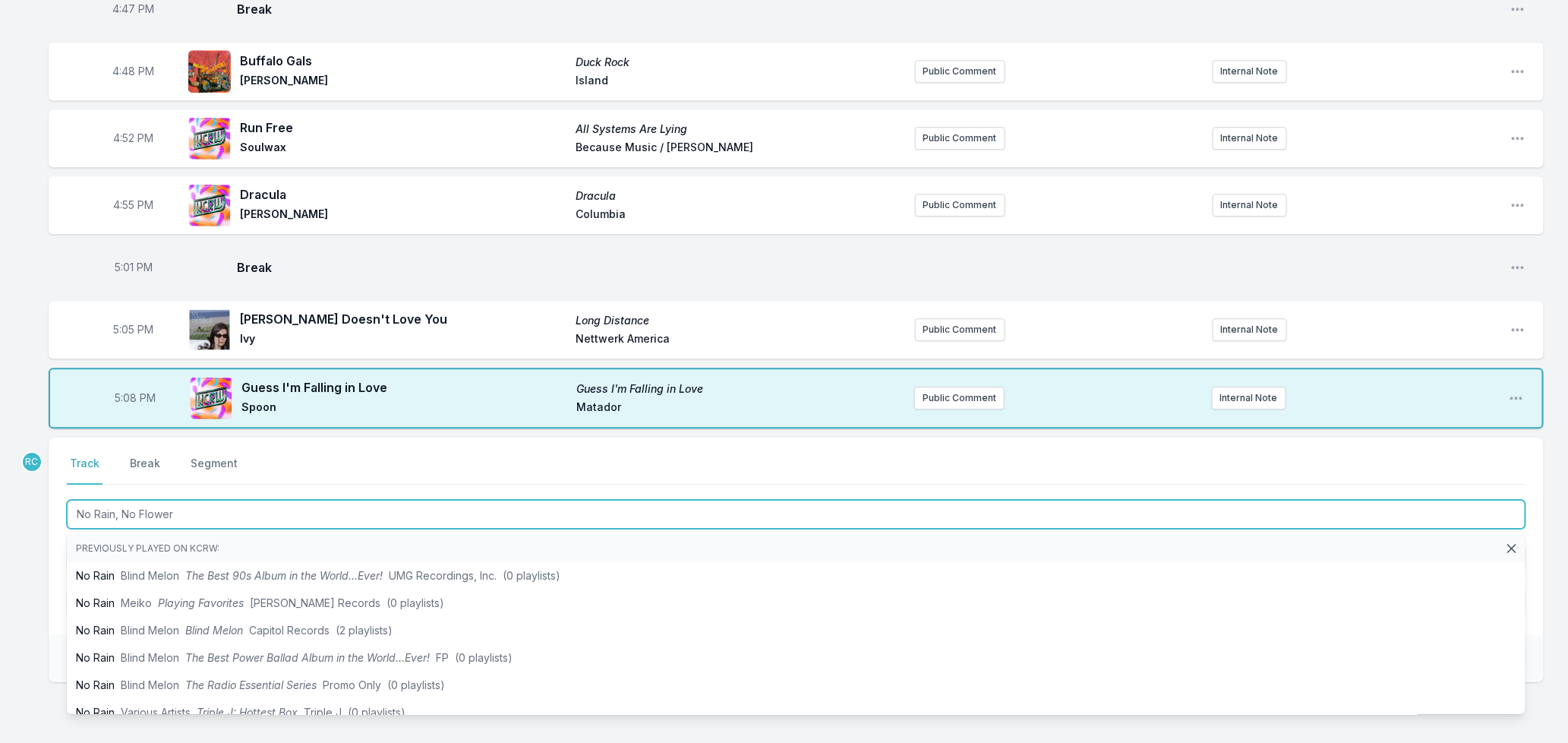
type input "No Rain, No Flowers"
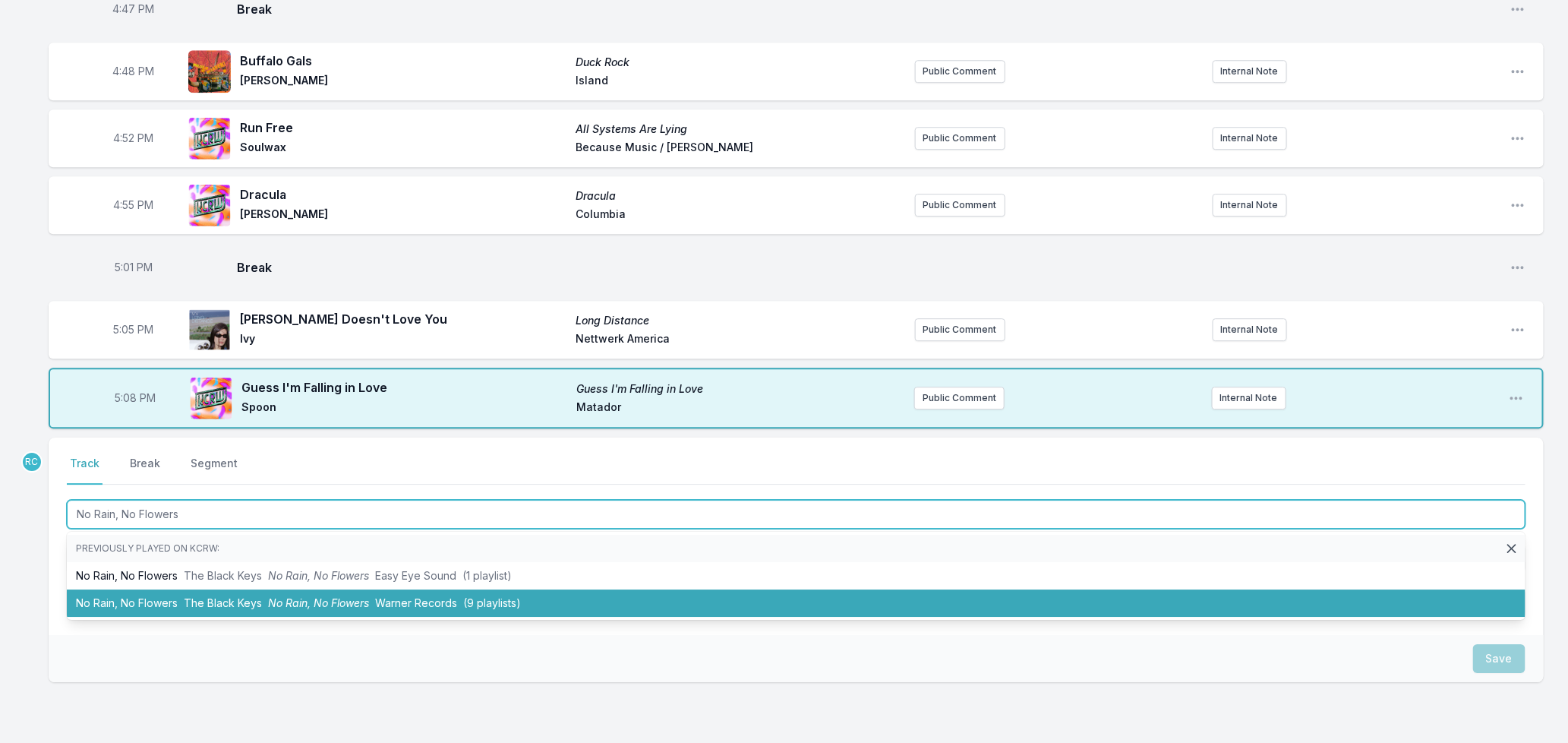
click at [219, 597] on span "The Black Keys" at bounding box center [223, 603] width 78 height 13
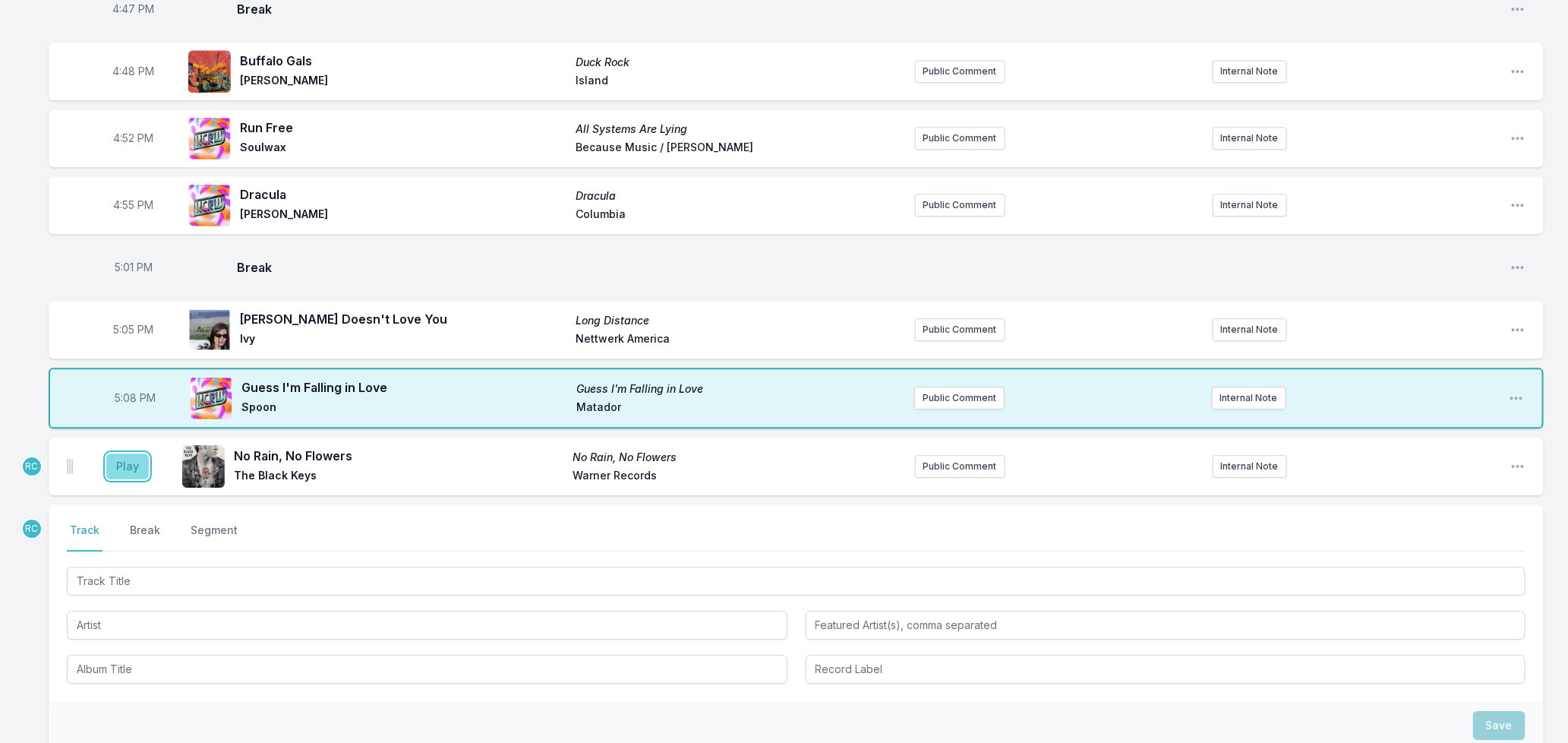
click at [131, 454] on button "Play" at bounding box center [127, 467] width 43 height 26
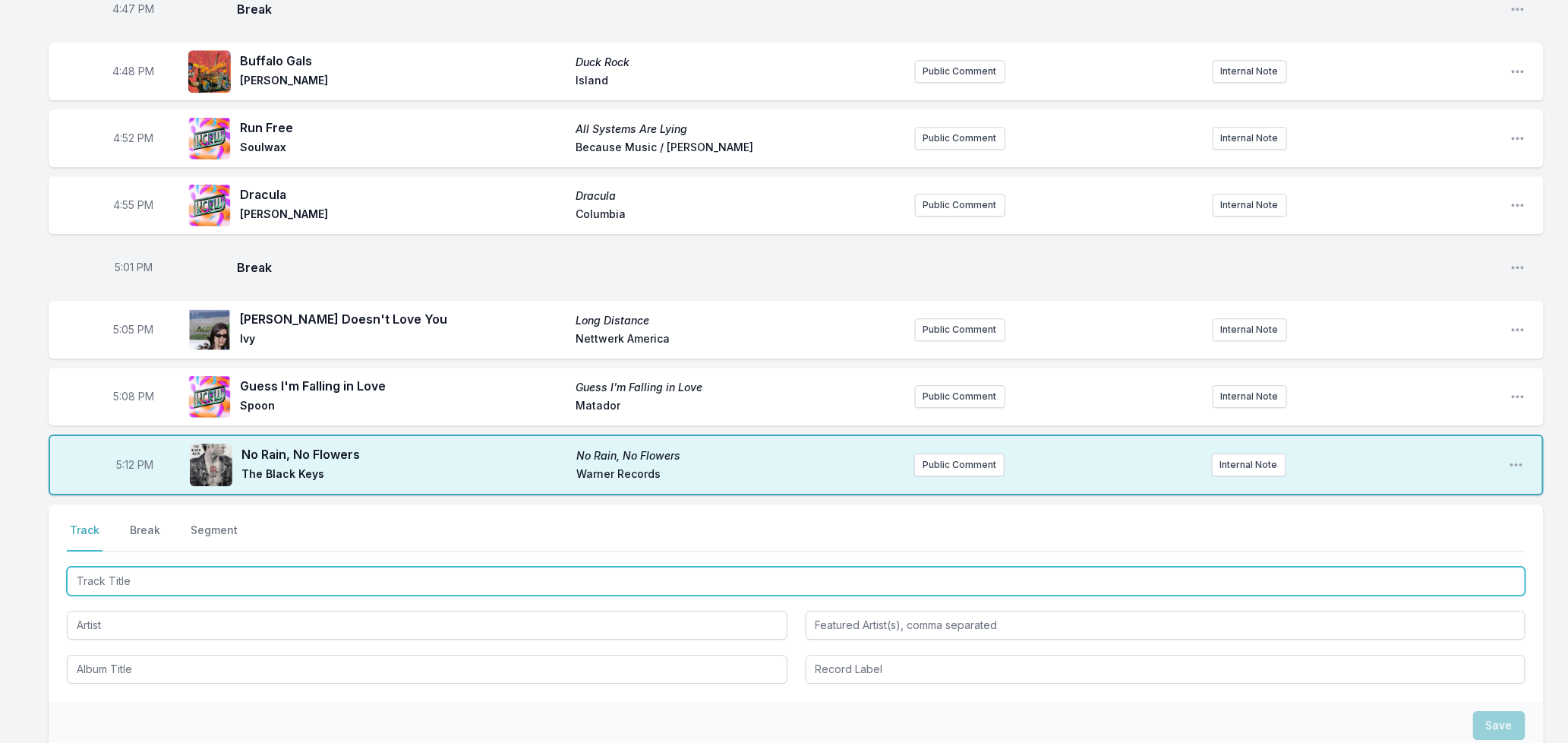
click at [204, 567] on input "Track Title" at bounding box center [796, 581] width 1459 height 29
type input "Beautiful World"
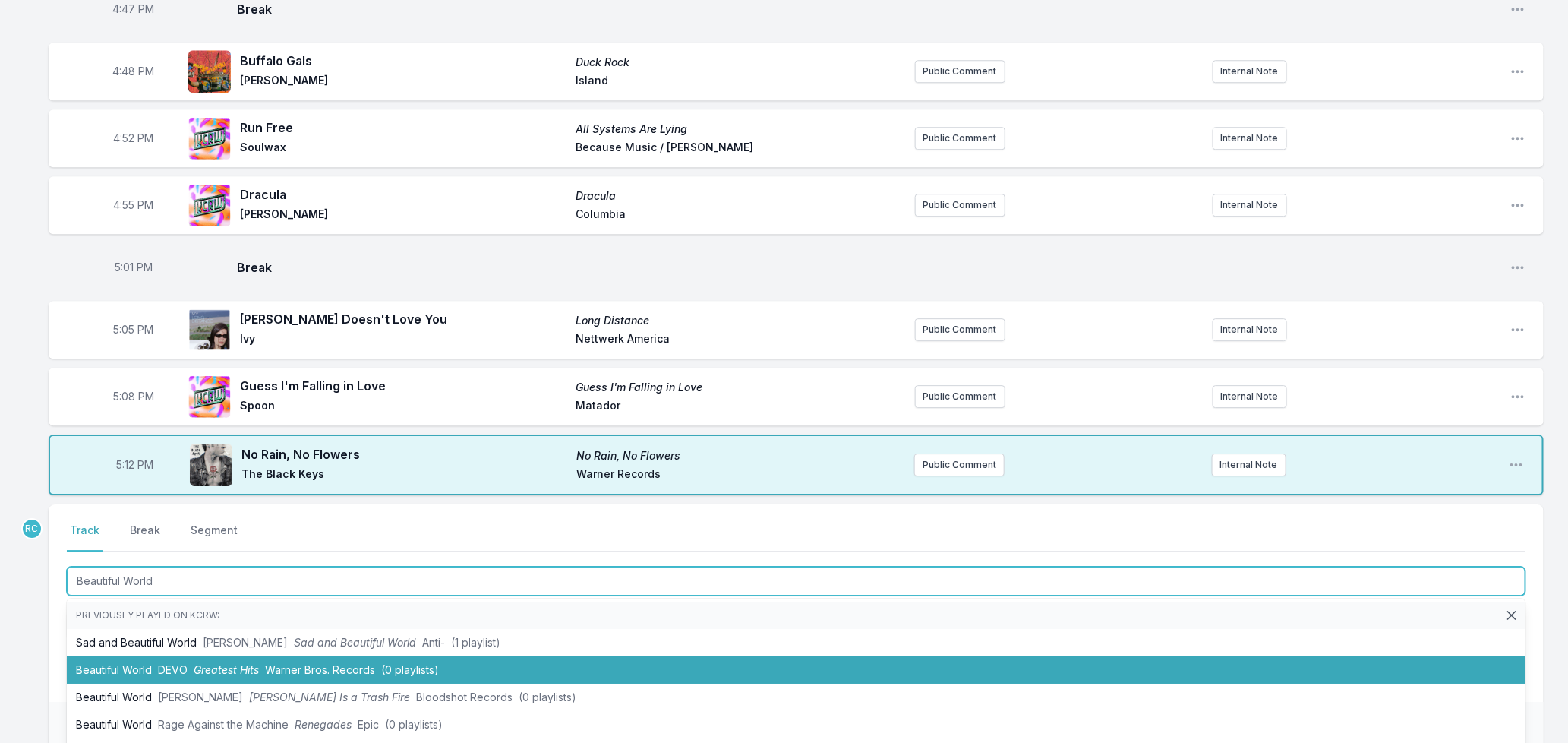
click at [156, 657] on li "Beautiful World DEVO Greatest Hits Warner Bros. Records (0 playlists)" at bounding box center [796, 670] width 1459 height 27
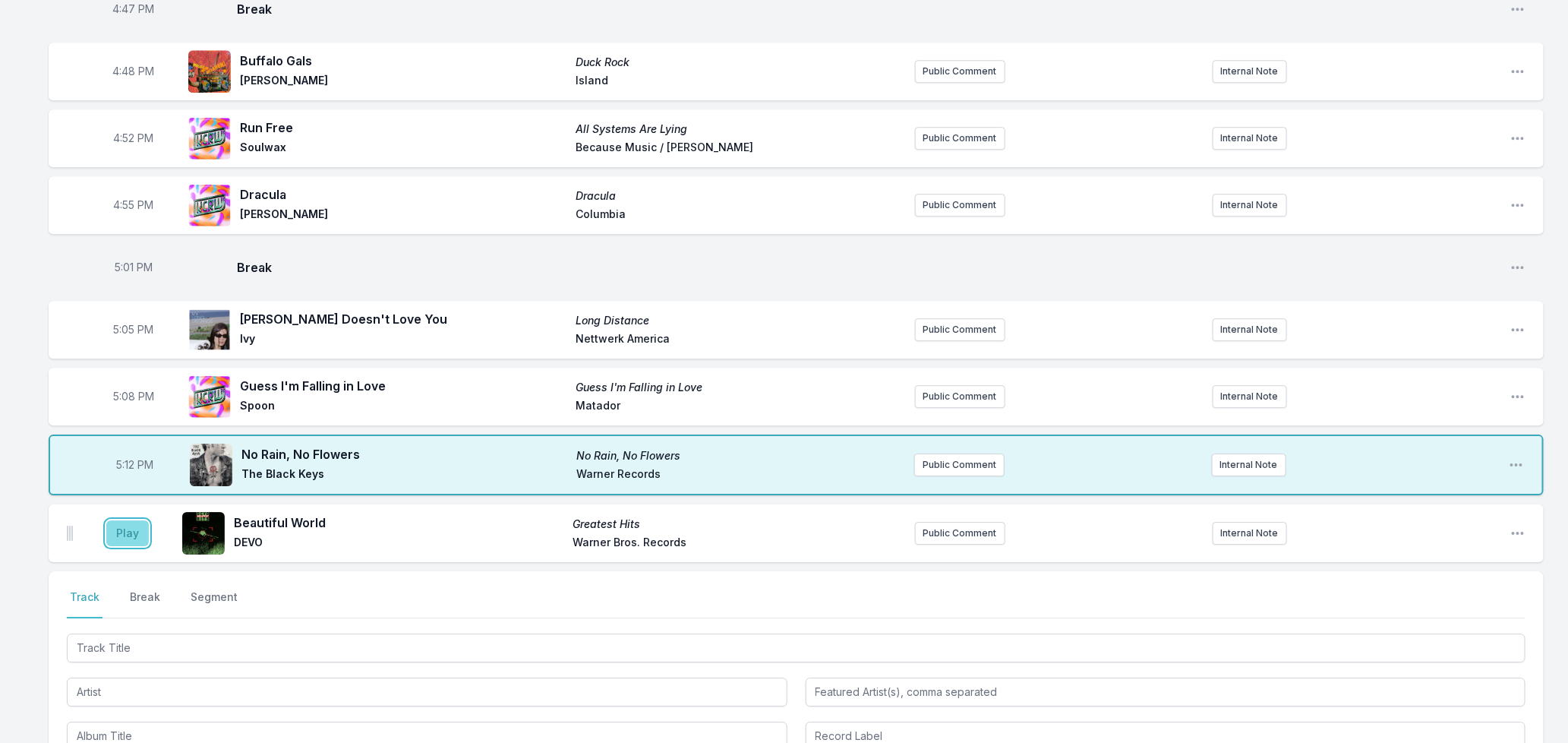
click at [133, 521] on button "Play" at bounding box center [127, 534] width 43 height 26
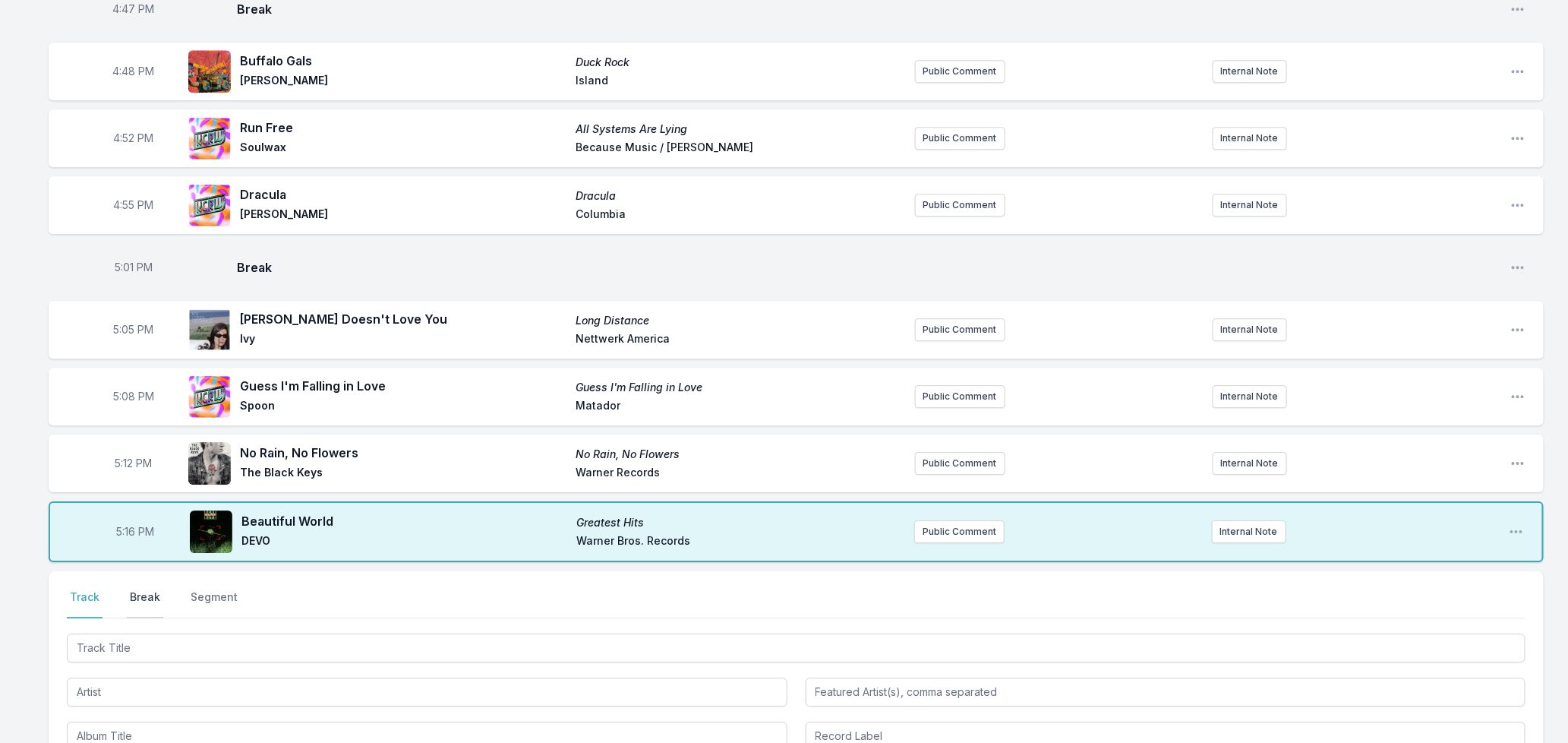
click at [139, 590] on button "Break" at bounding box center [145, 604] width 36 height 29
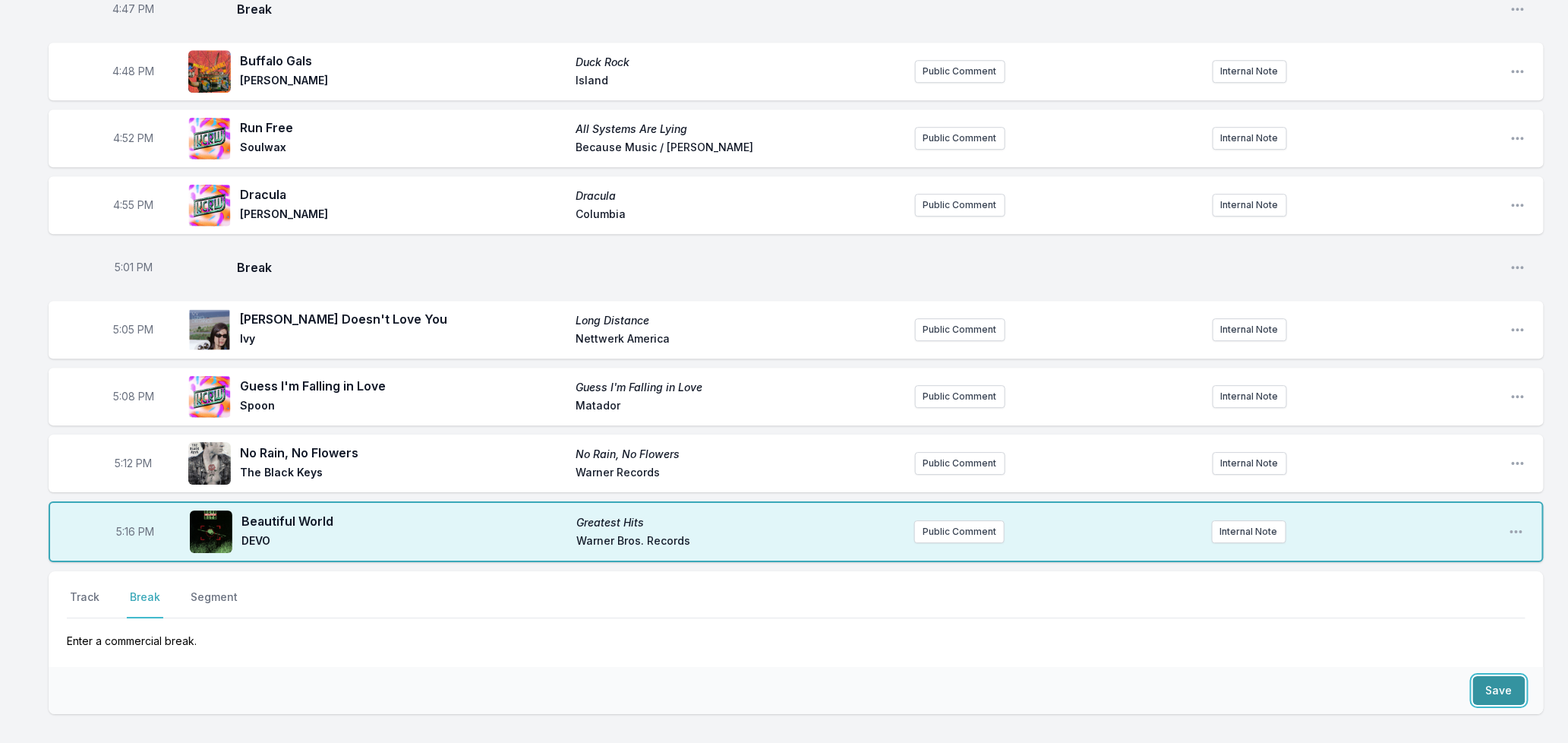
click at [1482, 677] on button "Save" at bounding box center [1499, 690] width 52 height 29
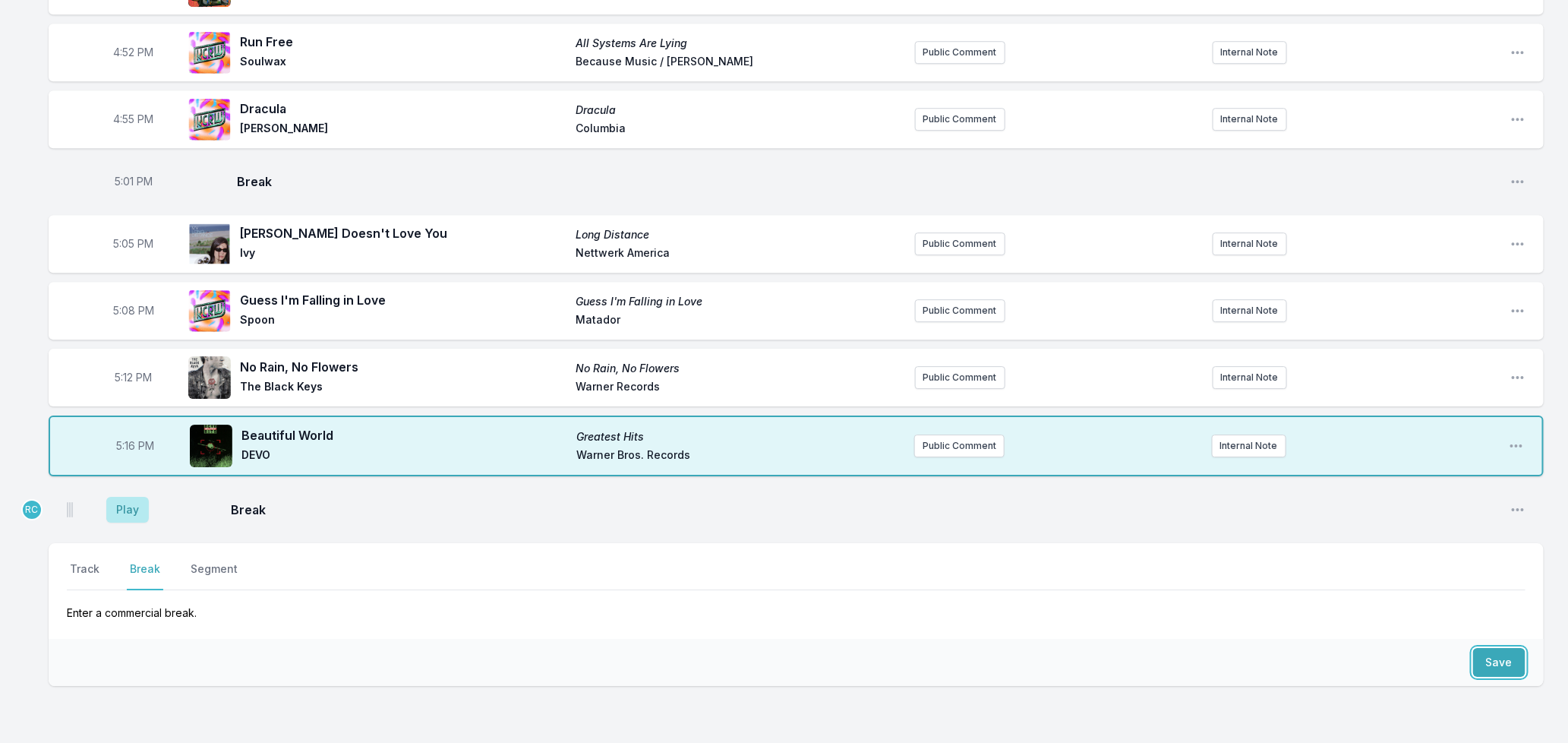
scroll to position [2196, 0]
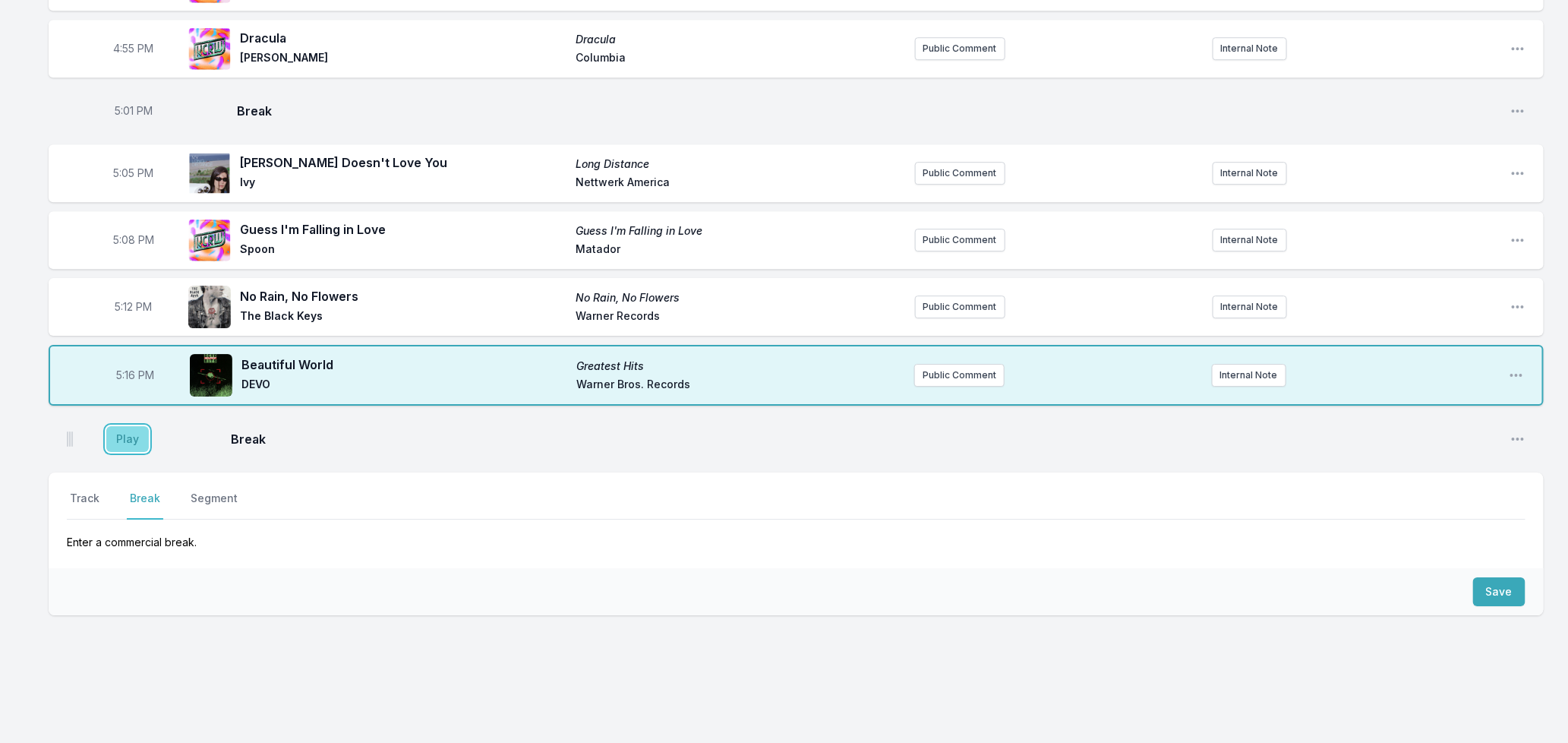
click at [120, 426] on button "Play" at bounding box center [127, 439] width 43 height 26
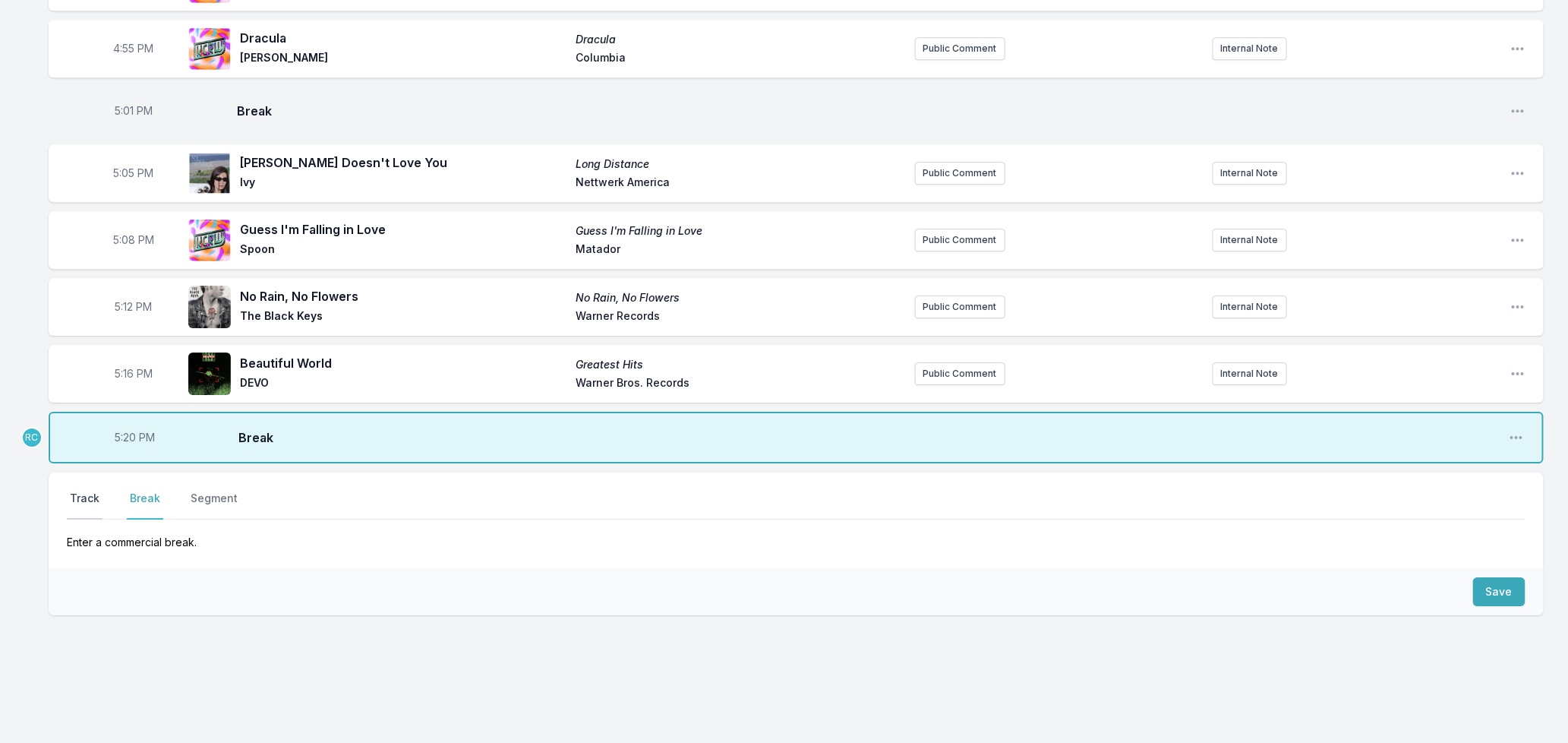
click at [86, 491] on button "Track" at bounding box center [85, 505] width 36 height 29
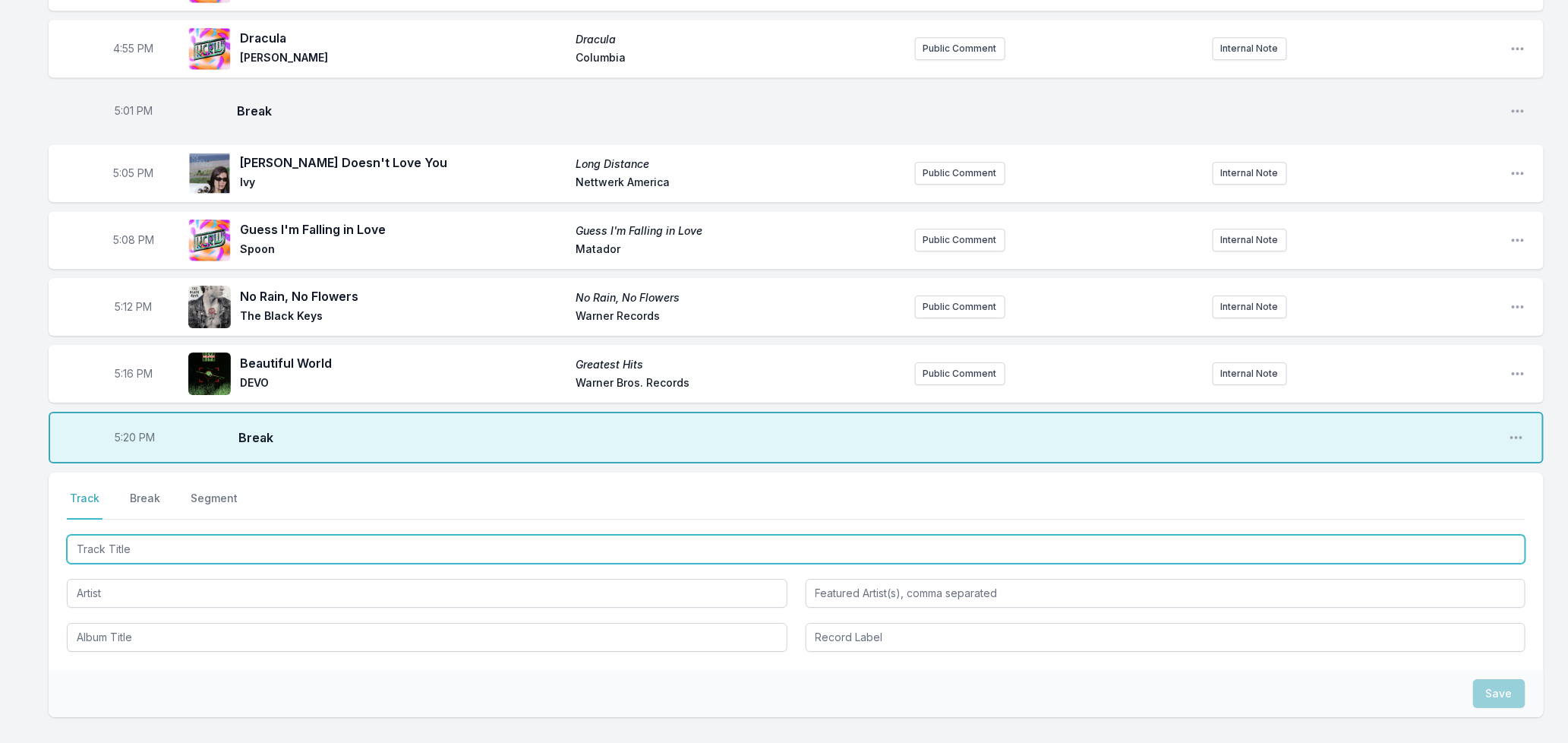
click at [90, 536] on input "Track Title" at bounding box center [796, 549] width 1459 height 29
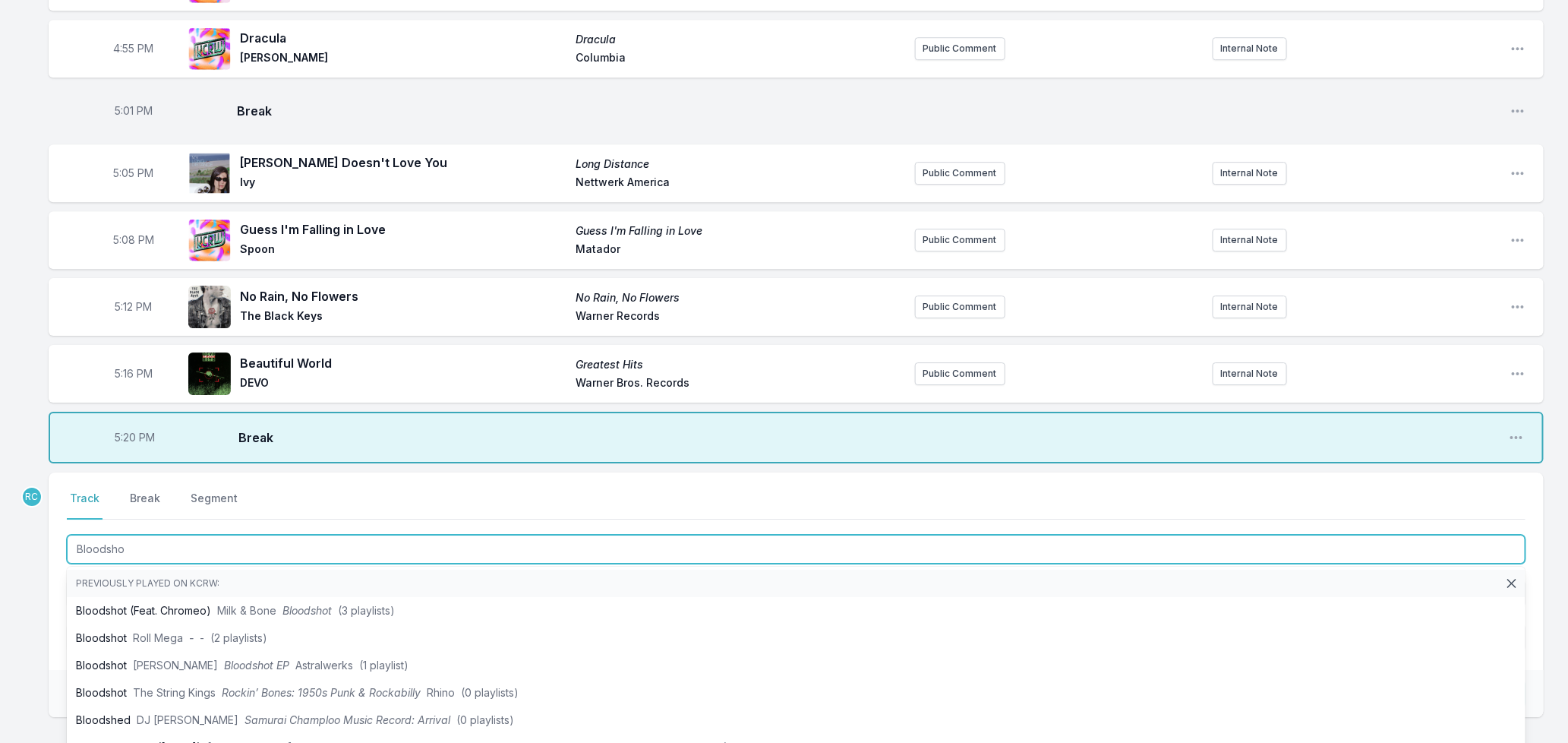
type input "Bloodshot"
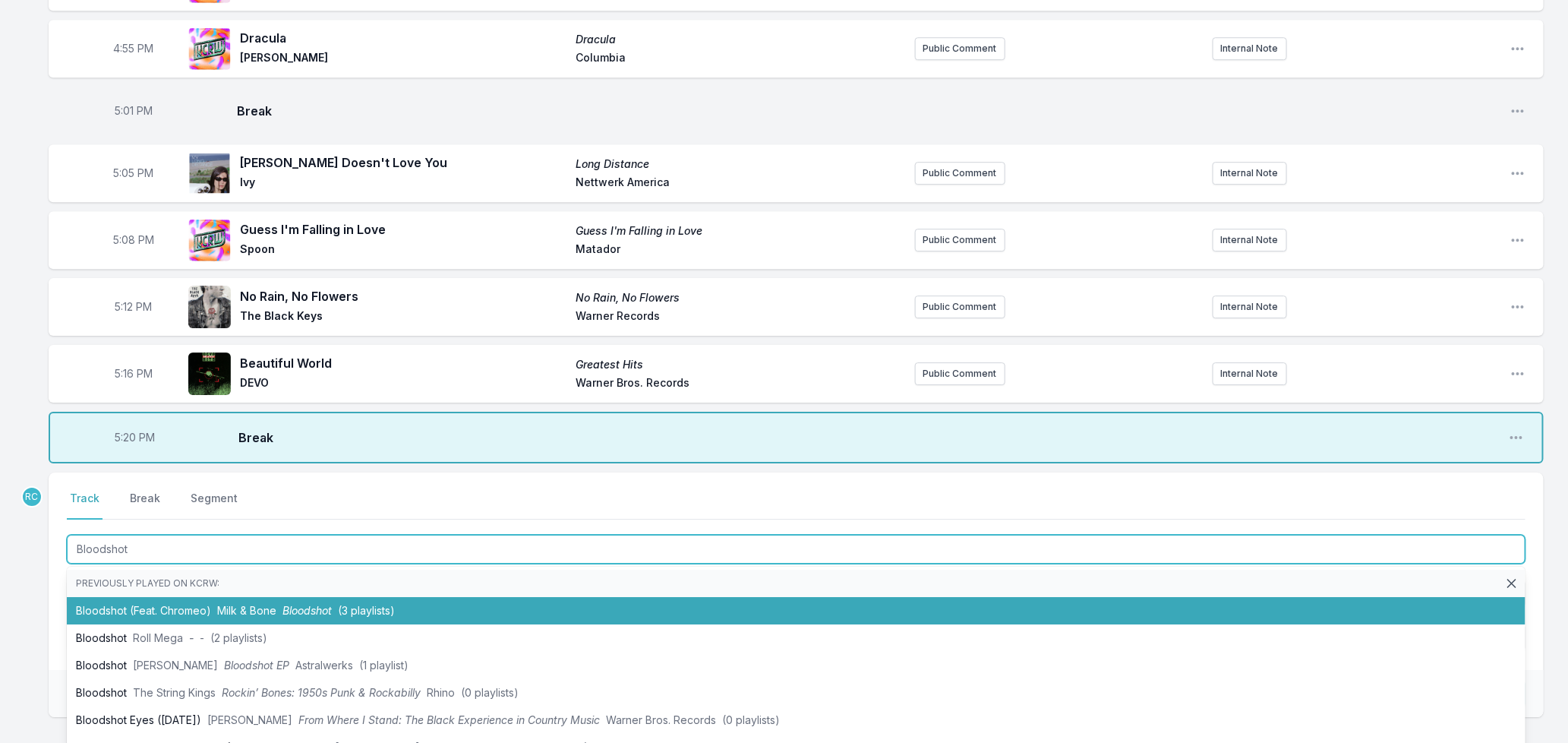
click at [125, 597] on li "Bloodshot (Feat. Chromeo) Milk & Bone Bloodshot (3 playlists)" at bounding box center [796, 610] width 1459 height 27
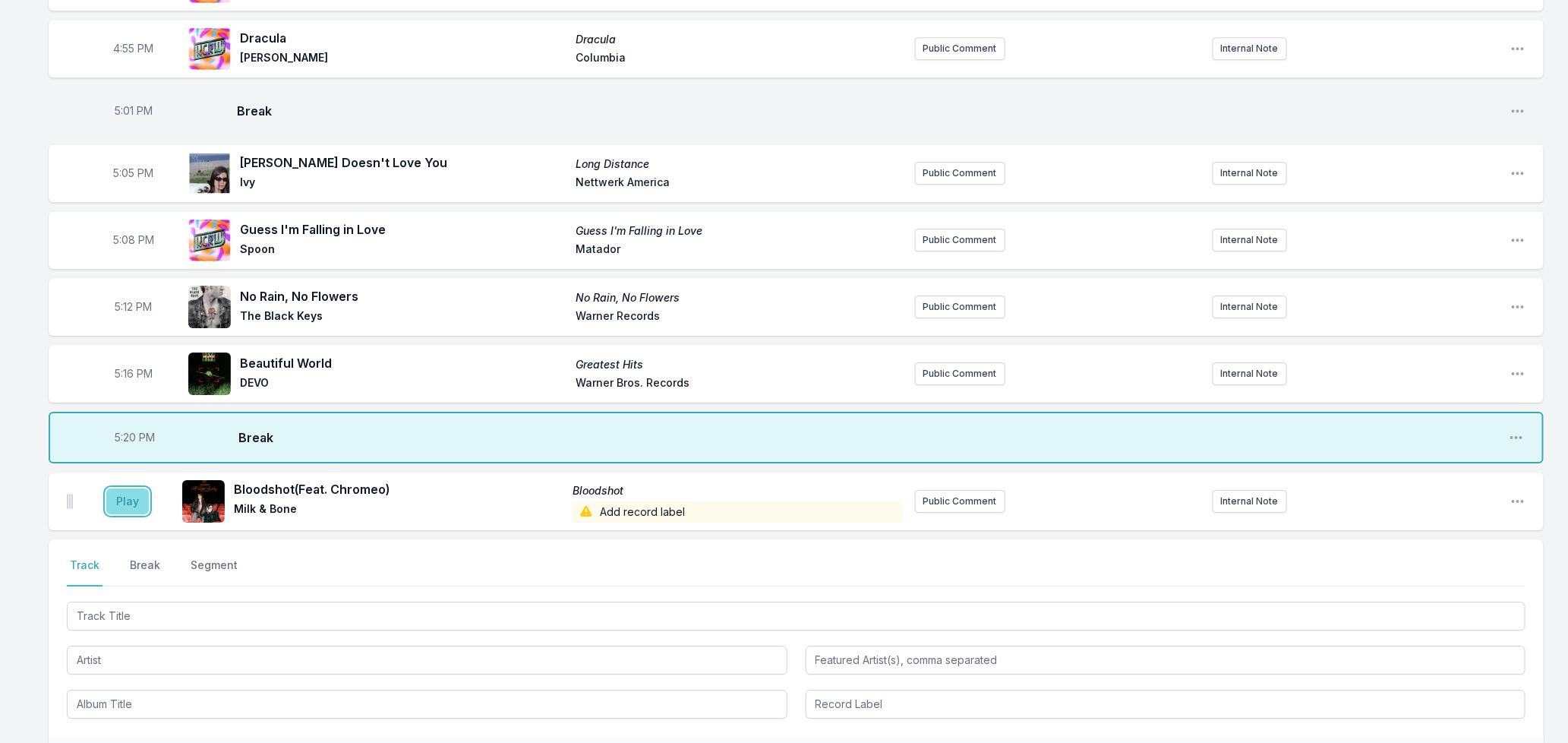
click at [125, 489] on button "Play" at bounding box center [127, 502] width 43 height 26
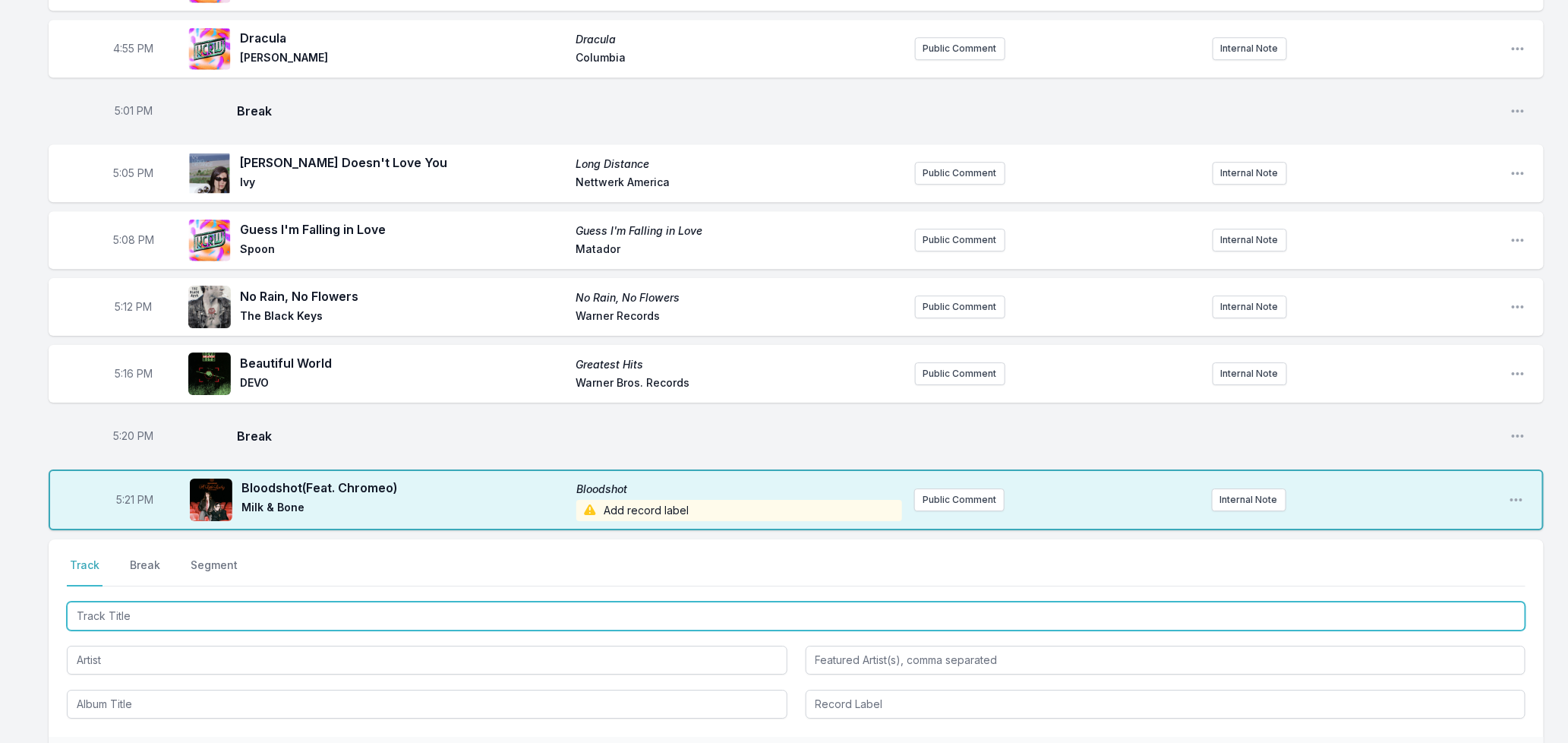
click at [252, 602] on input "Track Title" at bounding box center [796, 616] width 1459 height 29
type input "Solid"
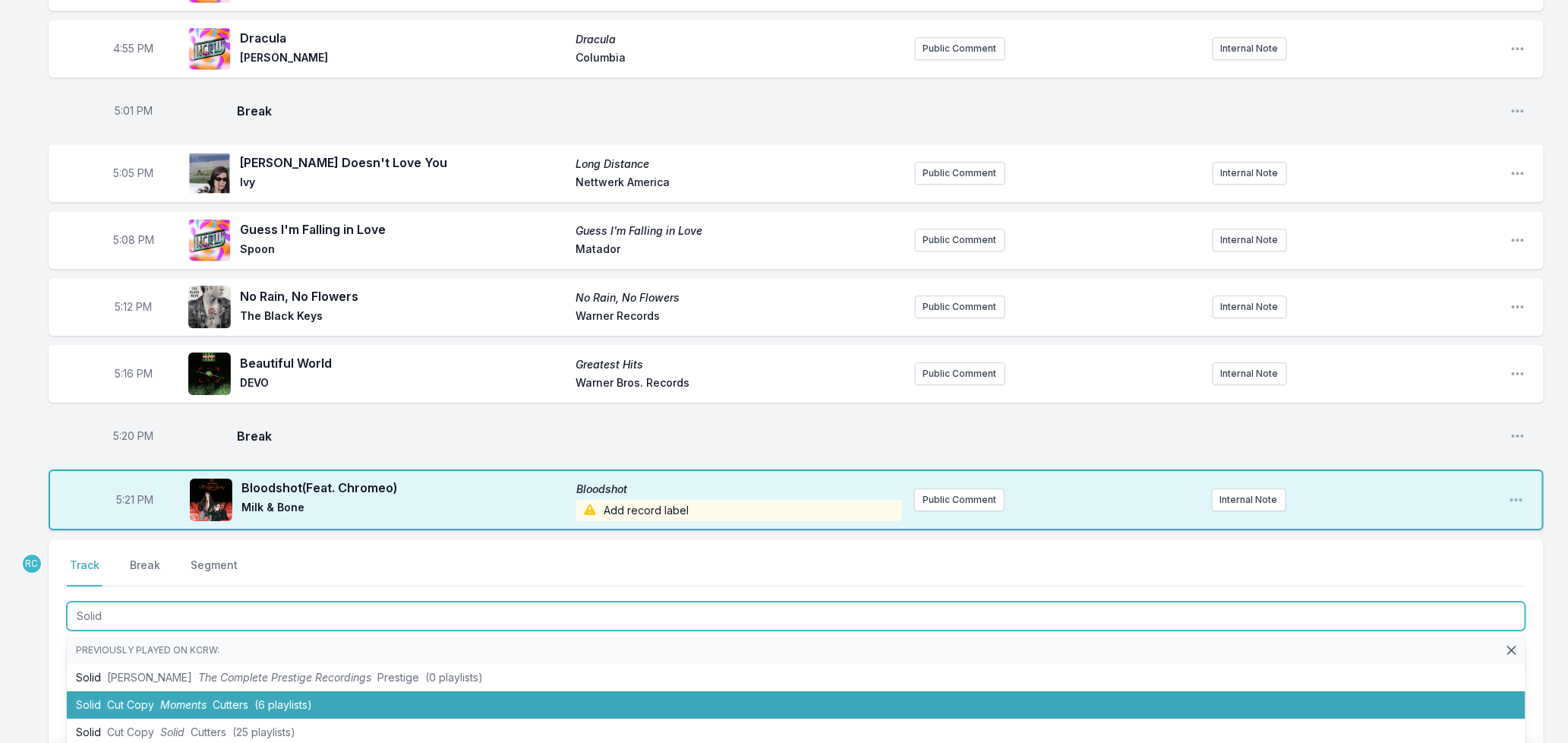
click at [123, 698] on span "Cut Copy" at bounding box center [130, 704] width 47 height 13
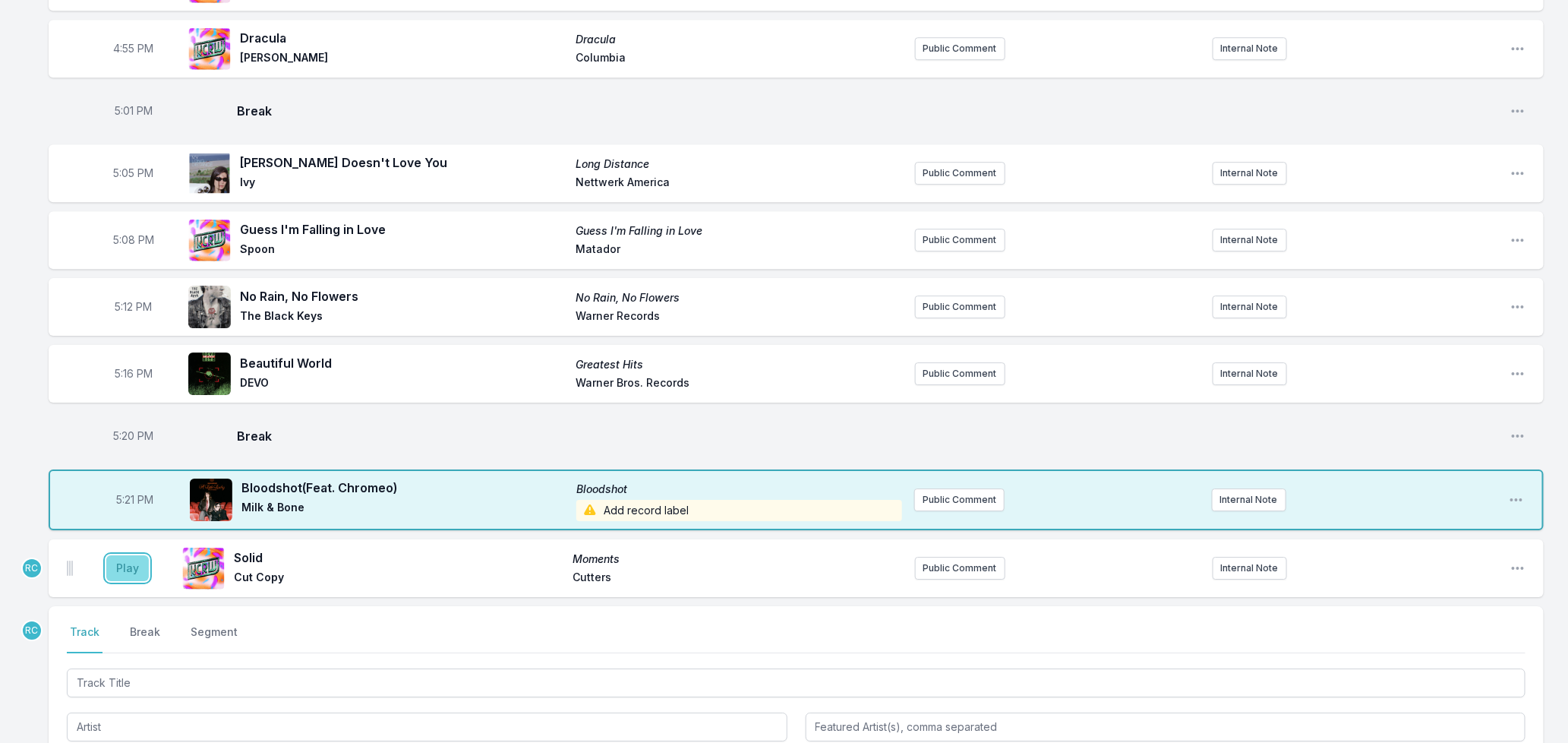
click at [125, 556] on button "Play" at bounding box center [127, 569] width 43 height 26
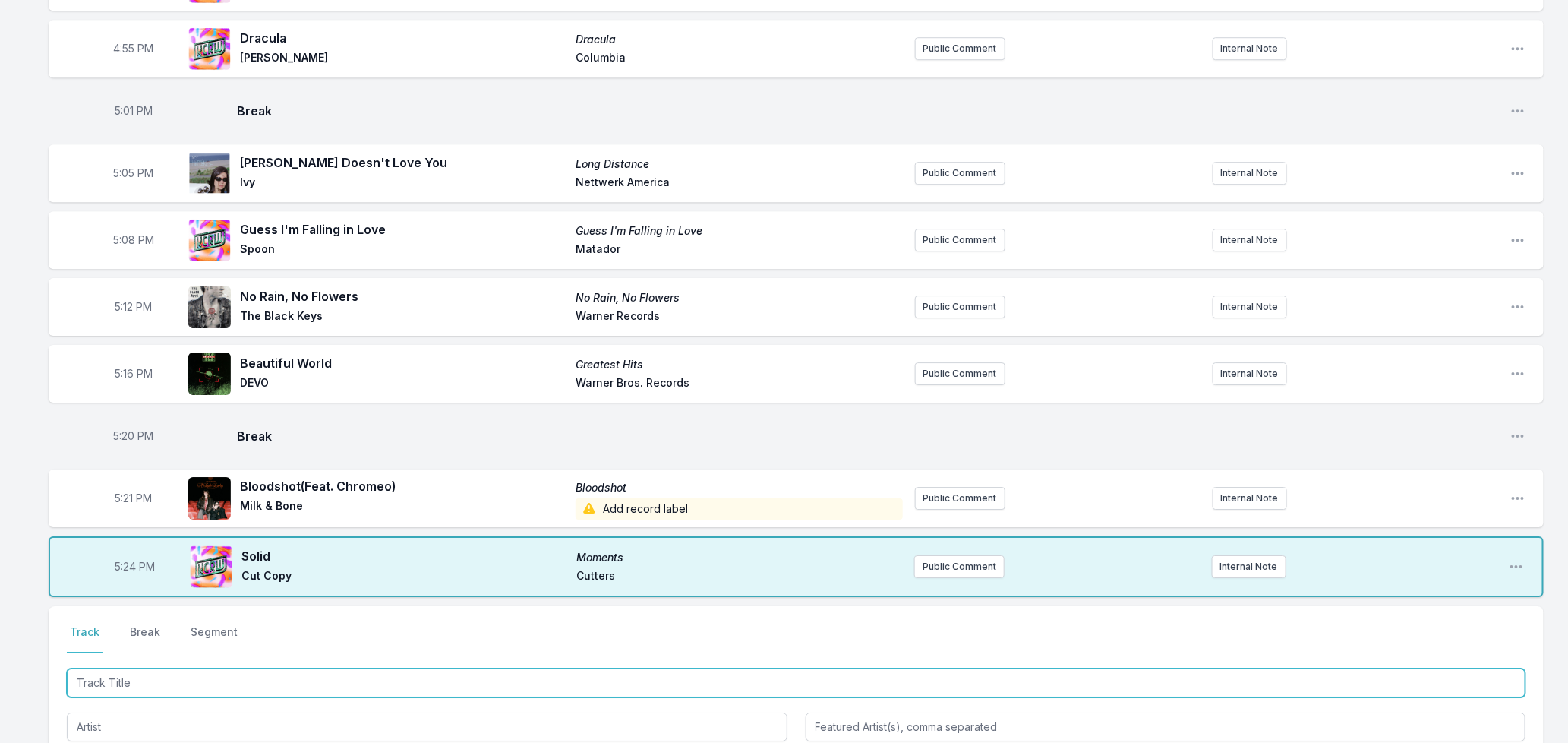
click at [191, 669] on input "Track Title" at bounding box center [796, 683] width 1459 height 29
type input "Cowgirl (Mid"
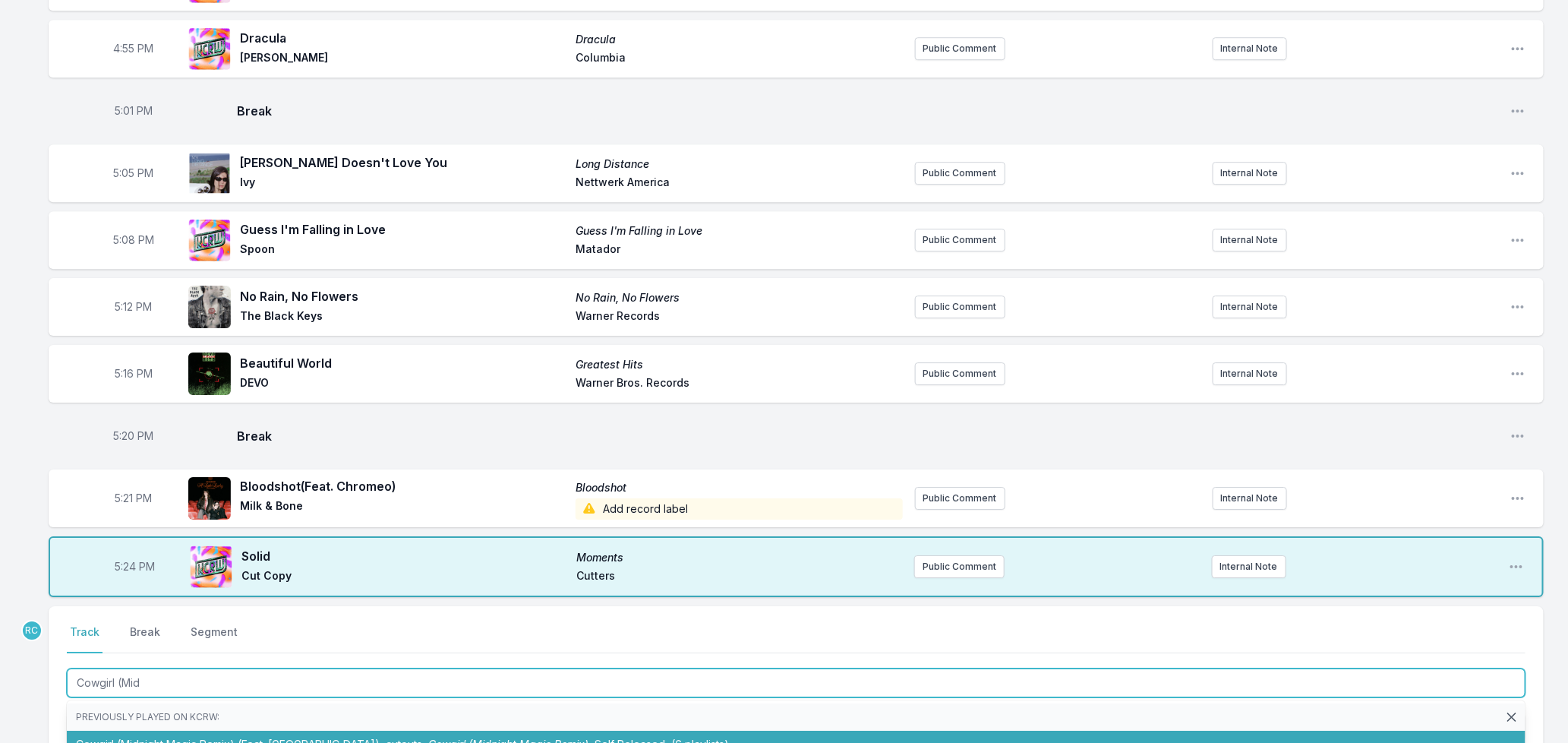
click at [233, 731] on li "Cowgirl (Midnight Magic Remix) (Feat. [PERSON_NAME]) cutouts Cowgirl (Midnight …" at bounding box center [796, 744] width 1459 height 27
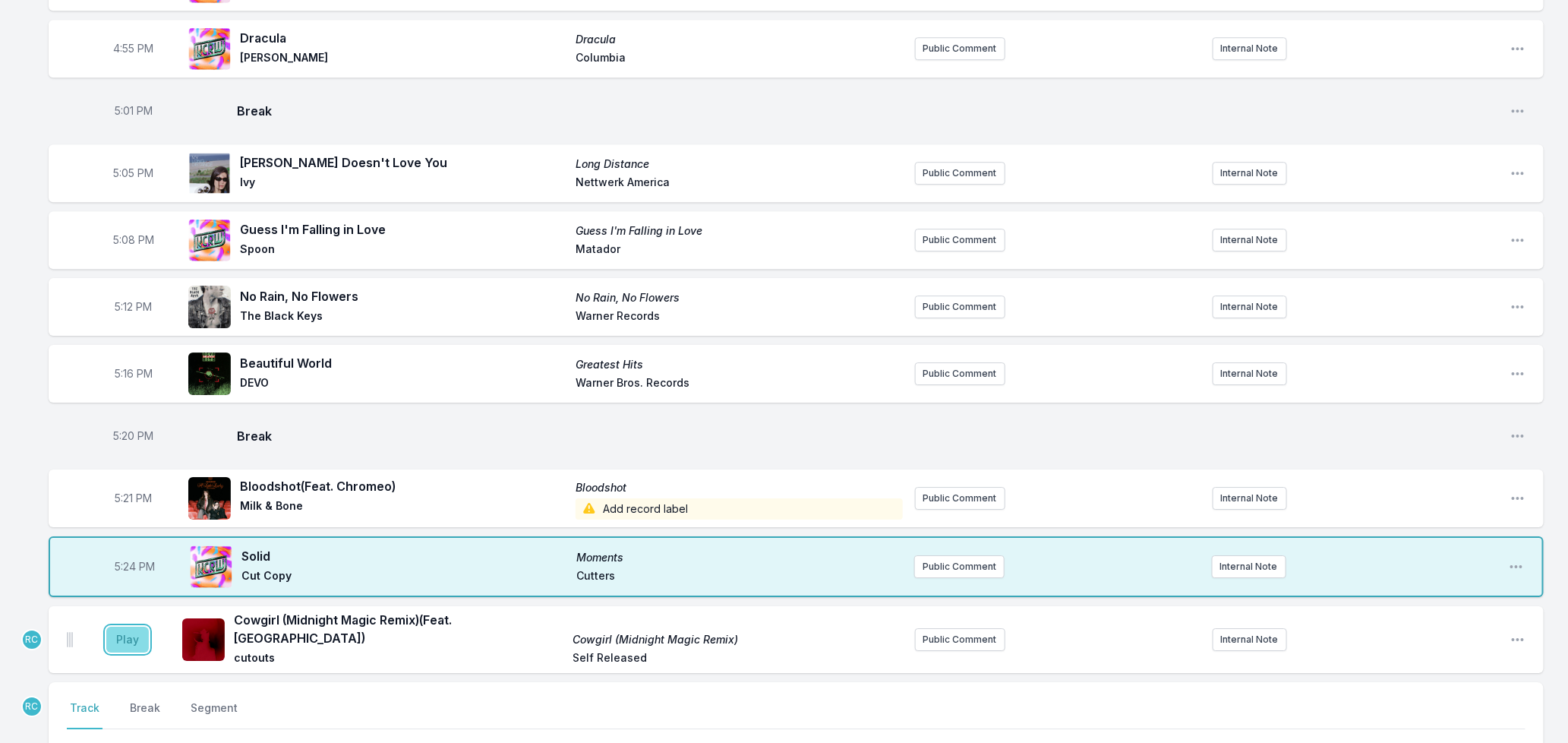
click at [130, 627] on button "Play" at bounding box center [127, 640] width 43 height 26
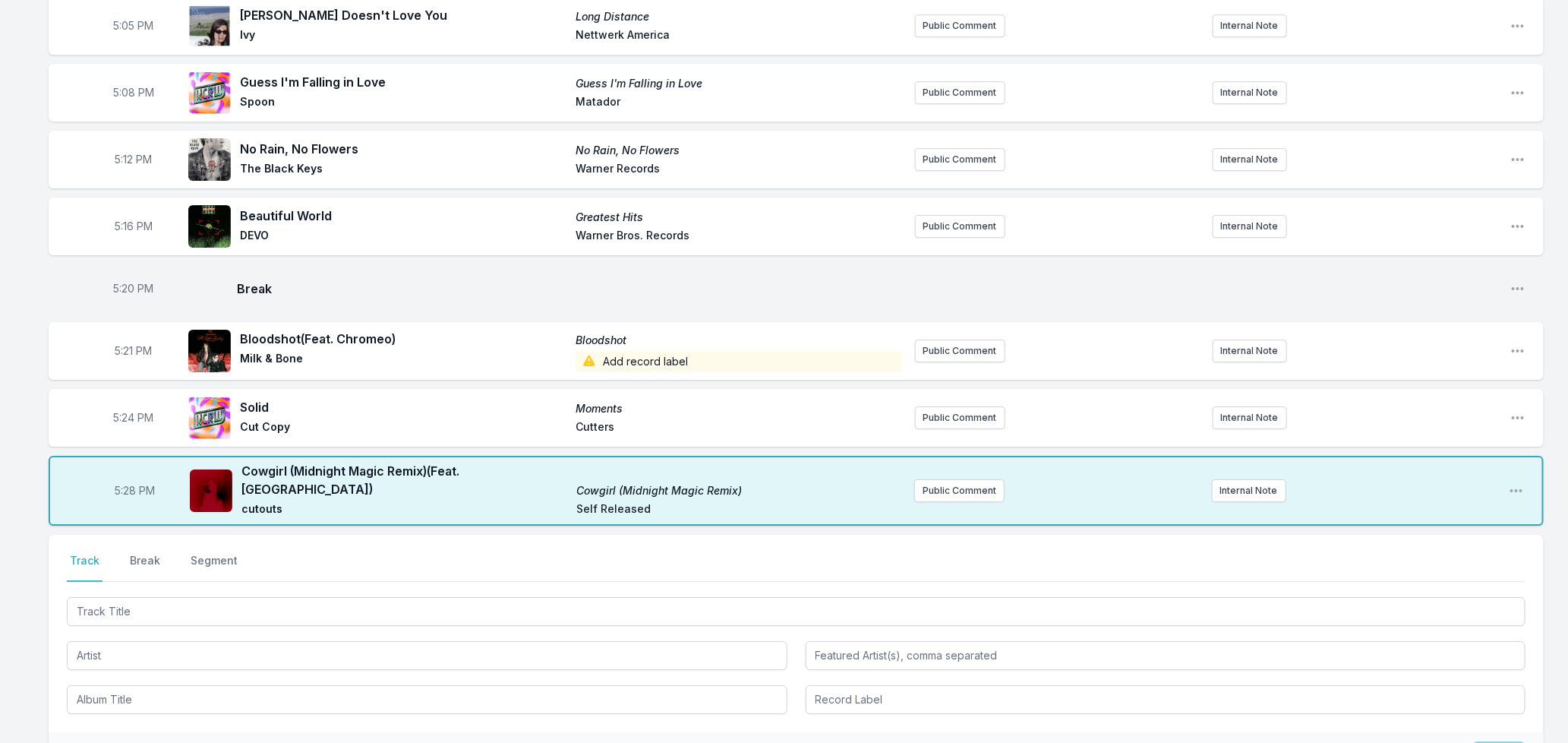
scroll to position [2498, 0]
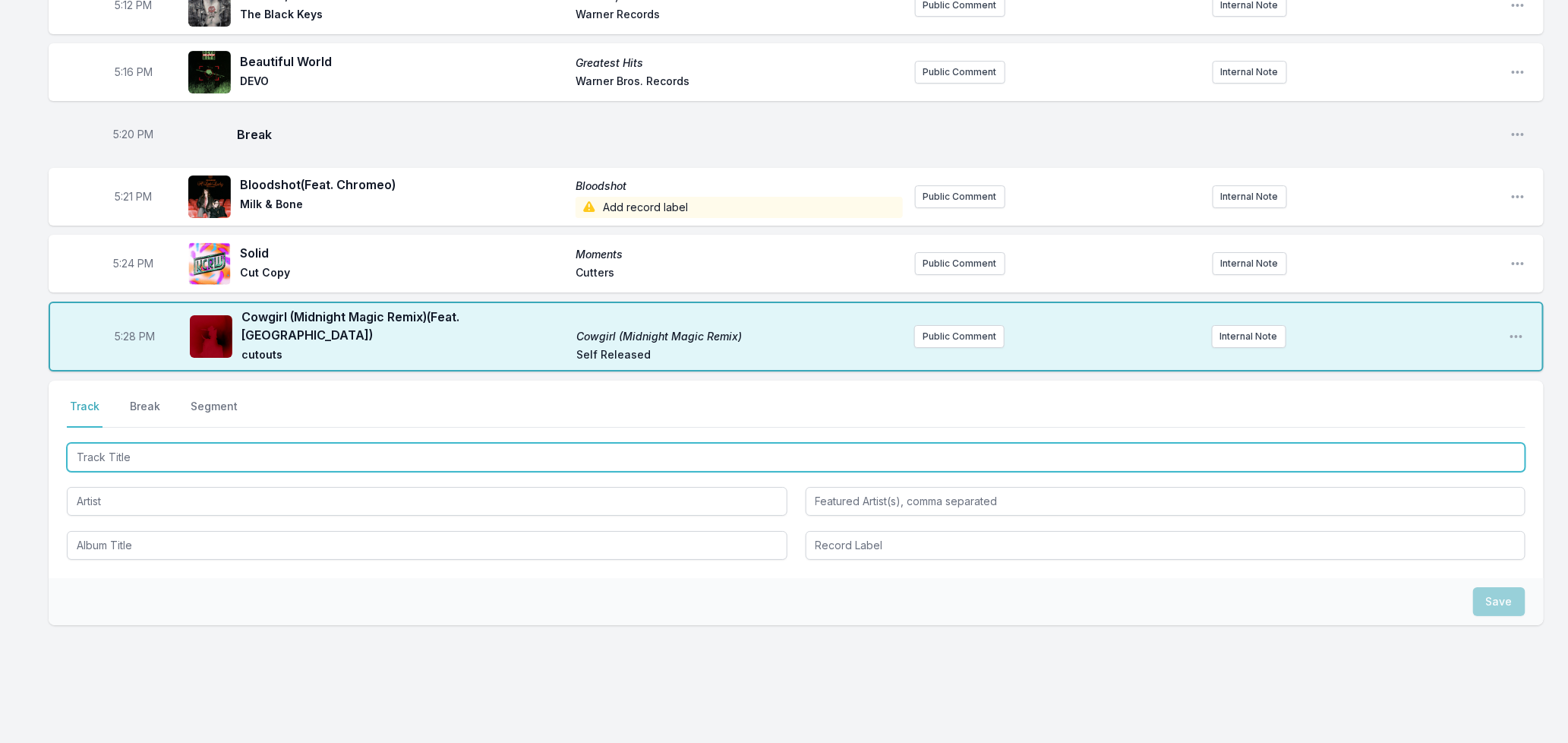
click at [451, 443] on input "Track Title" at bounding box center [796, 457] width 1459 height 29
click at [450, 443] on input "Track Title" at bounding box center [796, 457] width 1459 height 29
type input "I Get Lifted"
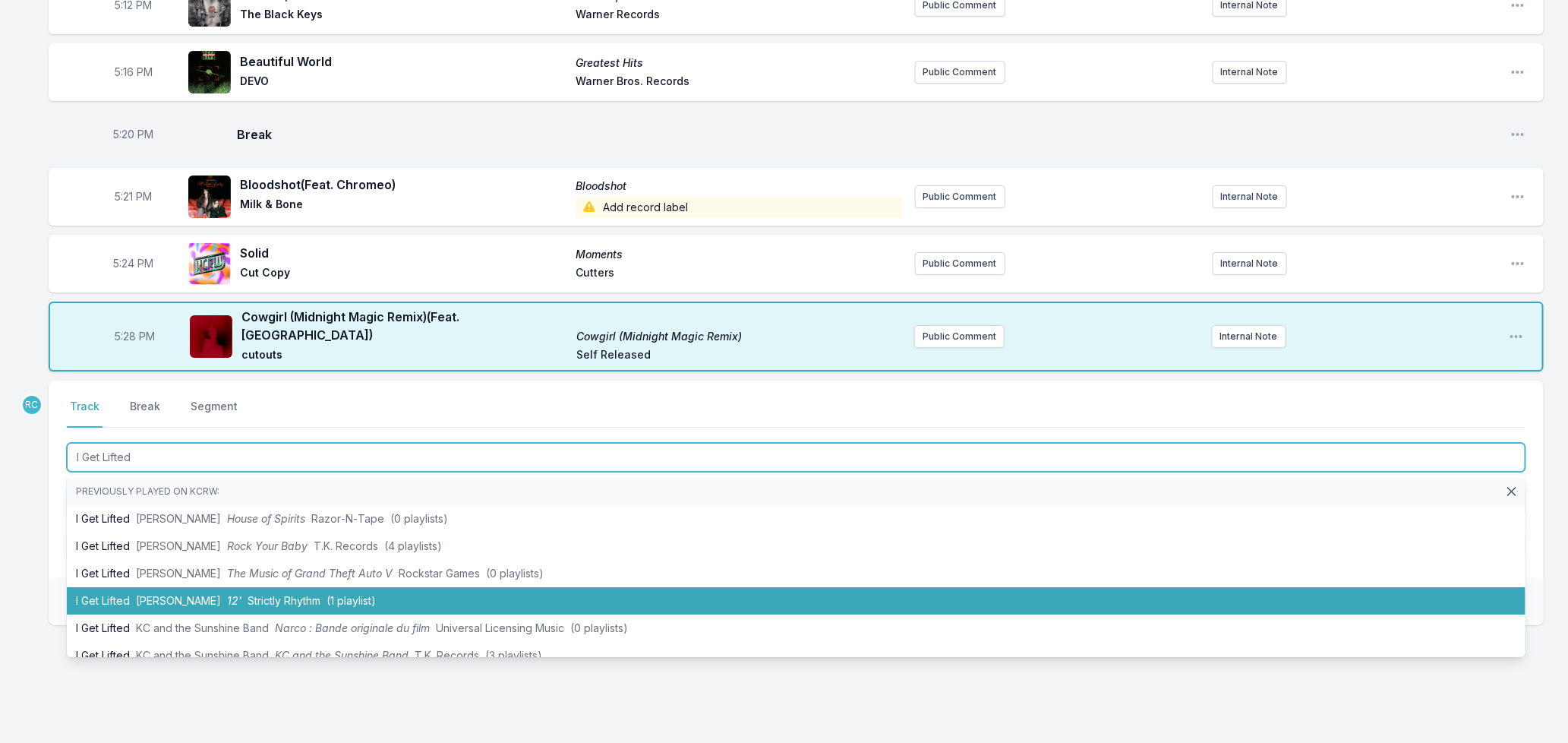
click at [176, 594] on span "[PERSON_NAME]" at bounding box center [178, 600] width 85 height 13
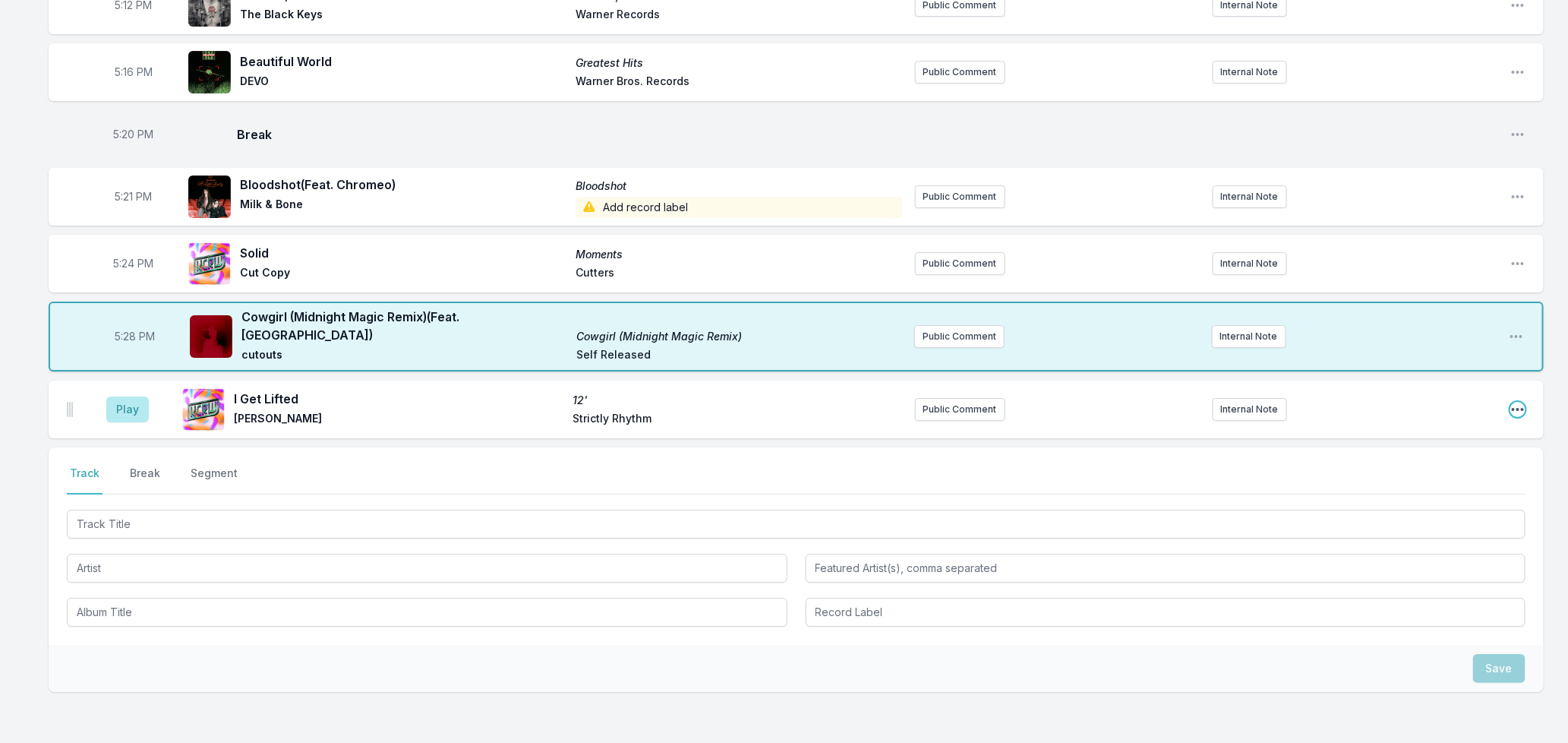
click at [1519, 402] on icon "Open playlist item options" at bounding box center [1518, 409] width 15 height 15
click at [1430, 454] on button "Edit Track Details" at bounding box center [1440, 467] width 170 height 27
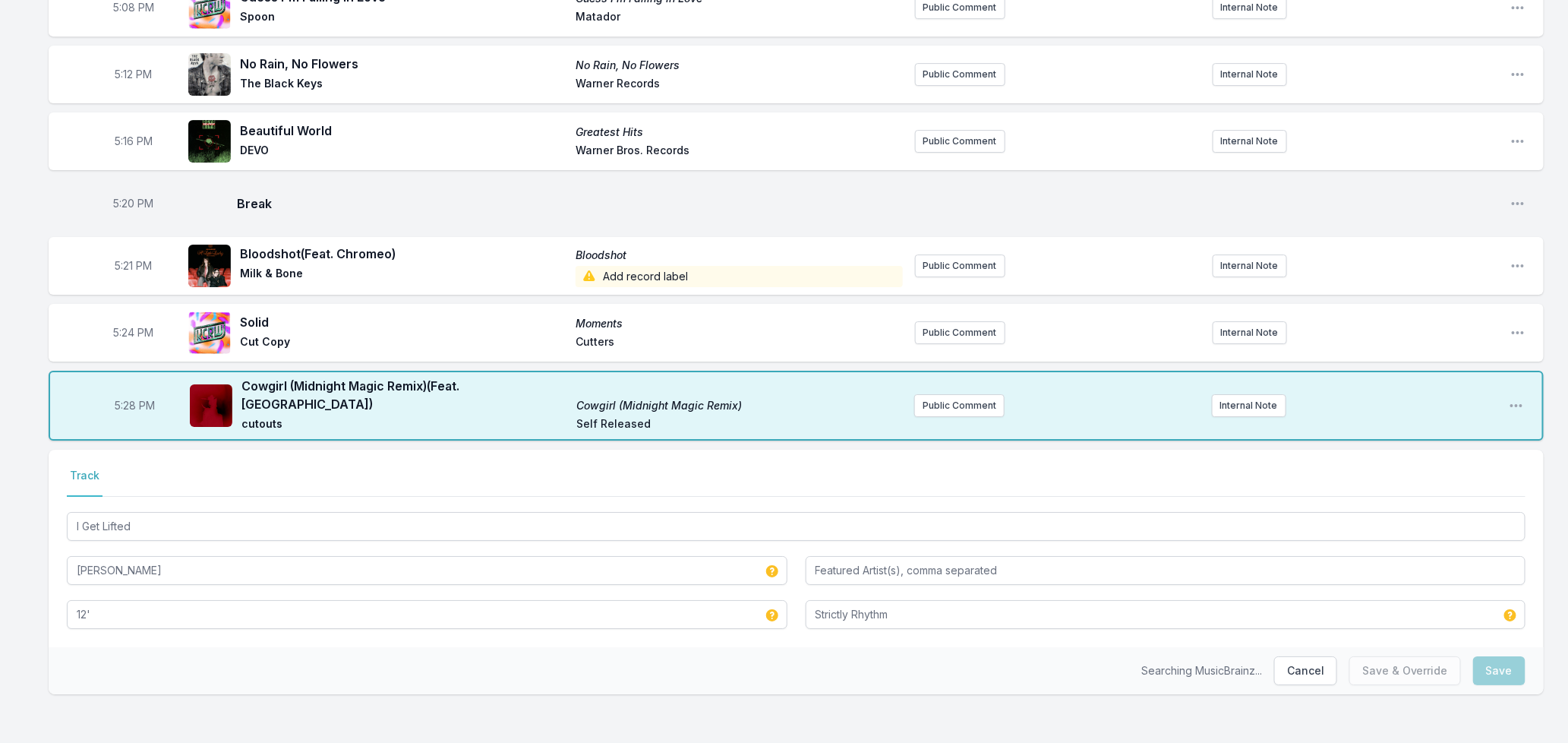
scroll to position [2401, 0]
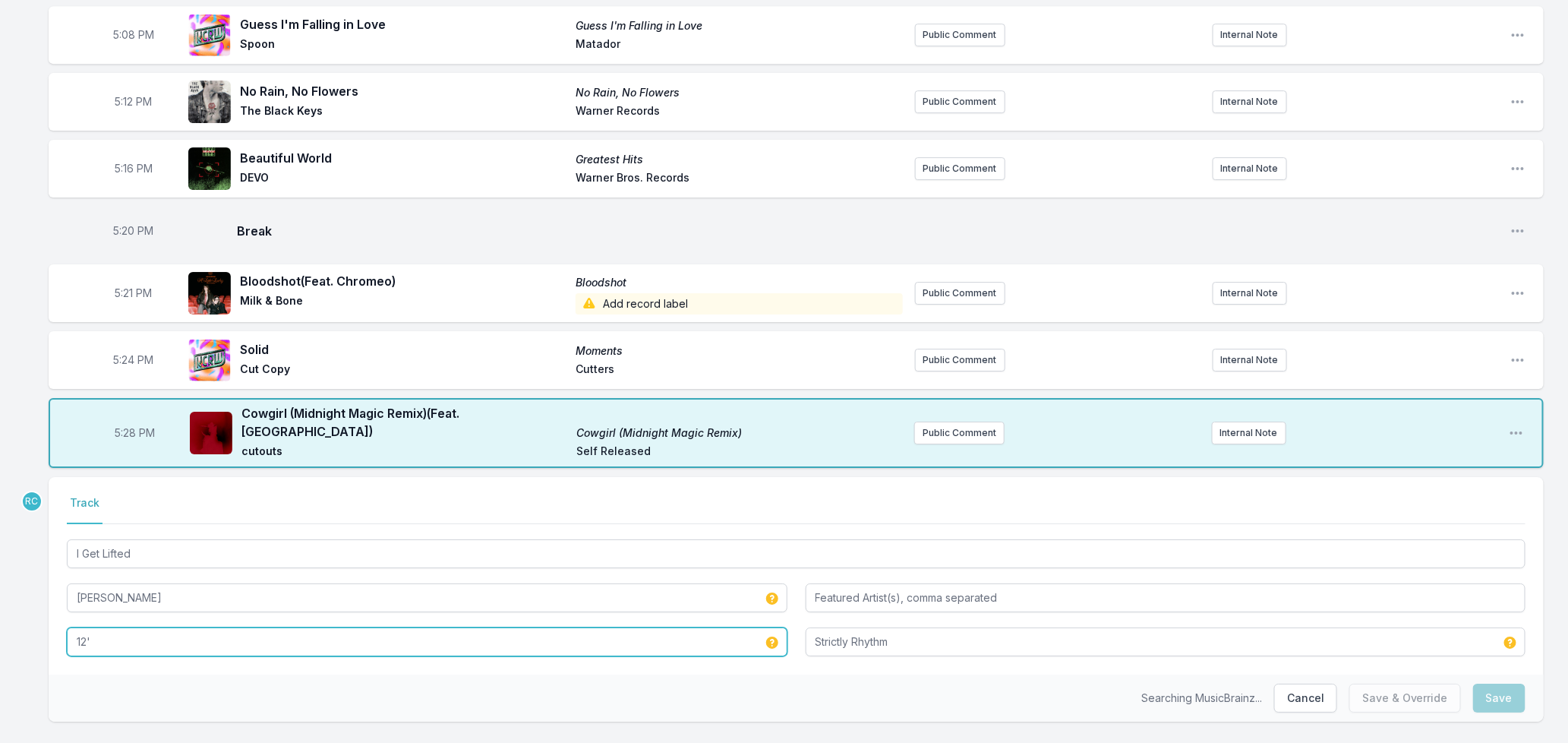
click at [142, 628] on input "12'" at bounding box center [427, 642] width 721 height 29
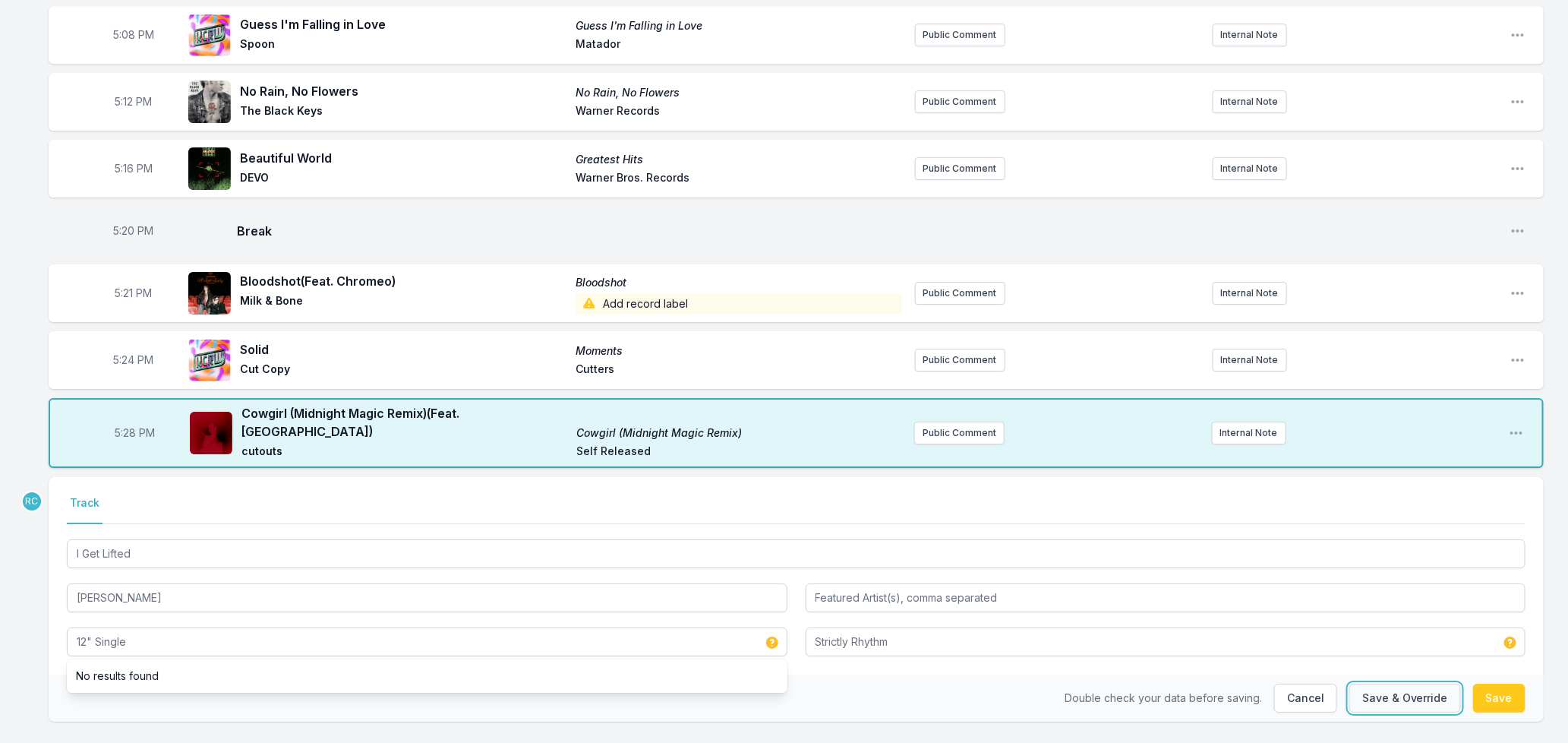
click at [1373, 684] on button "Save & Override" at bounding box center [1405, 698] width 112 height 29
type input "12'"
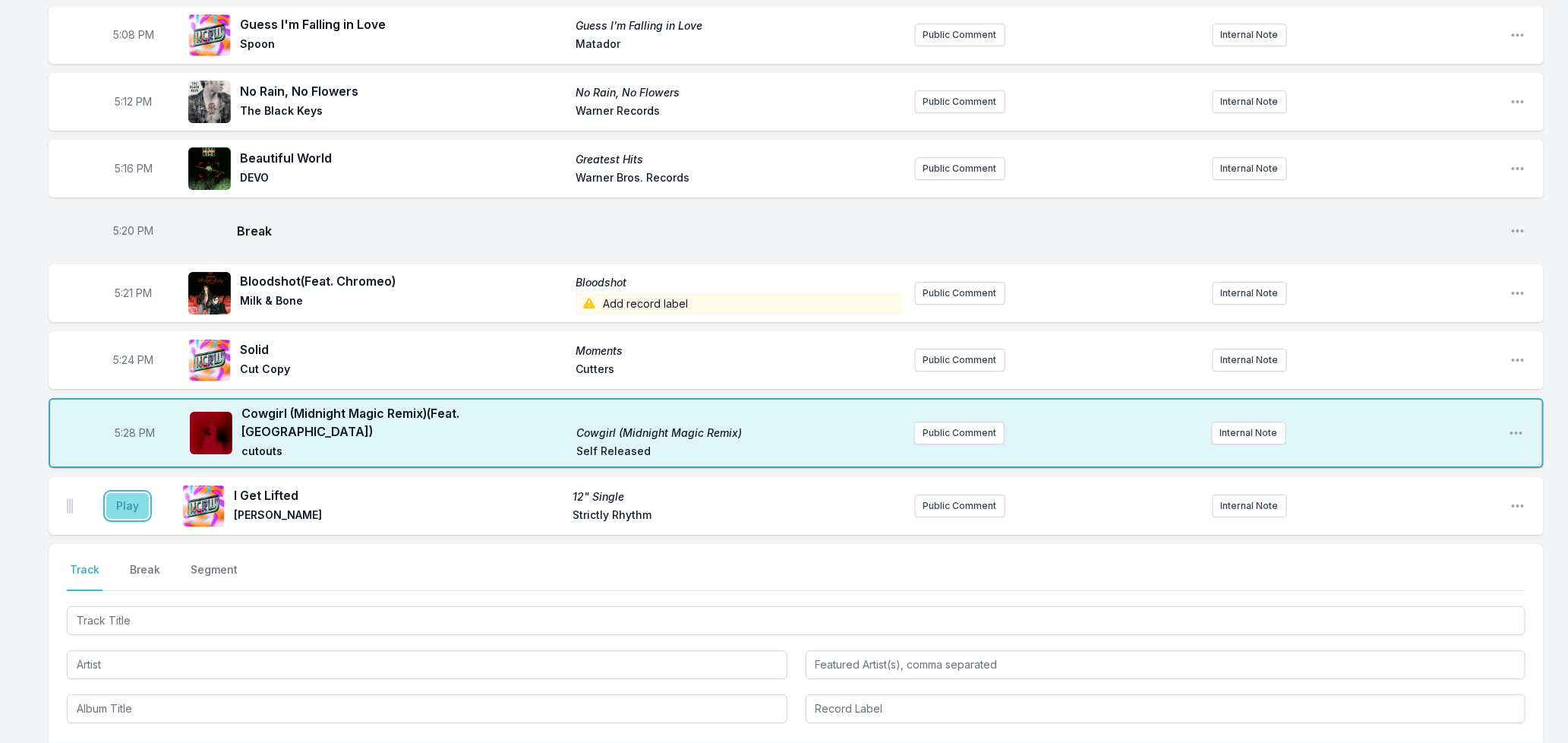
click at [125, 493] on button "Play" at bounding box center [127, 506] width 43 height 26
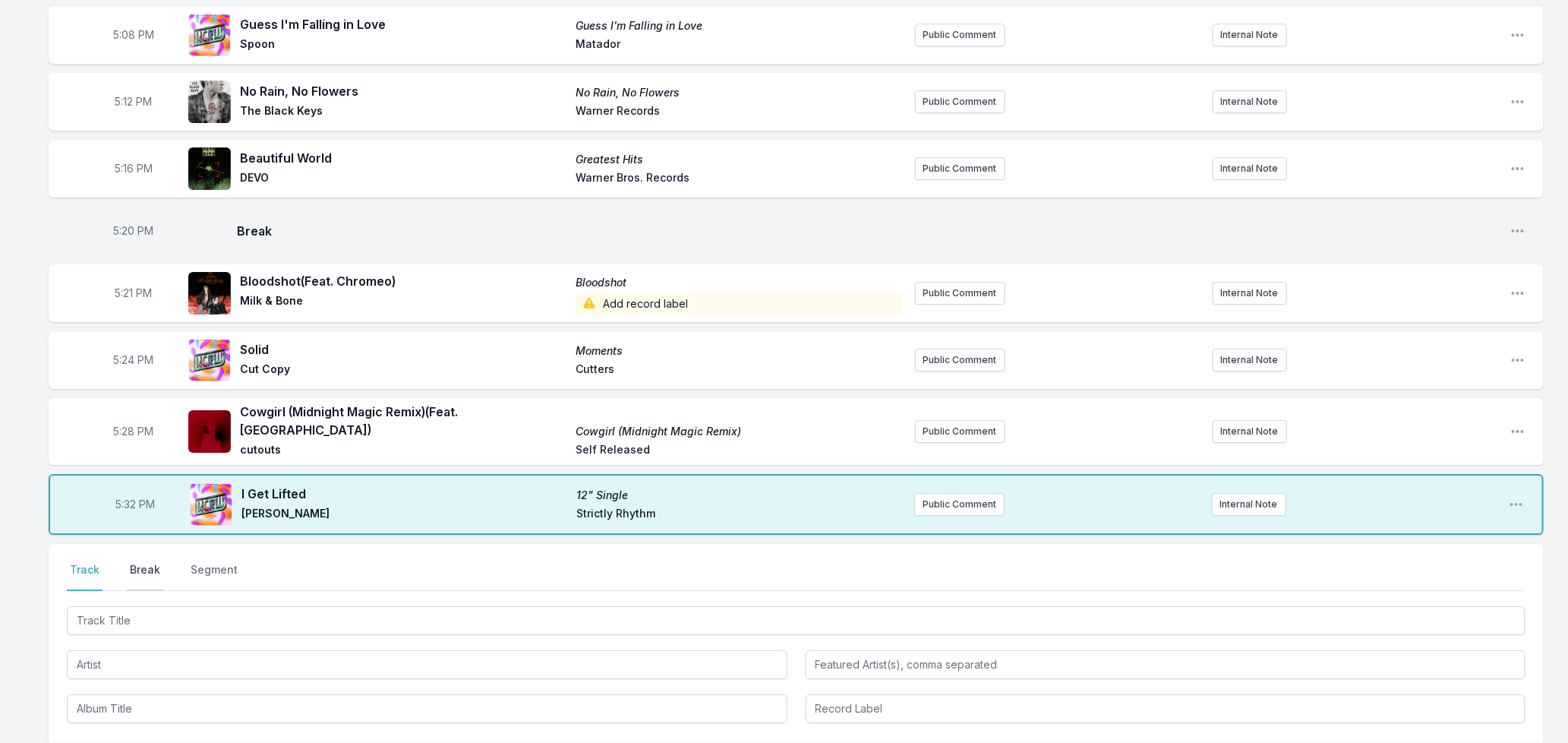
click at [147, 562] on button "Break" at bounding box center [145, 576] width 36 height 29
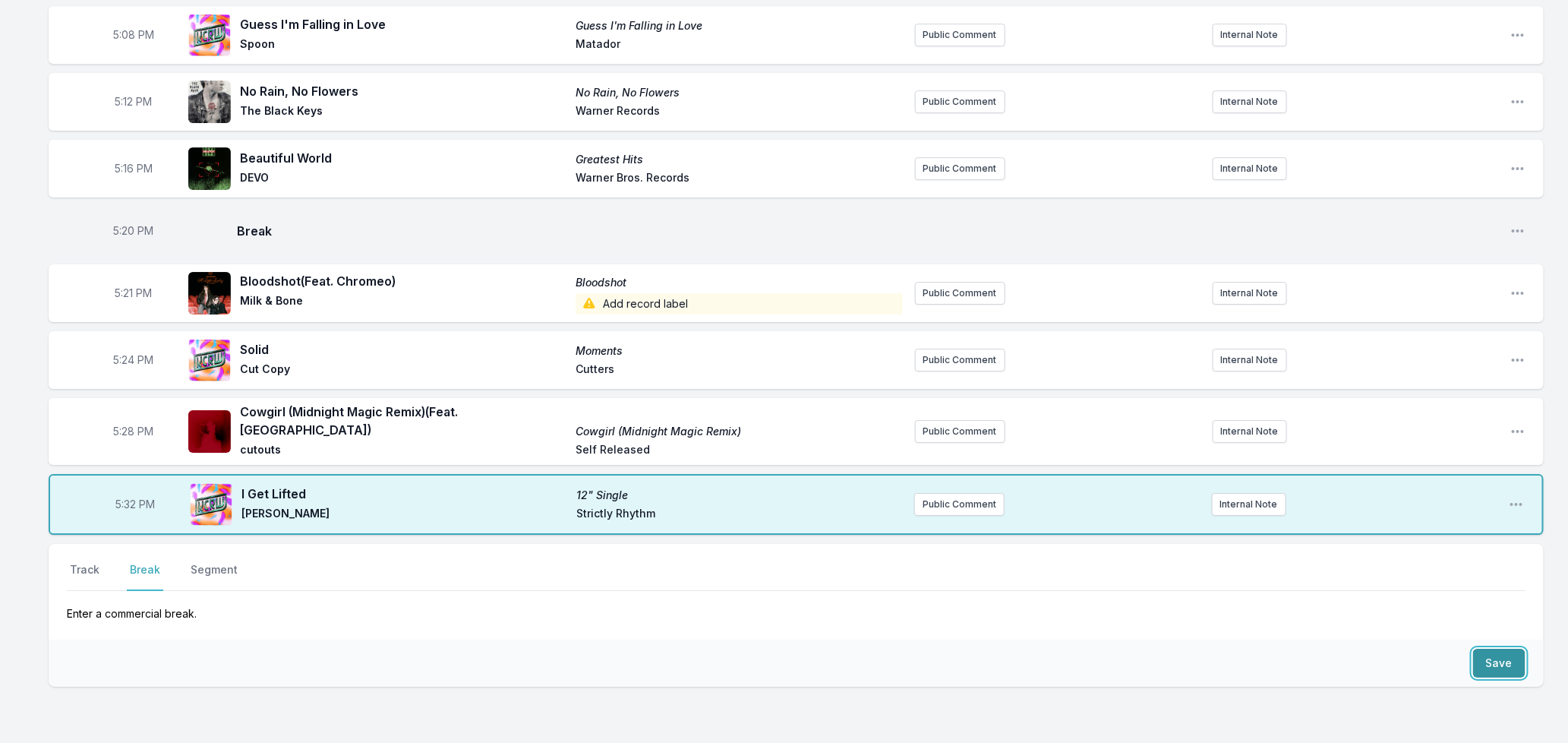
click at [1486, 649] on button "Save" at bounding box center [1499, 663] width 52 height 29
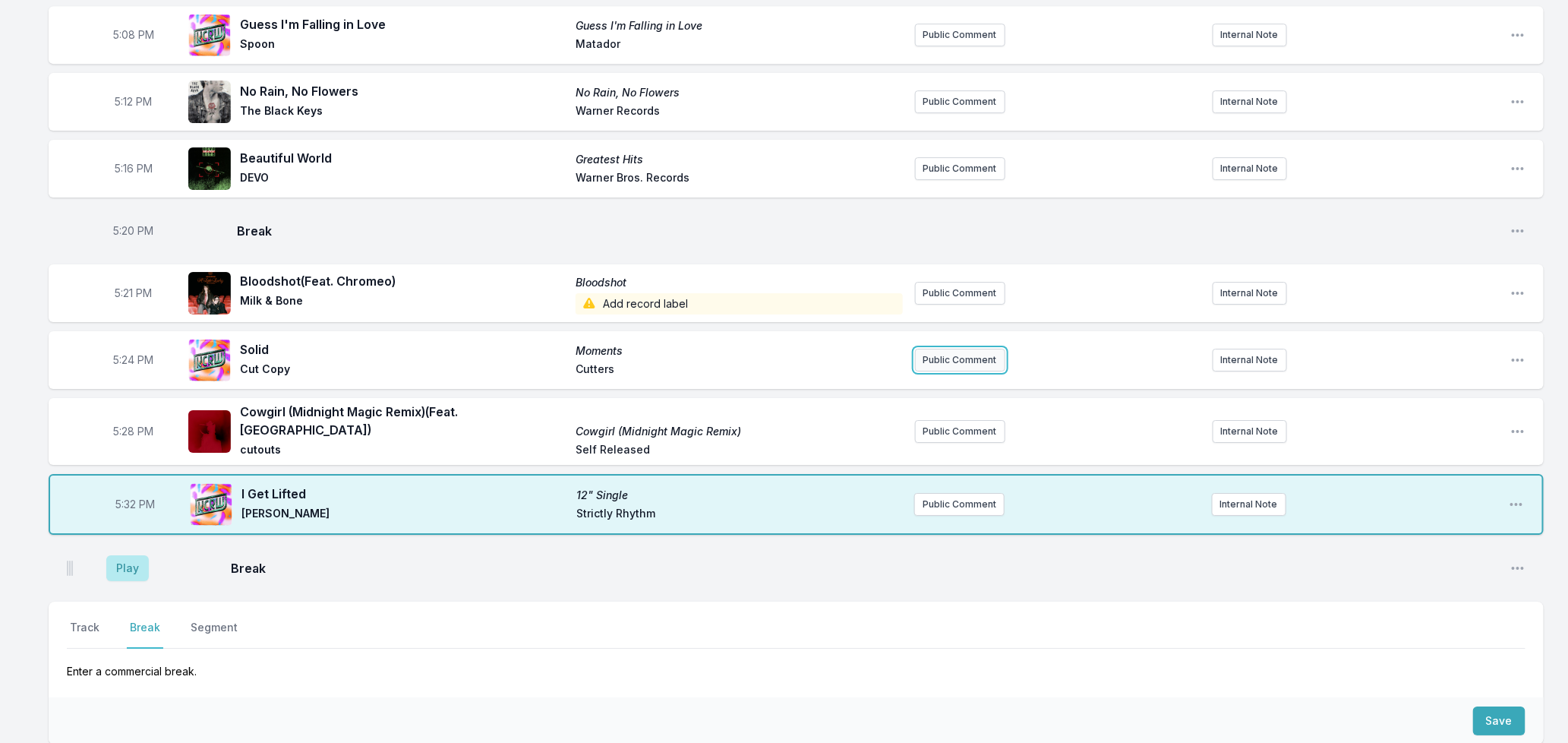
click at [951, 349] on button "Public Comment" at bounding box center [960, 360] width 90 height 23
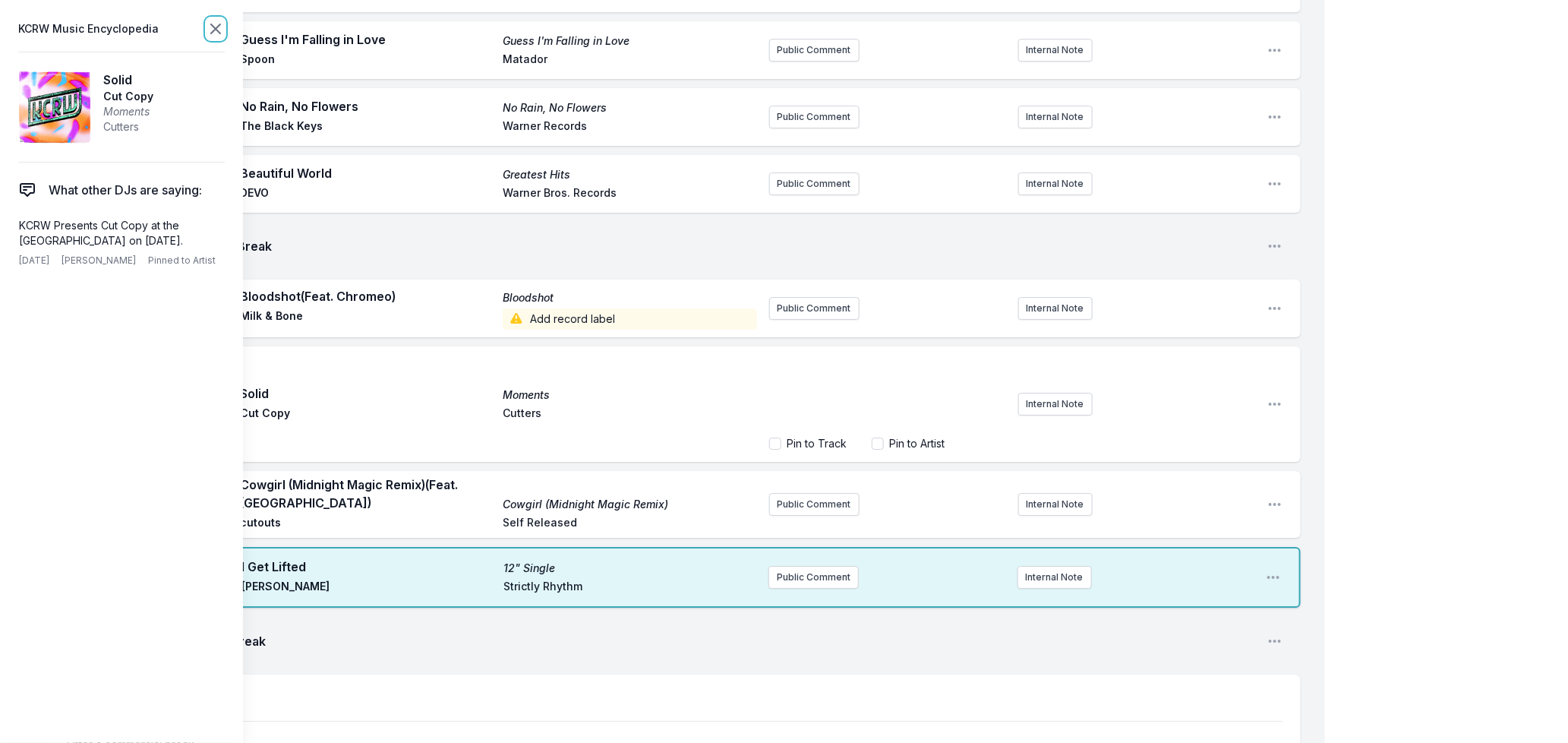
click at [211, 24] on icon at bounding box center [215, 28] width 9 height 9
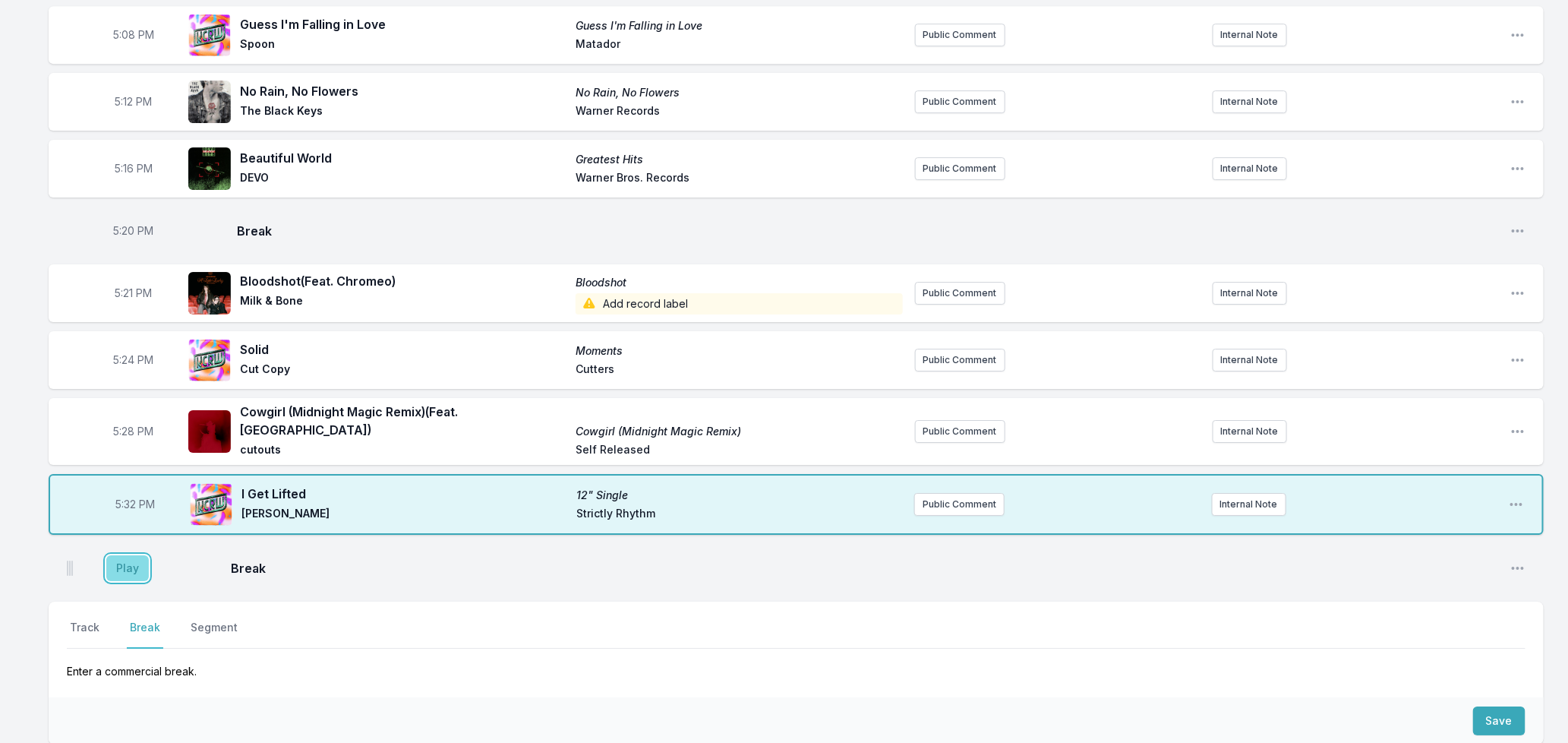
click at [118, 556] on button "Play" at bounding box center [127, 569] width 43 height 26
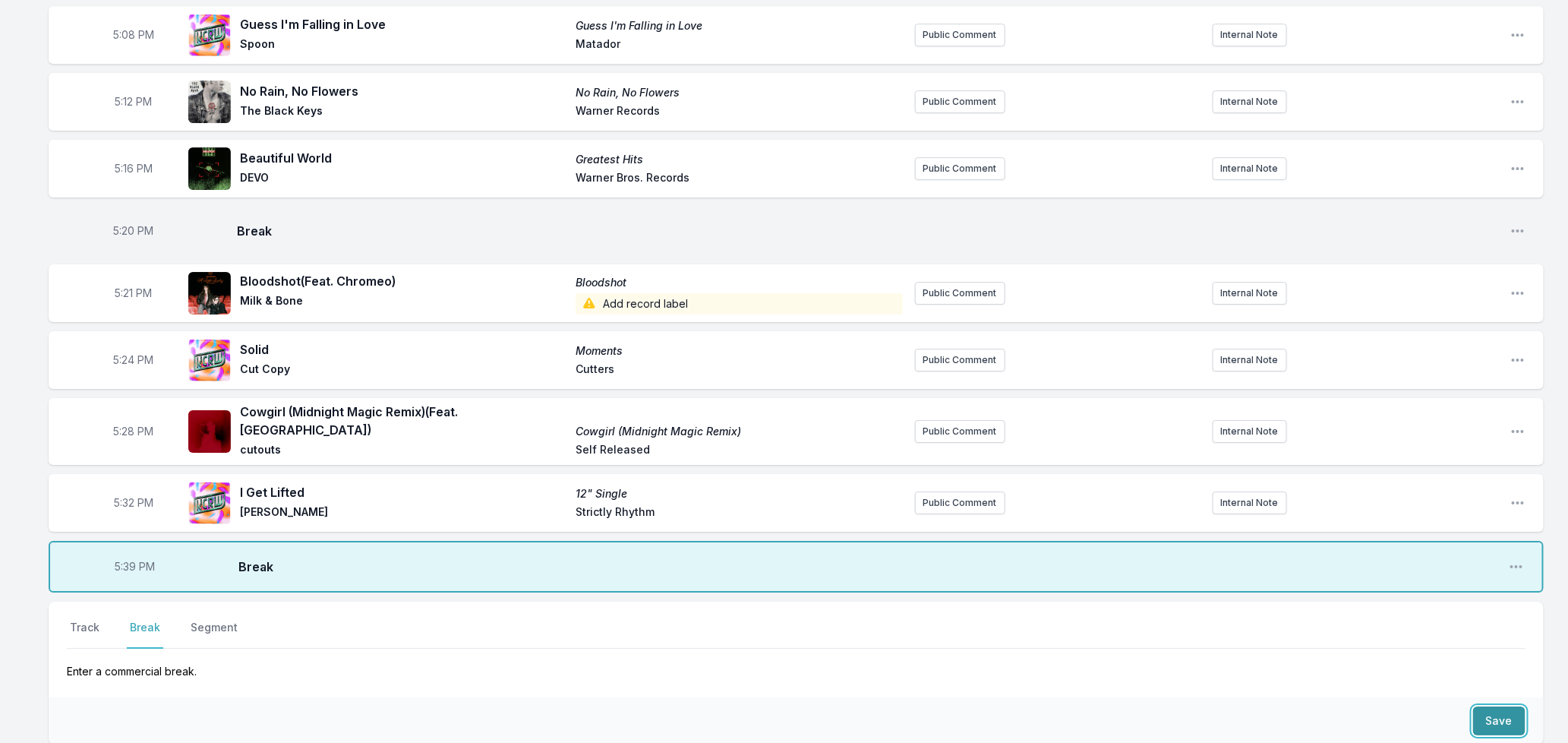
click at [1508, 707] on button "Save" at bounding box center [1499, 721] width 52 height 29
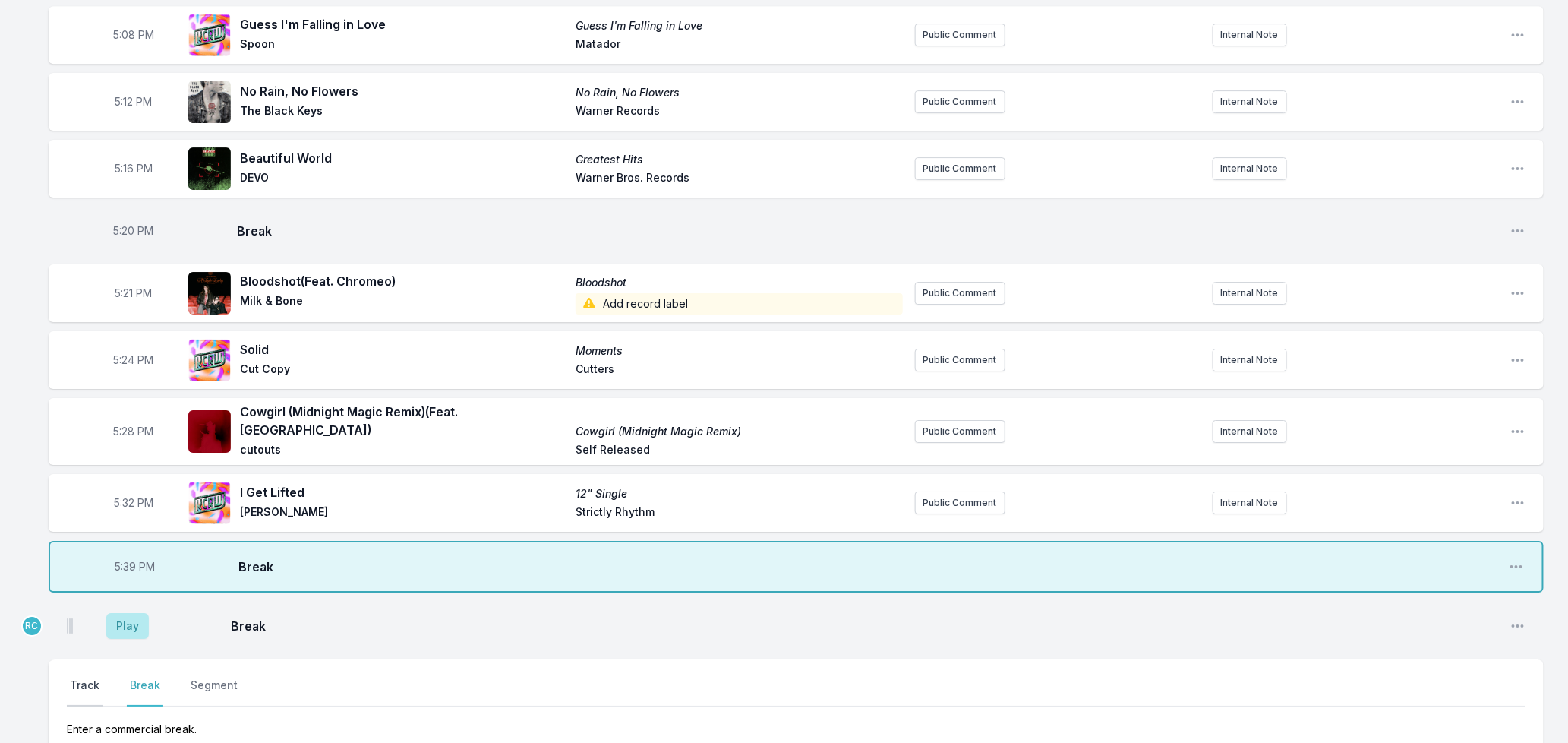
click at [79, 678] on button "Track" at bounding box center [85, 692] width 36 height 29
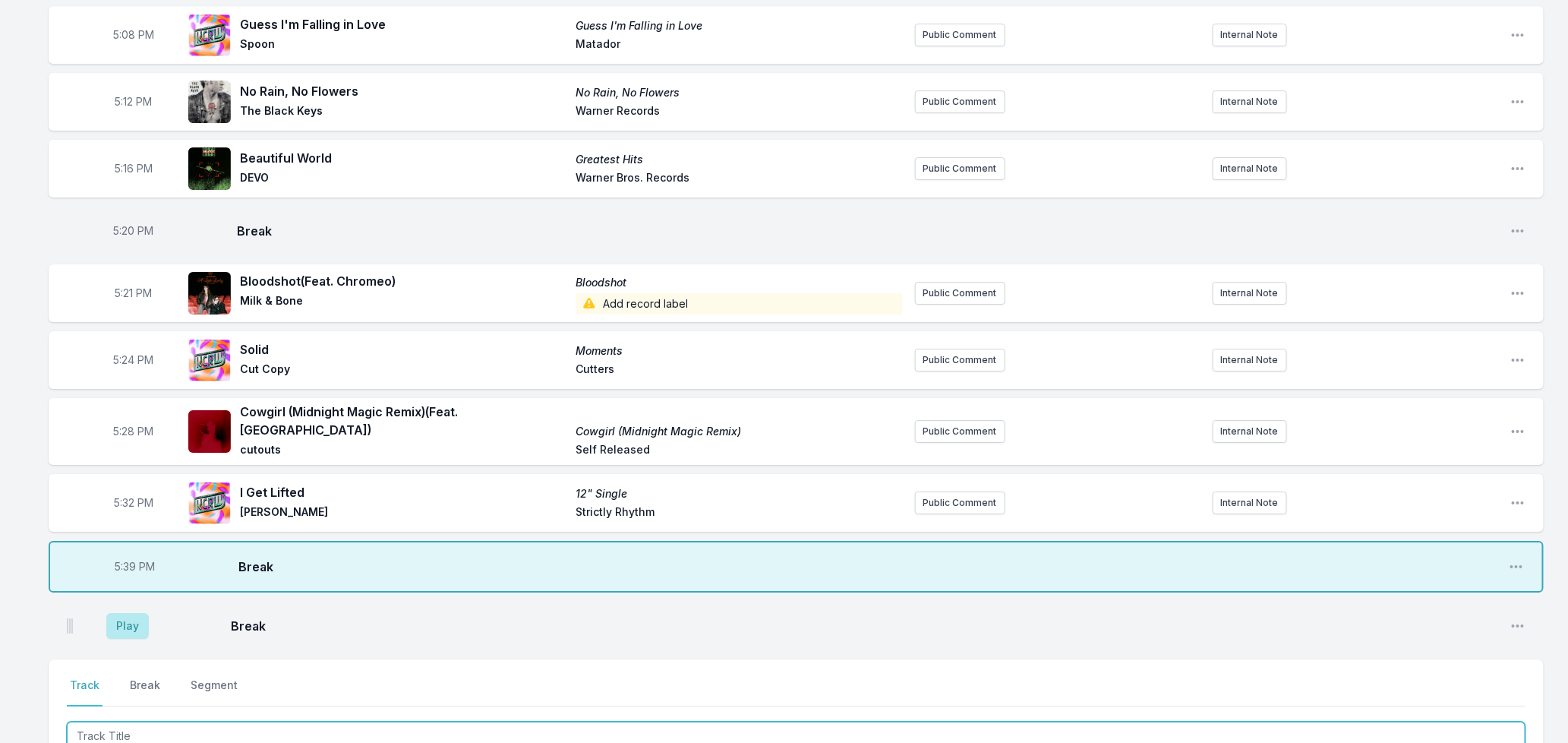
click at [103, 722] on input "Track Title" at bounding box center [796, 736] width 1459 height 29
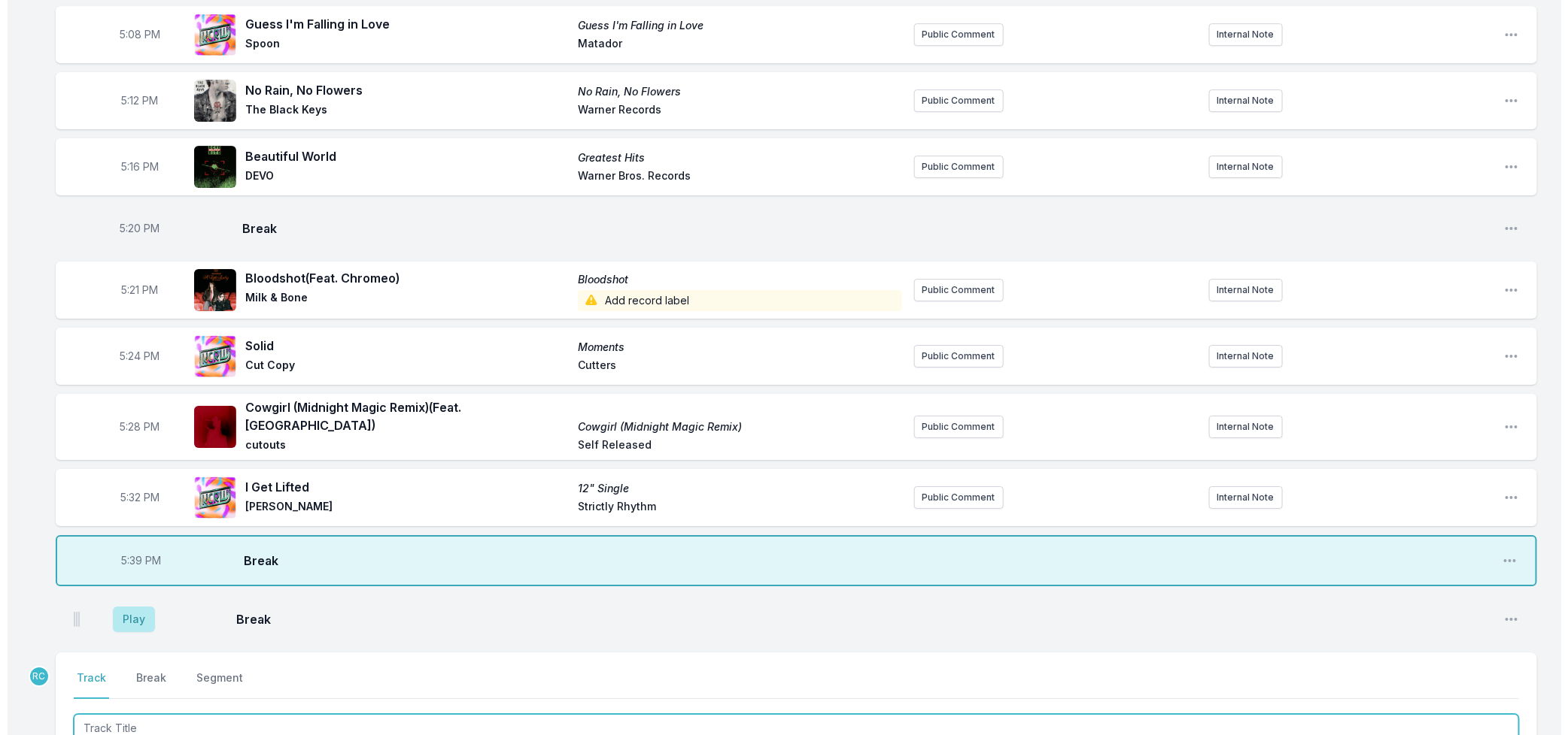
scroll to position [2651, 0]
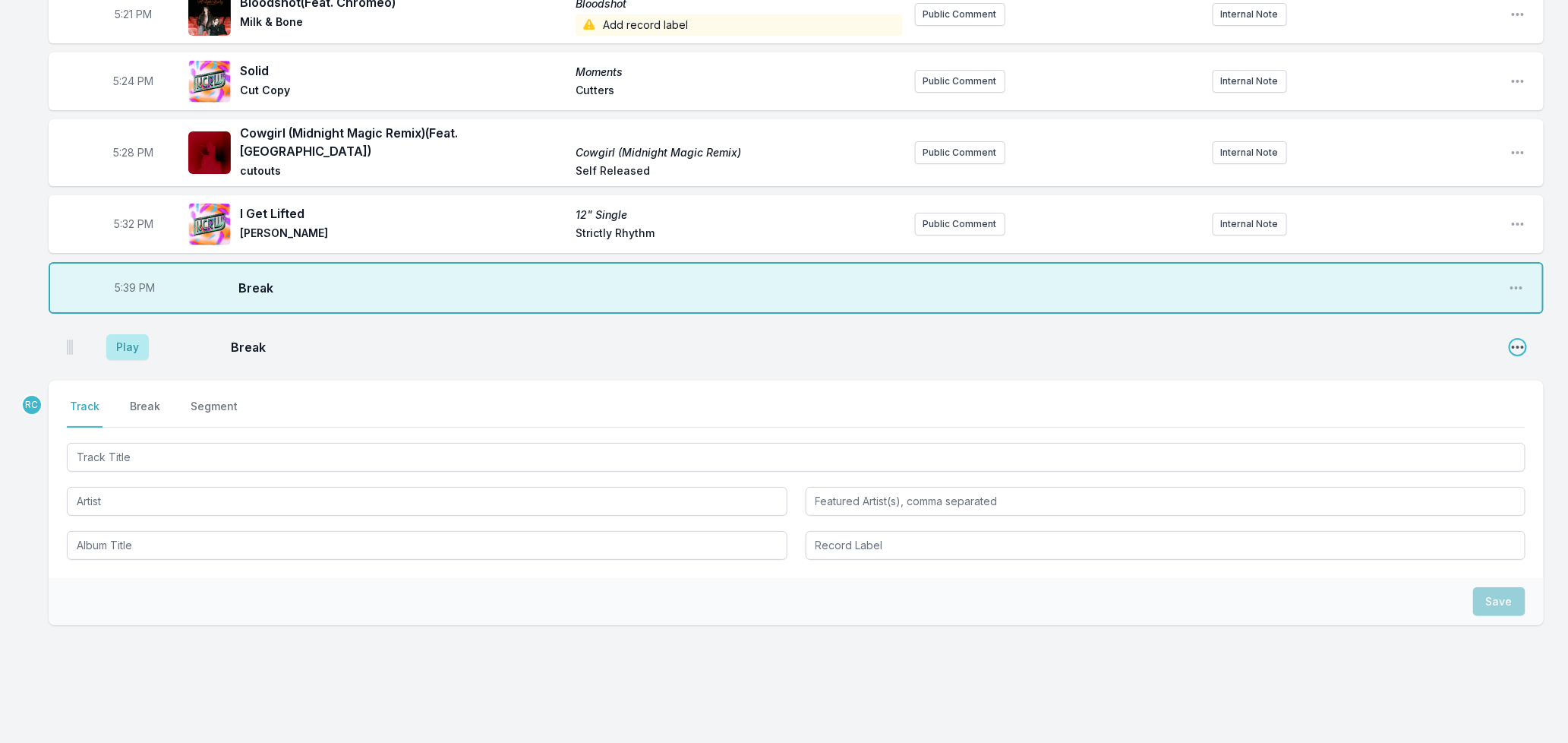
click at [1520, 340] on icon "Open playlist item options" at bounding box center [1518, 347] width 15 height 15
click at [1400, 391] on button "Delete Entry" at bounding box center [1440, 404] width 170 height 27
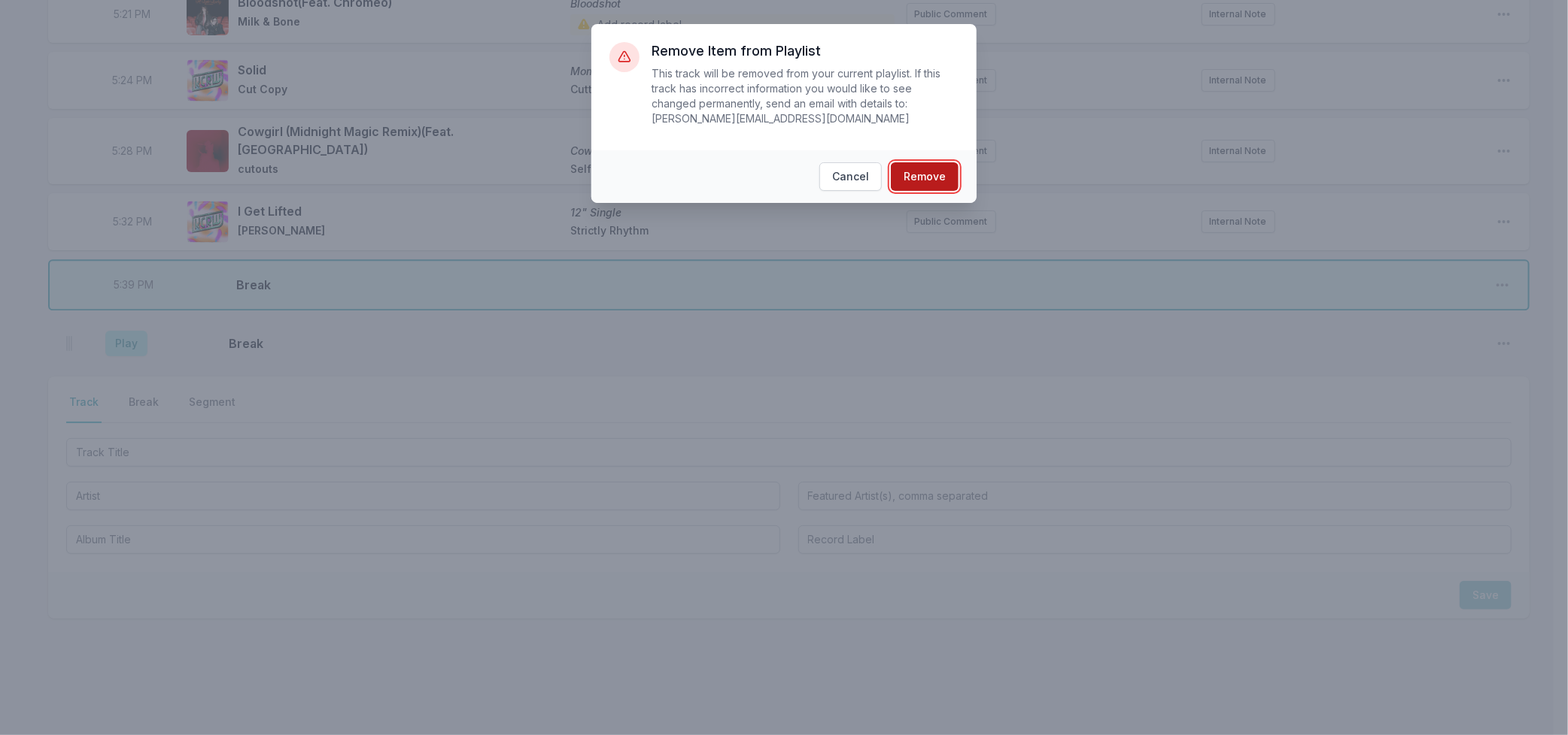
click at [922, 178] on button "Remove" at bounding box center [925, 176] width 67 height 29
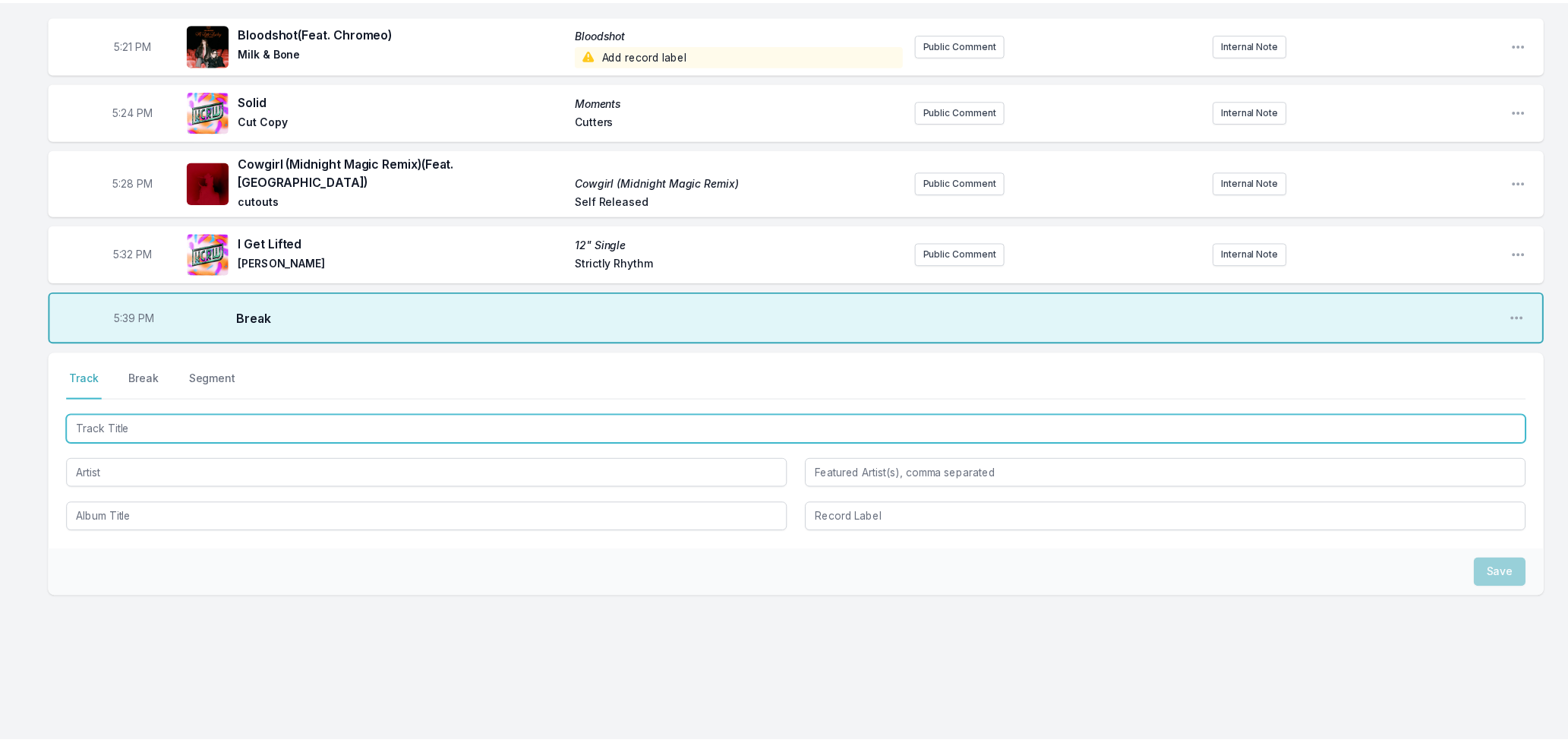
scroll to position [2623, 0]
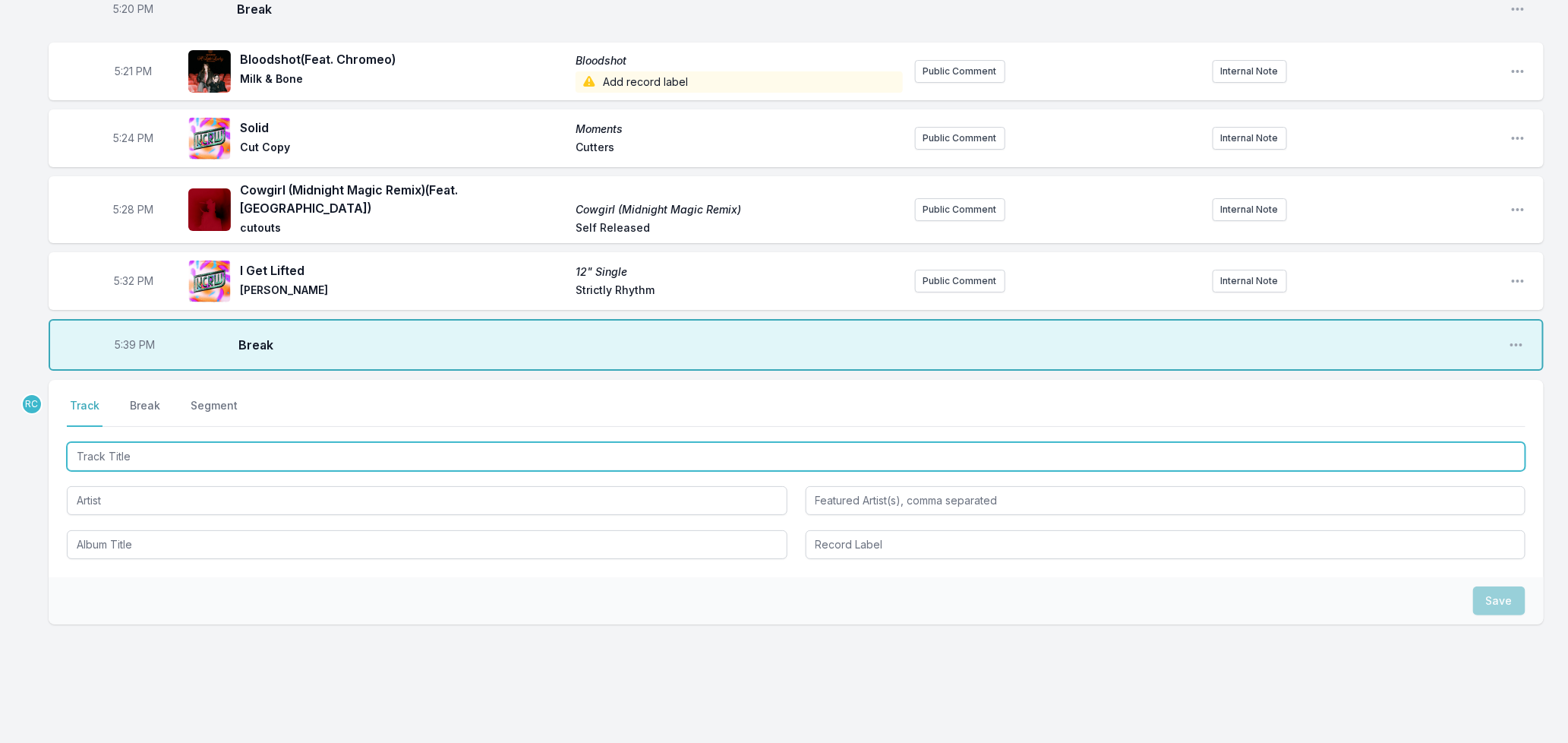
click at [141, 442] on input "Track Title" at bounding box center [796, 456] width 1459 height 29
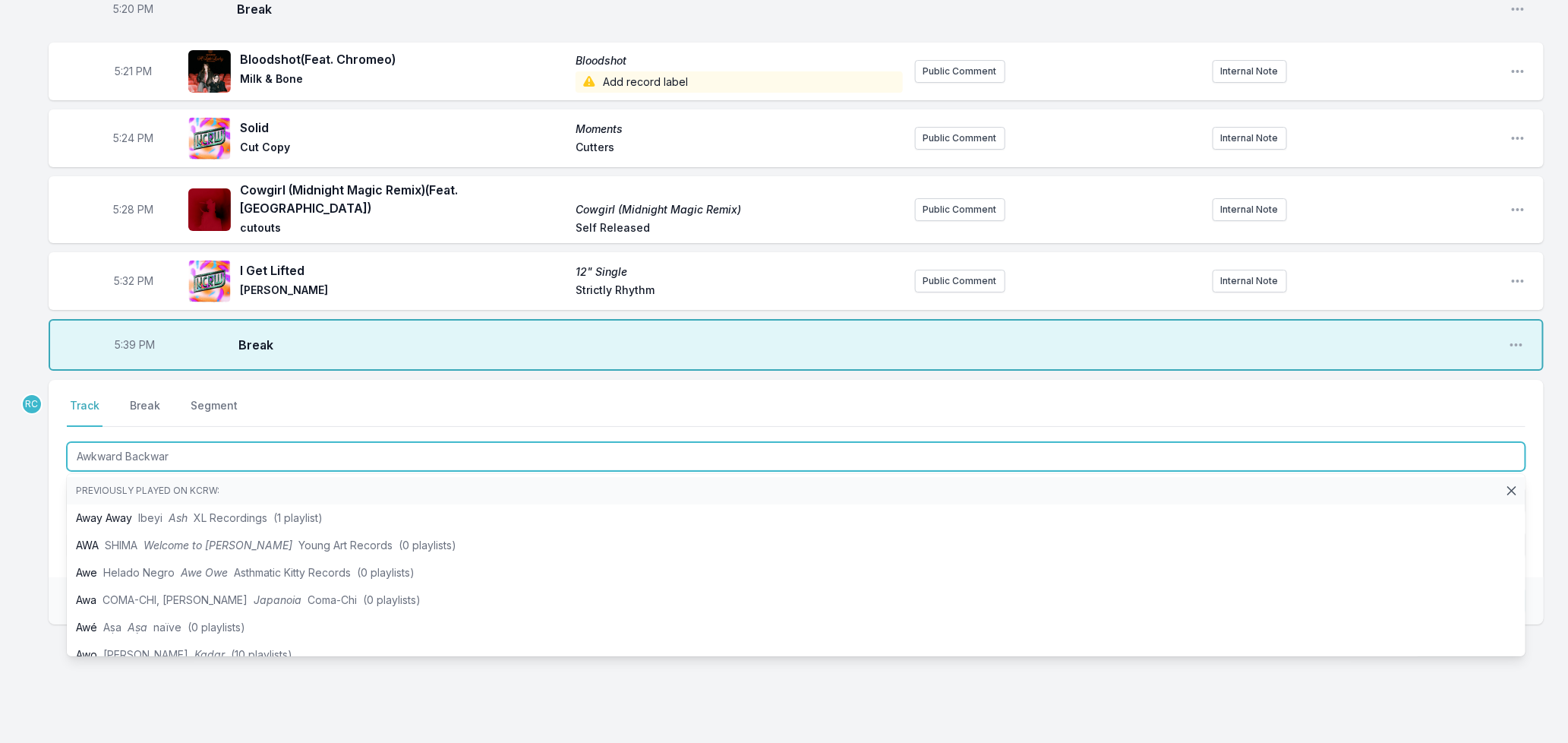
type input "Awkward Backward"
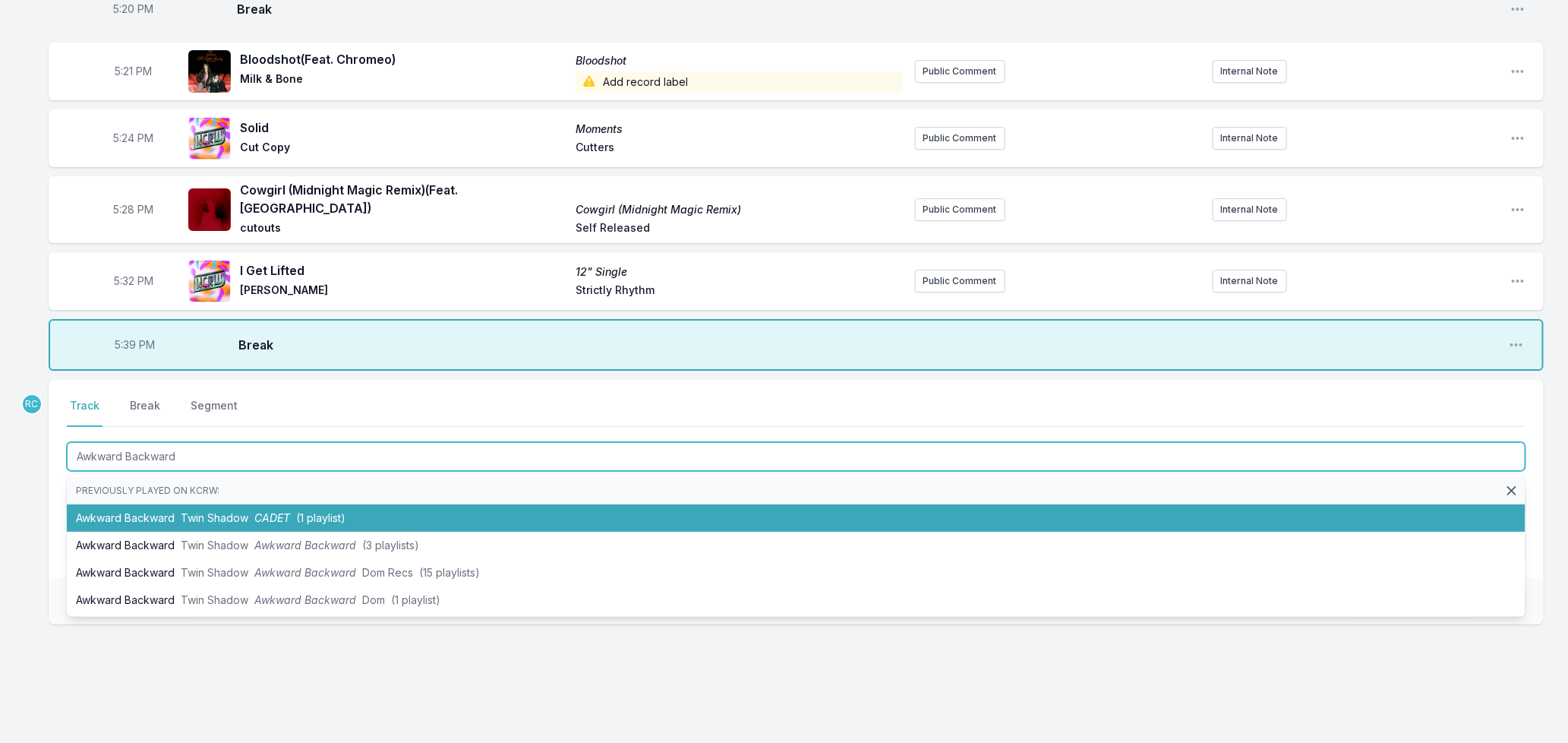
click at [263, 511] on span "CADET" at bounding box center [273, 517] width 36 height 13
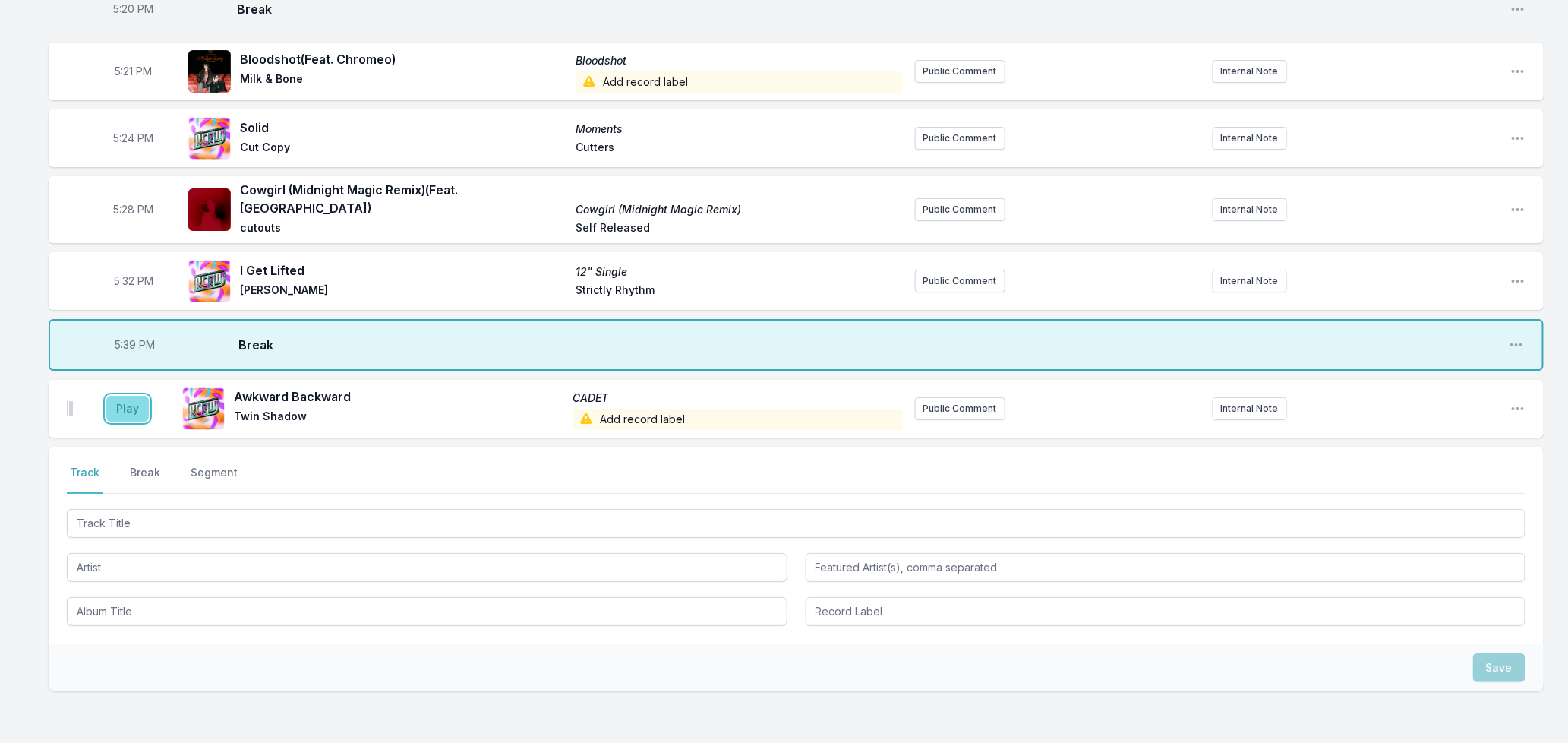
click at [115, 396] on button "Play" at bounding box center [127, 409] width 43 height 26
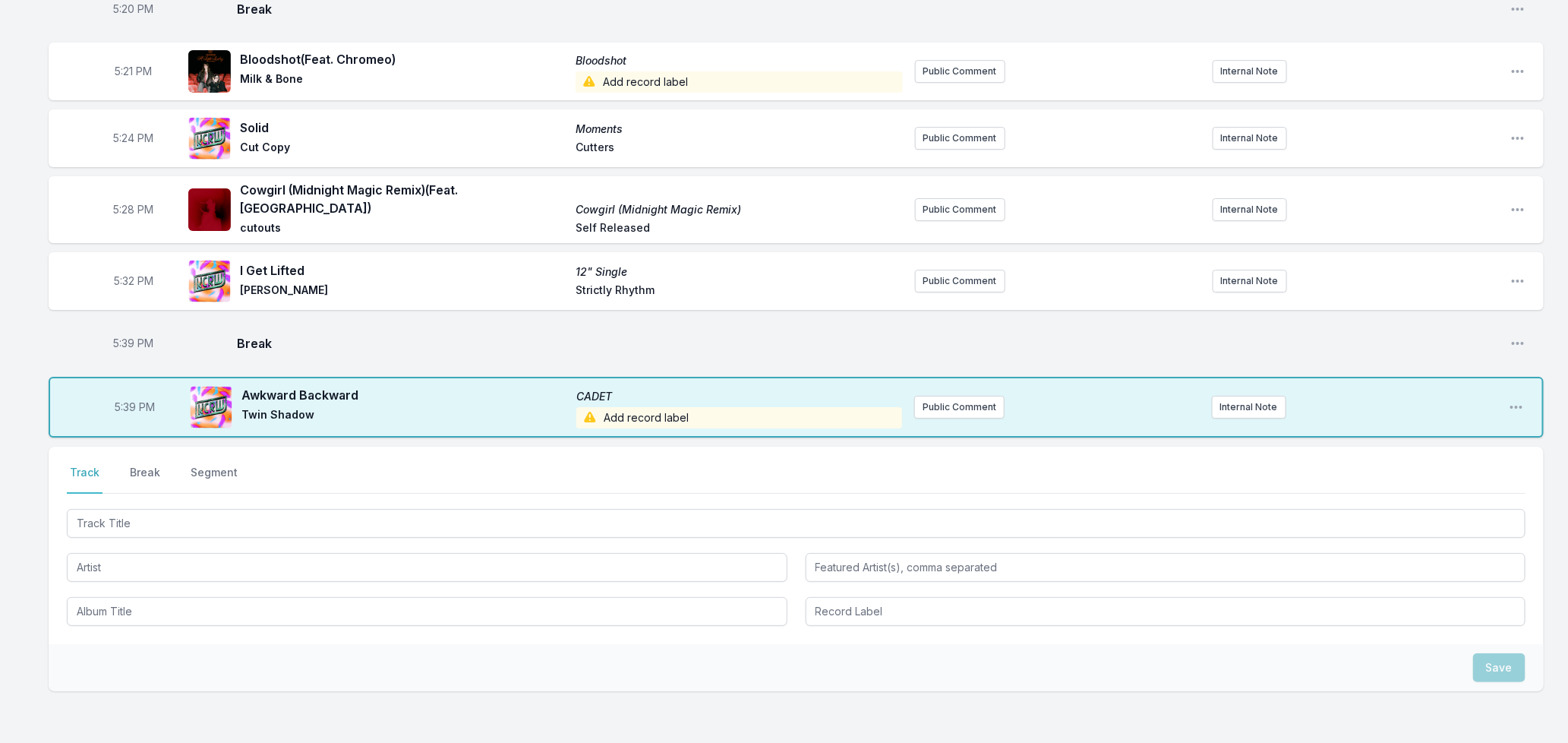
click at [129, 400] on span "5:39 PM" at bounding box center [136, 407] width 40 height 15
click at [129, 393] on input "17:39" at bounding box center [135, 407] width 85 height 29
type input "17:40"
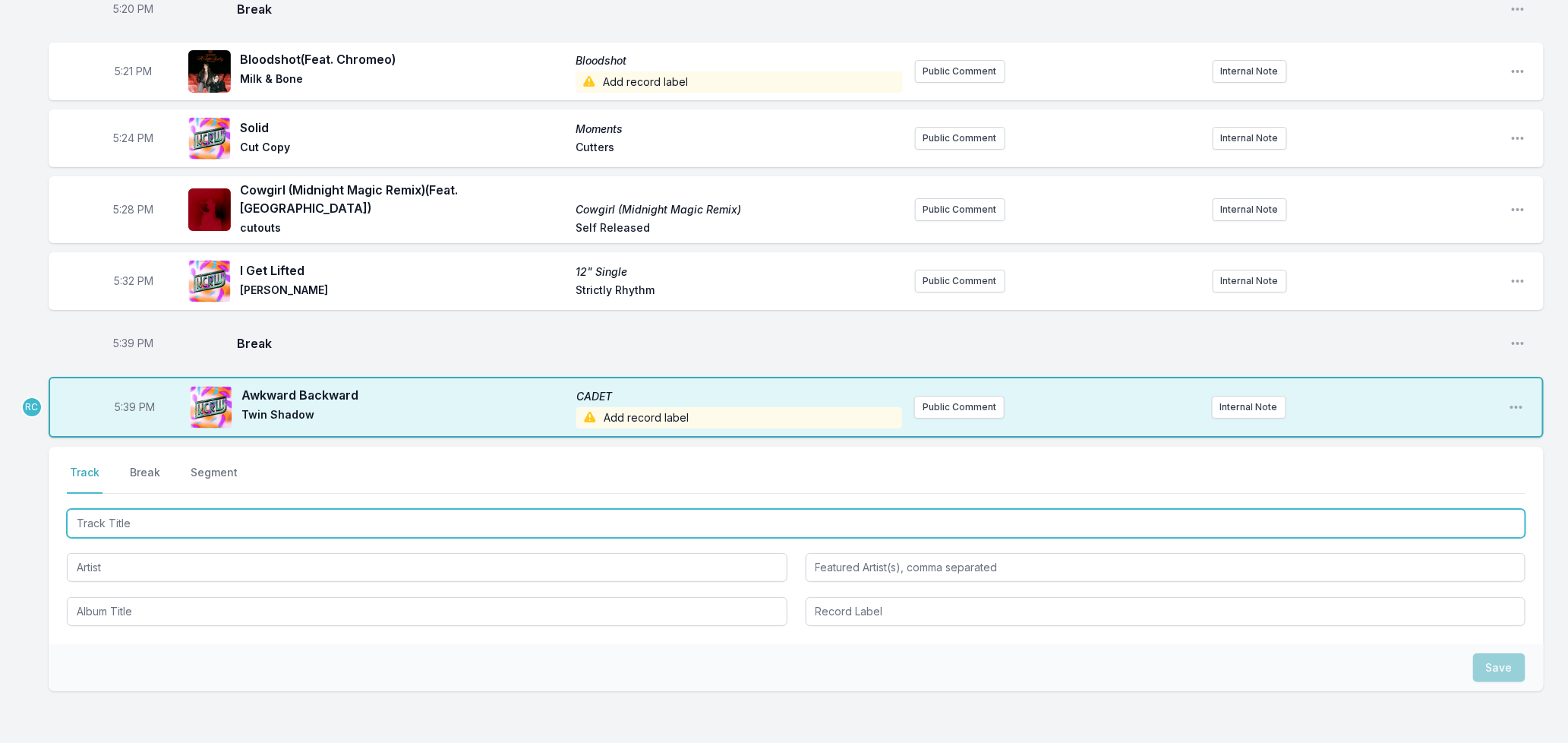
click at [139, 509] on input "Track Title" at bounding box center [796, 523] width 1459 height 29
click at [286, 509] on input "Track Title" at bounding box center [796, 523] width 1459 height 29
type input "Paradise"
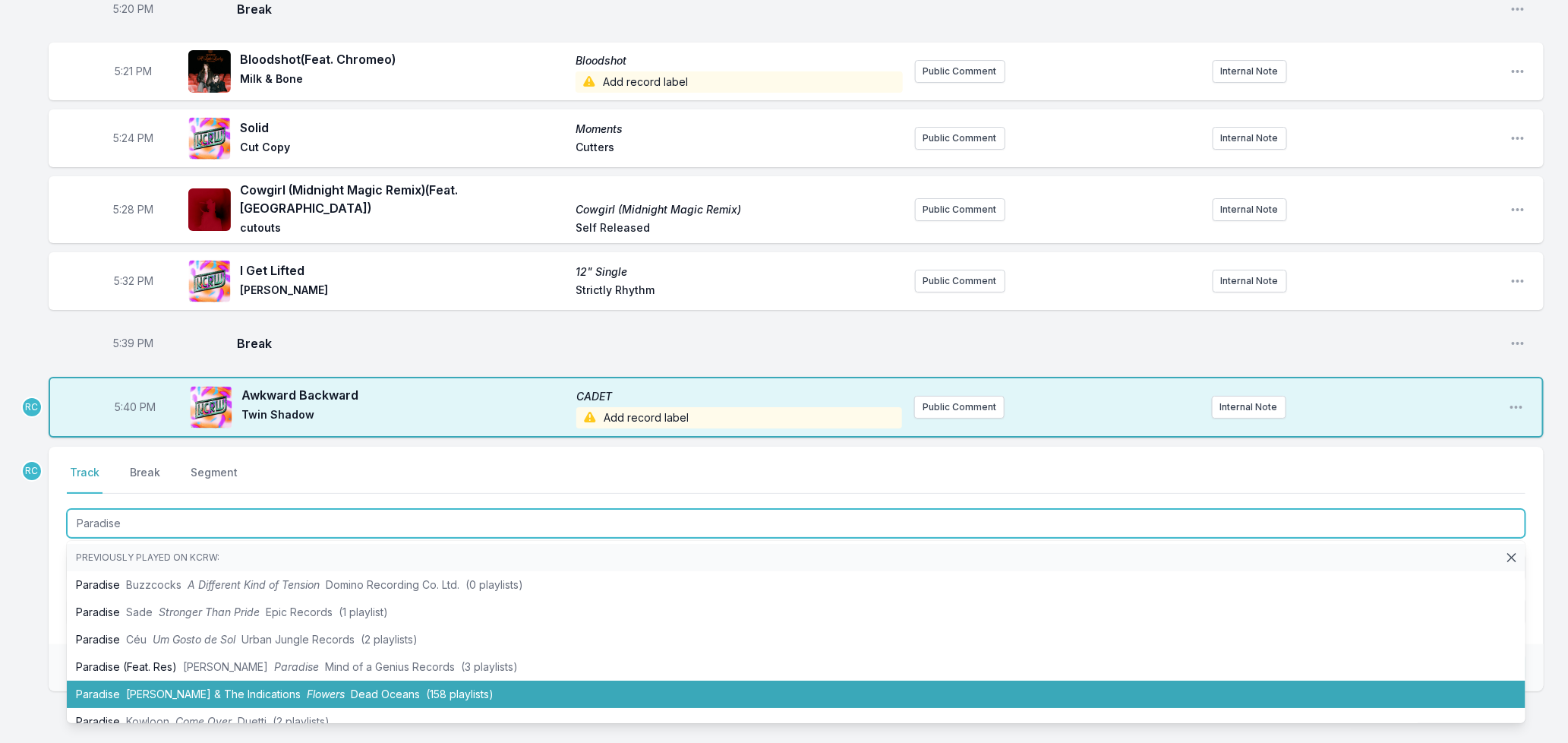
click at [201, 688] on span "[PERSON_NAME] & The Indications" at bounding box center [213, 694] width 175 height 13
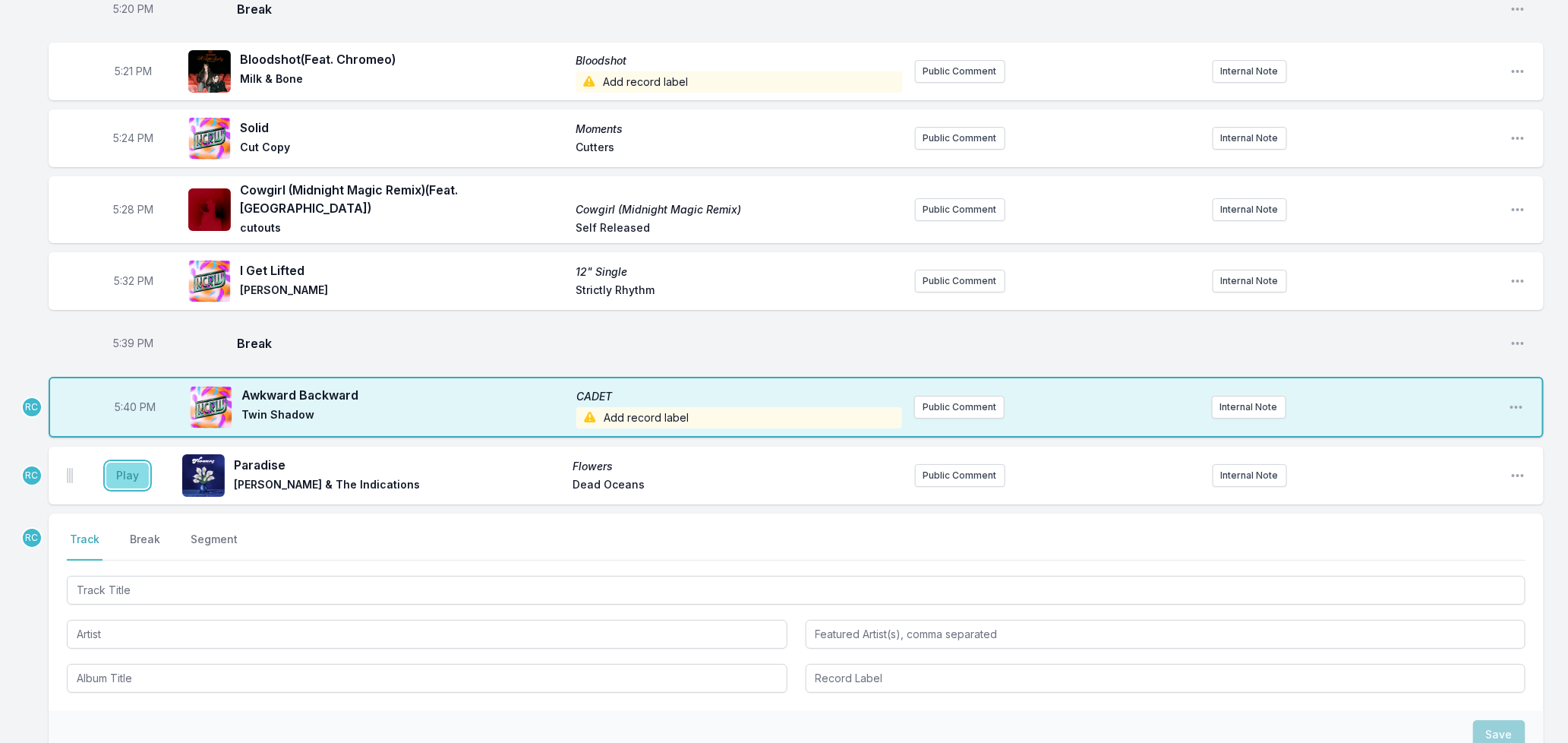
click at [130, 463] on button "Play" at bounding box center [127, 476] width 43 height 26
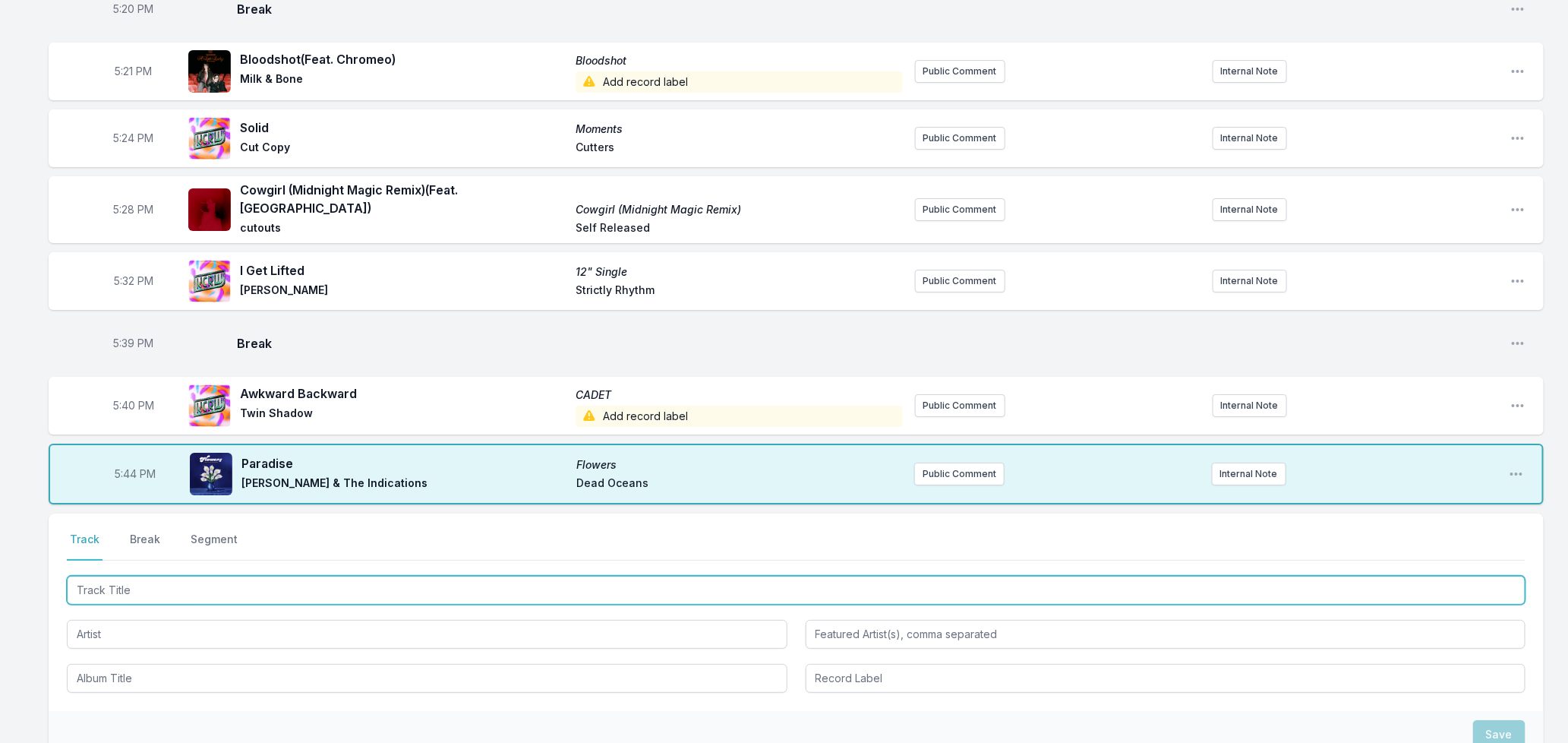
click at [164, 576] on input "Track Title" at bounding box center [796, 590] width 1459 height 29
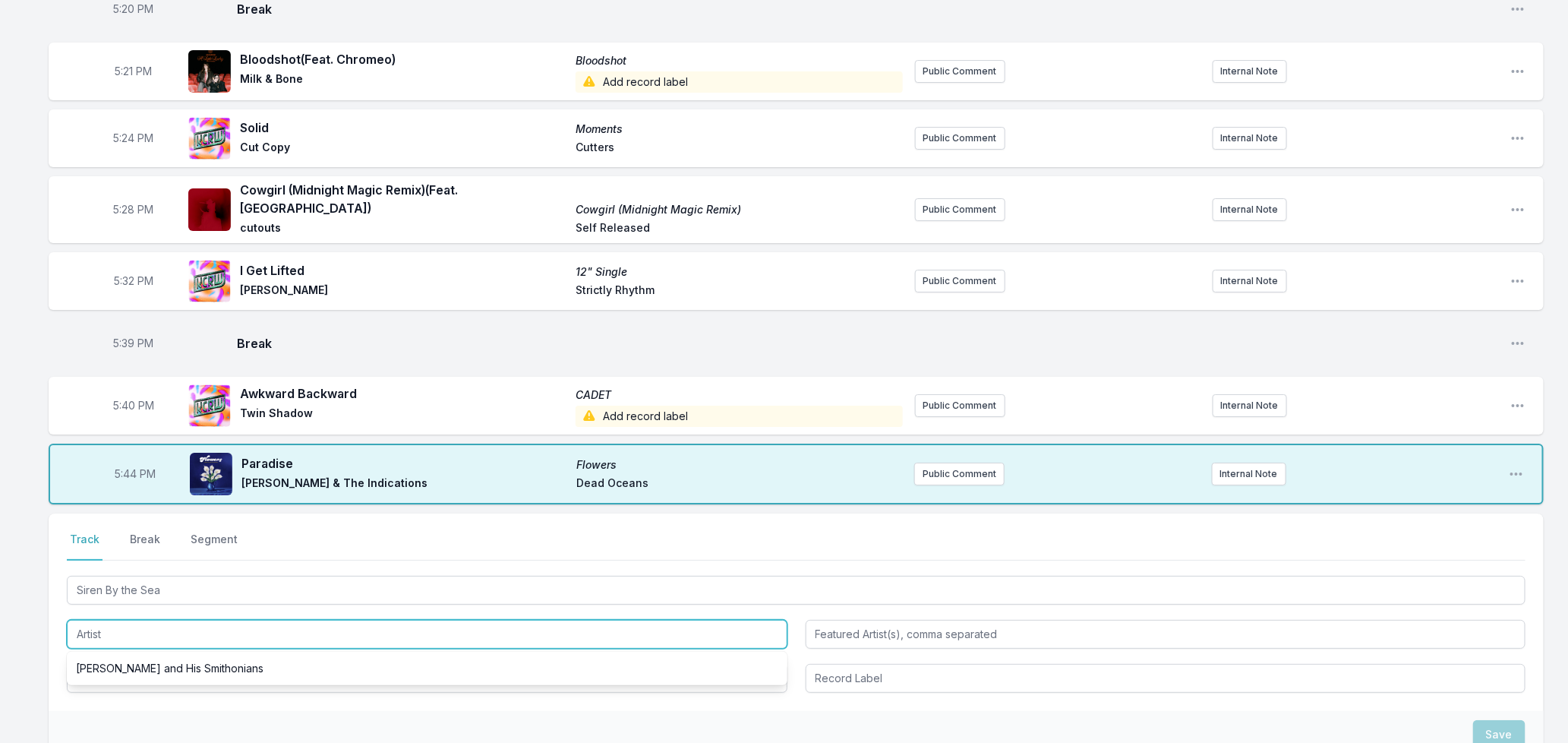
click at [141, 620] on input "Artist" at bounding box center [427, 634] width 721 height 29
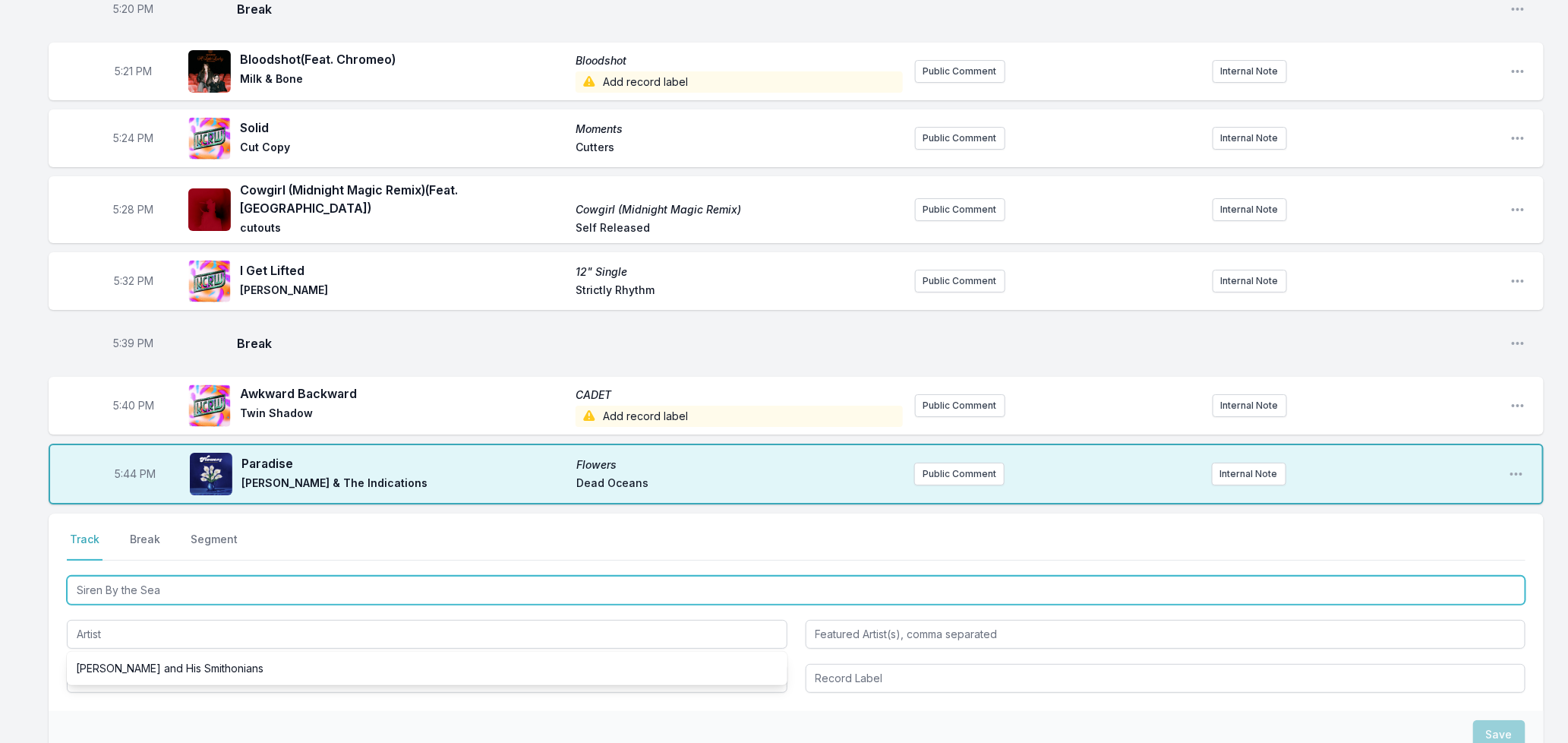
click at [122, 576] on input "Siren By the Sea" at bounding box center [796, 590] width 1459 height 29
type input "Siren By The Sea"
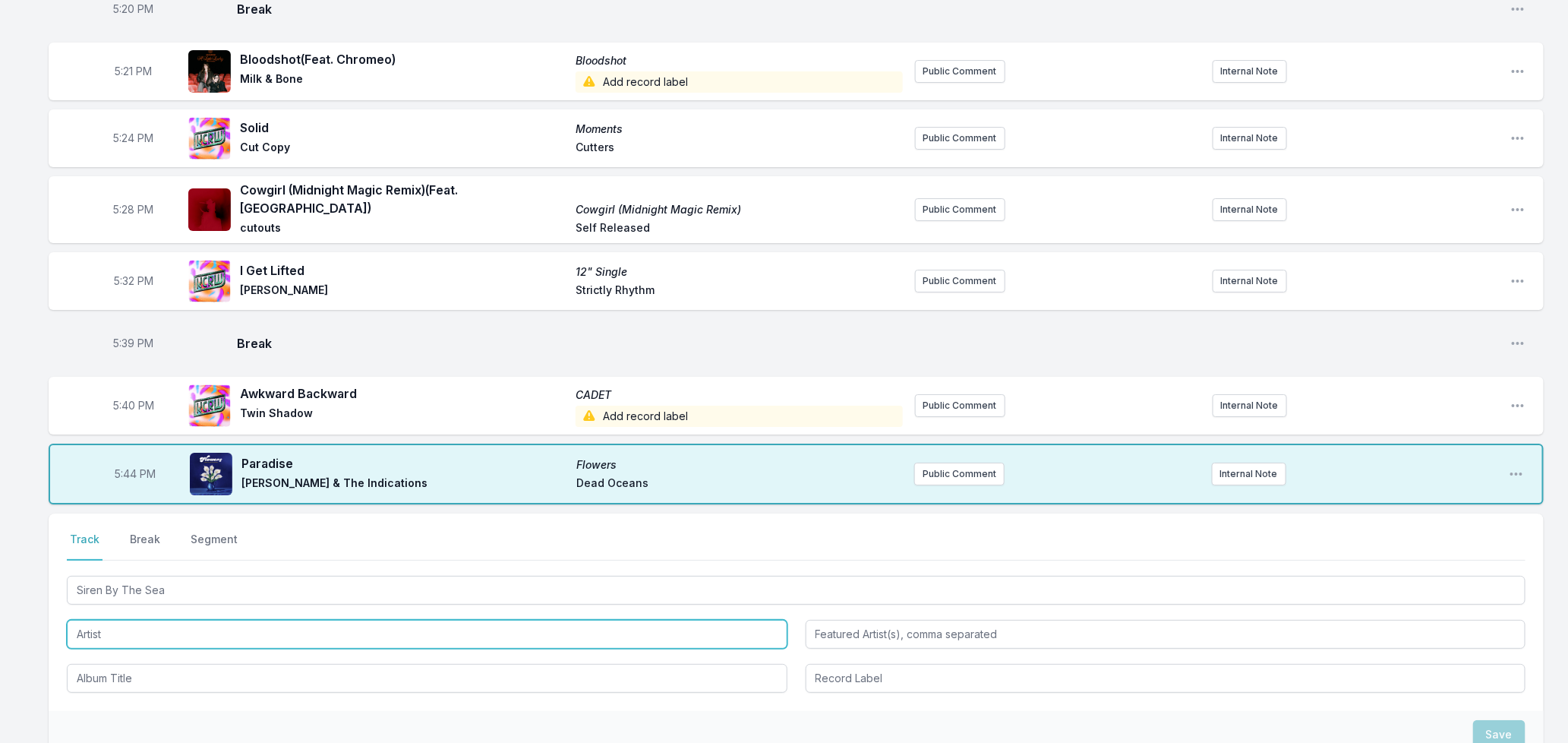
click at [86, 620] on input "Artist" at bounding box center [427, 634] width 721 height 29
type input "[PERSON_NAME] Bone [PERSON_NAME]"
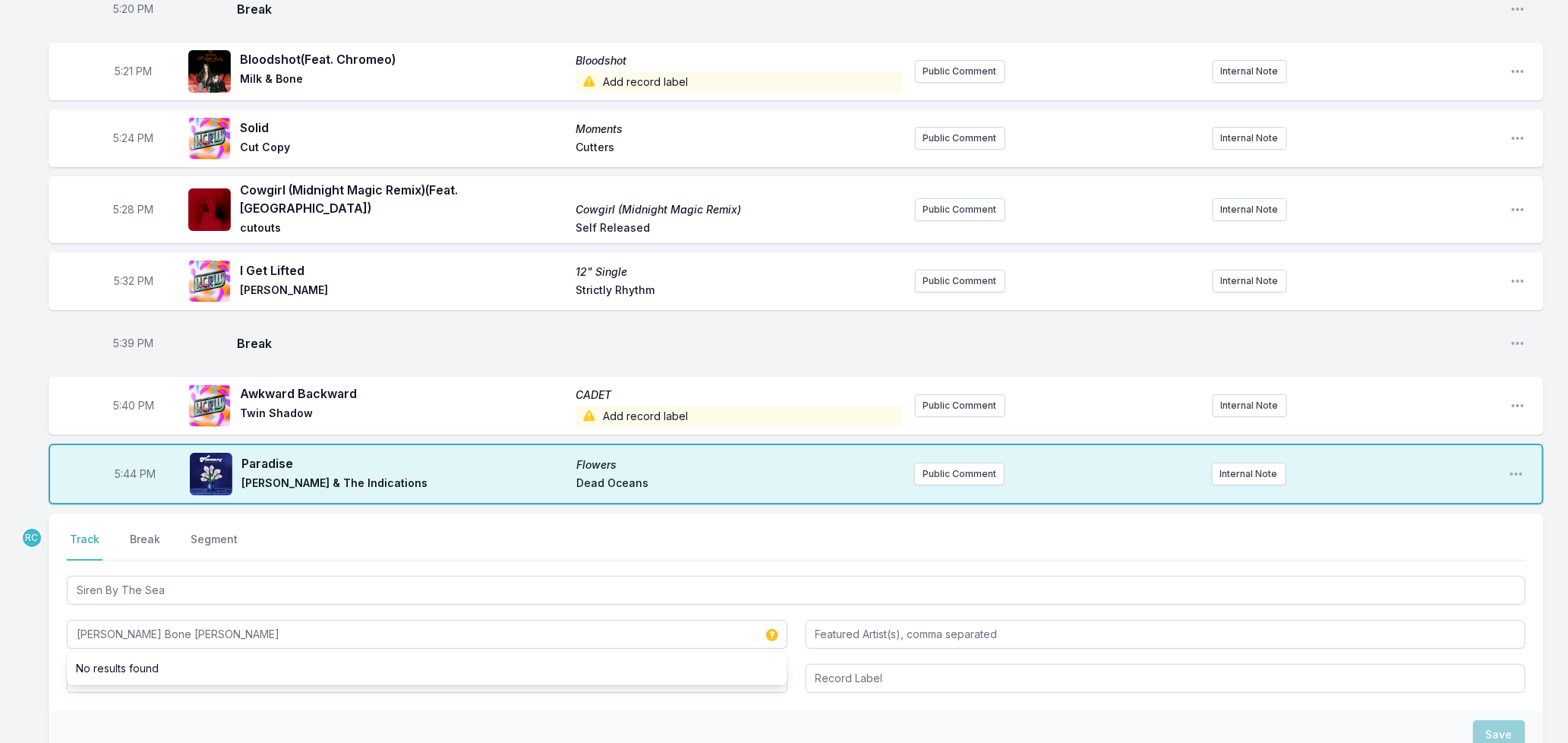
click at [249, 712] on div "Save" at bounding box center [796, 734] width 1495 height 47
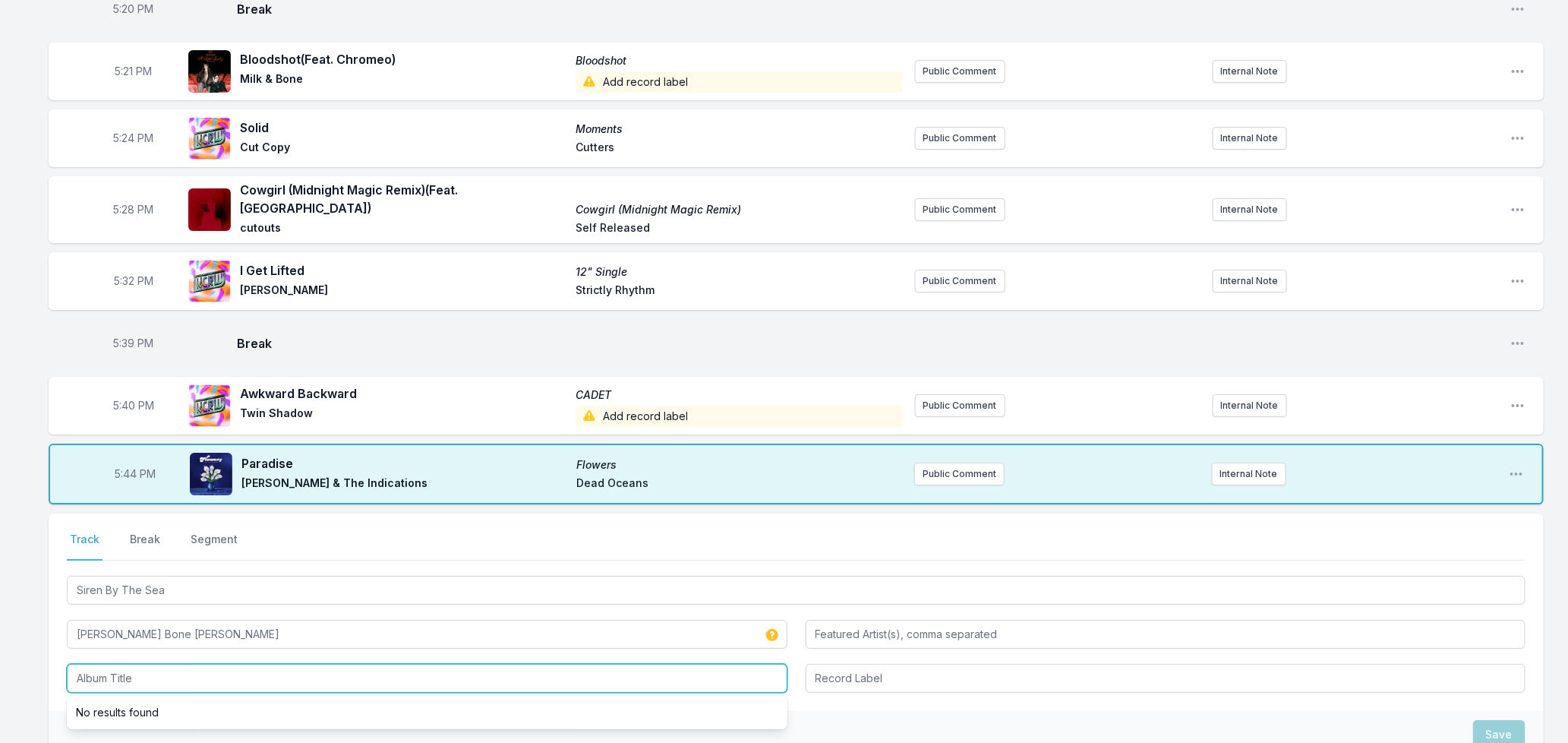
click at [220, 664] on input "Album Title" at bounding box center [427, 678] width 721 height 29
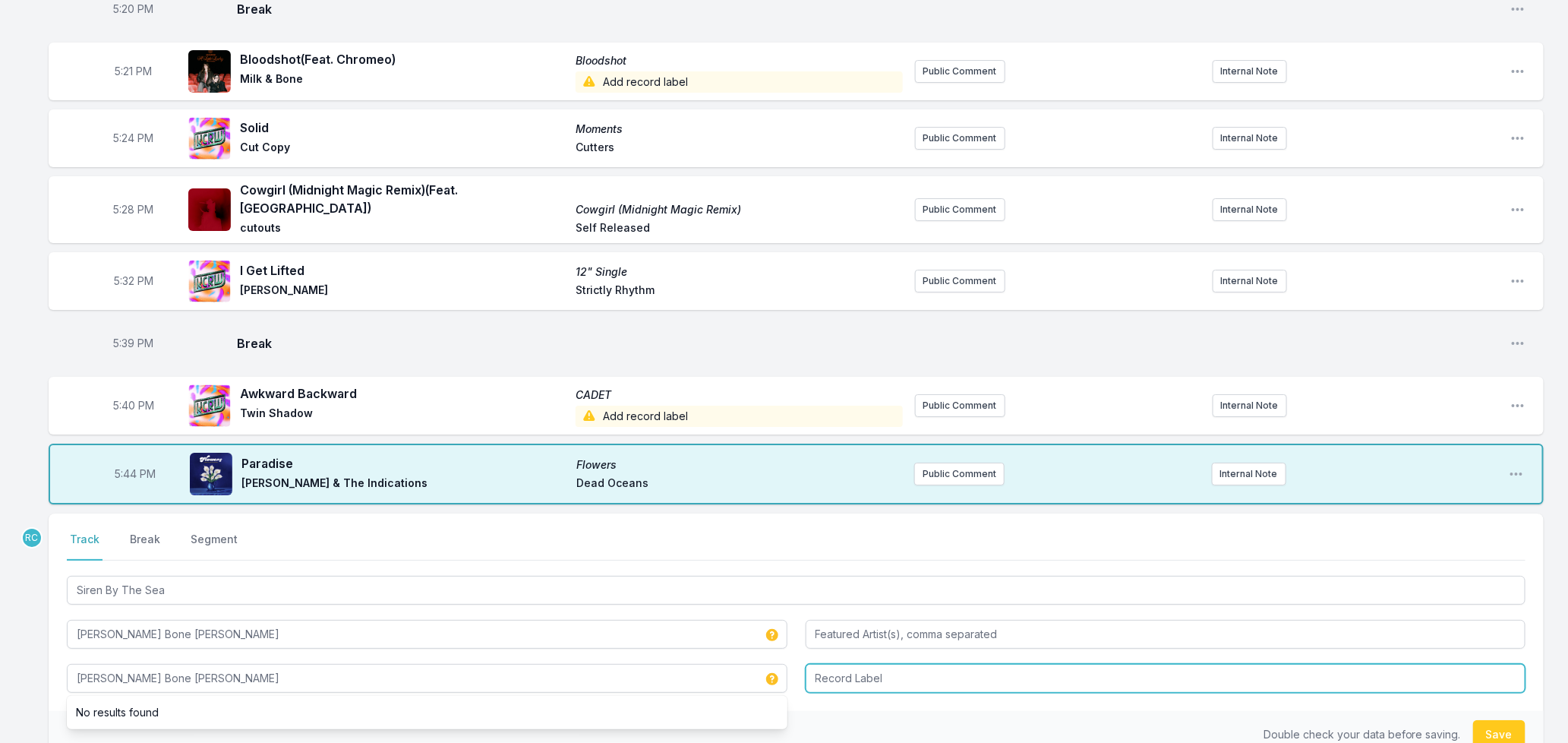
type input "[PERSON_NAME] Bone [PERSON_NAME]"
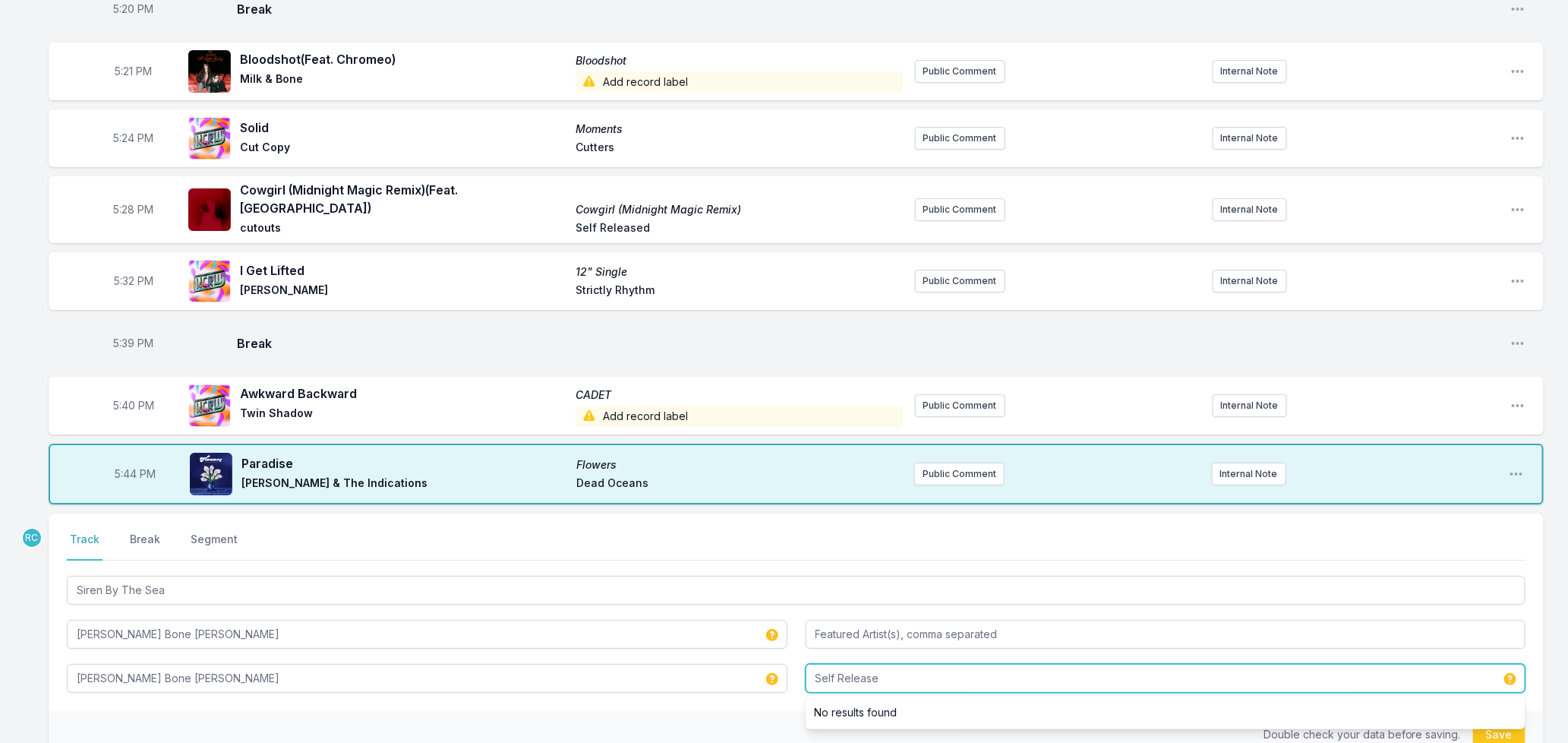
type input "Self Release"
click at [1511, 720] on button "Save" at bounding box center [1499, 734] width 52 height 29
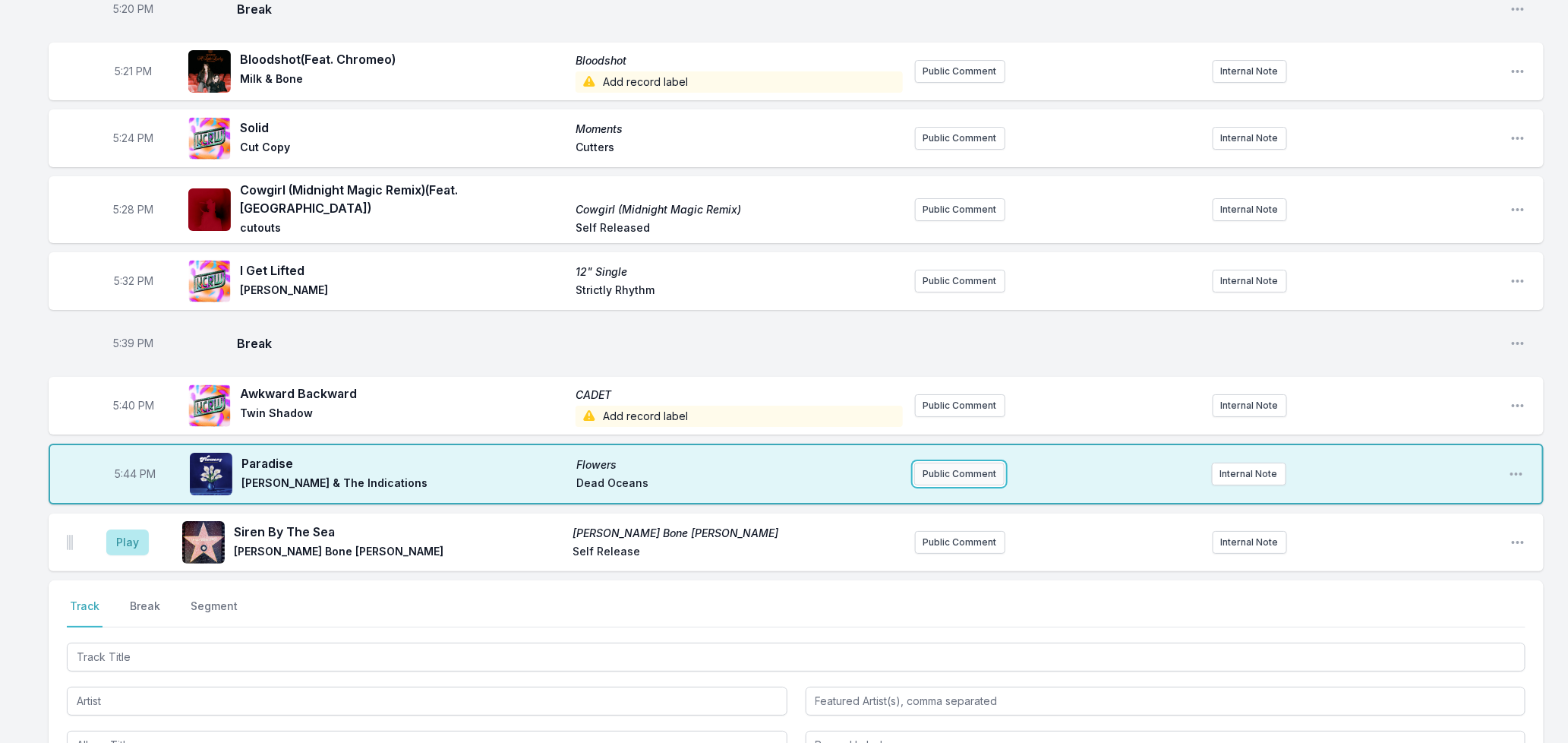
click at [941, 463] on button "Public Comment" at bounding box center [959, 474] width 90 height 23
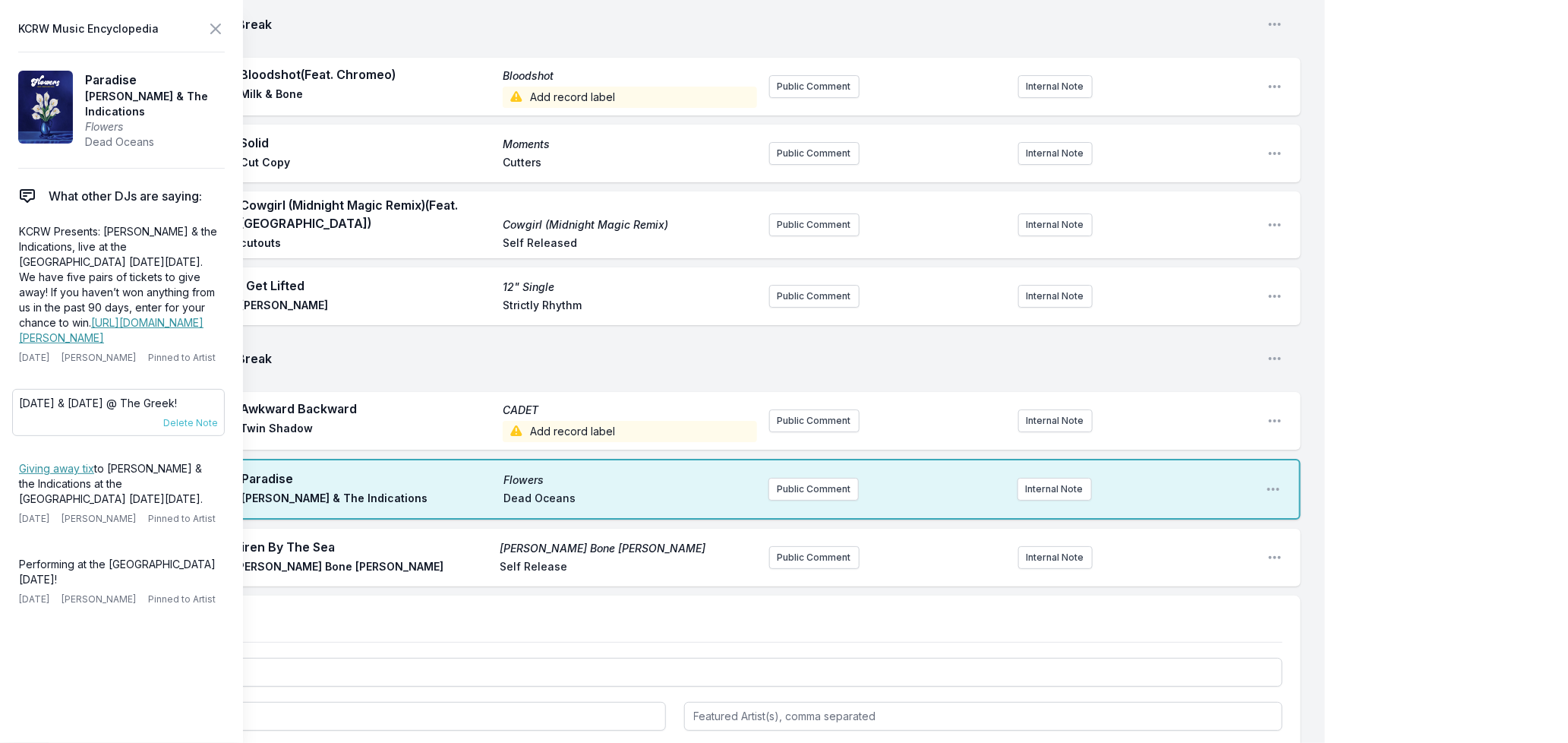
click at [173, 411] on p "[DATE] & [DATE] @ The Greek!" at bounding box center [118, 403] width 199 height 15
drag, startPoint x: 198, startPoint y: 442, endPoint x: 21, endPoint y: 442, distance: 177.0
click at [21, 411] on p "[DATE] & [DATE] @ The Greek!" at bounding box center [118, 403] width 199 height 15
copy p "[DATE] & [DATE] @ The Greek!"
click at [808, 478] on button "Public Comment" at bounding box center [813, 489] width 90 height 23
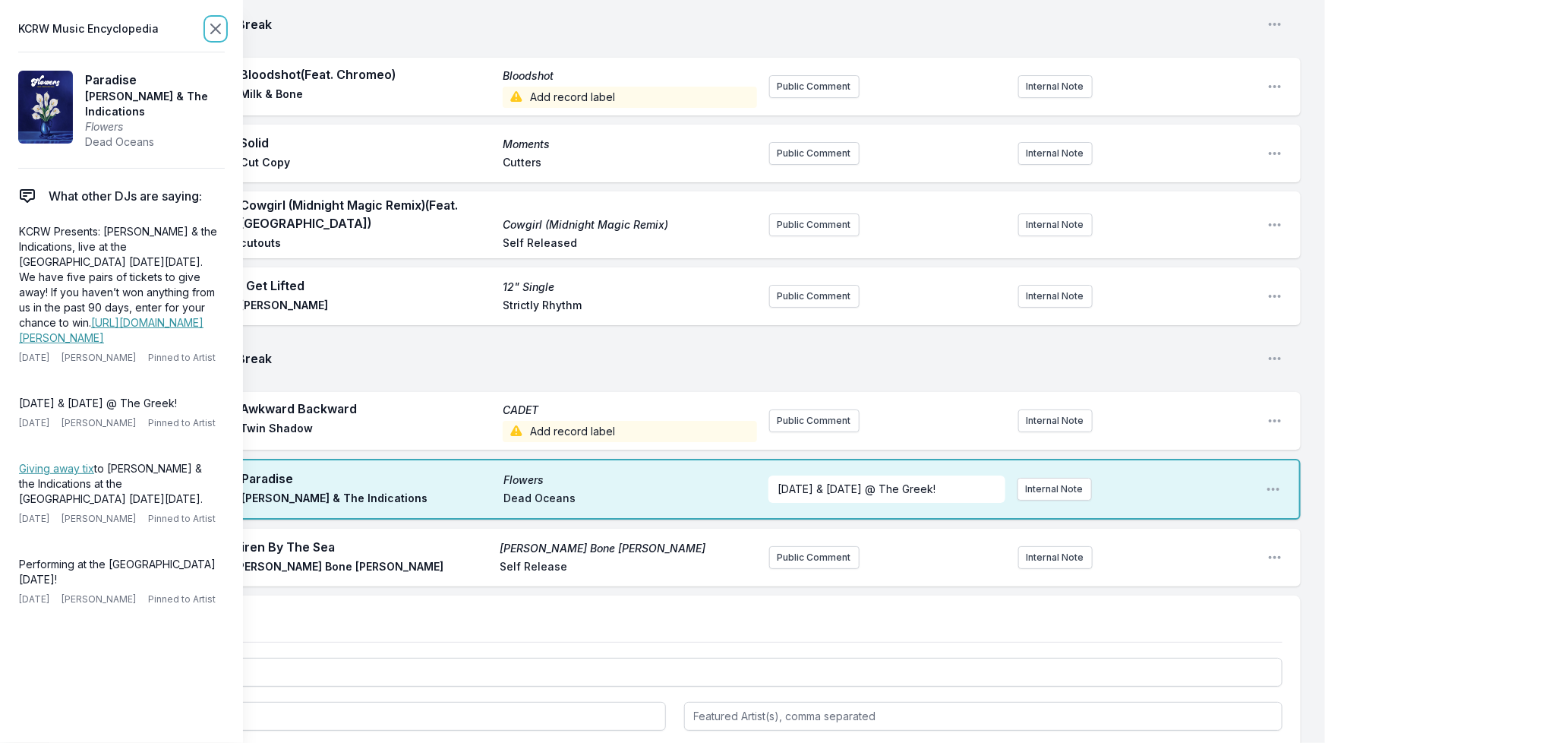
click at [214, 27] on icon at bounding box center [215, 28] width 9 height 9
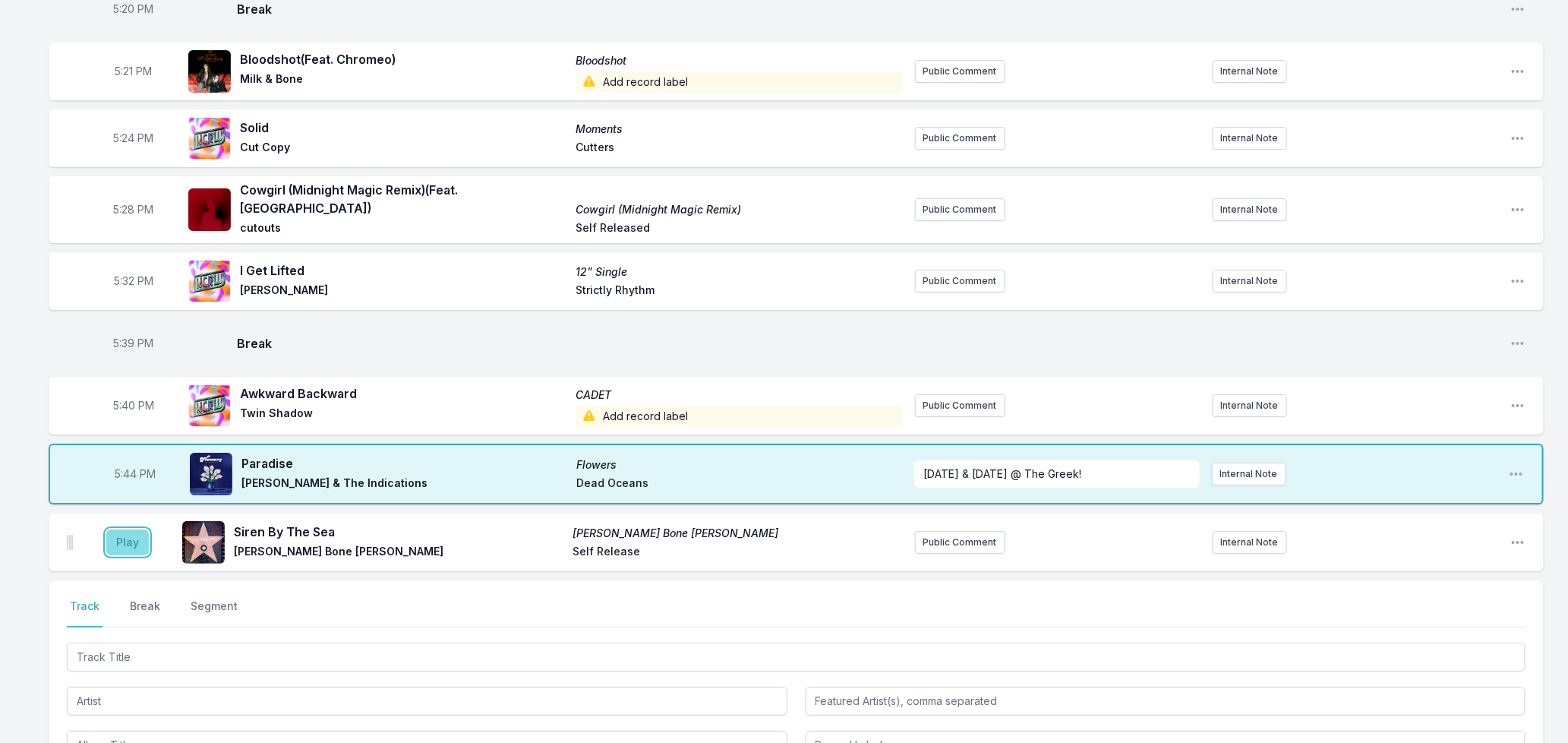
click at [124, 530] on button "Play" at bounding box center [127, 543] width 43 height 26
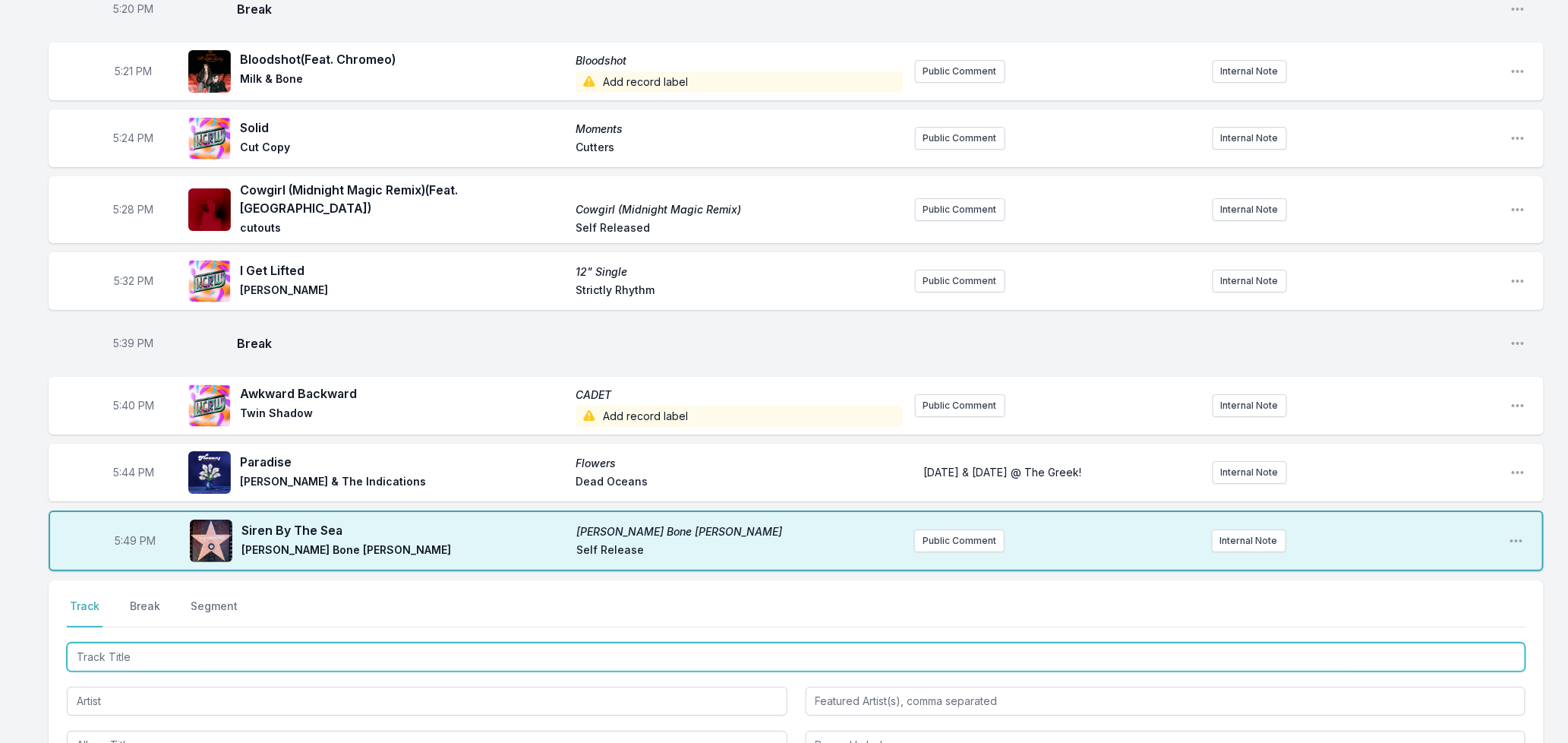
click at [334, 643] on input "Track Title" at bounding box center [796, 657] width 1459 height 29
type input "Summerinlove"
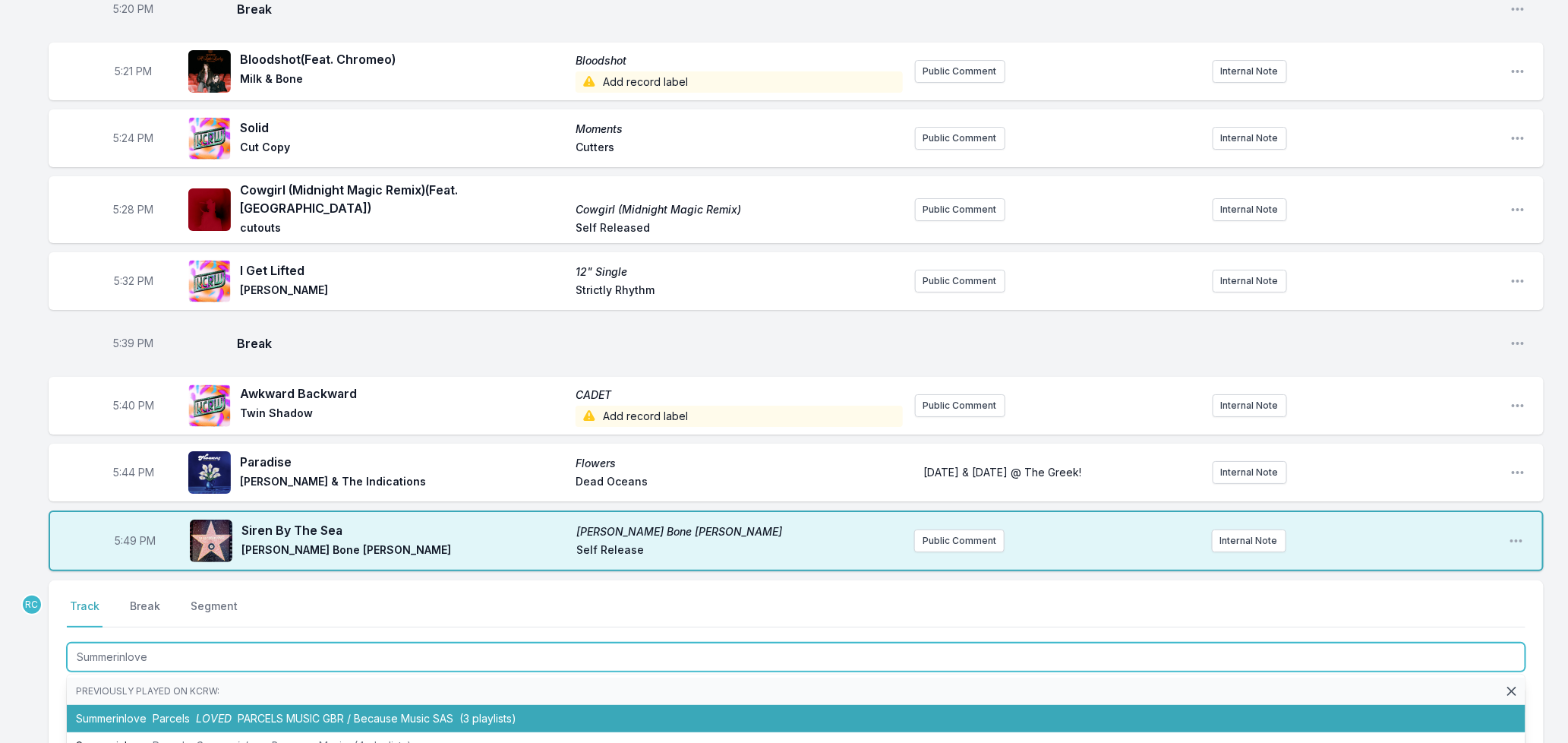
click at [351, 712] on span "PARCELS MUSIC GBR / Because Music SAS" at bounding box center [346, 718] width 216 height 13
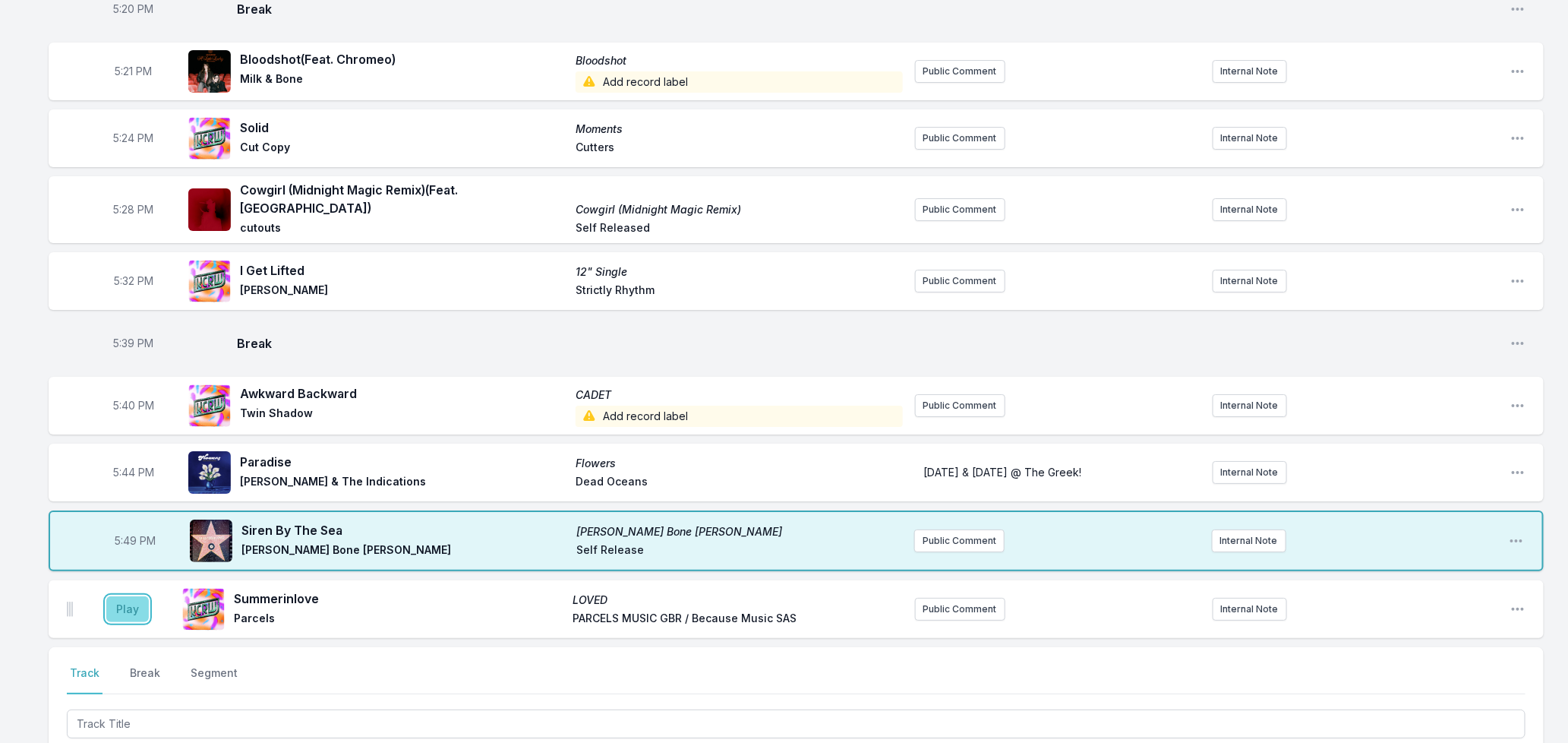
click at [120, 597] on button "Play" at bounding box center [127, 610] width 43 height 26
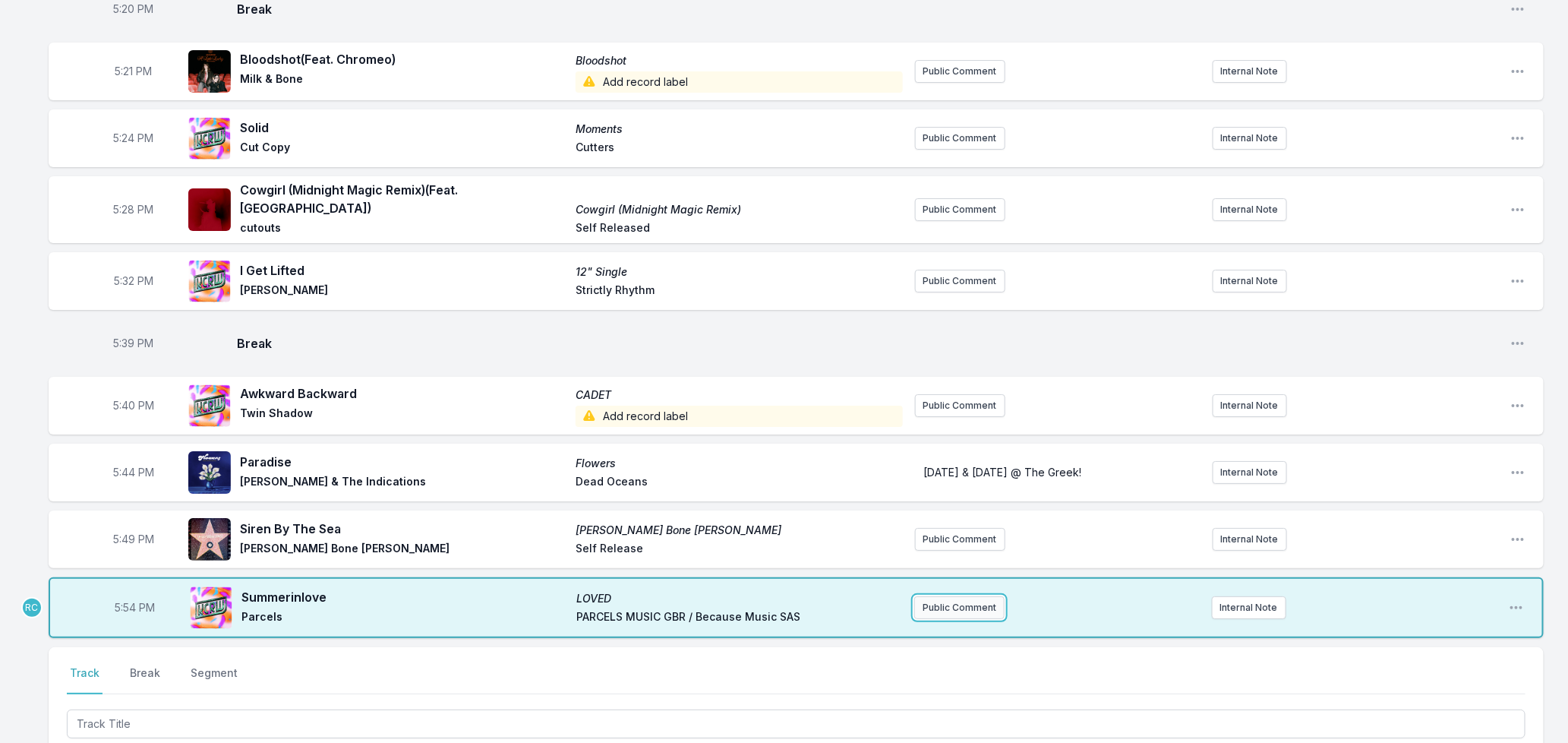
click at [938, 597] on button "Public Comment" at bounding box center [959, 608] width 90 height 23
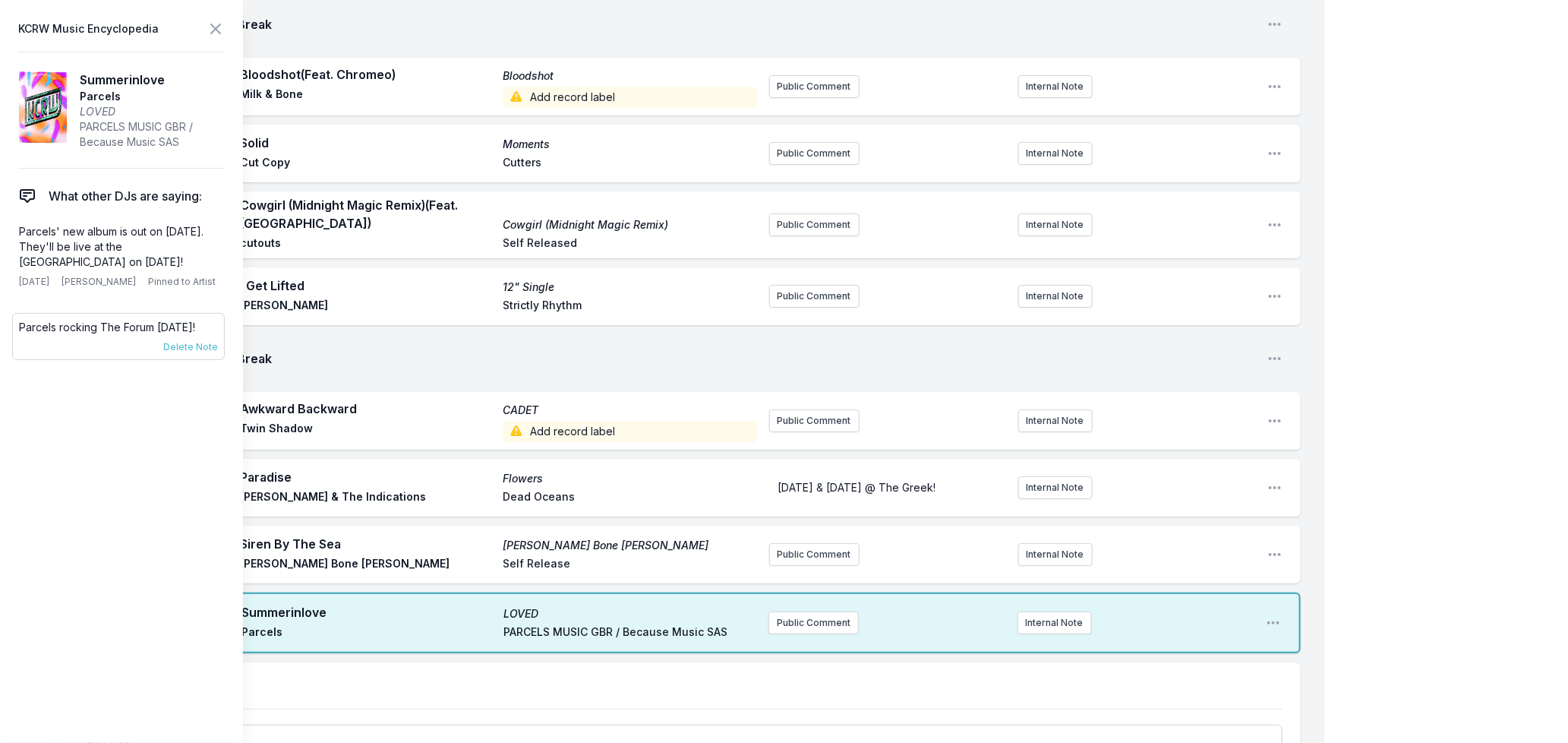
drag, startPoint x: 47, startPoint y: 340, endPoint x: 20, endPoint y: 328, distance: 29.5
click at [20, 328] on p "Parcels rocking The Forum [DATE]!" at bounding box center [118, 327] width 199 height 15
copy p "Parcels rocking The Forum [DATE]!"
click at [801, 618] on div "5:54 PM Summerinlove LOVED Parcels PARCELS MUSIC GBR / Because Music SAS Public…" at bounding box center [675, 623] width 1252 height 61
click at [799, 612] on button "Public Comment" at bounding box center [813, 623] width 90 height 23
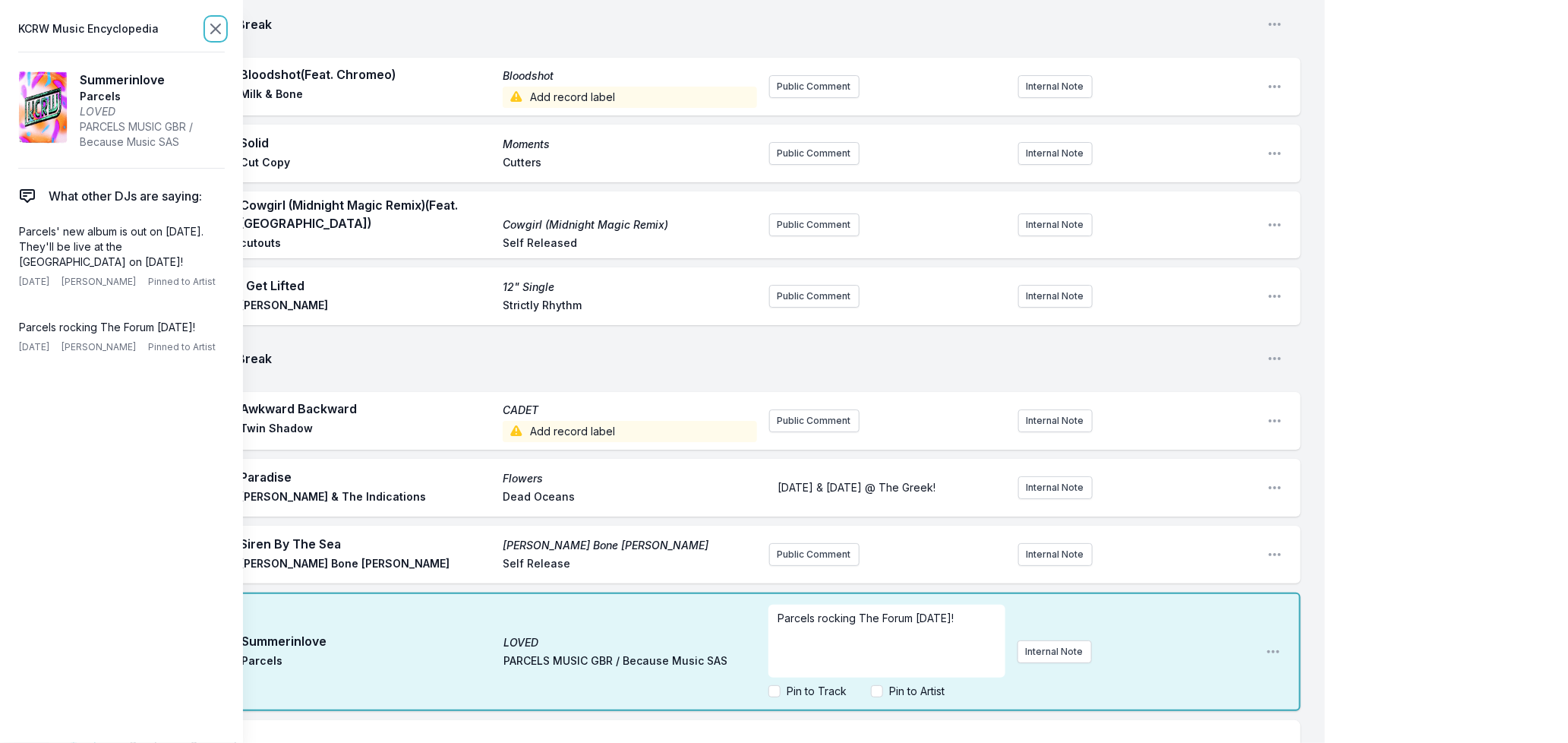
click at [215, 29] on icon at bounding box center [215, 28] width 9 height 9
